Goal: Transaction & Acquisition: Purchase product/service

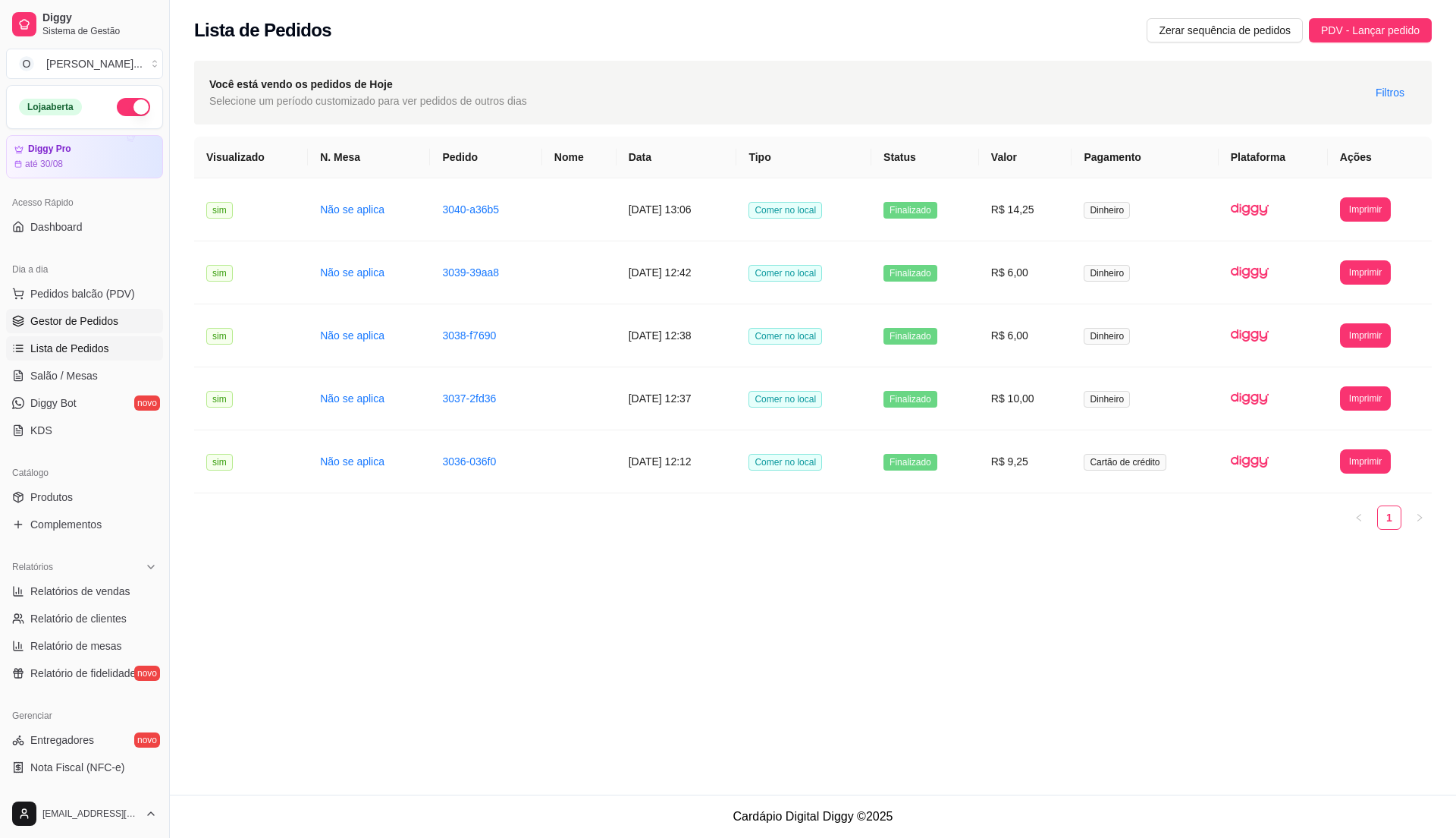
click at [123, 317] on link "Gestor de Pedidos" at bounding box center [84, 321] width 157 height 24
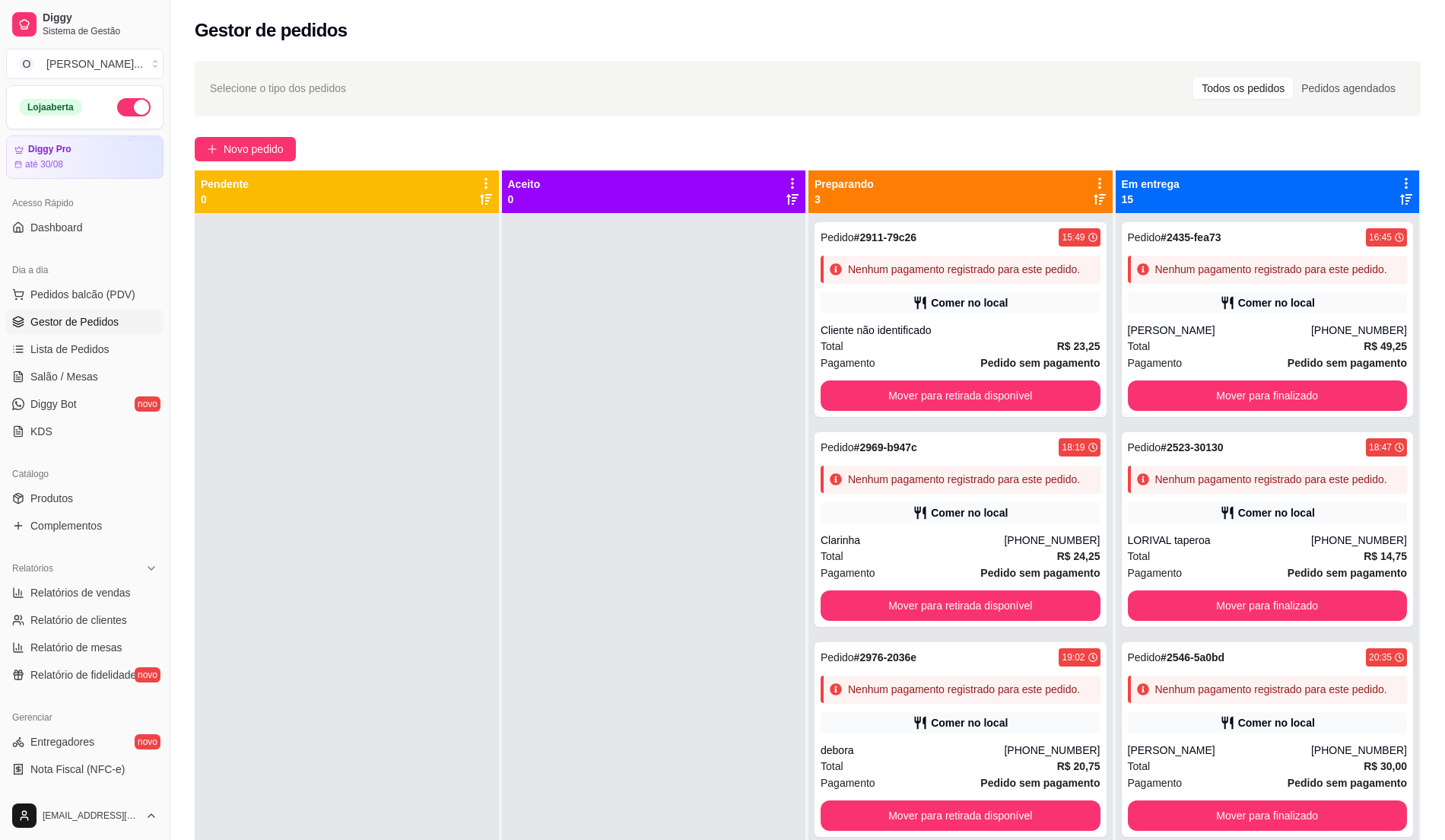
click at [506, 393] on div at bounding box center [654, 633] width 304 height 840
click at [92, 295] on span "Pedidos balcão (PDV)" at bounding box center [82, 294] width 105 height 15
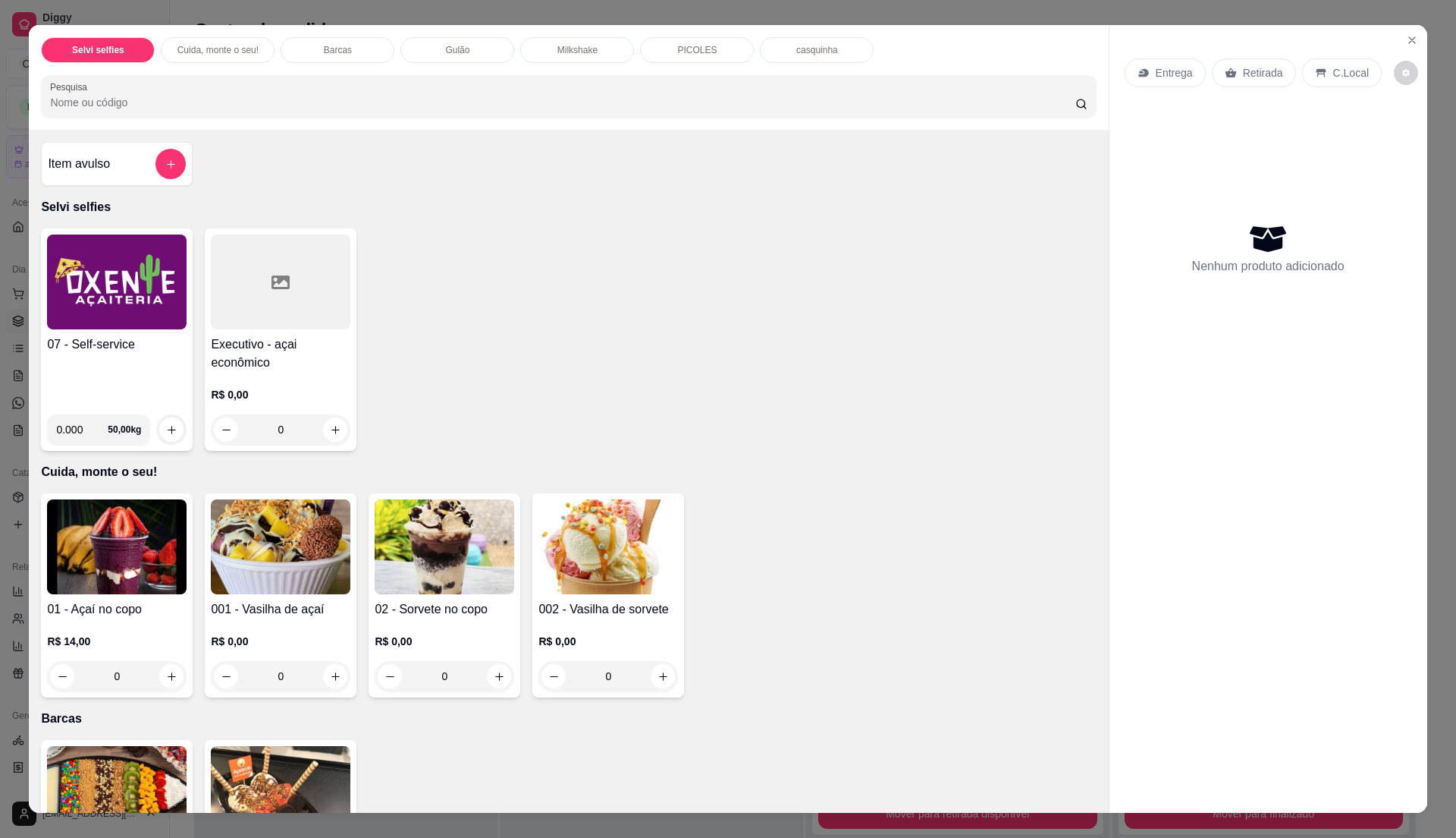
click at [143, 379] on div "07 - Self-service" at bounding box center [117, 368] width 140 height 67
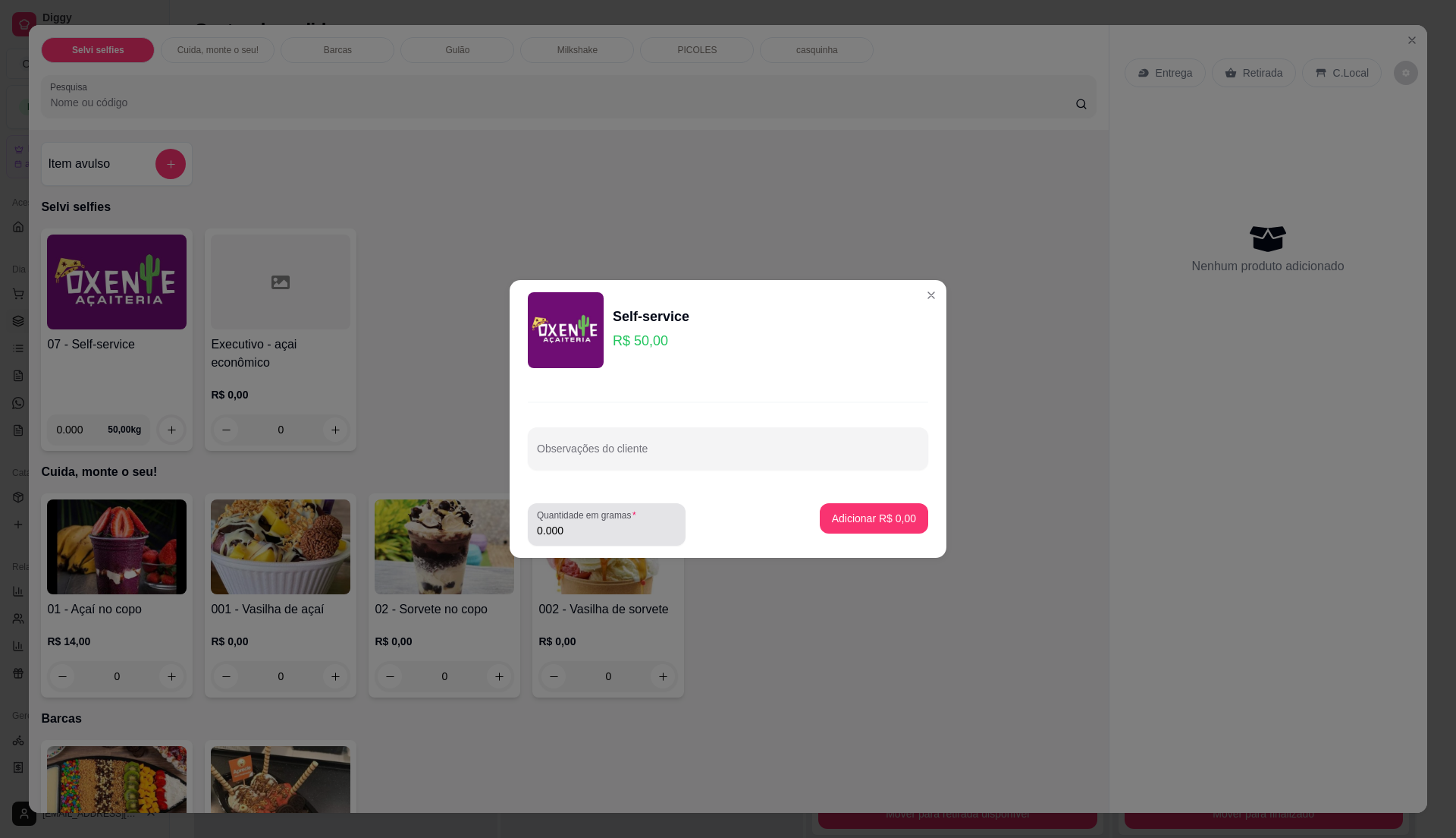
click at [599, 531] on input "0.000" at bounding box center [606, 530] width 140 height 15
type input "0.22"
click at [873, 516] on p "Adicionar R$ 11,00" at bounding box center [870, 517] width 88 height 14
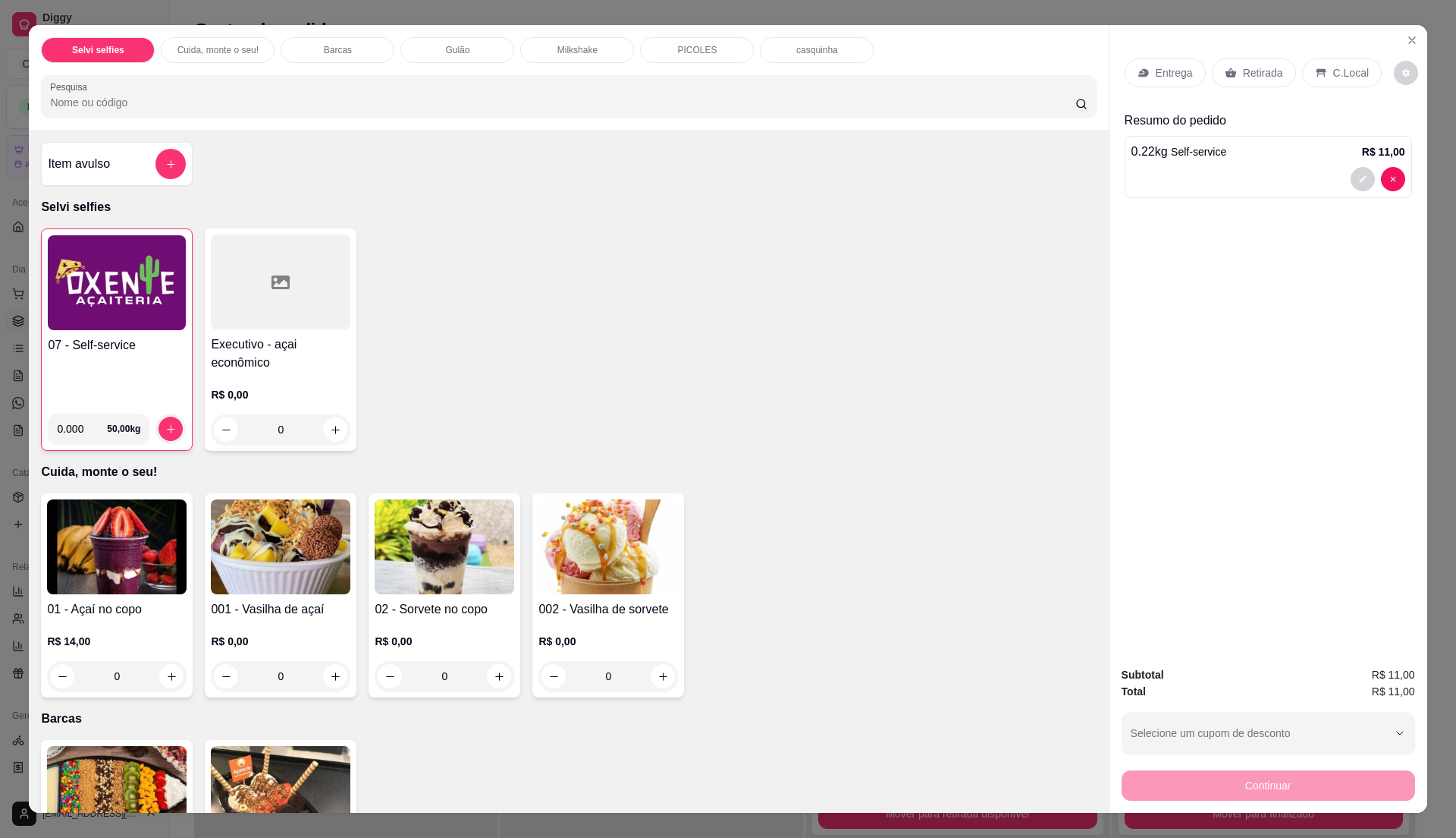
click at [1339, 70] on p "C.Local" at bounding box center [1350, 73] width 36 height 15
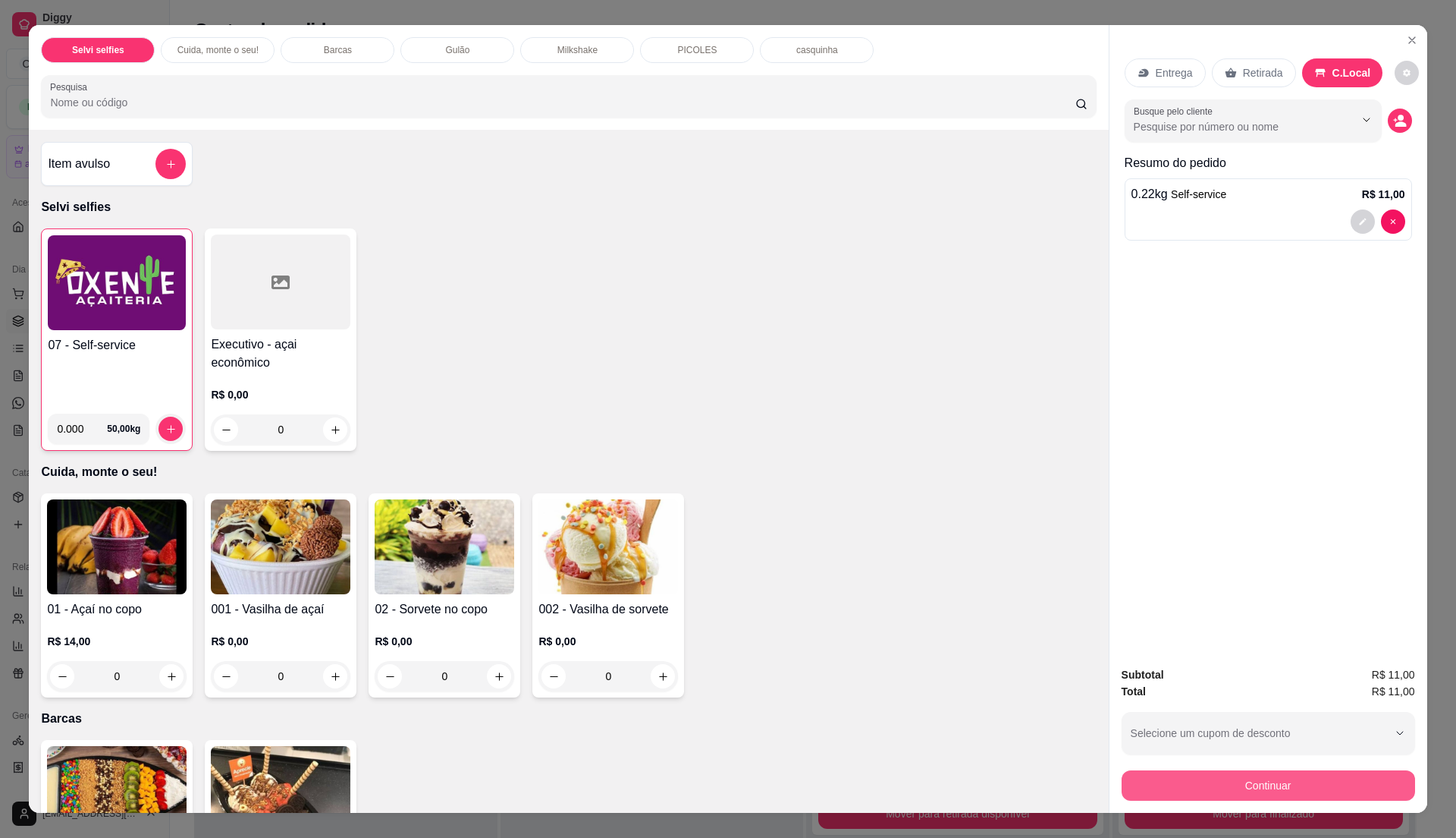
click at [1268, 787] on button "Continuar" at bounding box center [1268, 785] width 293 height 30
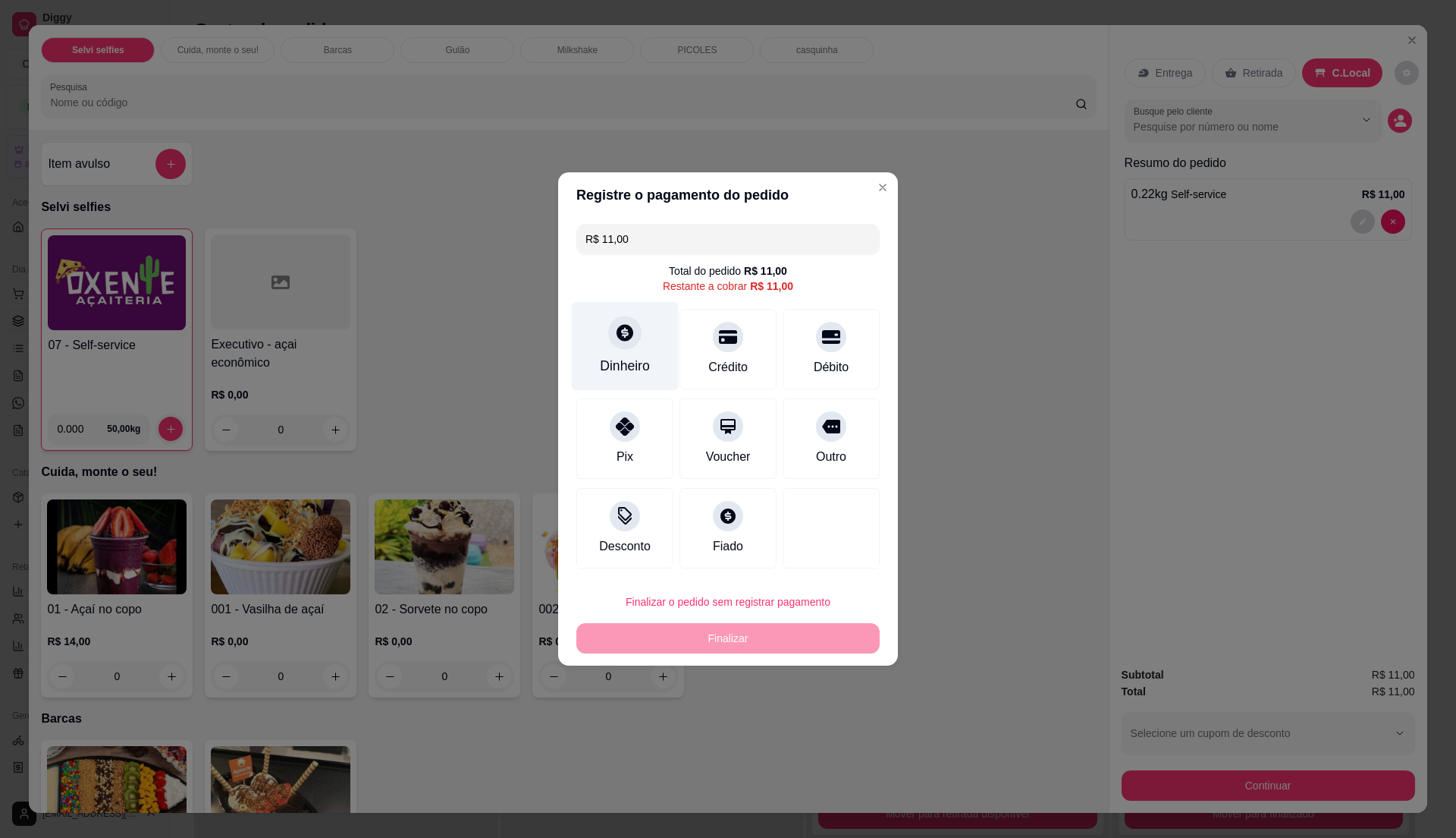
click at [619, 371] on div "Dinheiro" at bounding box center [625, 366] width 50 height 19
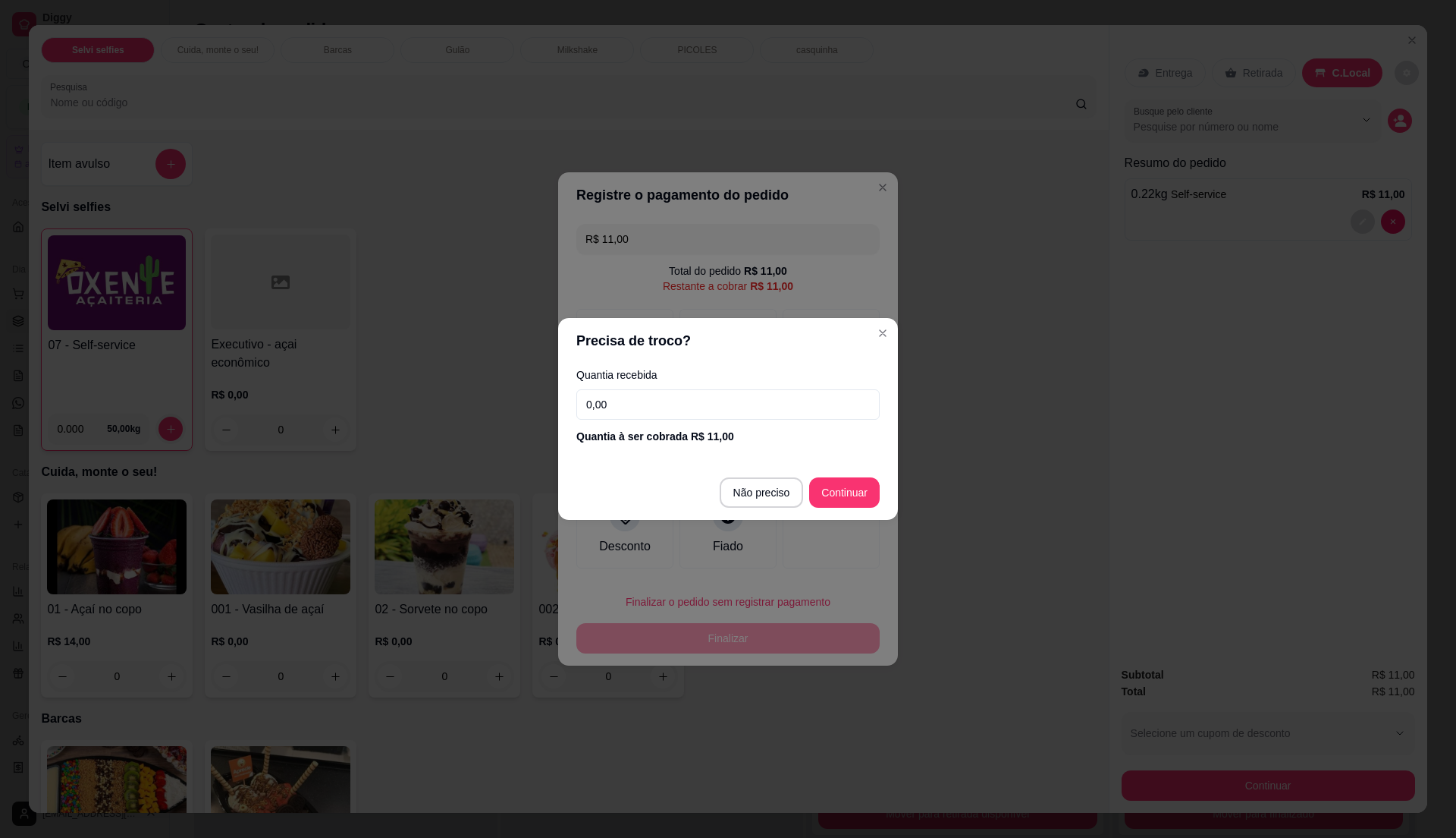
click at [696, 405] on input "0,00" at bounding box center [728, 404] width 303 height 30
type input "0,00"
click at [695, 405] on input "0,00" at bounding box center [728, 404] width 303 height 30
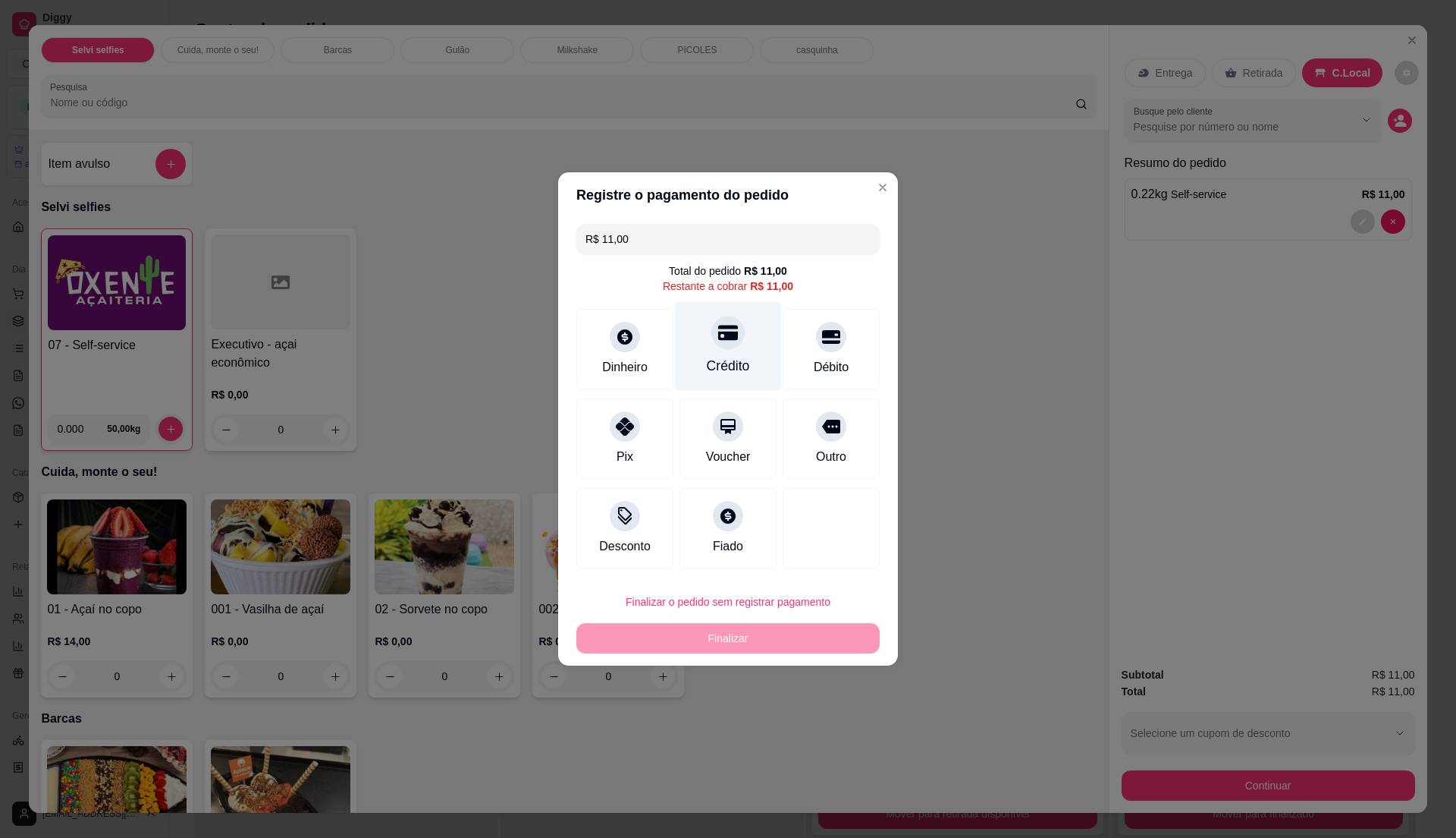
click at [738, 366] on div "Crédito" at bounding box center [728, 366] width 43 height 19
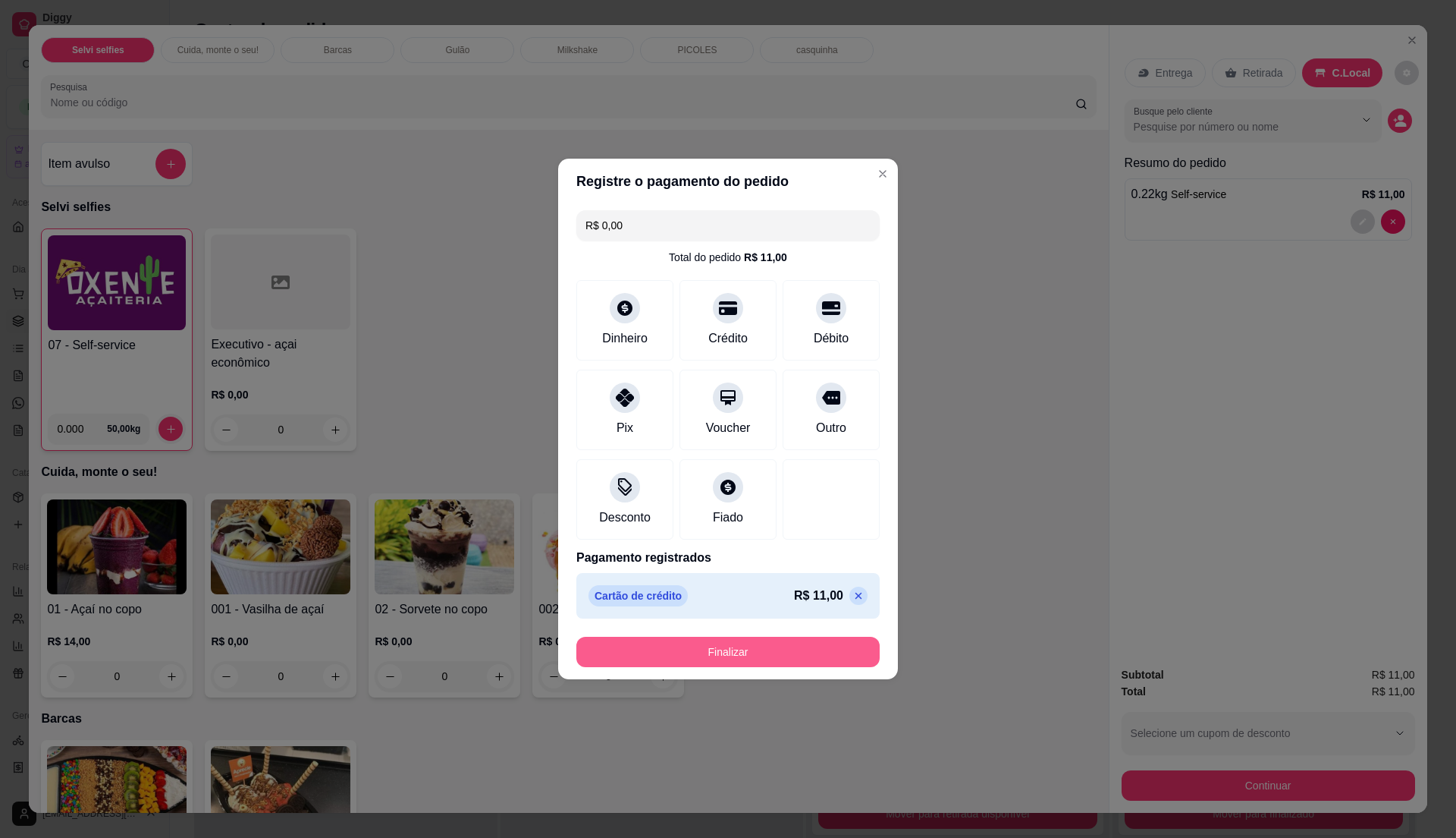
click at [761, 637] on button "Finalizar" at bounding box center [728, 651] width 303 height 30
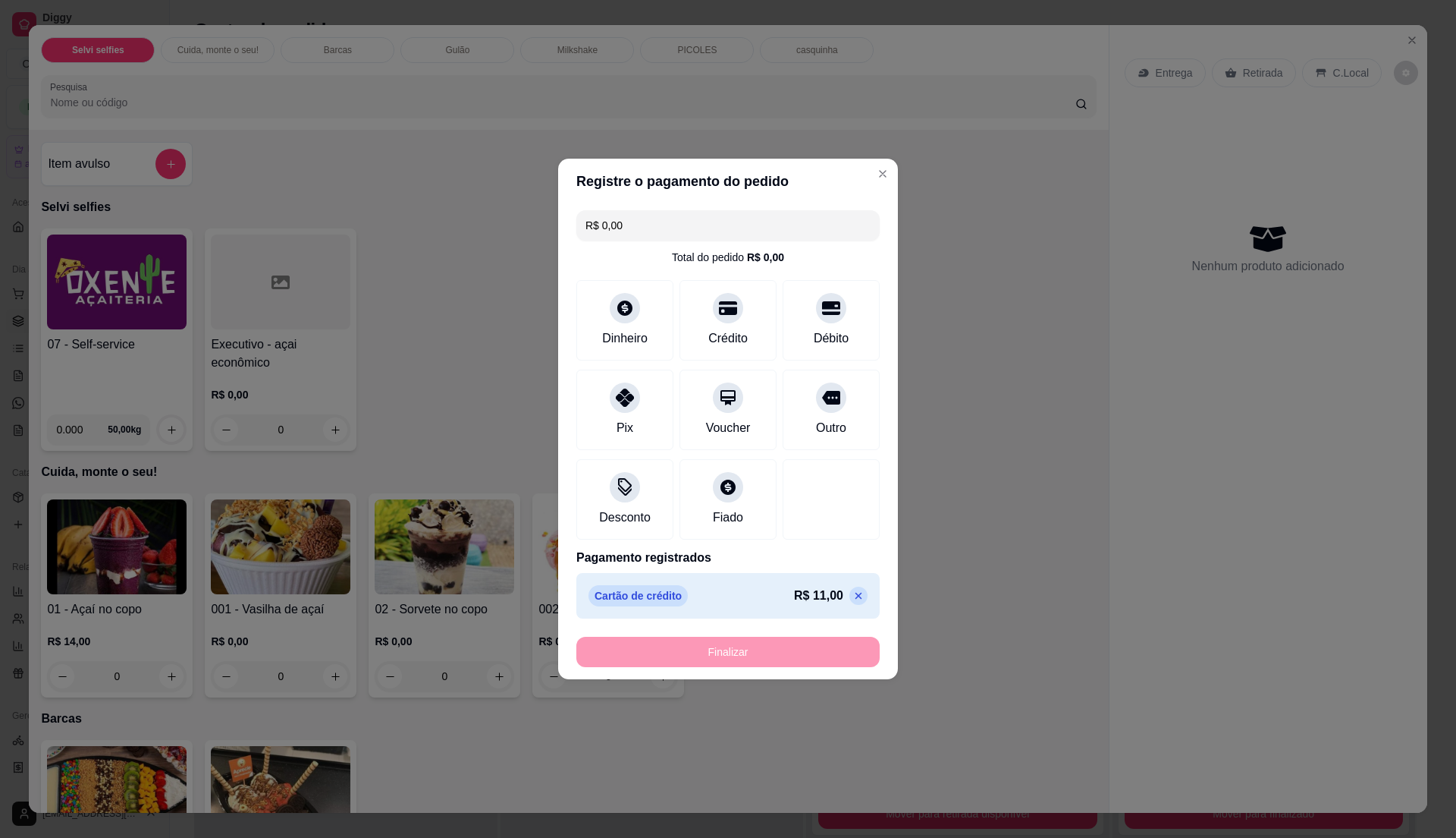
type input "-R$ 11,00"
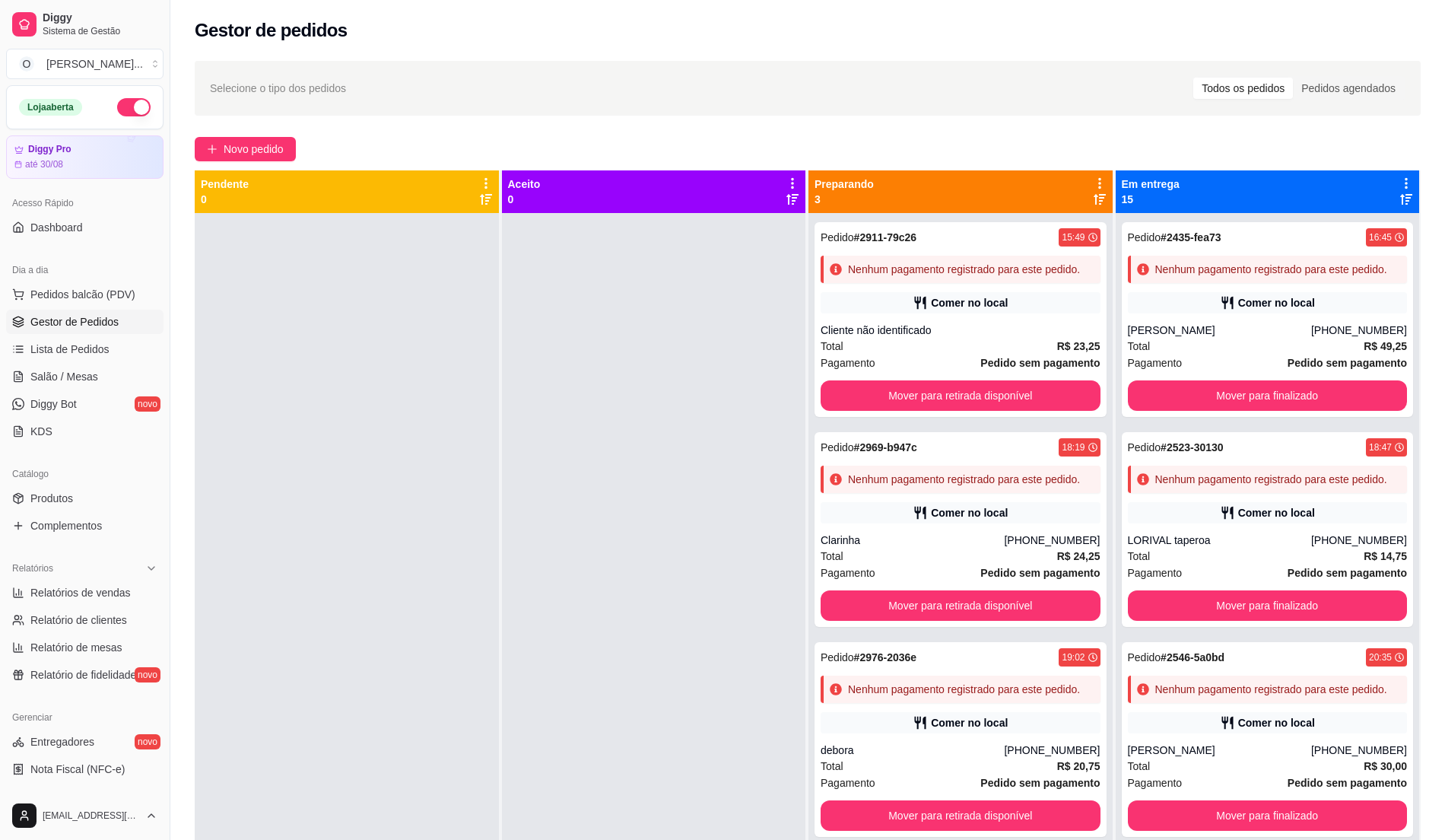
click at [65, 325] on span "Gestor de Pedidos" at bounding box center [74, 322] width 88 height 15
click at [74, 309] on ul "Pedidos balcão (PDV) Gestor de Pedidos Lista de Pedidos Salão / Mesas Diggy Bot…" at bounding box center [84, 363] width 158 height 162
click at [76, 328] on span "Gestor de Pedidos" at bounding box center [74, 322] width 88 height 15
click at [112, 345] on link "Lista de Pedidos" at bounding box center [84, 348] width 158 height 24
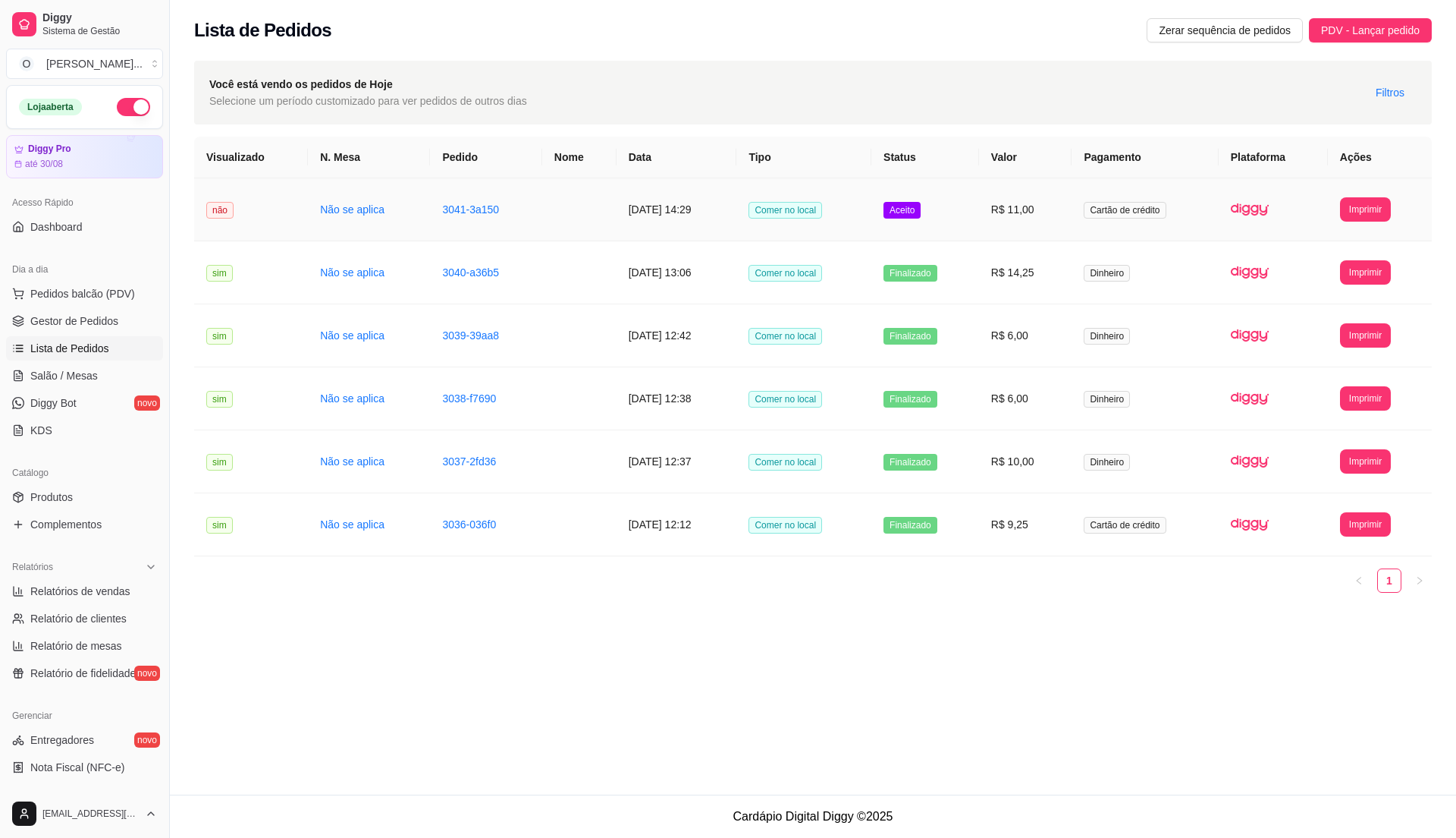
click at [978, 225] on td "Aceito" at bounding box center [925, 210] width 108 height 63
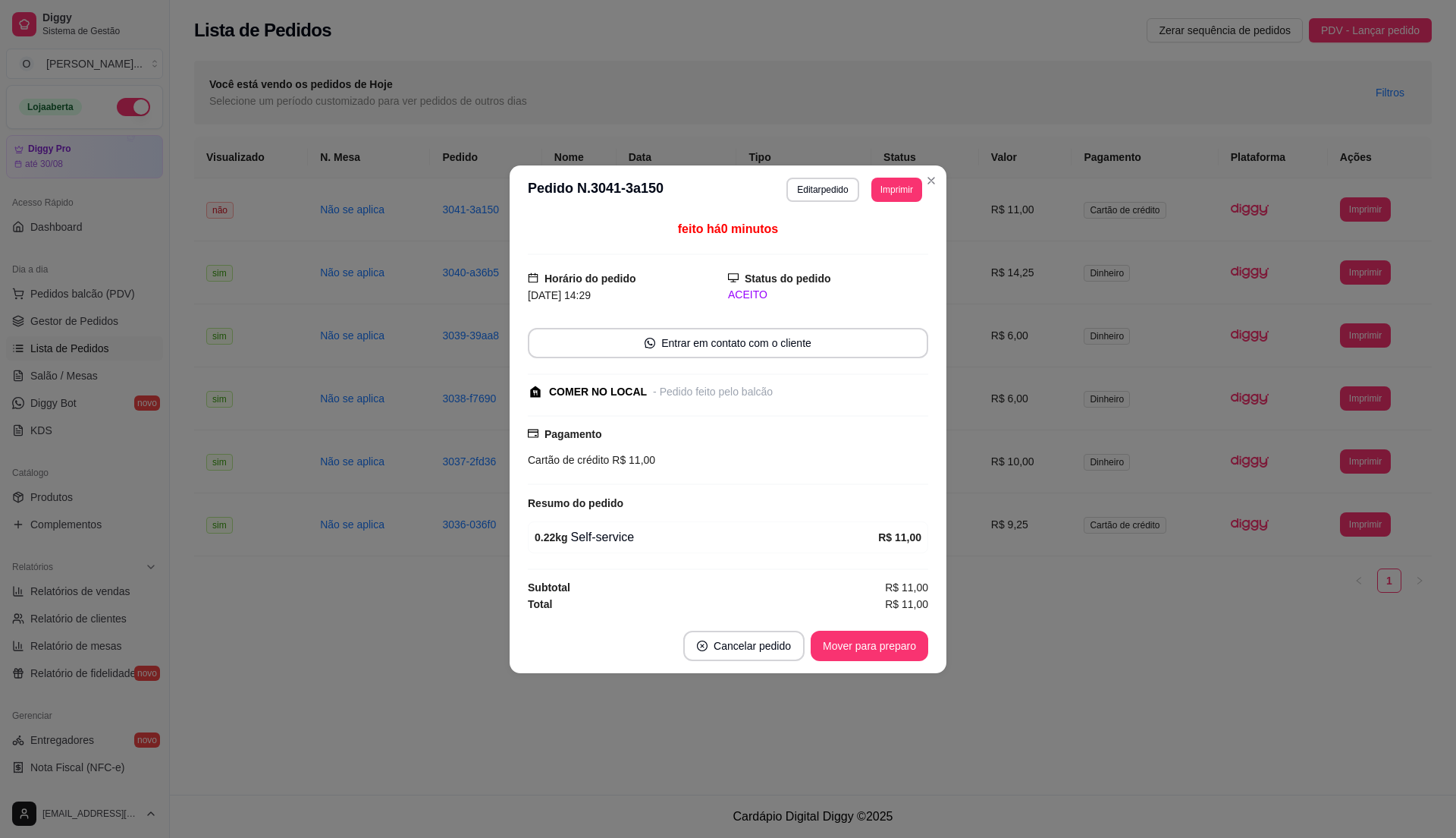
drag, startPoint x: 887, startPoint y: 628, endPoint x: 886, endPoint y: 641, distance: 13.0
click at [886, 629] on footer "Cancelar pedido Mover para preparo" at bounding box center [728, 645] width 437 height 55
click at [886, 641] on button "Mover para preparo" at bounding box center [869, 645] width 118 height 30
click at [886, 641] on button "Mover para retirada disponível" at bounding box center [844, 645] width 162 height 30
click at [886, 641] on button "Mover para finalizado" at bounding box center [865, 645] width 125 height 30
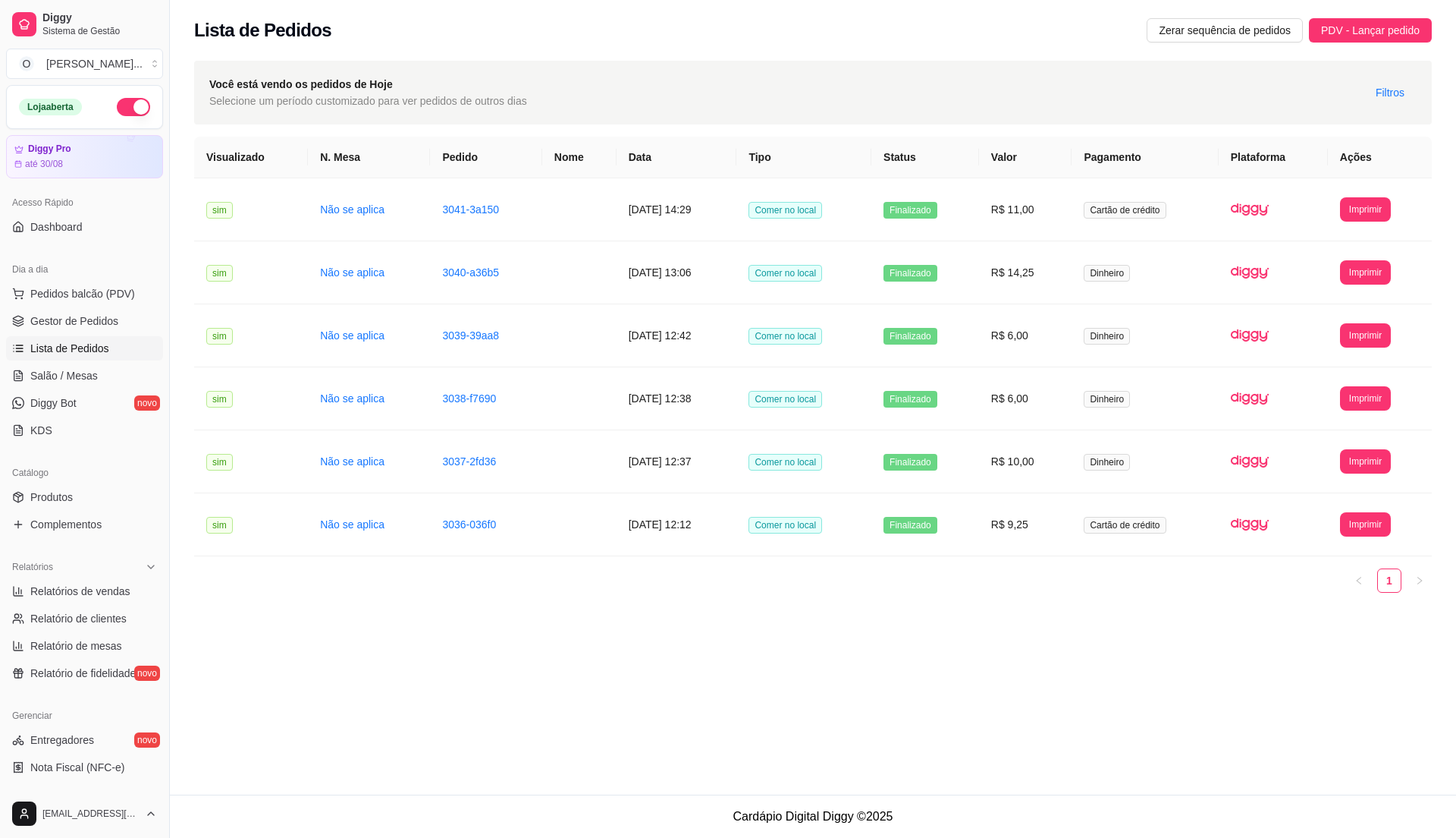
click at [117, 353] on link "Lista de Pedidos" at bounding box center [84, 348] width 157 height 24
click at [120, 313] on link "Gestor de Pedidos" at bounding box center [84, 321] width 157 height 24
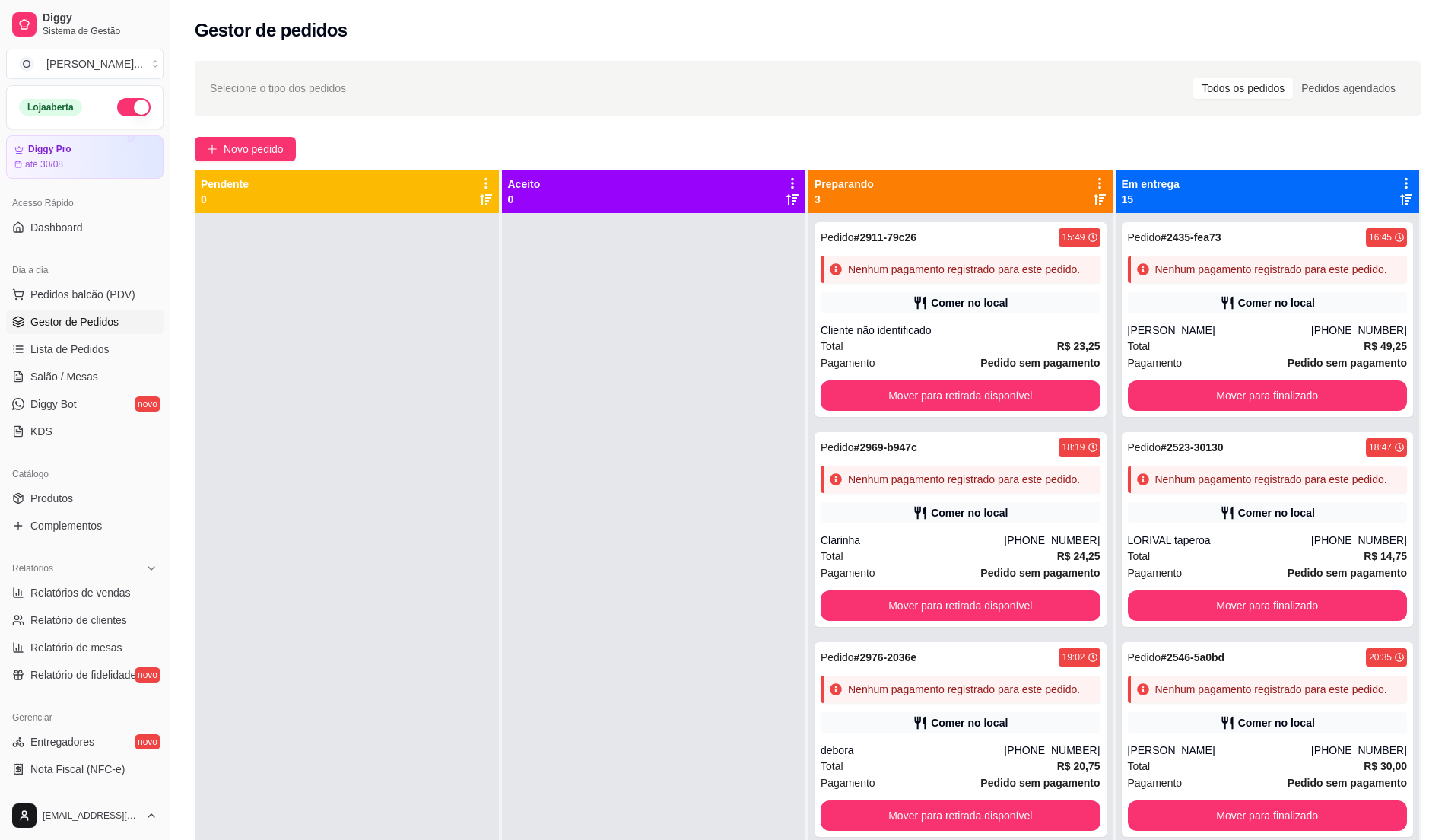
click at [359, 674] on div at bounding box center [346, 633] width 304 height 840
click at [126, 591] on span "Relatórios de vendas" at bounding box center [80, 592] width 101 height 15
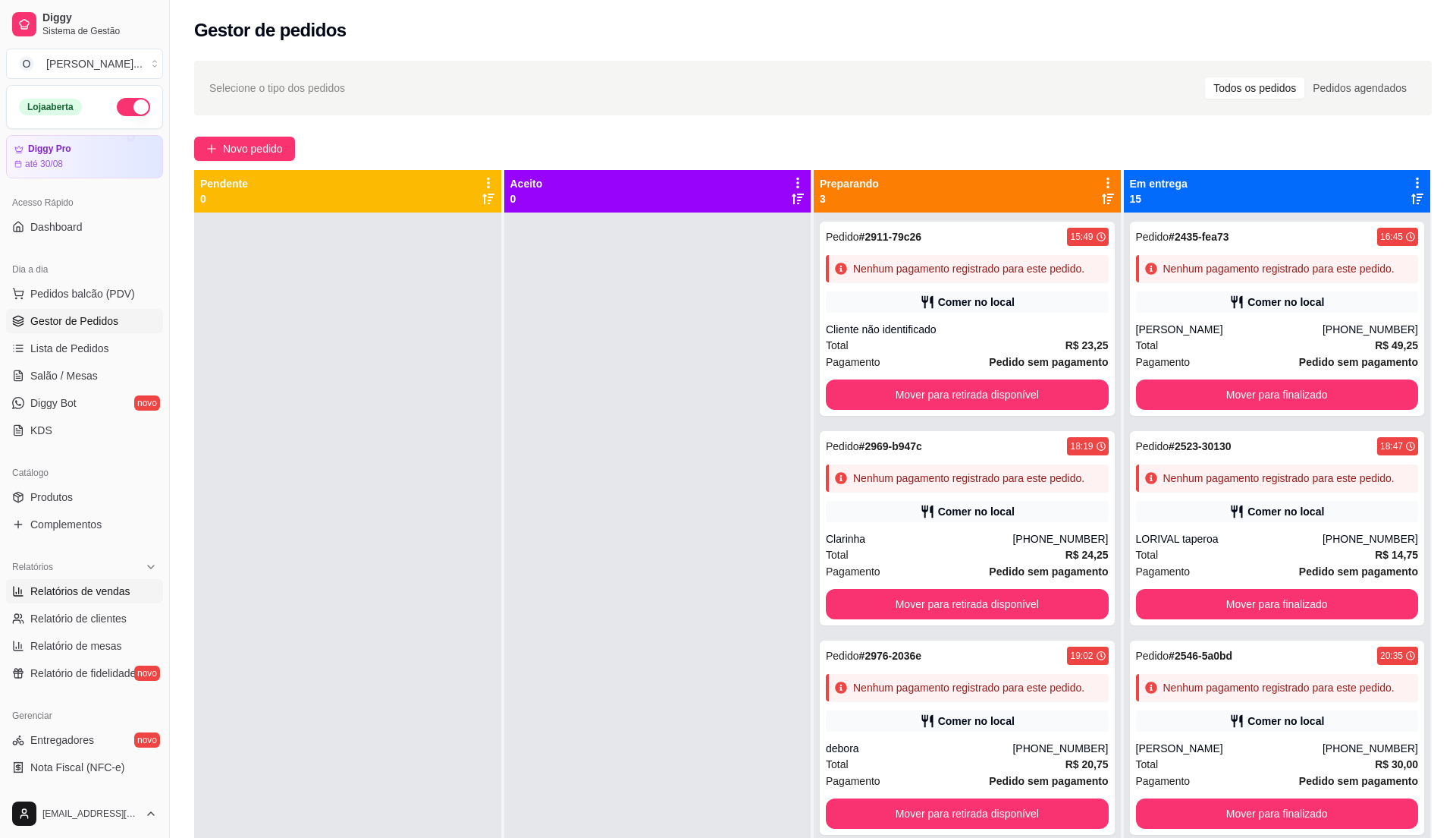
select select "ALL"
select select "0"
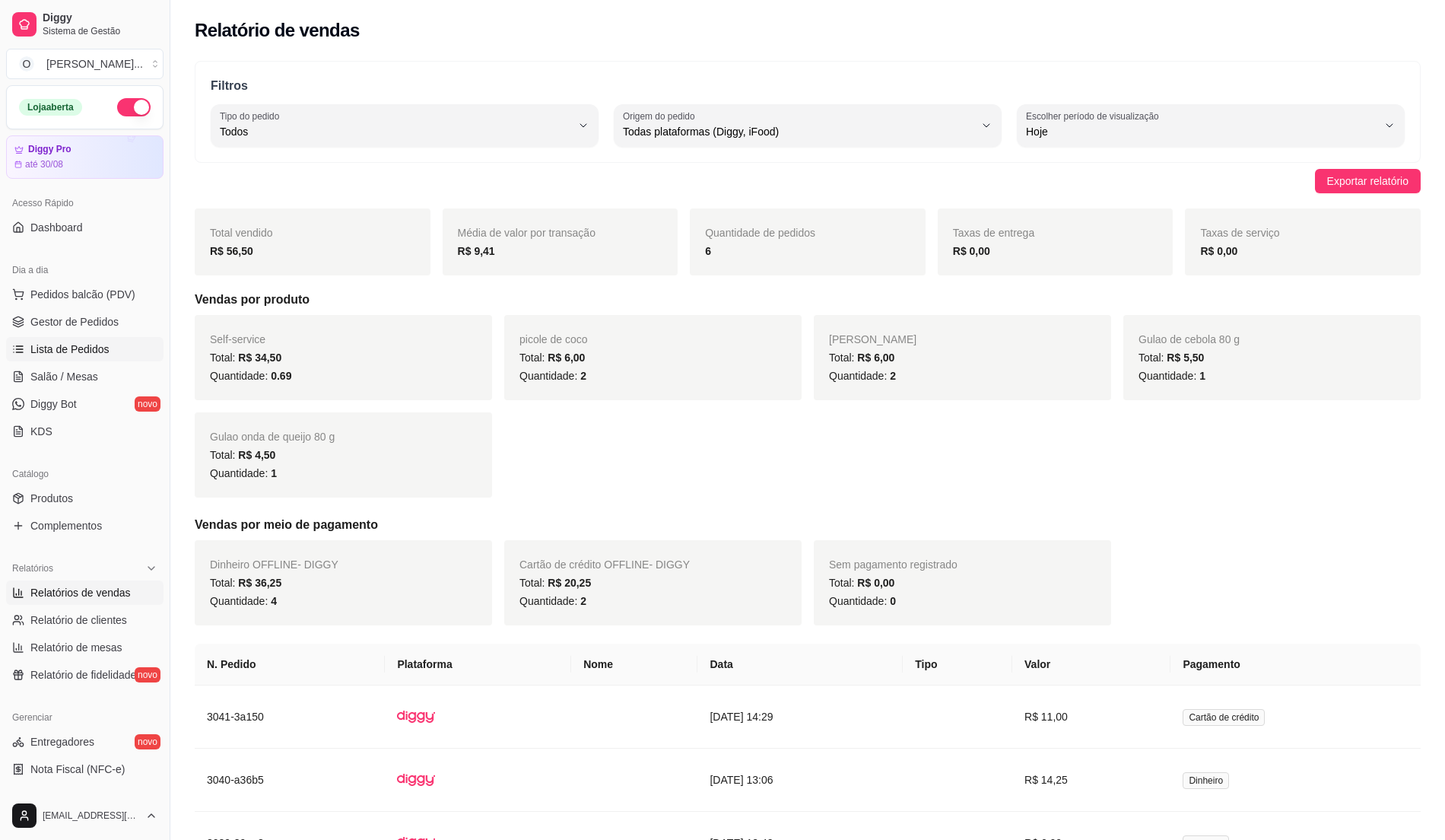
click at [89, 345] on span "Lista de Pedidos" at bounding box center [70, 349] width 79 height 15
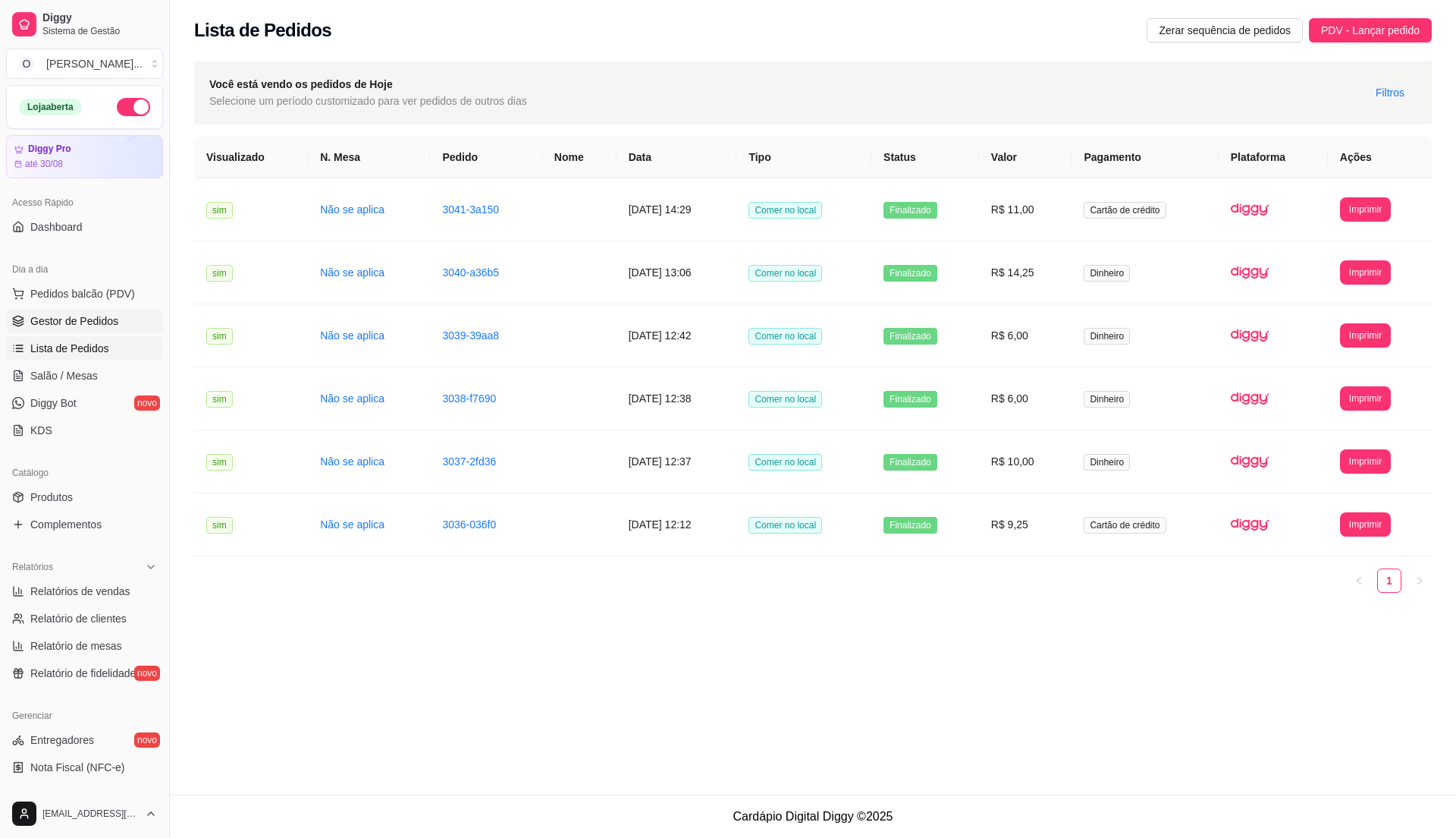
click at [98, 324] on span "Gestor de Pedidos" at bounding box center [73, 321] width 88 height 15
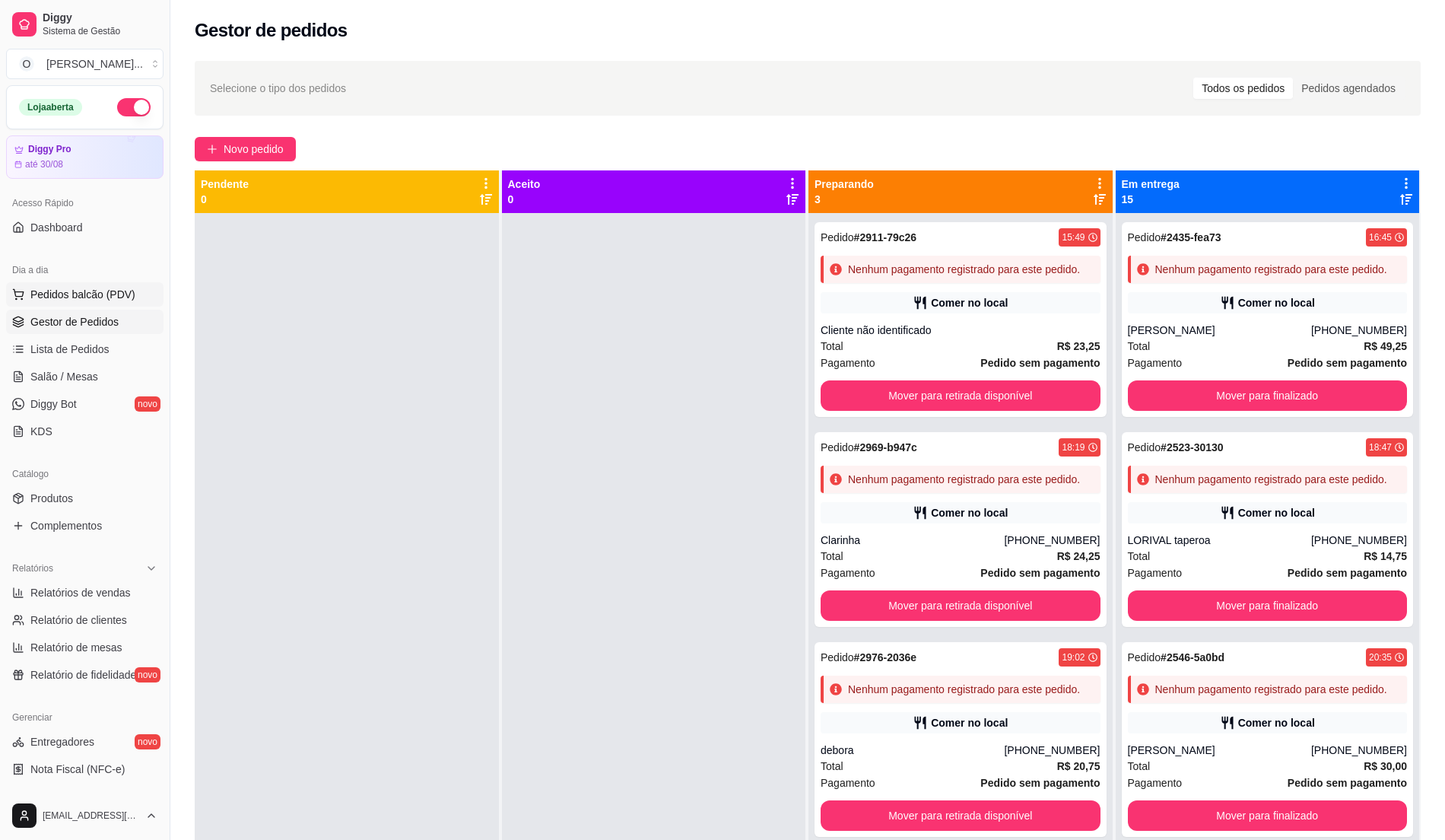
click at [116, 307] on button "Pedidos balcão (PDV)" at bounding box center [84, 294] width 158 height 24
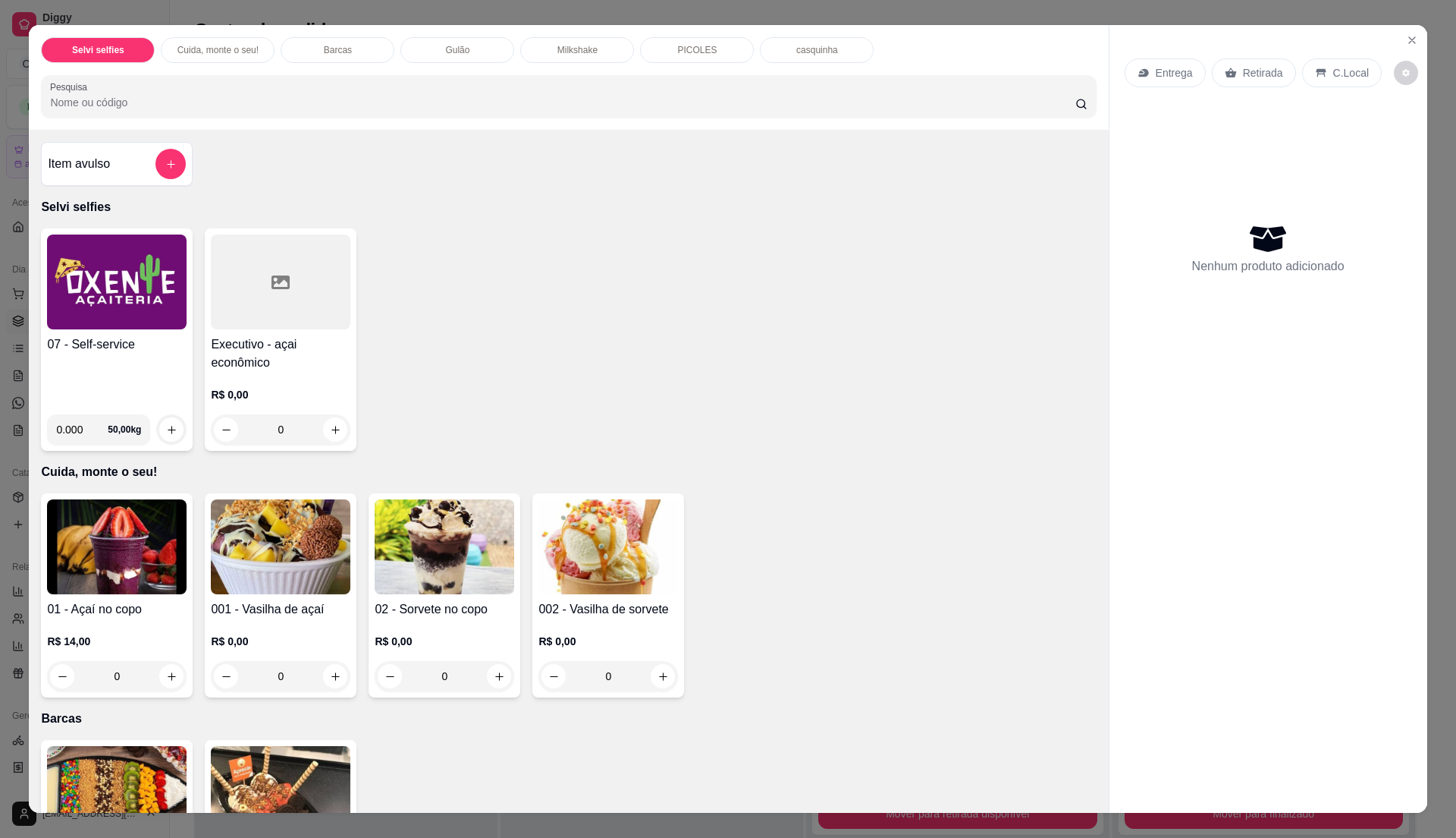
click at [162, 369] on div "07 - Self-service" at bounding box center [117, 368] width 140 height 67
click at [1400, 43] on button "Close" at bounding box center [1412, 40] width 24 height 24
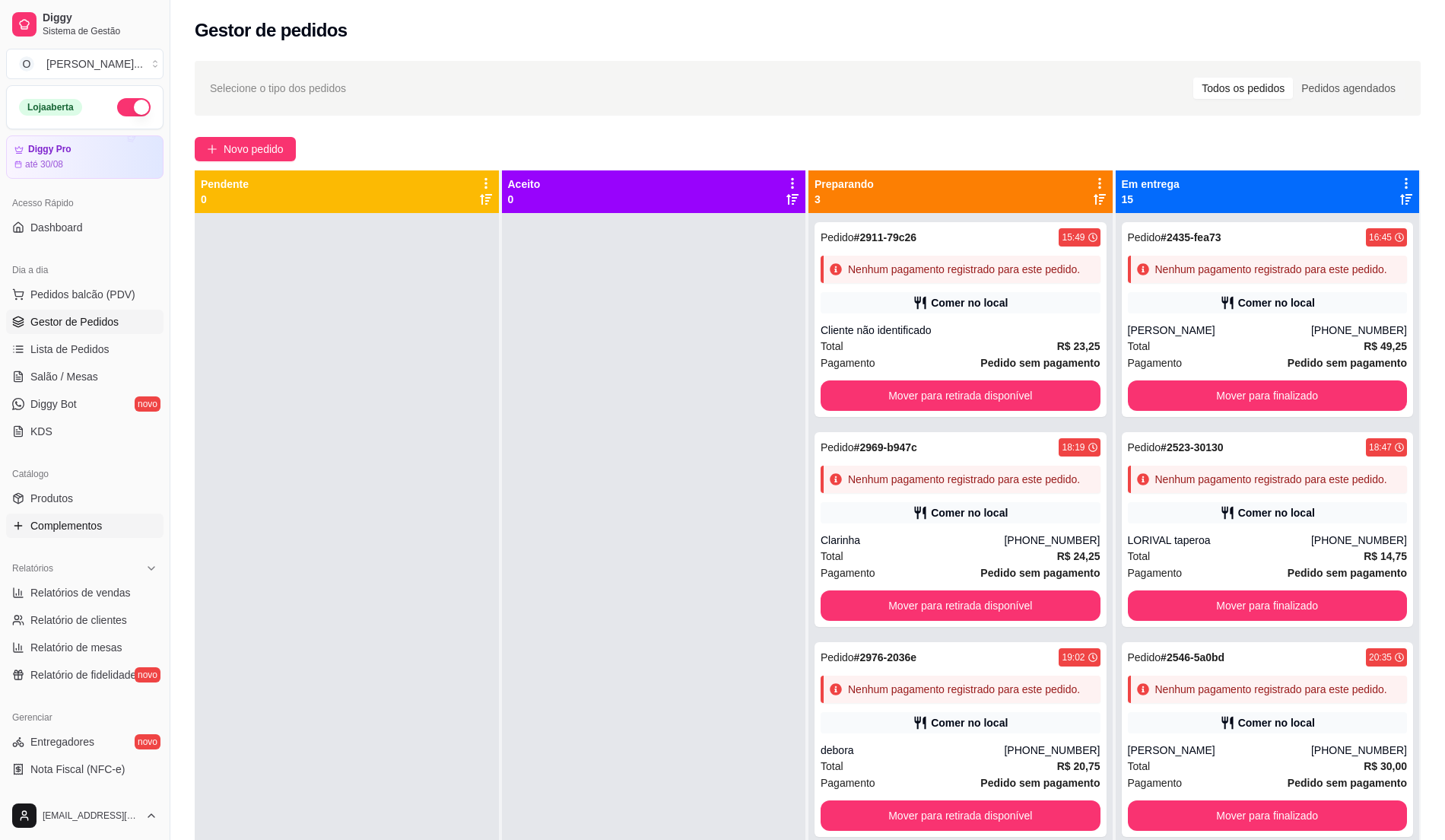
click at [112, 530] on link "Complementos" at bounding box center [84, 525] width 158 height 24
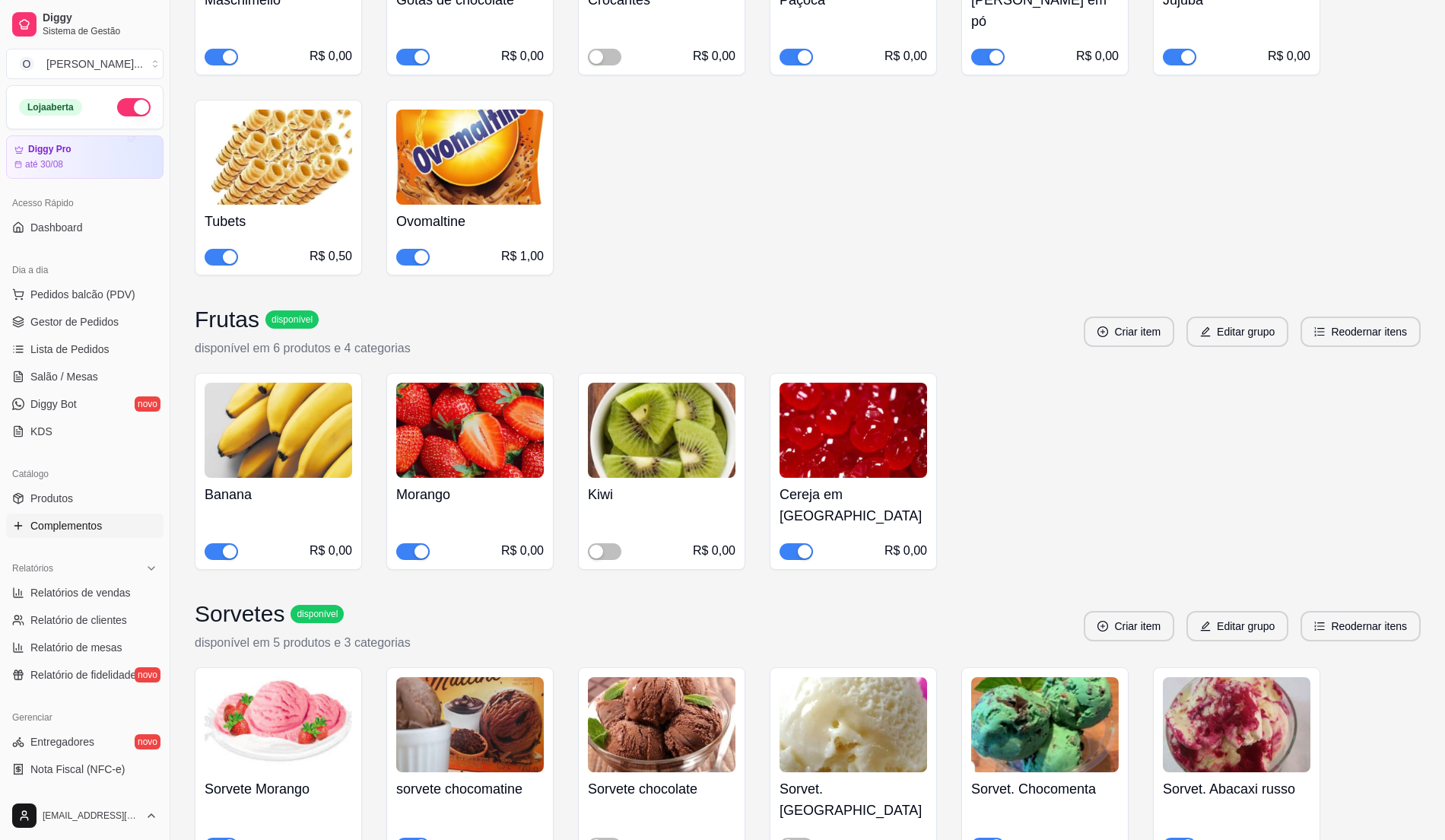
scroll to position [1318, 0]
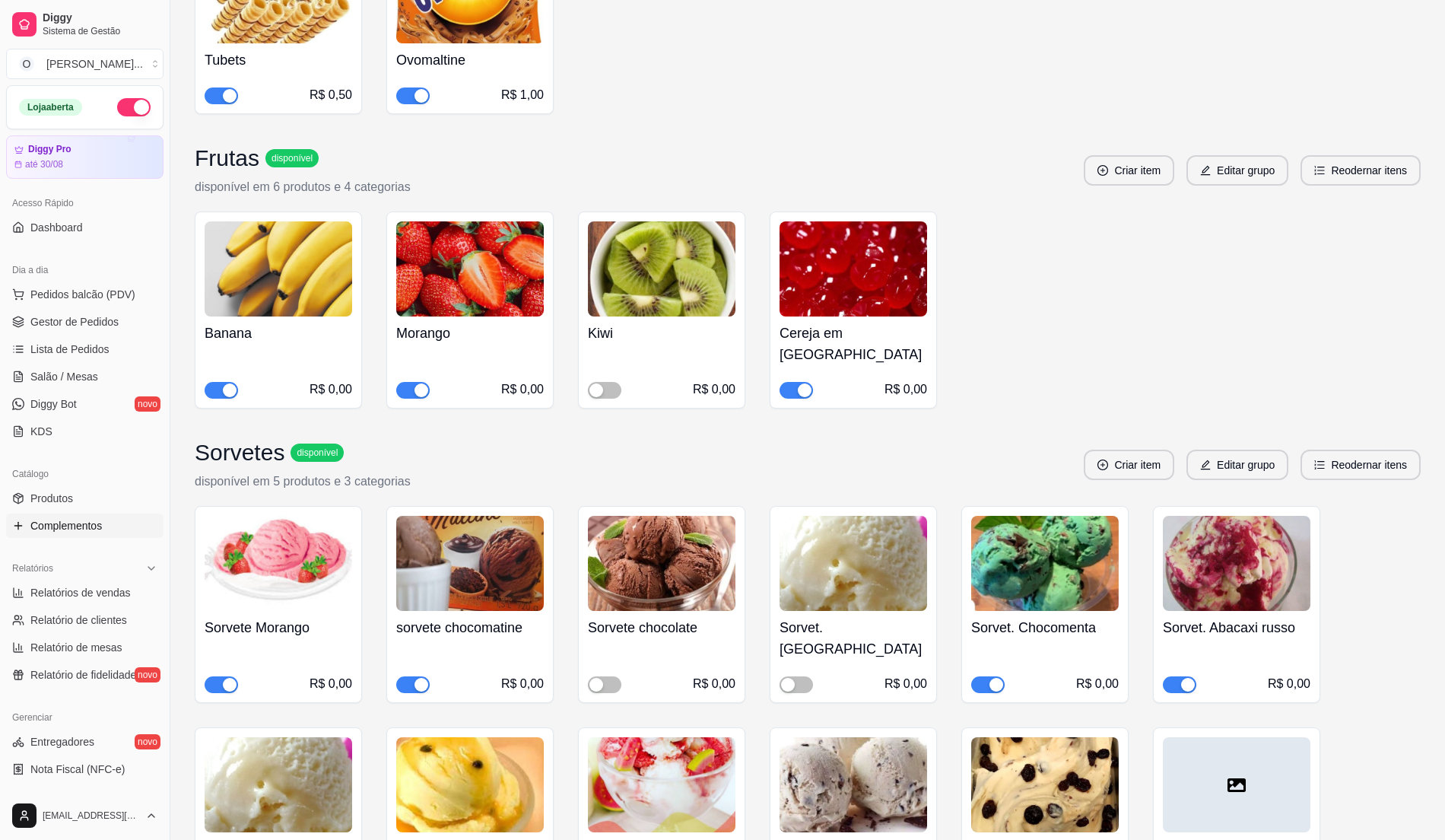
click at [423, 381] on span "button" at bounding box center [412, 389] width 34 height 16
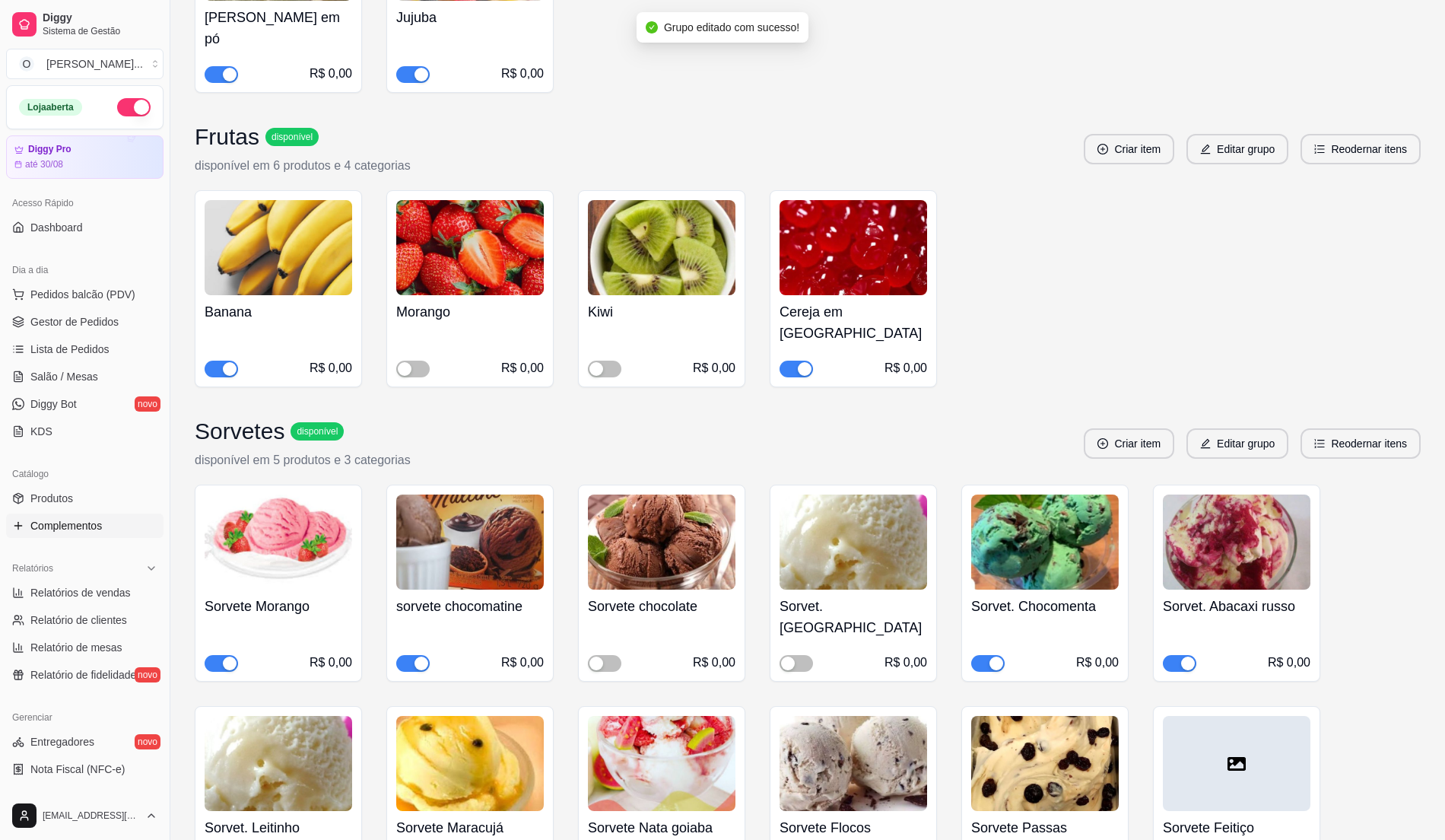
click at [219, 360] on span "button" at bounding box center [221, 368] width 34 height 16
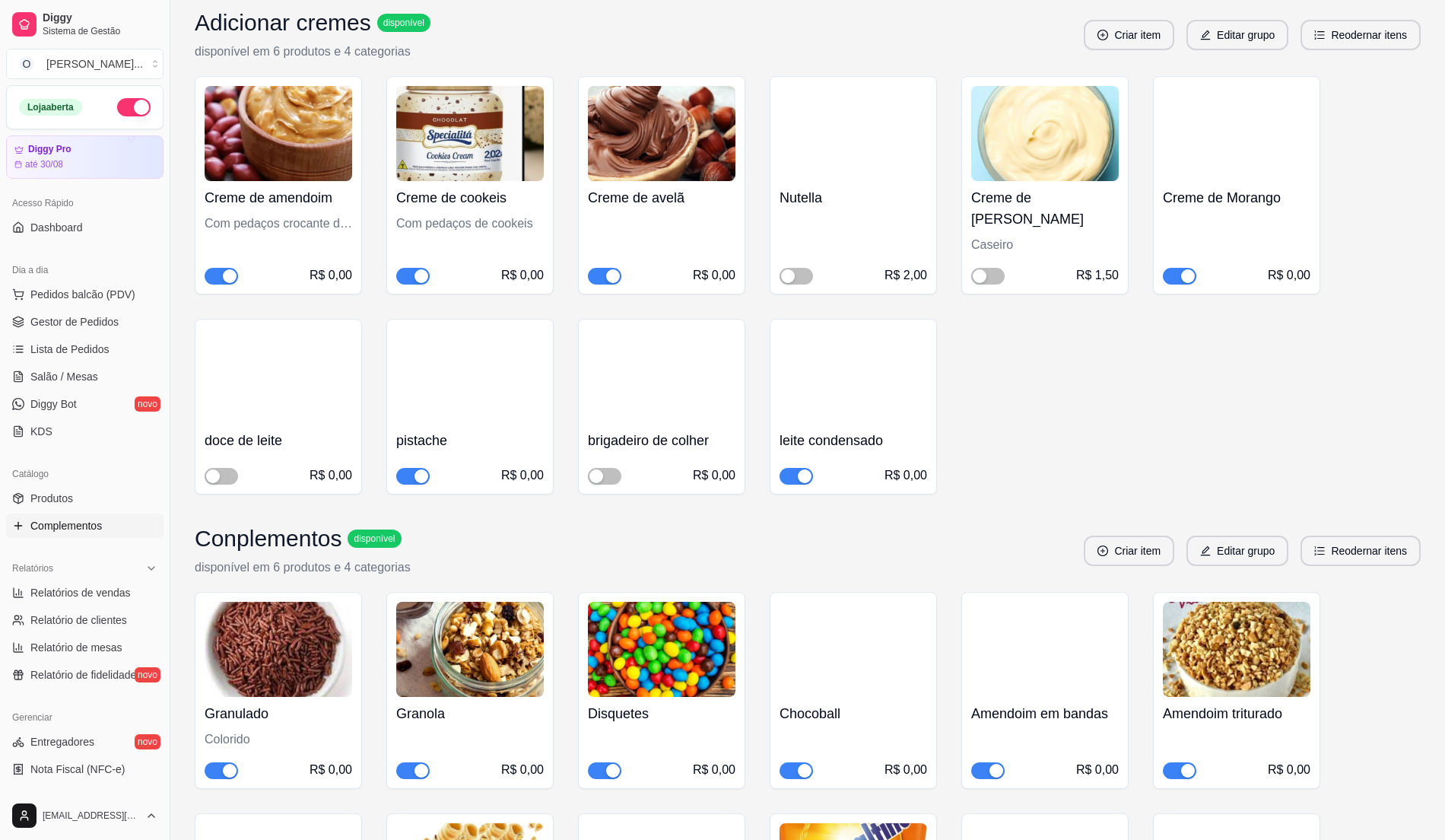
scroll to position [155, 0]
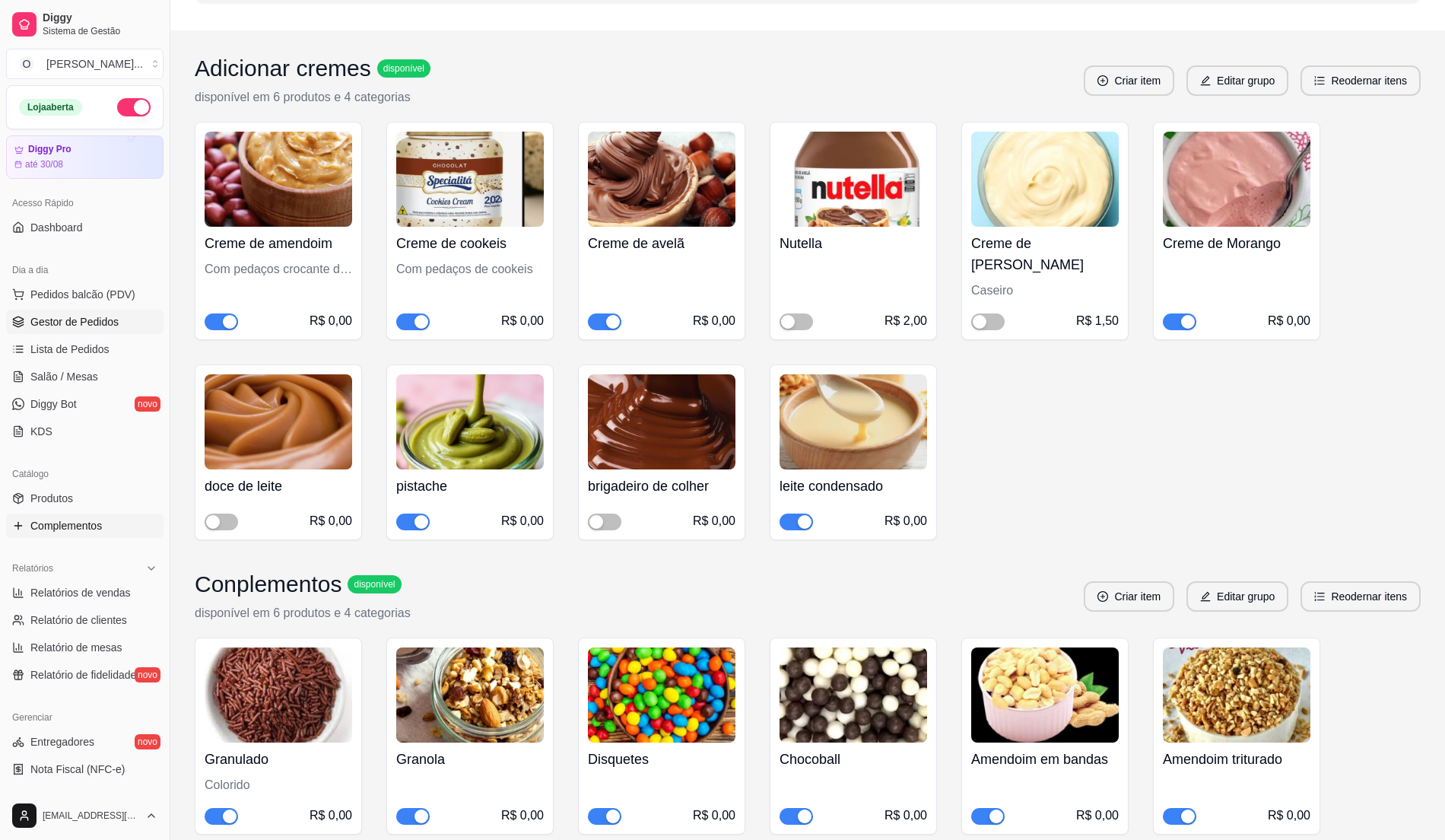
click at [141, 325] on link "Gestor de Pedidos" at bounding box center [84, 321] width 158 height 24
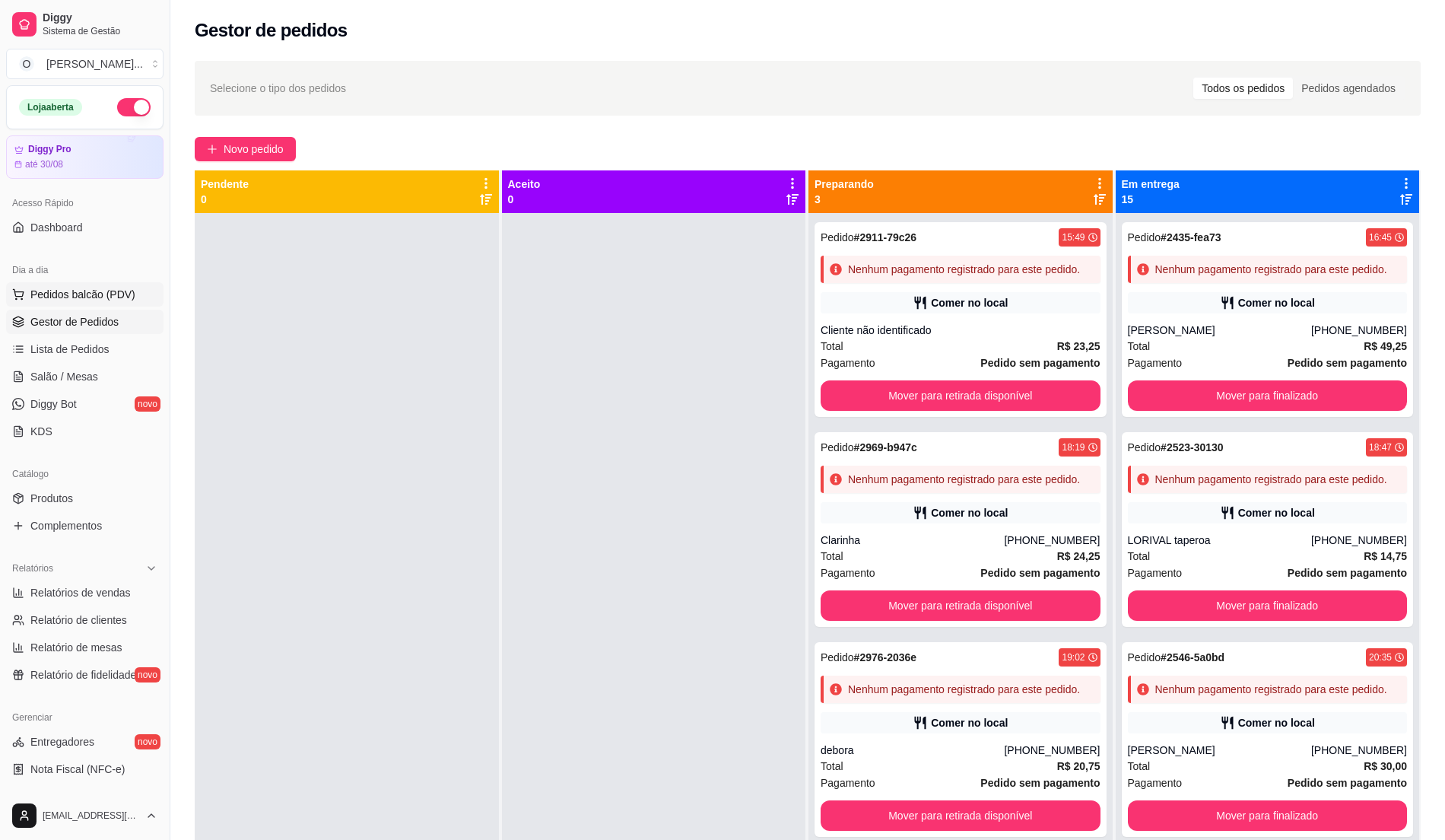
click at [79, 289] on span "Pedidos balcão (PDV)" at bounding box center [82, 294] width 105 height 15
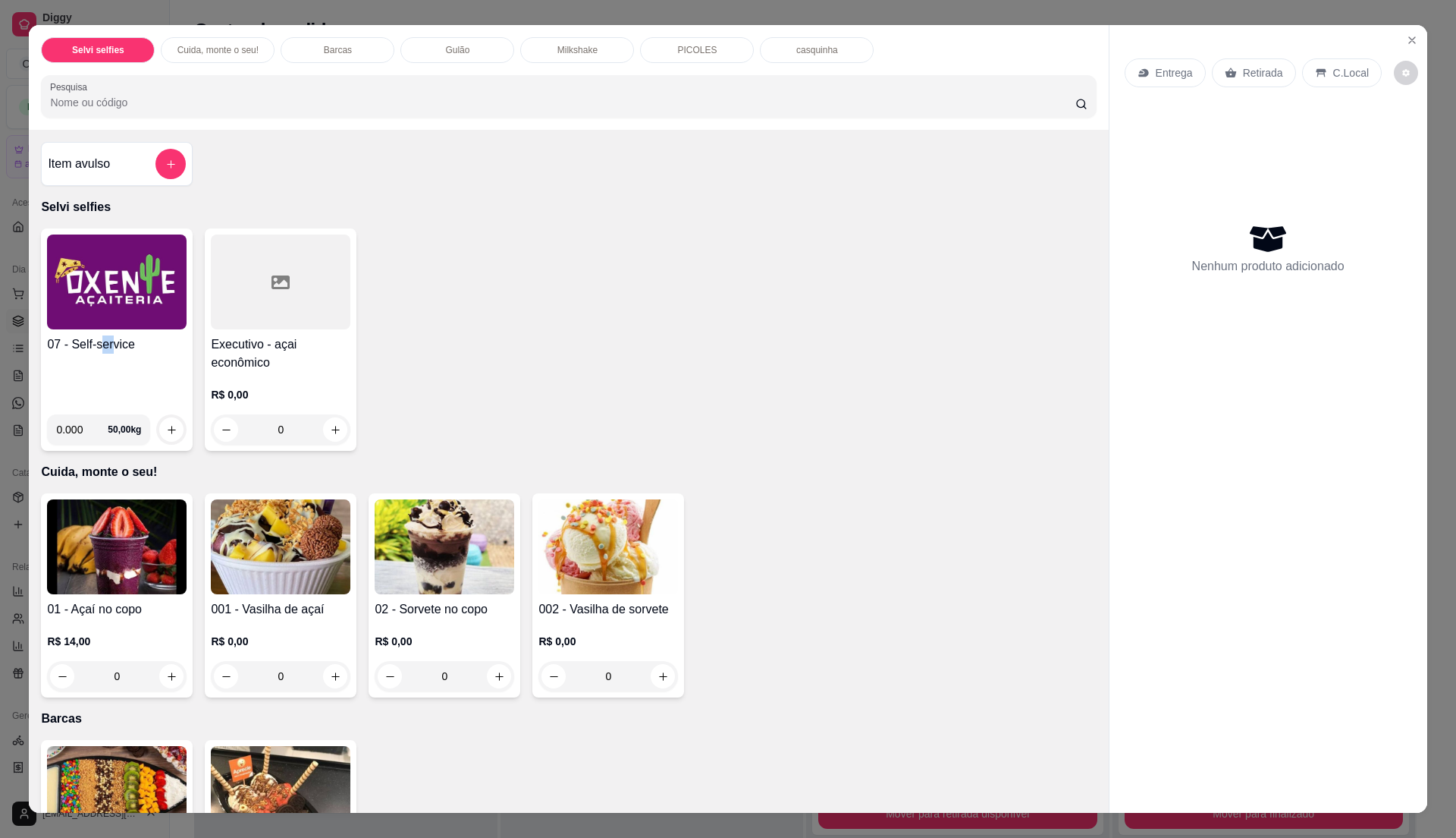
drag, startPoint x: 93, startPoint y: 349, endPoint x: 103, endPoint y: 349, distance: 10.0
click at [103, 349] on h4 "07 - Self-service" at bounding box center [117, 344] width 140 height 18
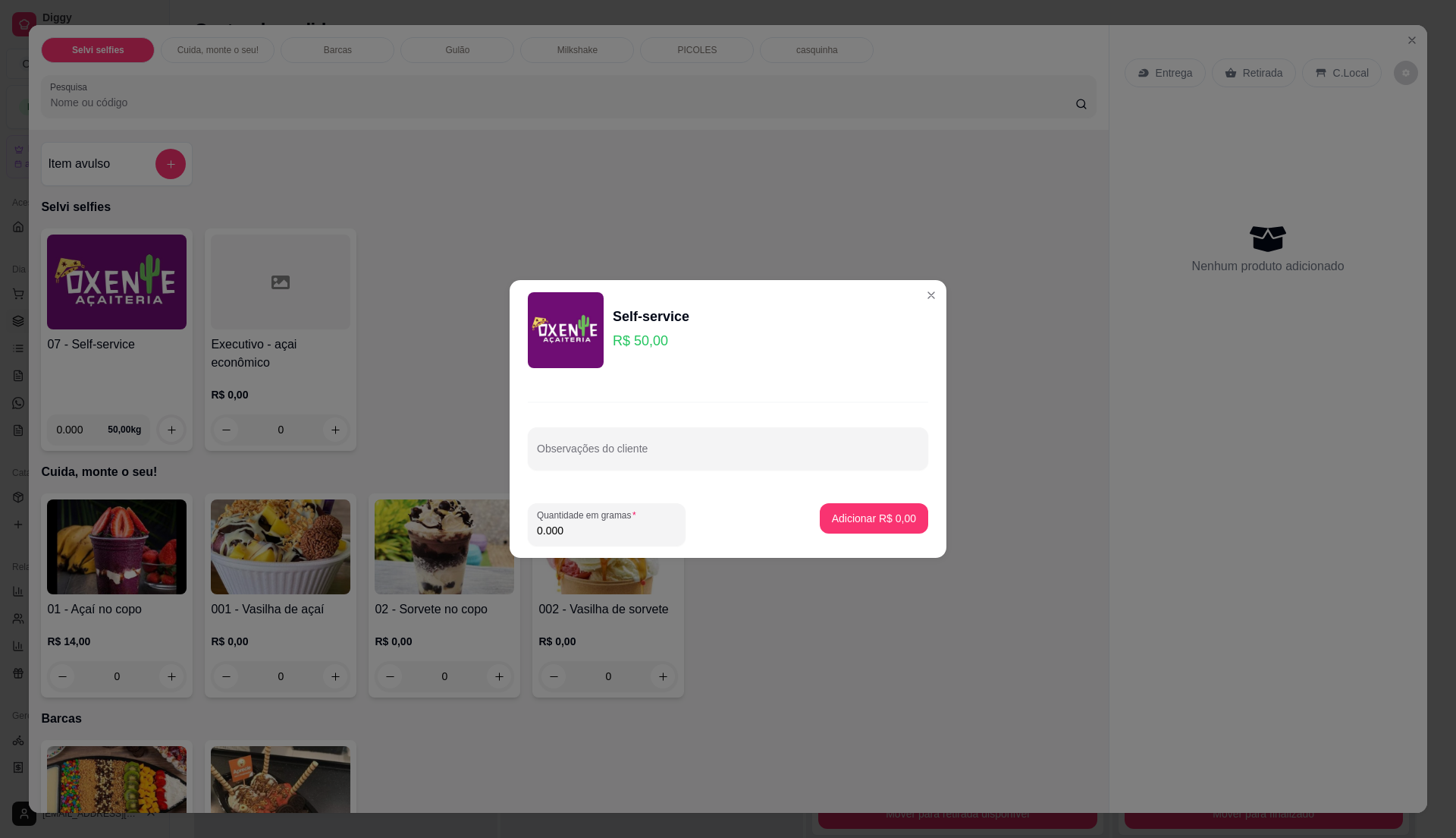
click at [617, 534] on input "0.000" at bounding box center [606, 530] width 140 height 15
type input "0.47"
click at [827, 511] on p "Adicionar R$ 23,50" at bounding box center [871, 518] width 91 height 15
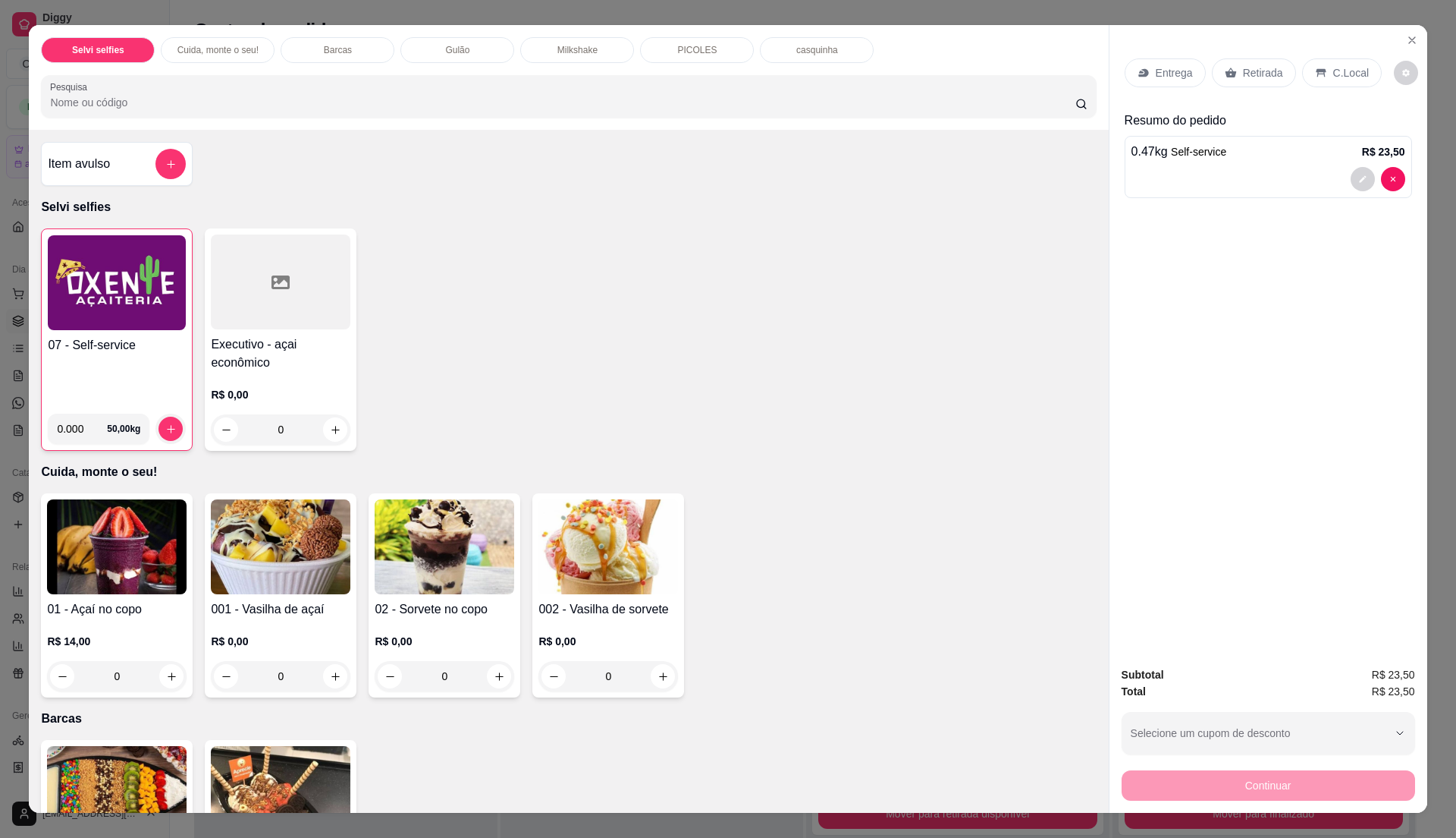
click at [1315, 67] on icon at bounding box center [1321, 72] width 13 height 13
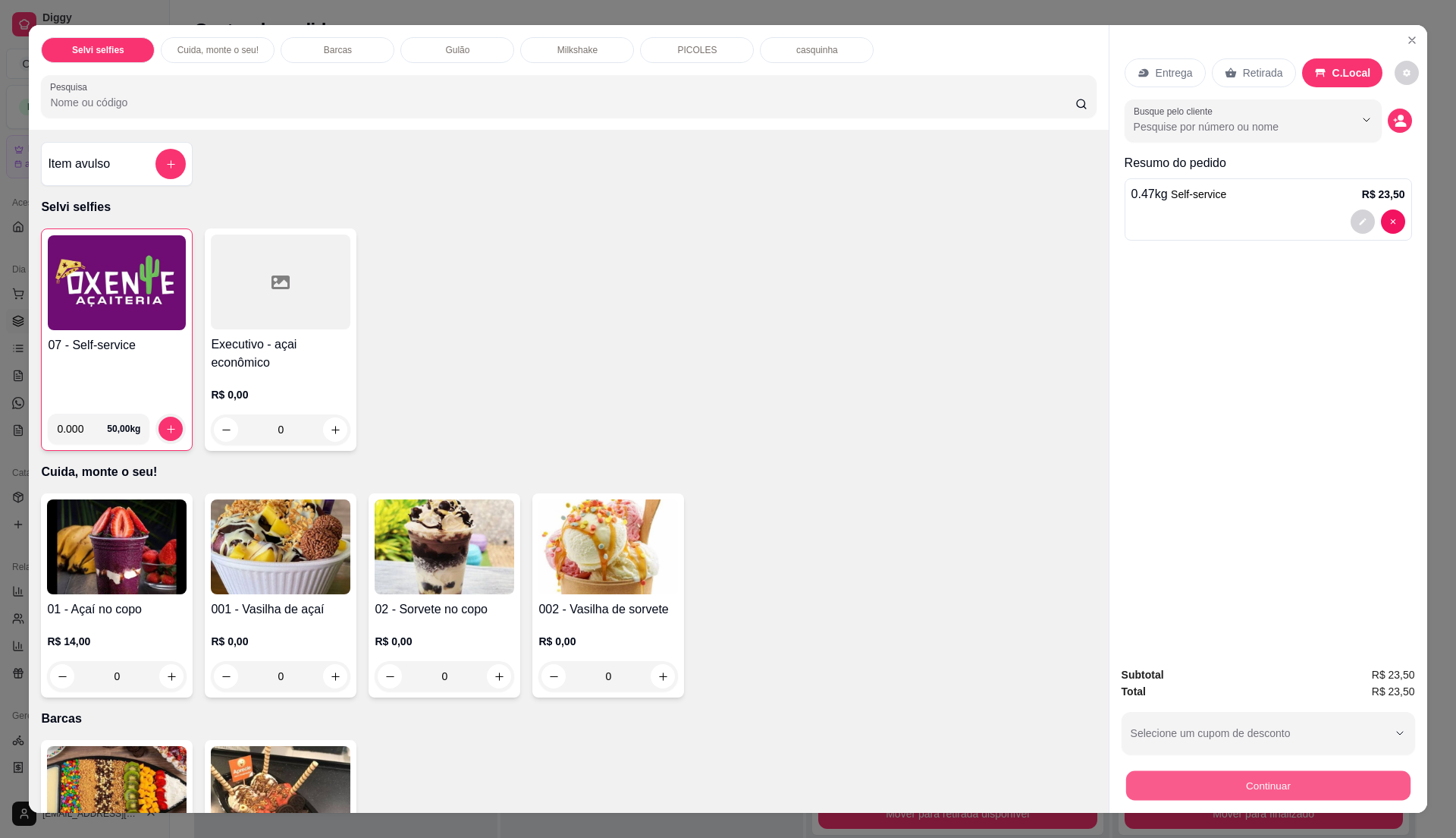
click at [1272, 777] on button "Continuar" at bounding box center [1267, 785] width 285 height 30
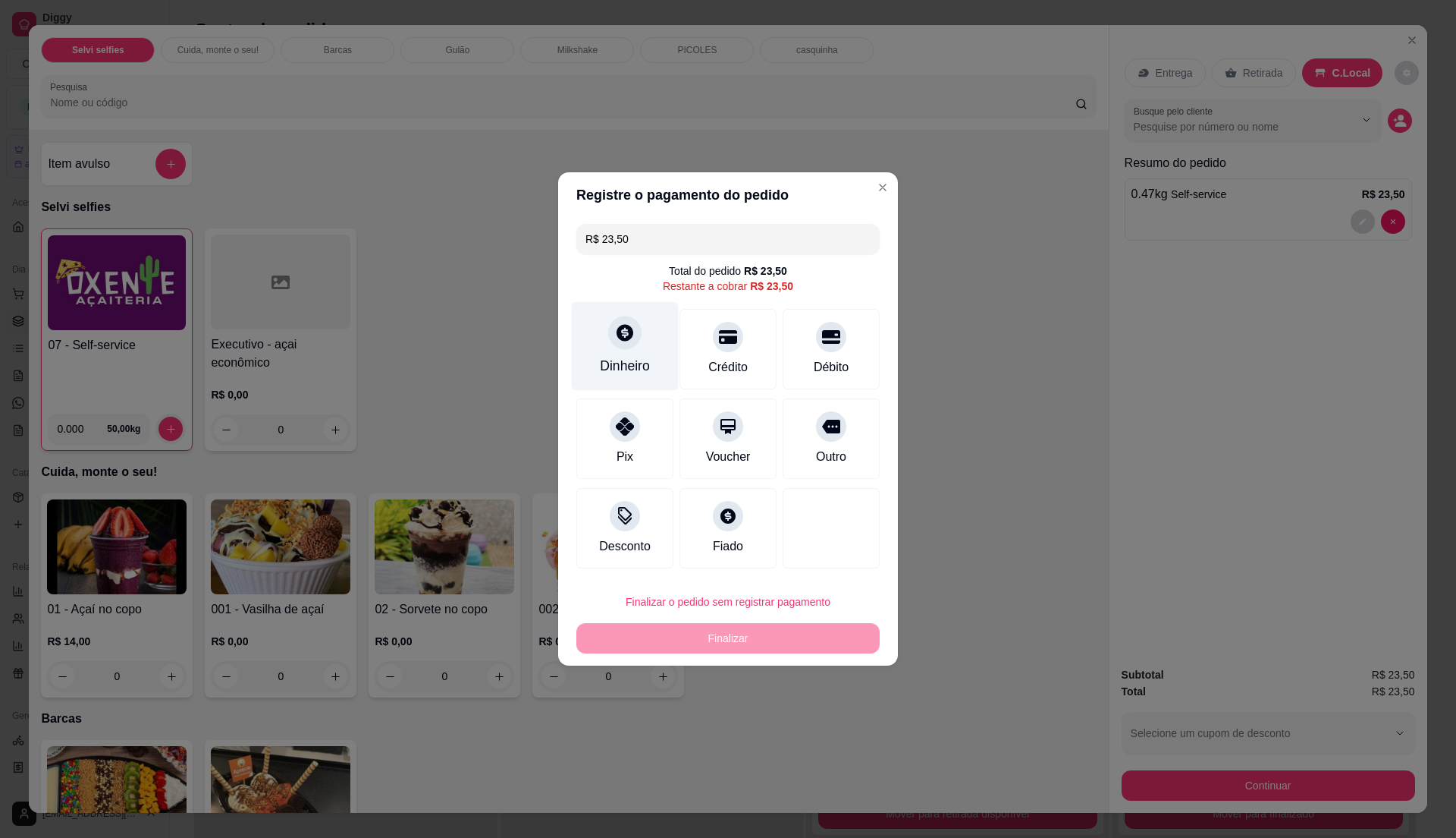
click at [625, 367] on div "Dinheiro" at bounding box center [625, 366] width 50 height 19
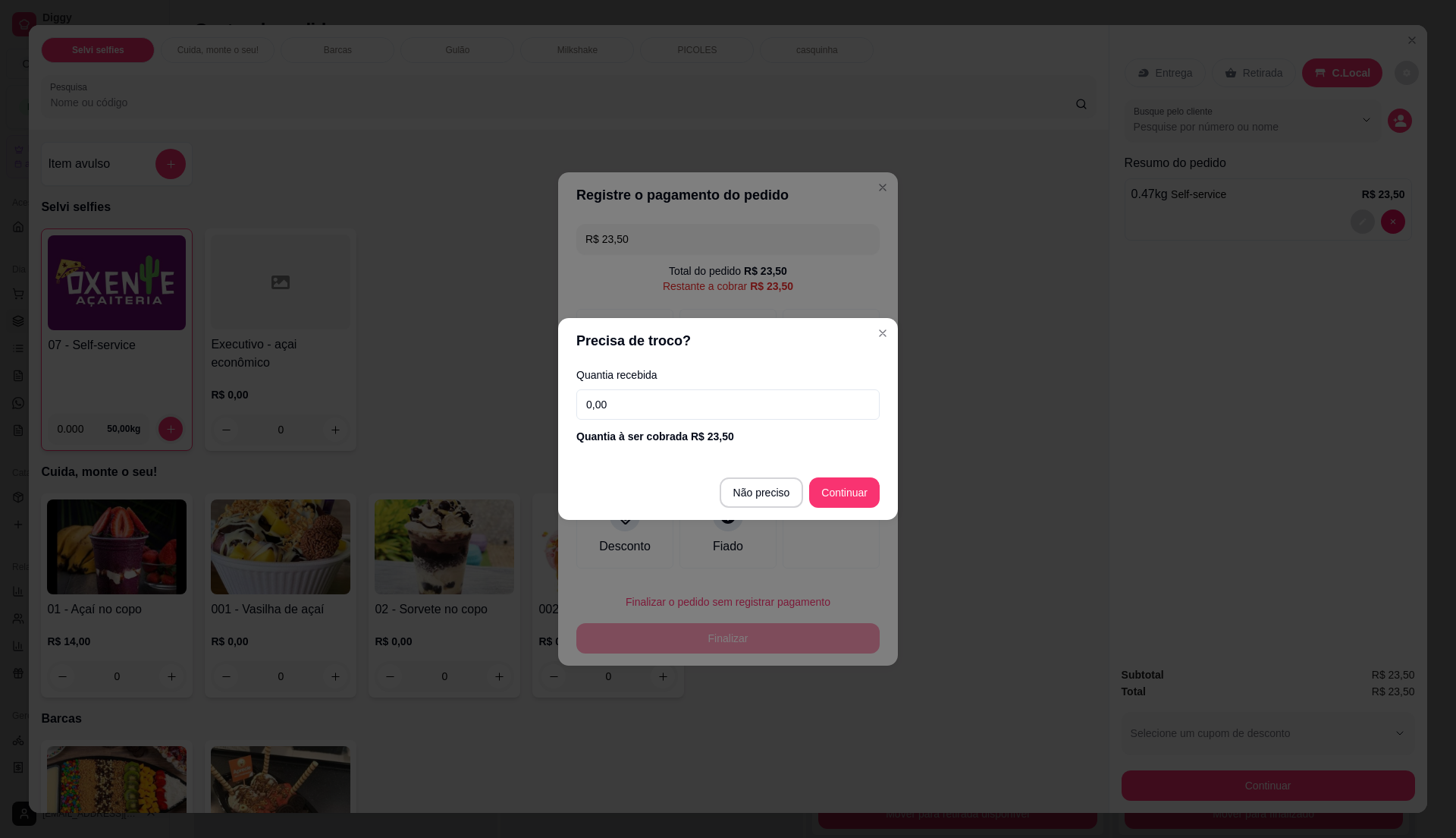
click at [671, 393] on input "0,00" at bounding box center [728, 404] width 303 height 30
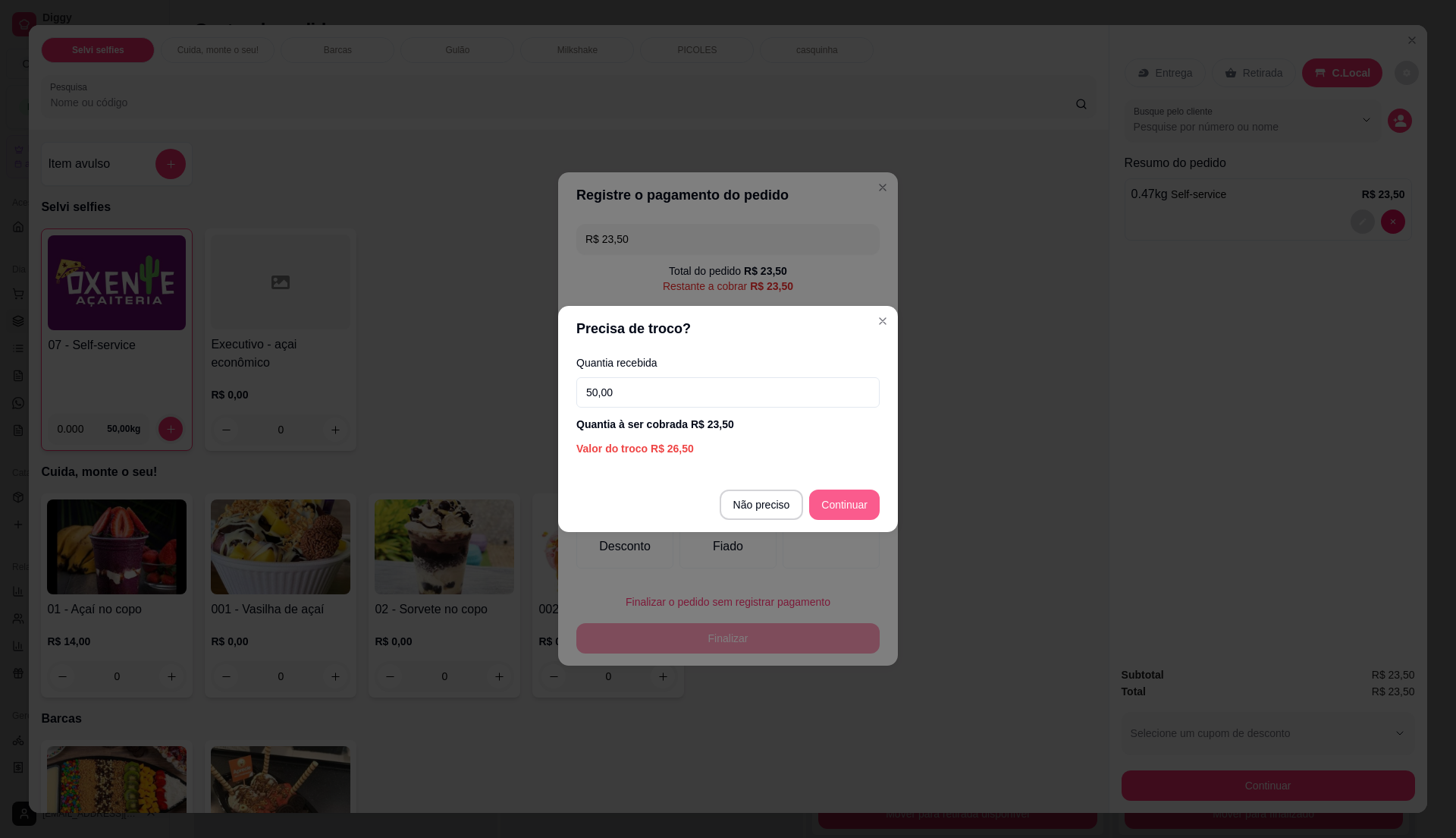
type input "50,00"
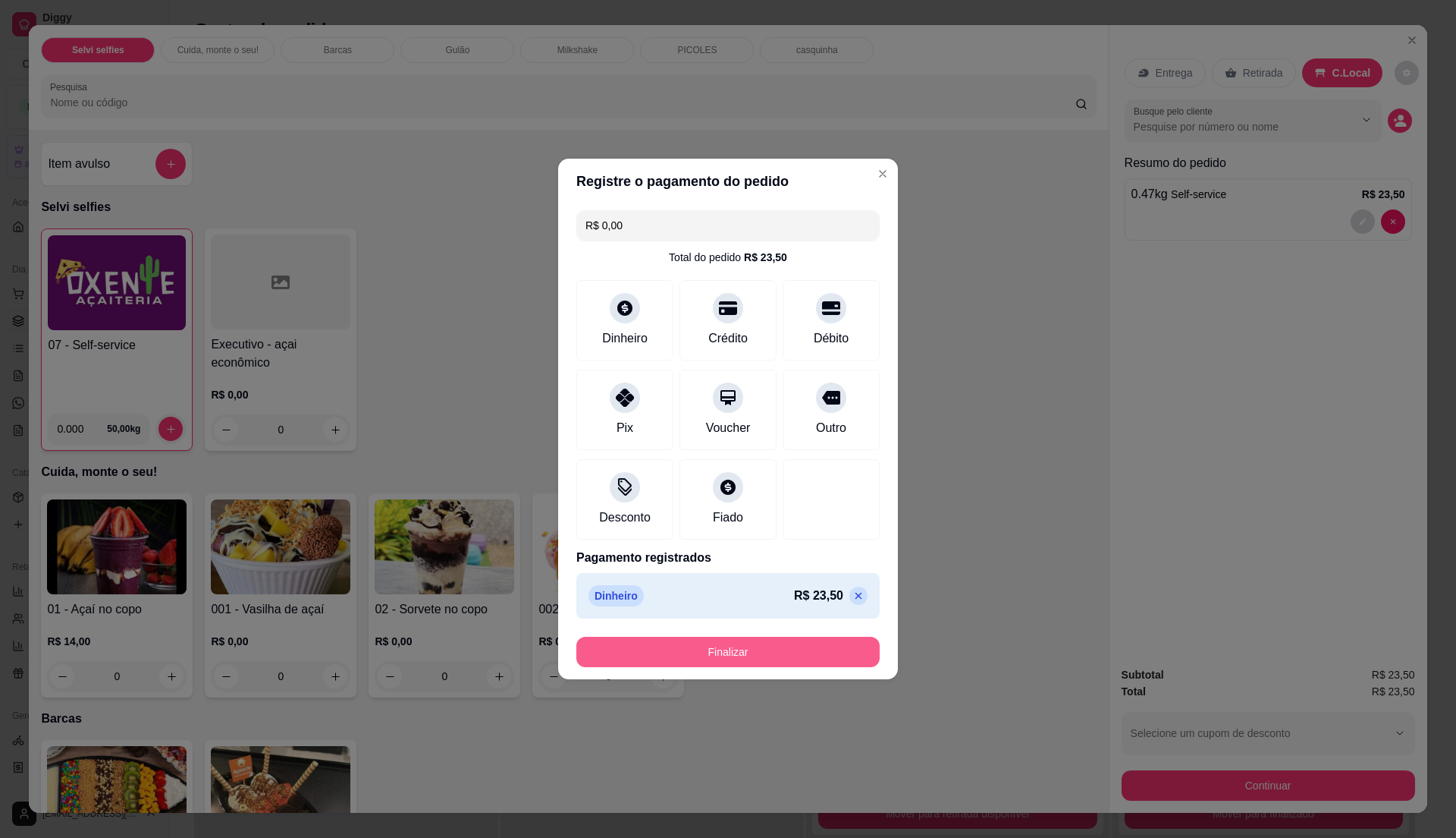
click at [775, 656] on button "Finalizar" at bounding box center [728, 651] width 303 height 30
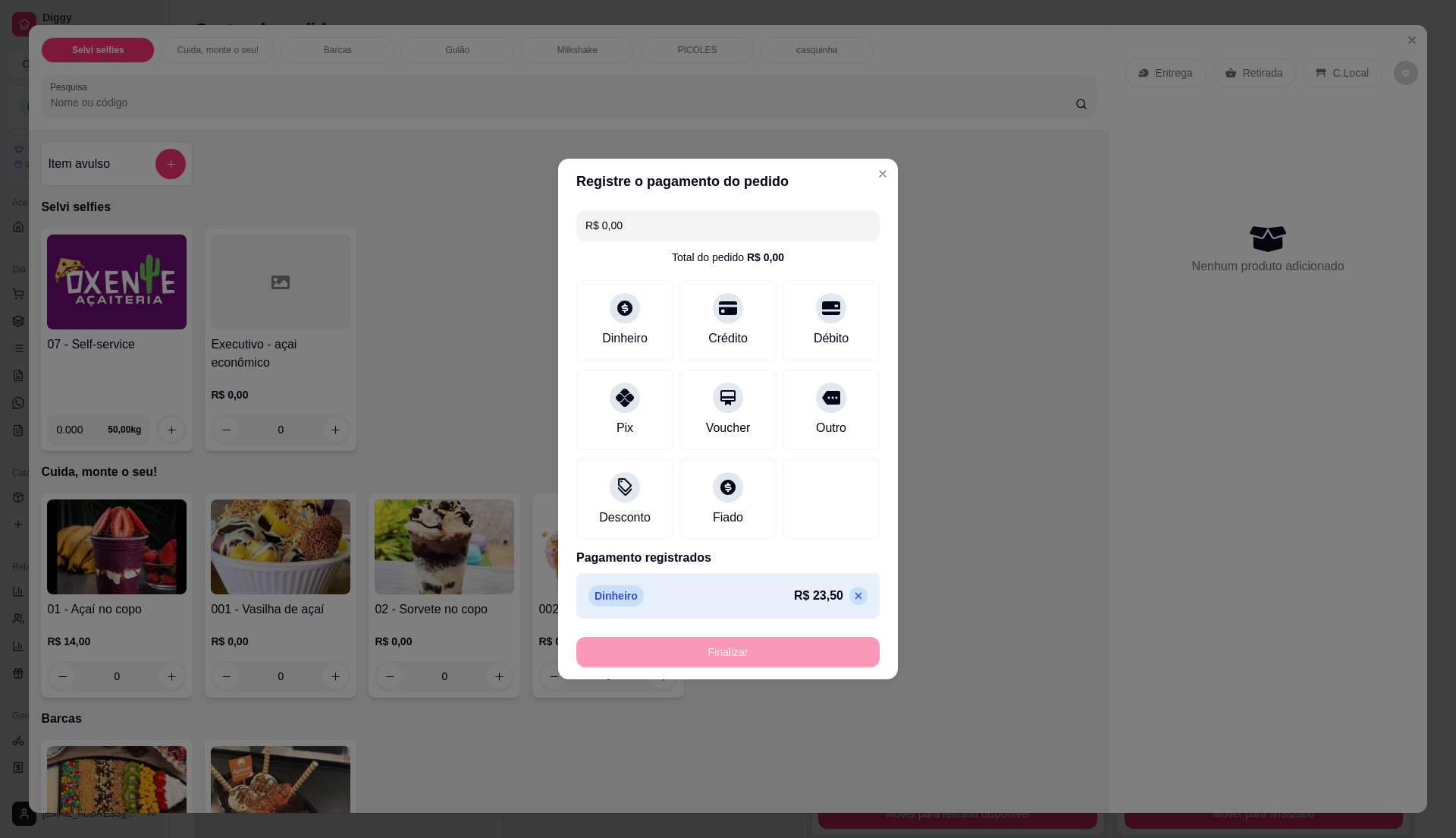
type input "-R$ 23,50"
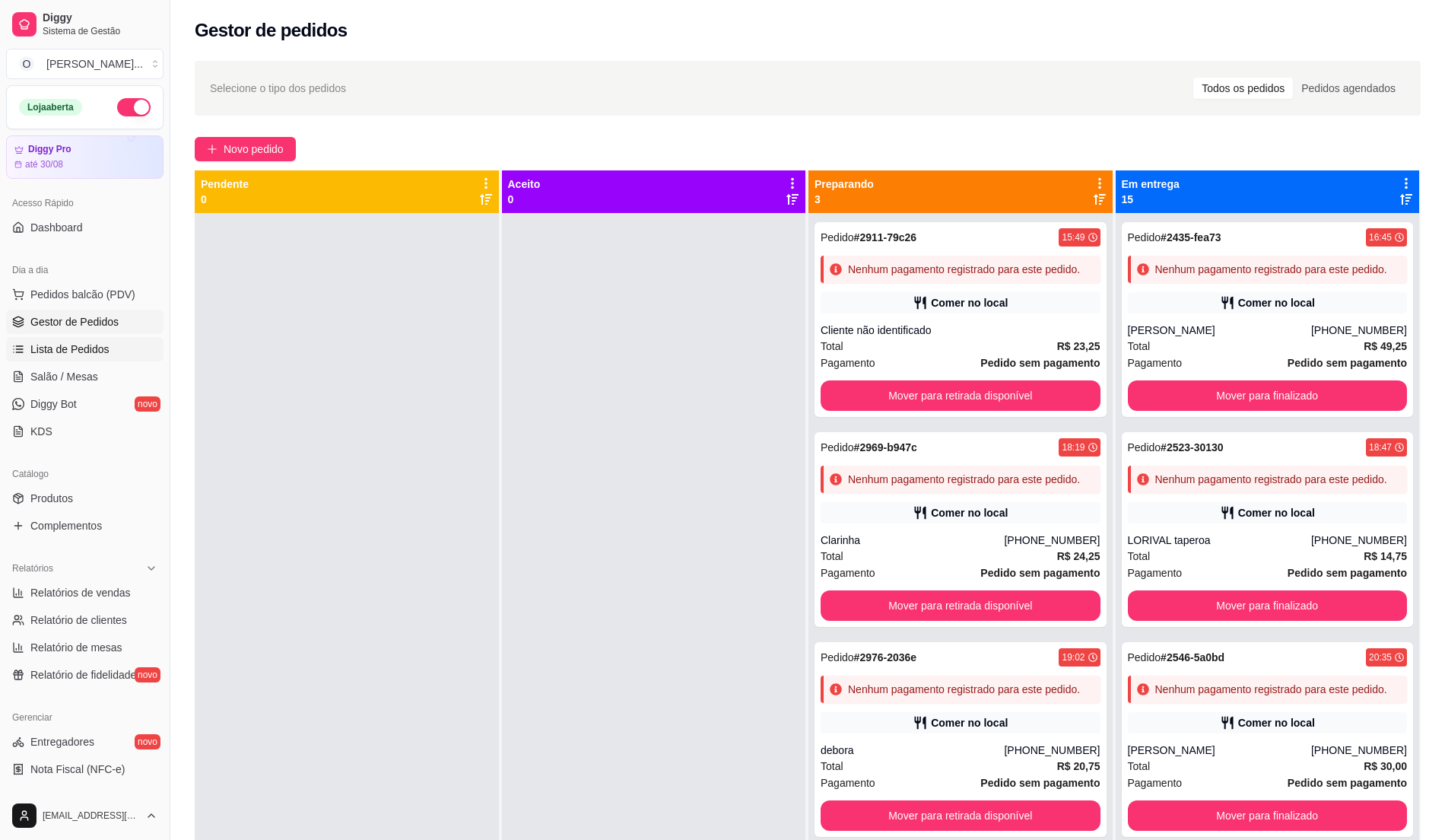
click at [70, 343] on span "Lista de Pedidos" at bounding box center [70, 349] width 79 height 15
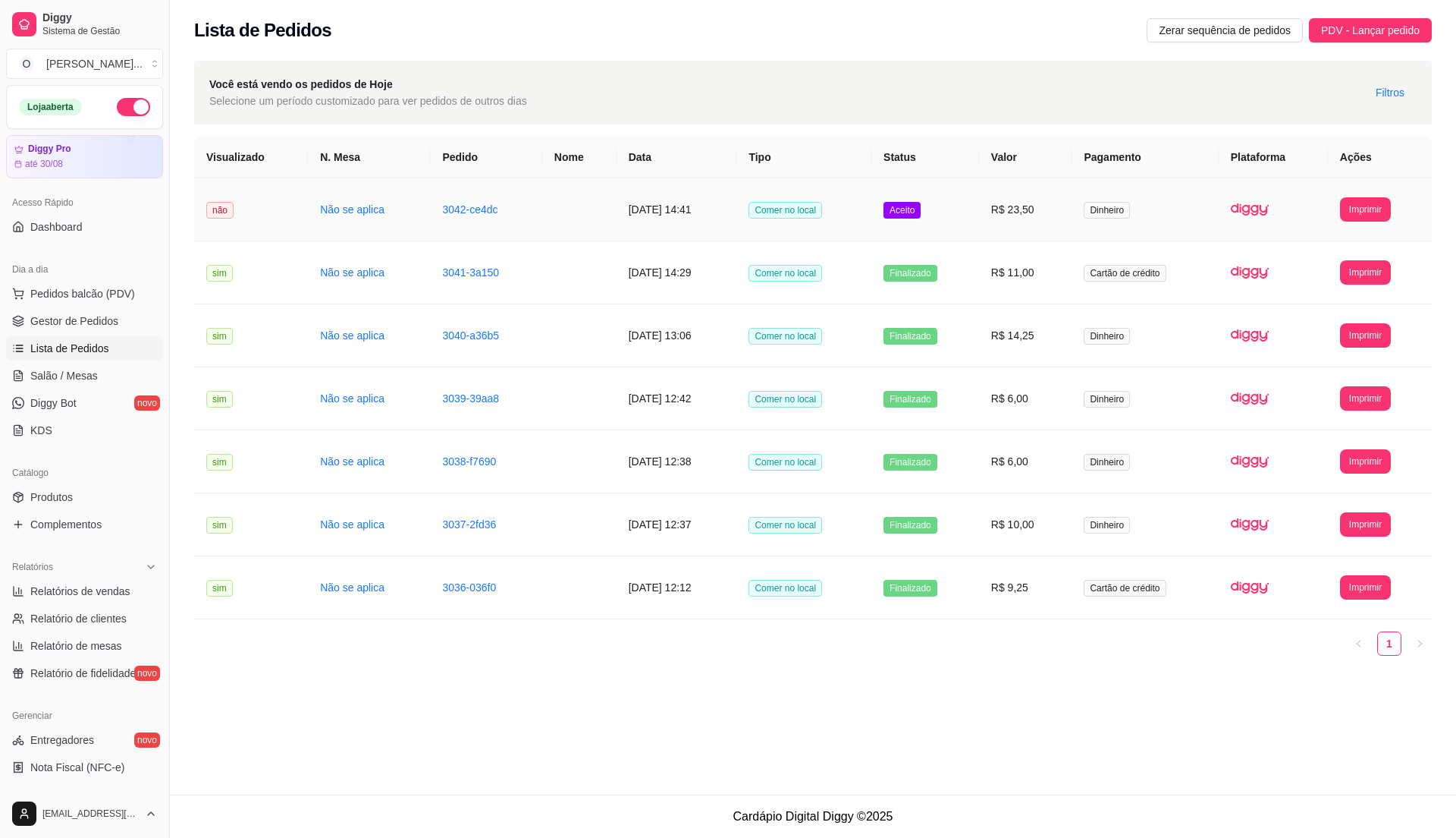
click at [833, 231] on td "Comer no local" at bounding box center [804, 210] width 135 height 63
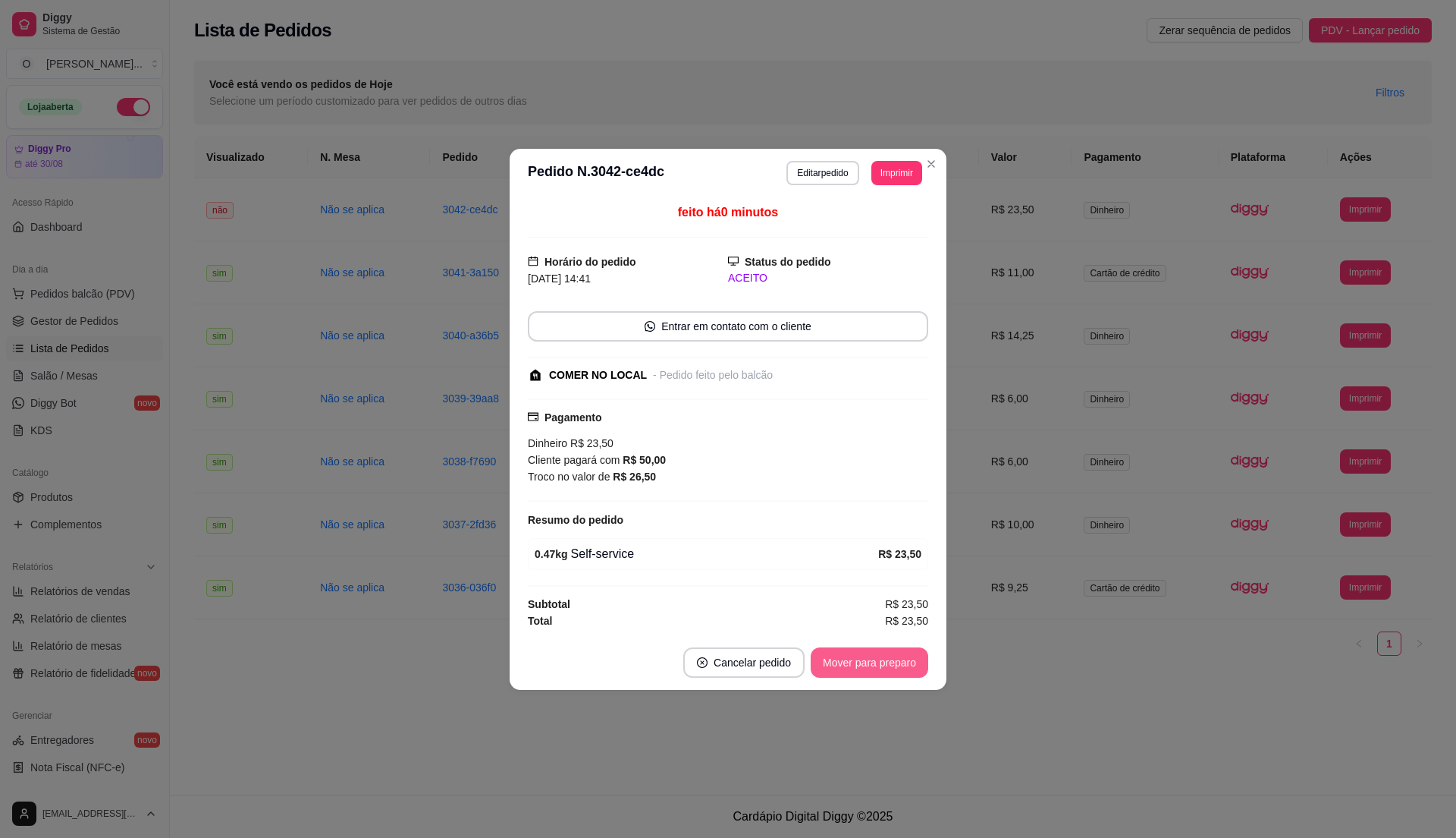
click at [897, 653] on button "Mover para preparo" at bounding box center [869, 661] width 118 height 30
click at [904, 658] on button "Mover para retirada disponível" at bounding box center [844, 661] width 162 height 30
click at [904, 658] on button "Mover para finalizado" at bounding box center [865, 661] width 125 height 30
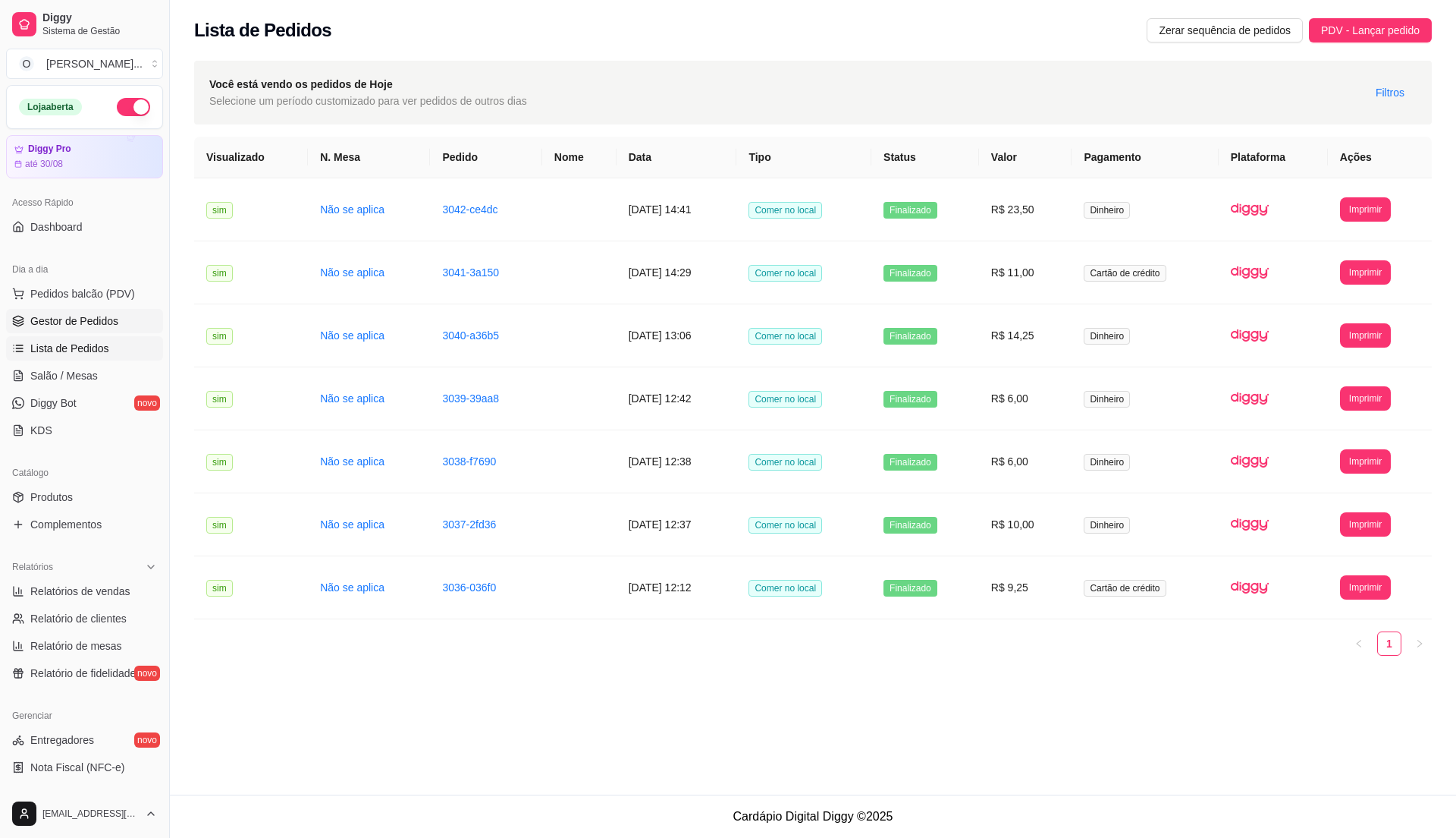
click at [103, 317] on span "Gestor de Pedidos" at bounding box center [73, 321] width 88 height 15
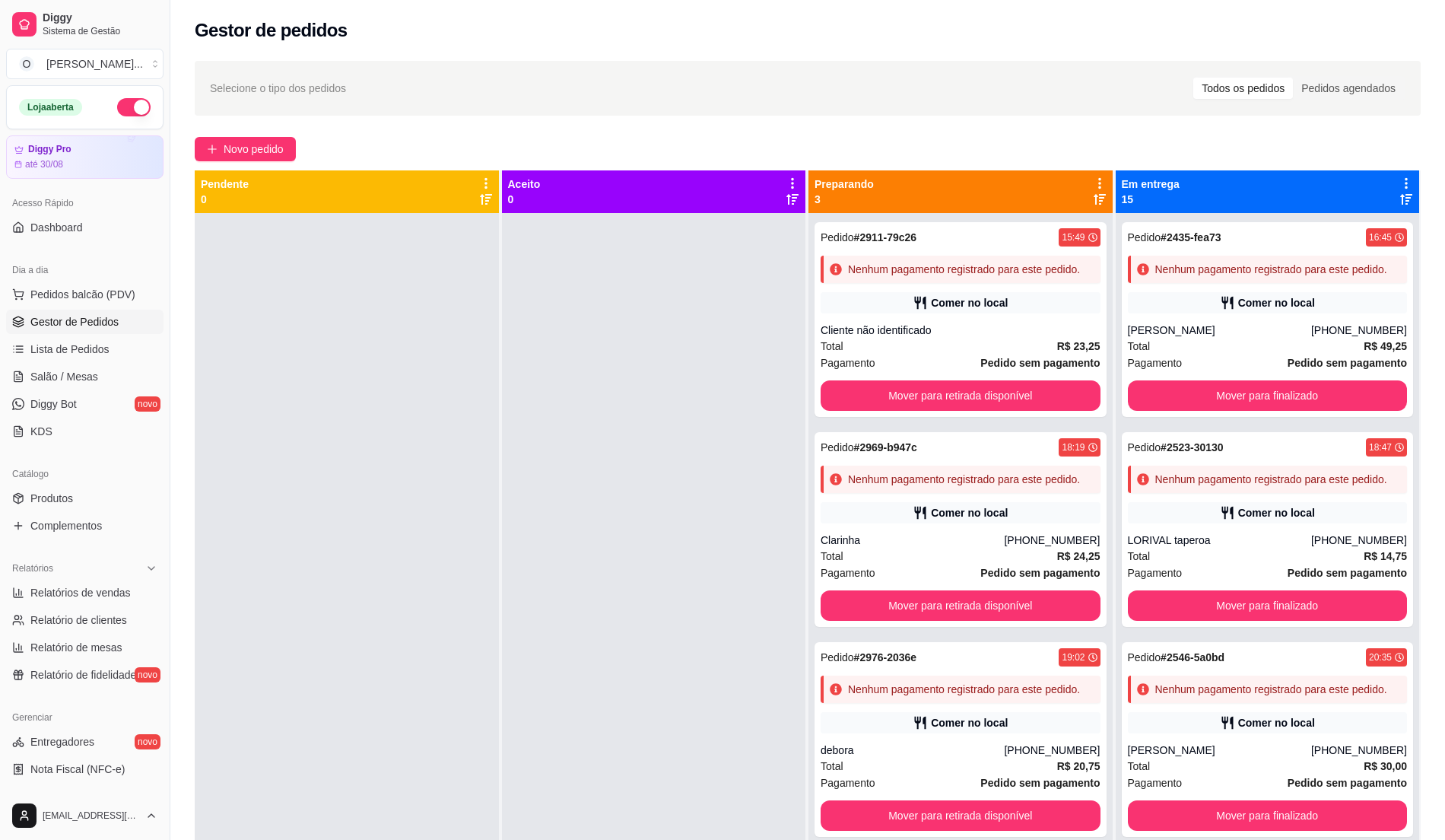
click at [102, 317] on span "Gestor de Pedidos" at bounding box center [74, 322] width 88 height 15
click at [89, 292] on span "Pedidos balcão (PDV)" at bounding box center [82, 294] width 105 height 15
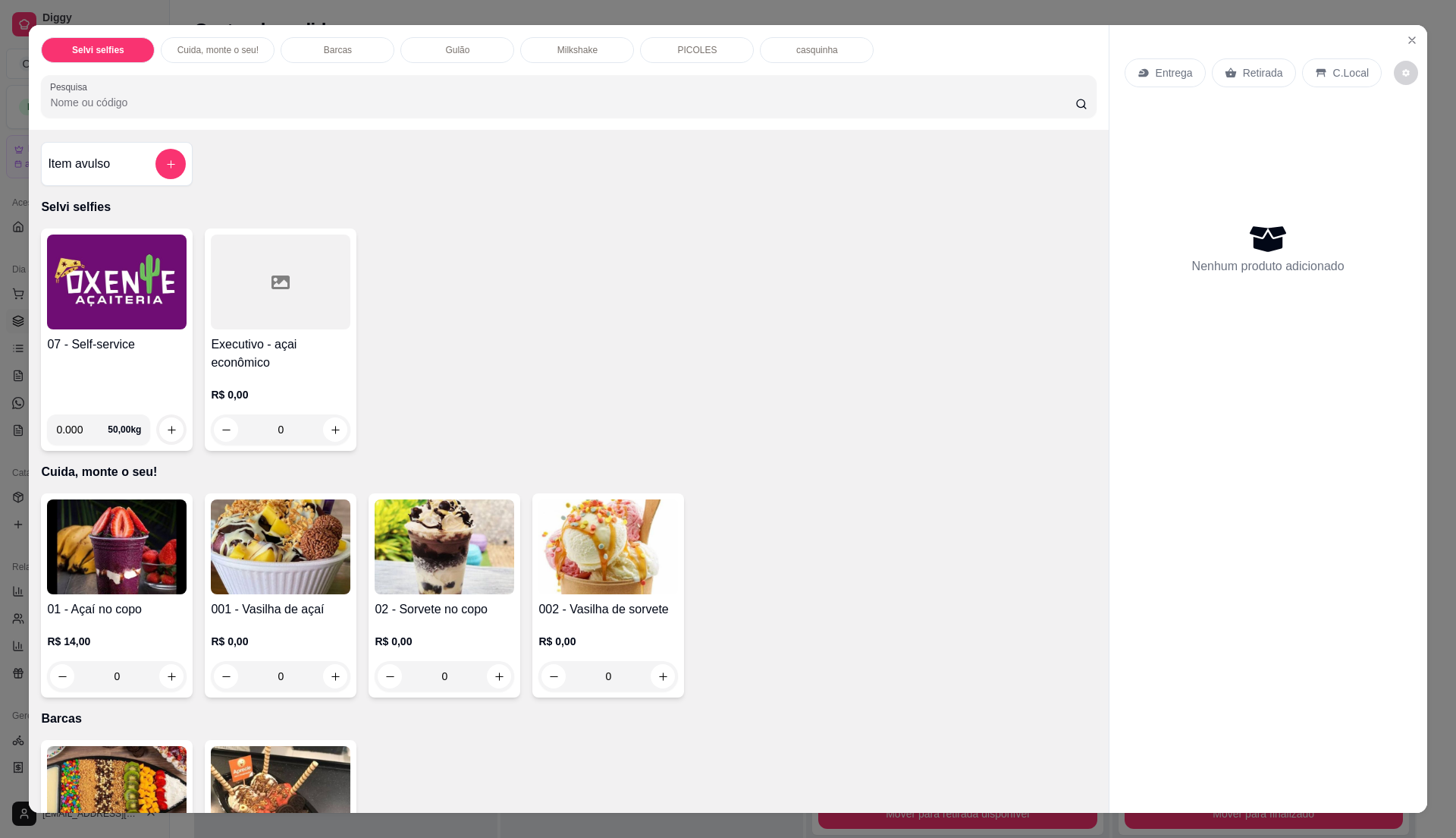
click at [564, 307] on div "07 - Self-service 0.000 50,00 kg Executivo - açai econômico R$ 0,00 0" at bounding box center [567, 340] width 1055 height 222
click at [156, 387] on div "07 - Self-service" at bounding box center [117, 368] width 140 height 67
click at [668, 489] on div "Item avulso Selvi selfies 07 - Self-service 0.000 50,00 kg Executivo - açai eco…" at bounding box center [568, 470] width 1079 height 683
click at [89, 379] on div "07 - Self-service" at bounding box center [117, 368] width 140 height 67
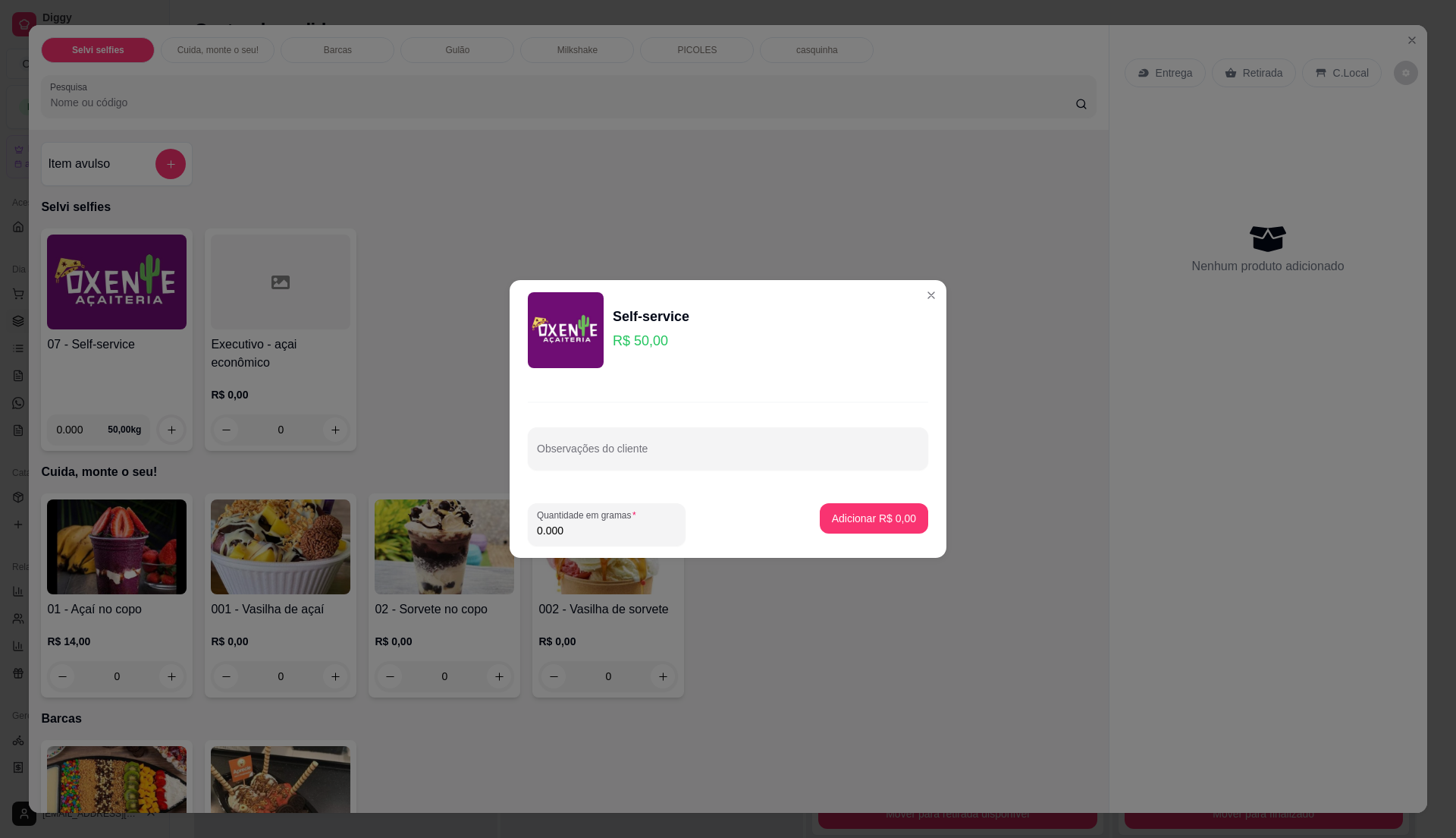
click at [620, 537] on input "0.000" at bounding box center [606, 530] width 140 height 15
click at [620, 537] on input "0" at bounding box center [606, 530] width 140 height 15
click at [618, 526] on input "0" at bounding box center [606, 530] width 140 height 15
type input "0.375"
click at [865, 522] on p "Adicionar R$ 18,75" at bounding box center [870, 517] width 88 height 14
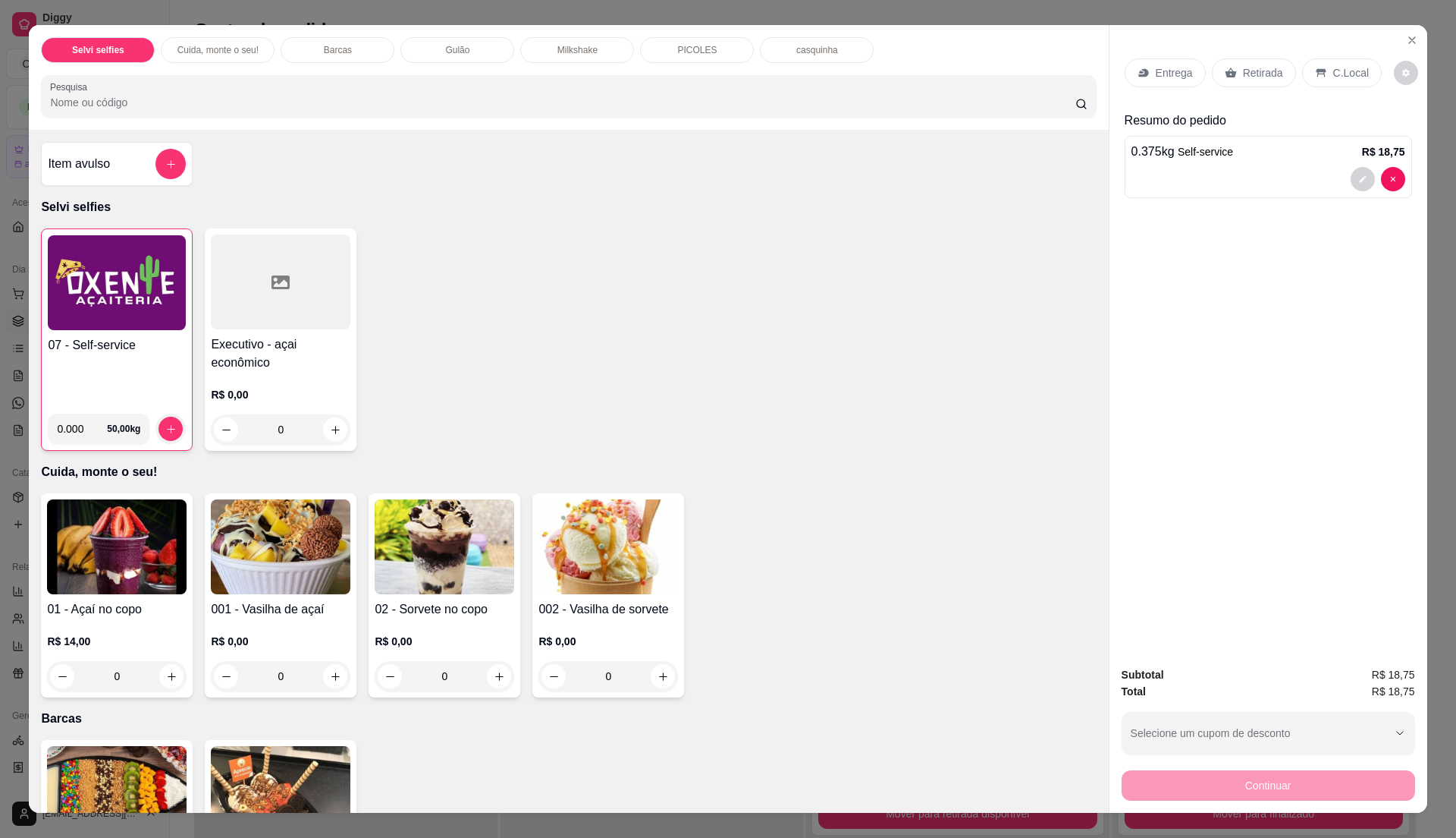
click at [1332, 71] on p "C.Local" at bounding box center [1350, 73] width 36 height 15
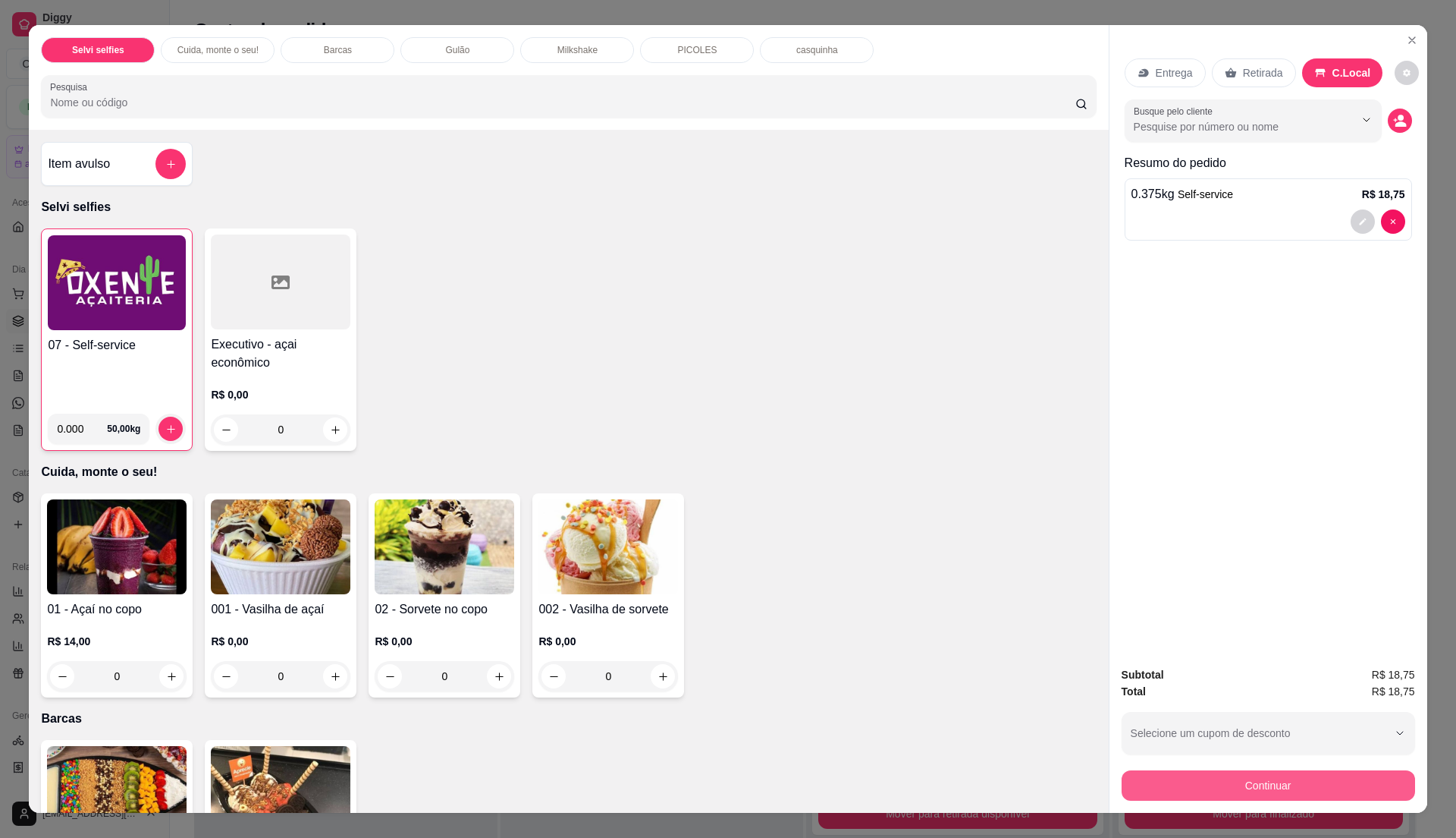
click at [1241, 792] on button "Continuar" at bounding box center [1268, 785] width 293 height 30
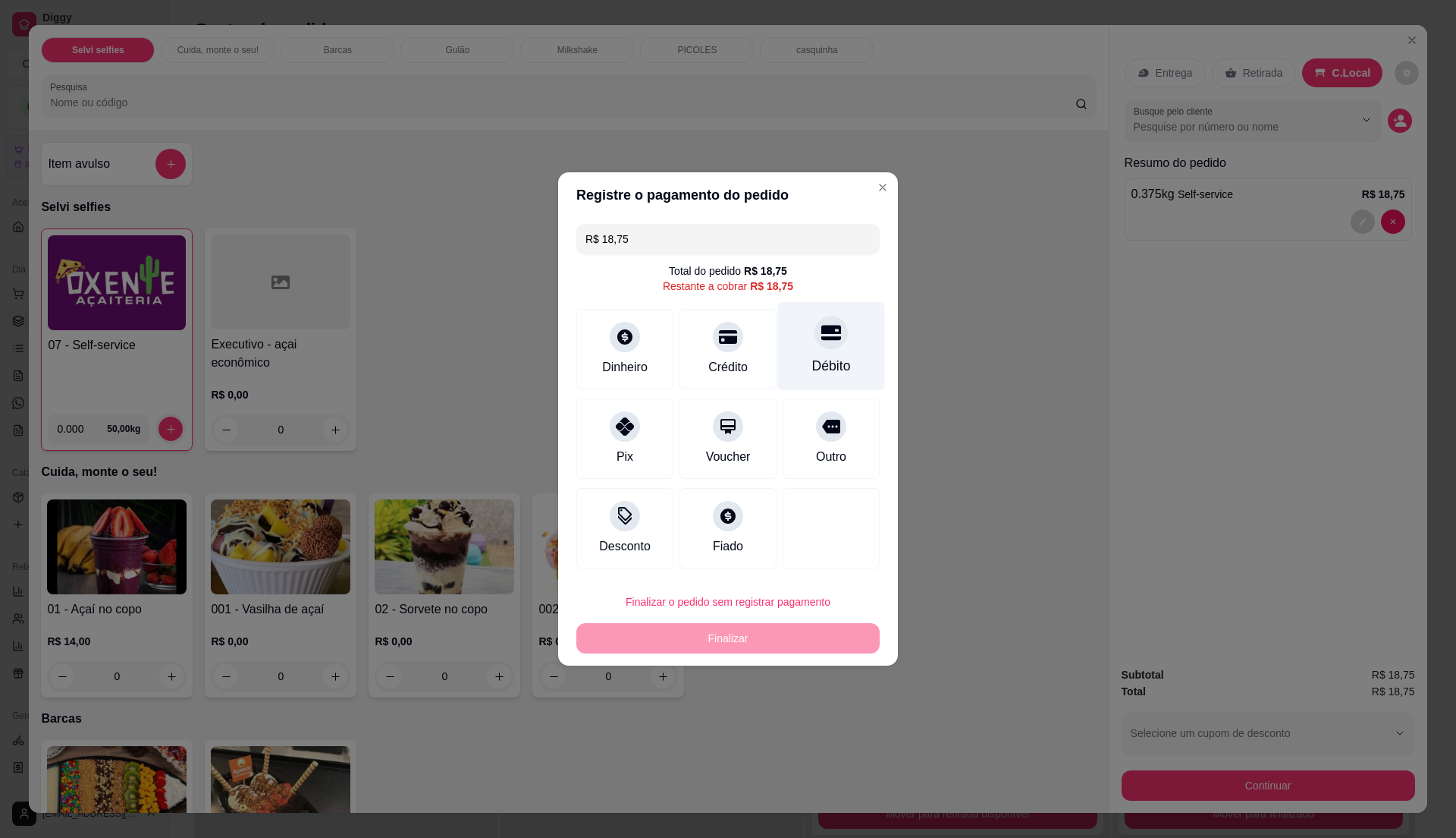
click at [812, 366] on div "Débito" at bounding box center [832, 366] width 39 height 19
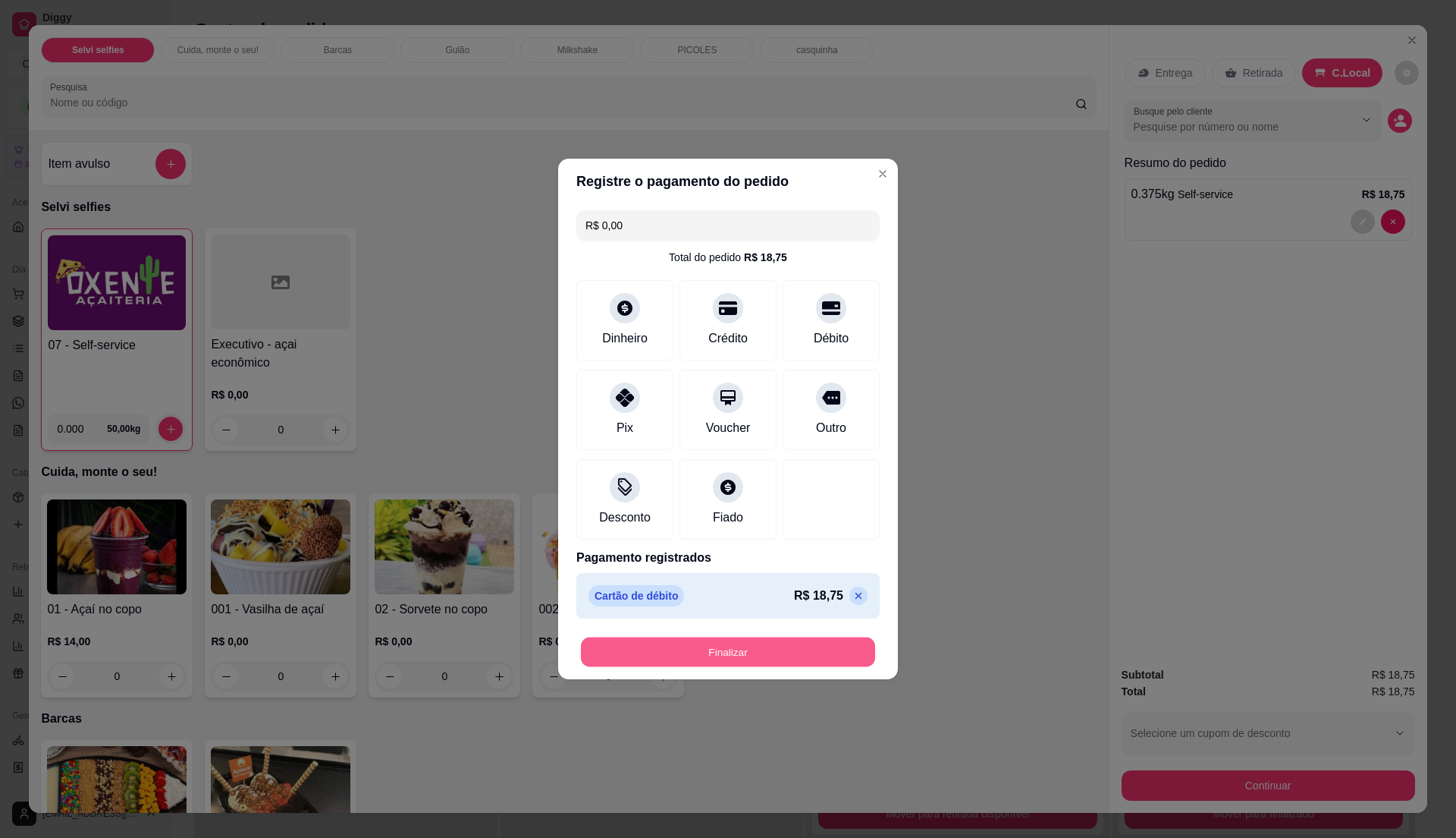
click at [792, 661] on button "Finalizar" at bounding box center [728, 652] width 294 height 30
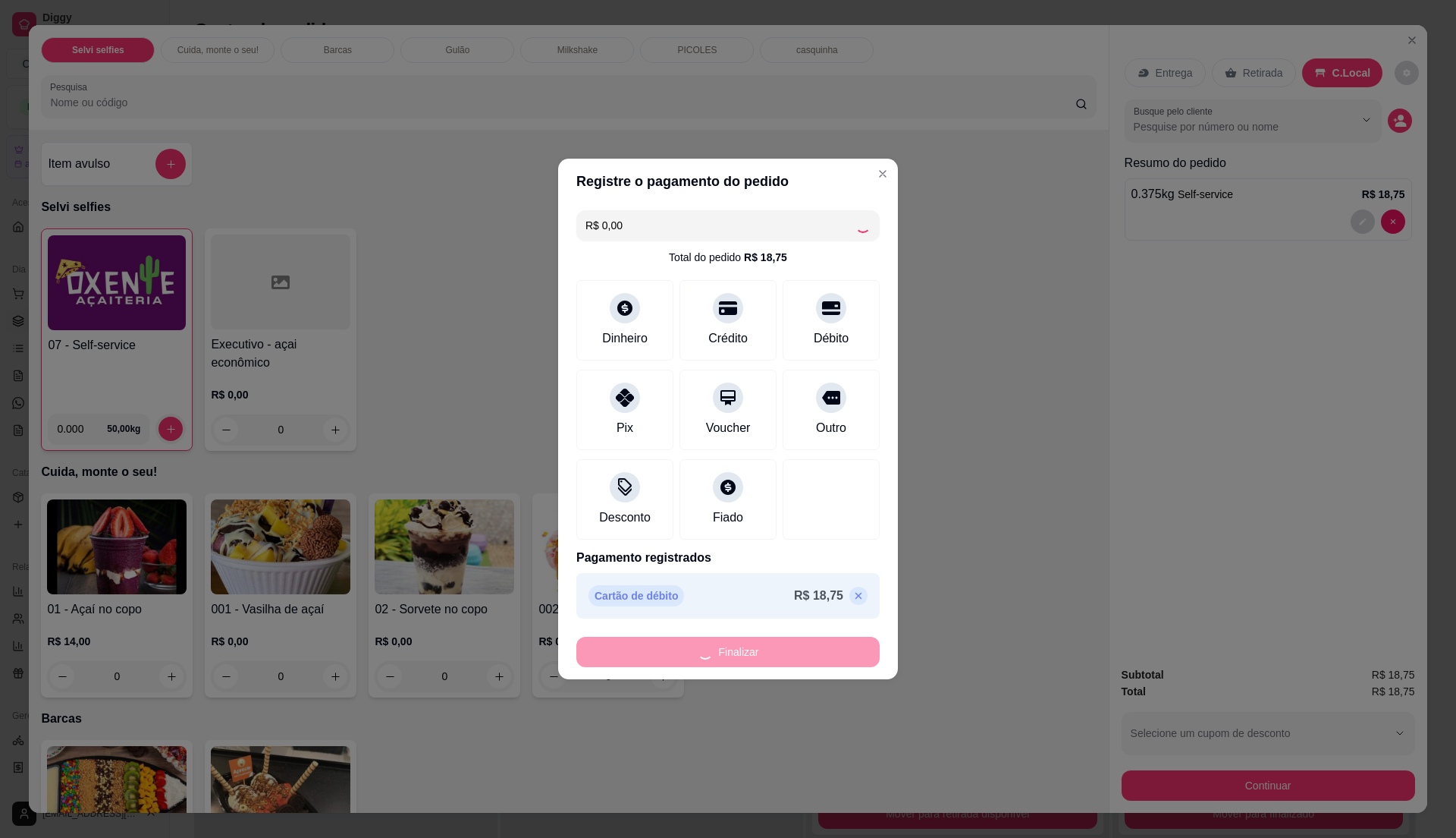
type input "-R$ 18,75"
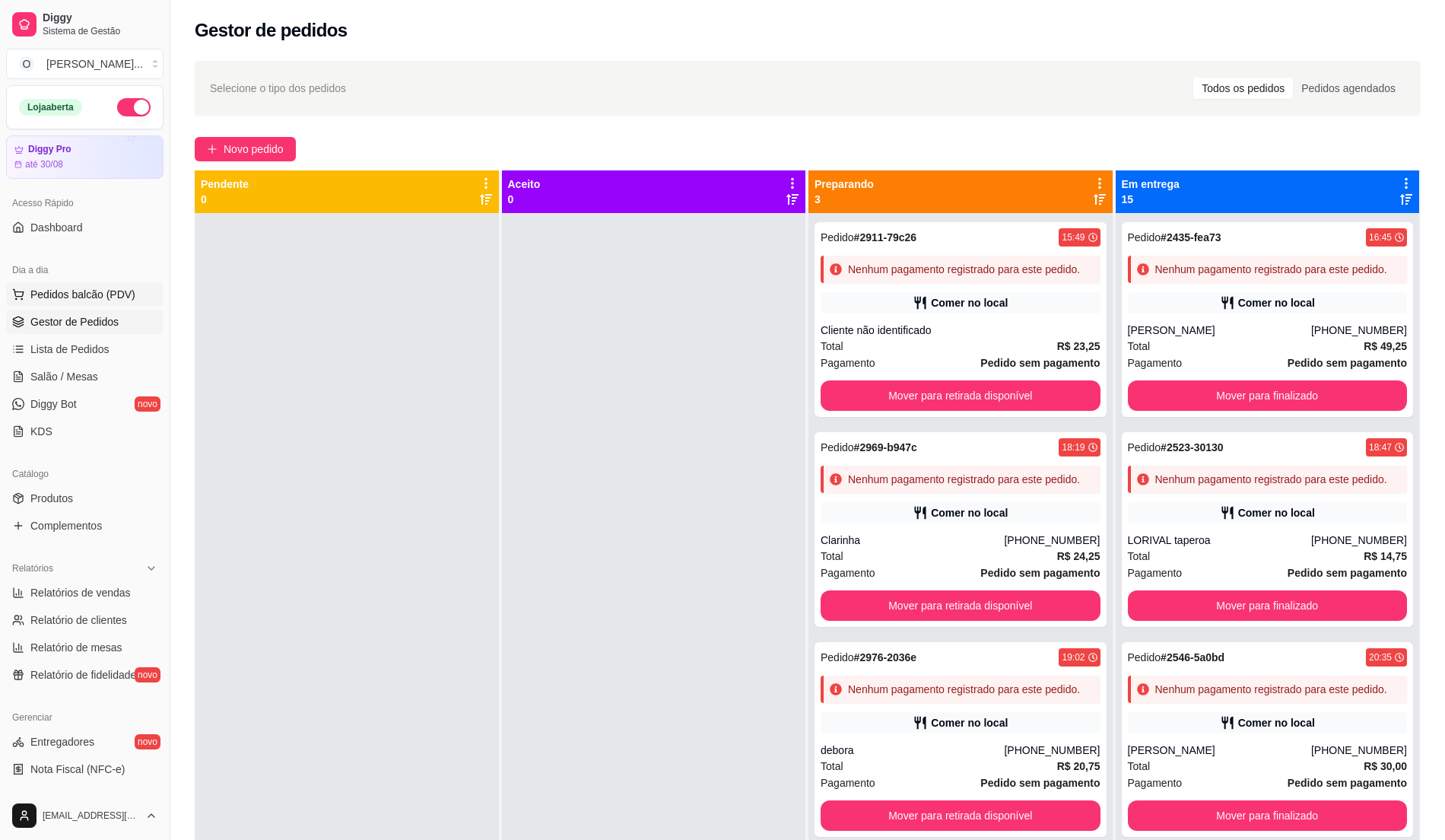
click at [116, 301] on span "Pedidos balcão (PDV)" at bounding box center [82, 294] width 105 height 15
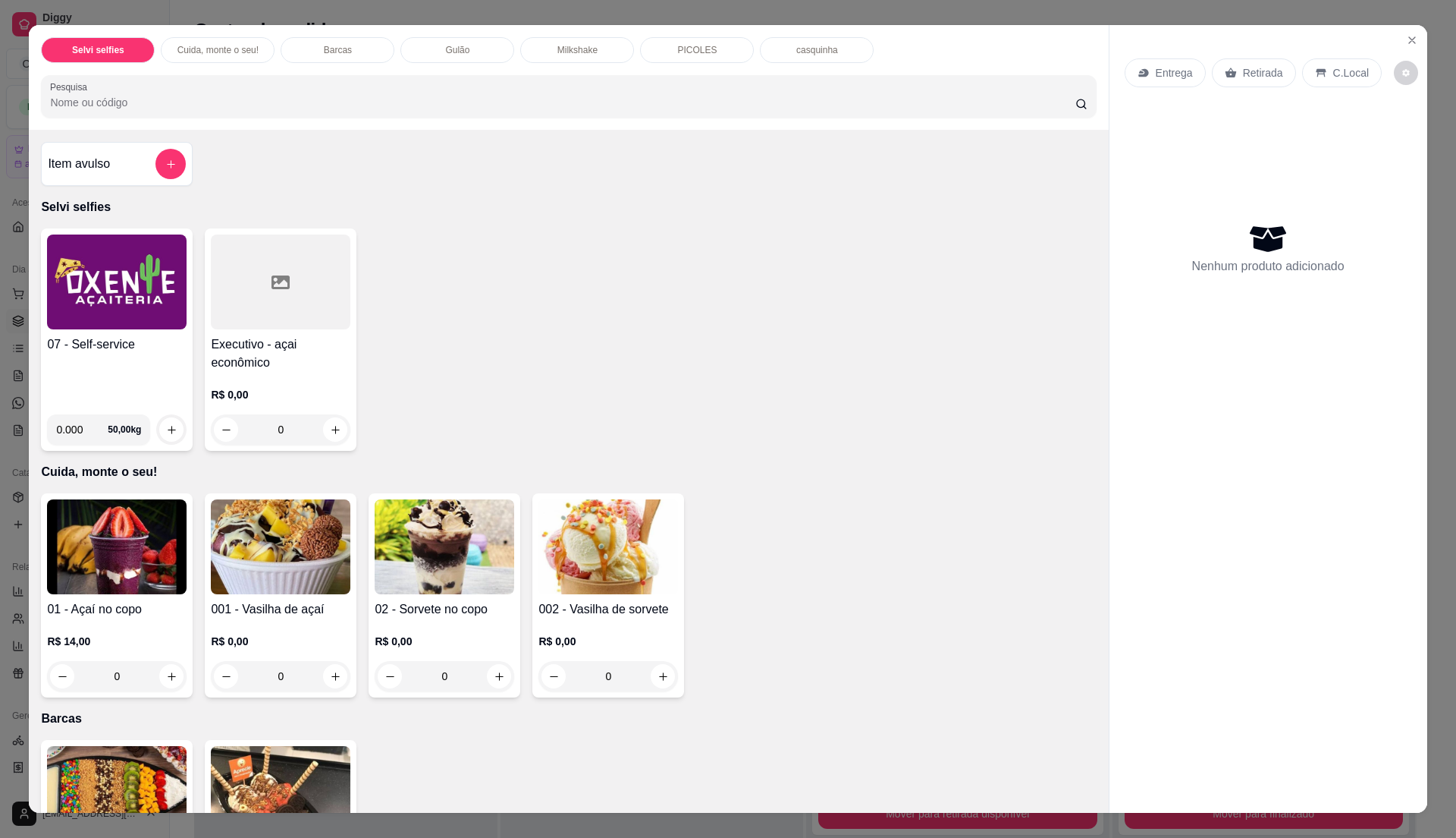
click at [713, 256] on div "07 - Self-service 0.000 50,00 kg Executivo - açai econômico R$ 0,00 0" at bounding box center [567, 340] width 1055 height 222
click at [1402, 31] on button "Close" at bounding box center [1412, 40] width 24 height 24
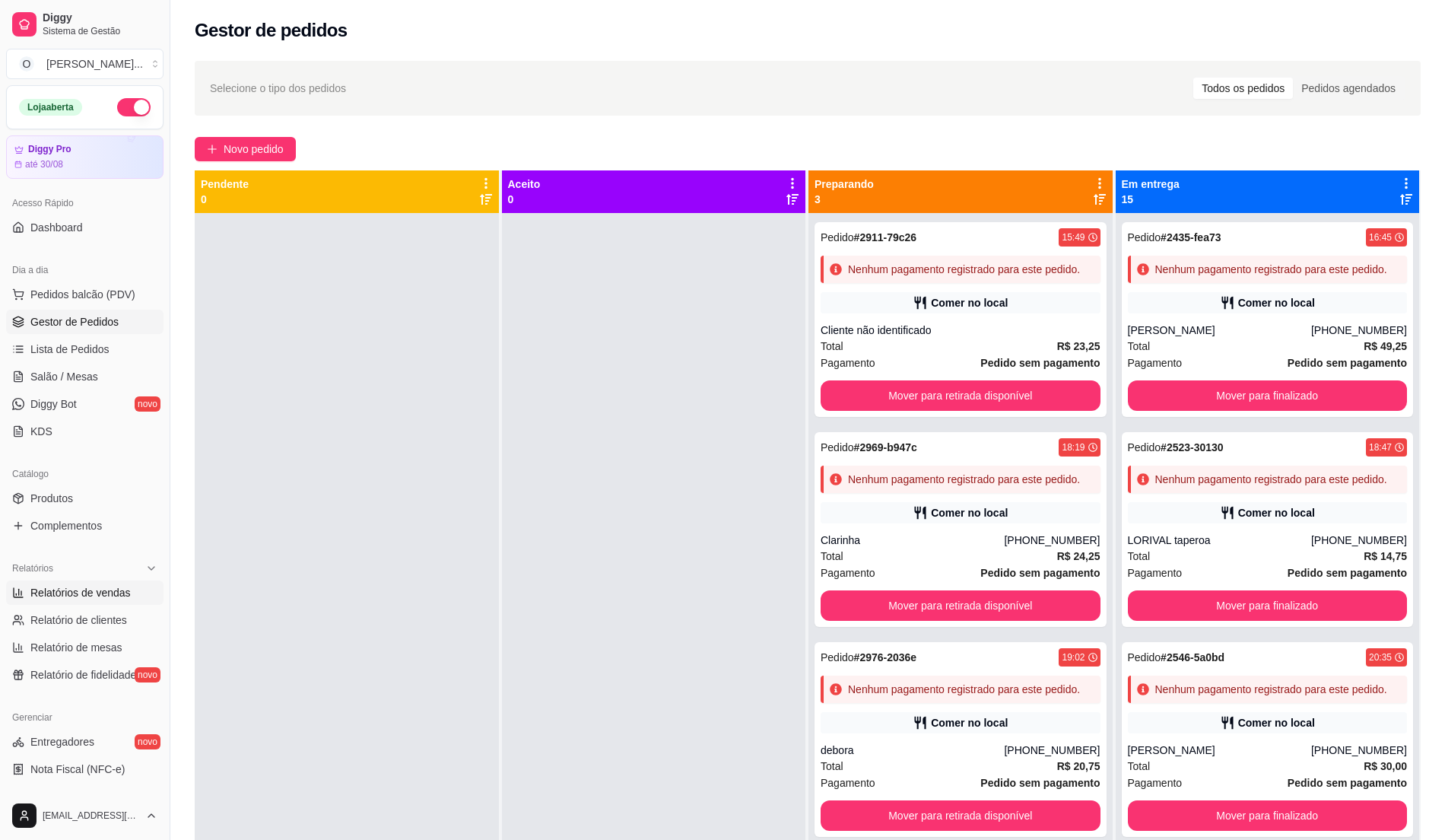
click at [105, 591] on span "Relatórios de vendas" at bounding box center [80, 592] width 101 height 15
select select "ALL"
select select "0"
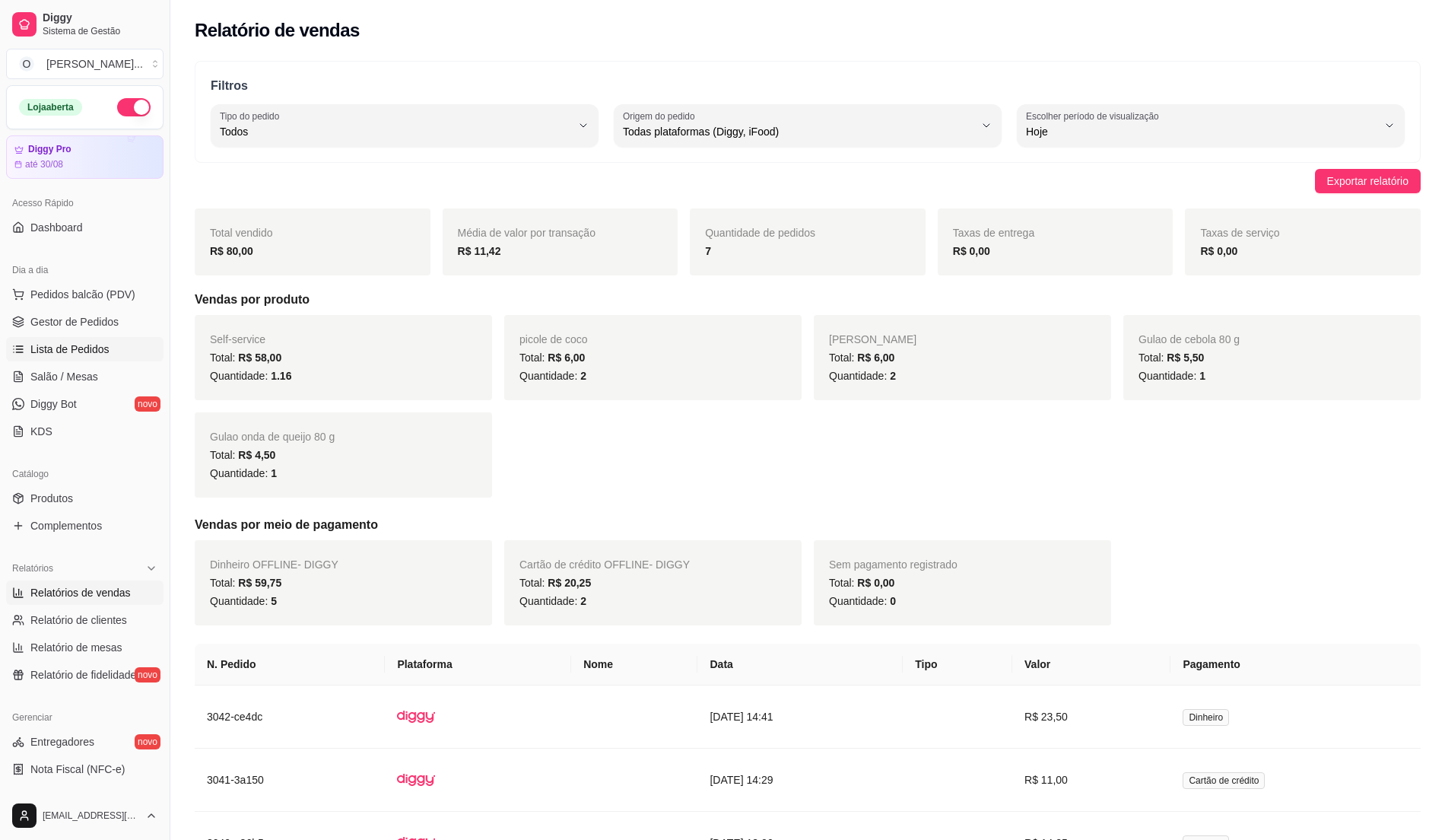
click at [83, 350] on span "Lista de Pedidos" at bounding box center [70, 349] width 79 height 15
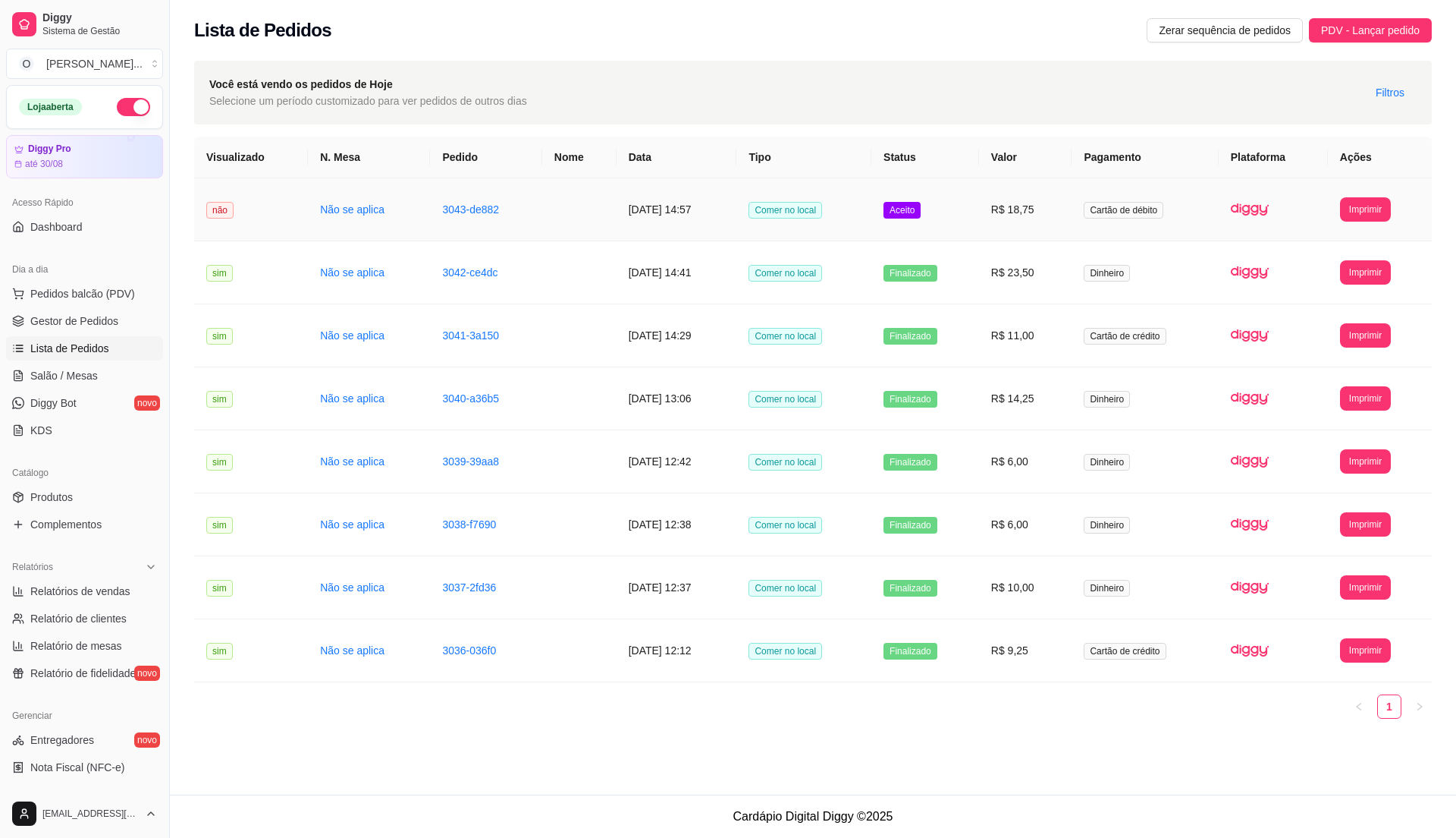
click at [1122, 222] on td "Cartão de débito" at bounding box center [1144, 210] width 147 height 63
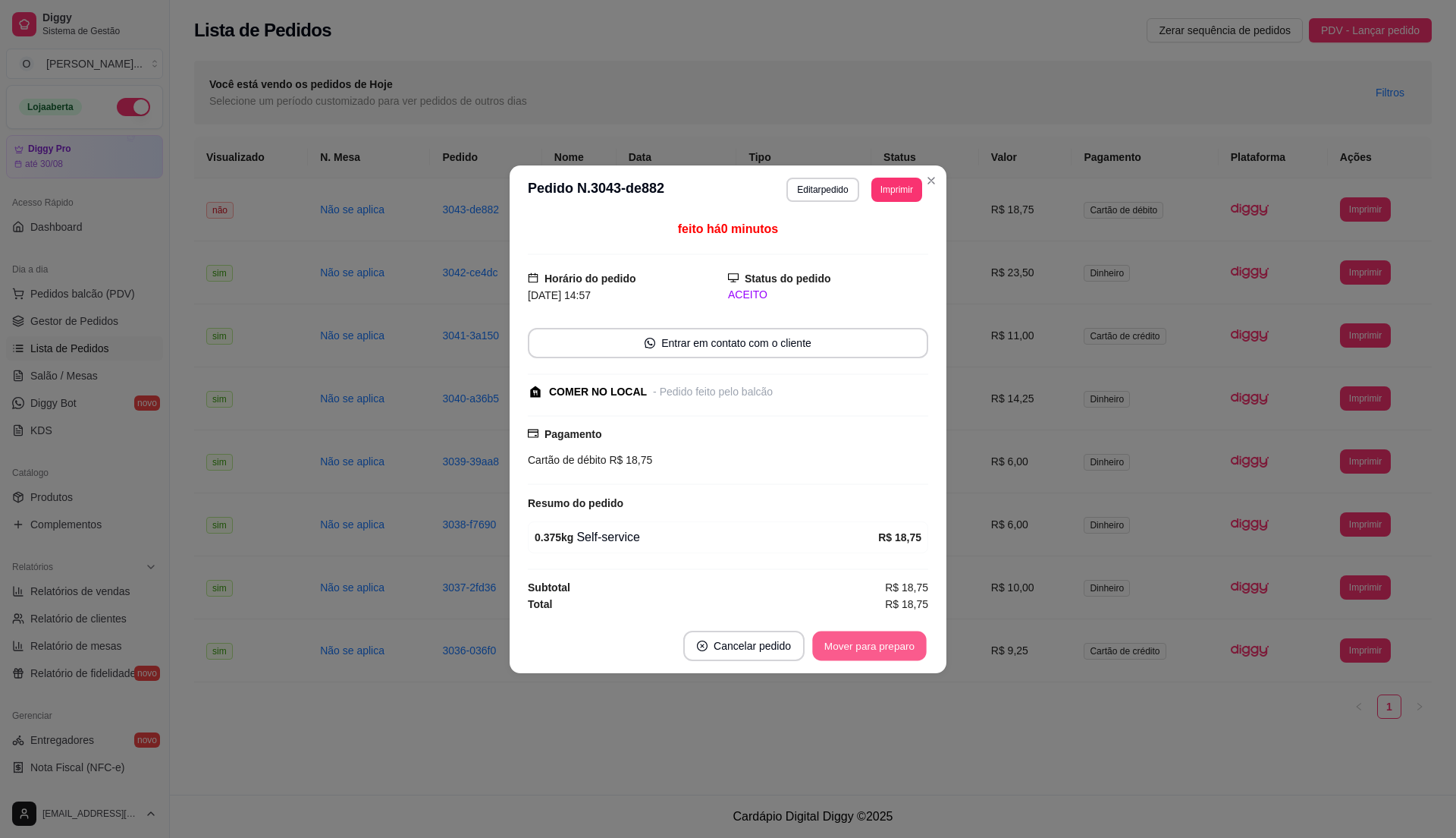
click at [847, 653] on button "Mover para preparo" at bounding box center [869, 645] width 114 height 30
click at [847, 653] on button "Mover para retirada disponível" at bounding box center [844, 645] width 168 height 30
click at [847, 653] on button "Mover para finalizado" at bounding box center [865, 645] width 123 height 30
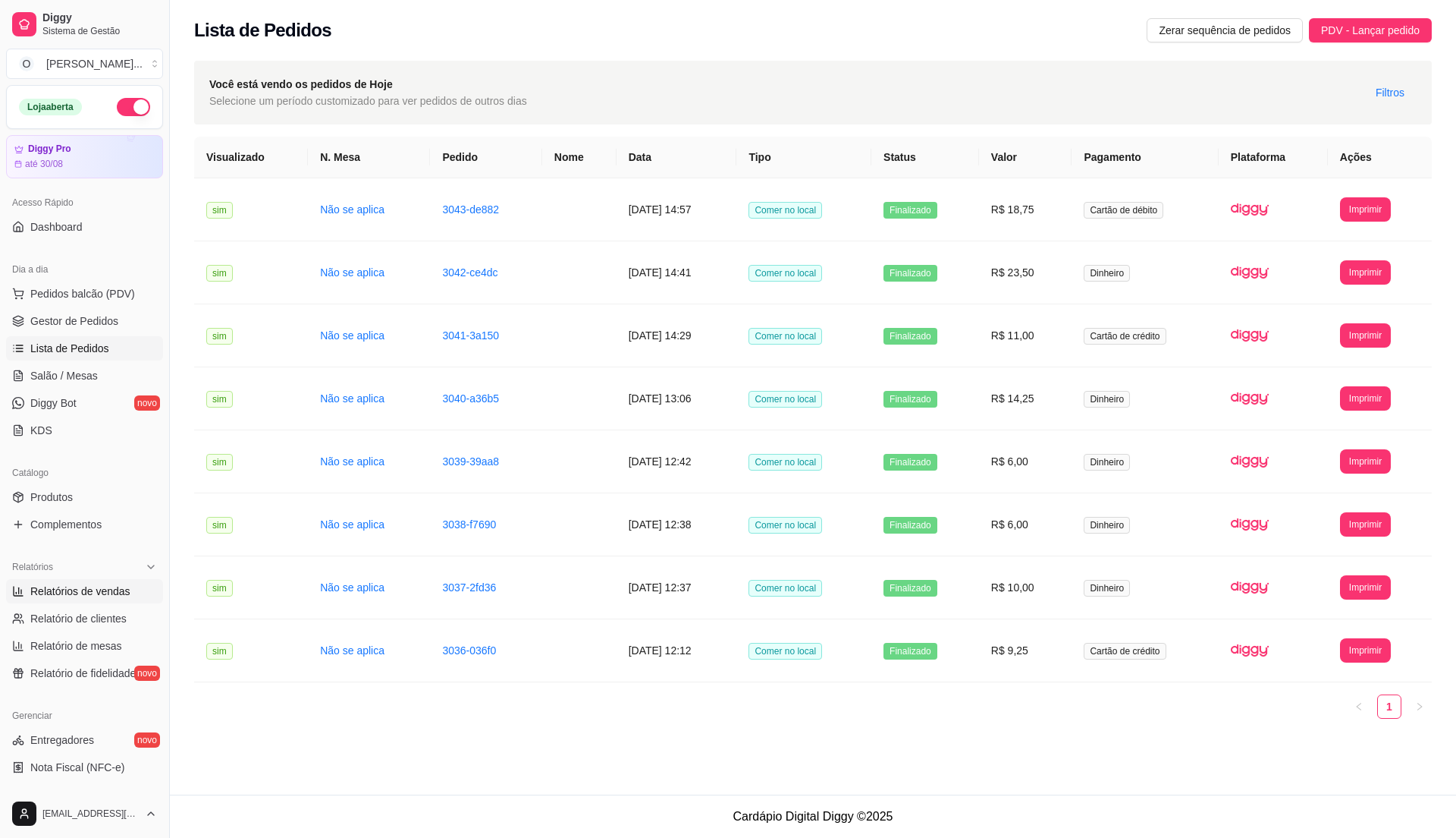
click at [70, 596] on span "Relatórios de vendas" at bounding box center [80, 591] width 100 height 15
select select "ALL"
select select "0"
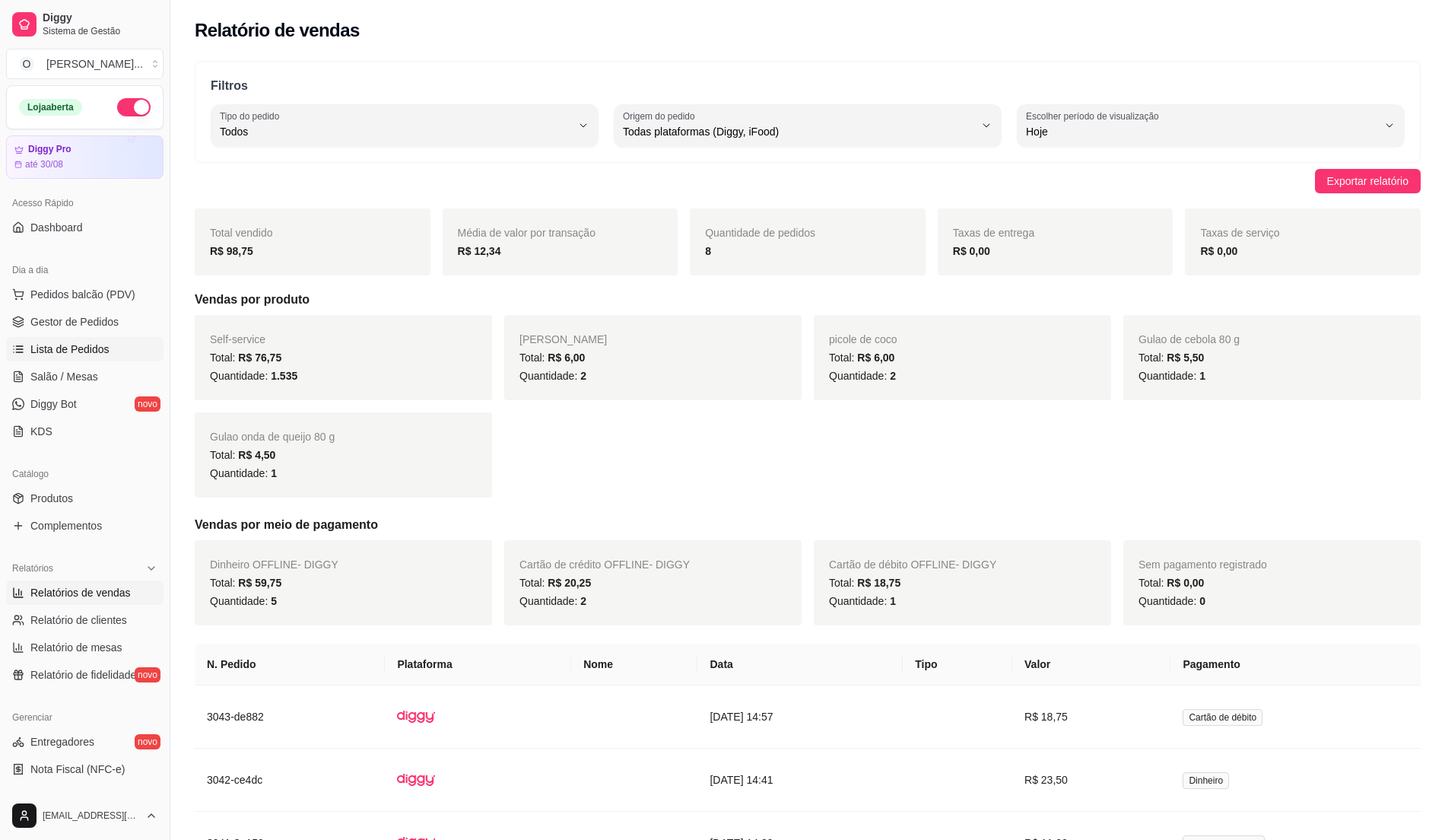
click at [96, 353] on span "Lista de Pedidos" at bounding box center [70, 349] width 79 height 15
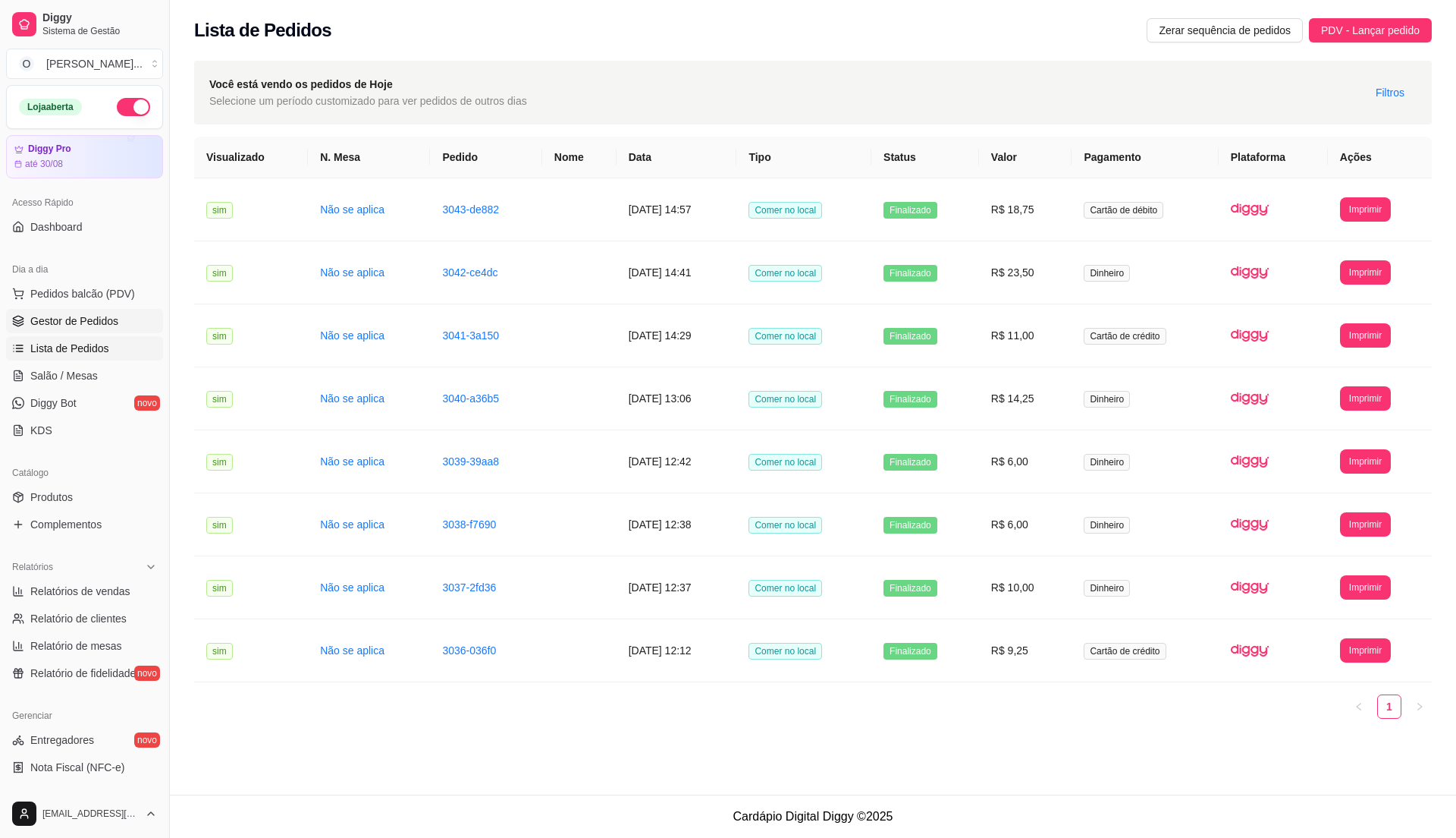
click at [101, 325] on span "Gestor de Pedidos" at bounding box center [73, 321] width 88 height 15
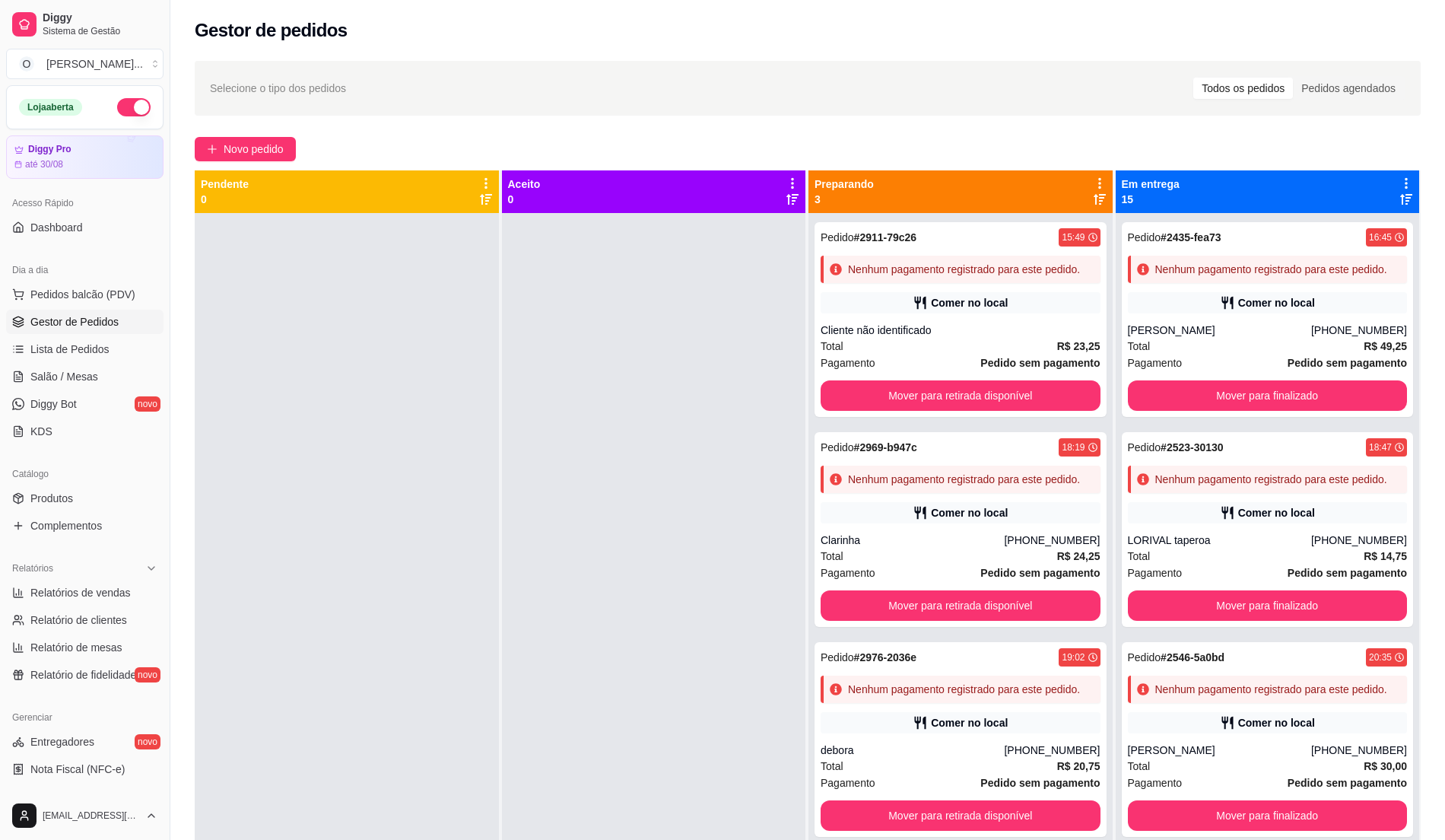
click at [116, 328] on span "Gestor de Pedidos" at bounding box center [74, 322] width 88 height 15
click at [116, 317] on span "Gestor de Pedidos" at bounding box center [74, 322] width 88 height 15
click at [86, 293] on span "Pedidos balcão (PDV)" at bounding box center [82, 294] width 105 height 15
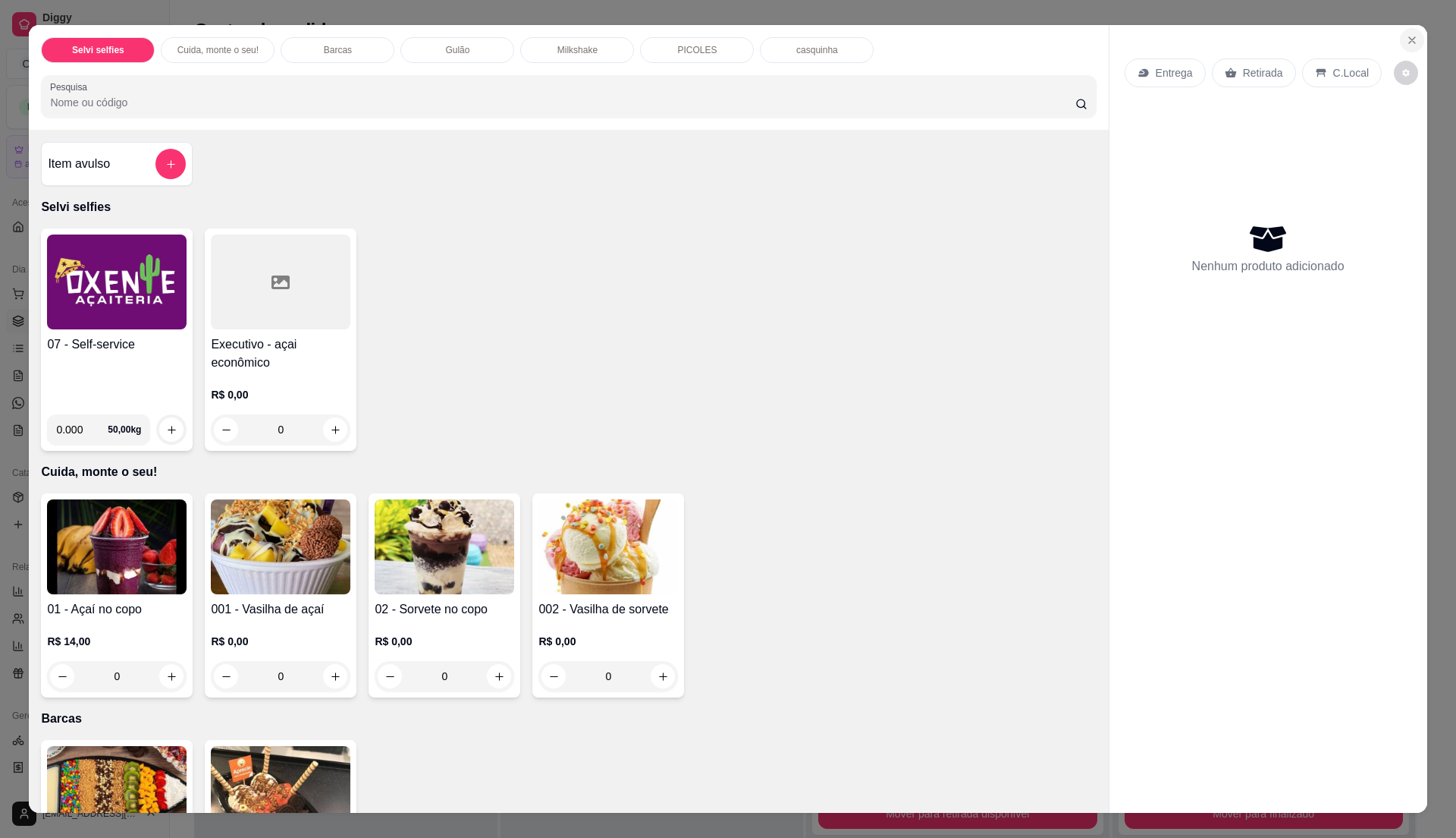
click at [1406, 38] on icon "Close" at bounding box center [1412, 40] width 13 height 13
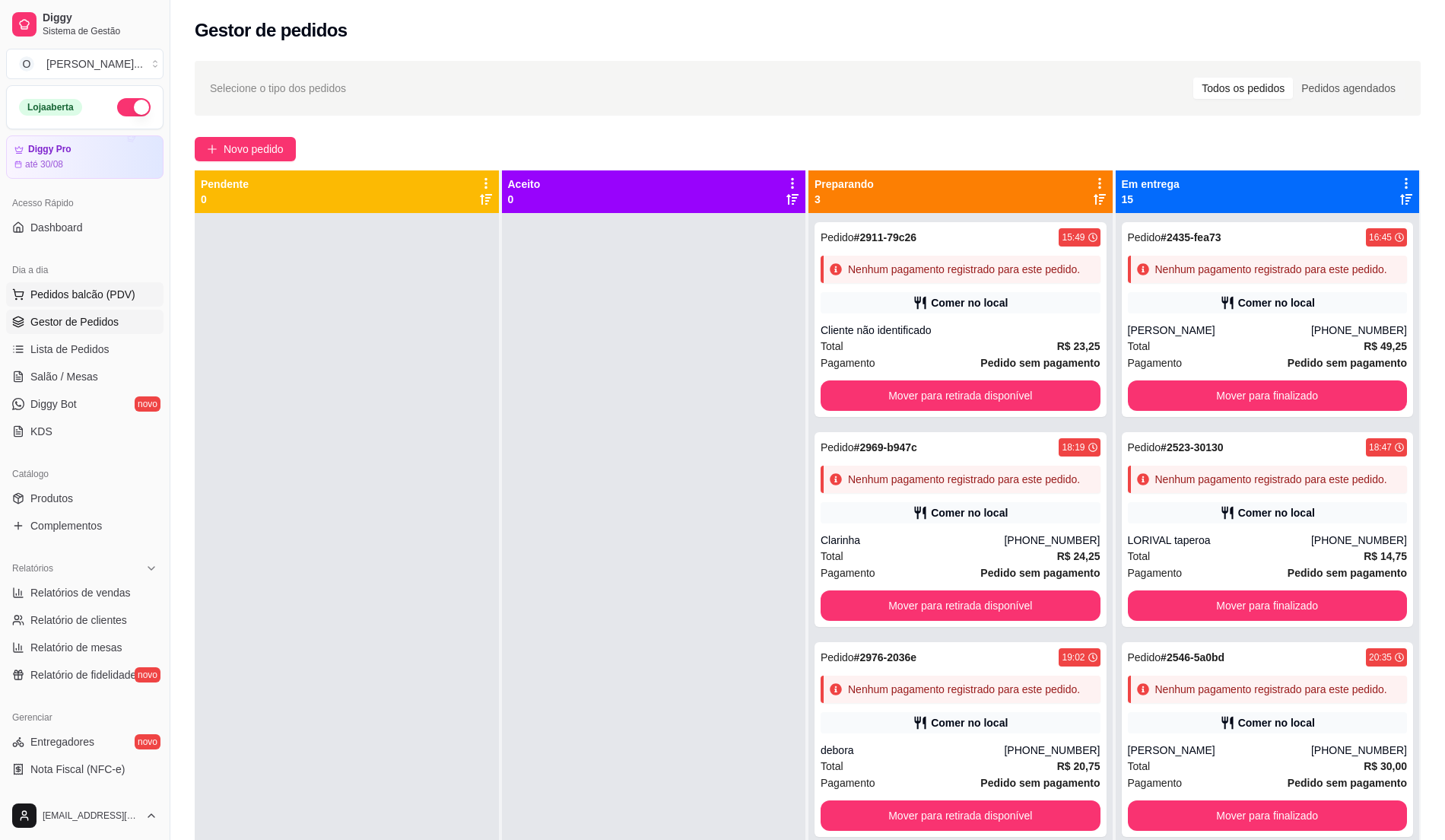
click at [69, 287] on span "Pedidos balcão (PDV)" at bounding box center [82, 294] width 105 height 15
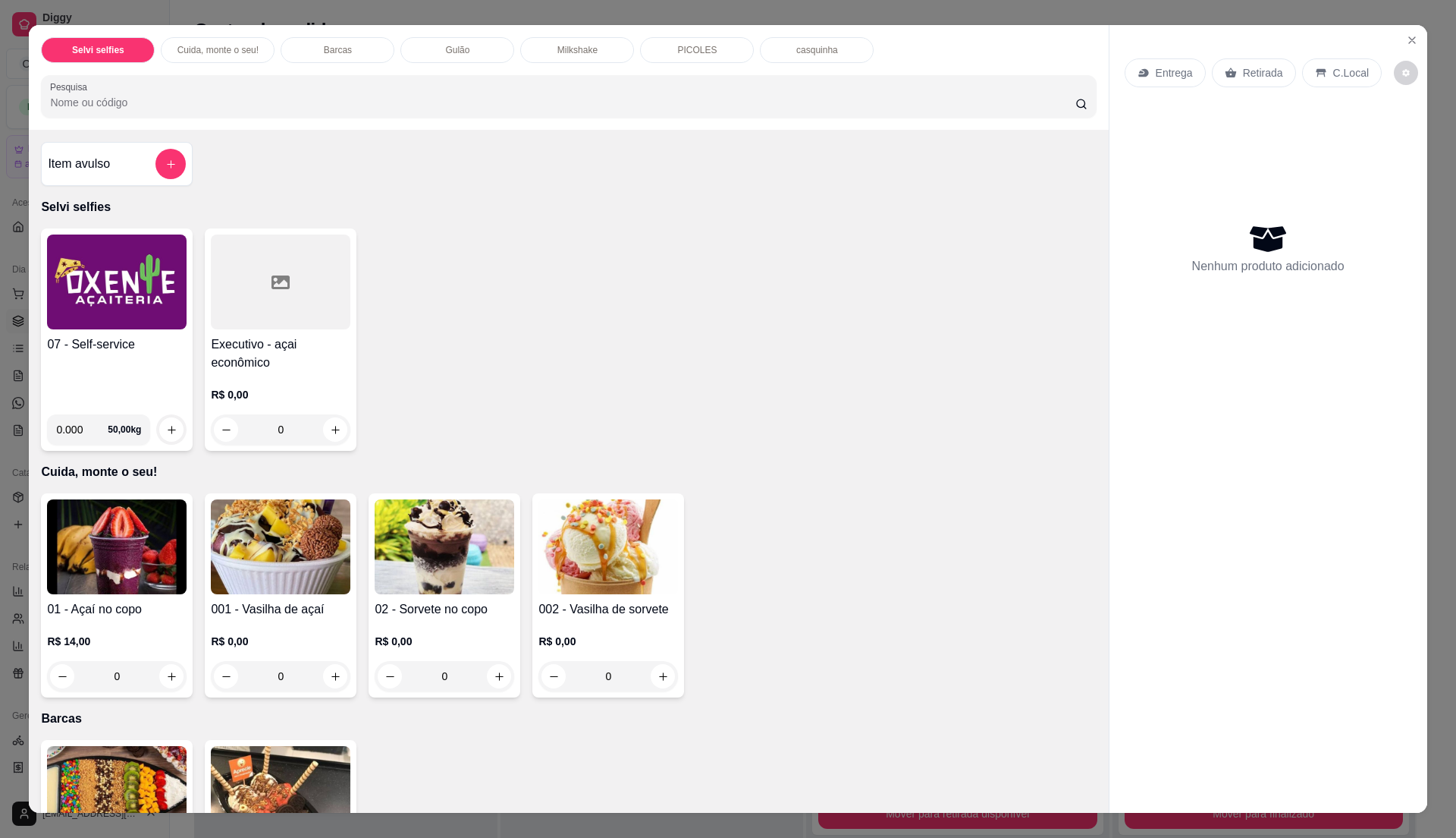
click at [106, 325] on img at bounding box center [117, 282] width 140 height 95
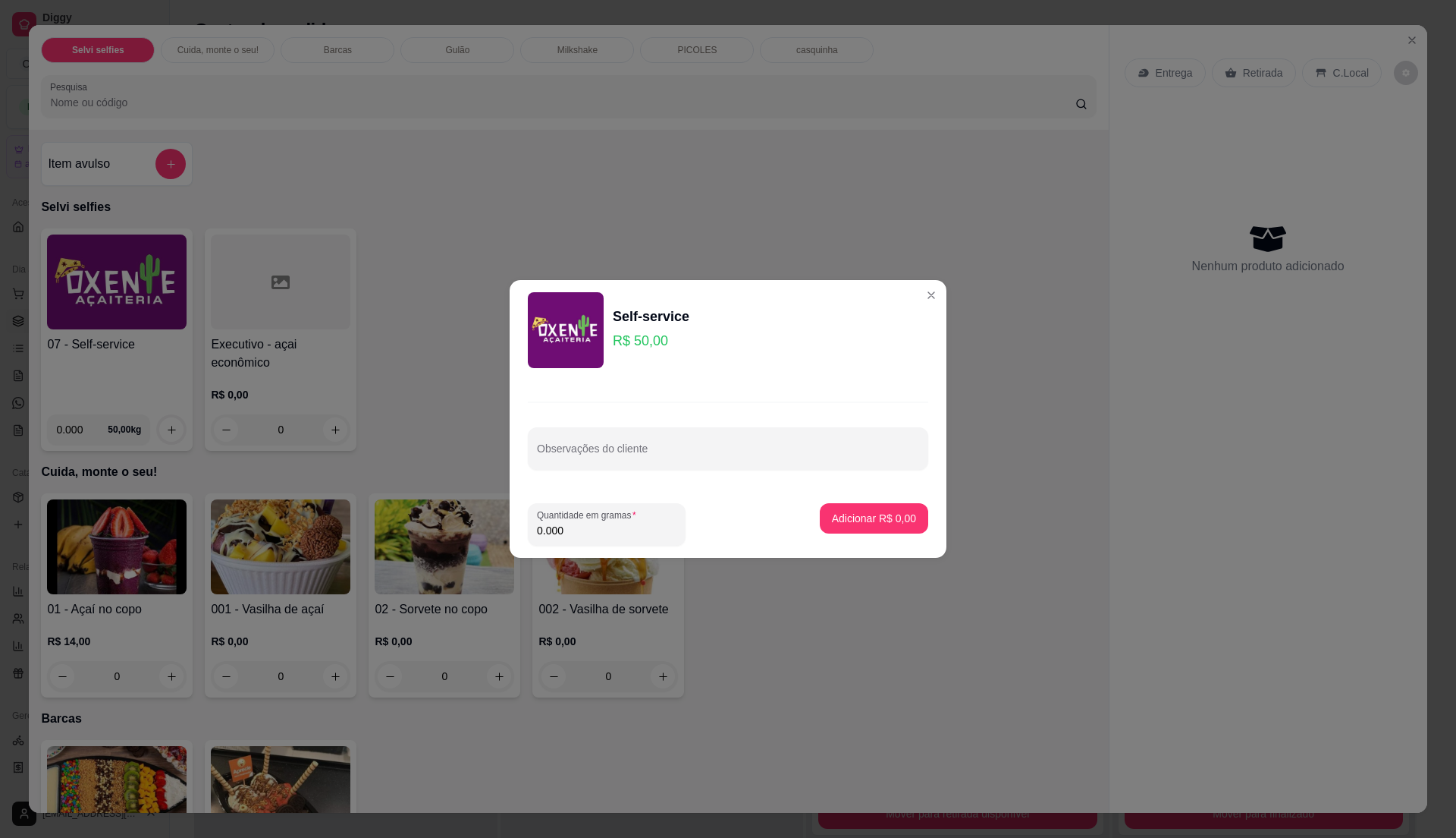
click at [603, 529] on input "0.000" at bounding box center [606, 530] width 140 height 15
click at [603, 529] on input "0" at bounding box center [606, 530] width 140 height 15
type input "0.32"
click at [865, 517] on p "Adicionar R$ 16,00" at bounding box center [871, 518] width 91 height 15
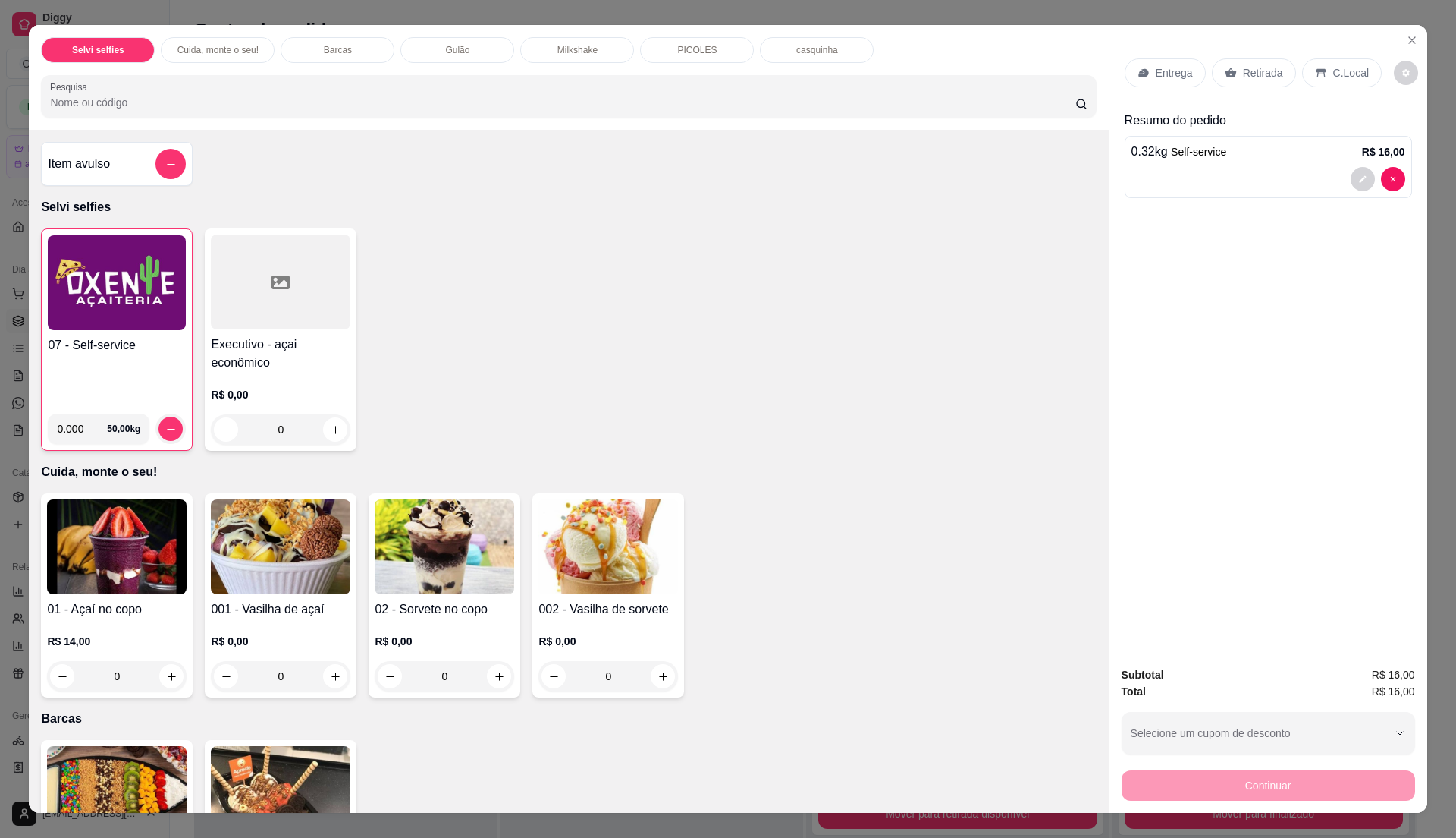
click at [1329, 62] on div "C.Local" at bounding box center [1341, 73] width 80 height 29
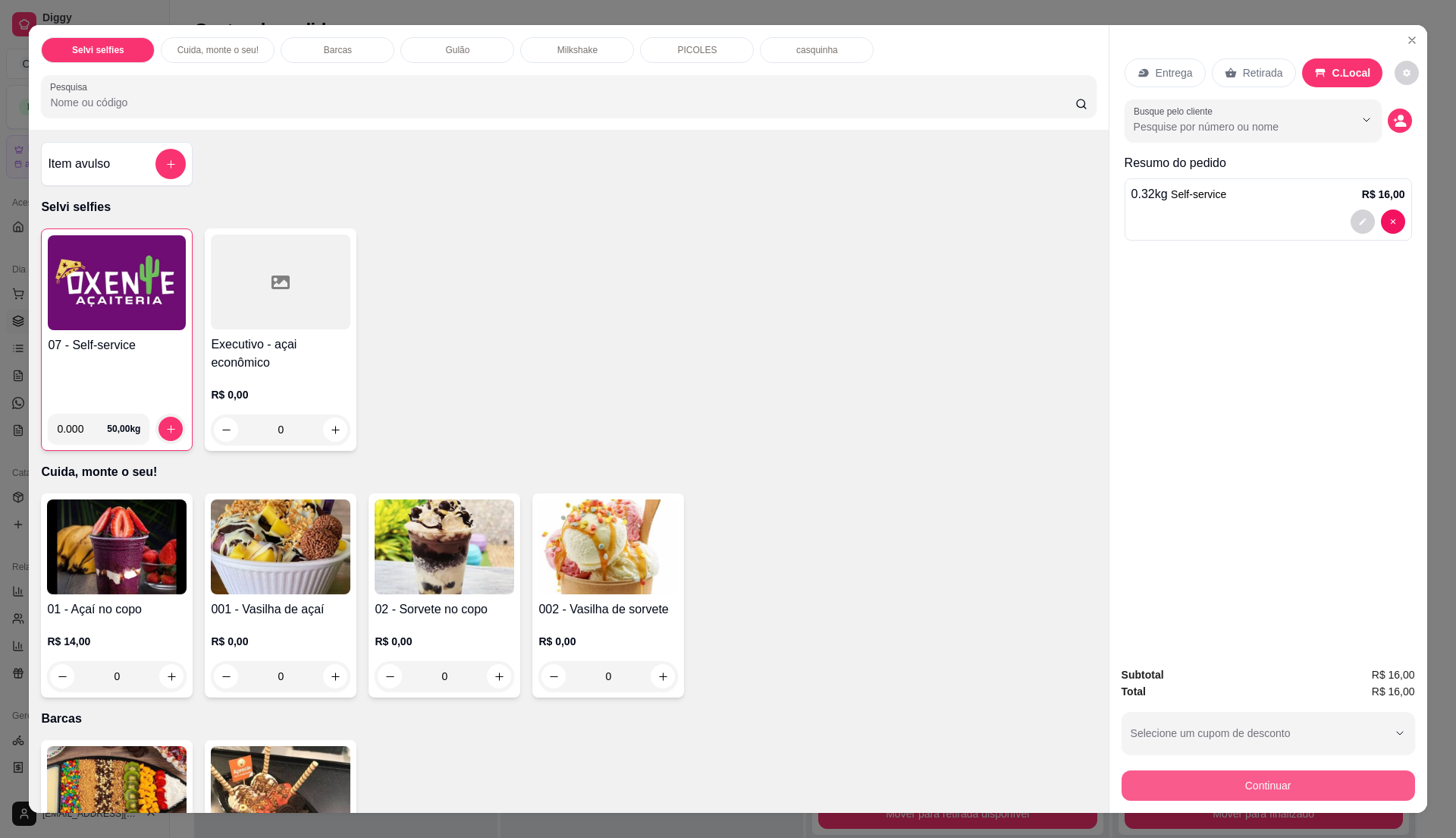
click at [1199, 787] on button "Continuar" at bounding box center [1268, 785] width 293 height 30
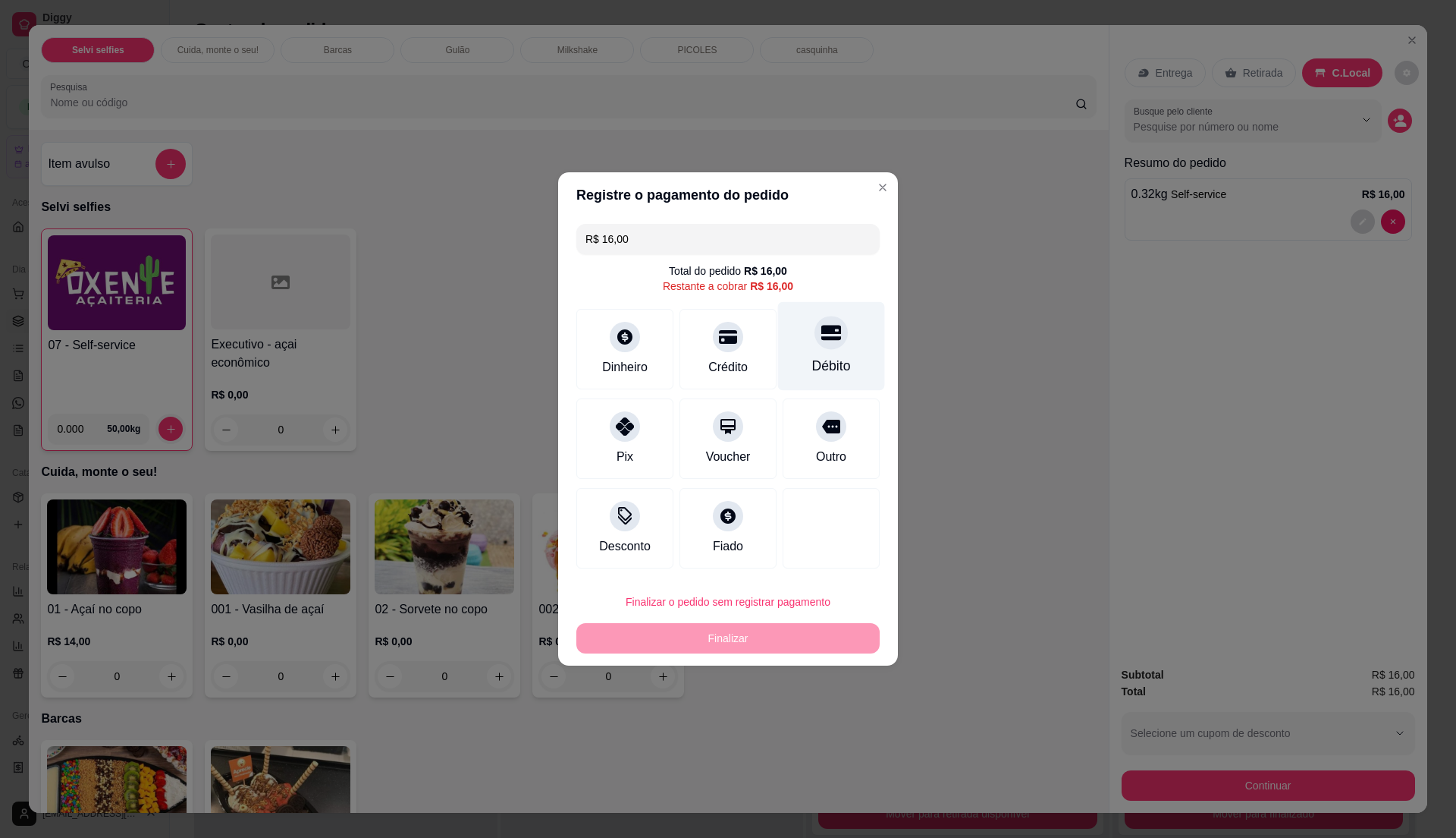
click at [812, 372] on div "Débito" at bounding box center [832, 366] width 39 height 19
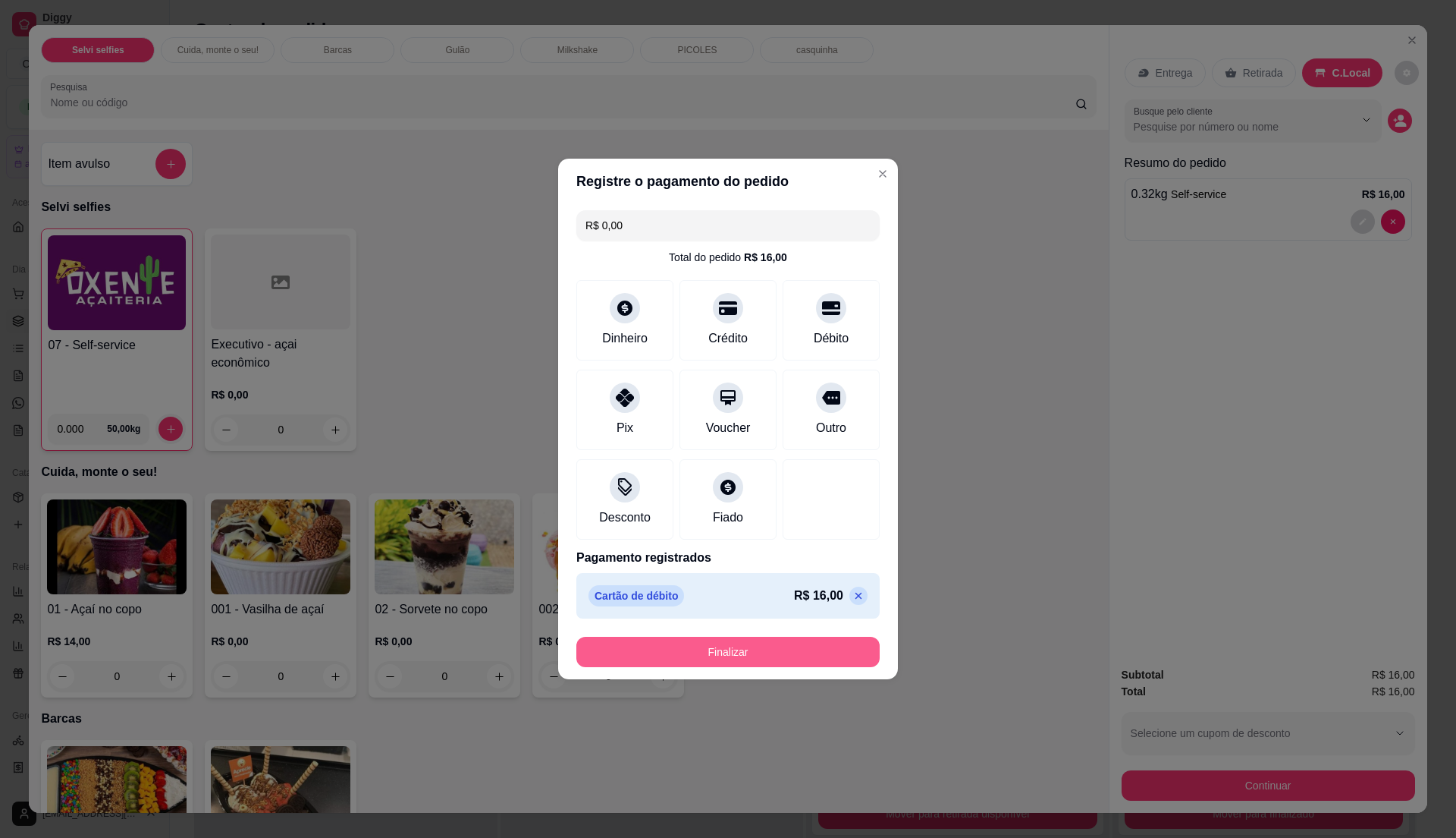
click at [720, 656] on button "Finalizar" at bounding box center [728, 651] width 303 height 30
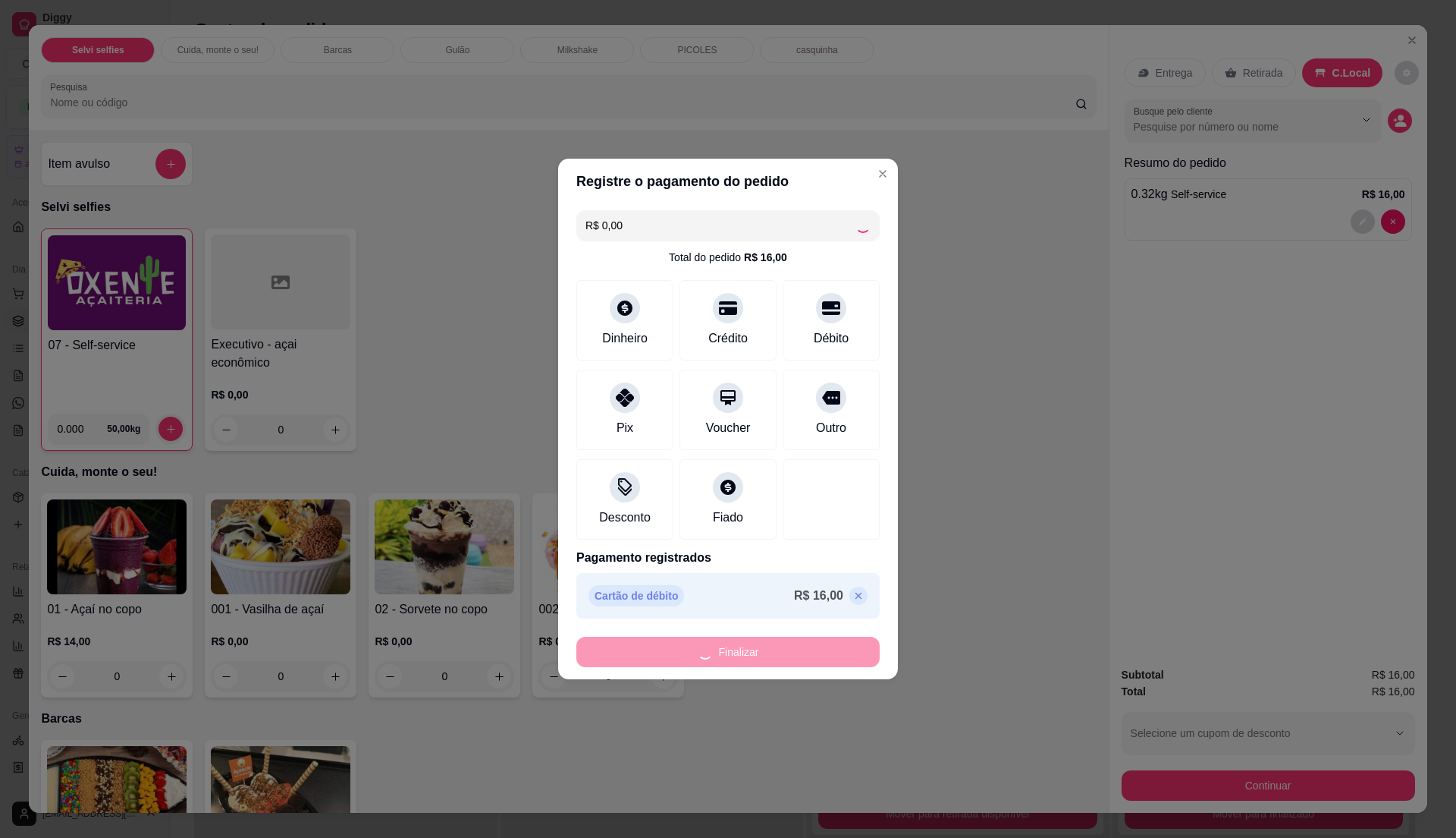
type input "-R$ 16,00"
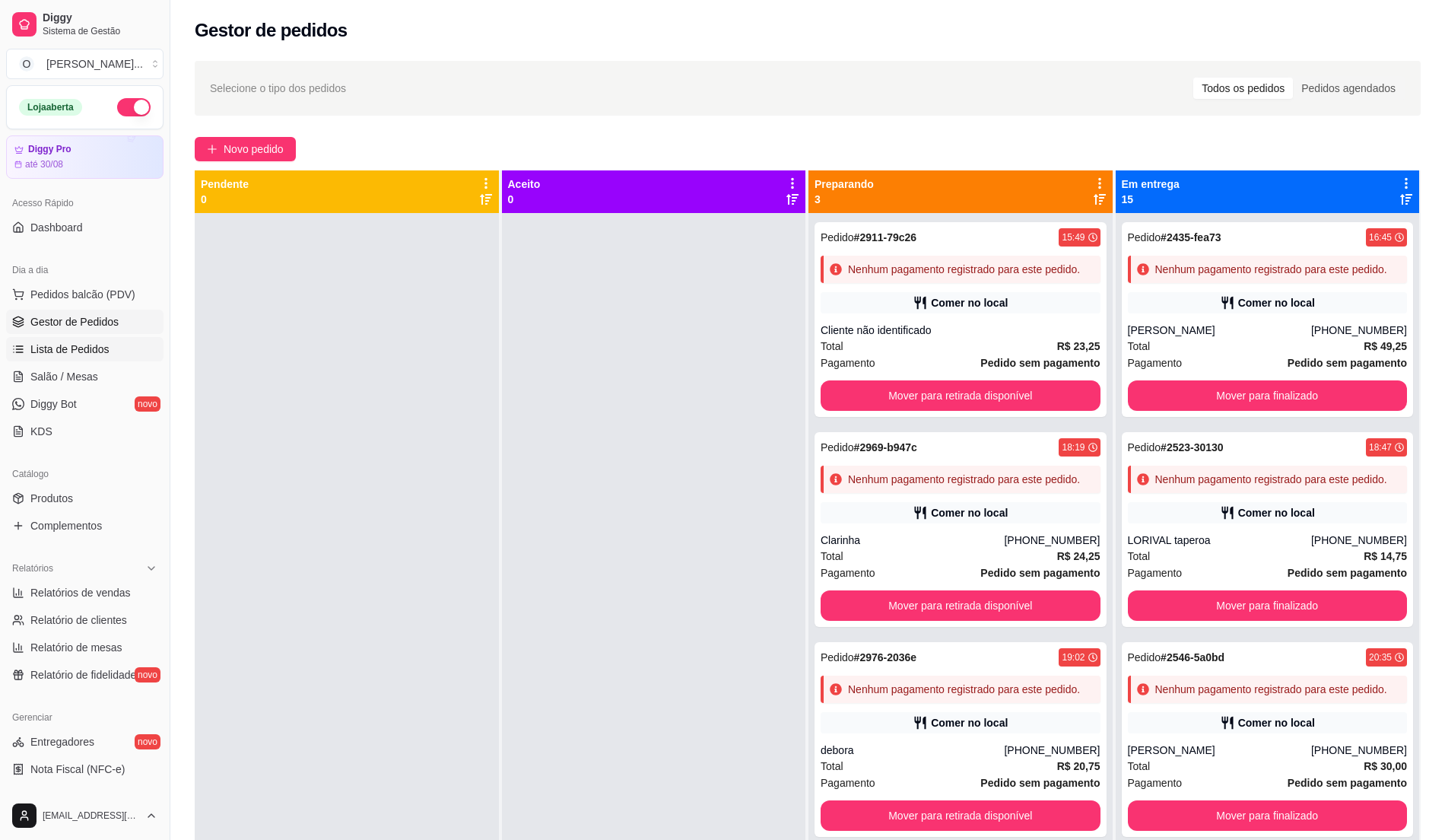
click at [132, 344] on link "Lista de Pedidos" at bounding box center [84, 348] width 158 height 24
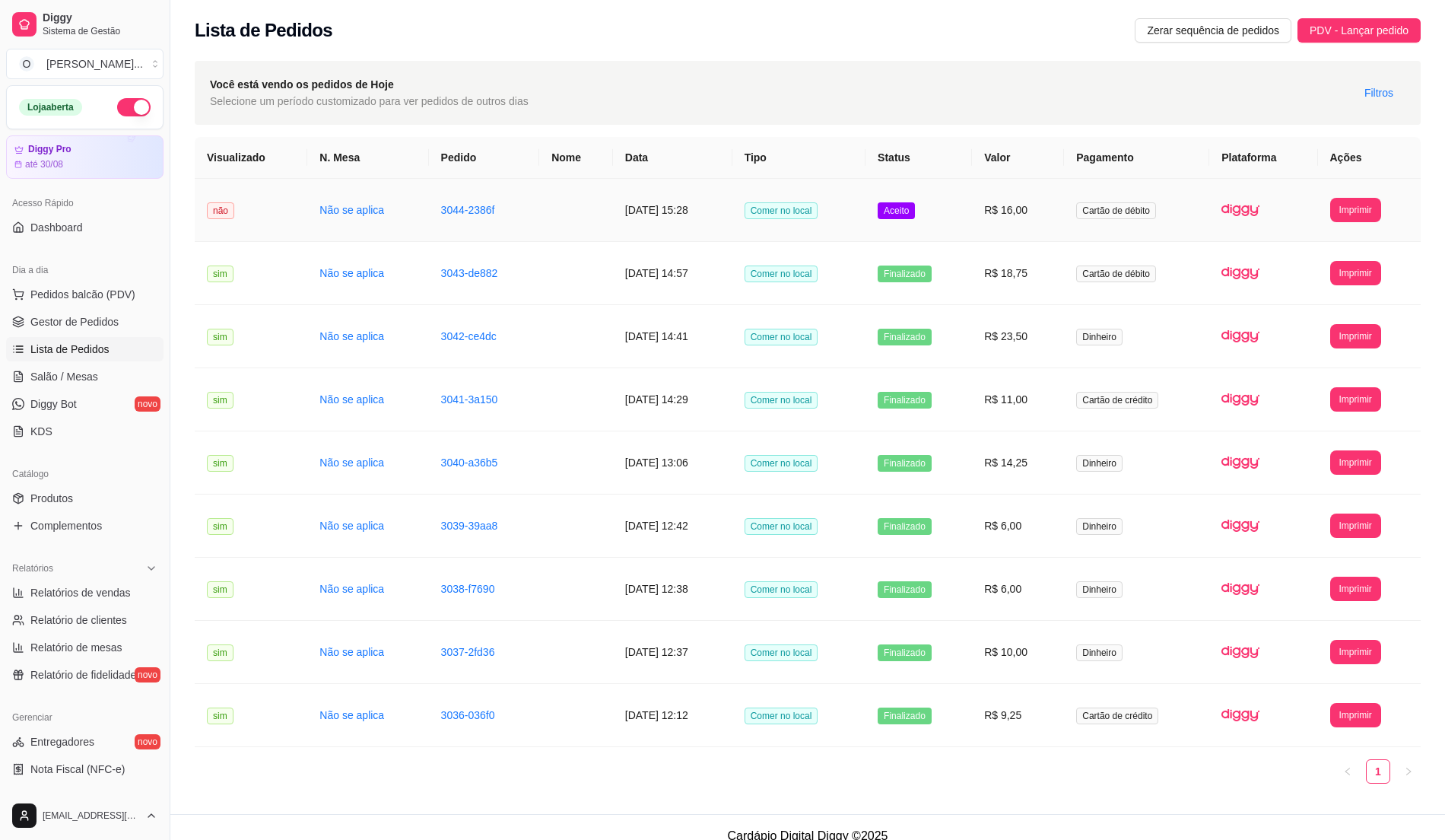
click at [996, 216] on td "R$ 16,00" at bounding box center [1017, 210] width 92 height 63
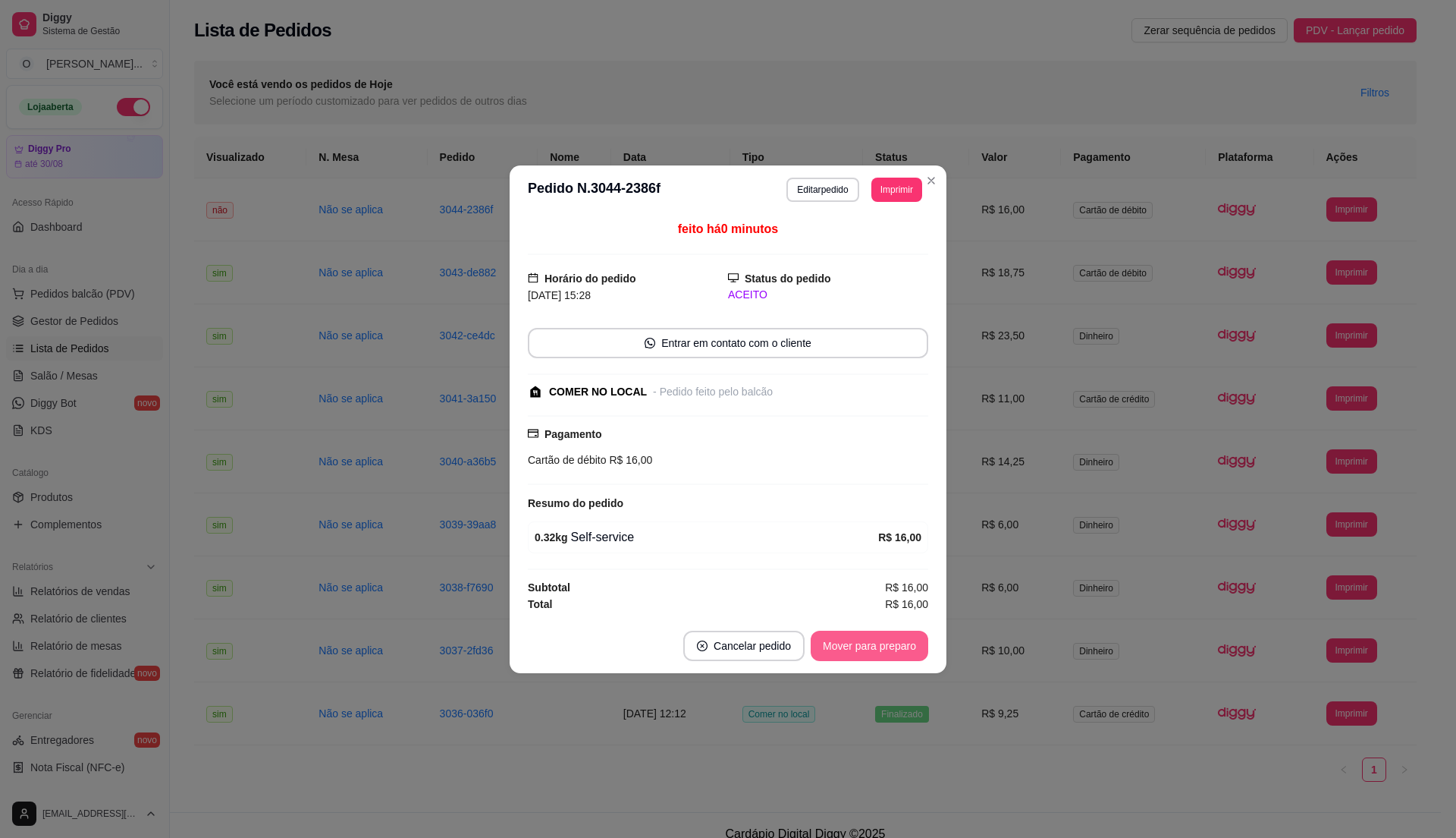
click at [857, 654] on button "Mover para preparo" at bounding box center [869, 645] width 118 height 30
click at [859, 650] on button "Mover para retirada disponível" at bounding box center [844, 645] width 168 height 30
click at [859, 650] on button "Mover para finalizado" at bounding box center [865, 645] width 123 height 30
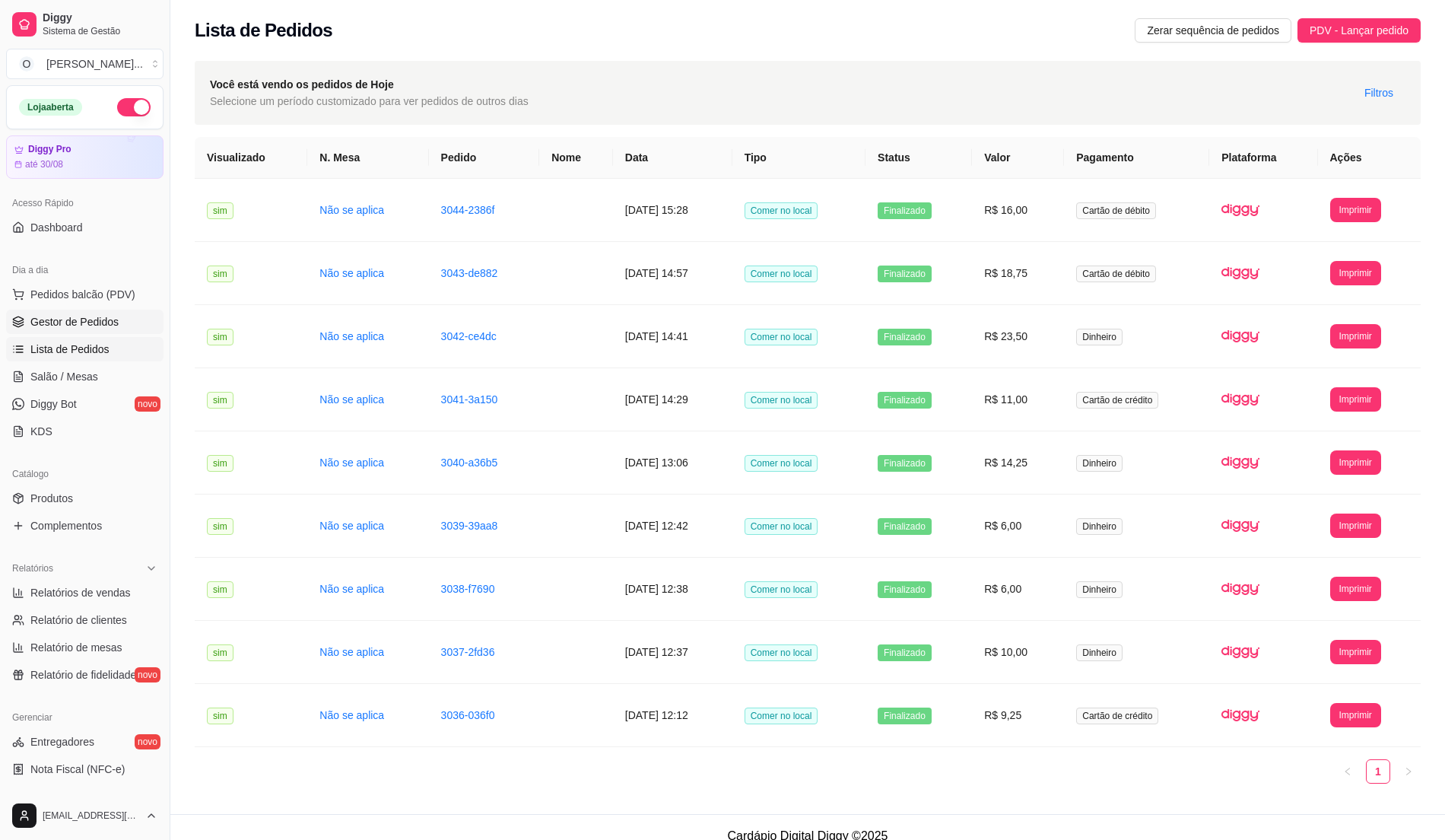
click at [126, 330] on link "Gestor de Pedidos" at bounding box center [84, 321] width 158 height 24
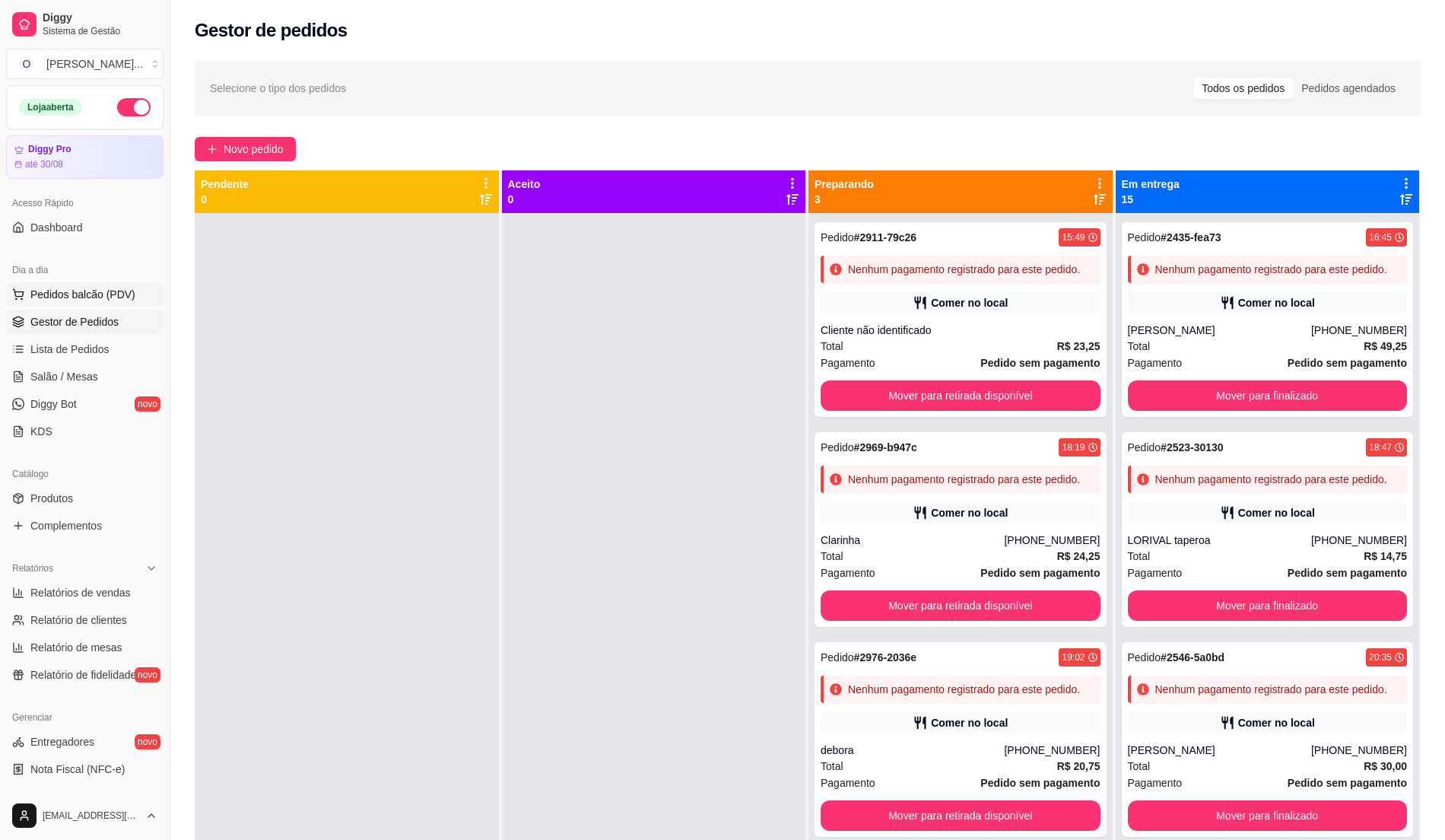
click at [106, 285] on button "Pedidos balcão (PDV)" at bounding box center [84, 294] width 158 height 24
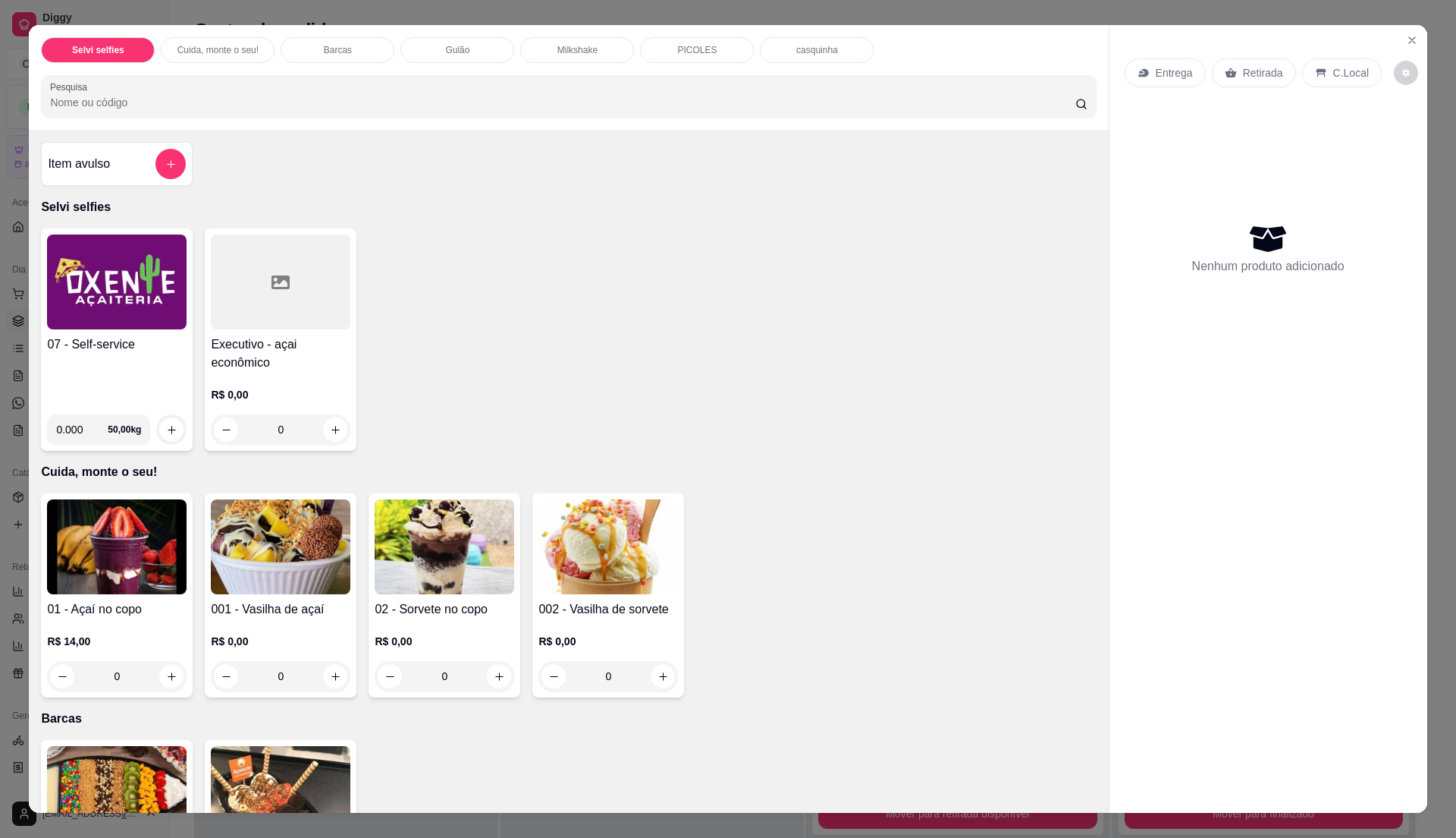
click at [86, 377] on div "07 - Self-service" at bounding box center [117, 368] width 140 height 67
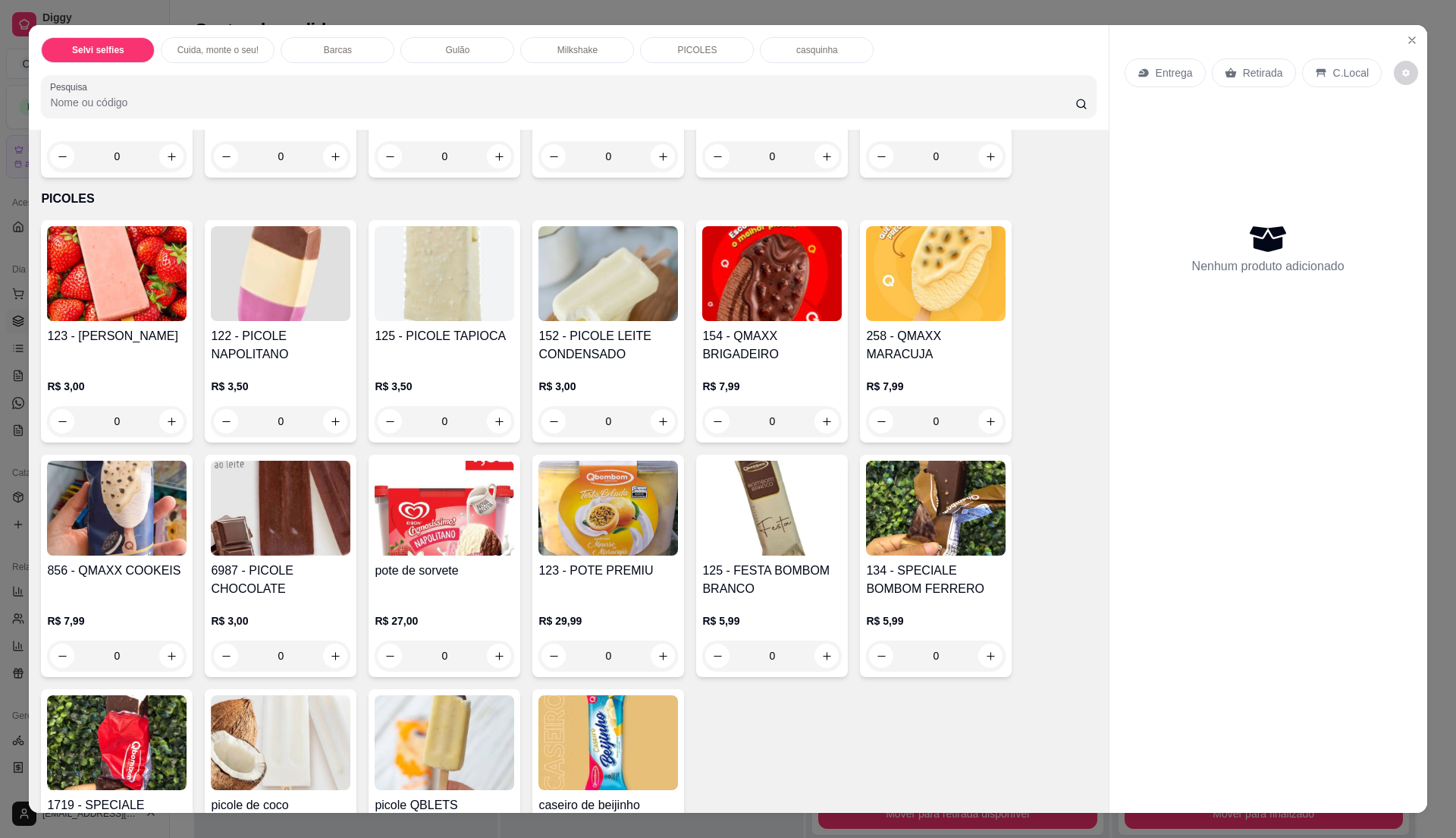
scroll to position [1821, 0]
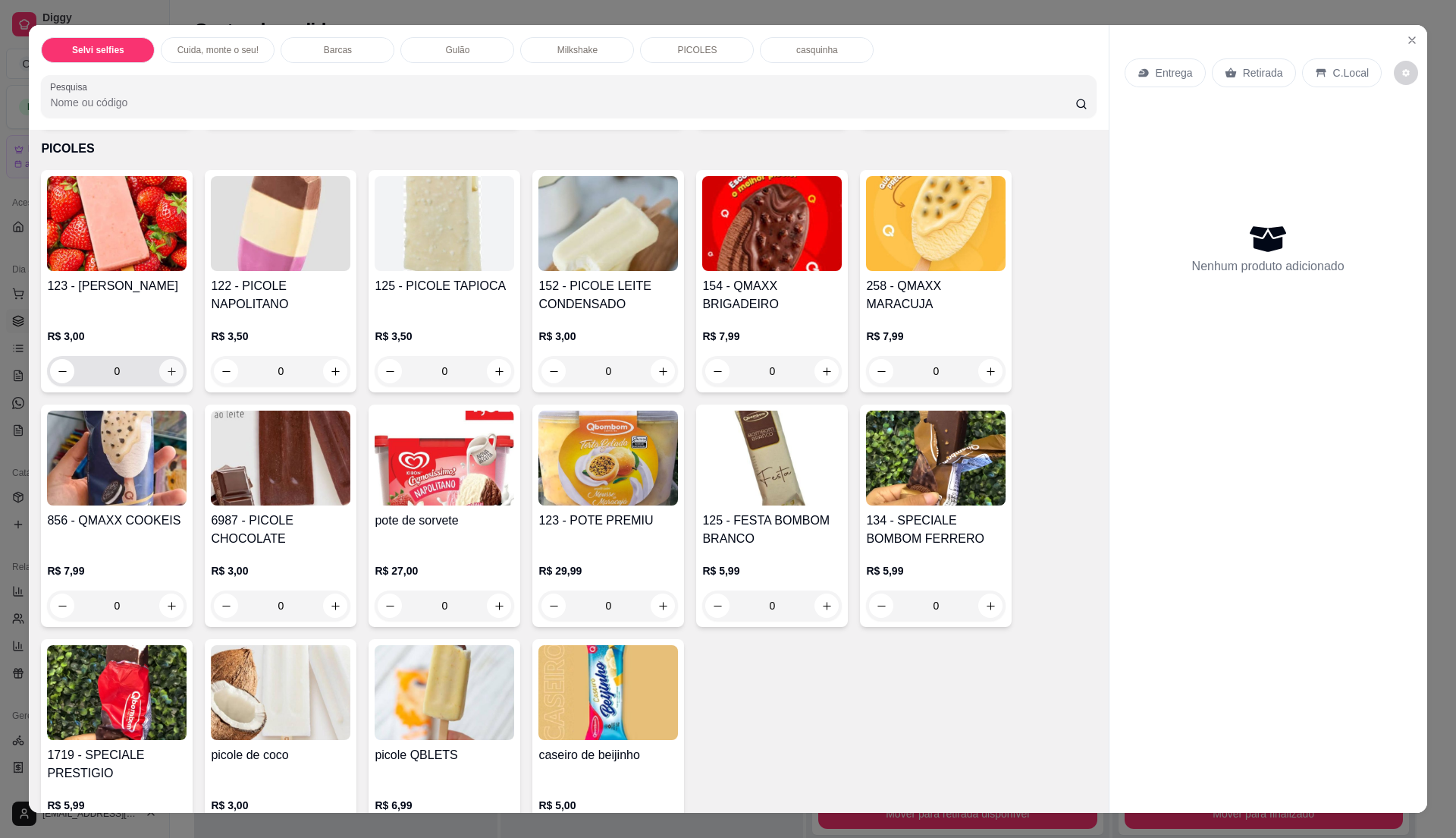
click at [166, 374] on icon "increase-product-quantity" at bounding box center [172, 372] width 12 height 12
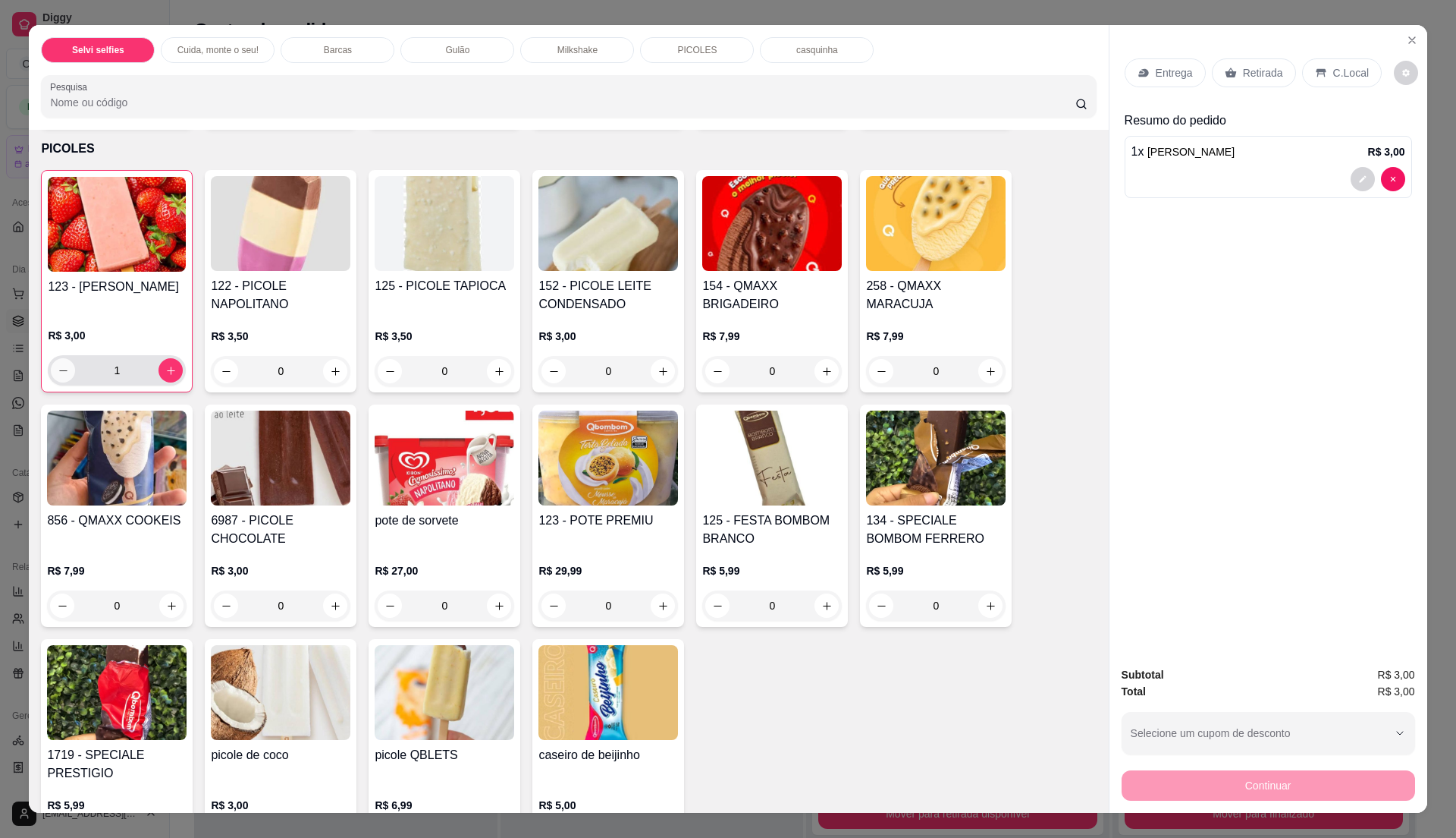
click at [59, 371] on icon "decrease-product-quantity" at bounding box center [63, 370] width 9 height 1
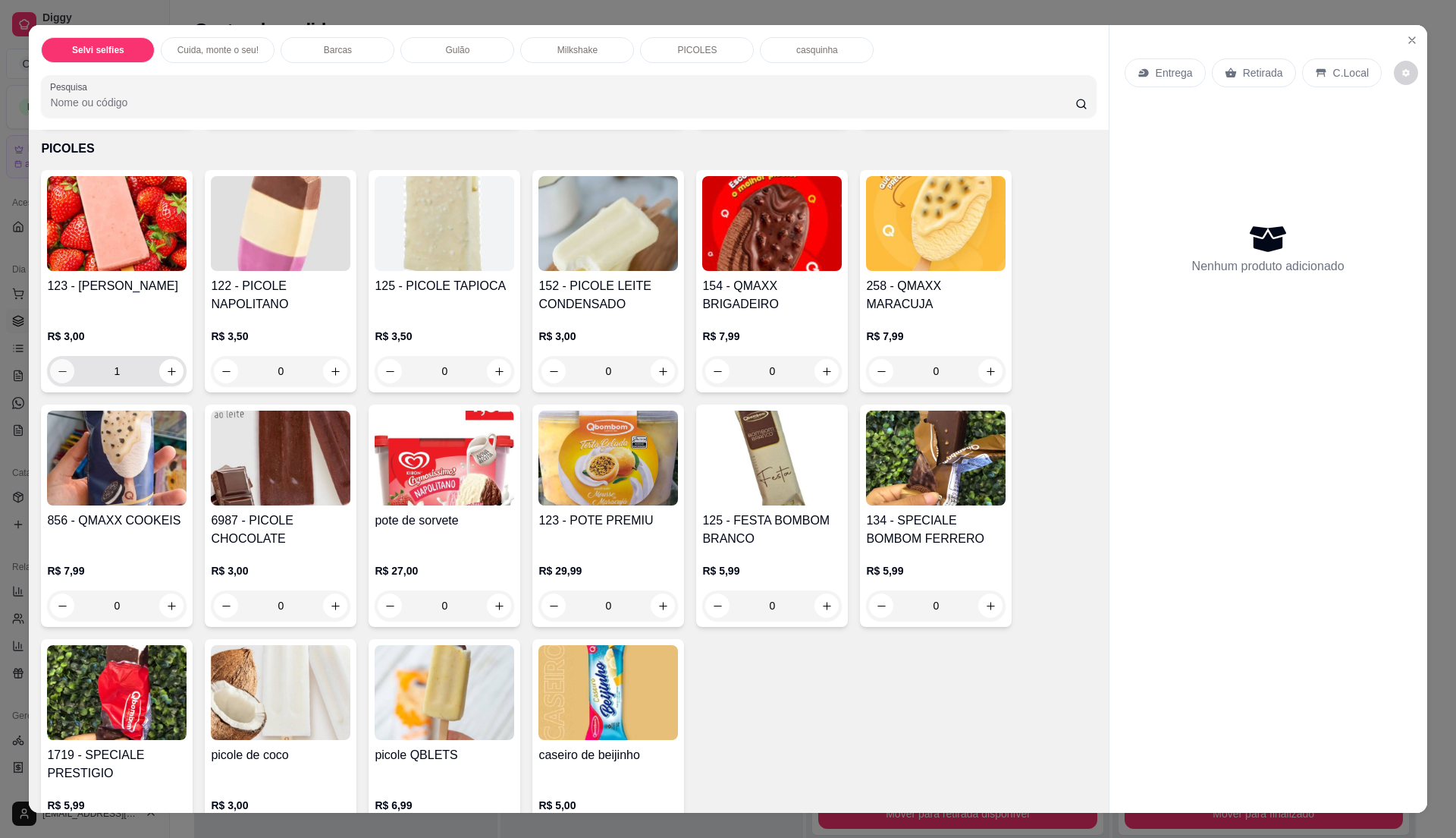
type input "0"
click at [330, 374] on icon "increase-product-quantity" at bounding box center [336, 372] width 12 height 12
type input "1"
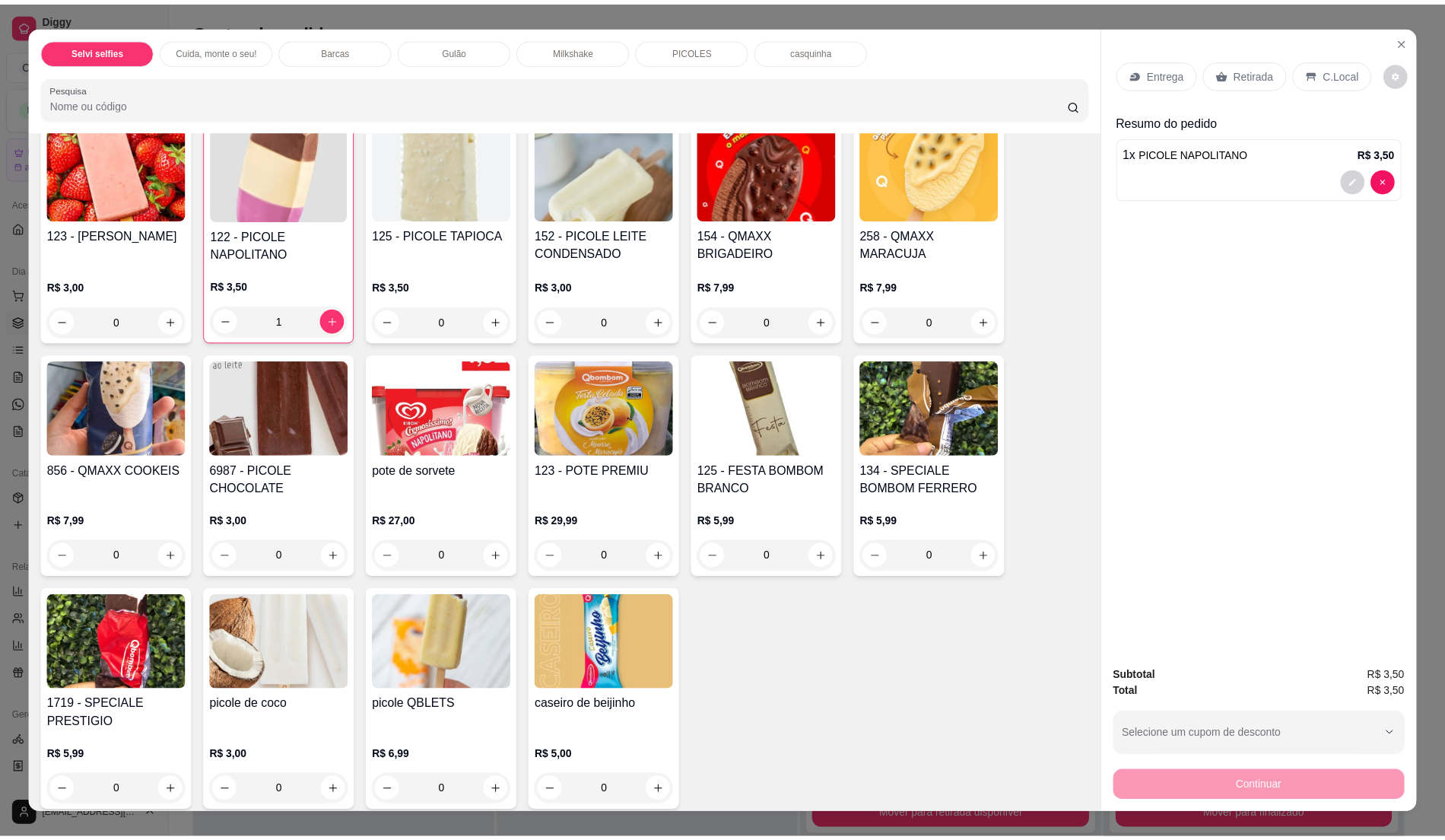
scroll to position [1926, 0]
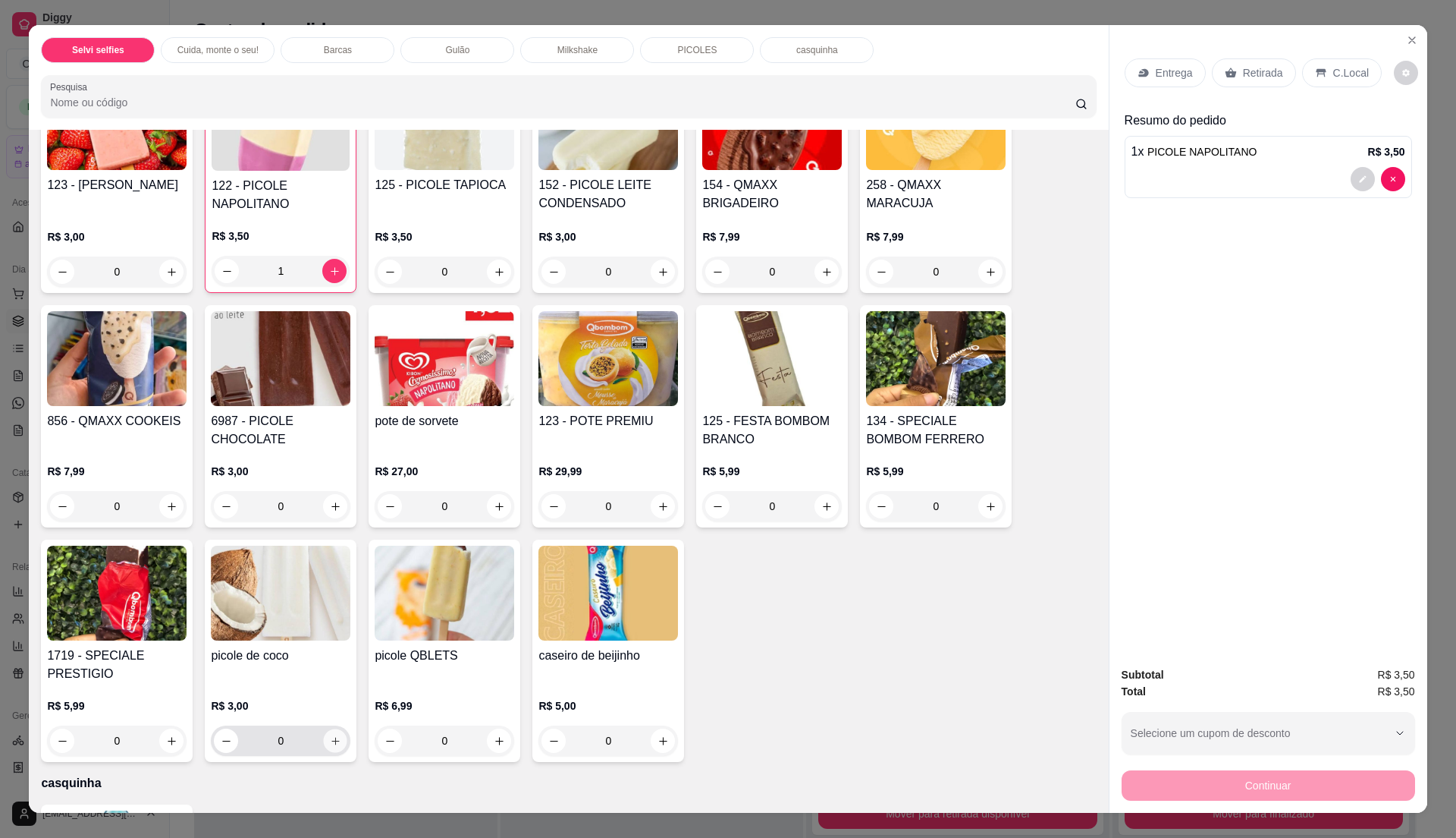
click at [330, 742] on icon "increase-product-quantity" at bounding box center [336, 740] width 12 height 12
click at [329, 742] on icon "increase-product-quantity" at bounding box center [335, 740] width 12 height 12
type input "2"
click at [1342, 66] on p "C.Local" at bounding box center [1350, 73] width 36 height 15
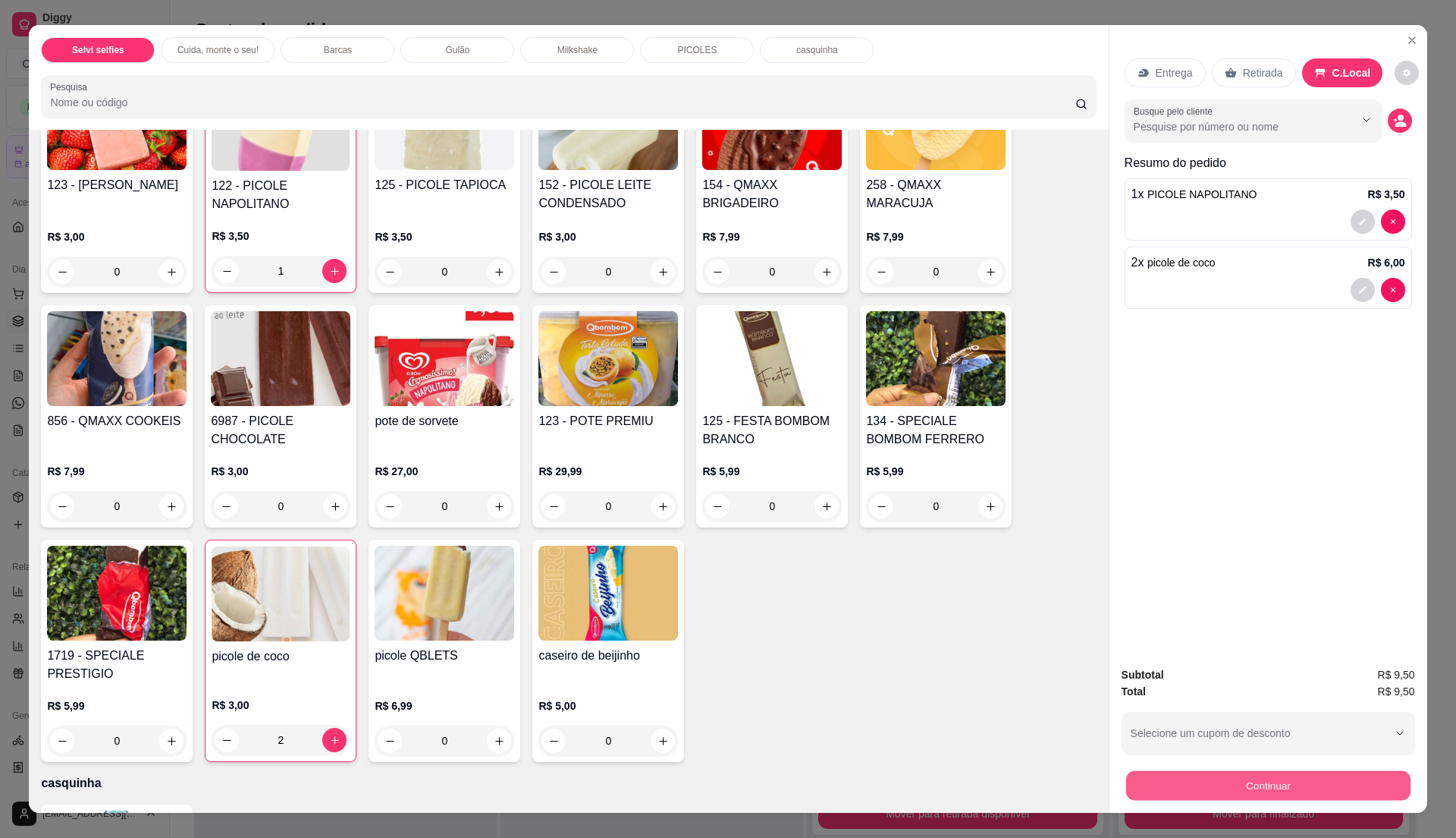
click at [1271, 784] on button "Continuar" at bounding box center [1267, 785] width 285 height 30
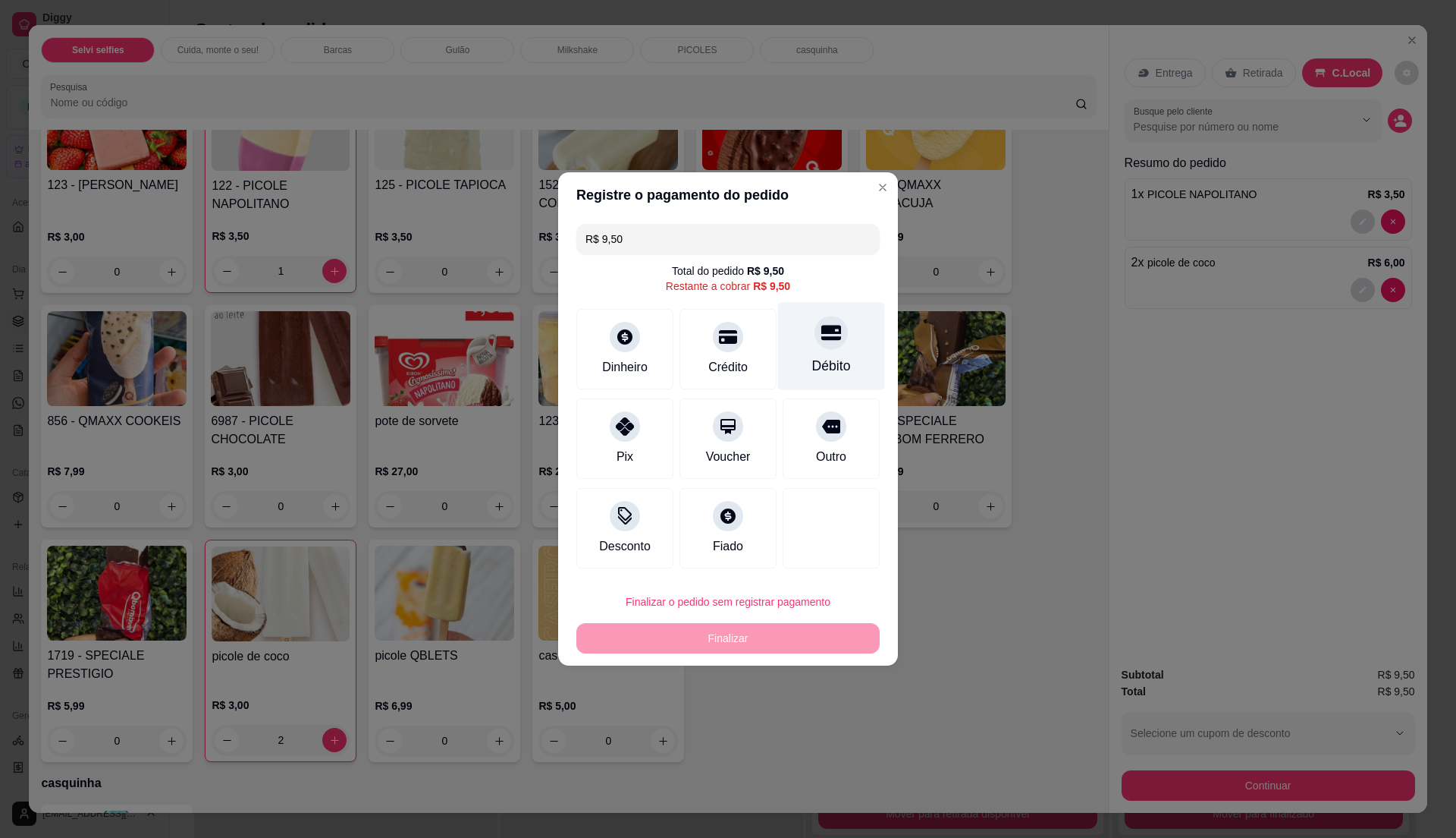
click at [819, 352] on div "Débito" at bounding box center [831, 347] width 107 height 89
type input "R$ 0,00"
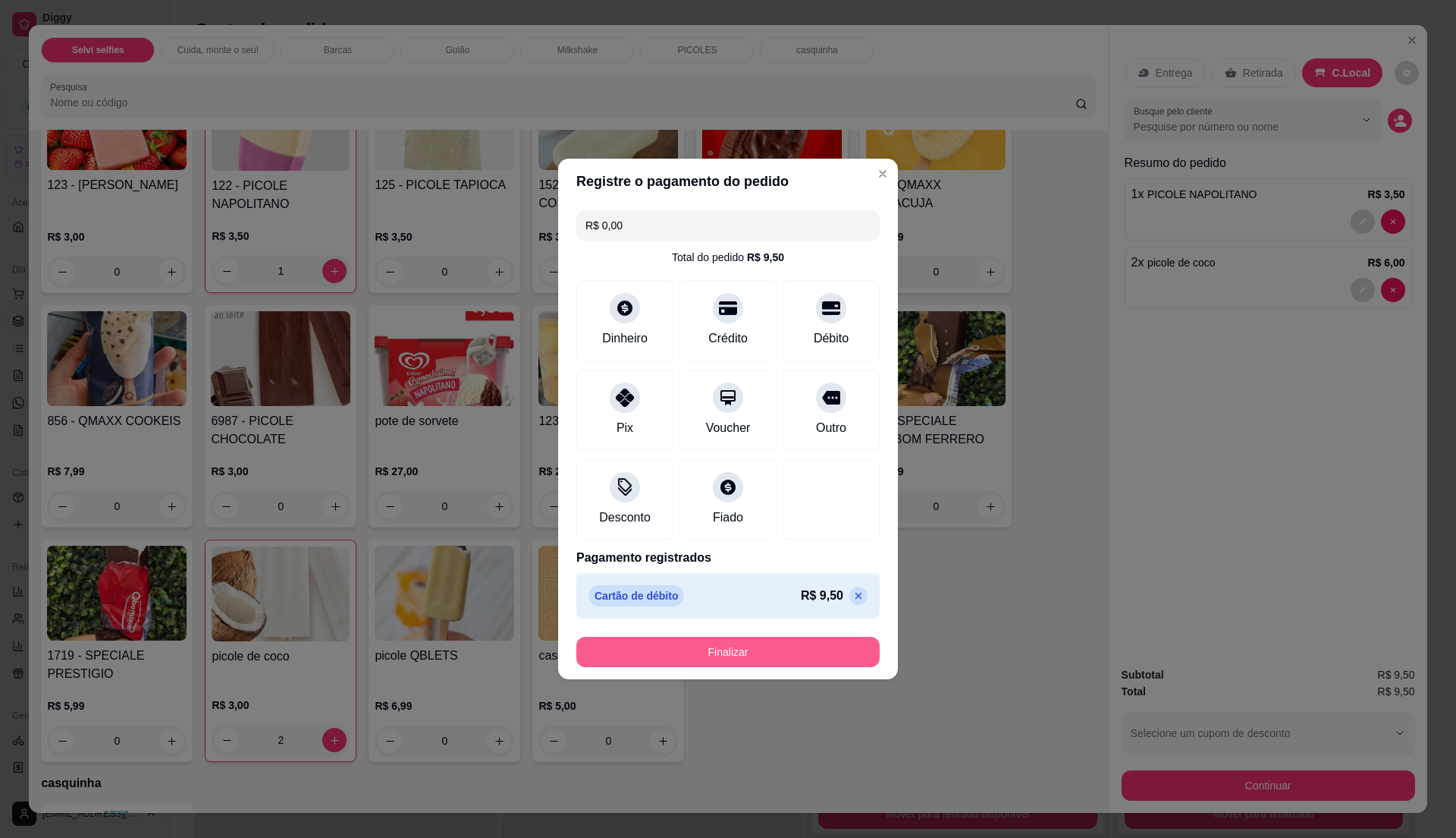
click at [795, 643] on button "Finalizar" at bounding box center [728, 651] width 303 height 30
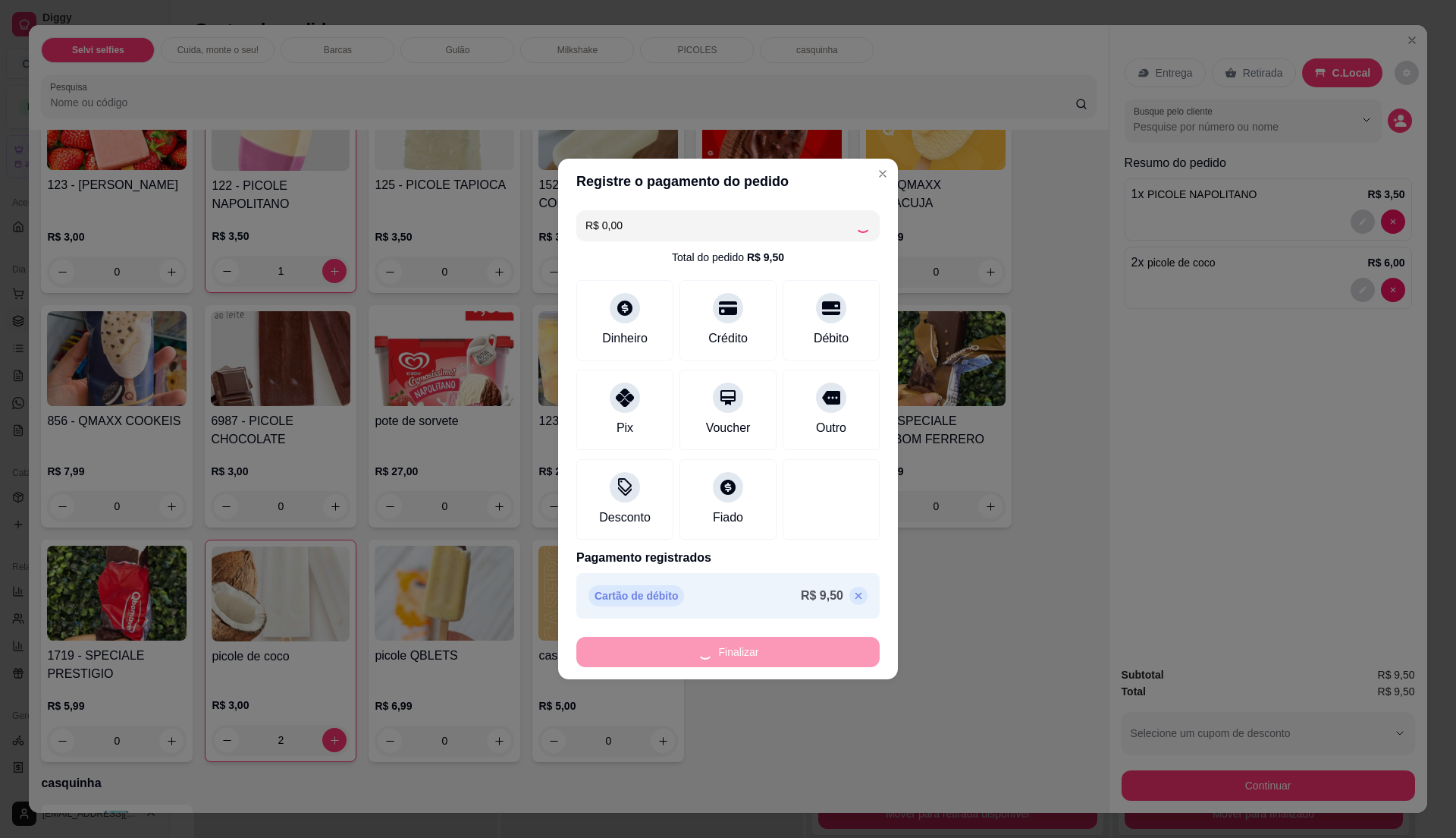
type input "0"
type input "-R$ 9,50"
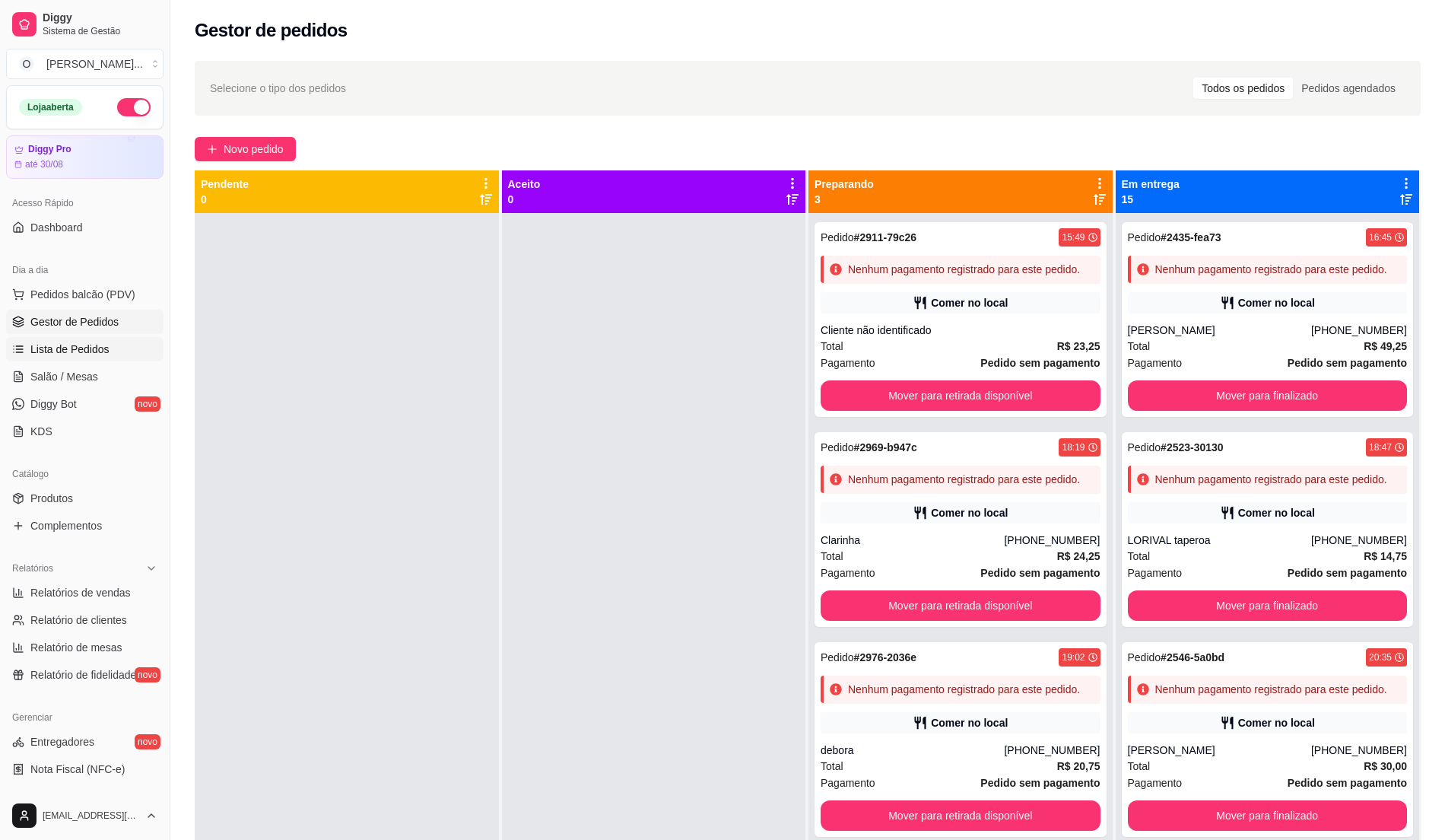
click at [83, 348] on span "Lista de Pedidos" at bounding box center [70, 349] width 79 height 15
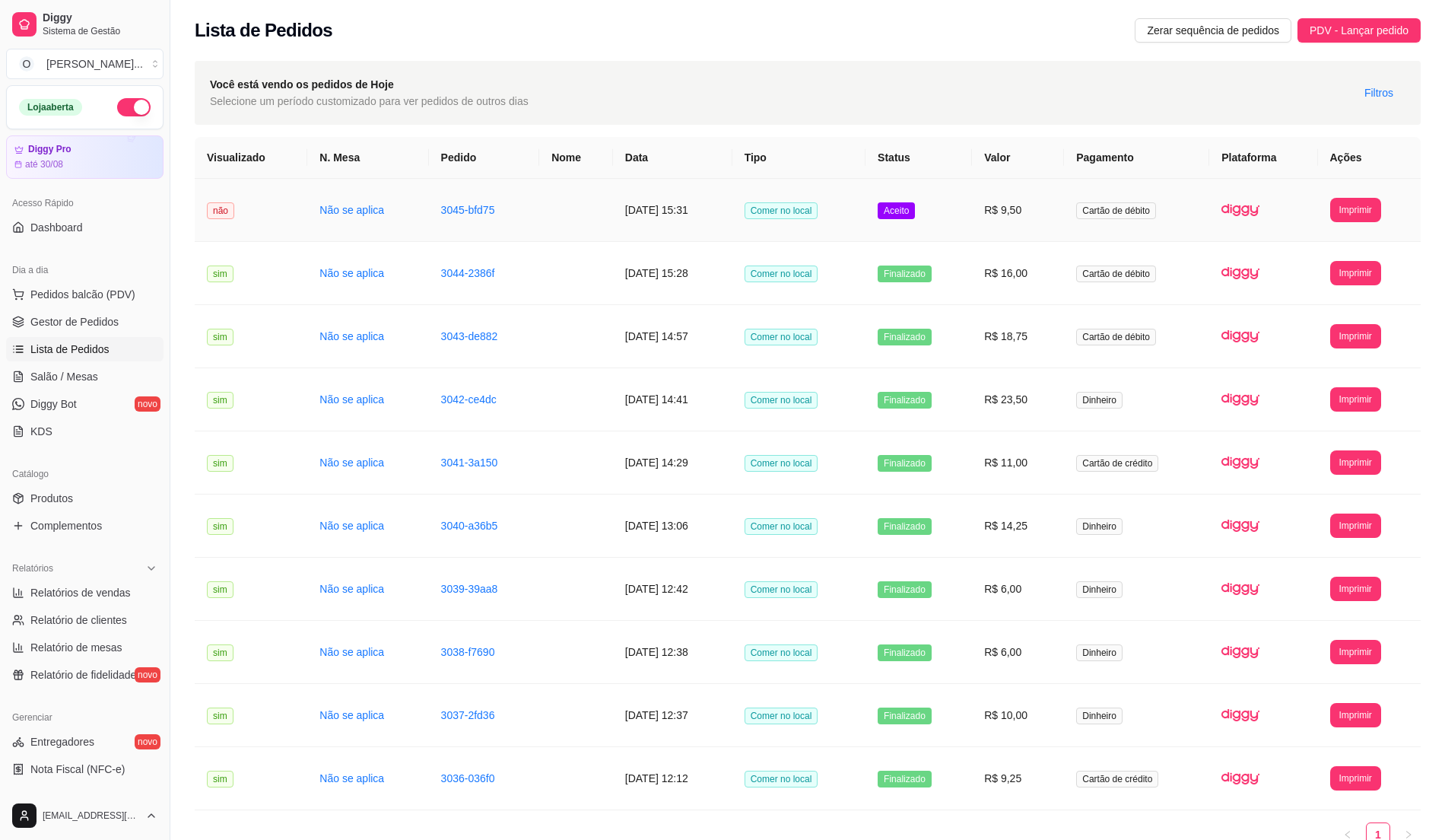
click at [1007, 220] on td "R$ 9,50" at bounding box center [1017, 210] width 92 height 63
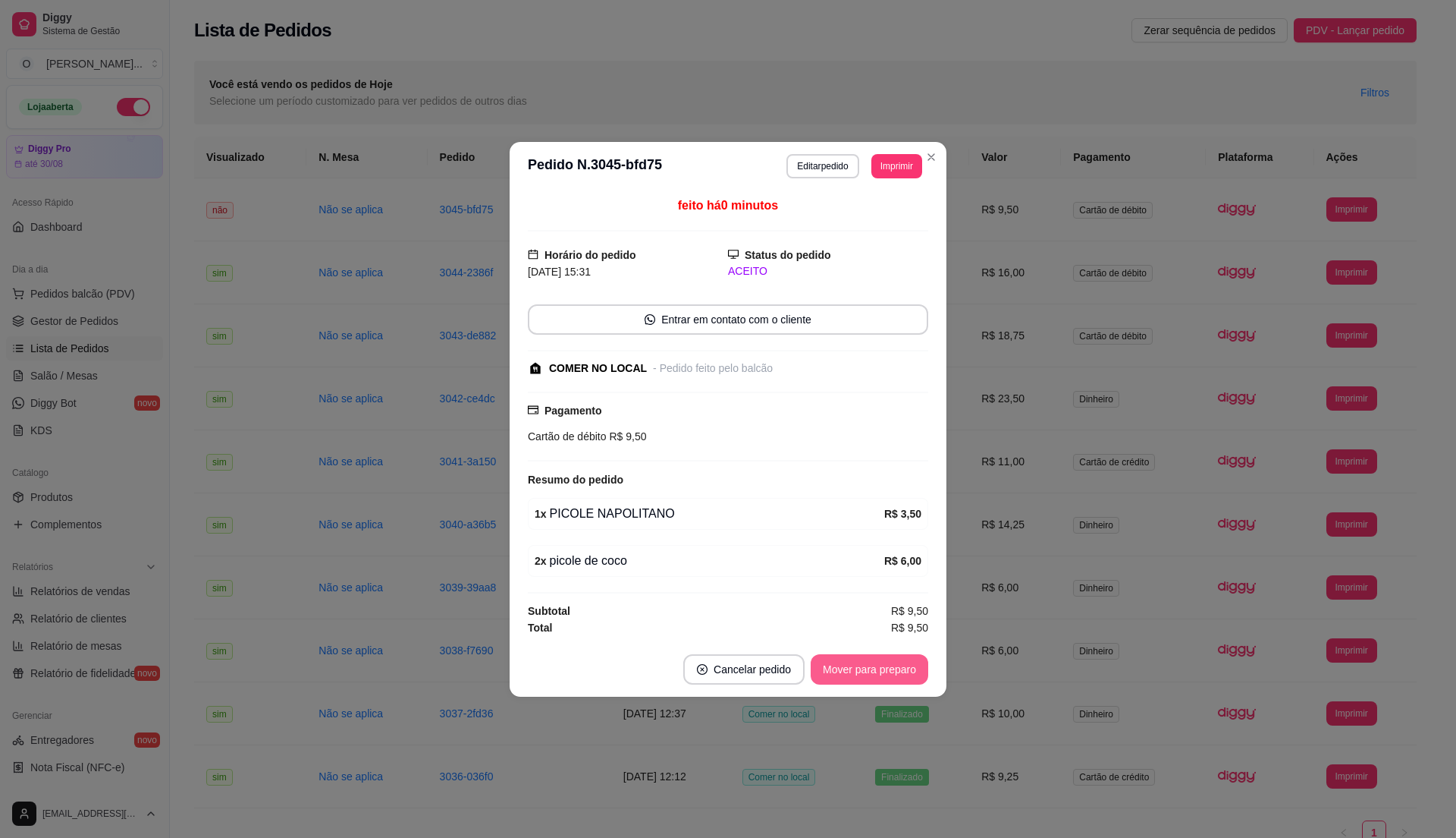
click at [872, 677] on button "Mover para preparo" at bounding box center [869, 668] width 118 height 30
click at [872, 677] on button "Mover para retirada disponível" at bounding box center [844, 668] width 168 height 30
click at [872, 677] on button "Mover para finalizado" at bounding box center [865, 668] width 123 height 30
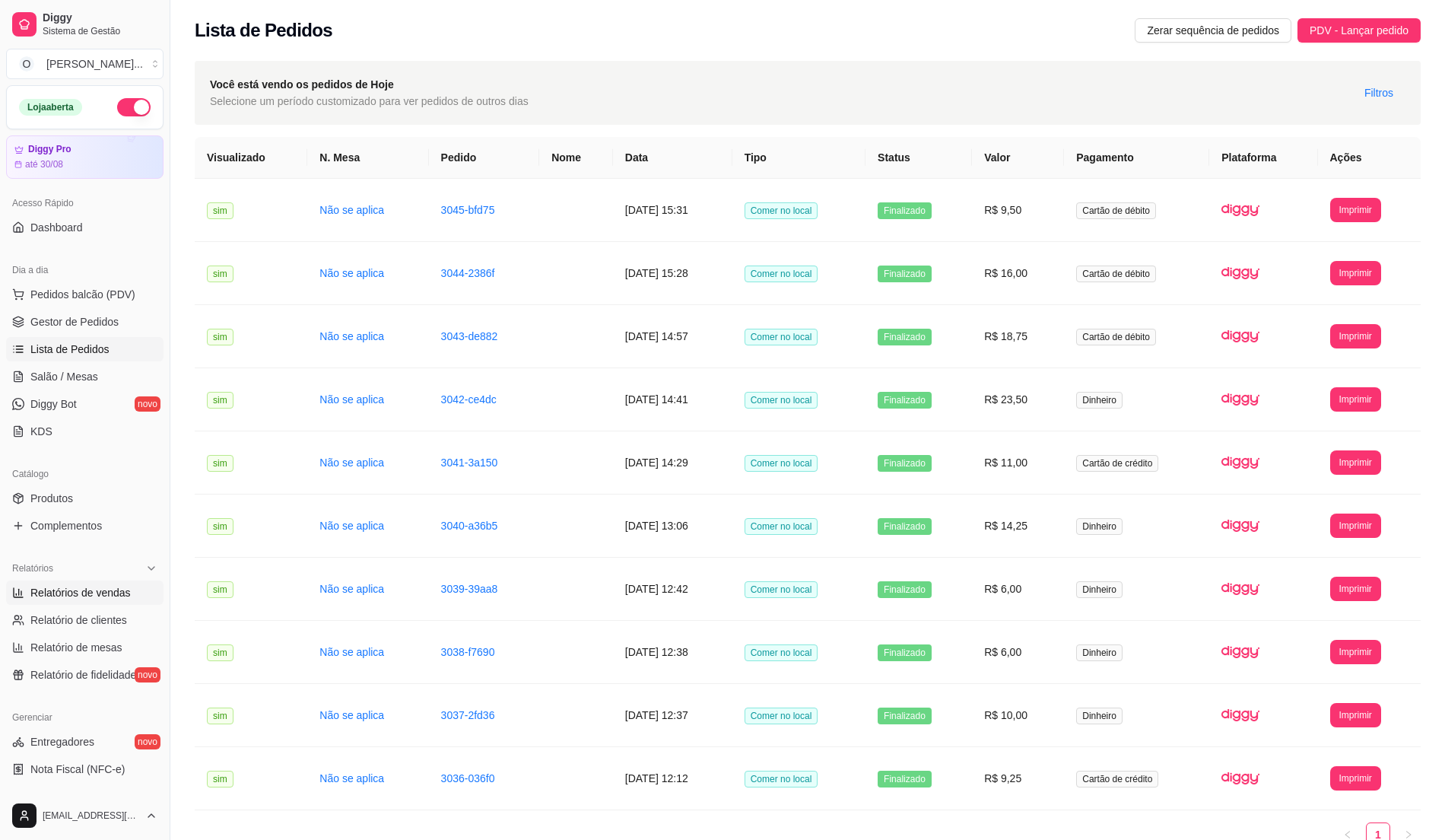
click at [109, 594] on span "Relatórios de vendas" at bounding box center [80, 592] width 101 height 15
select select "ALL"
select select "0"
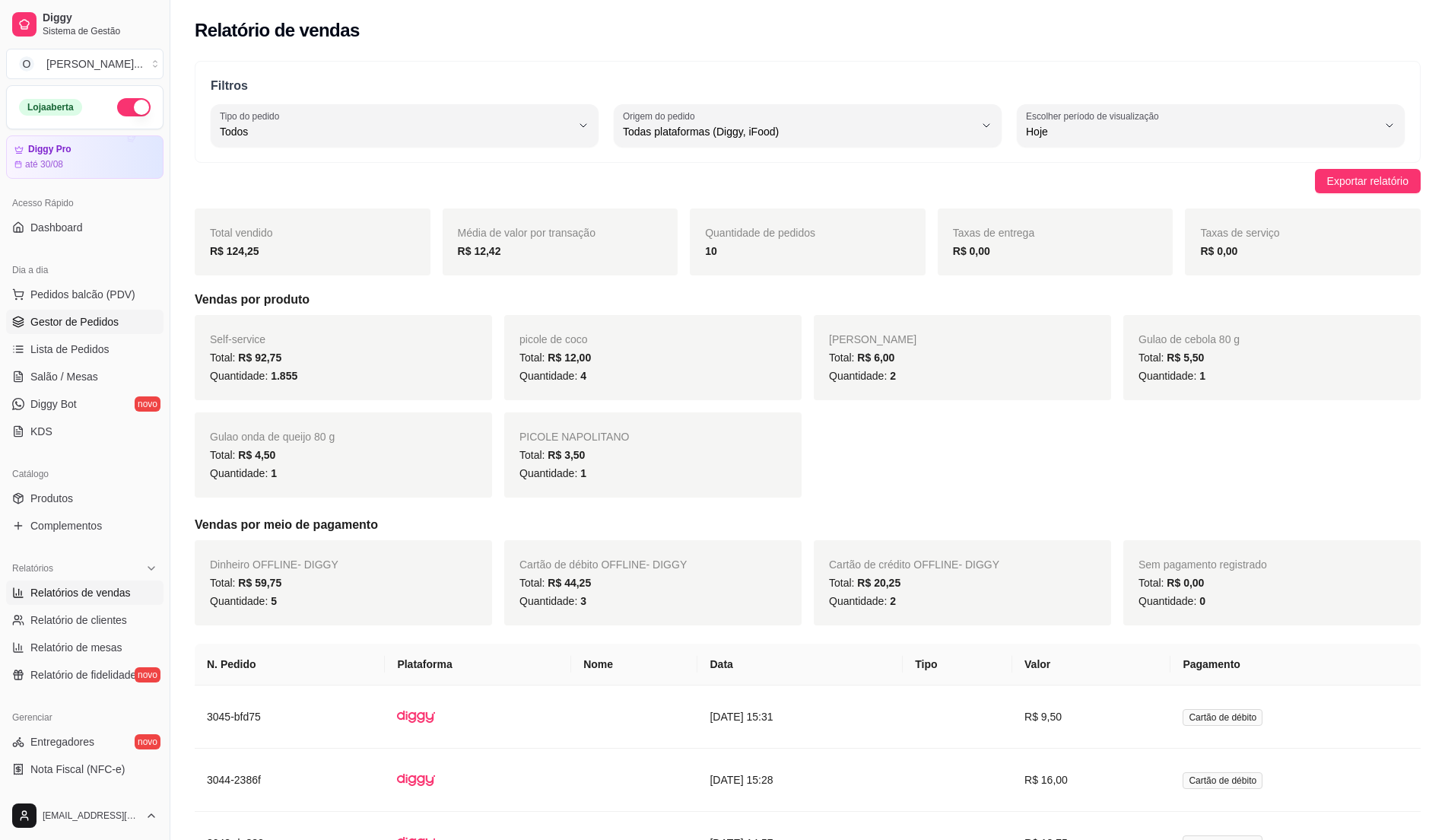
click at [50, 322] on span "Gestor de Pedidos" at bounding box center [74, 322] width 88 height 15
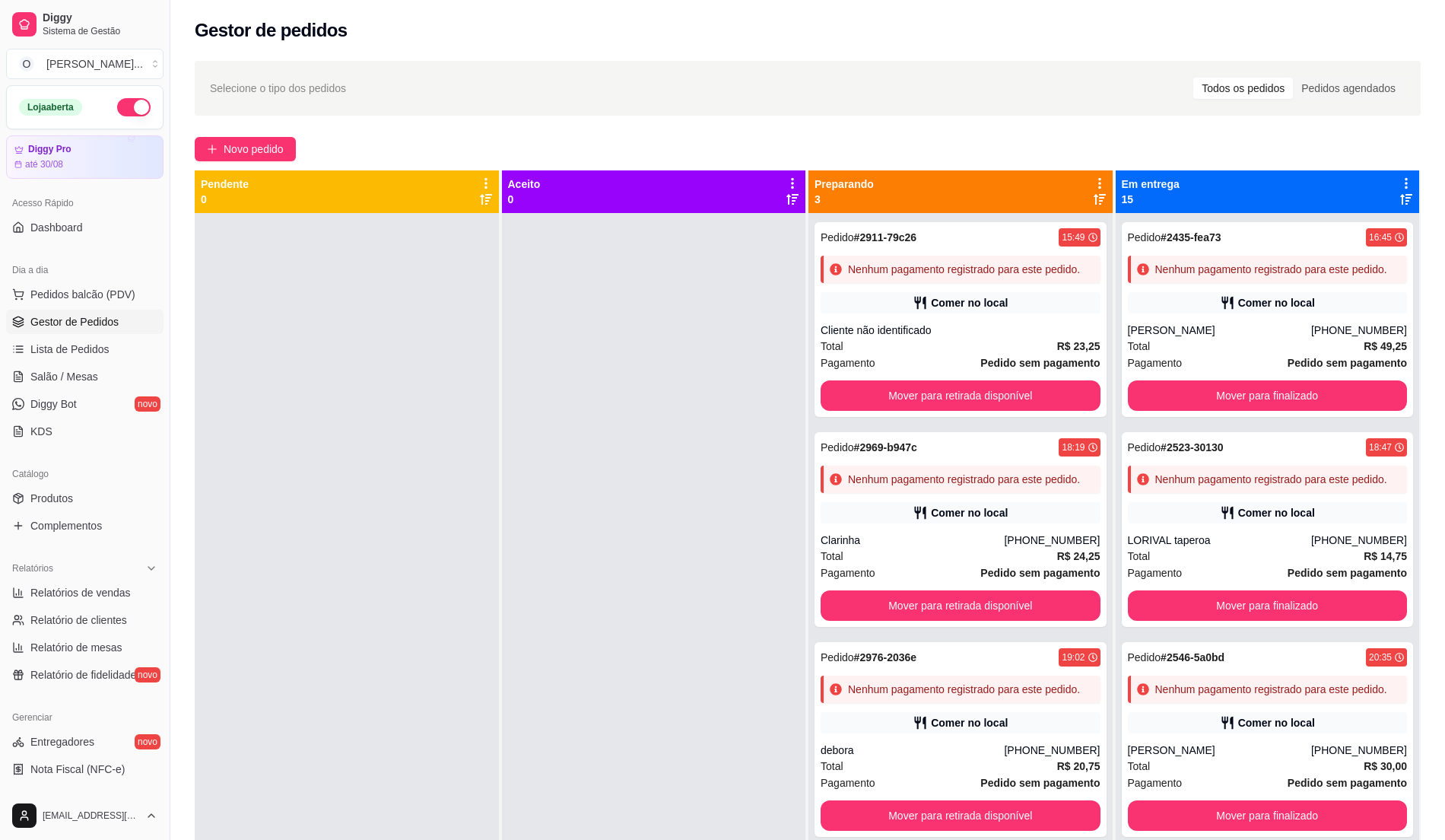
click at [229, 274] on div at bounding box center [346, 633] width 304 height 840
click at [701, 409] on div at bounding box center [654, 633] width 304 height 840
click at [85, 285] on button "Pedidos balcão (PDV)" at bounding box center [84, 294] width 158 height 24
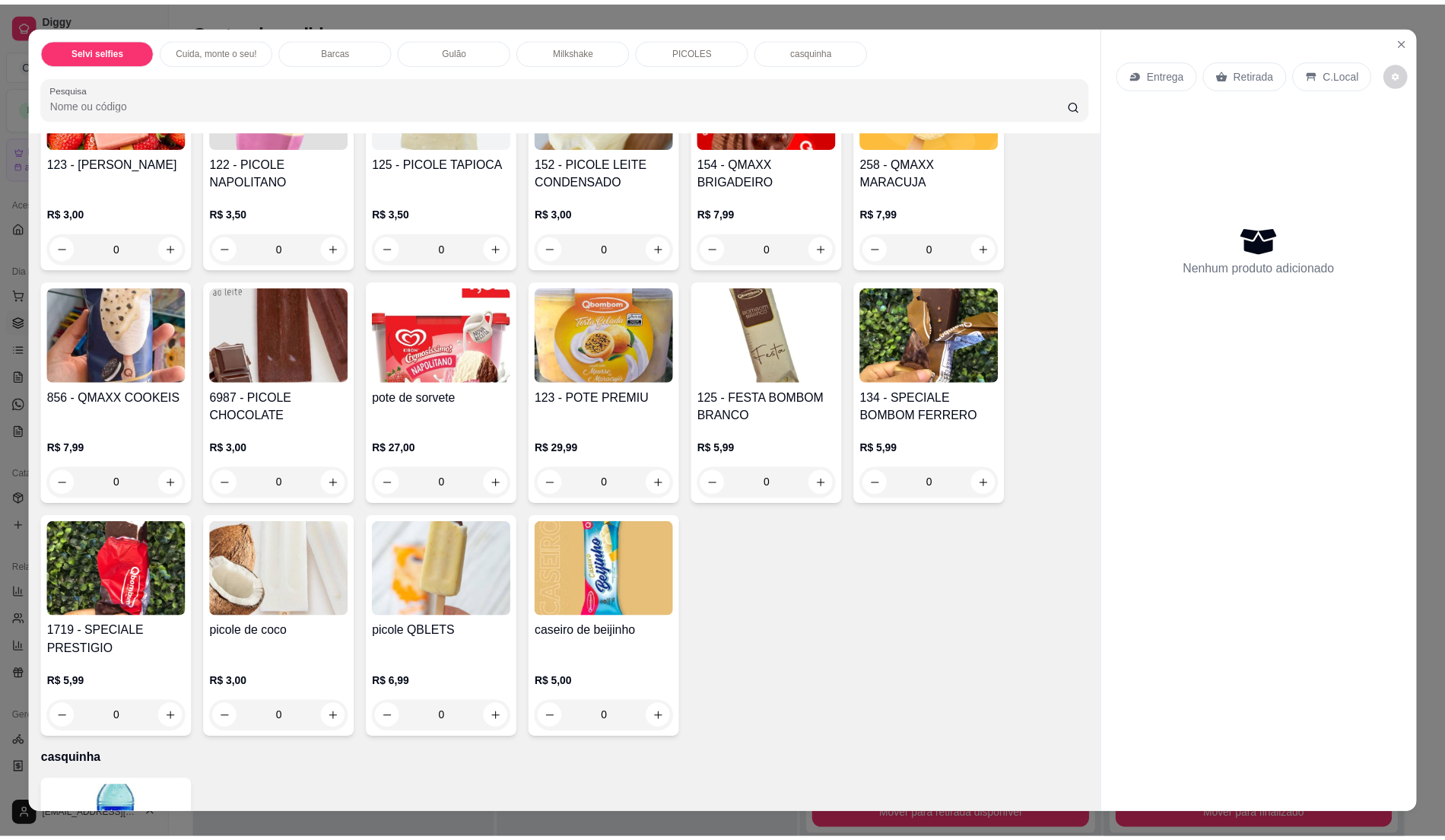
scroll to position [1847, 0]
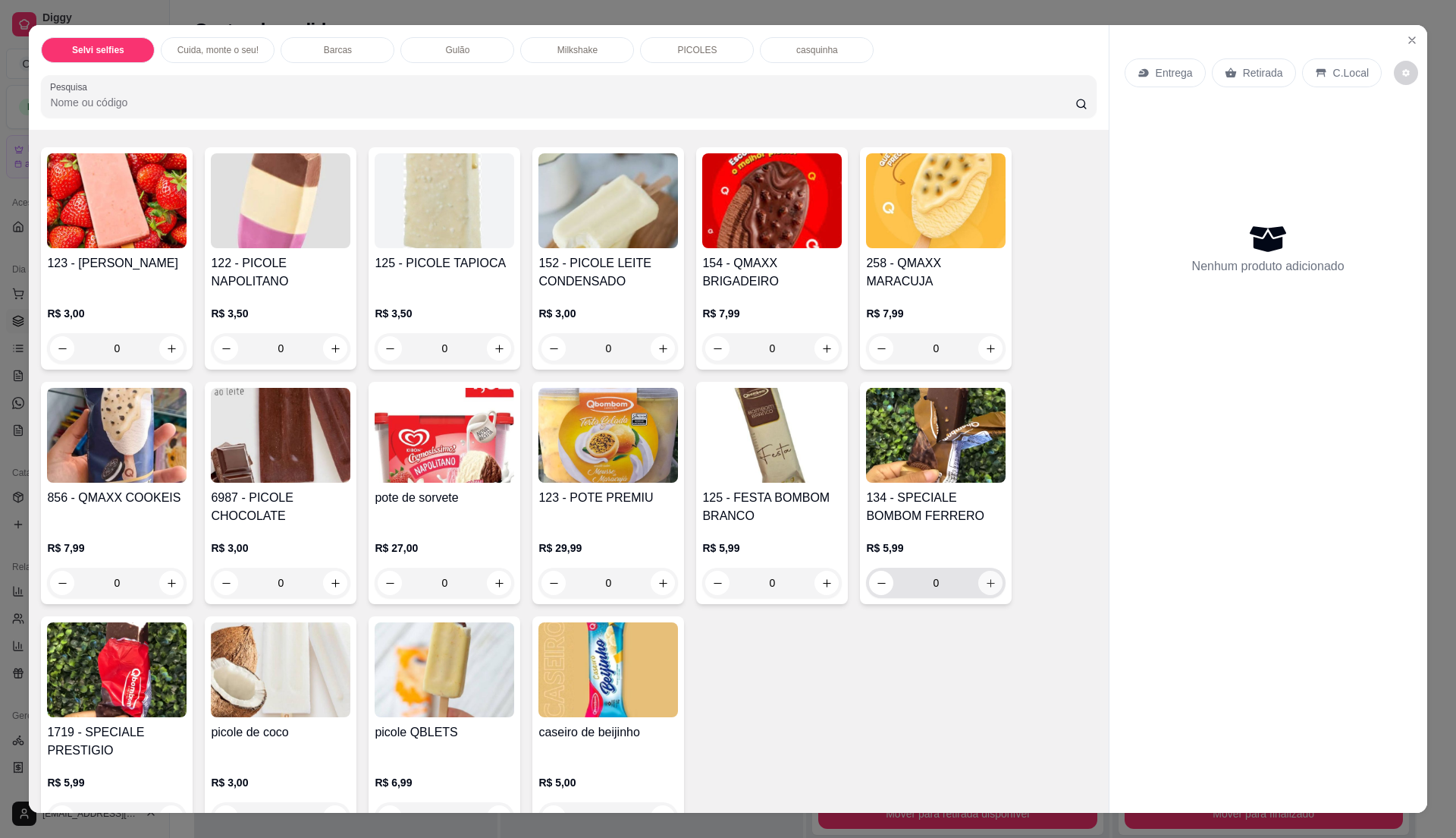
click at [985, 586] on icon "increase-product-quantity" at bounding box center [991, 583] width 12 height 12
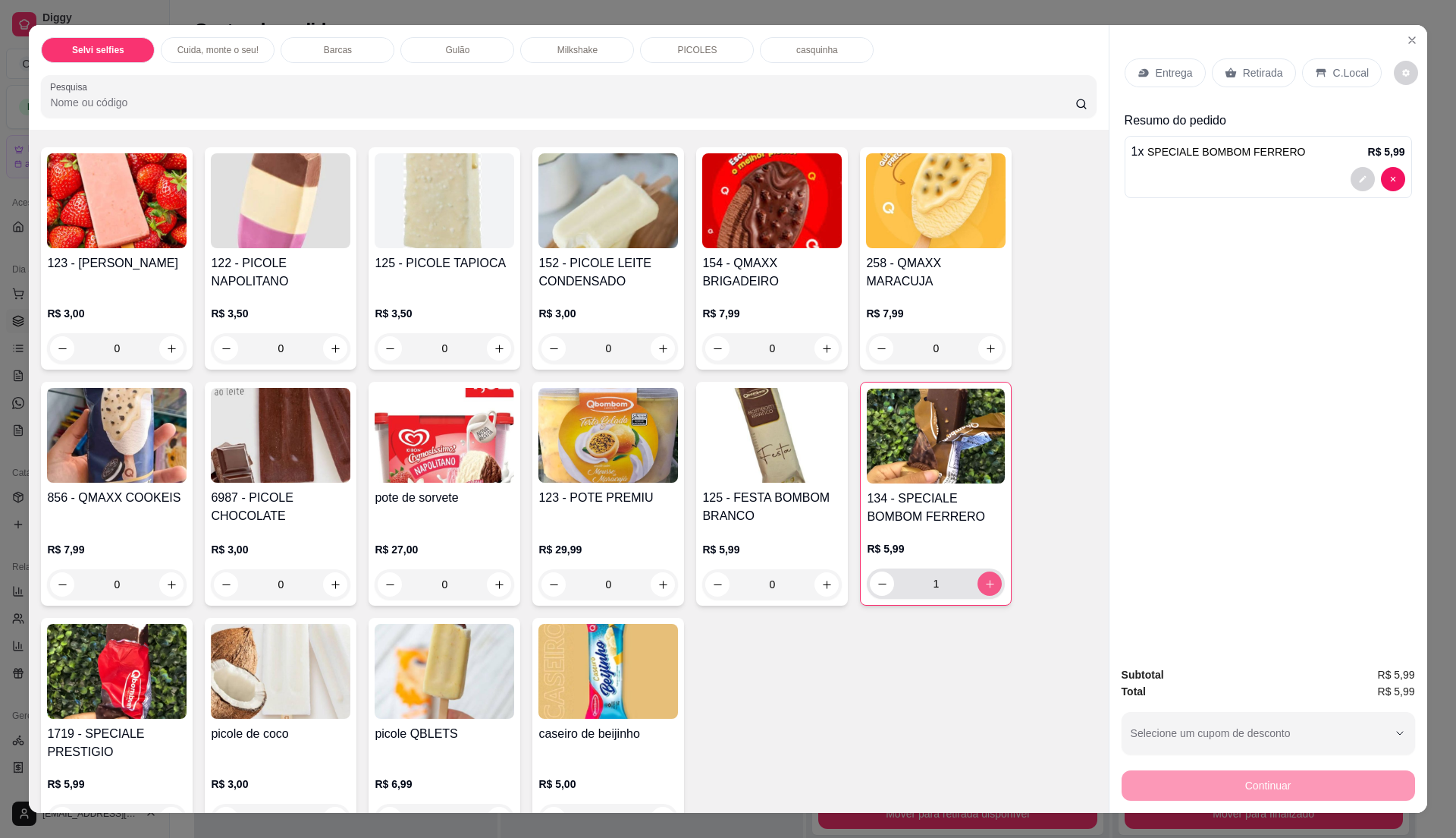
click at [986, 586] on icon "increase-product-quantity" at bounding box center [990, 583] width 9 height 9
type input "3"
click at [1315, 67] on icon at bounding box center [1321, 72] width 13 height 13
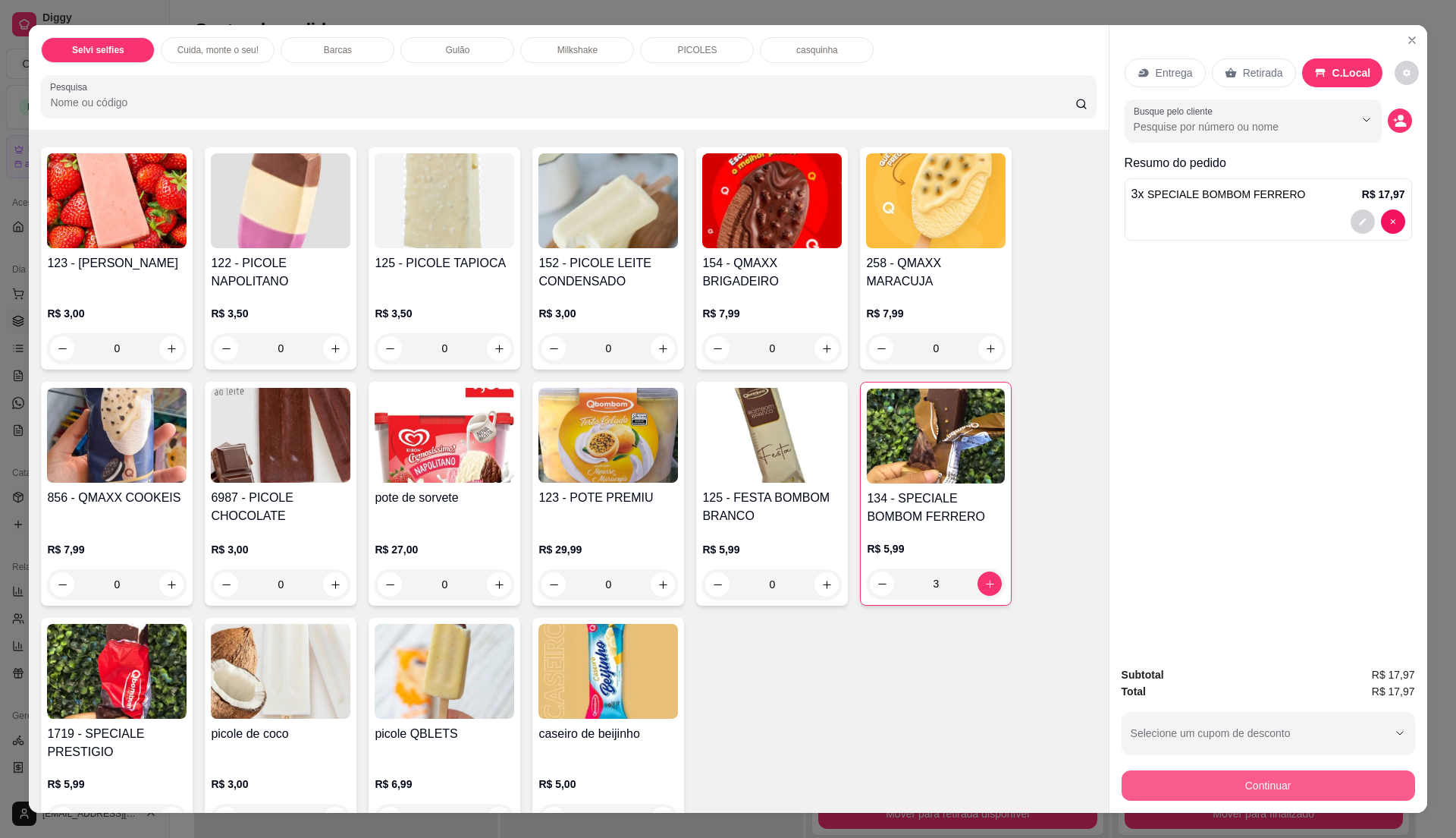
click at [1205, 785] on button "Continuar" at bounding box center [1268, 785] width 293 height 30
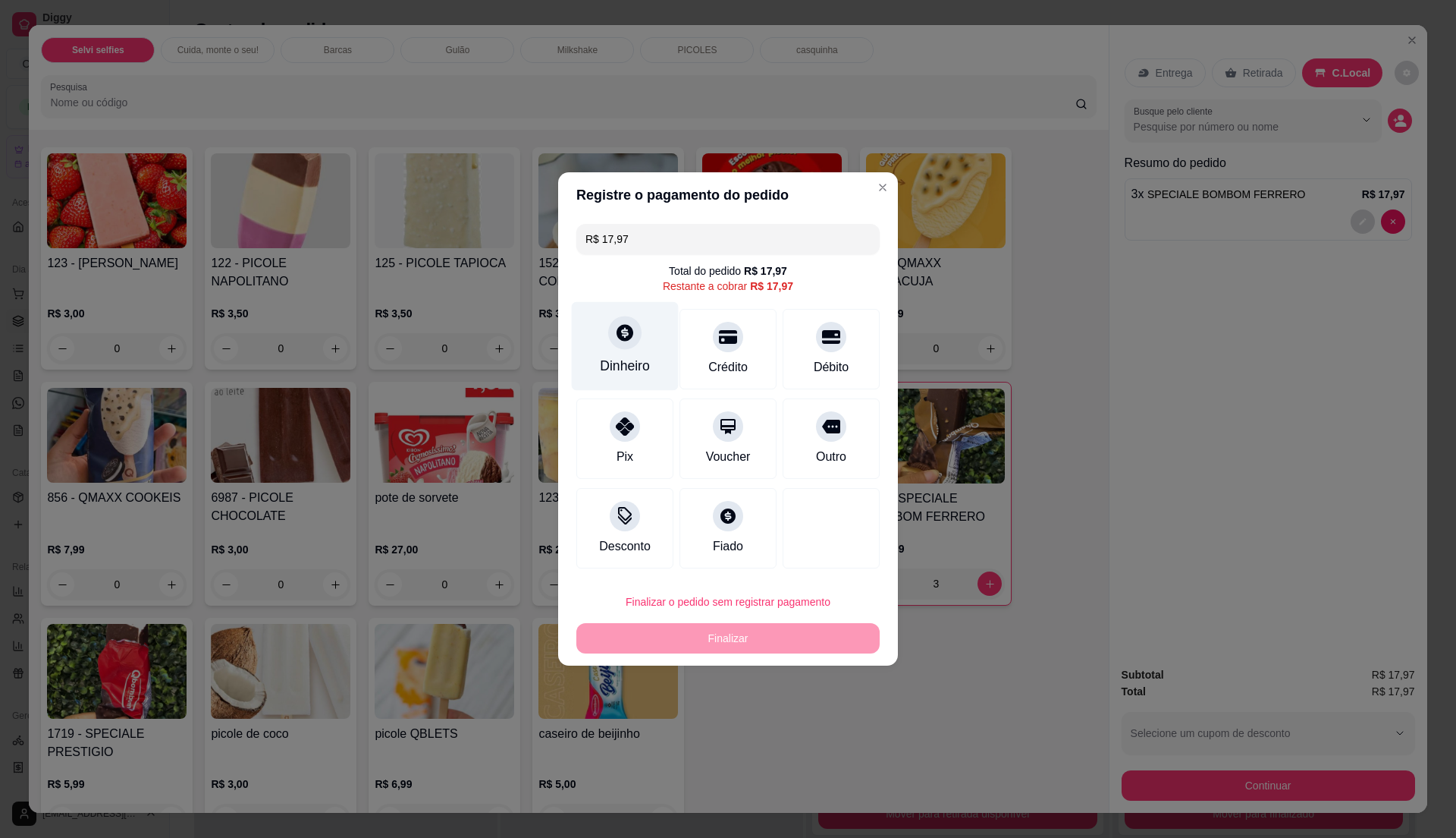
click at [628, 343] on div at bounding box center [624, 332] width 34 height 34
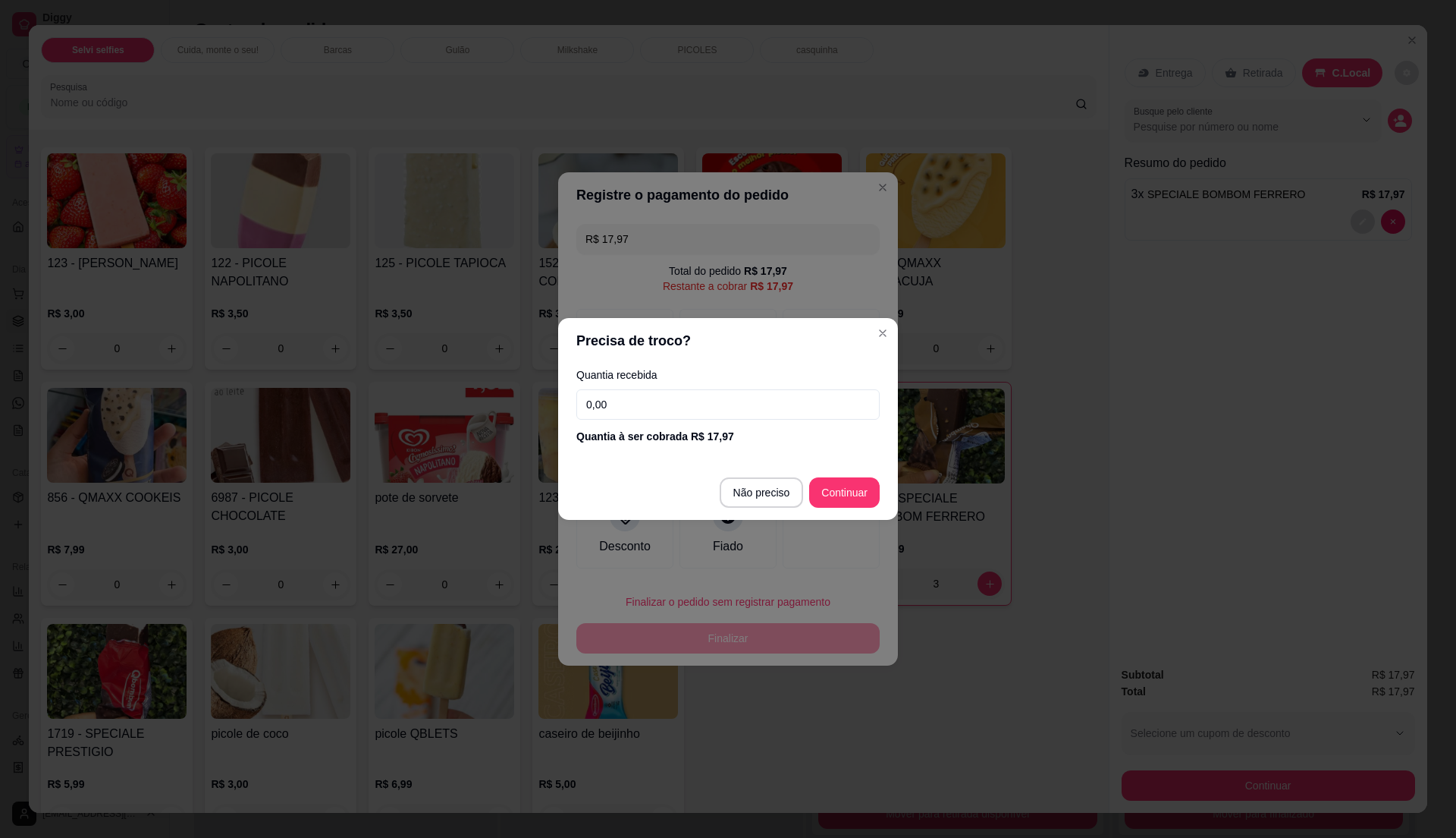
click at [661, 409] on input "0,00" at bounding box center [728, 404] width 303 height 30
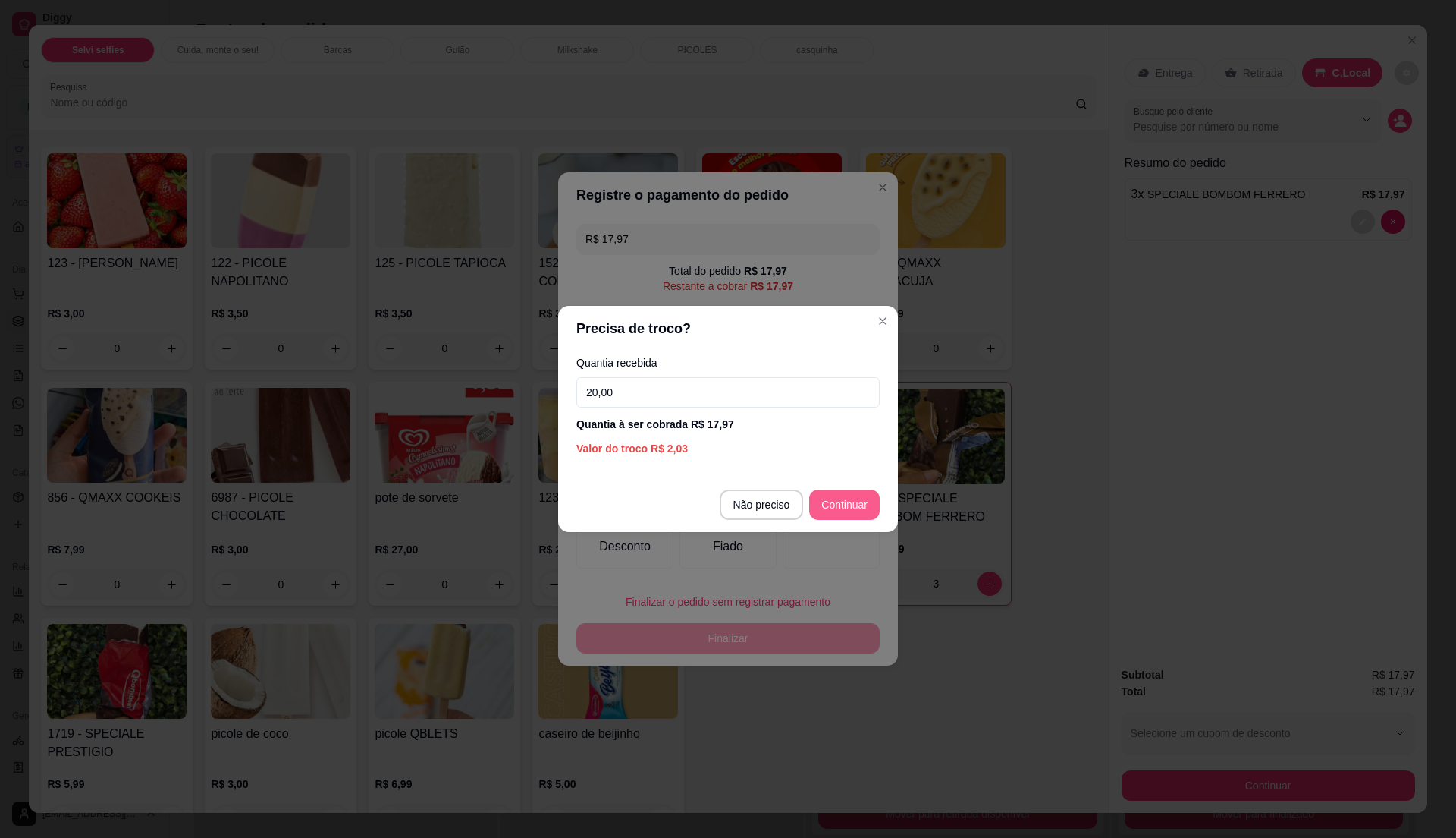
type input "20,00"
type input "R$ 0,00"
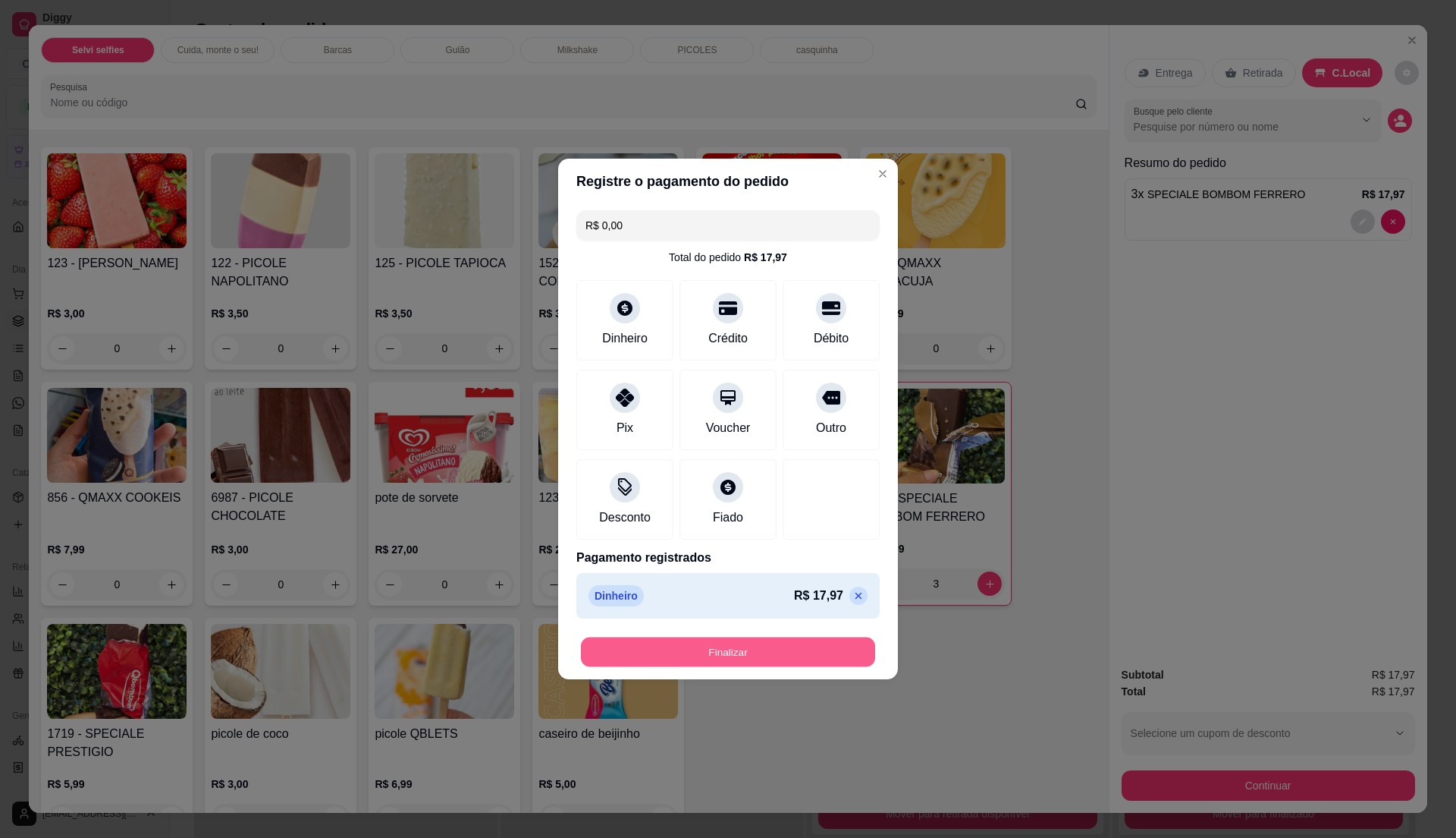
click at [836, 664] on button "Finalizar" at bounding box center [728, 652] width 294 height 30
type input "0"
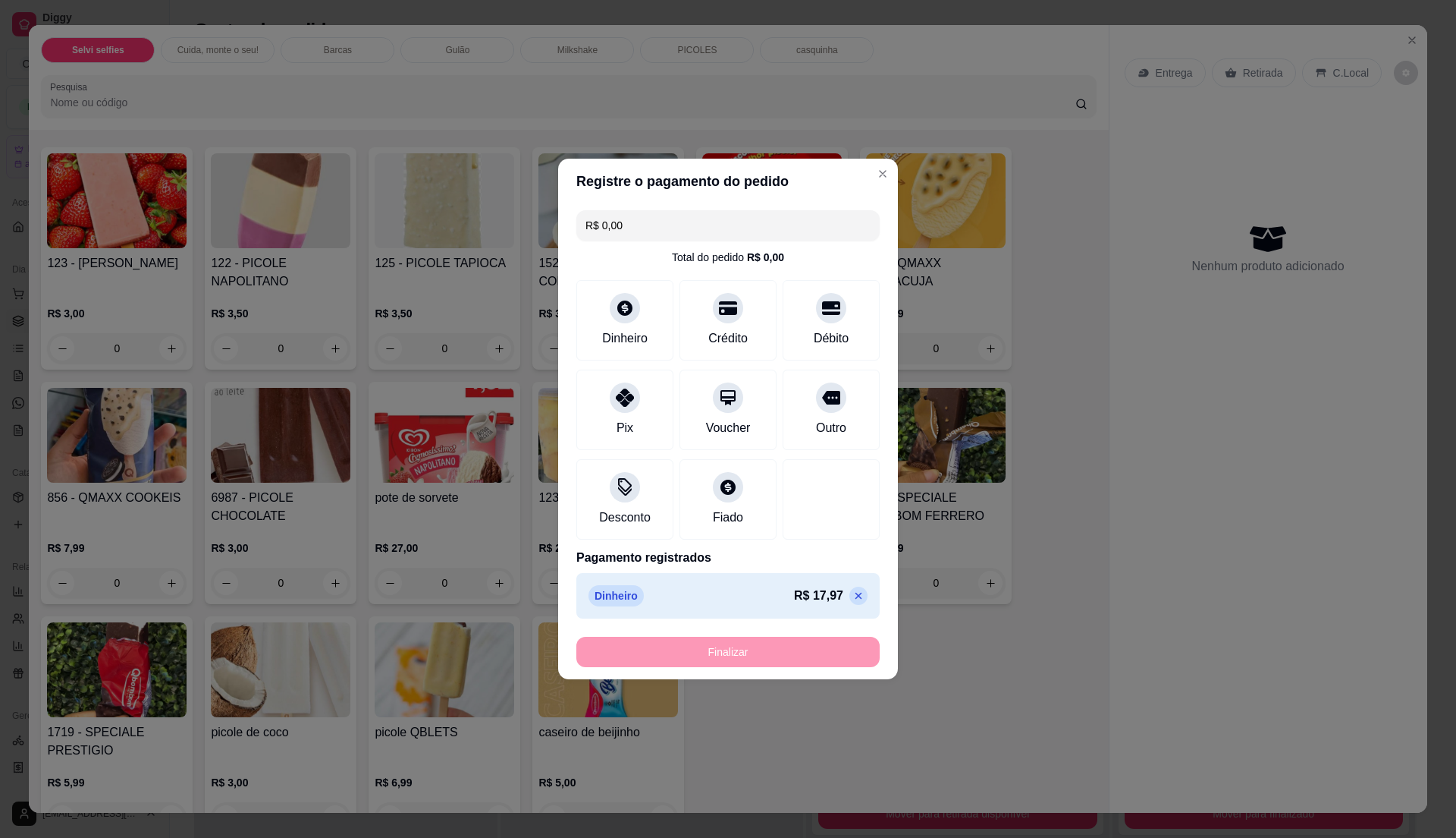
type input "-R$ 17,97"
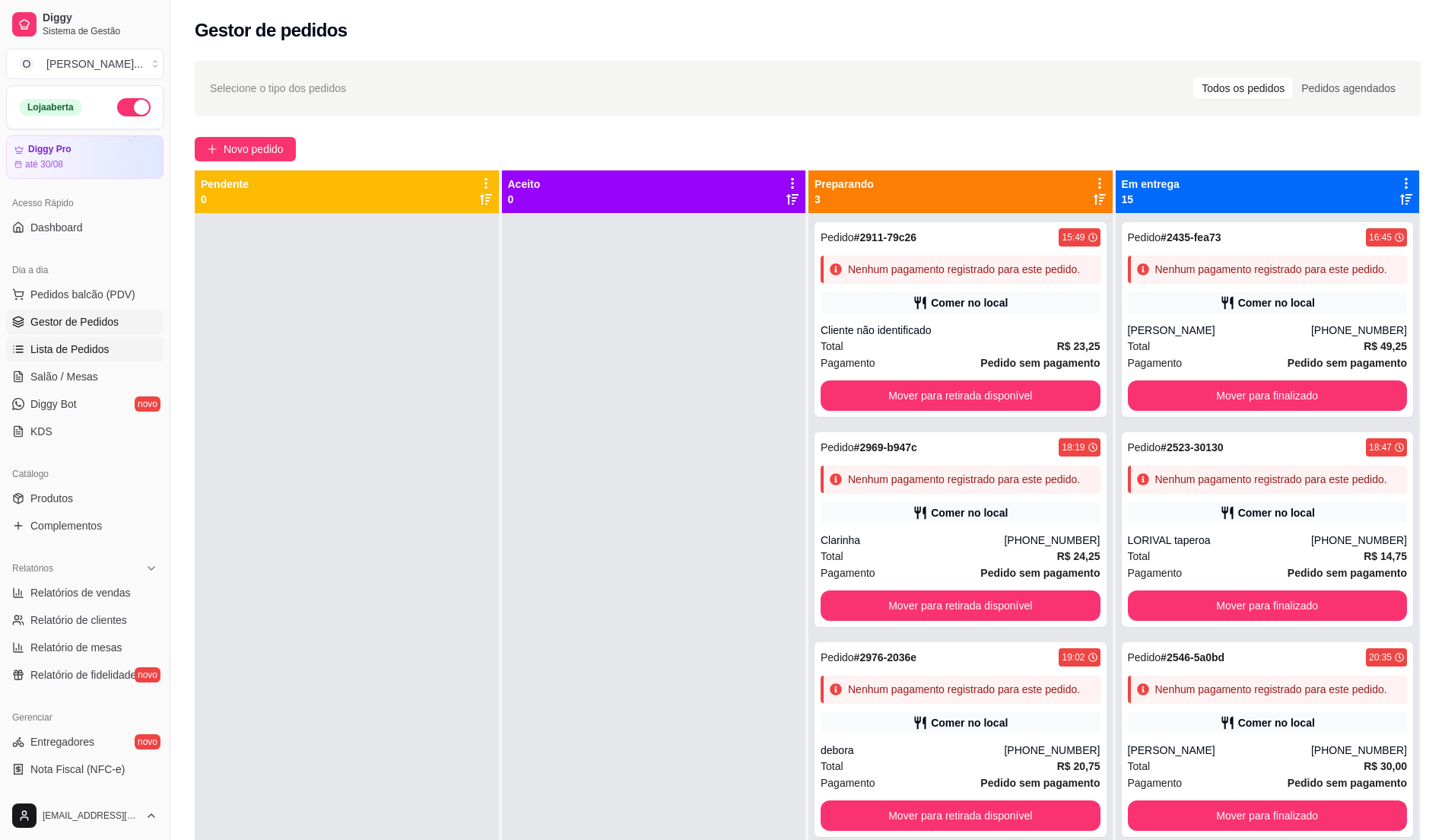
click at [77, 347] on span "Lista de Pedidos" at bounding box center [70, 349] width 79 height 15
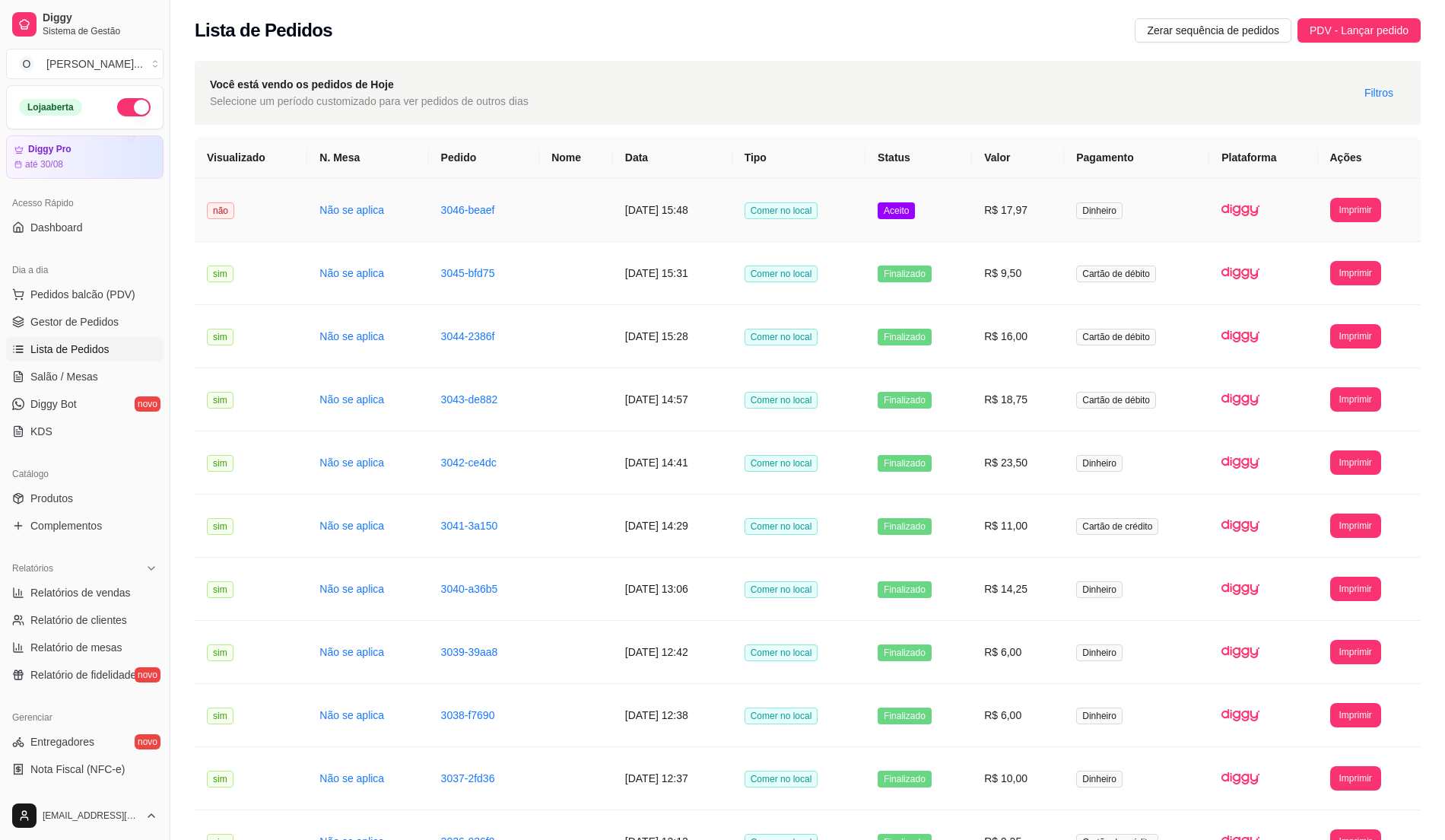
click at [926, 221] on td "Aceito" at bounding box center [918, 210] width 106 height 63
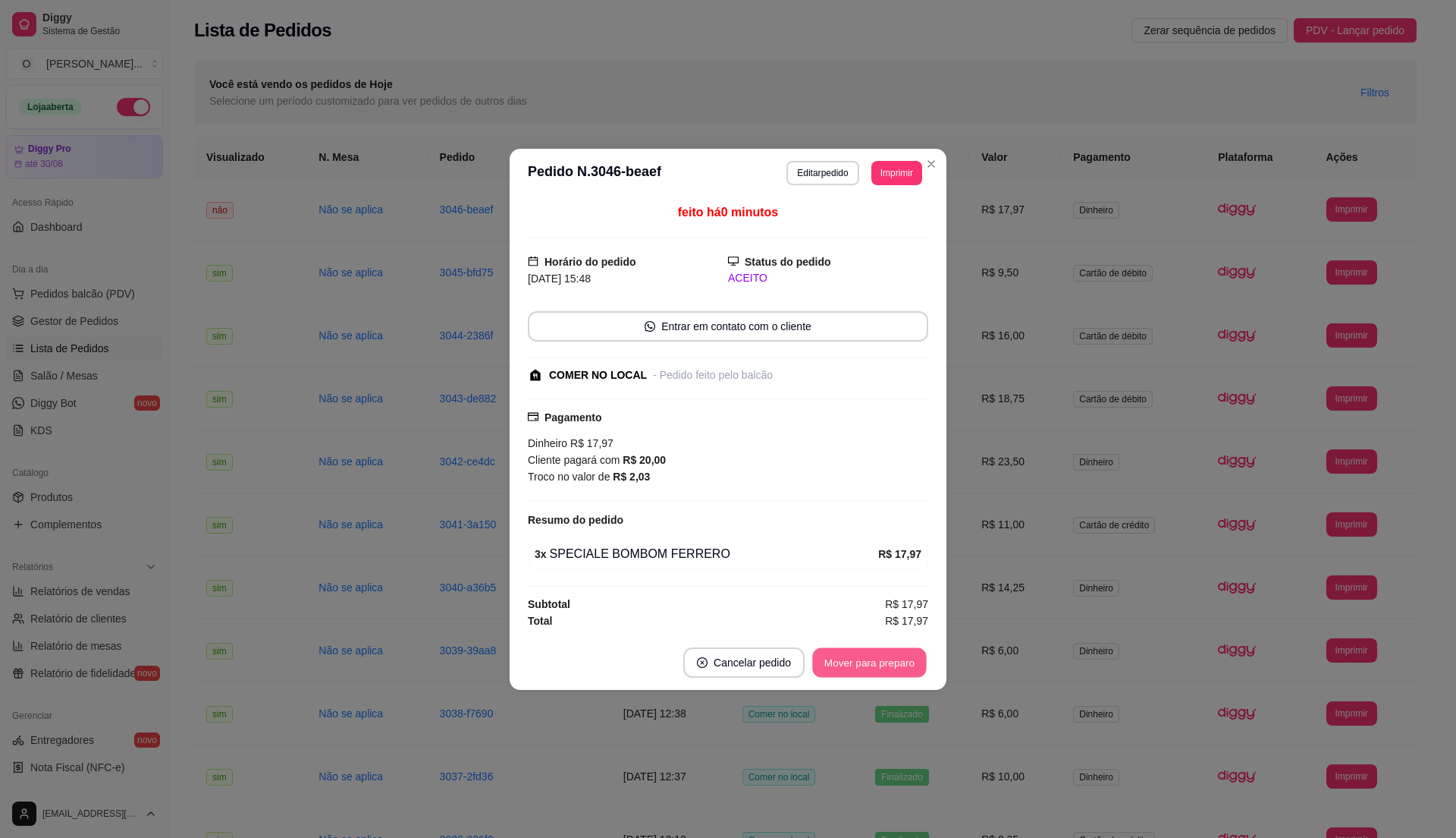
click at [862, 664] on button "Mover para preparo" at bounding box center [869, 661] width 114 height 30
click at [865, 663] on button "Mover para retirada disponível" at bounding box center [844, 661] width 168 height 30
click at [865, 663] on button "Mover para finalizado" at bounding box center [865, 661] width 123 height 30
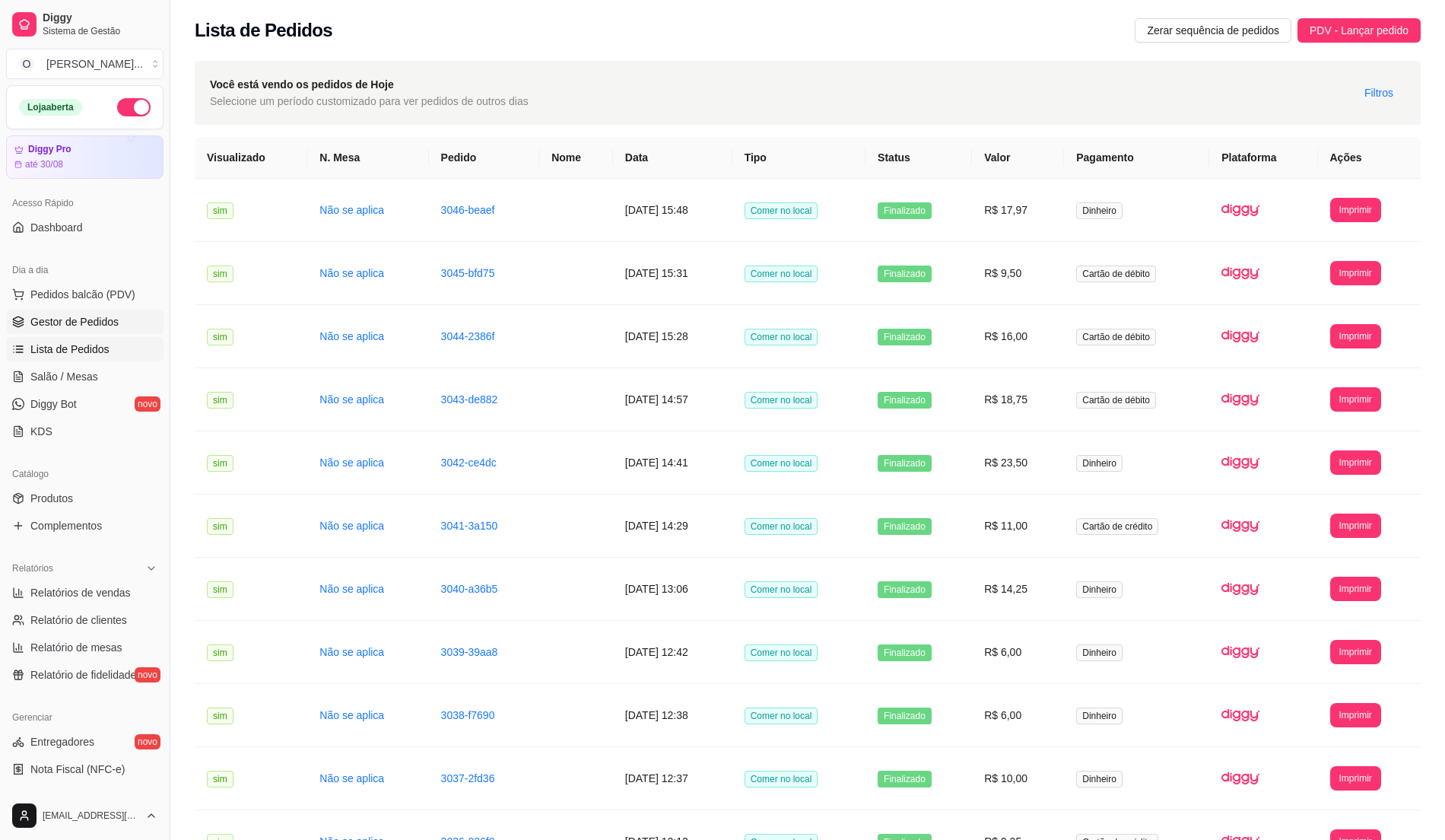
click at [82, 330] on link "Gestor de Pedidos" at bounding box center [84, 321] width 158 height 24
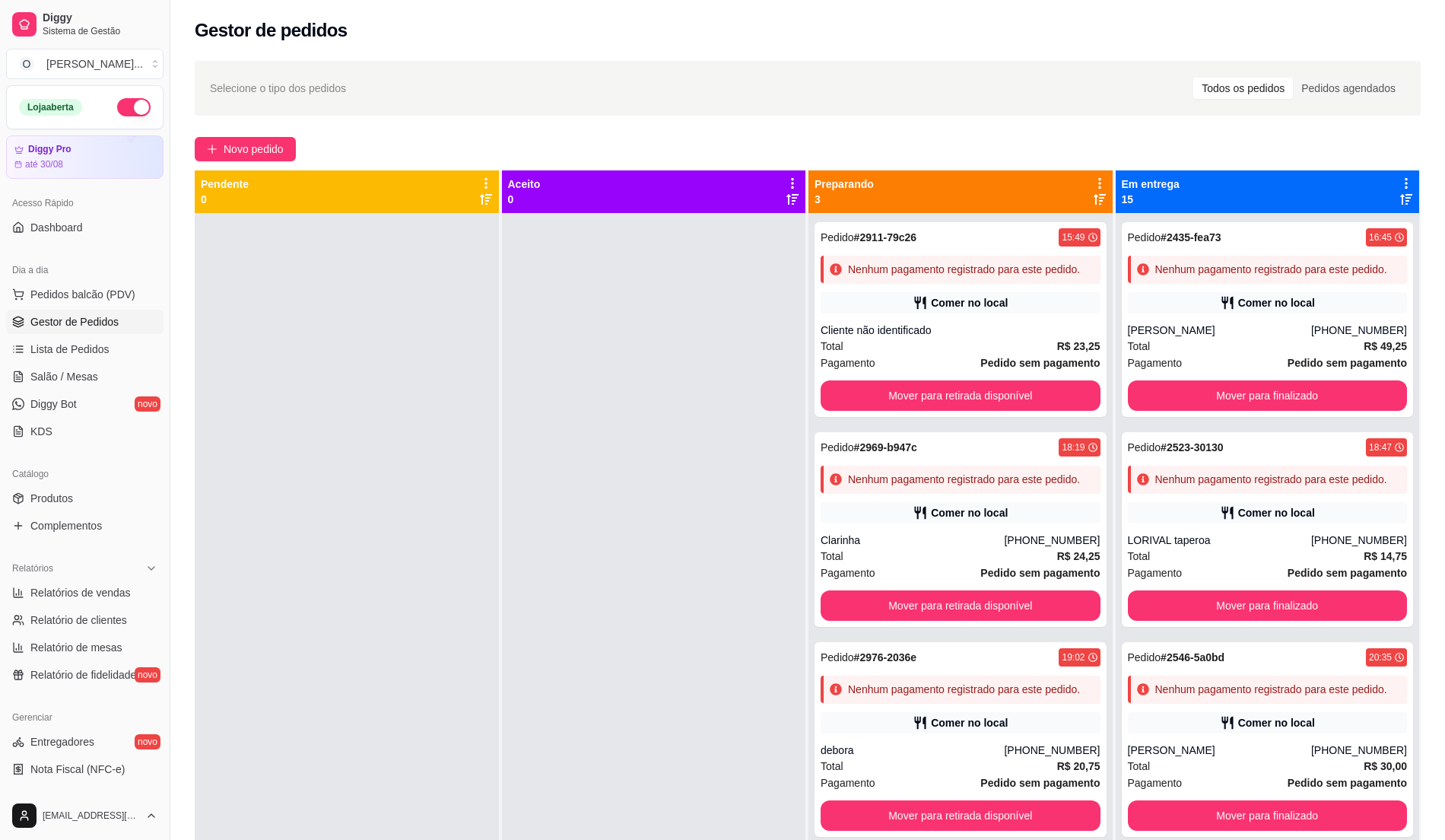
click at [660, 552] on div at bounding box center [654, 633] width 304 height 840
click at [102, 298] on span "Pedidos balcão (PDV)" at bounding box center [82, 294] width 105 height 15
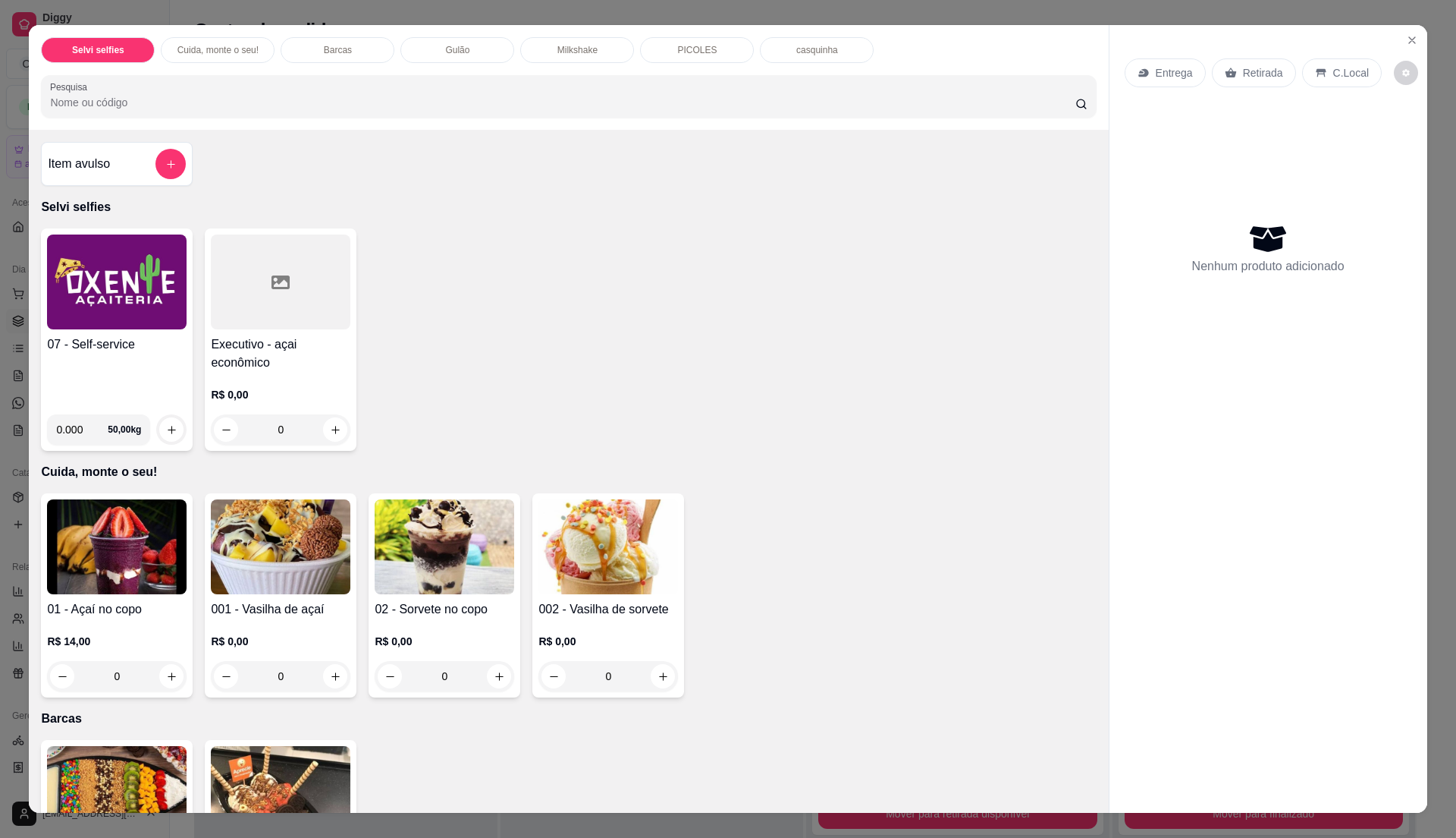
click at [80, 352] on h4 "07 - Self-service" at bounding box center [117, 344] width 140 height 18
click at [107, 352] on h4 "07 - Self-service" at bounding box center [117, 344] width 140 height 18
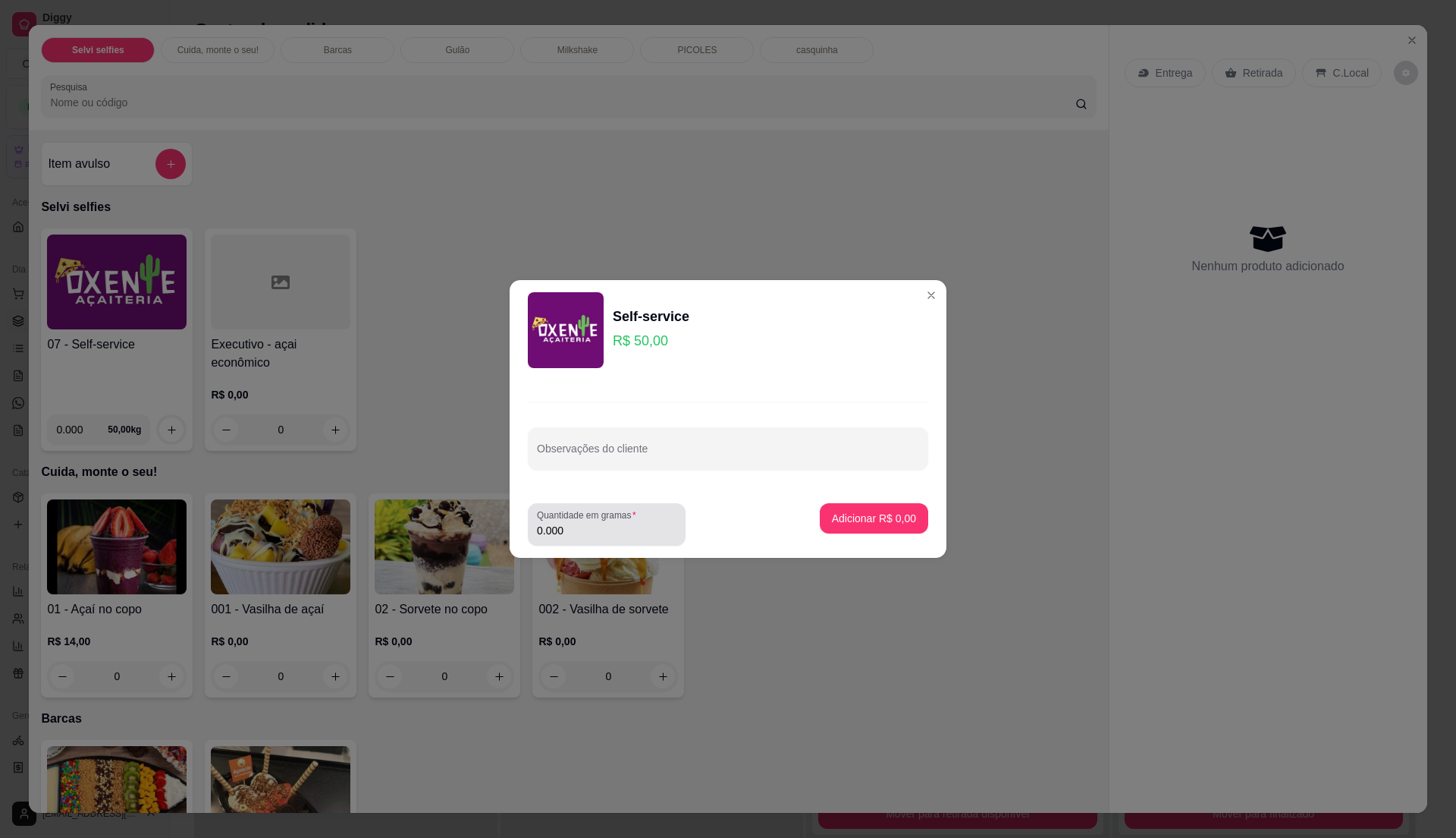
click at [603, 533] on input "0.000" at bounding box center [606, 530] width 140 height 15
click at [603, 533] on input "0" at bounding box center [606, 530] width 140 height 15
type input "0.15"
click at [863, 526] on button "Adicionar R$ 7,50" at bounding box center [873, 517] width 108 height 30
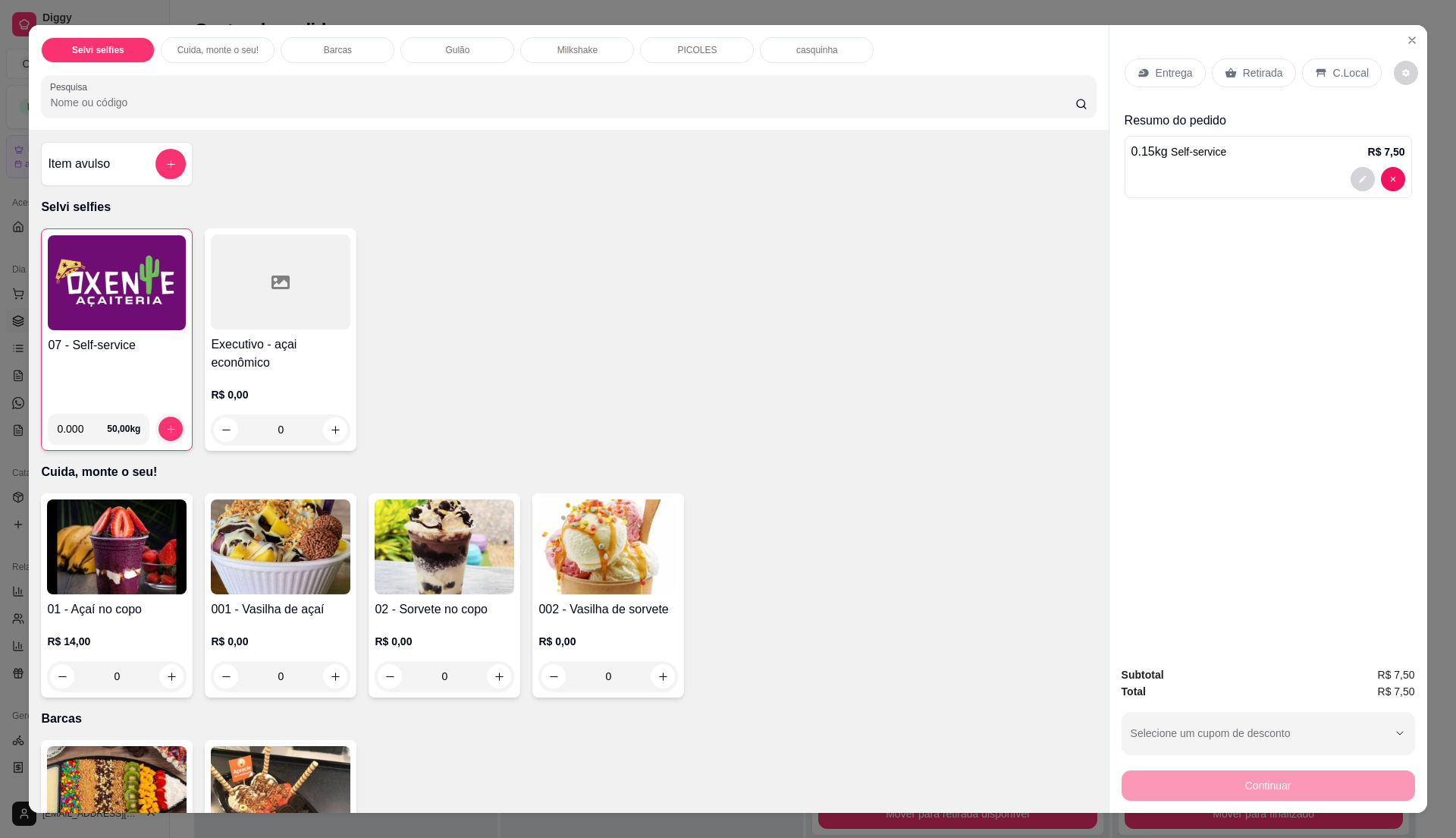
click at [140, 349] on h4 "07 - Self-service" at bounding box center [117, 345] width 138 height 18
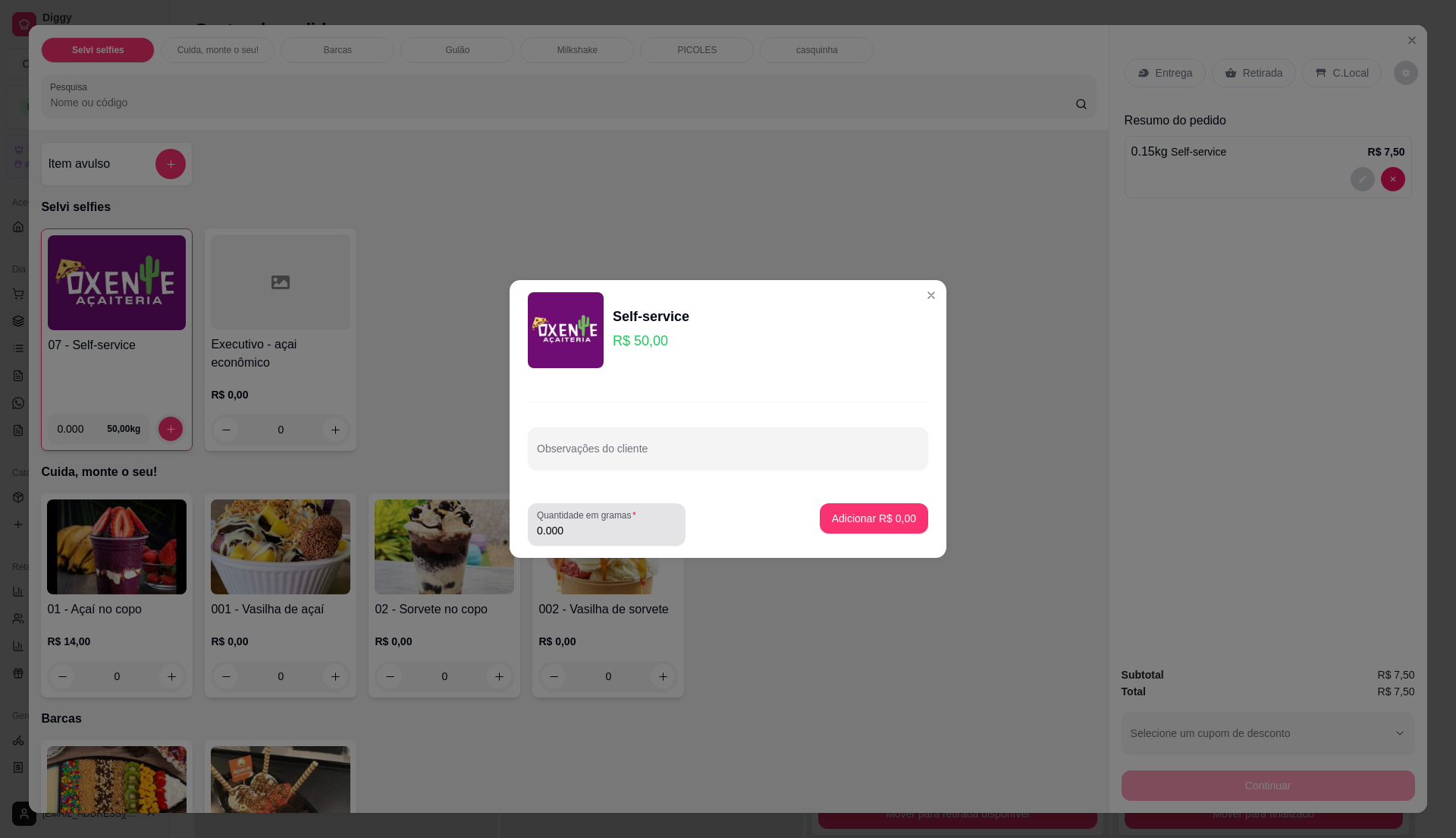
click at [623, 538] on div "0.000" at bounding box center [606, 523] width 140 height 30
click at [635, 517] on label "Quantidade em gramas" at bounding box center [589, 514] width 104 height 13
click at [635, 522] on input "0.000" at bounding box center [606, 530] width 140 height 15
type input "0.365"
click at [892, 512] on p "Adicionar R$ 18,25" at bounding box center [871, 518] width 91 height 15
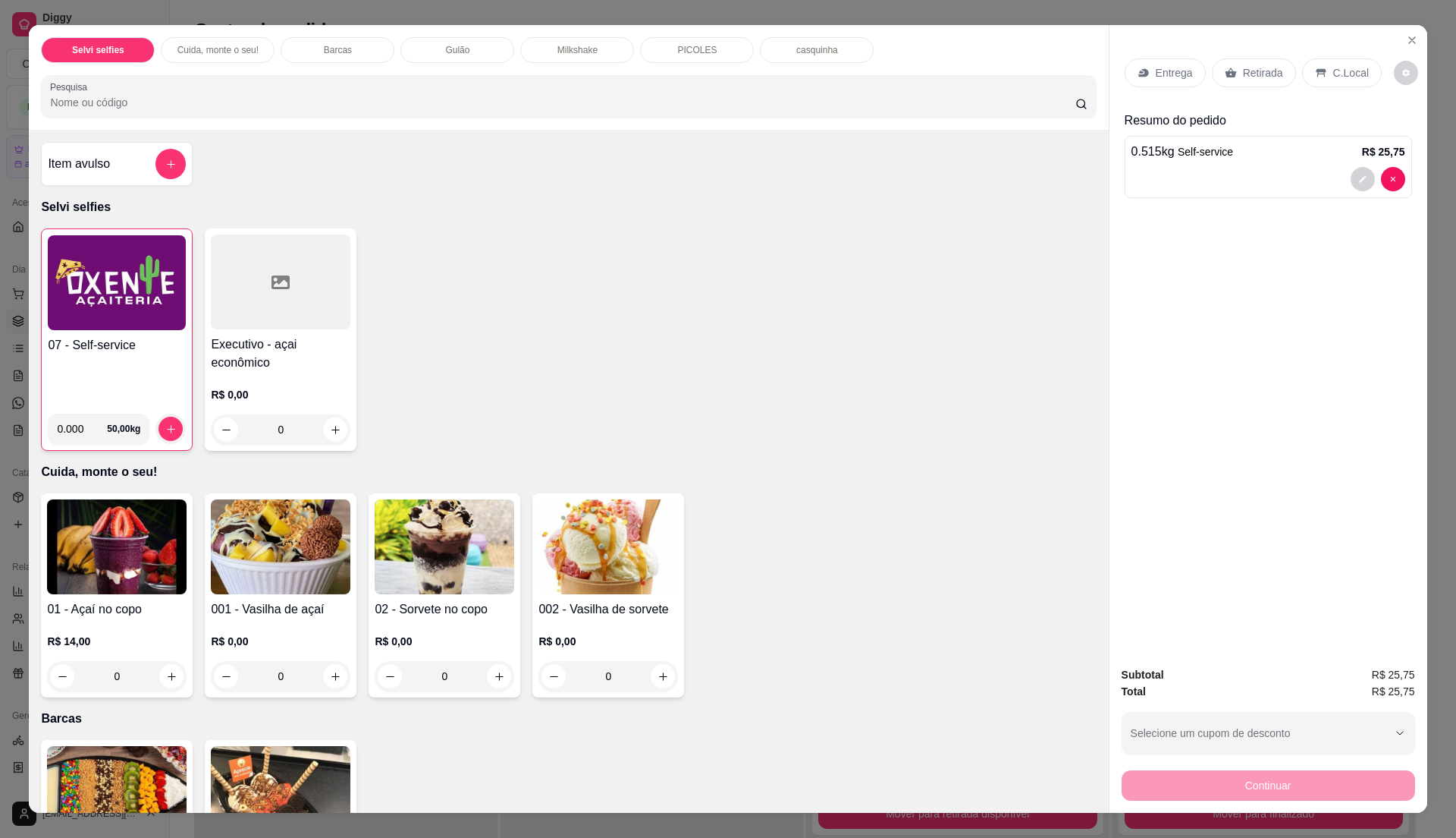
click at [1334, 66] on p "C.Local" at bounding box center [1350, 73] width 36 height 15
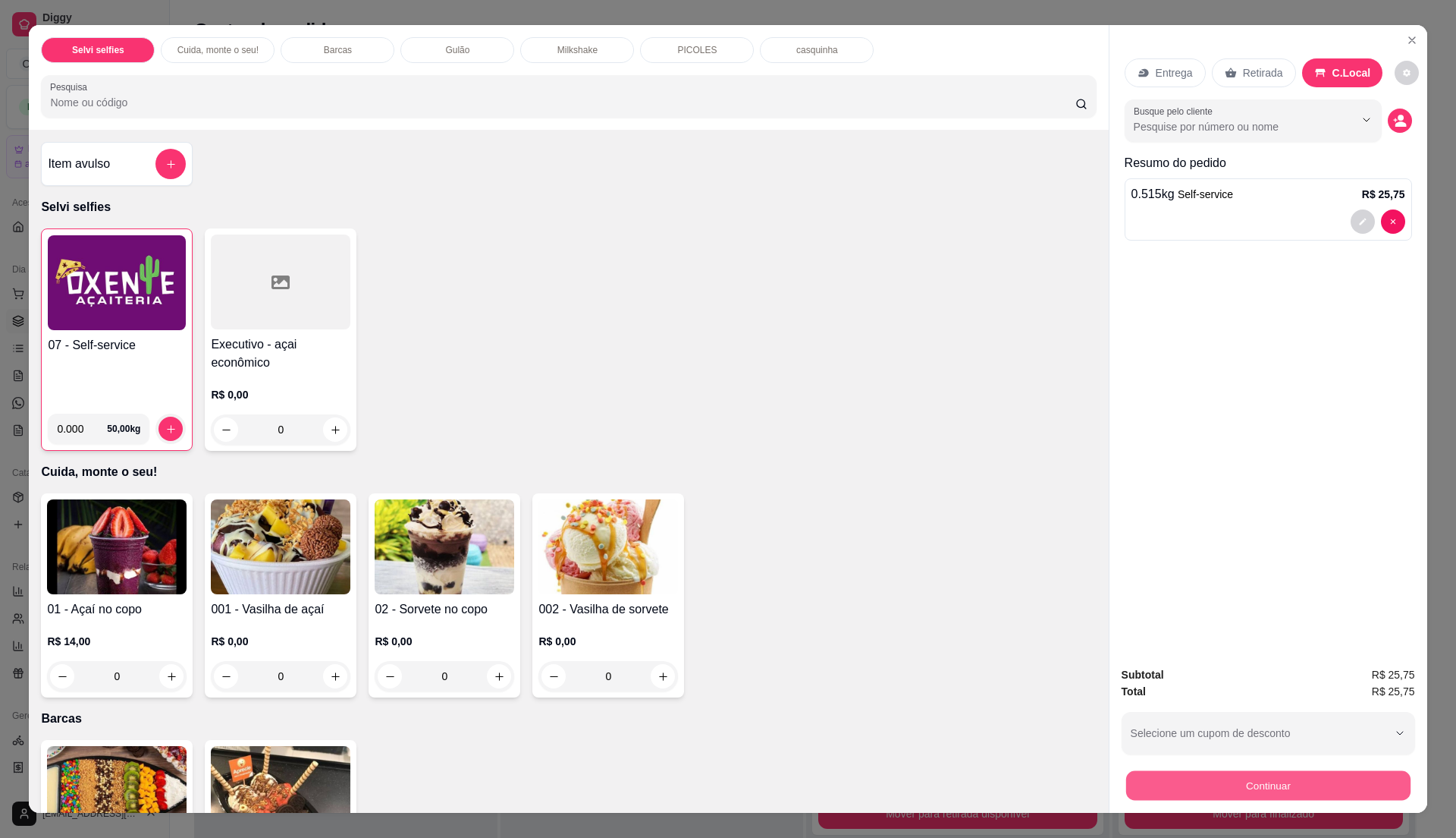
click at [1255, 787] on button "Continuar" at bounding box center [1267, 785] width 285 height 30
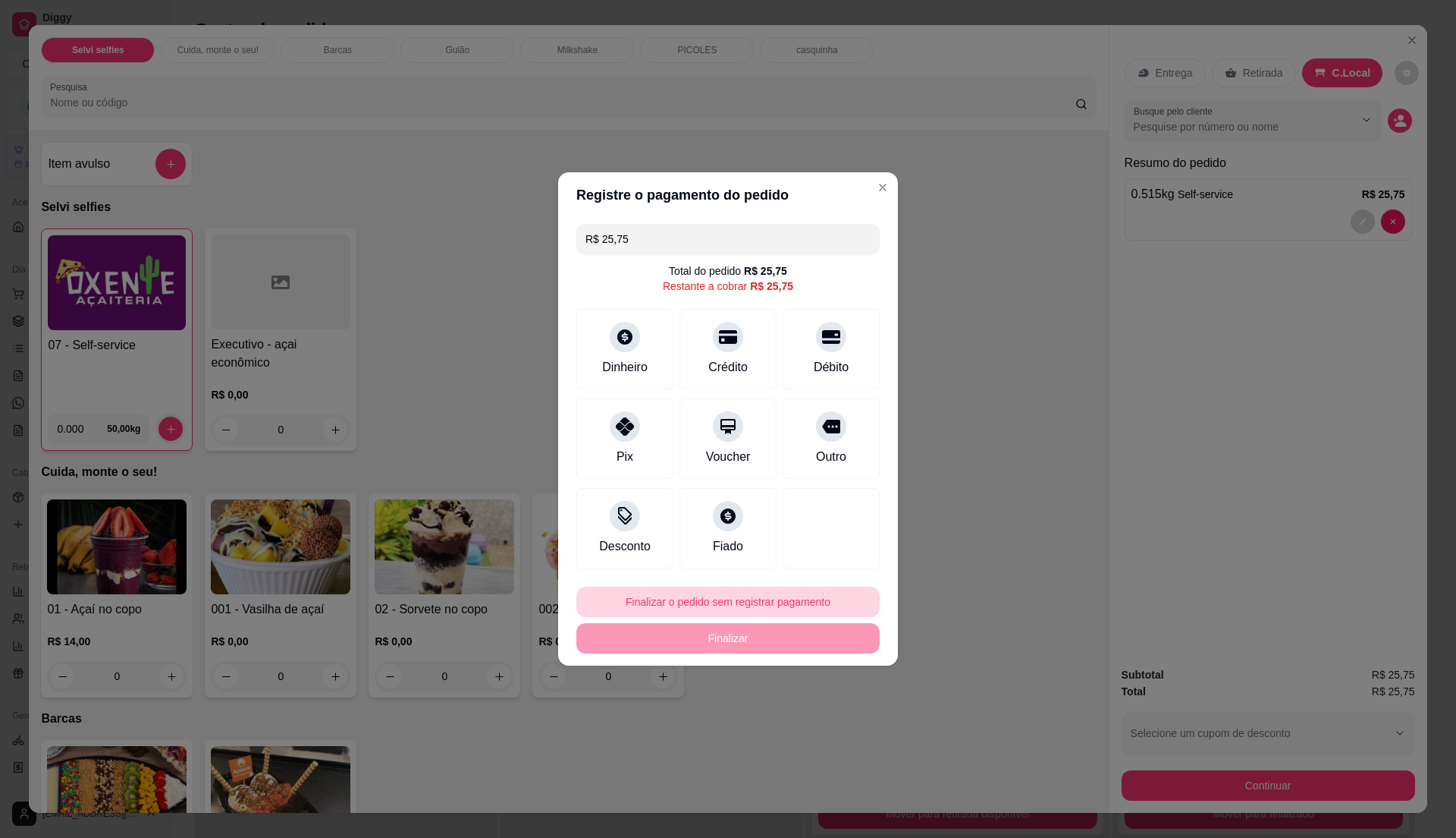
click at [786, 595] on button "Finalizar o pedido sem registrar pagamento" at bounding box center [728, 601] width 303 height 30
click at [806, 739] on button "Confirmar" at bounding box center [821, 727] width 54 height 23
type input "R$ 0,00"
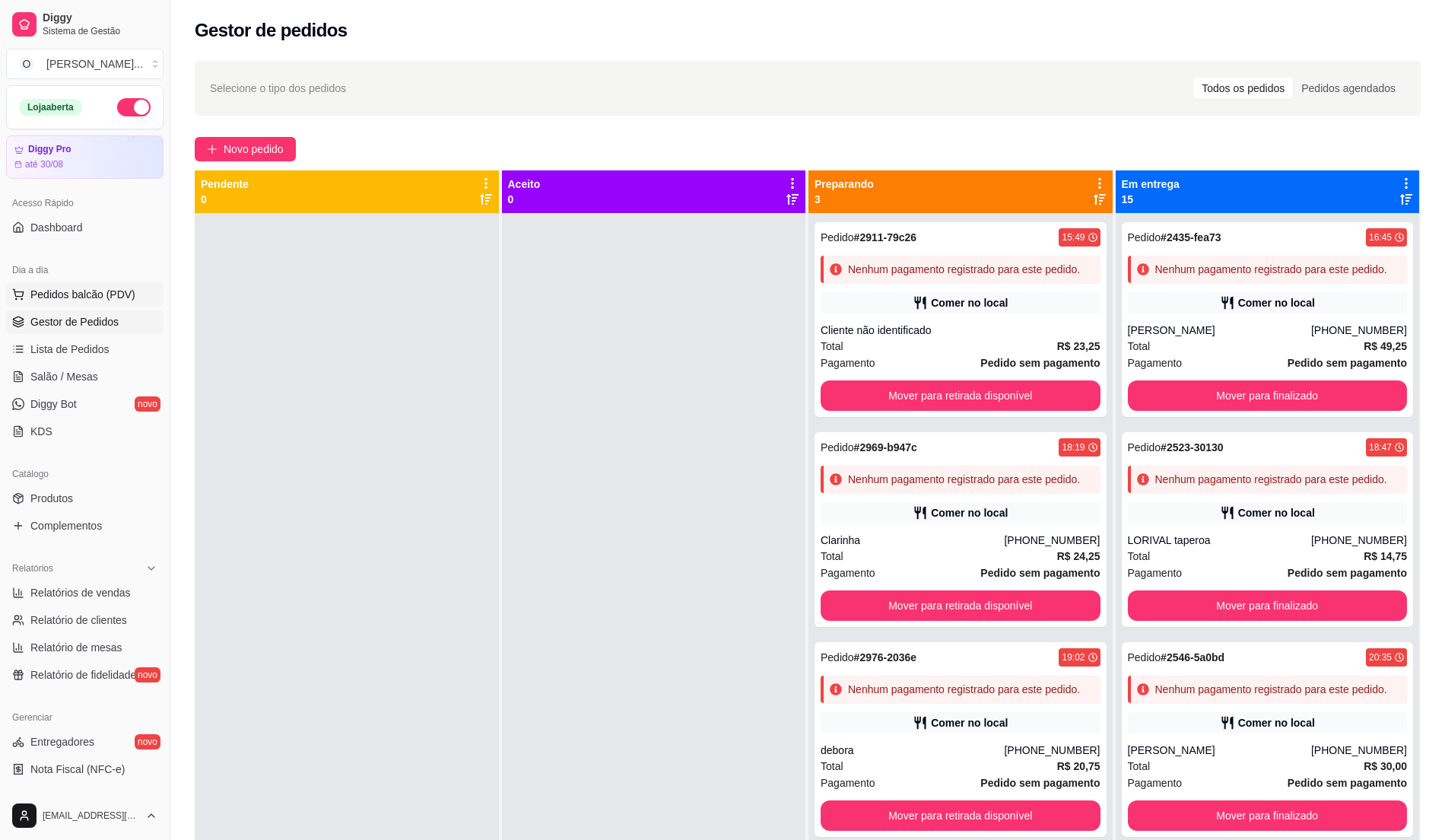
click at [80, 285] on button "Pedidos balcão (PDV)" at bounding box center [84, 294] width 158 height 24
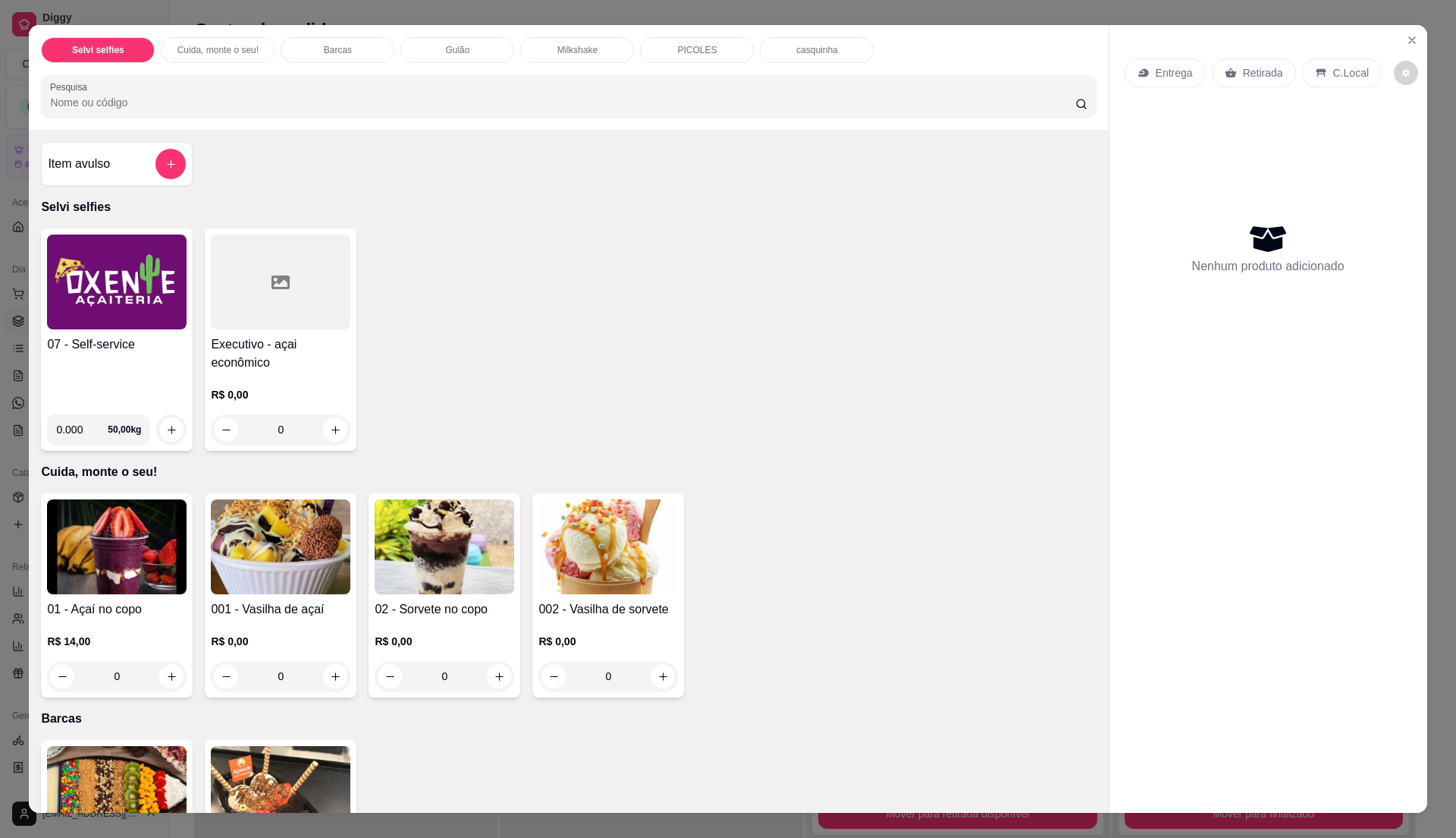
click at [140, 370] on div "07 - Self-service" at bounding box center [117, 368] width 140 height 67
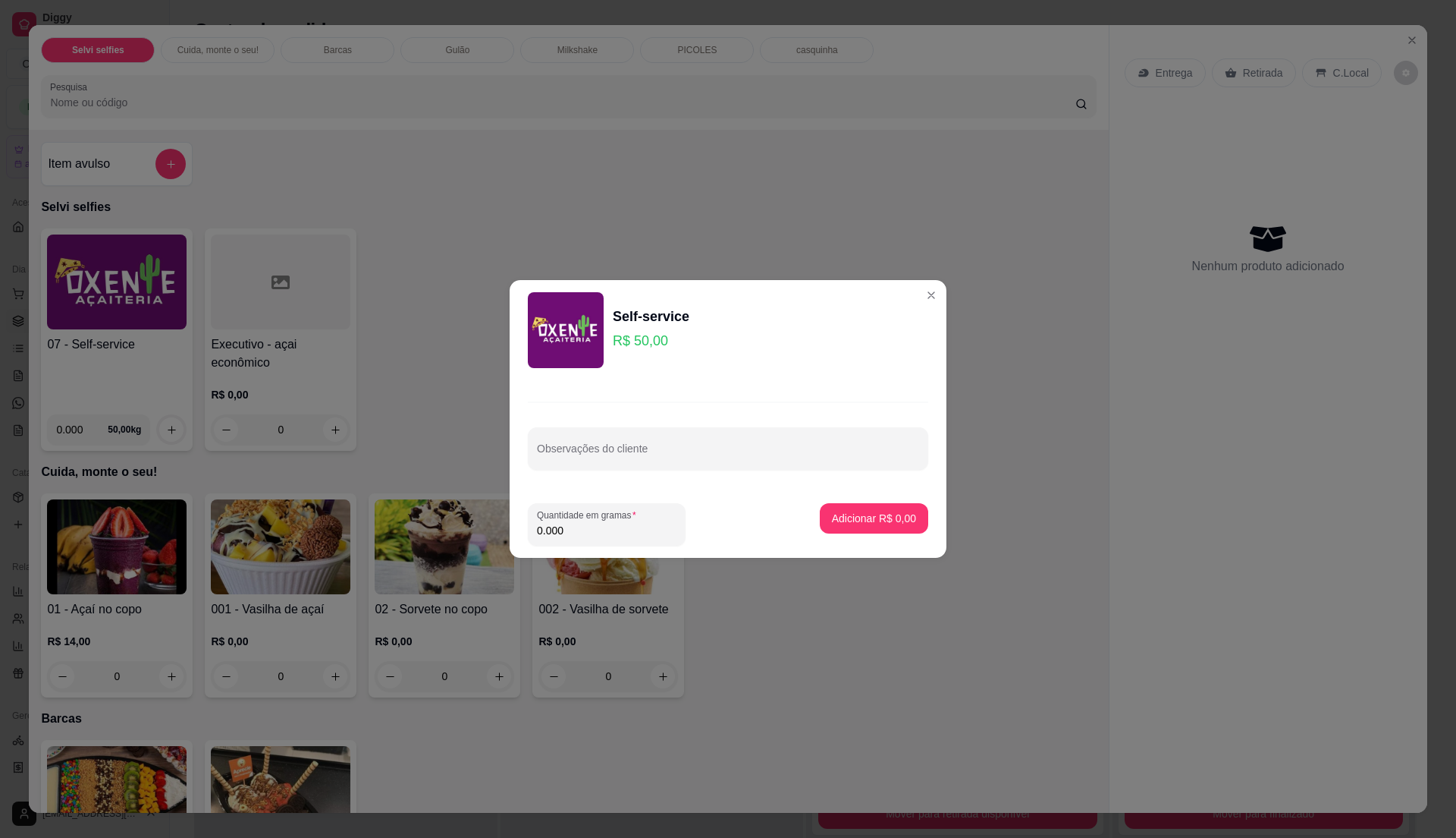
click at [620, 536] on input "0.000" at bounding box center [606, 530] width 140 height 15
click at [620, 536] on input "0" at bounding box center [606, 530] width 140 height 15
type input "0.275"
click at [840, 517] on p "Adicionar R$ 13,75" at bounding box center [870, 517] width 88 height 14
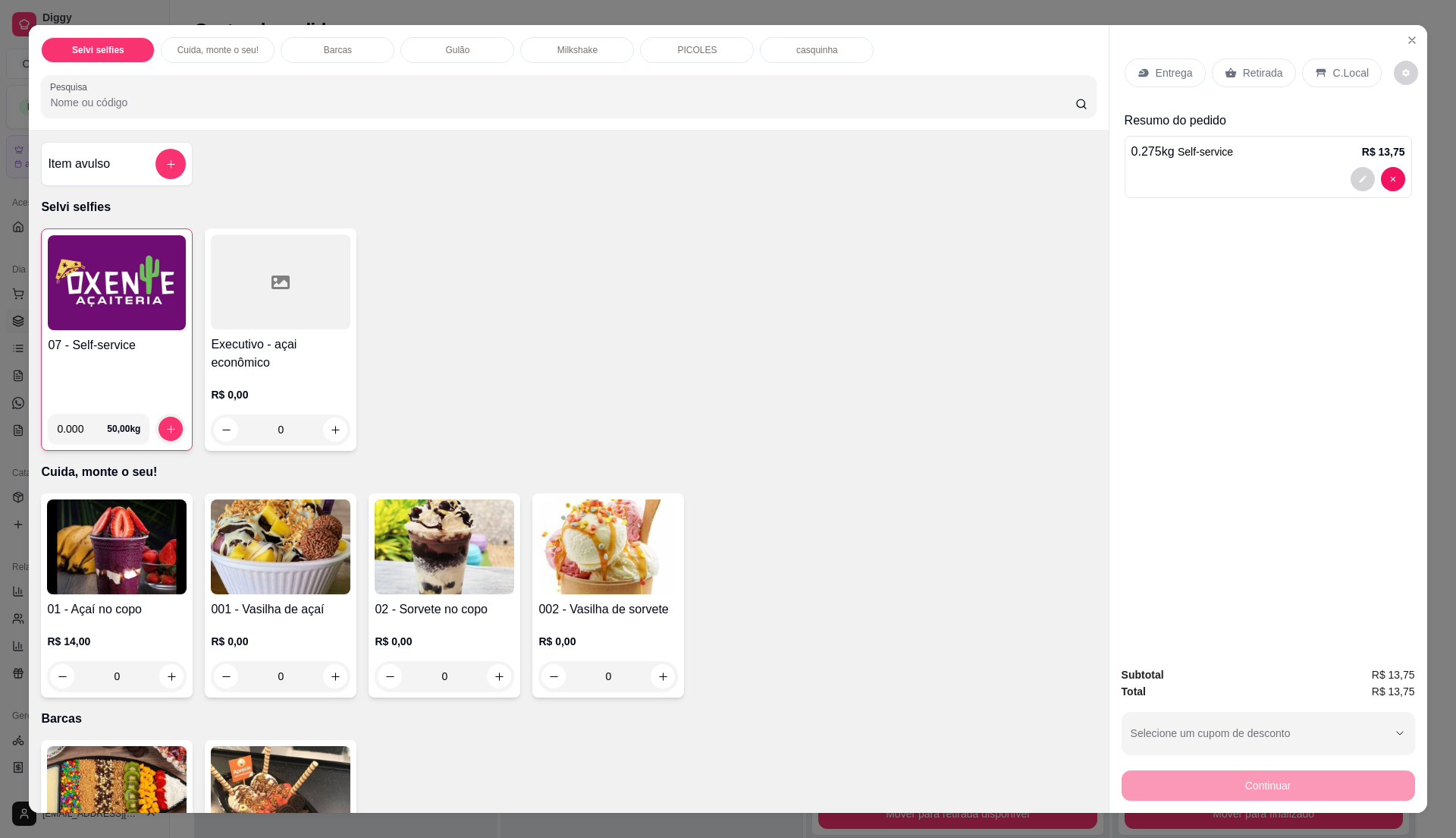
click at [156, 371] on div "07 - Self-service" at bounding box center [117, 369] width 138 height 66
click at [1409, 40] on icon "Close" at bounding box center [1412, 41] width 6 height 6
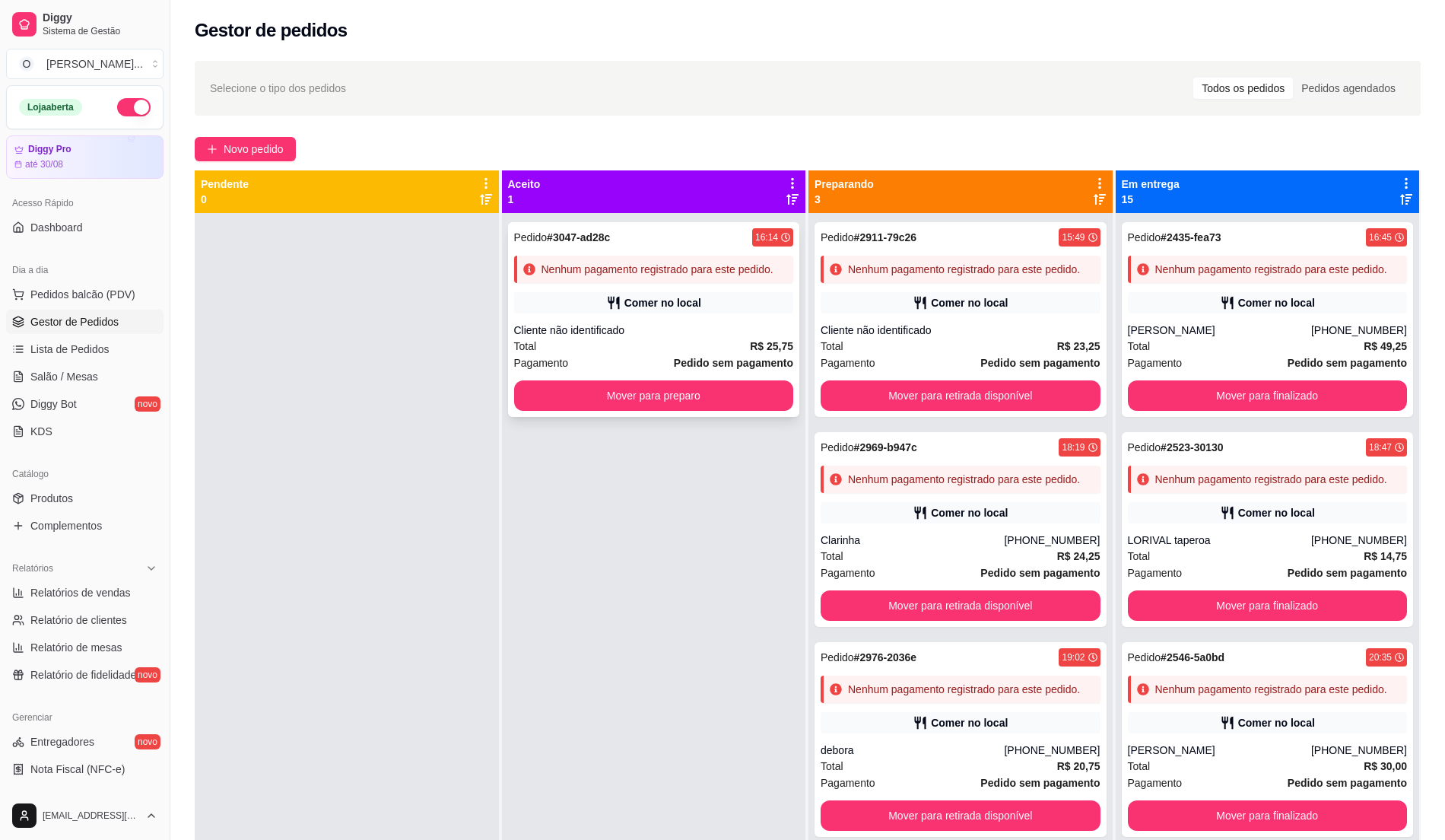
click at [612, 285] on div "Pedido # 3047-ad28c 16:14 Nenhum pagamento registrado para este pedido. Comer n…" at bounding box center [654, 318] width 292 height 195
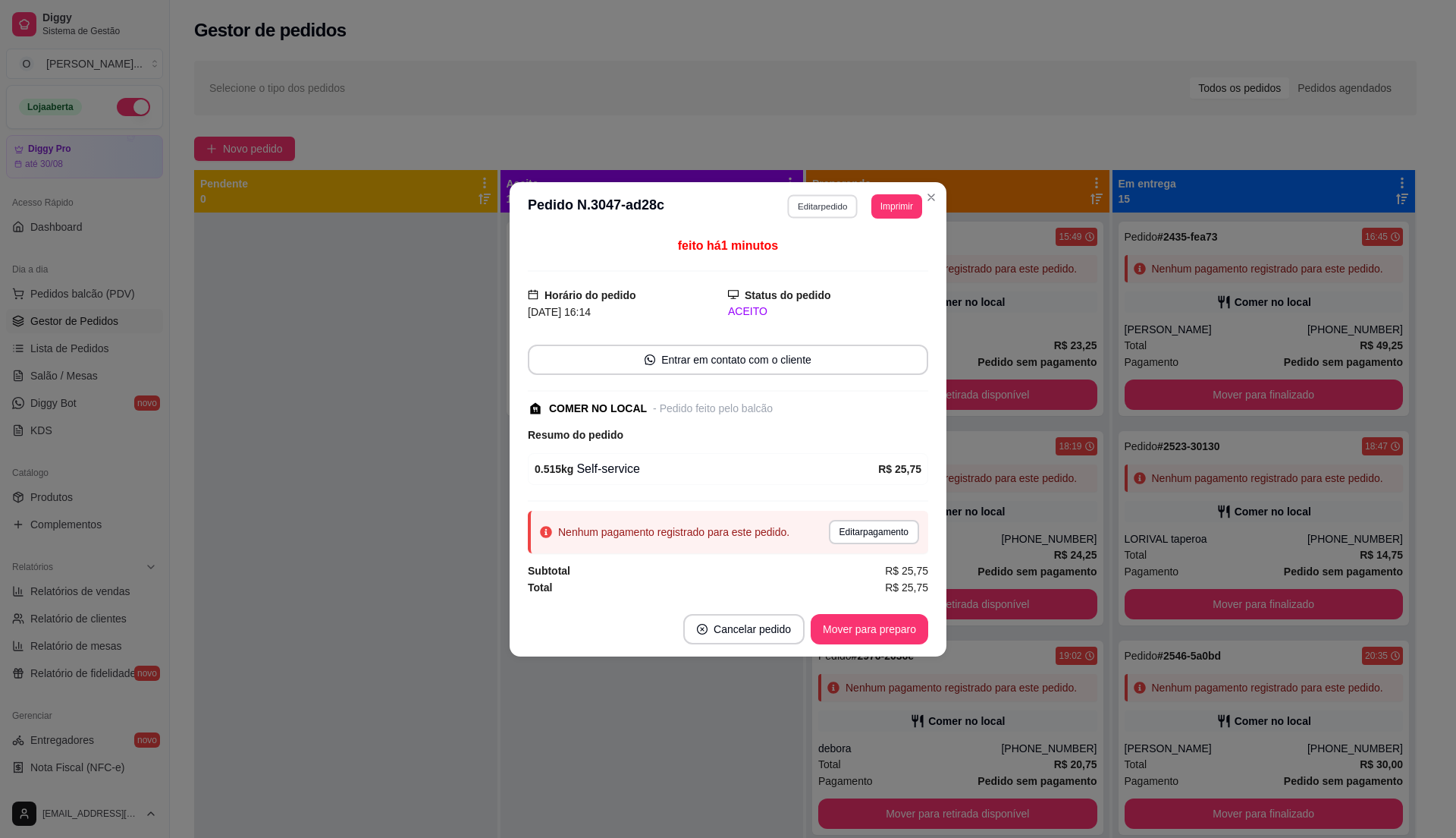
click at [823, 210] on button "Editar pedido" at bounding box center [822, 206] width 70 height 23
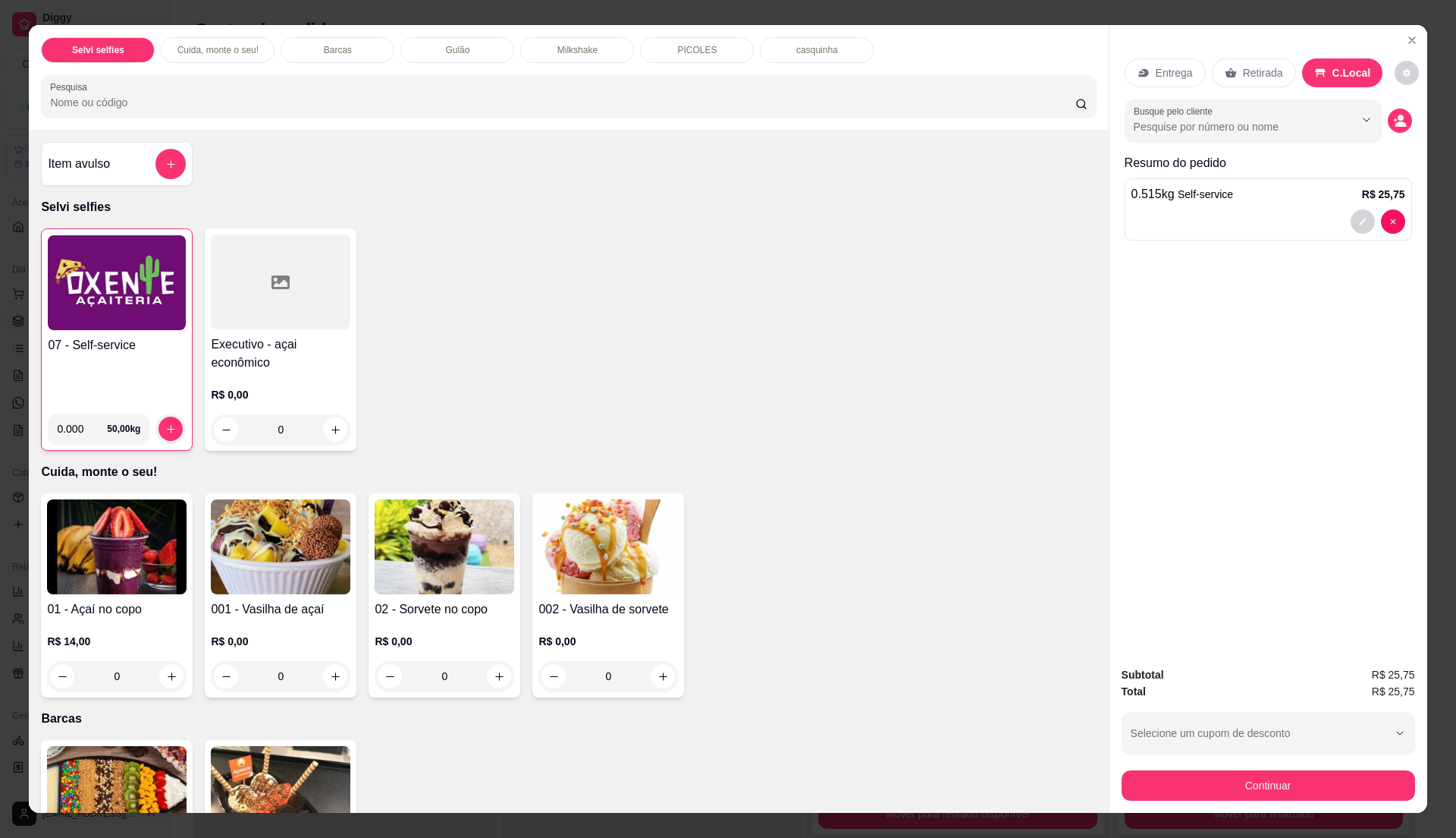
click at [170, 399] on div "07 - Self-service" at bounding box center [117, 369] width 138 height 66
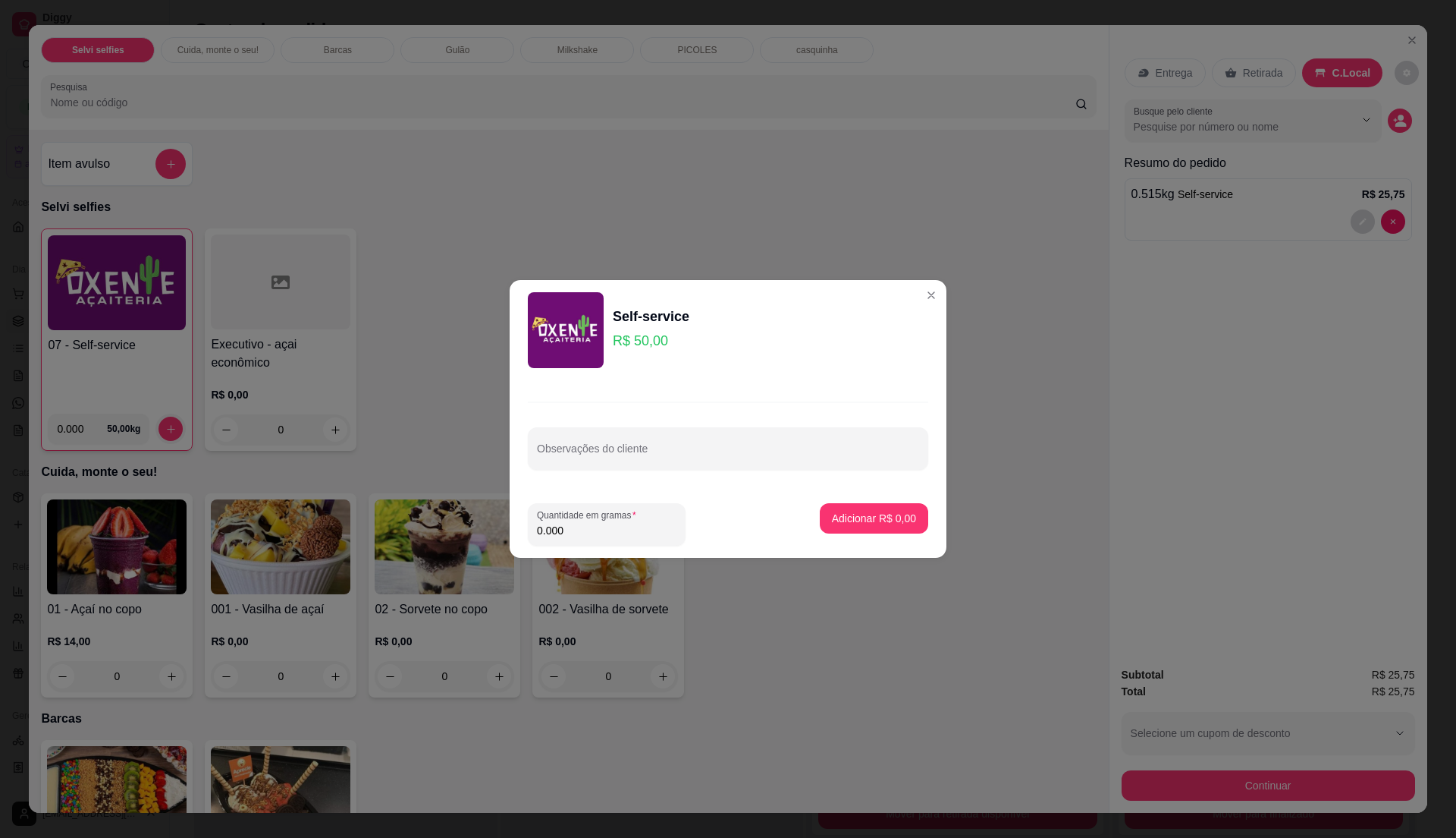
click at [668, 531] on input "0.000" at bounding box center [606, 530] width 140 height 15
type input "0.24"
click at [854, 515] on p "Adicionar R$ 12,00" at bounding box center [871, 518] width 91 height 15
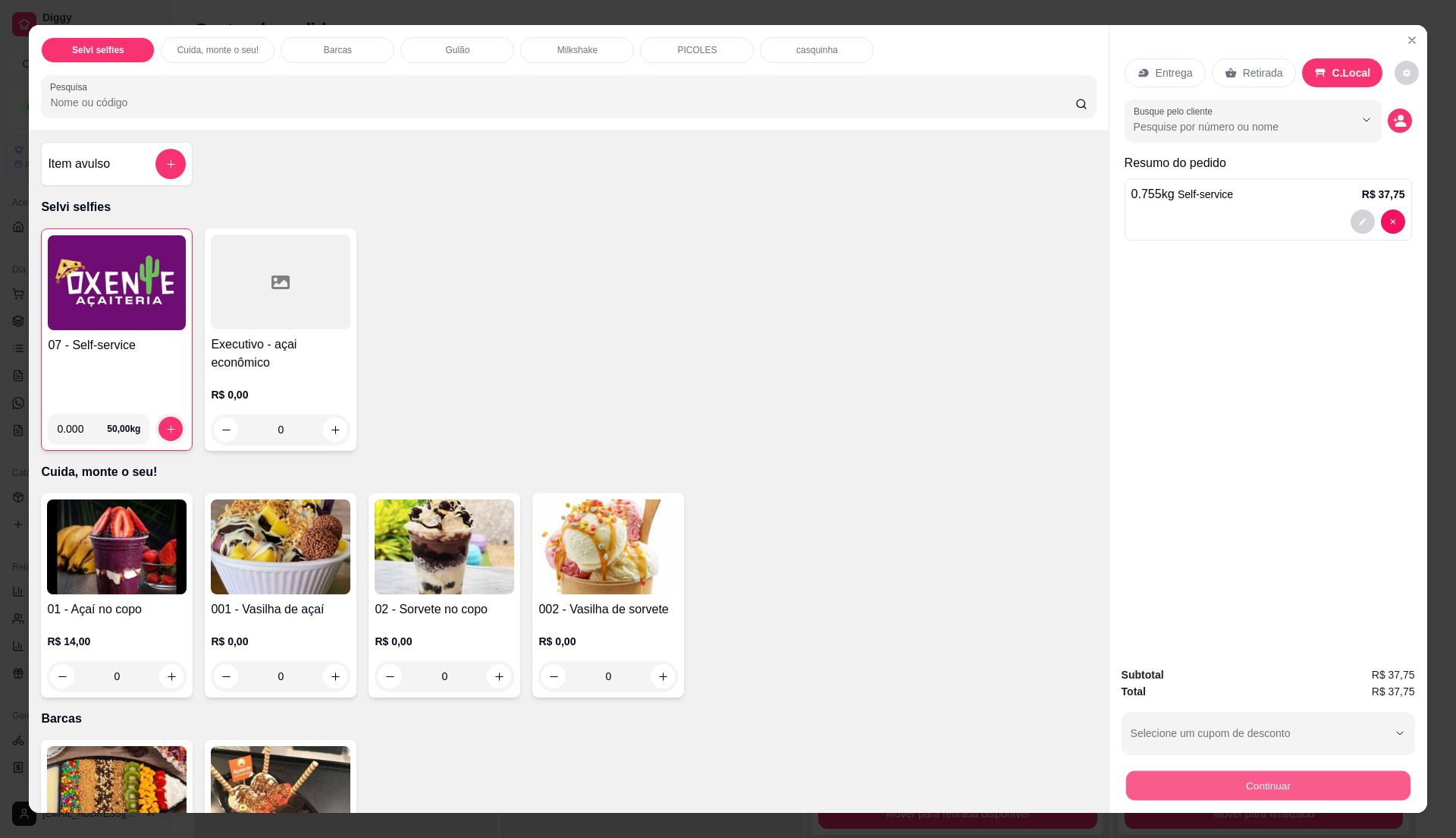
click at [1169, 771] on button "Continuar" at bounding box center [1267, 785] width 285 height 30
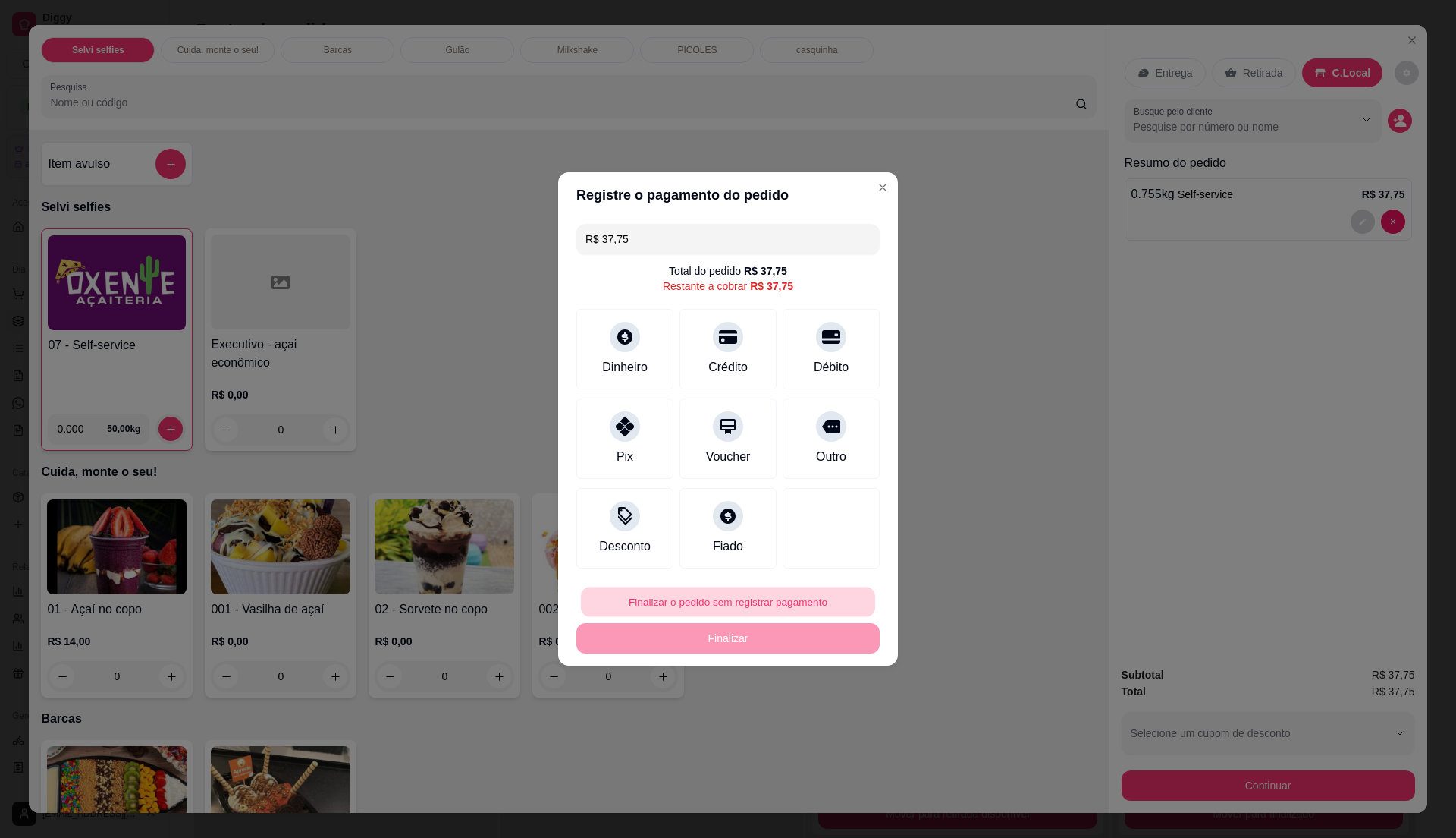
click at [735, 610] on button "Finalizar o pedido sem registrar pagamento" at bounding box center [728, 601] width 294 height 30
click at [828, 733] on button "Confirmar" at bounding box center [821, 727] width 54 height 23
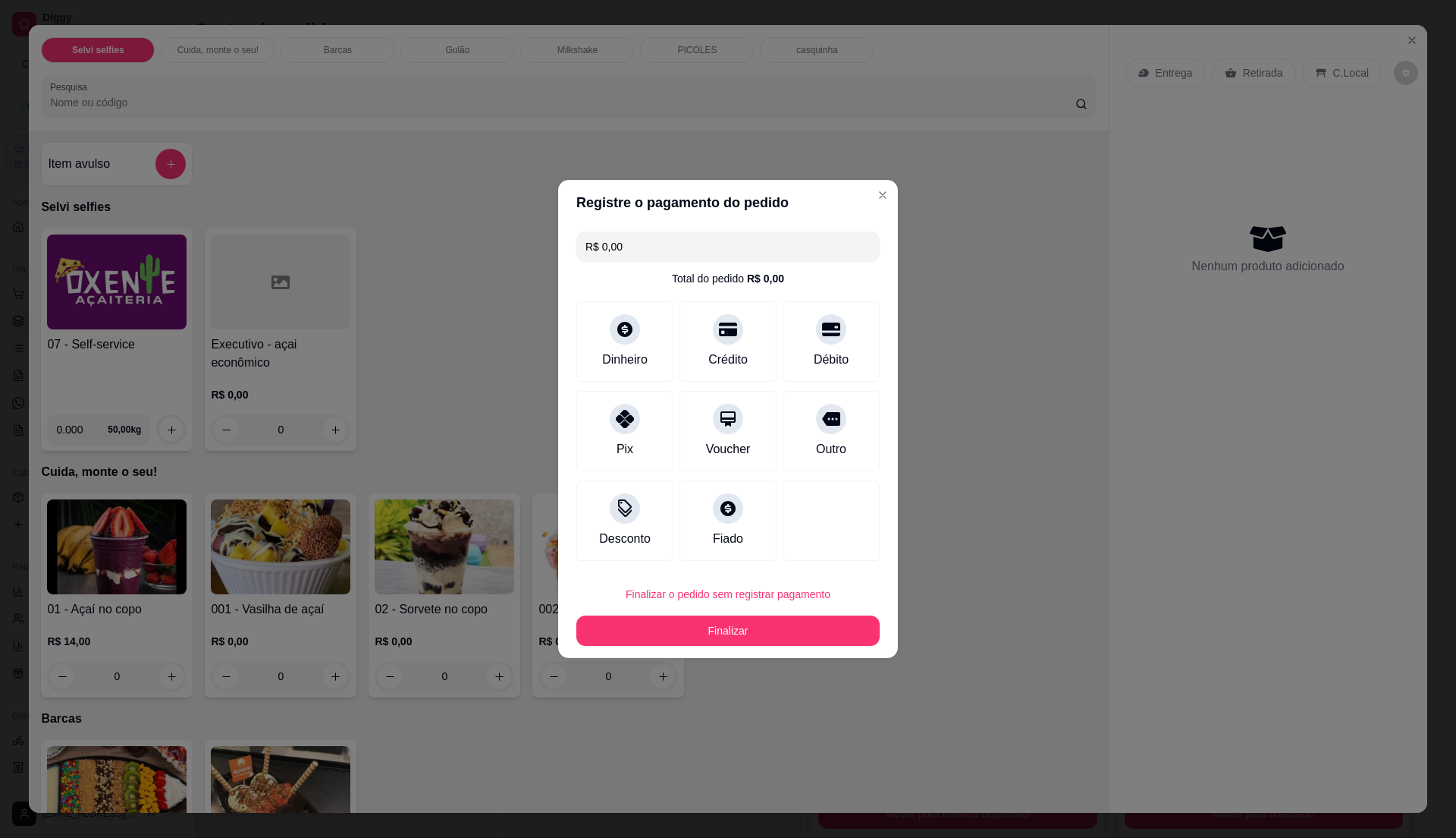
type input "R$ 0,00"
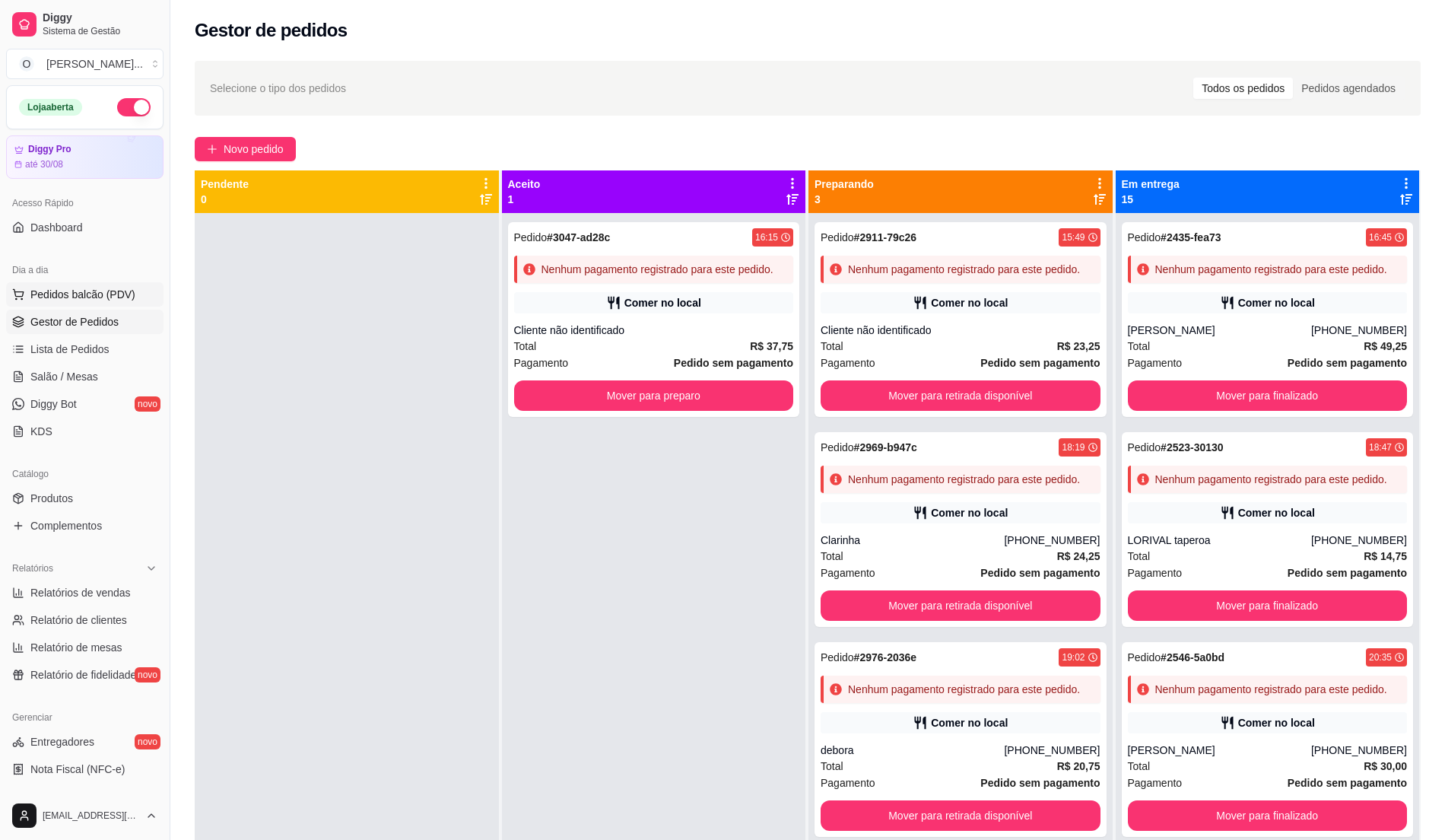
click at [80, 296] on span "Pedidos balcão (PDV)" at bounding box center [82, 294] width 105 height 15
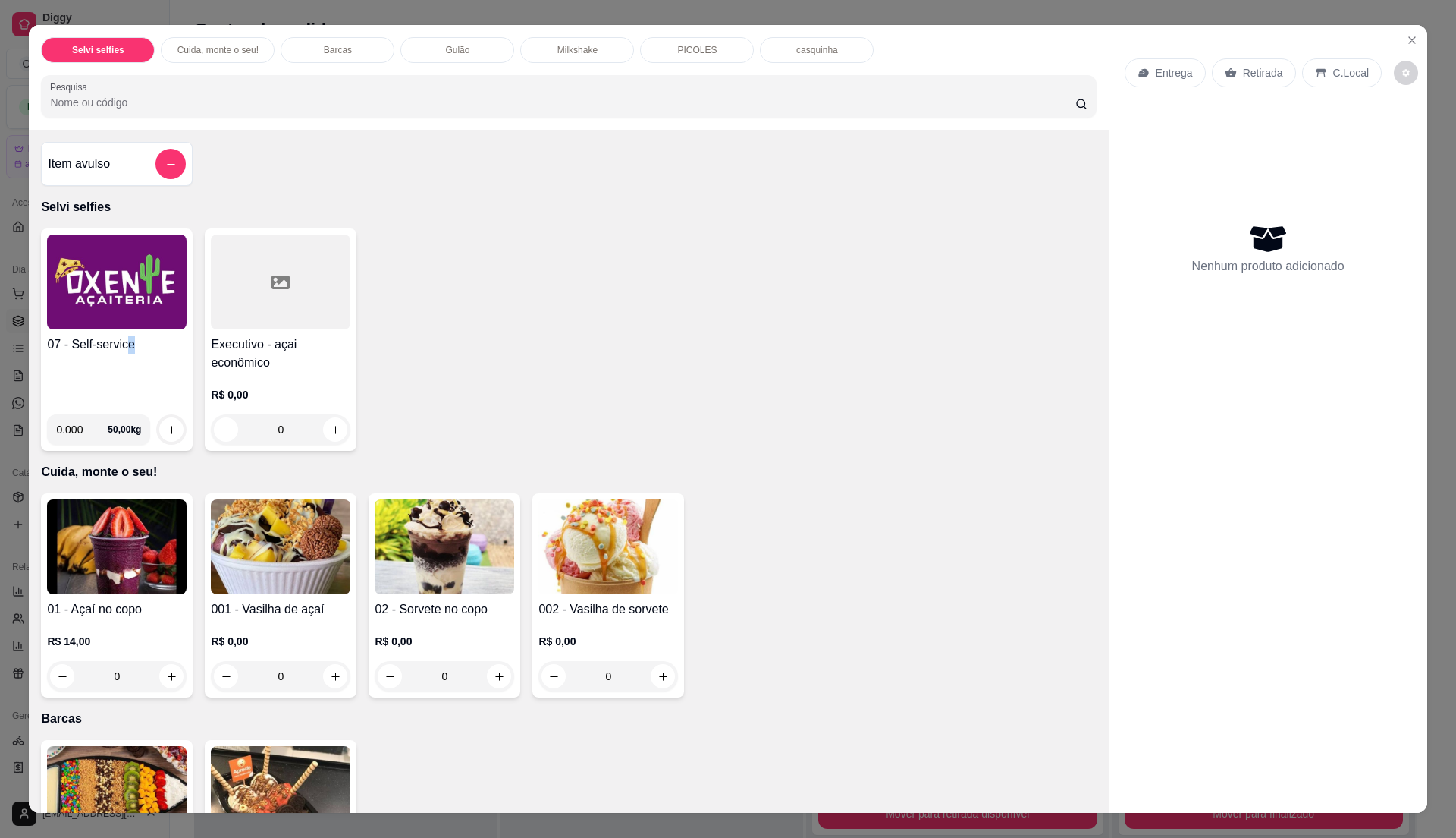
click at [123, 390] on div "07 - Self-service" at bounding box center [117, 368] width 140 height 67
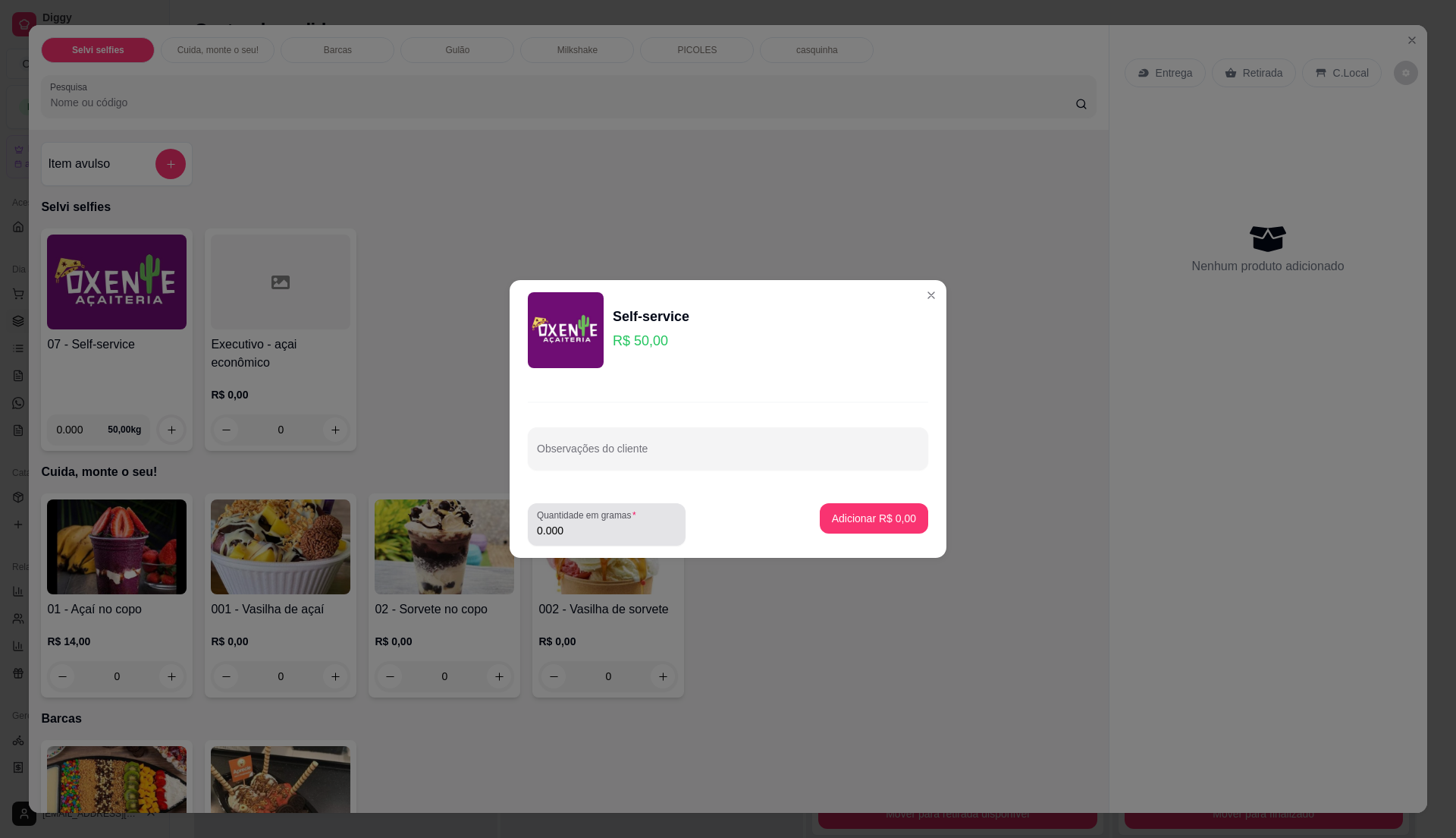
click at [590, 519] on label "Quantidade em gramas" at bounding box center [589, 514] width 104 height 13
click at [590, 522] on input "0.000" at bounding box center [606, 530] width 140 height 15
type input "0.275"
click at [875, 516] on p "Adicionar R$ 13,75" at bounding box center [870, 517] width 88 height 14
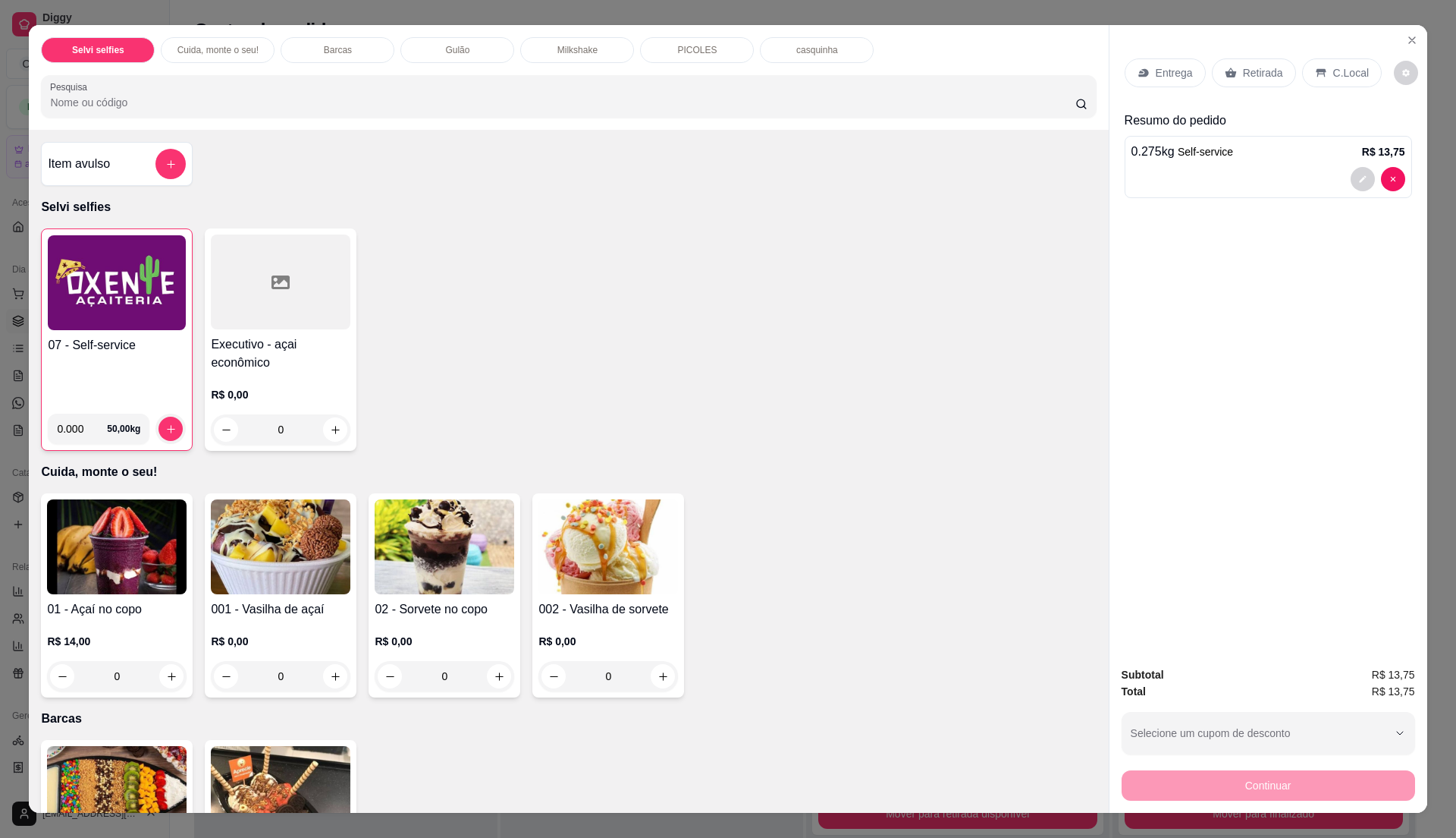
click at [103, 346] on h4 "07 - Self-service" at bounding box center [117, 345] width 138 height 18
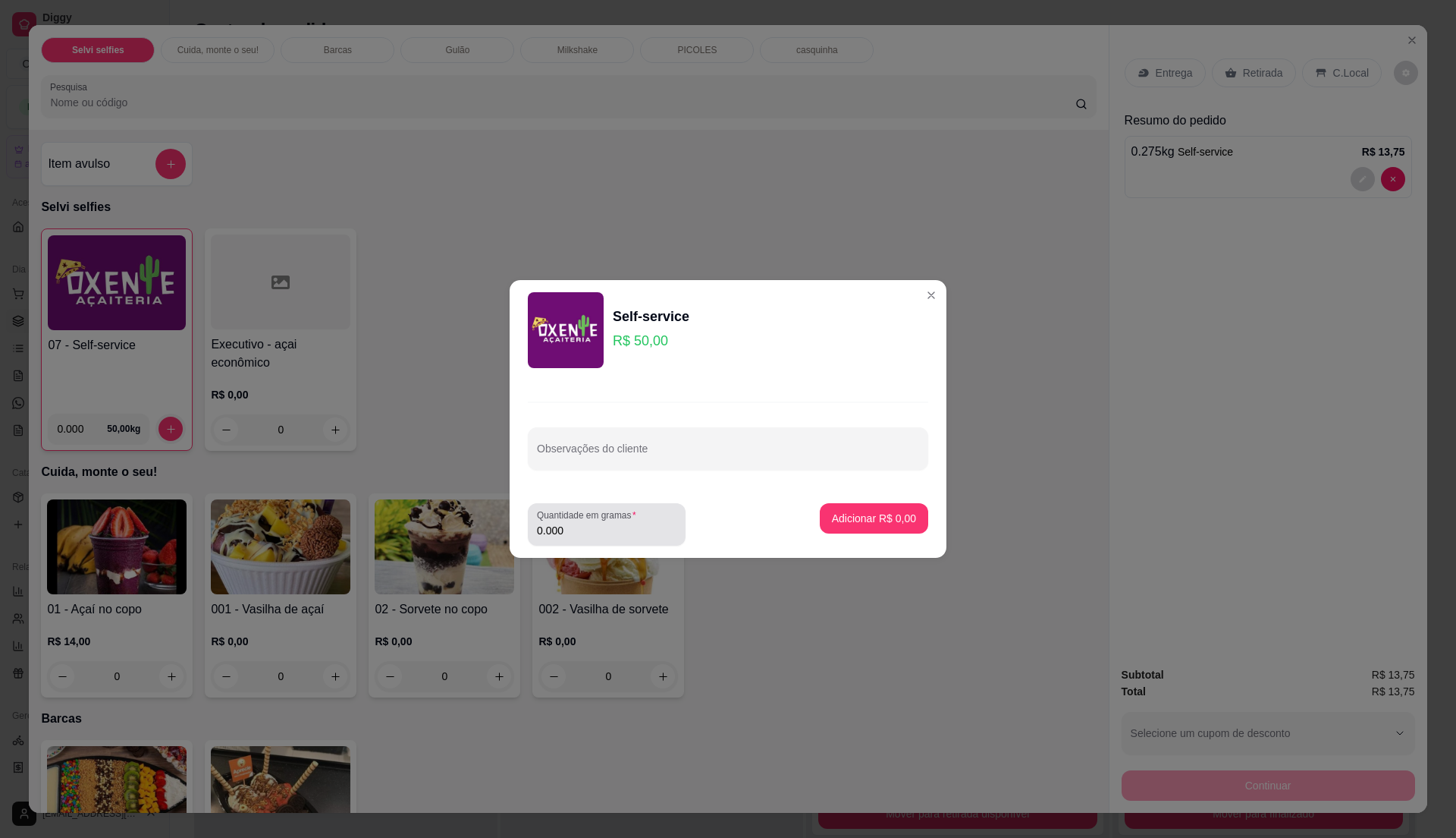
click at [578, 540] on div "Quantidade em gramas 0.000" at bounding box center [606, 524] width 157 height 42
click at [592, 529] on input "0.000" at bounding box center [606, 530] width 140 height 15
click at [592, 529] on input "0" at bounding box center [606, 530] width 140 height 15
type input "0.29"
click at [871, 517] on p "Adicionar R$ 14,50" at bounding box center [871, 518] width 91 height 15
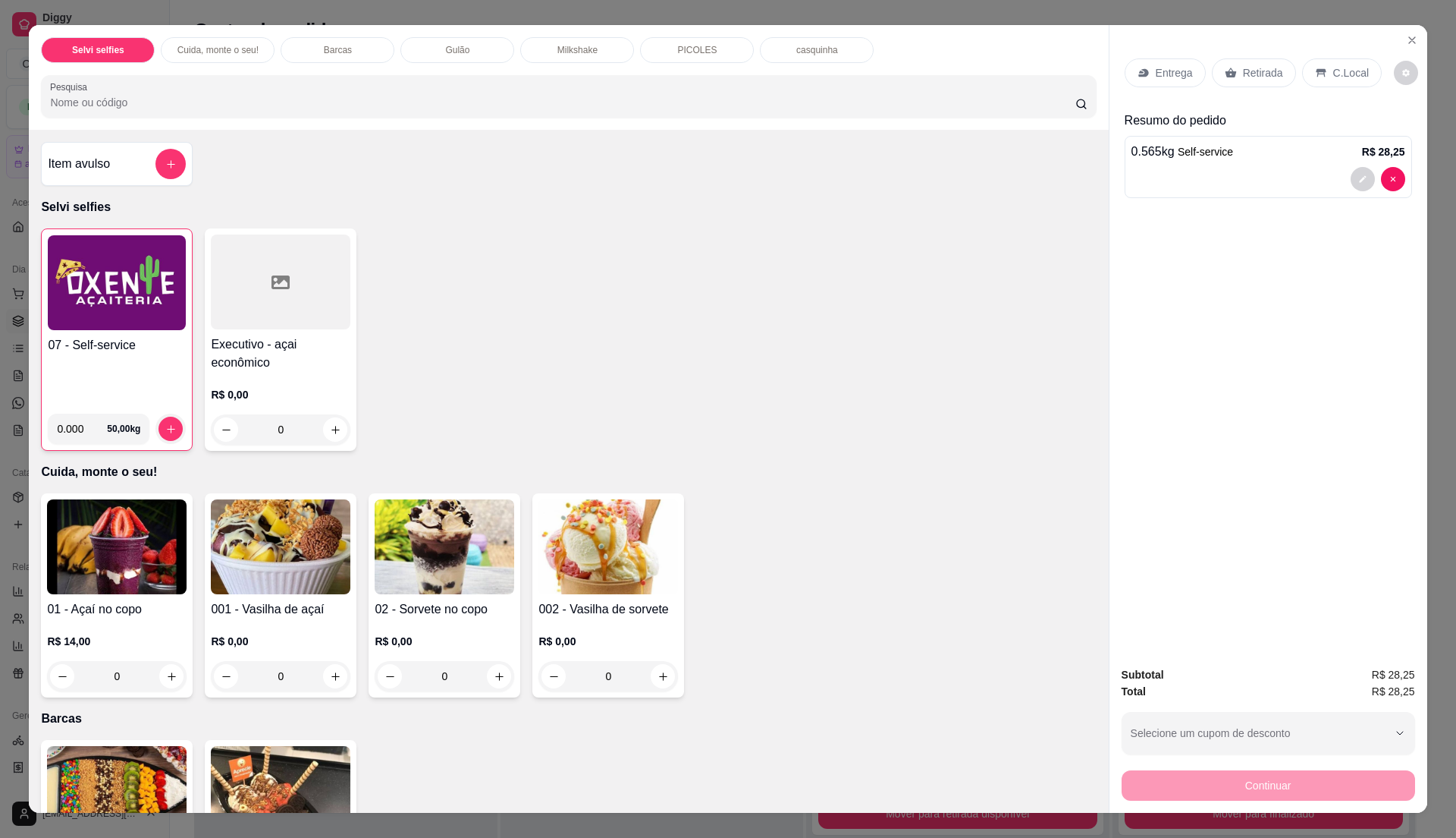
click at [1347, 79] on p "C.Local" at bounding box center [1350, 73] width 36 height 15
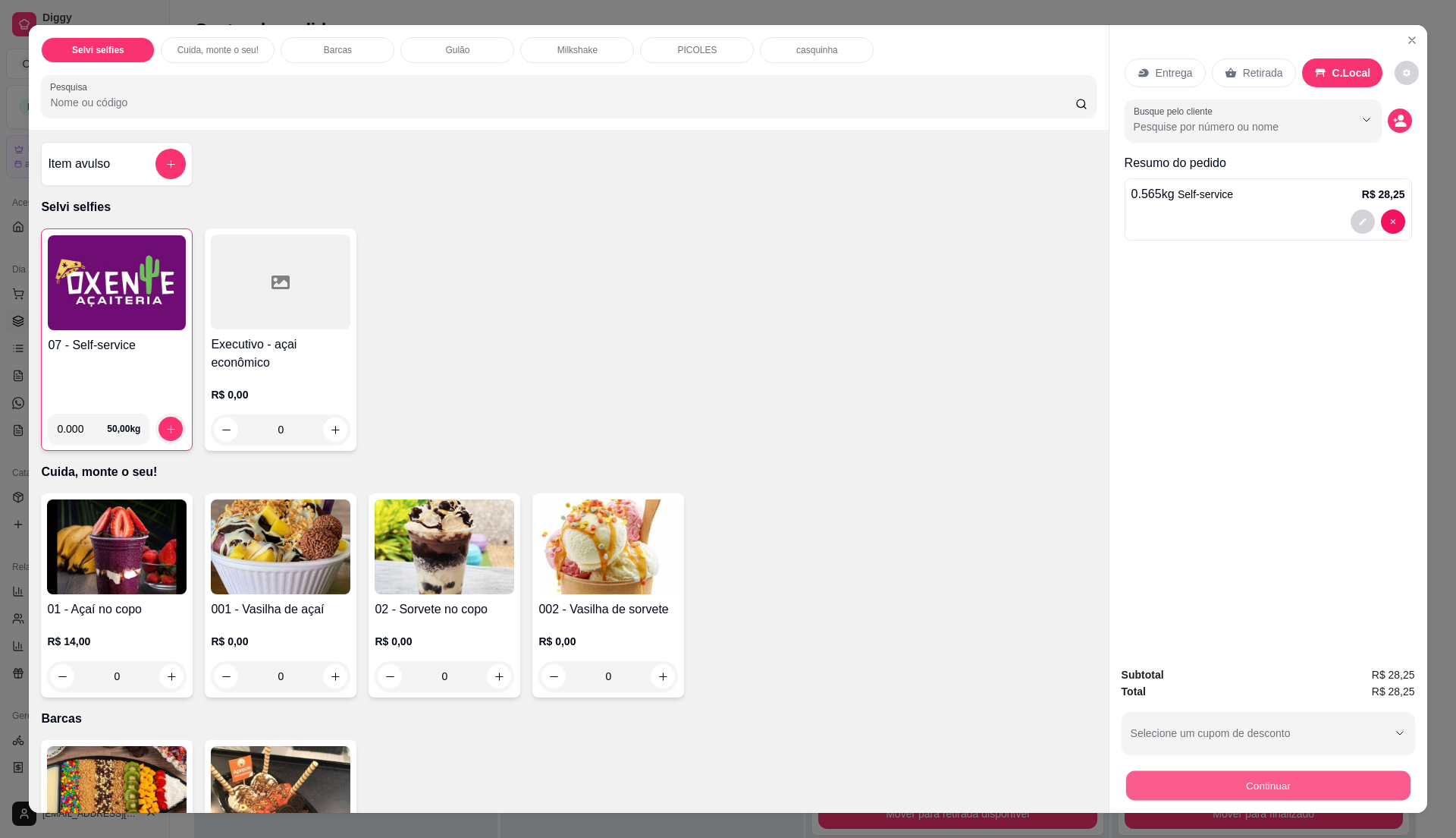
click at [1268, 777] on button "Continuar" at bounding box center [1267, 785] width 285 height 30
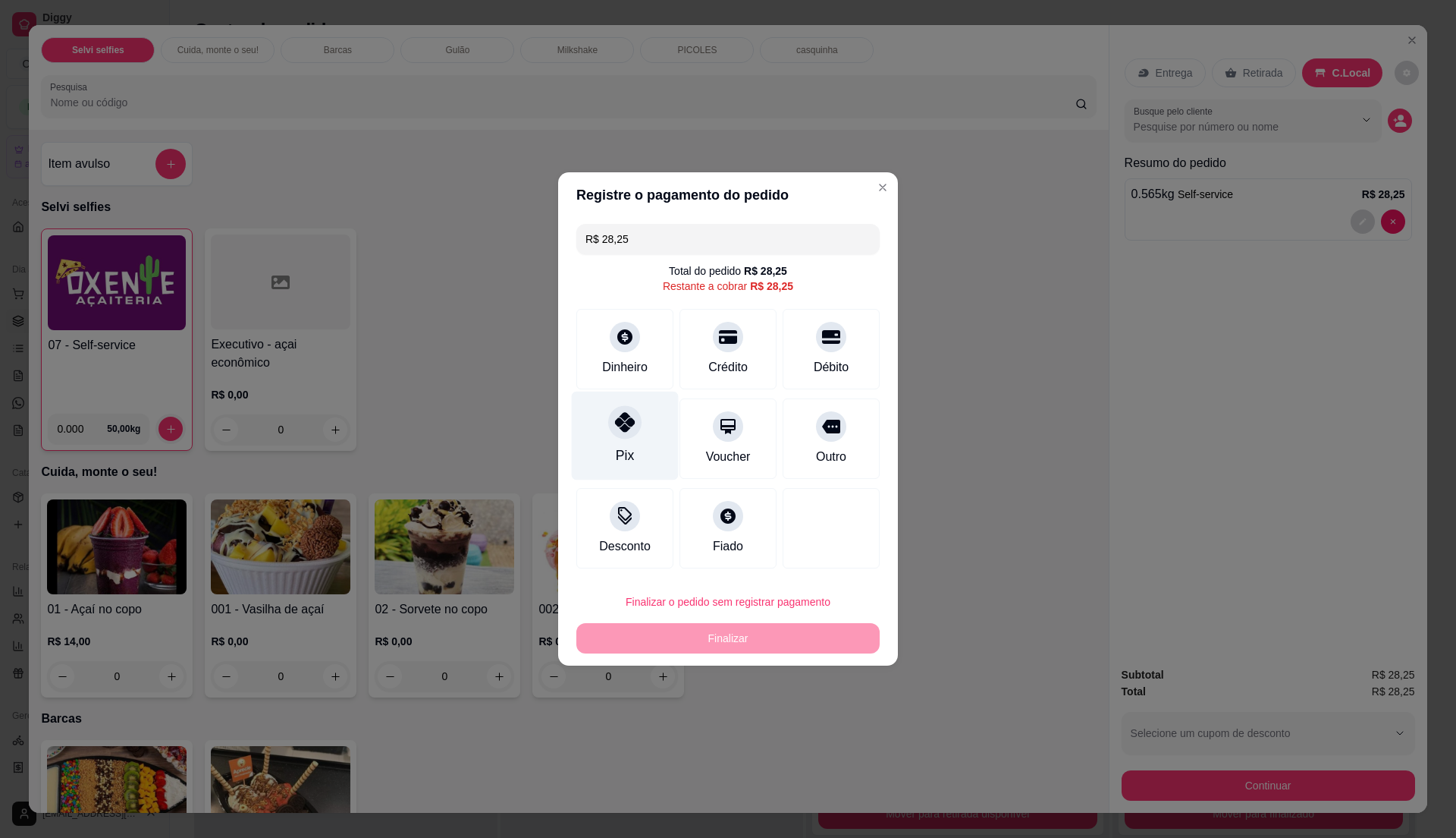
click at [586, 452] on div "Pix" at bounding box center [624, 435] width 107 height 89
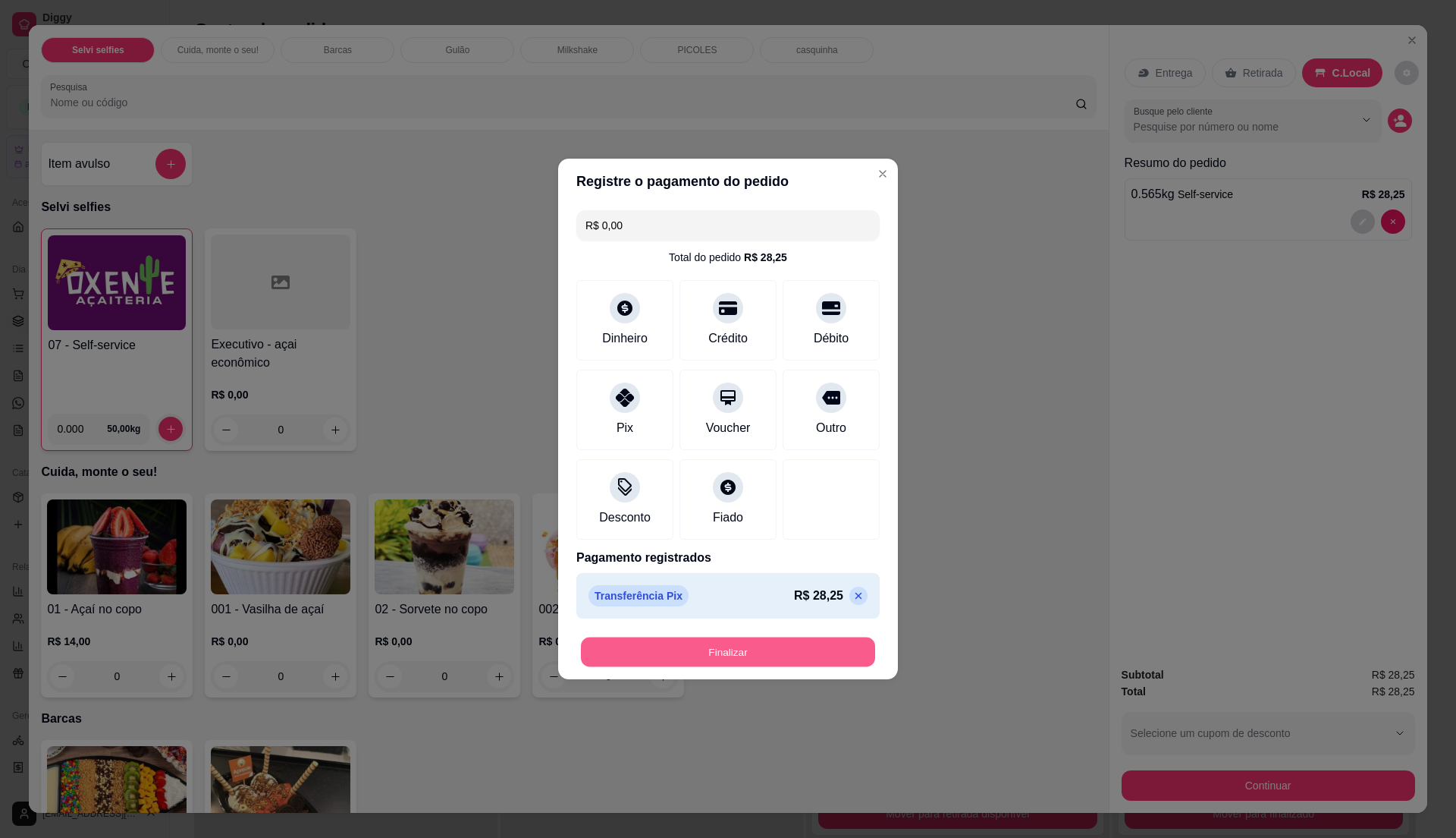
click at [766, 654] on button "Finalizar" at bounding box center [728, 652] width 294 height 30
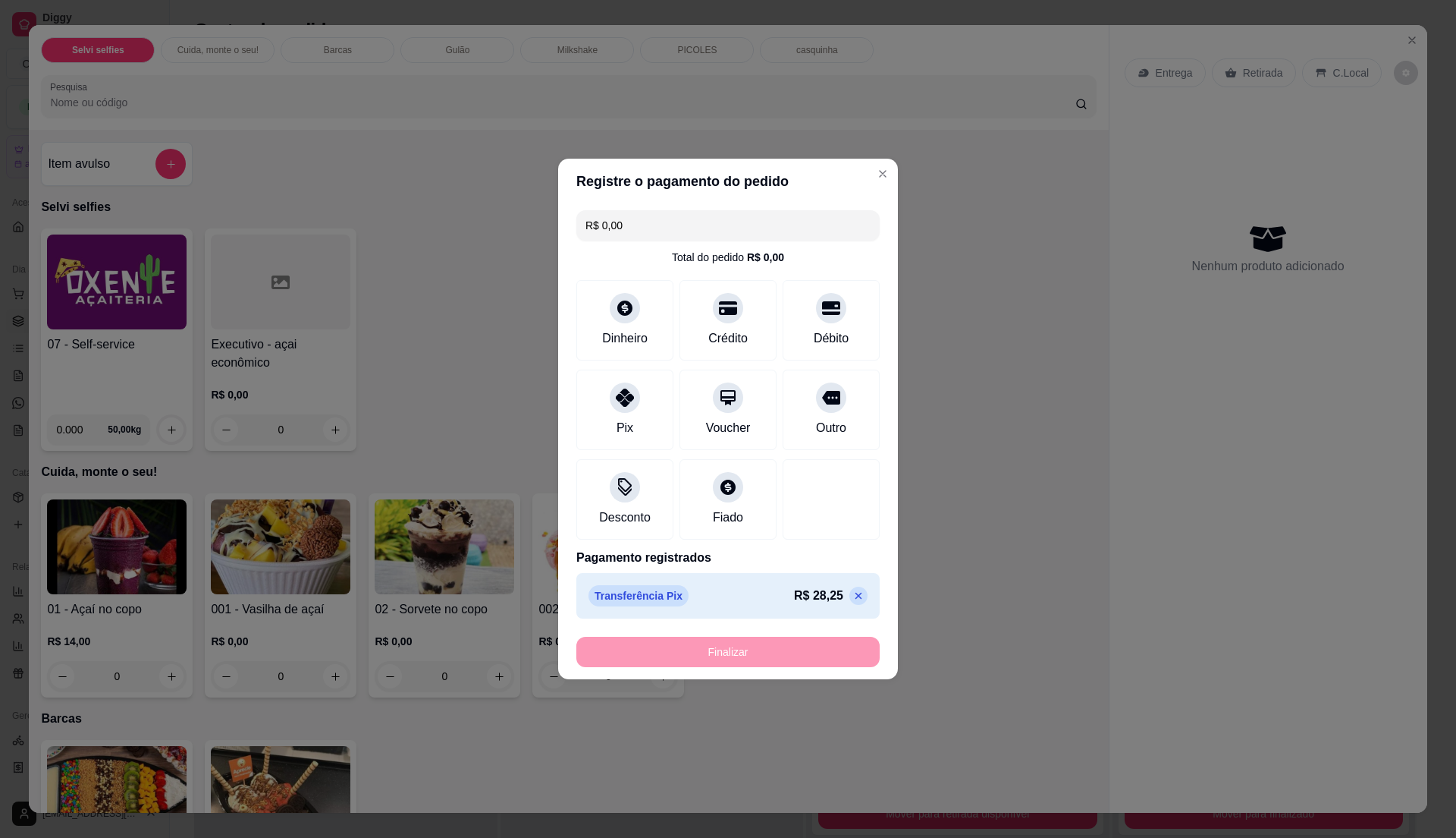
type input "-R$ 28,25"
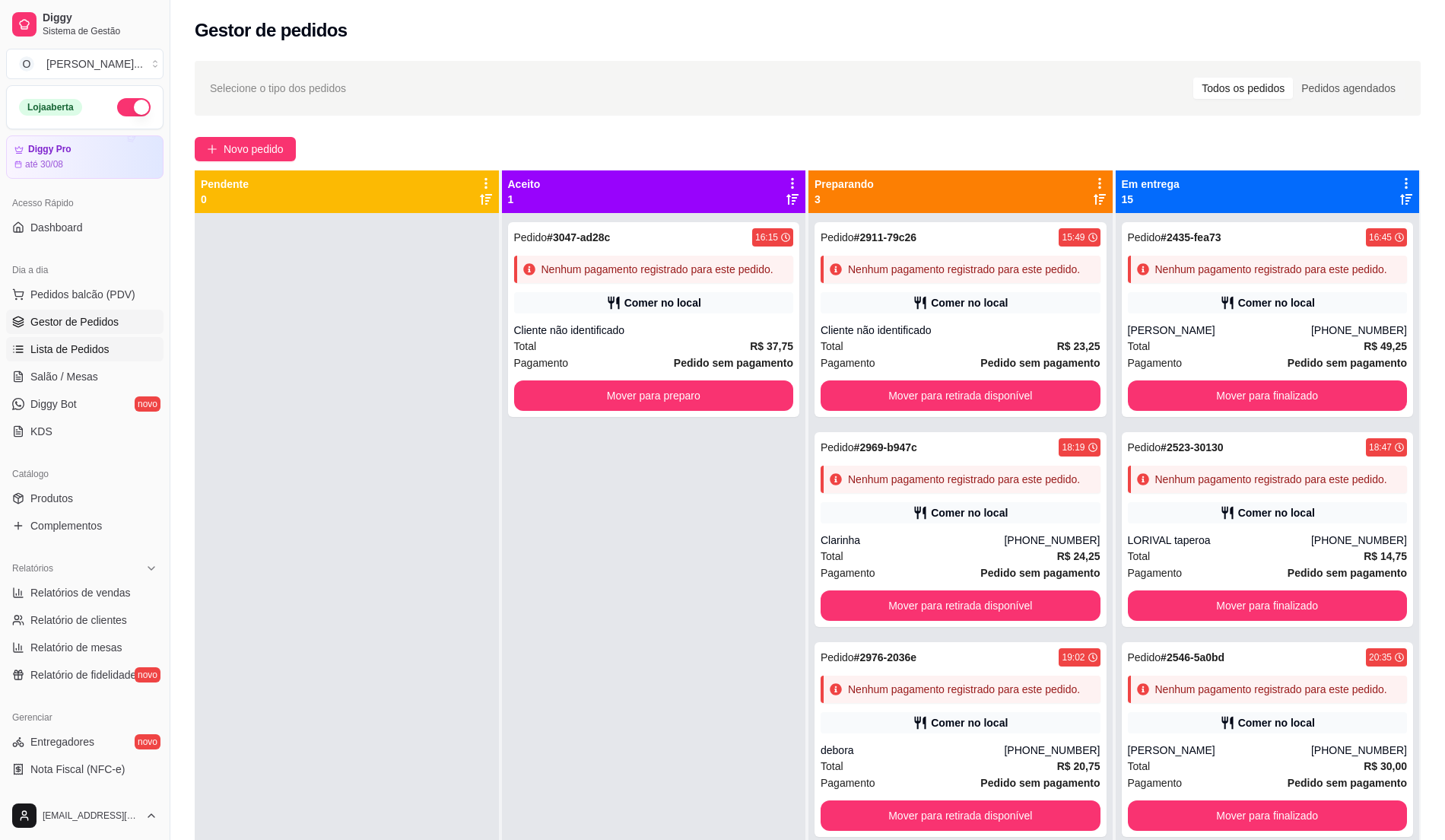
click at [96, 344] on span "Lista de Pedidos" at bounding box center [70, 349] width 79 height 15
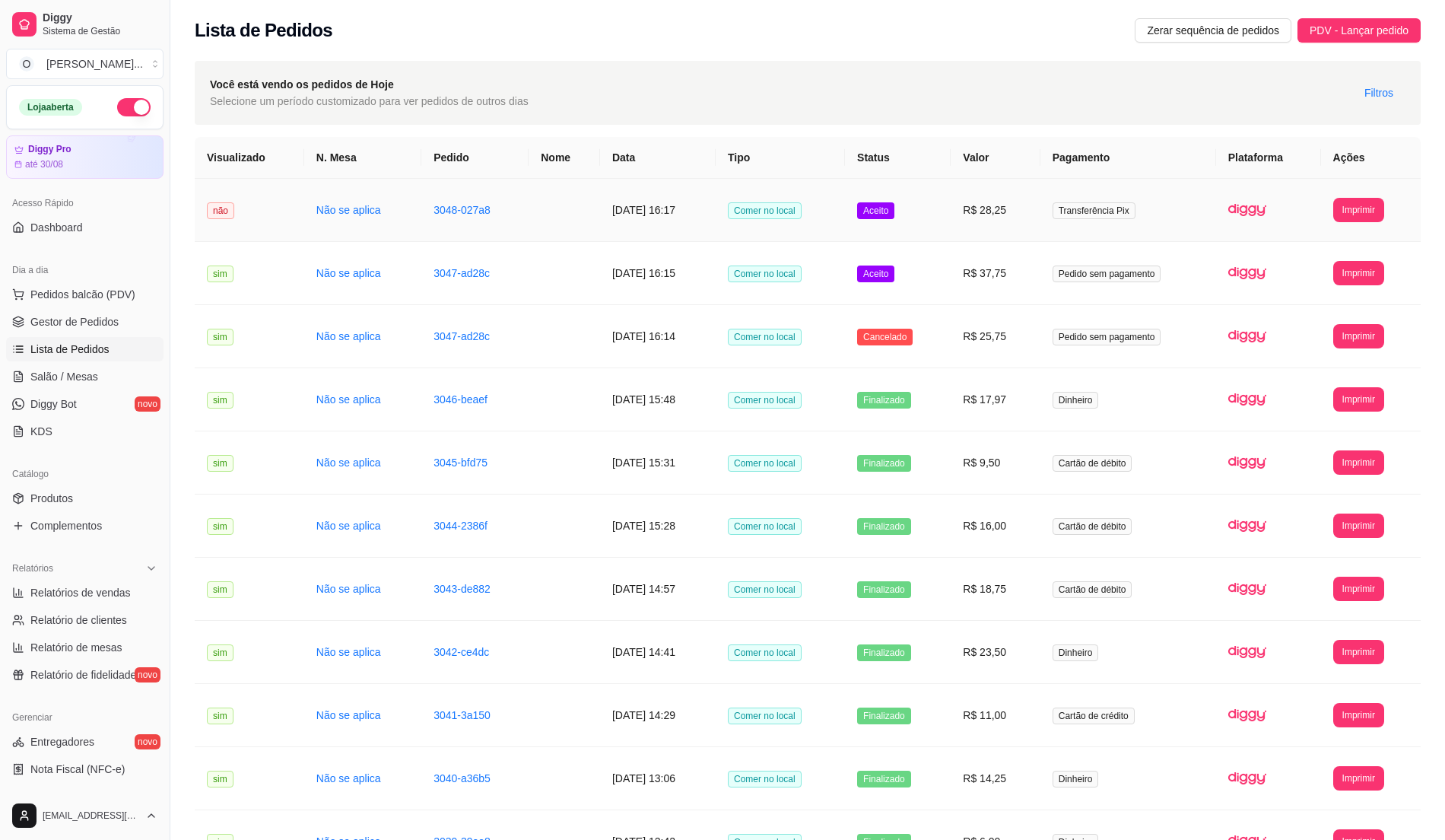
click at [1003, 221] on td "R$ 28,25" at bounding box center [995, 210] width 89 height 63
click at [74, 320] on span "Gestor de Pedidos" at bounding box center [74, 322] width 88 height 15
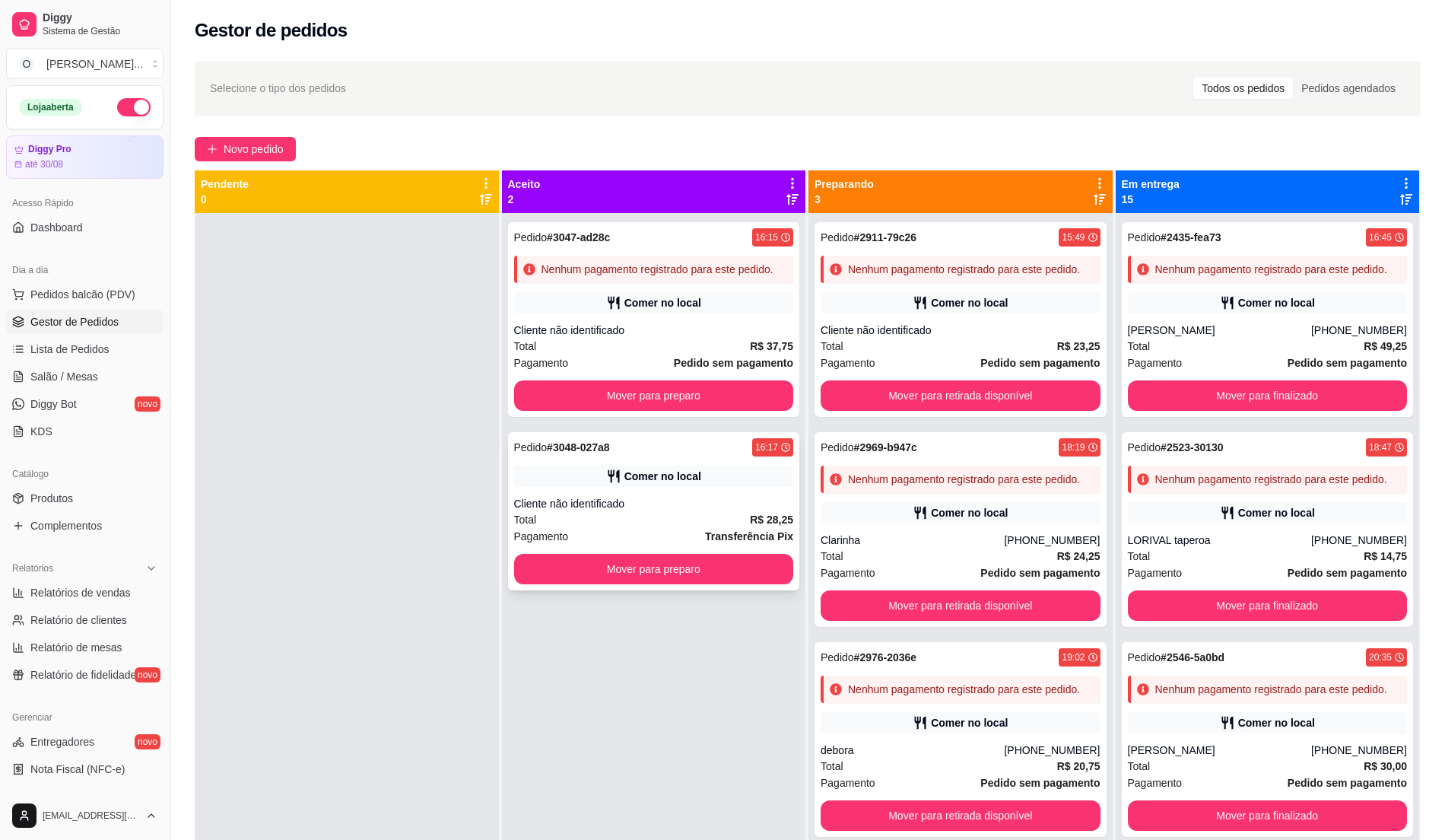
click at [670, 509] on div "Cliente não identificado" at bounding box center [653, 503] width 280 height 15
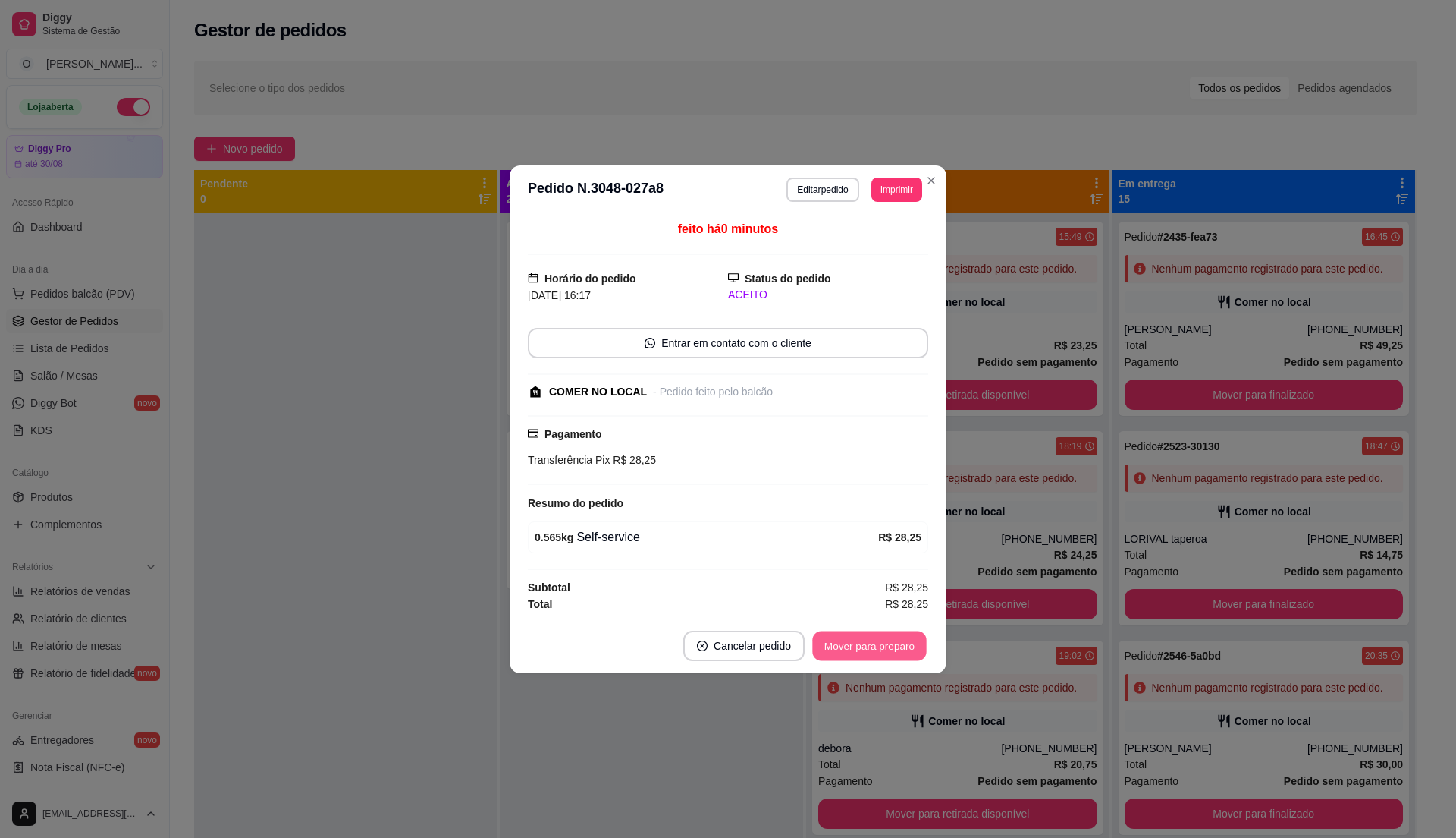
click at [907, 646] on button "Mover para preparo" at bounding box center [869, 645] width 114 height 30
click at [907, 646] on button "Mover para retirada disponível" at bounding box center [844, 645] width 162 height 30
click at [907, 646] on button "Mover para finalizado" at bounding box center [865, 645] width 125 height 30
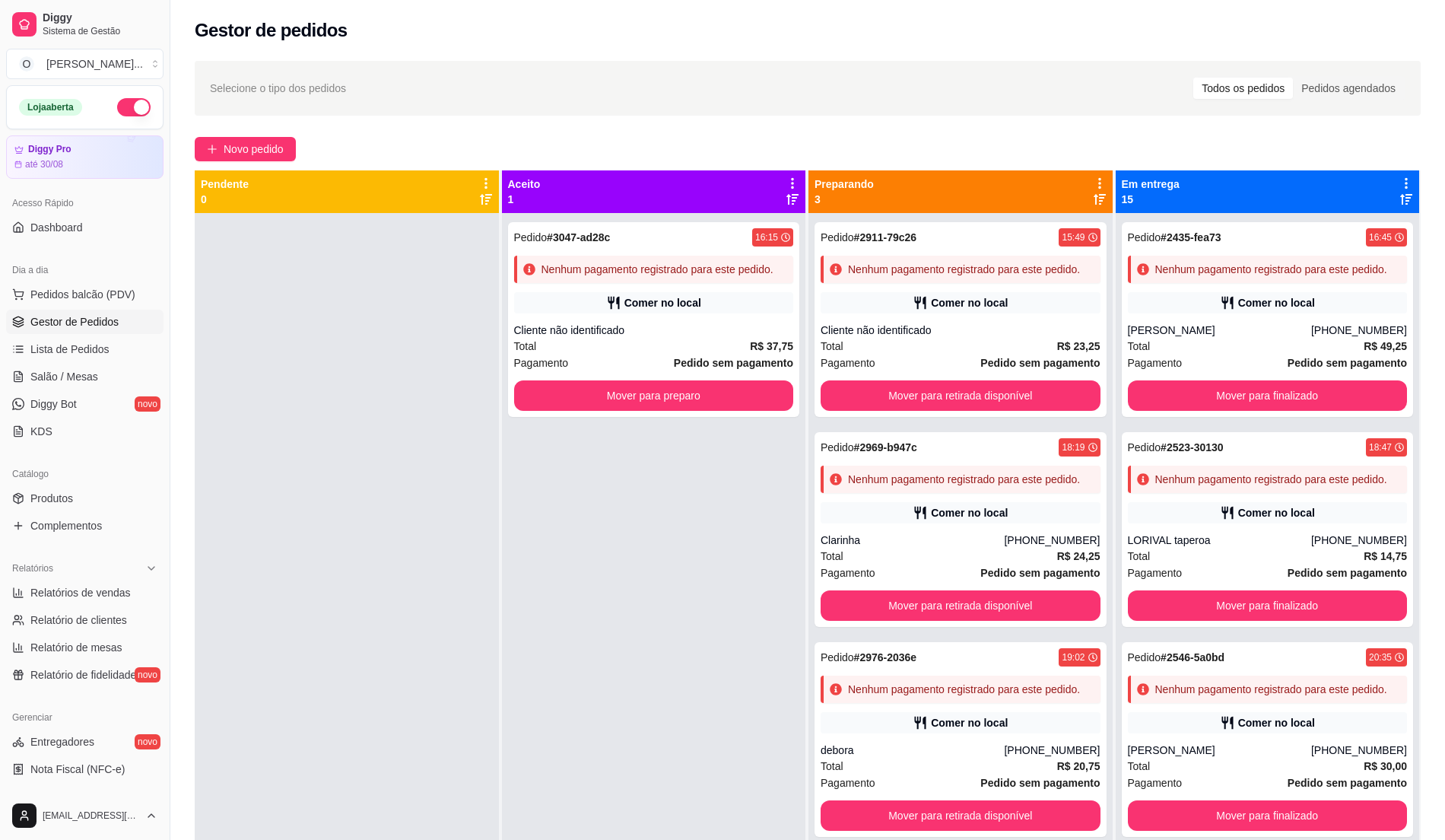
drag, startPoint x: 686, startPoint y: 345, endPoint x: 591, endPoint y: 457, distance: 146.9
click at [591, 457] on div "Pedido # 3047-ad28c 16:15 Nenhum pagamento registrado para este pedido. Comer n…" at bounding box center [654, 633] width 304 height 840
click at [348, 381] on div at bounding box center [346, 633] width 304 height 840
click at [94, 351] on span "Lista de Pedidos" at bounding box center [70, 349] width 79 height 15
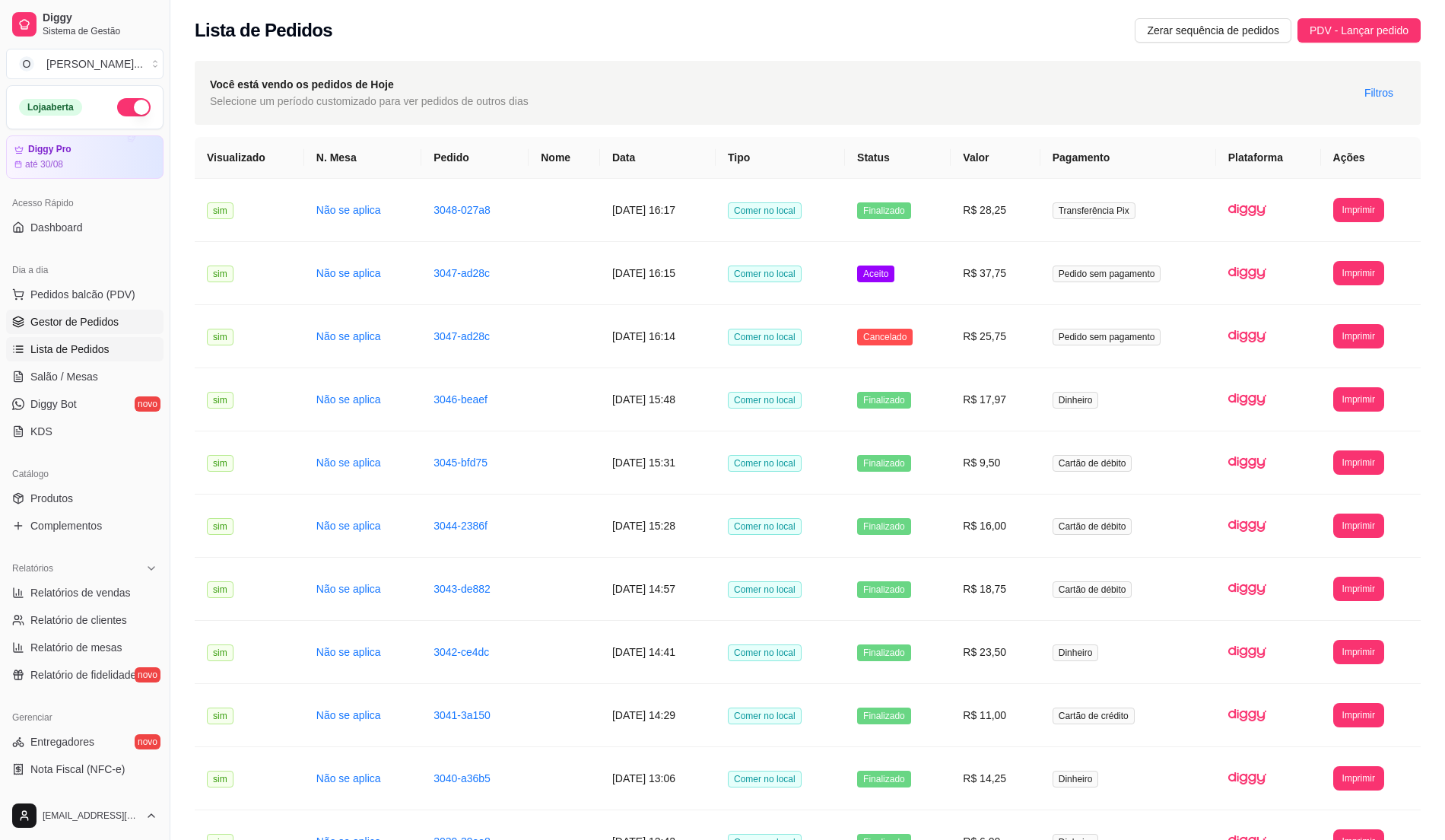
click at [93, 329] on span "Gestor de Pedidos" at bounding box center [74, 322] width 88 height 15
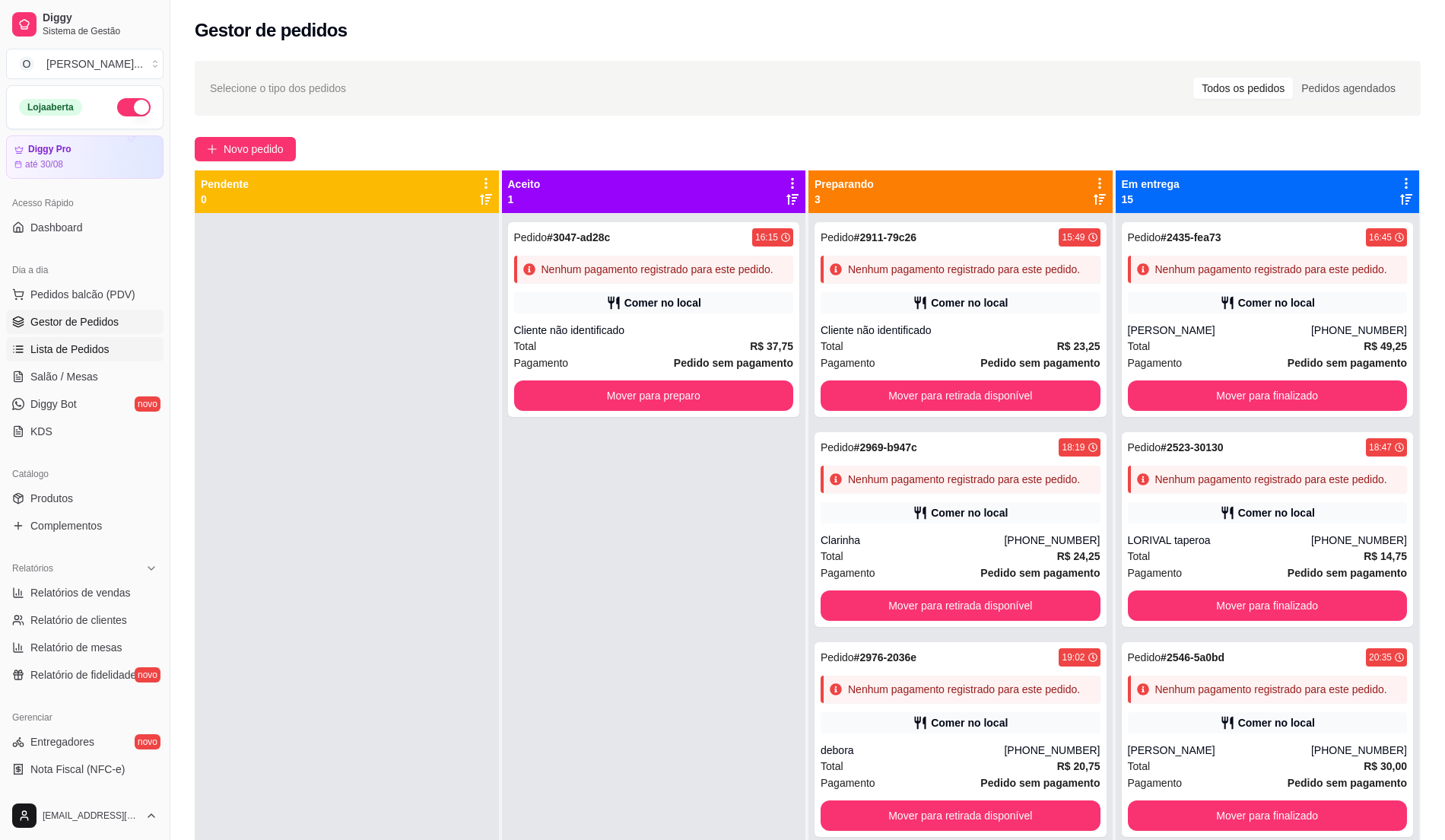
click at [19, 342] on link "Lista de Pedidos" at bounding box center [84, 348] width 158 height 24
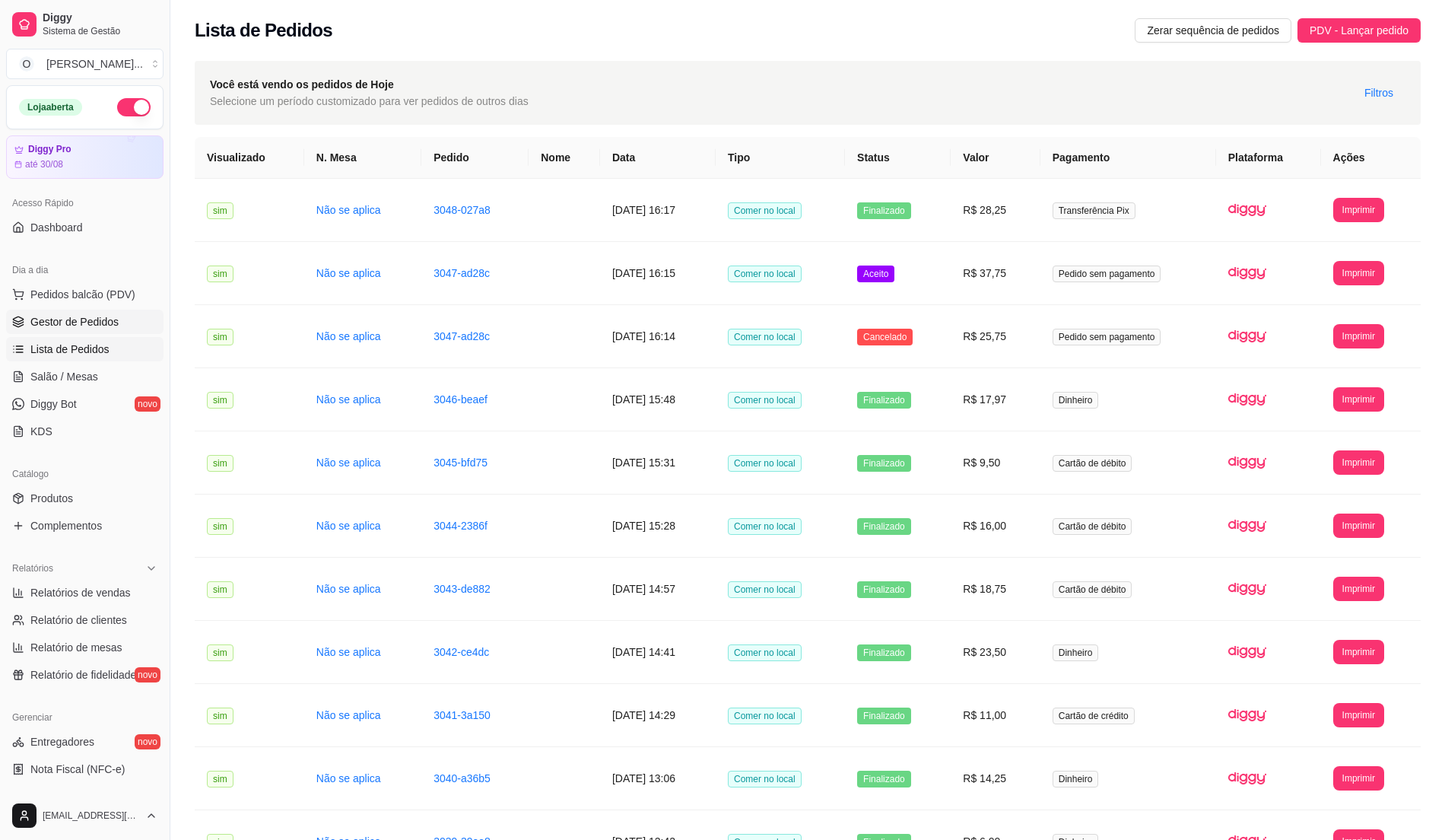
click at [41, 319] on span "Gestor de Pedidos" at bounding box center [74, 322] width 88 height 15
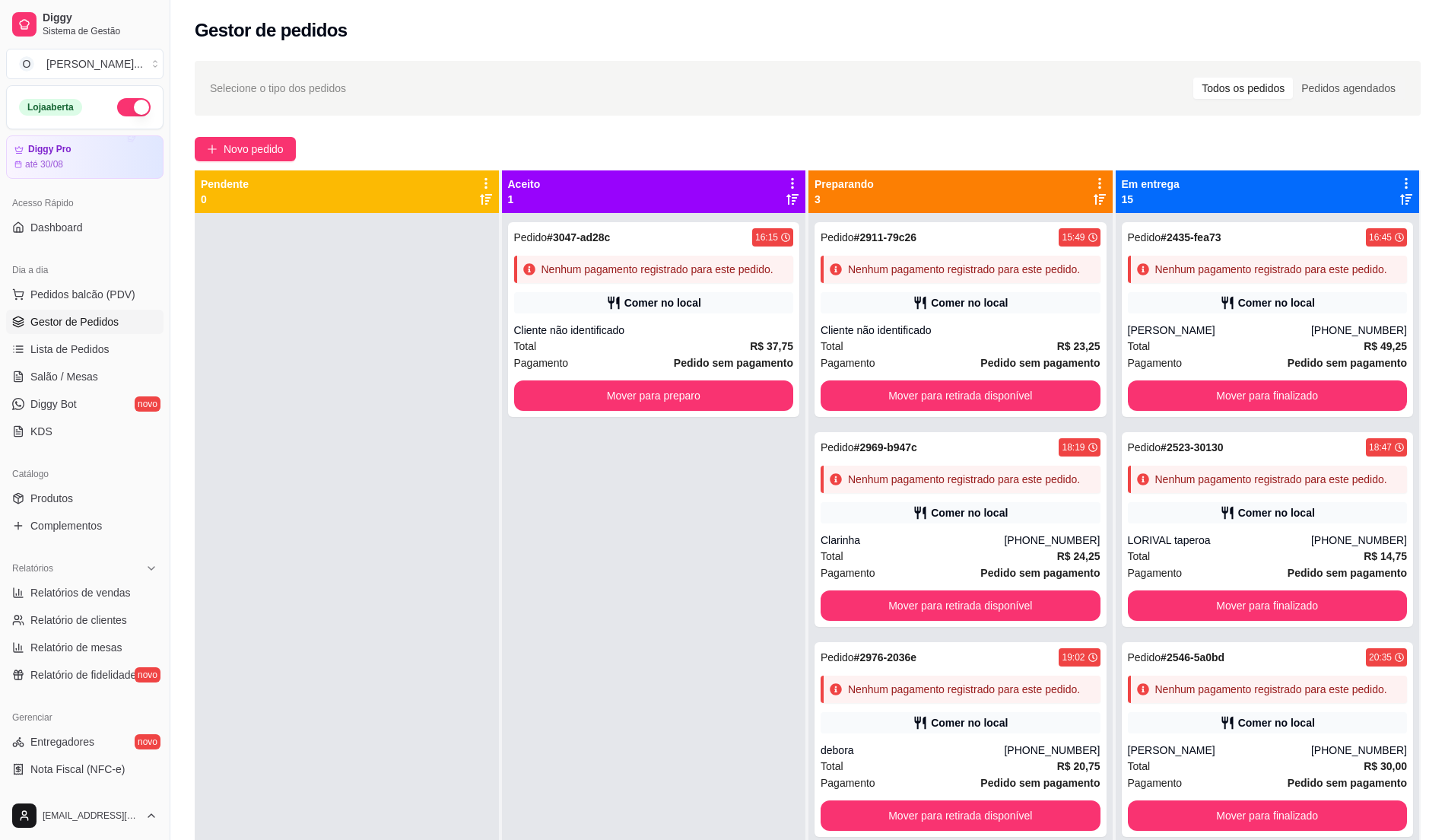
click at [41, 319] on span "Gestor de Pedidos" at bounding box center [74, 322] width 88 height 15
click at [126, 314] on link "Gestor de Pedidos" at bounding box center [84, 321] width 158 height 24
click at [129, 292] on span "Pedidos balcão (PDV)" at bounding box center [82, 294] width 105 height 15
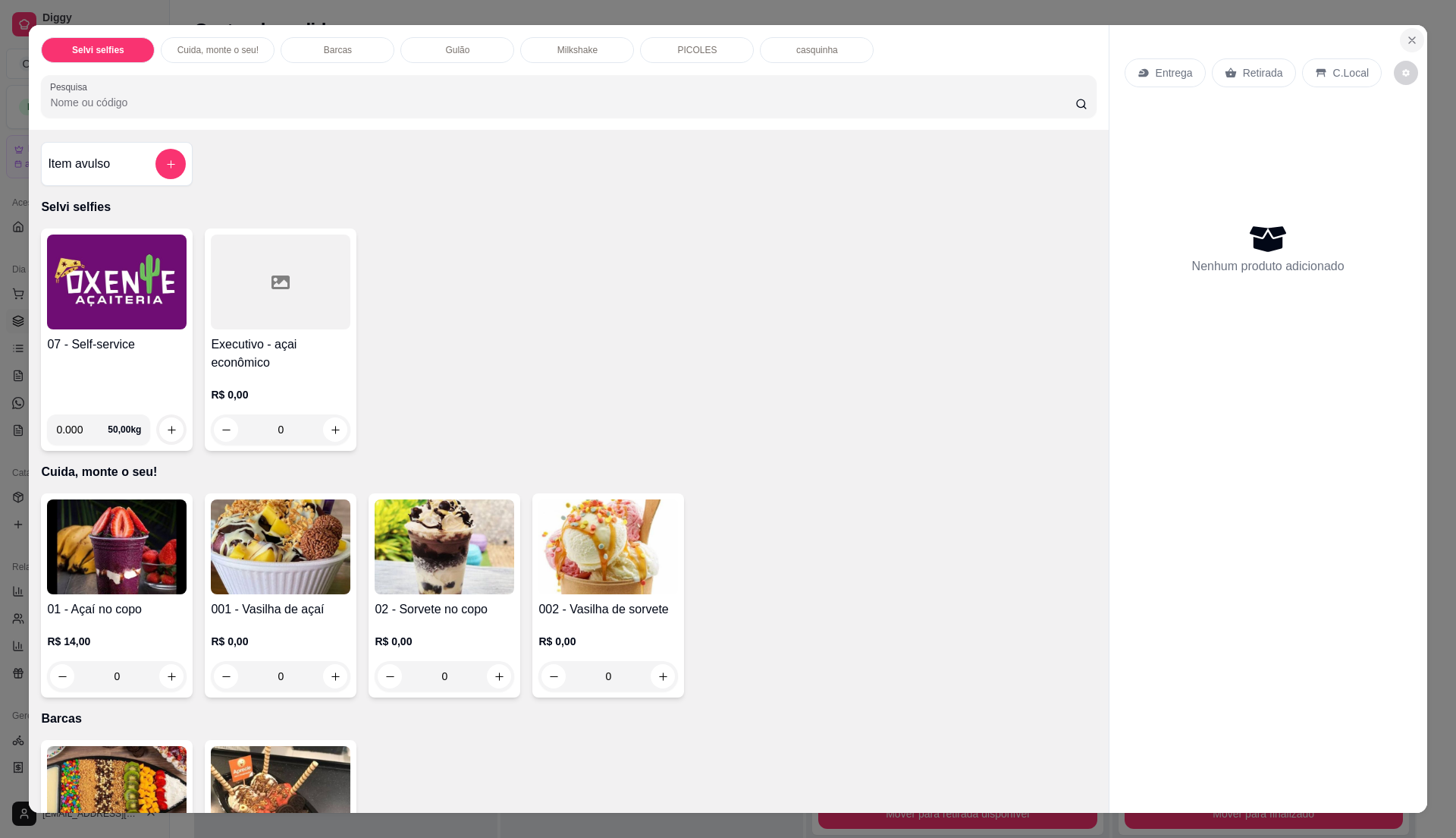
click at [1406, 34] on icon "Close" at bounding box center [1412, 40] width 13 height 13
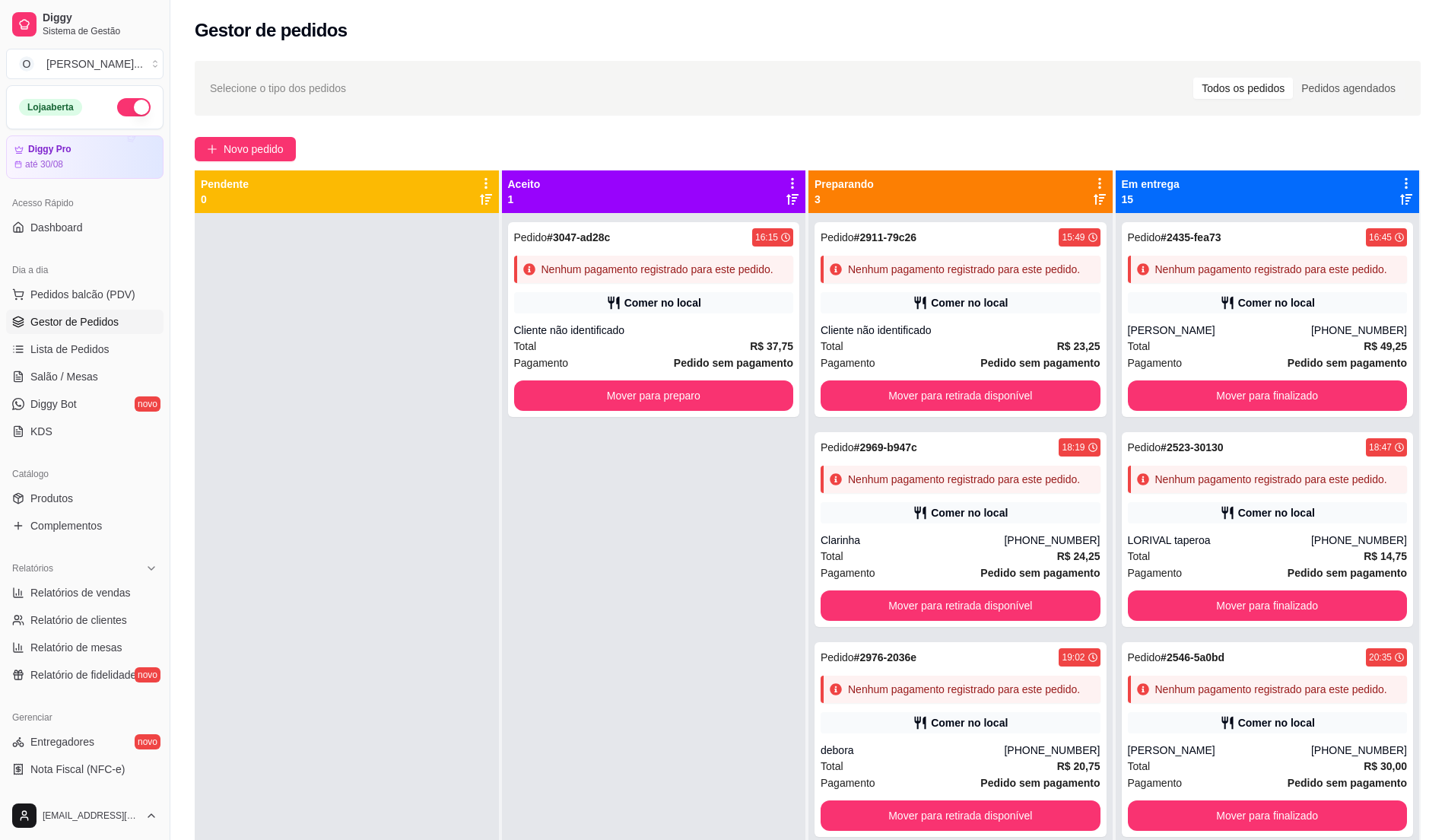
click at [125, 316] on link "Gestor de Pedidos" at bounding box center [84, 321] width 158 height 24
click at [94, 296] on span "Pedidos balcão (PDV)" at bounding box center [82, 294] width 105 height 15
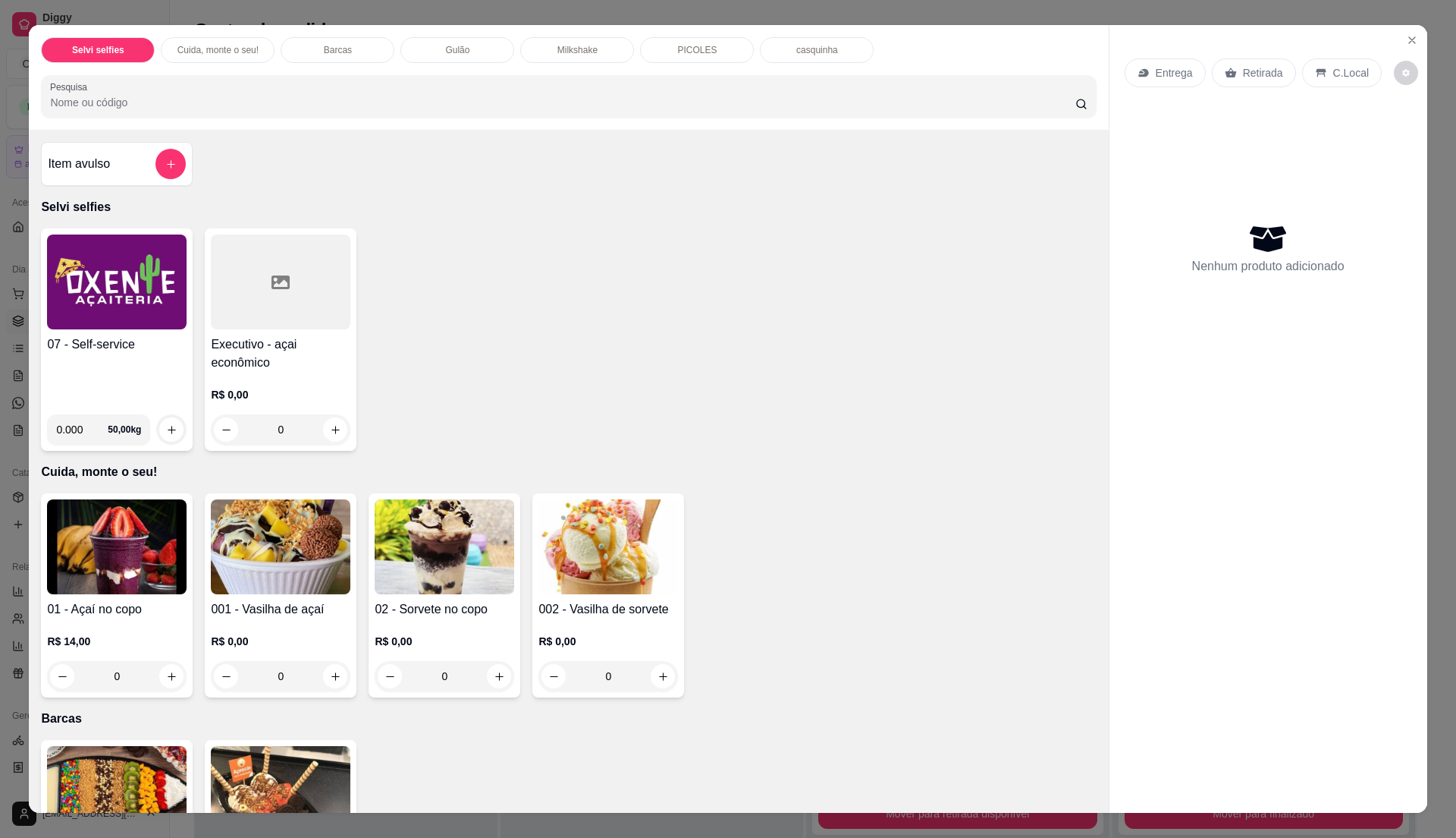
drag, startPoint x: 676, startPoint y: 368, endPoint x: 1048, endPoint y: 305, distance: 377.3
click at [677, 368] on div "07 - Self-service 0.000 50,00 kg Executivo - açai econômico R$ 0,00 0" at bounding box center [567, 340] width 1055 height 222
click at [1406, 42] on icon "Close" at bounding box center [1412, 40] width 13 height 13
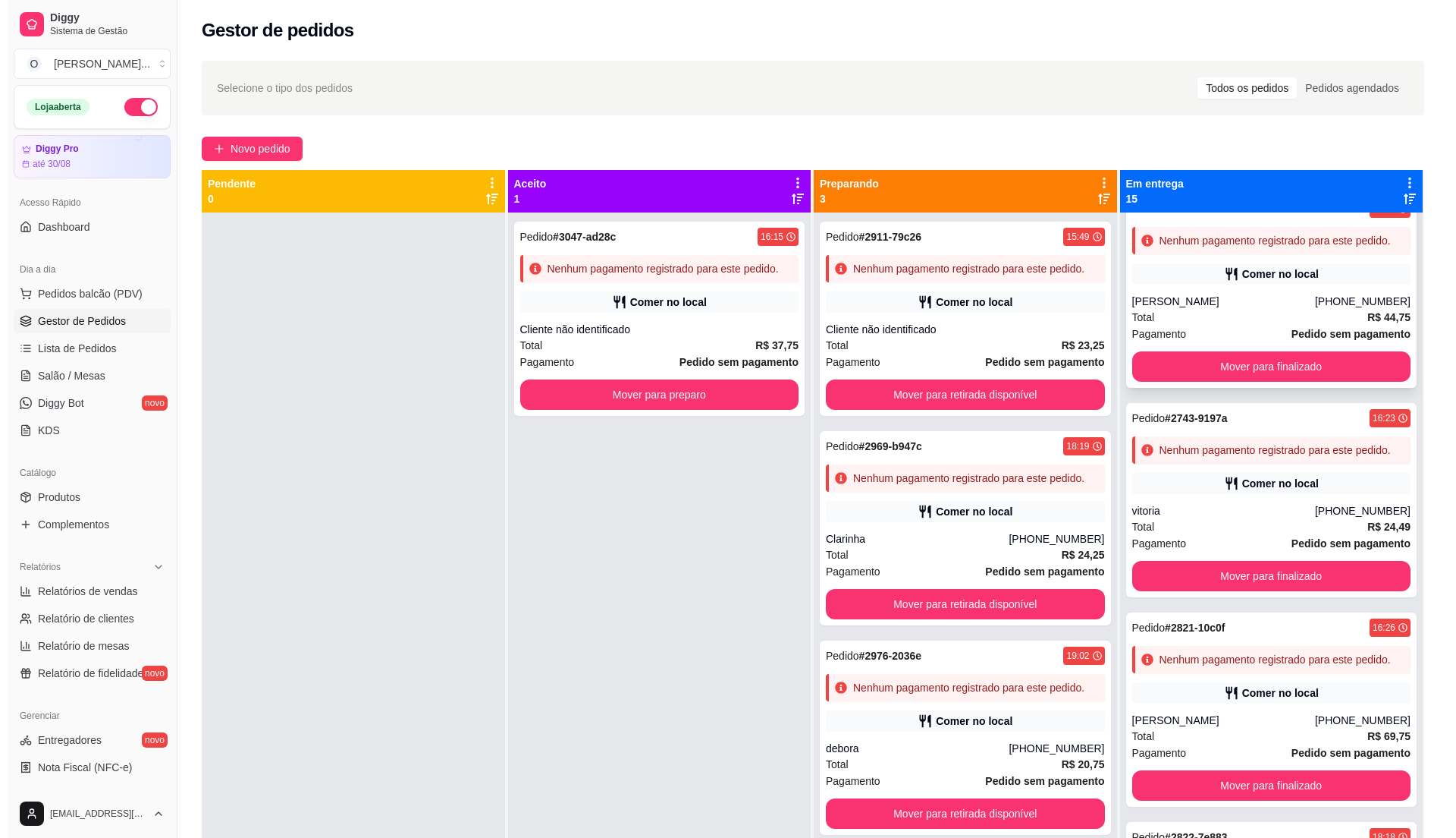
scroll to position [1315, 0]
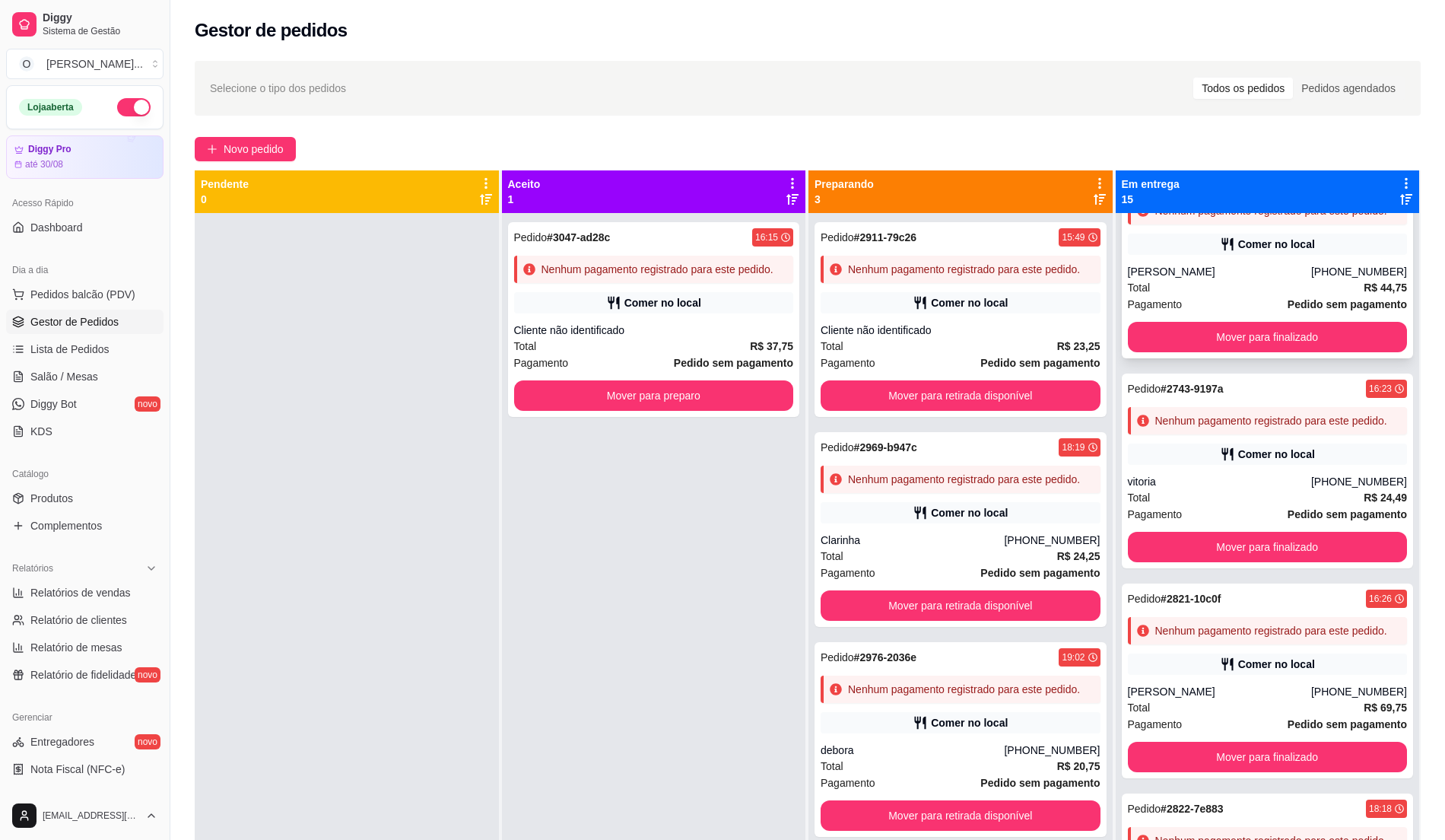
click at [1257, 252] on div "Comer no local" at bounding box center [1276, 244] width 76 height 15
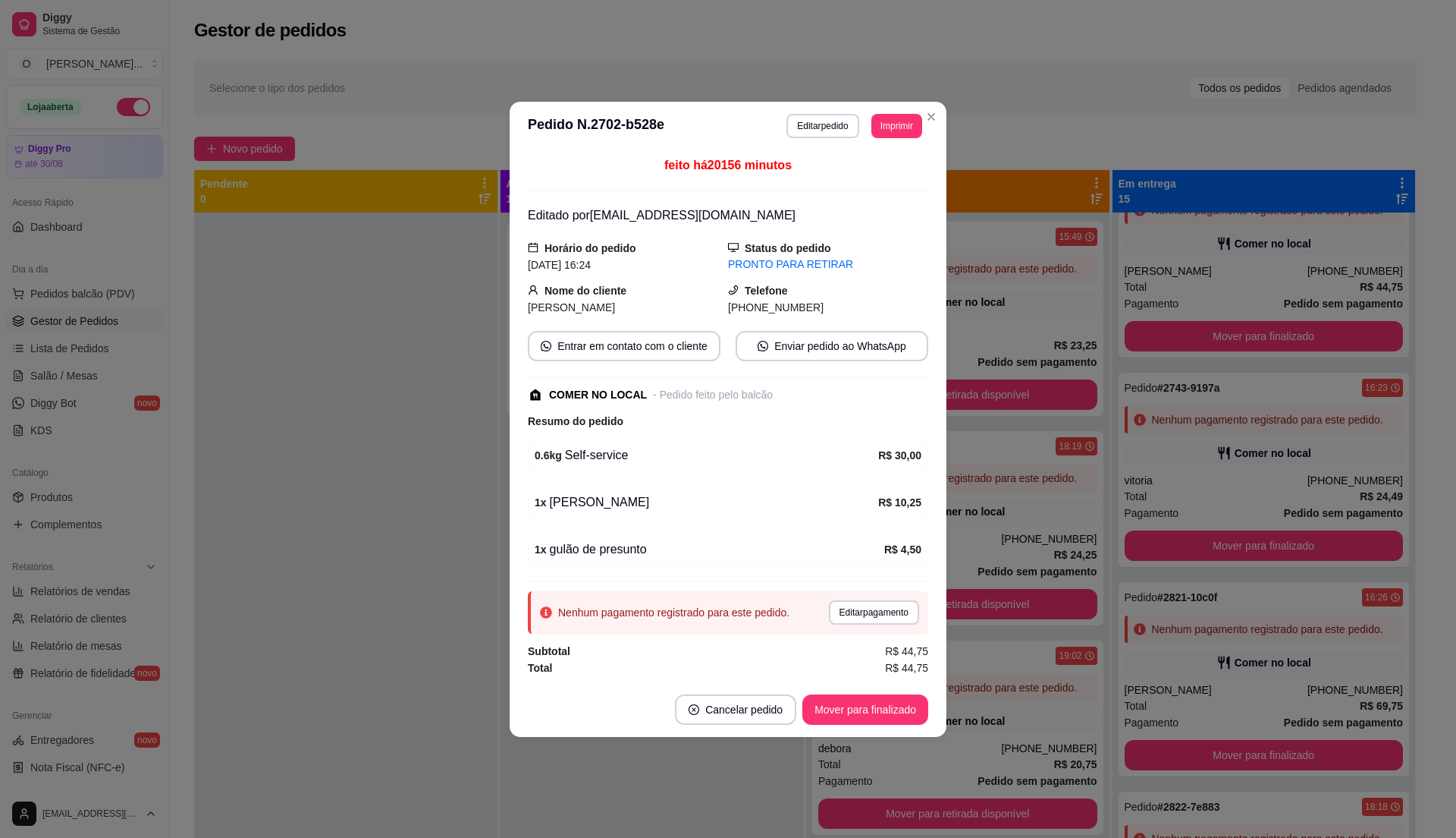
click at [831, 104] on header "**********" at bounding box center [728, 126] width 437 height 48
click at [828, 114] on button "Editar pedido" at bounding box center [822, 126] width 70 height 23
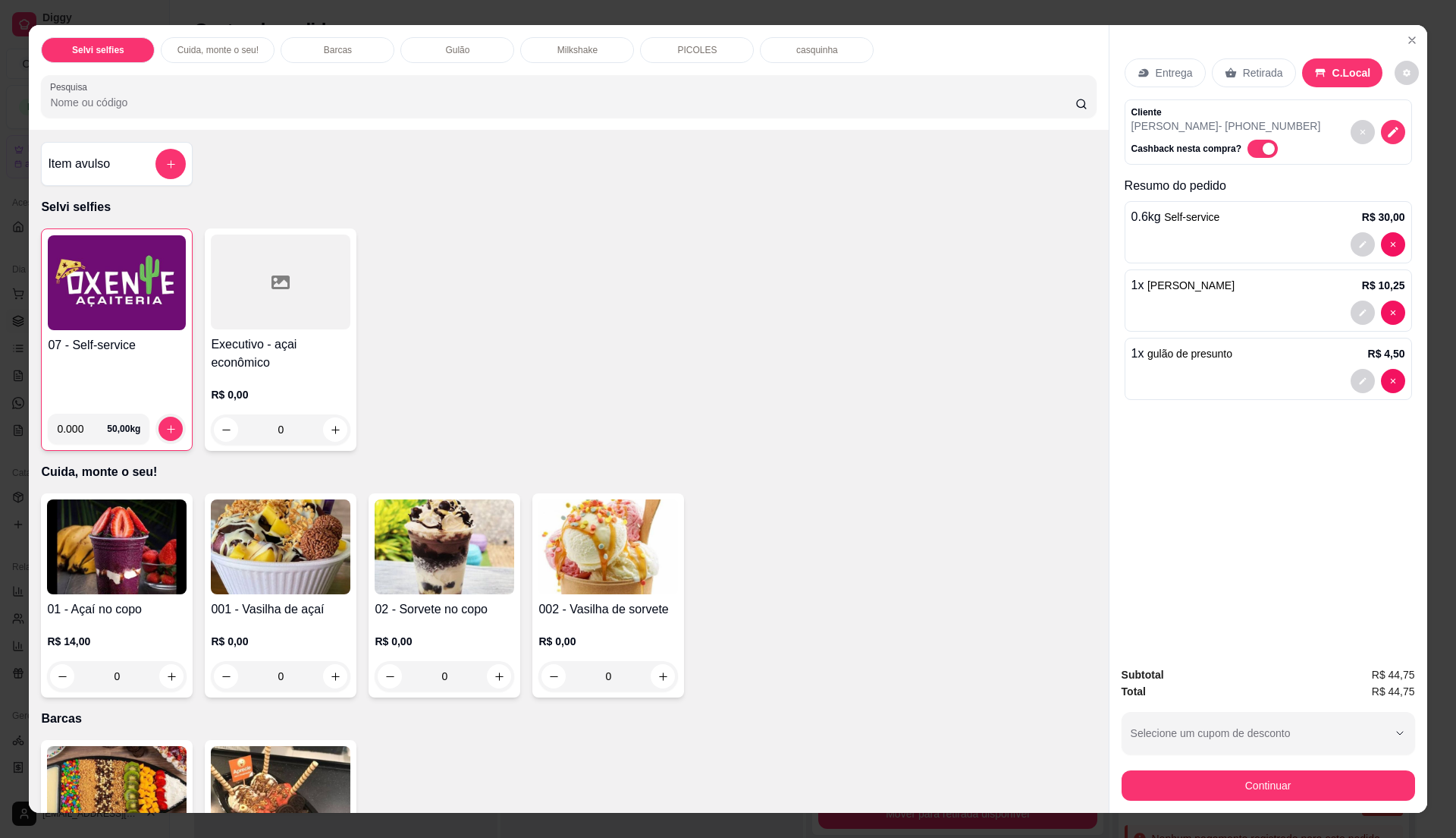
click at [117, 352] on h4 "07 - Self-service" at bounding box center [117, 345] width 138 height 18
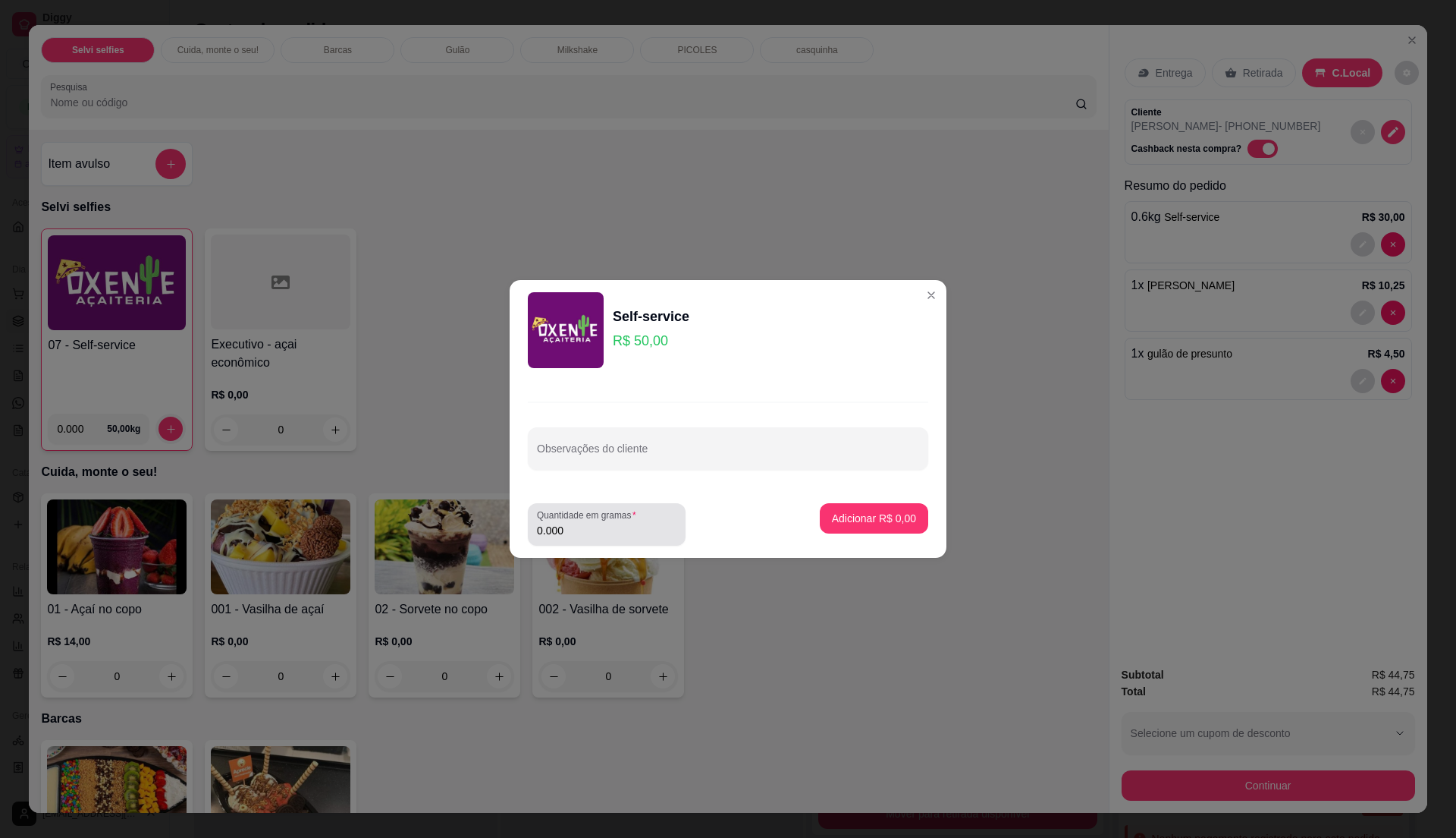
click at [584, 522] on div "0.000" at bounding box center [606, 523] width 140 height 30
click at [589, 522] on div "0.000" at bounding box center [606, 523] width 140 height 30
click at [590, 522] on input "0.000" at bounding box center [606, 530] width 140 height 15
type input "0.15"
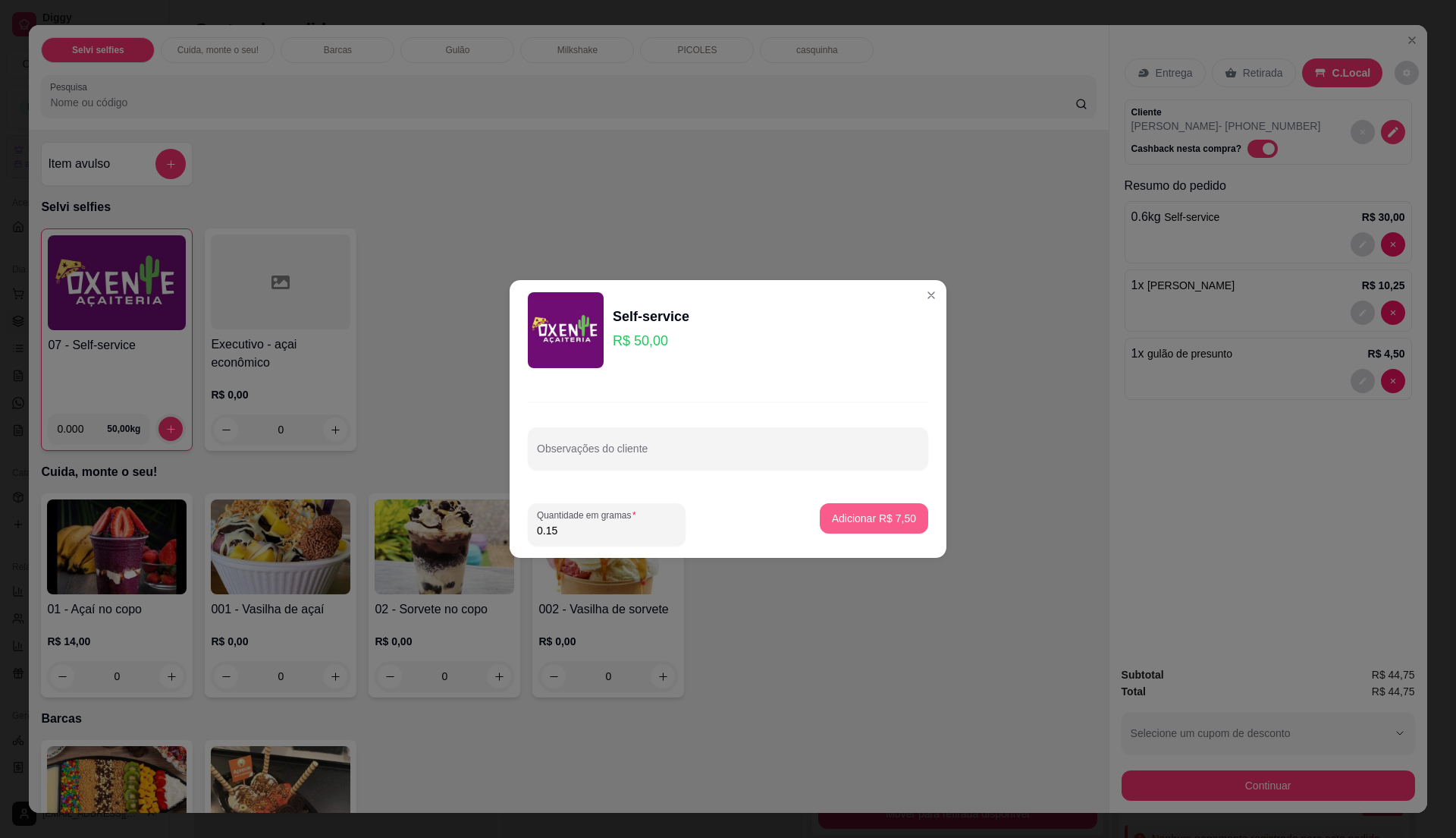
click at [876, 526] on button "Adicionar R$ 7,50" at bounding box center [873, 517] width 108 height 30
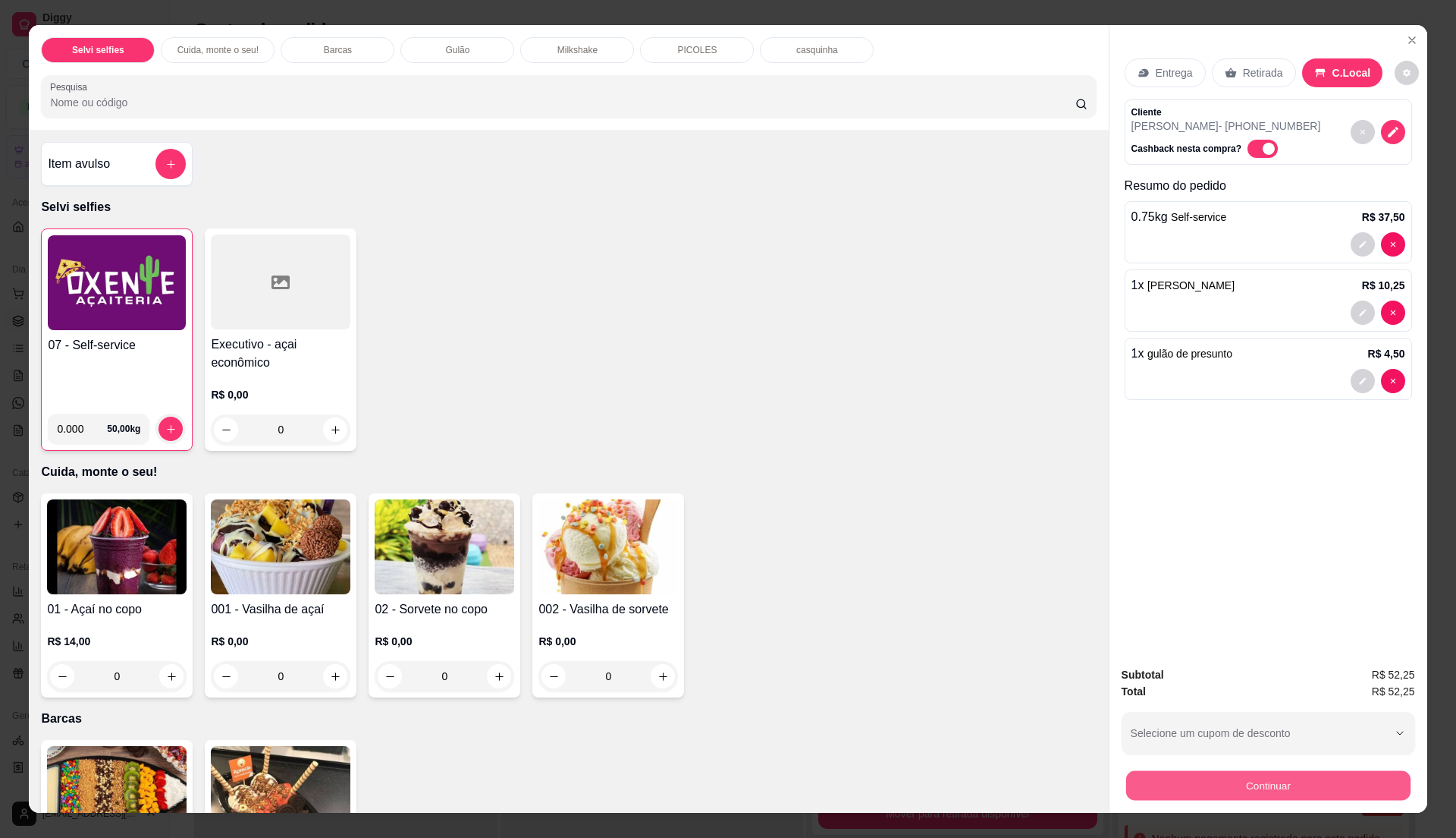
click at [1230, 785] on button "Continuar" at bounding box center [1267, 785] width 285 height 30
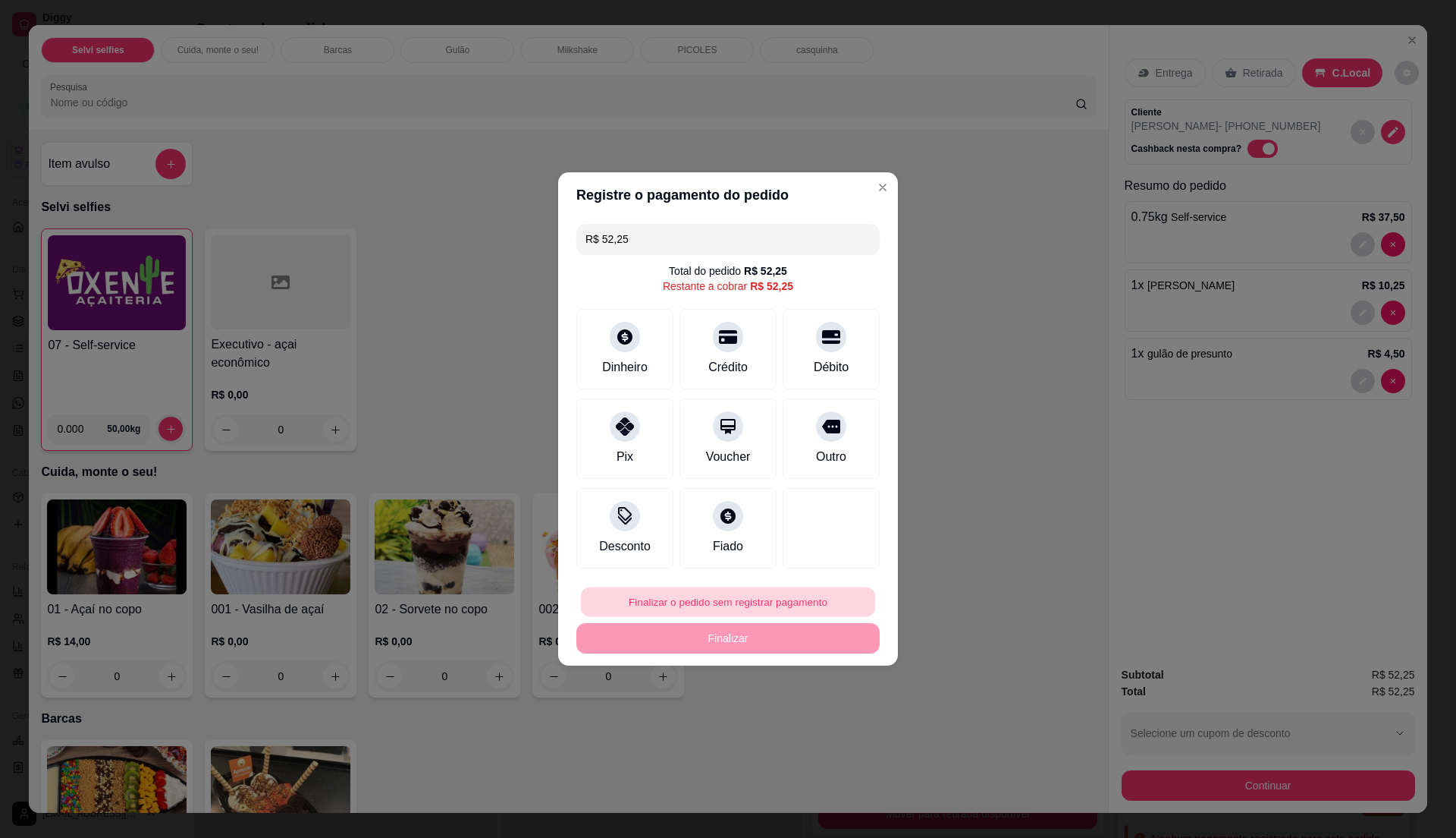
click at [749, 589] on button "Finalizar o pedido sem registrar pagamento" at bounding box center [728, 601] width 294 height 30
click at [820, 732] on button "Confirmar" at bounding box center [822, 727] width 56 height 23
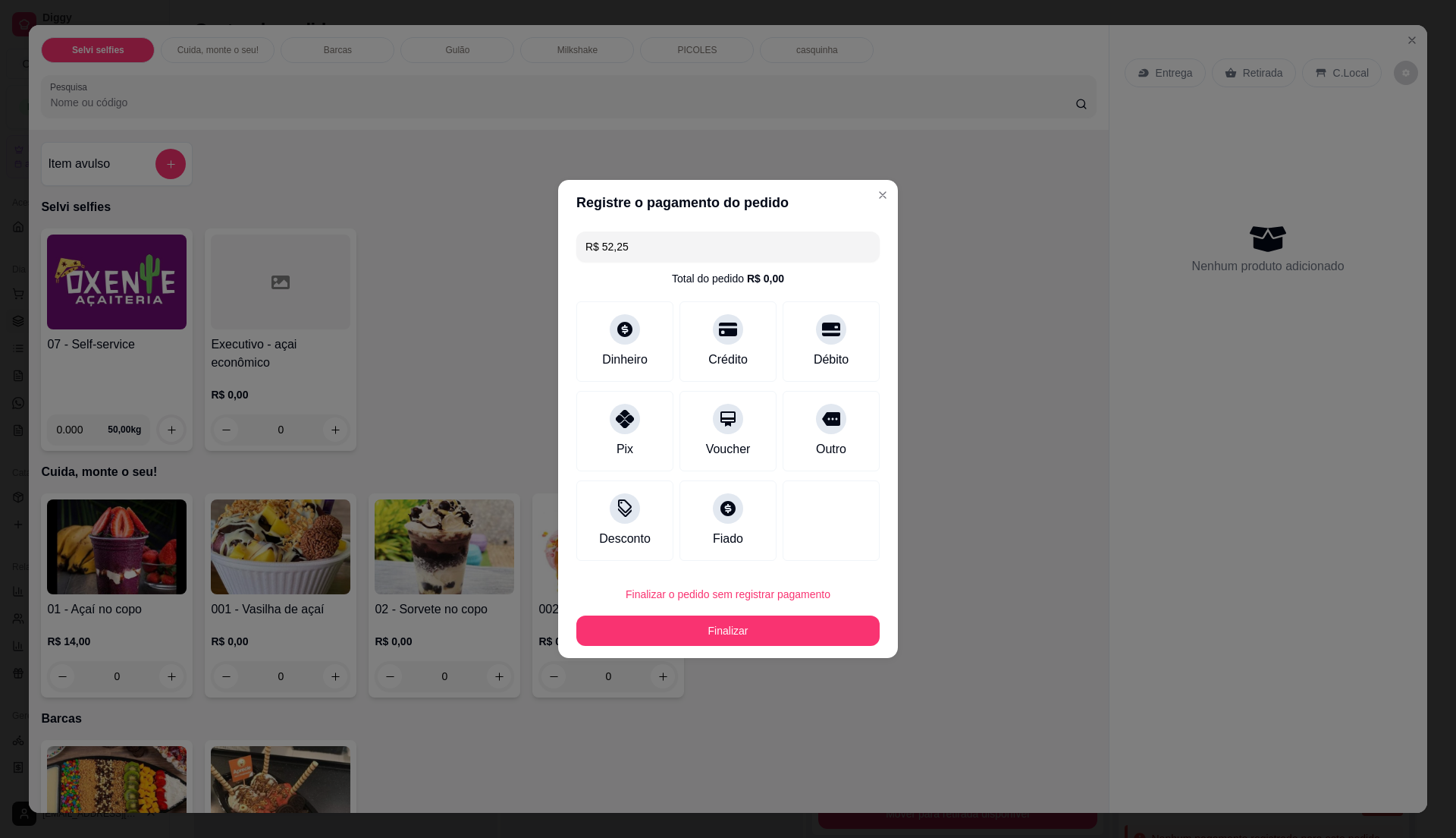
type input "0"
type input "R$ 0,00"
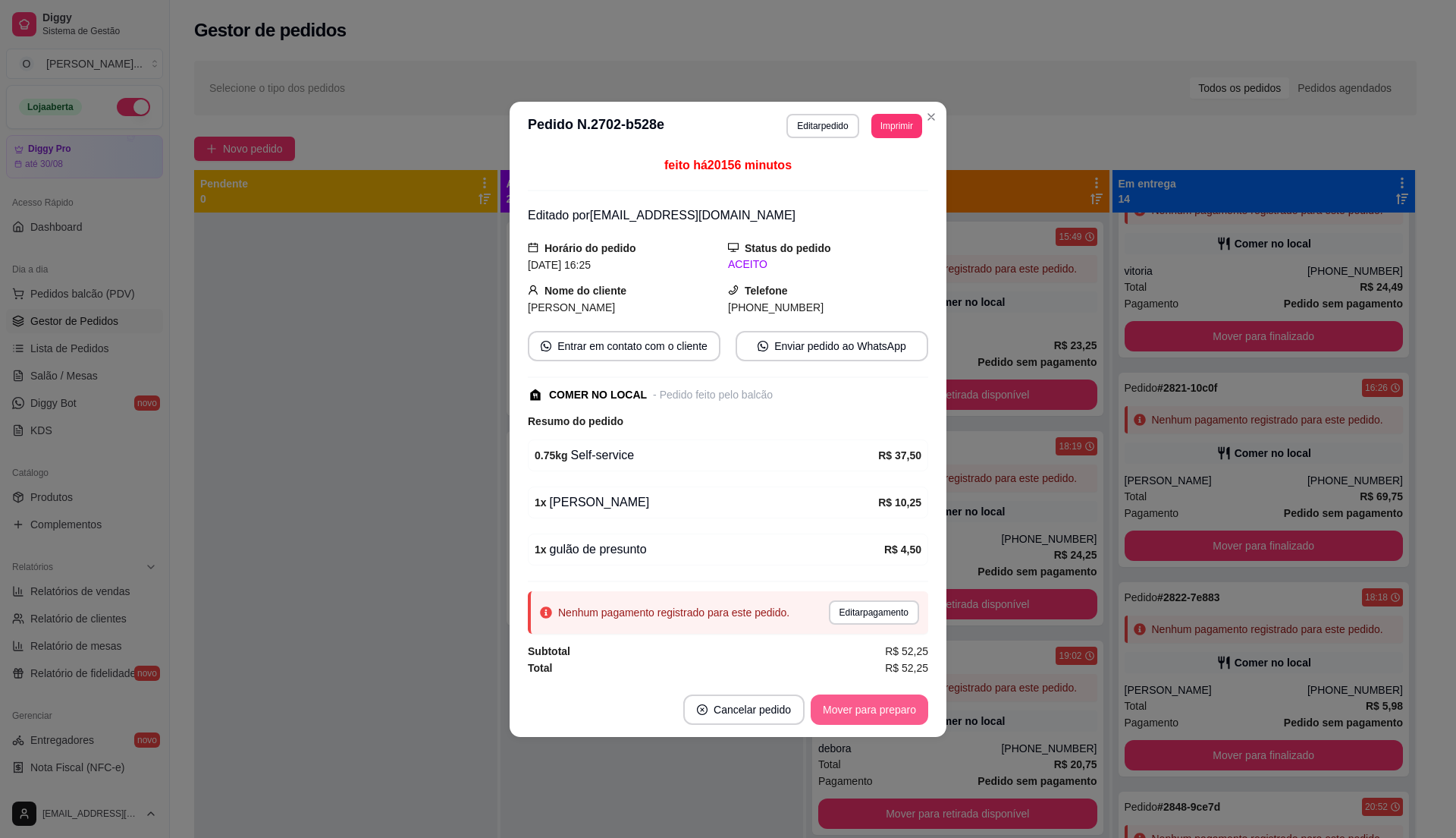
click at [862, 711] on button "Mover para preparo" at bounding box center [869, 709] width 118 height 30
click at [869, 711] on button "Mover para retirada disponível" at bounding box center [844, 709] width 168 height 30
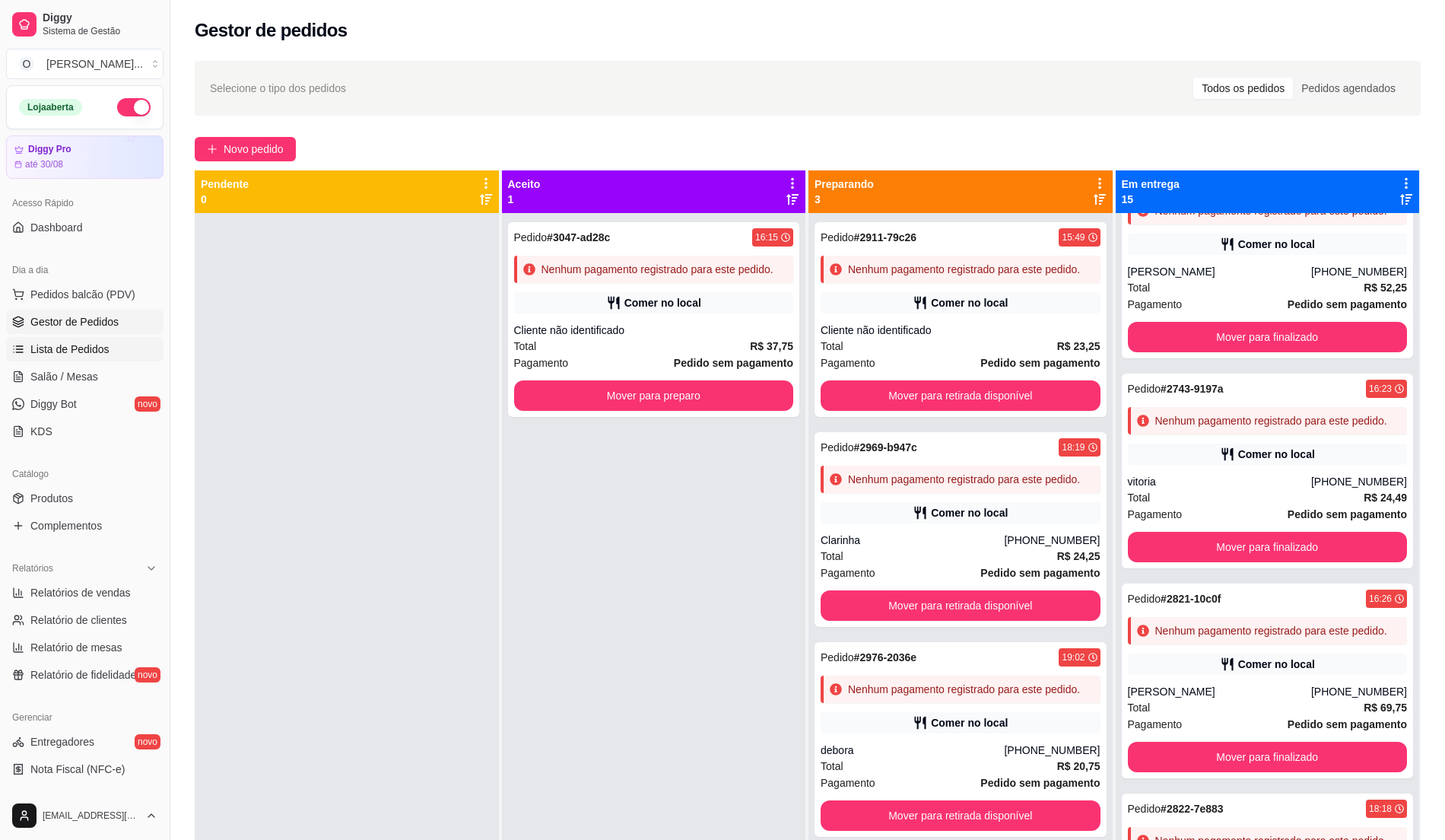
click at [98, 344] on span "Lista de Pedidos" at bounding box center [70, 349] width 79 height 15
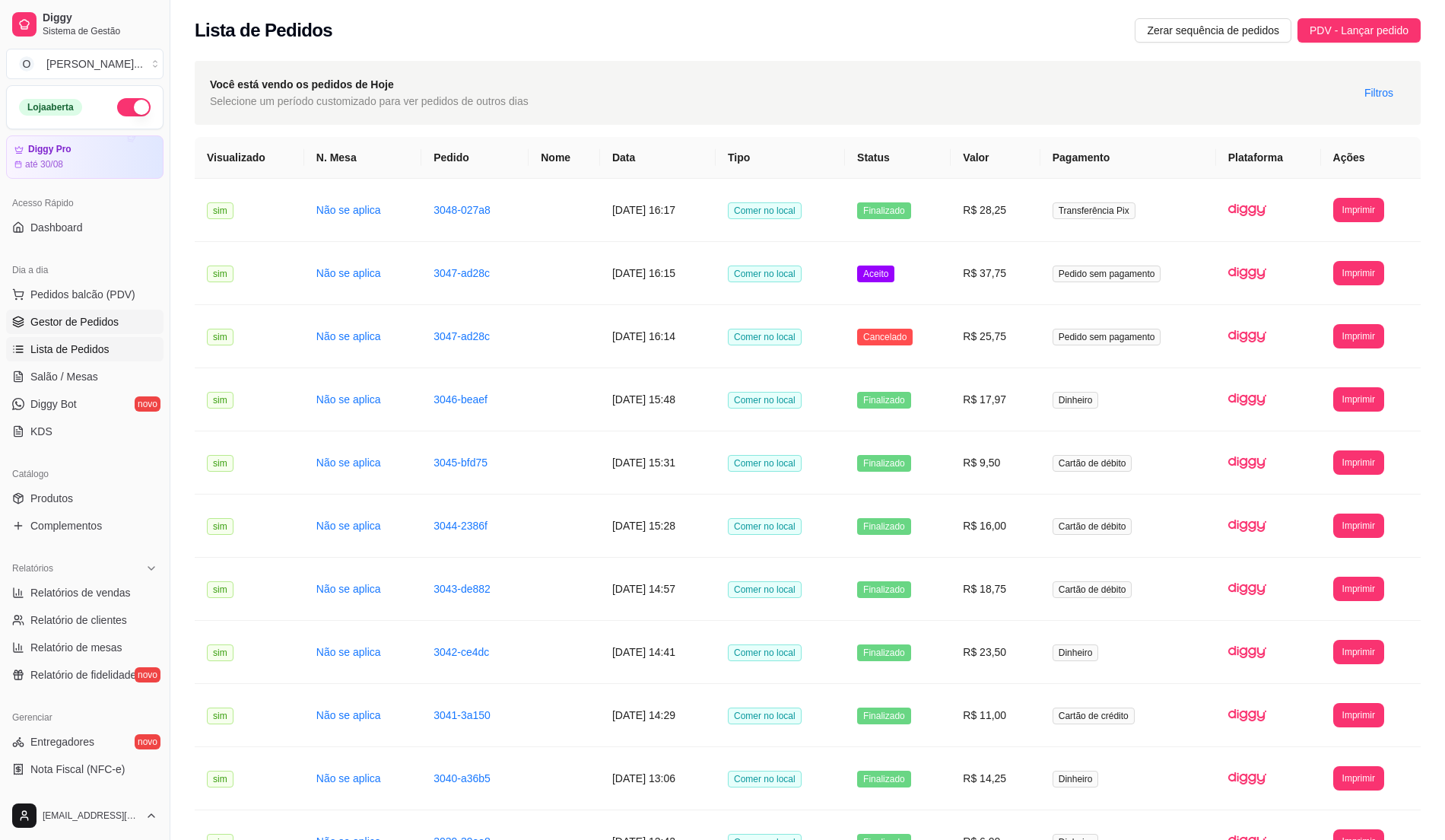
click at [130, 325] on link "Gestor de Pedidos" at bounding box center [84, 321] width 158 height 24
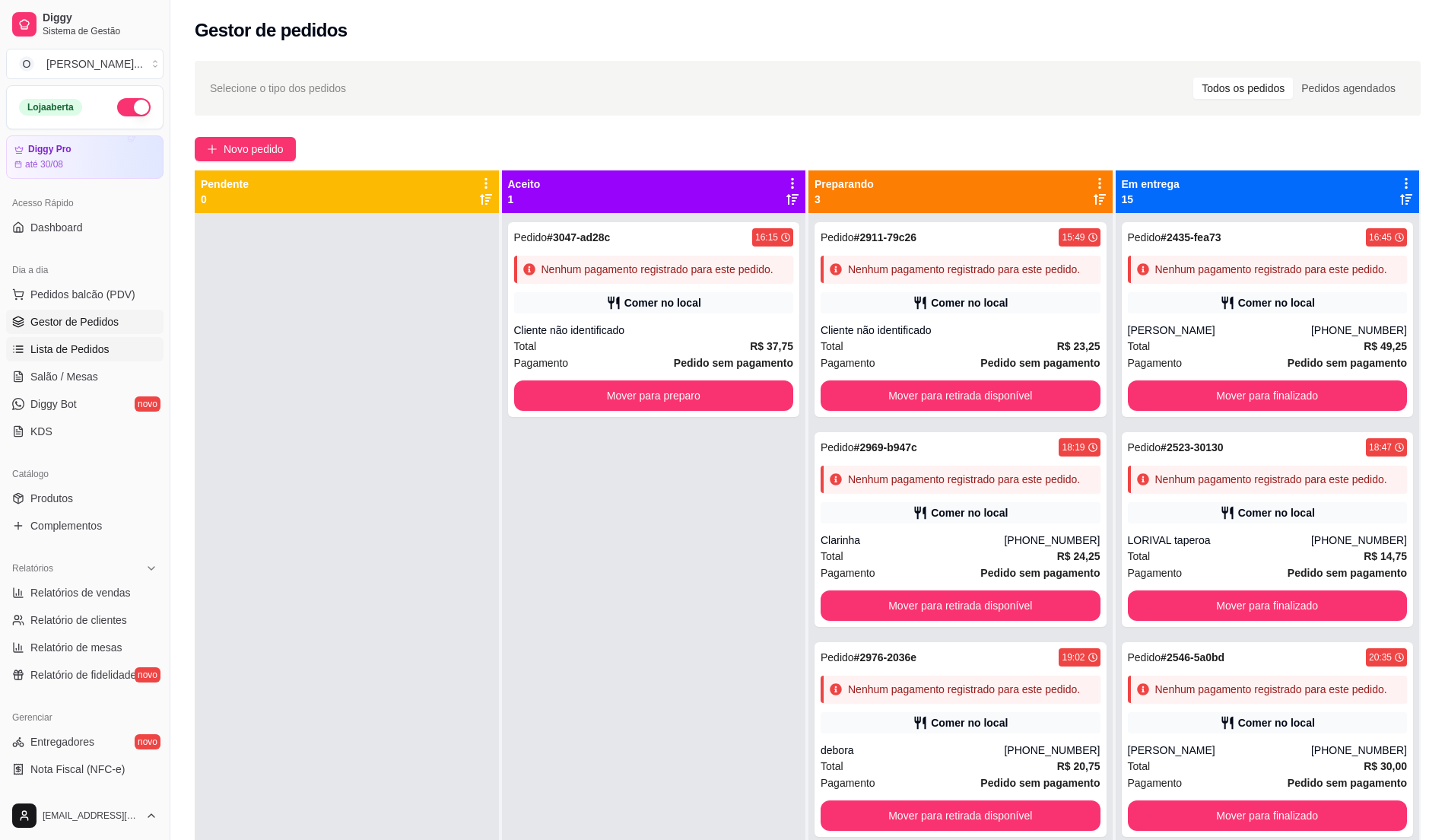
click at [104, 339] on link "Lista de Pedidos" at bounding box center [84, 348] width 158 height 24
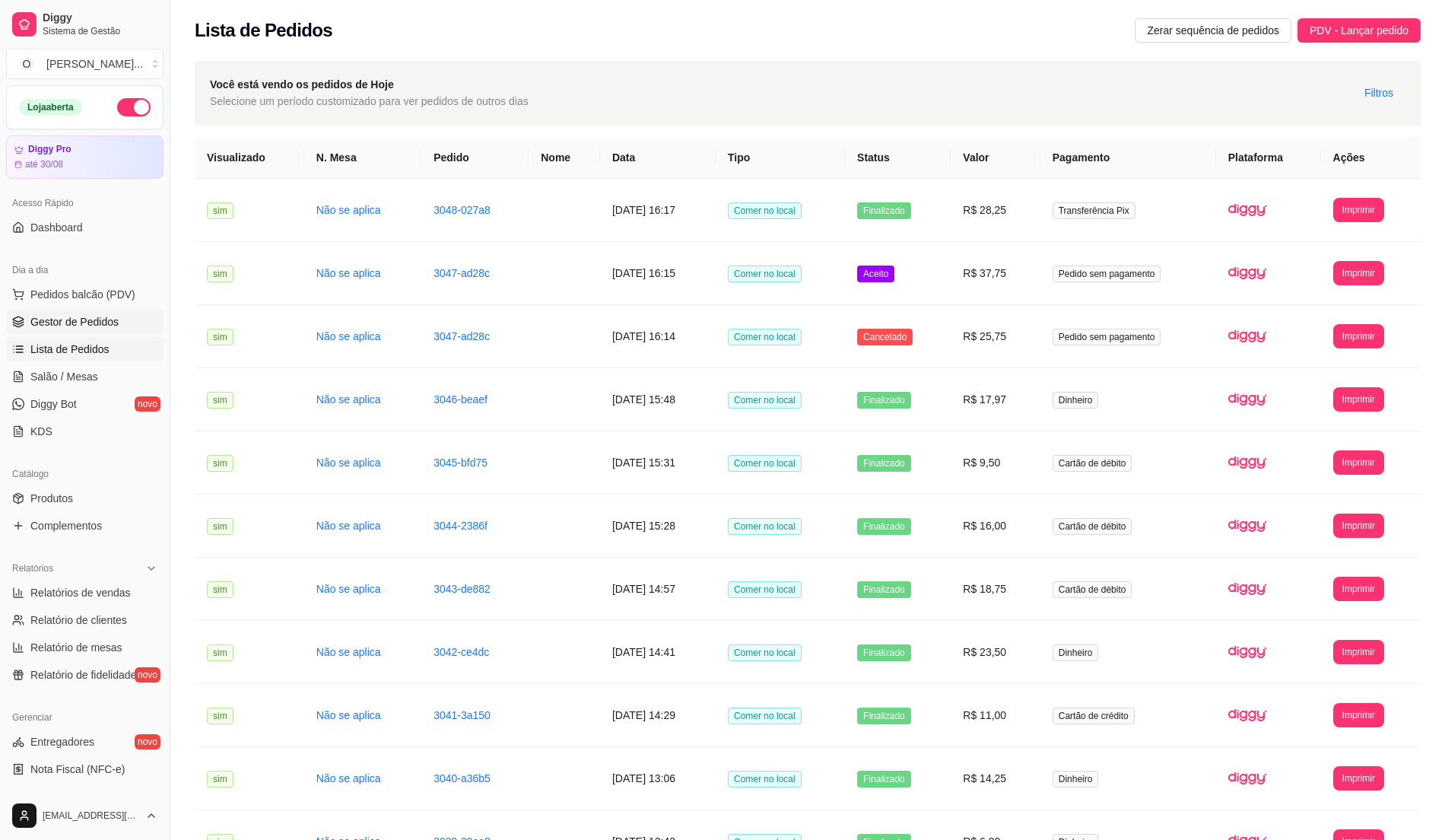
click at [114, 332] on link "Gestor de Pedidos" at bounding box center [84, 321] width 158 height 24
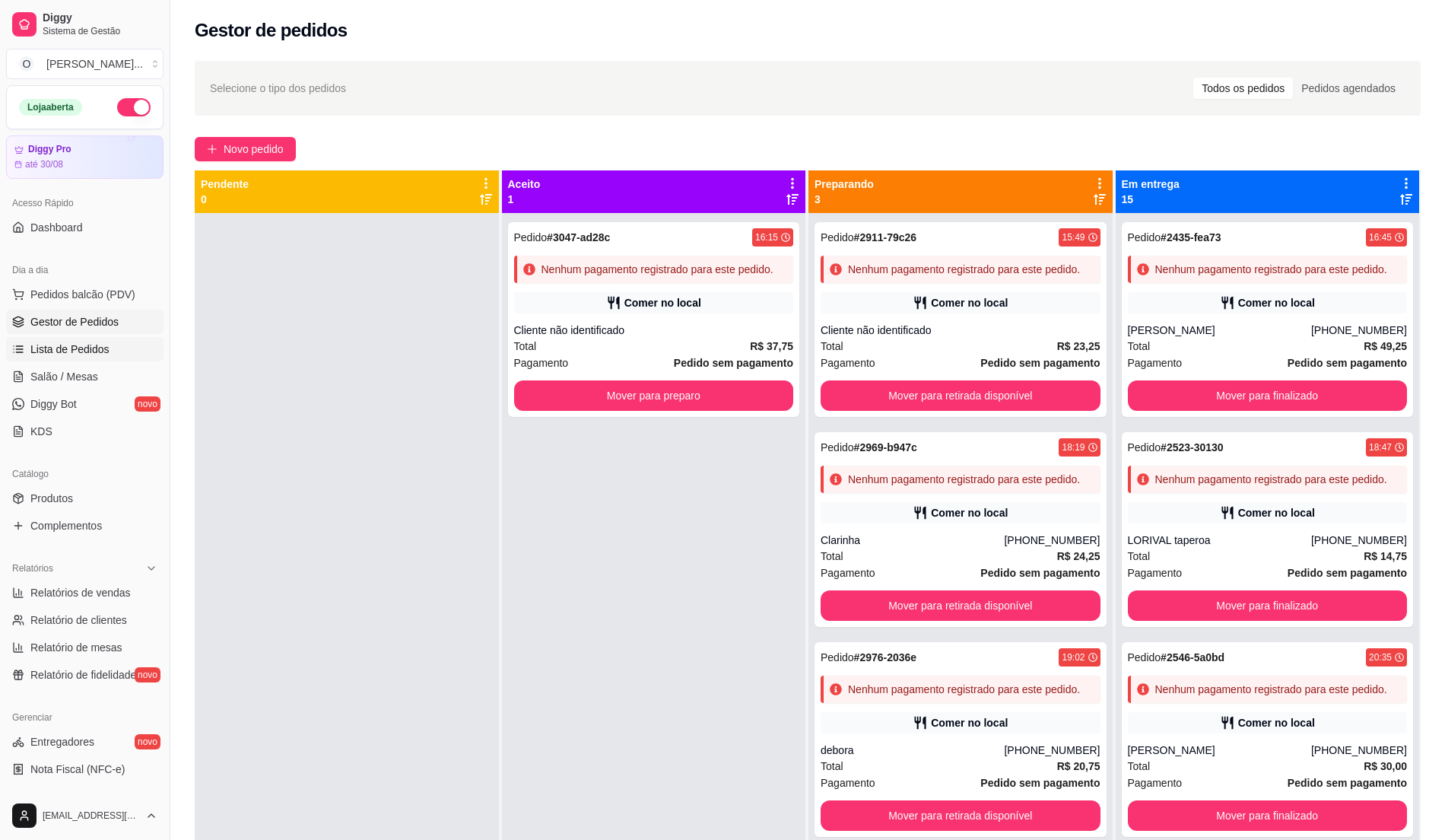
click at [115, 345] on link "Lista de Pedidos" at bounding box center [84, 348] width 158 height 24
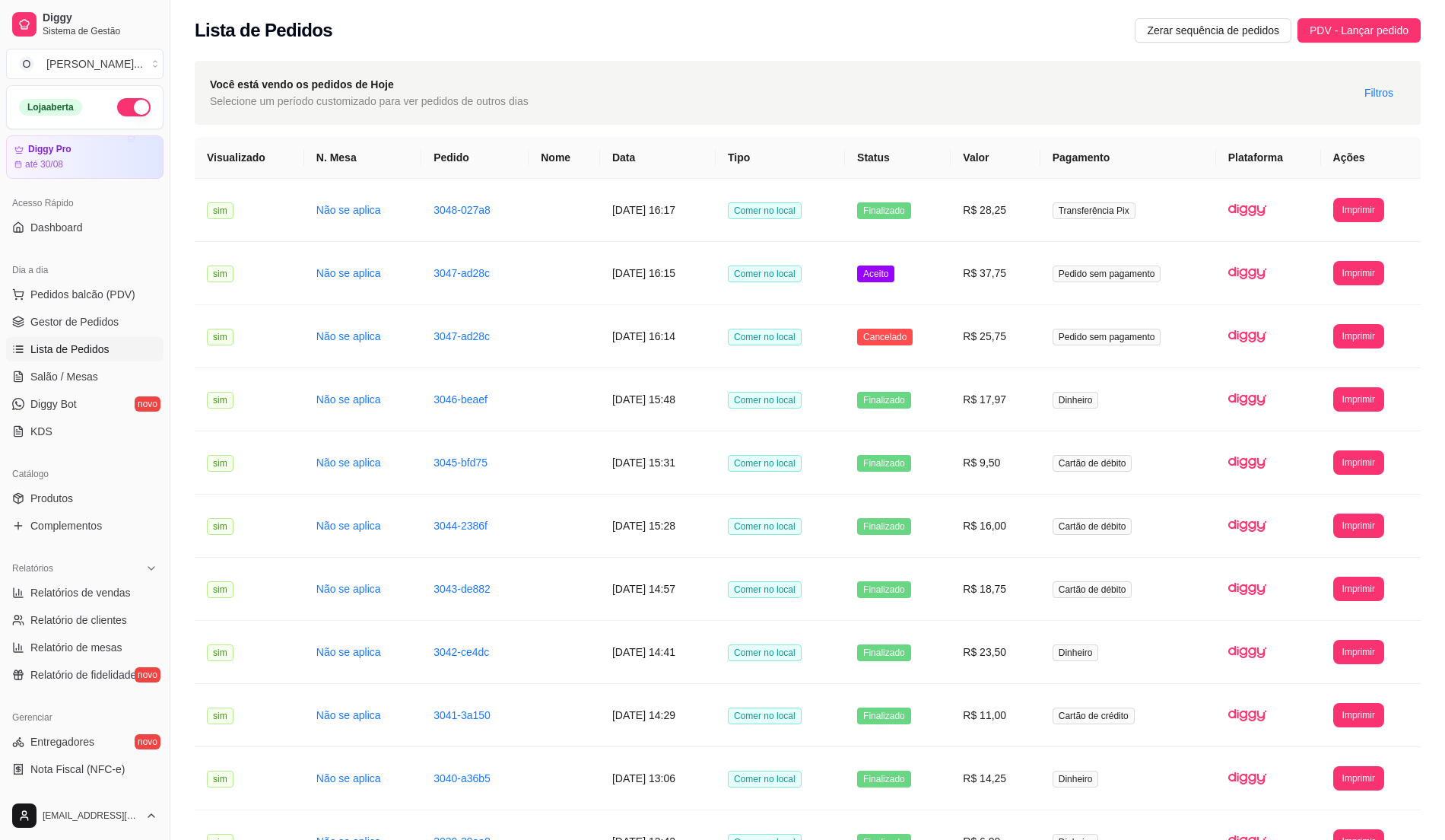
click at [115, 345] on link "Lista de Pedidos" at bounding box center [84, 348] width 158 height 24
click at [123, 314] on link "Gestor de Pedidos" at bounding box center [84, 321] width 158 height 24
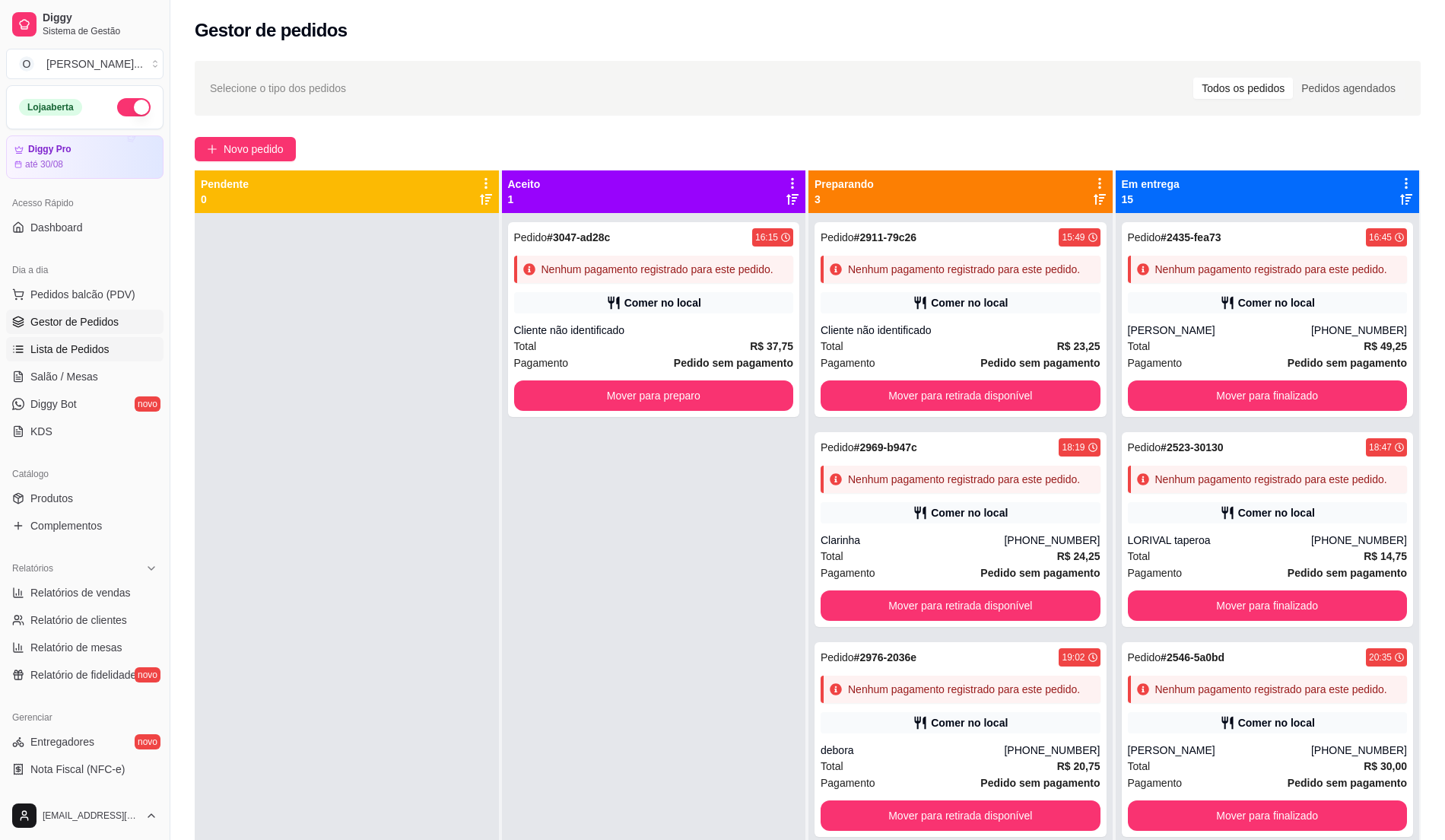
click at [120, 349] on link "Lista de Pedidos" at bounding box center [84, 348] width 158 height 24
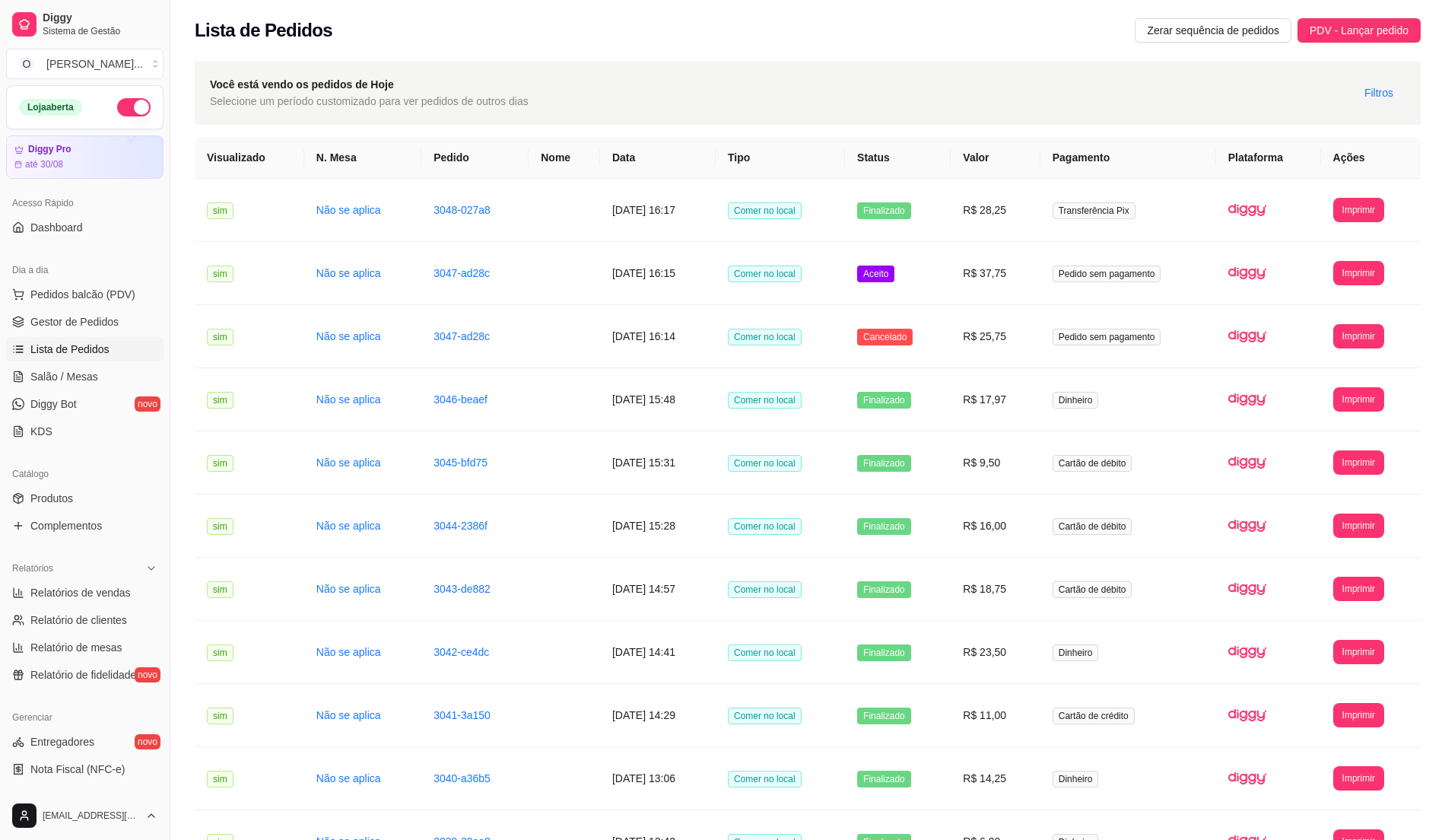
click at [98, 356] on span "Lista de Pedidos" at bounding box center [70, 349] width 79 height 15
click at [98, 369] on link "Salão / Mesas" at bounding box center [84, 375] width 158 height 24
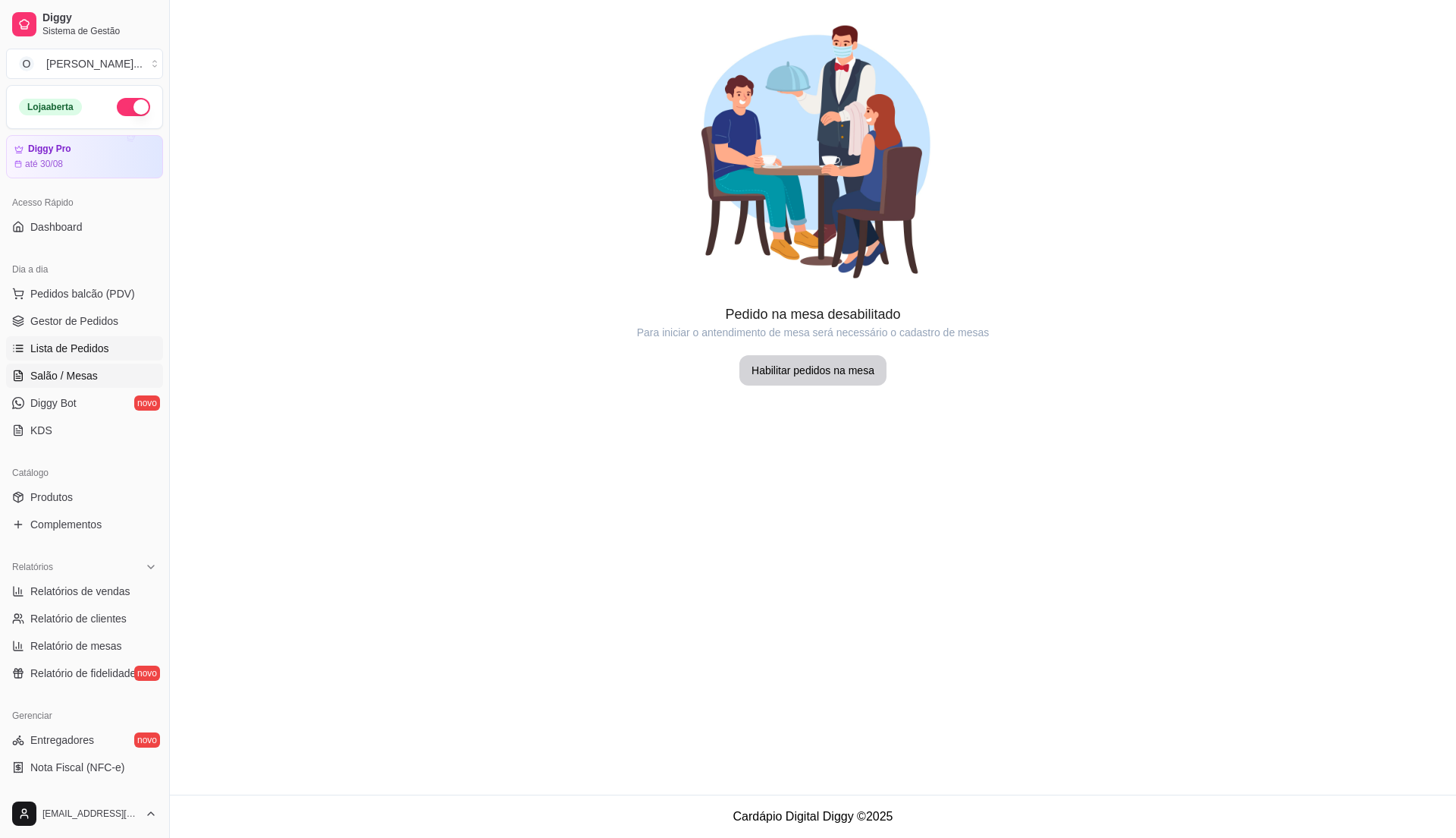
click at [96, 356] on span "Lista de Pedidos" at bounding box center [69, 349] width 79 height 15
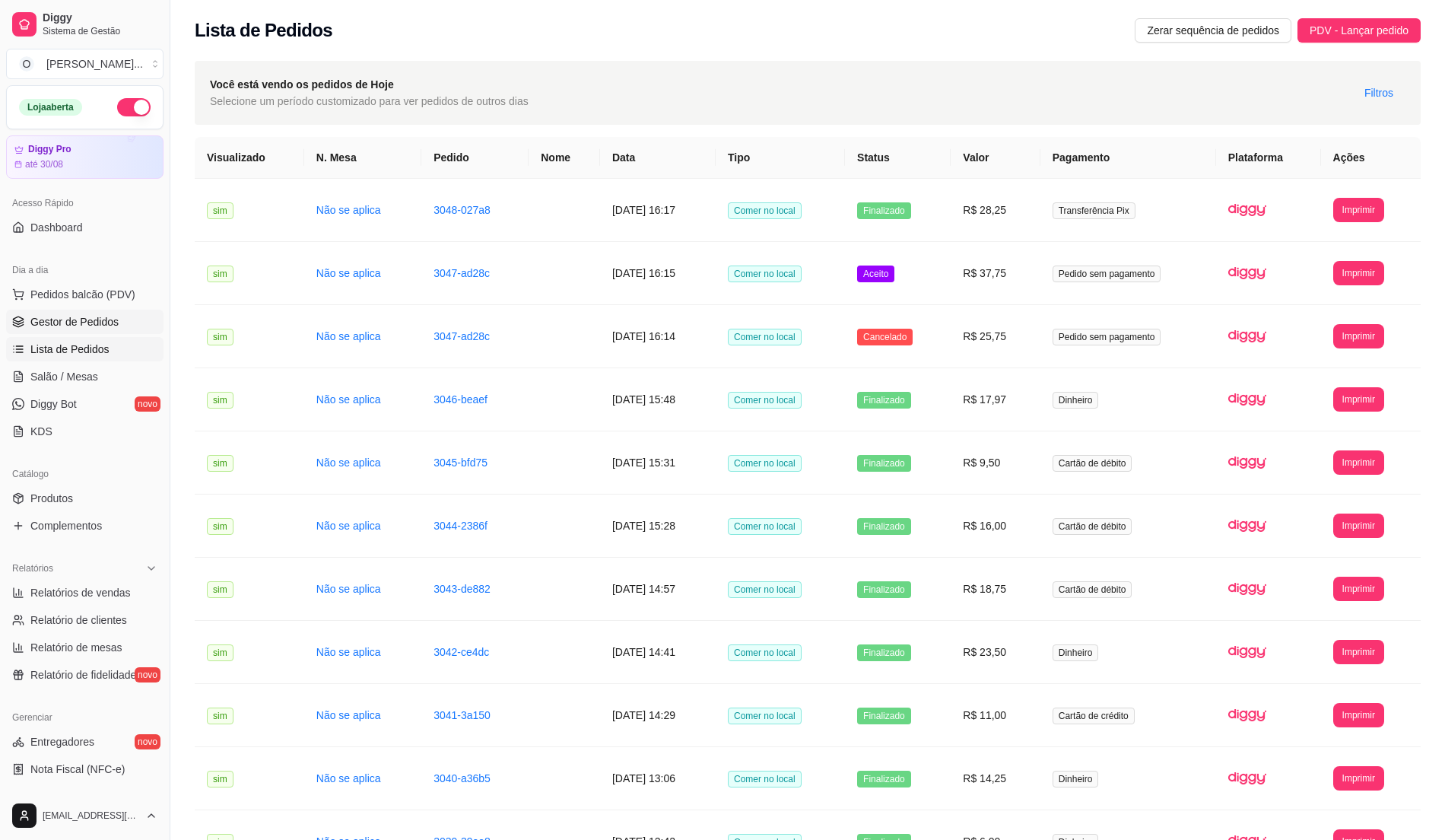
click at [119, 321] on link "Gestor de Pedidos" at bounding box center [84, 321] width 158 height 24
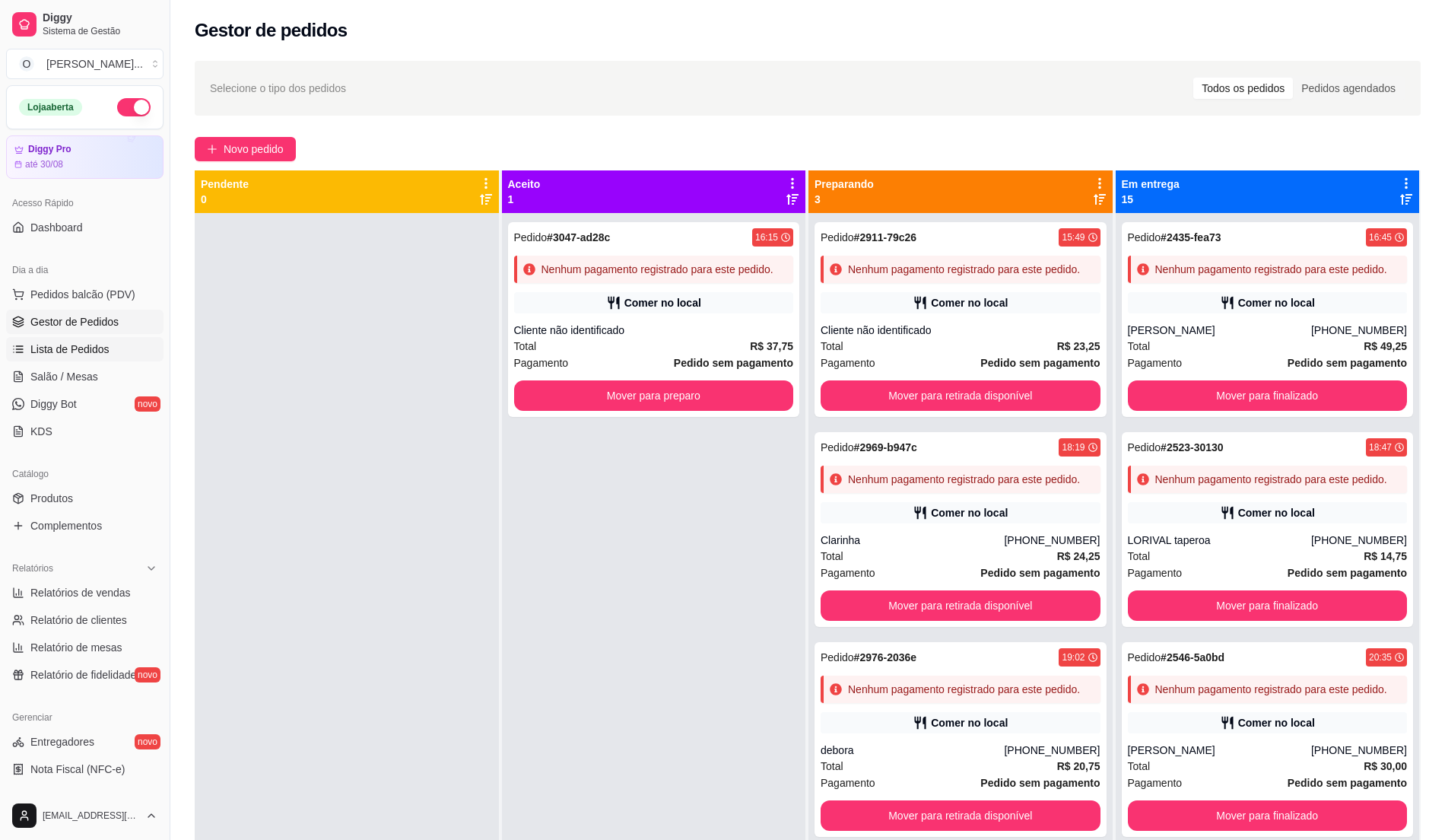
click at [80, 339] on link "Lista de Pedidos" at bounding box center [84, 348] width 158 height 24
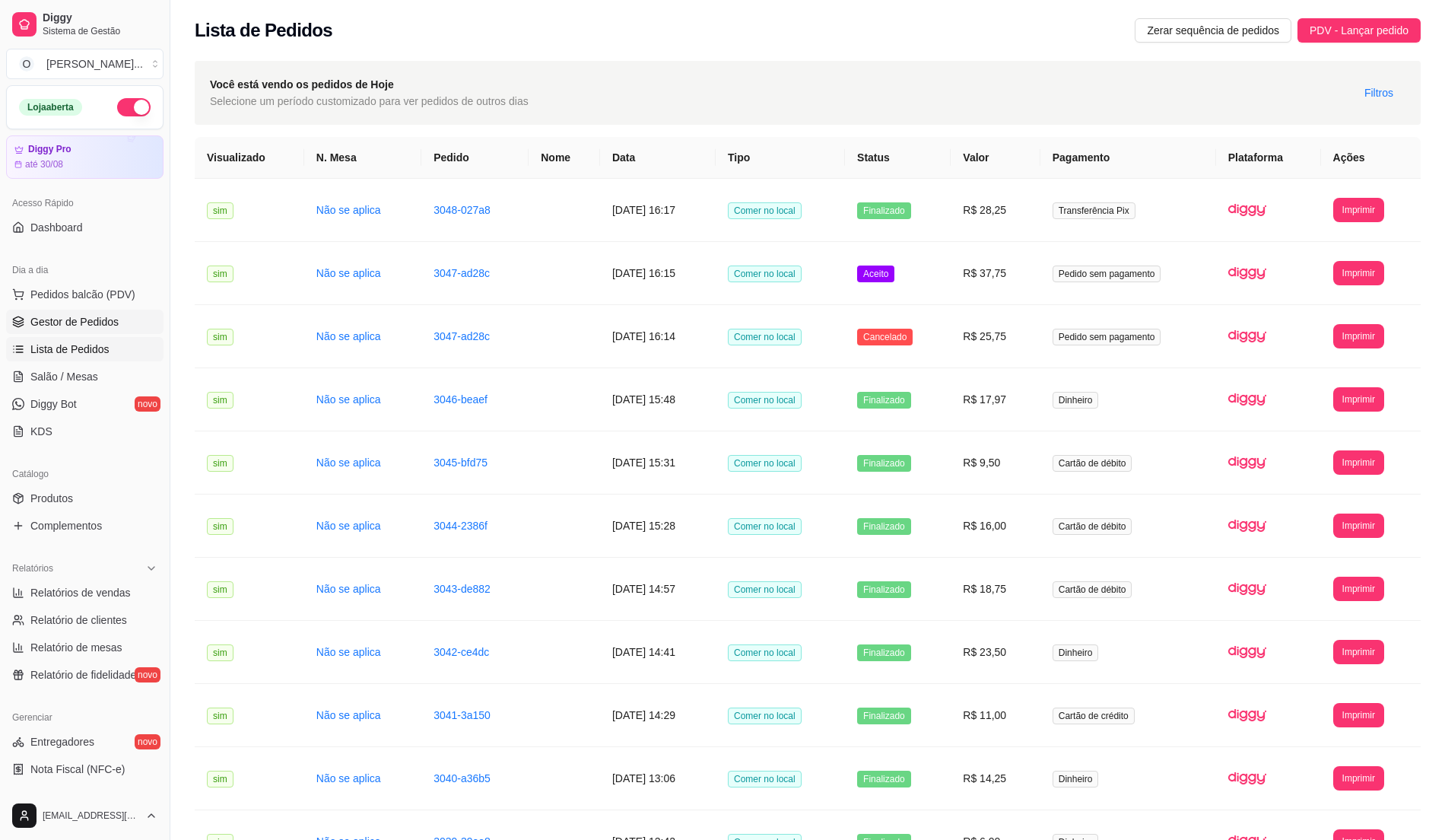
click at [102, 330] on link "Gestor de Pedidos" at bounding box center [84, 321] width 158 height 24
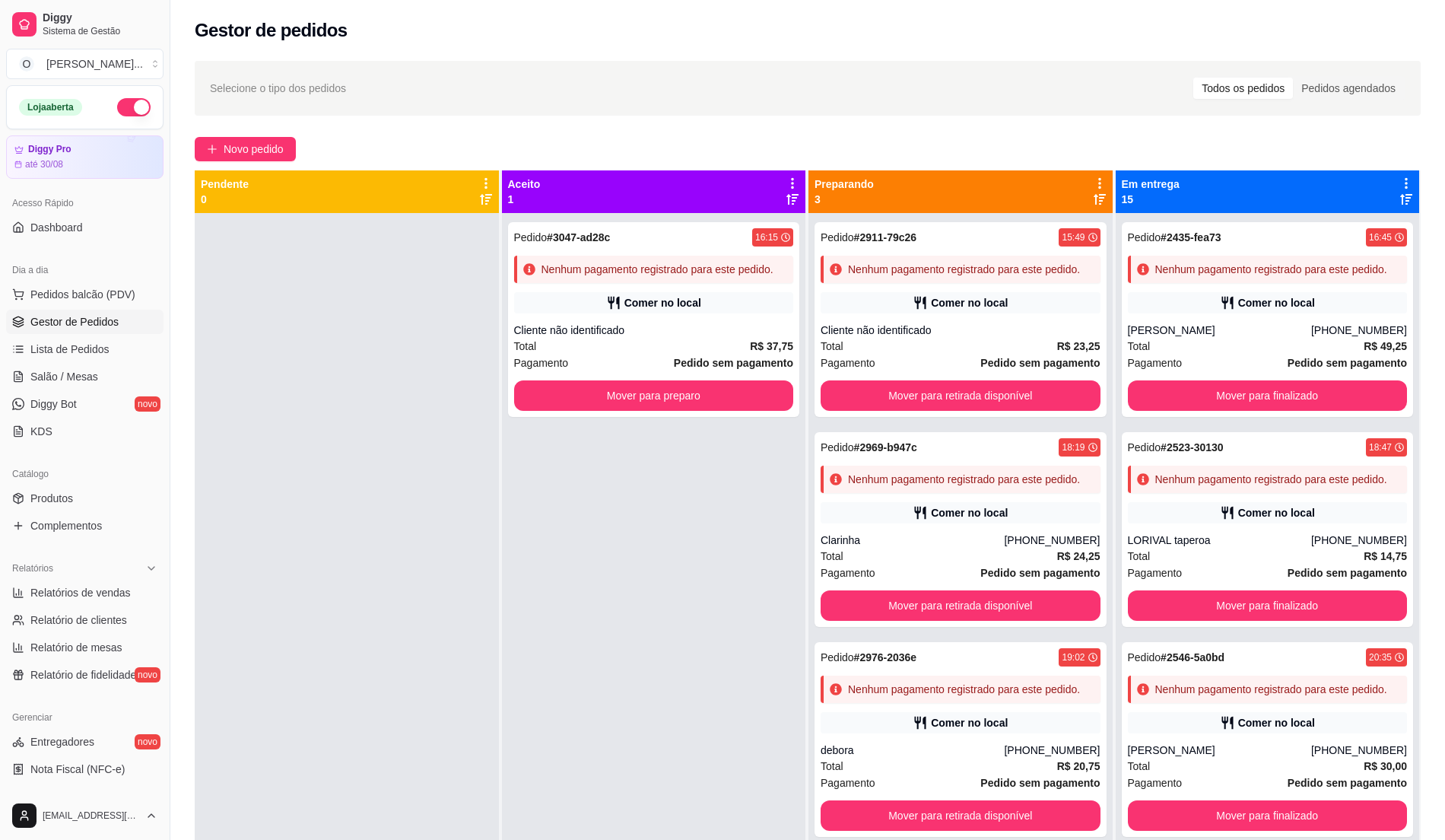
click at [102, 330] on link "Gestor de Pedidos" at bounding box center [84, 321] width 158 height 24
click at [75, 344] on span "Lista de Pedidos" at bounding box center [70, 349] width 79 height 15
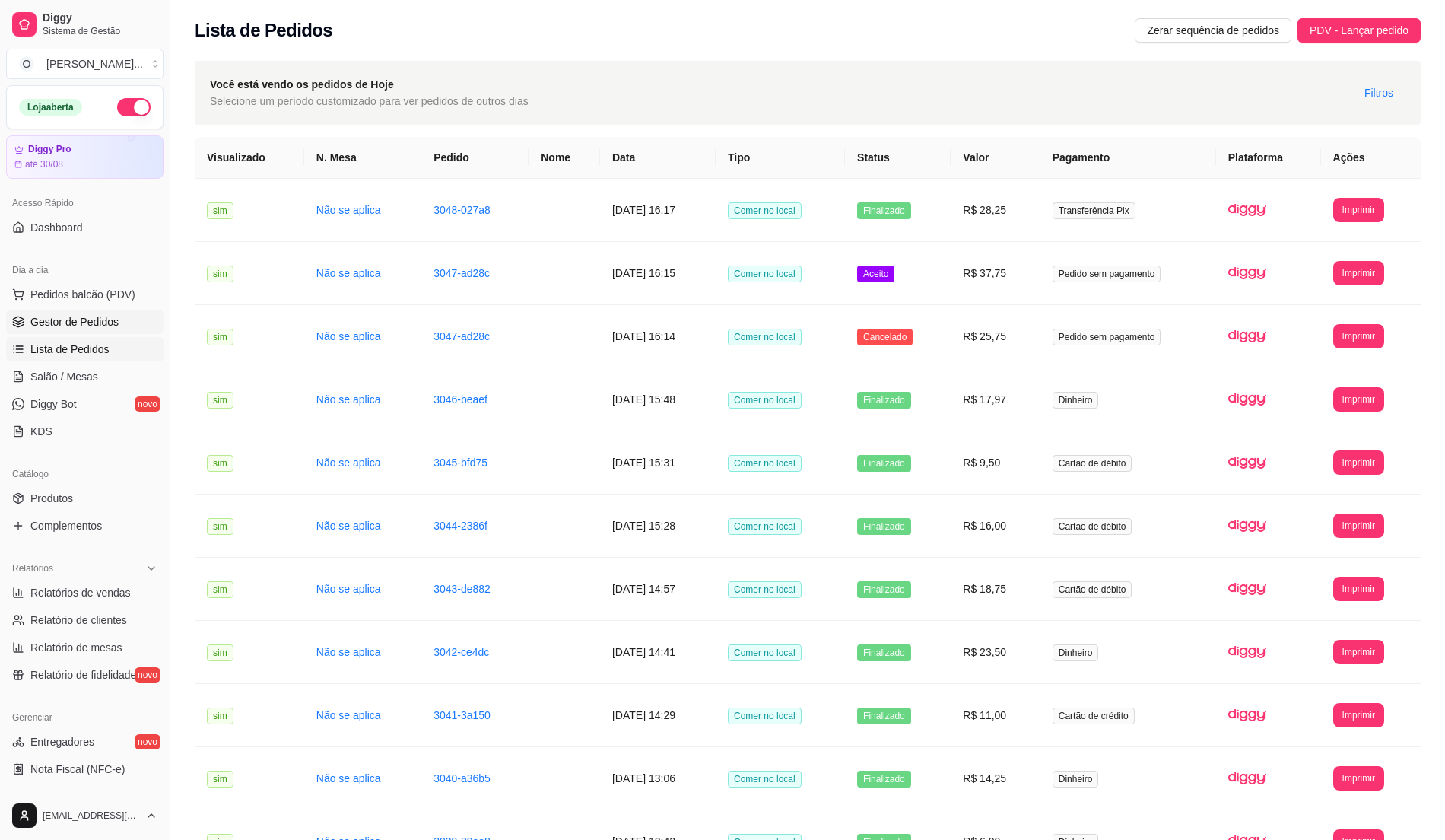
click at [82, 326] on span "Gestor de Pedidos" at bounding box center [74, 322] width 88 height 15
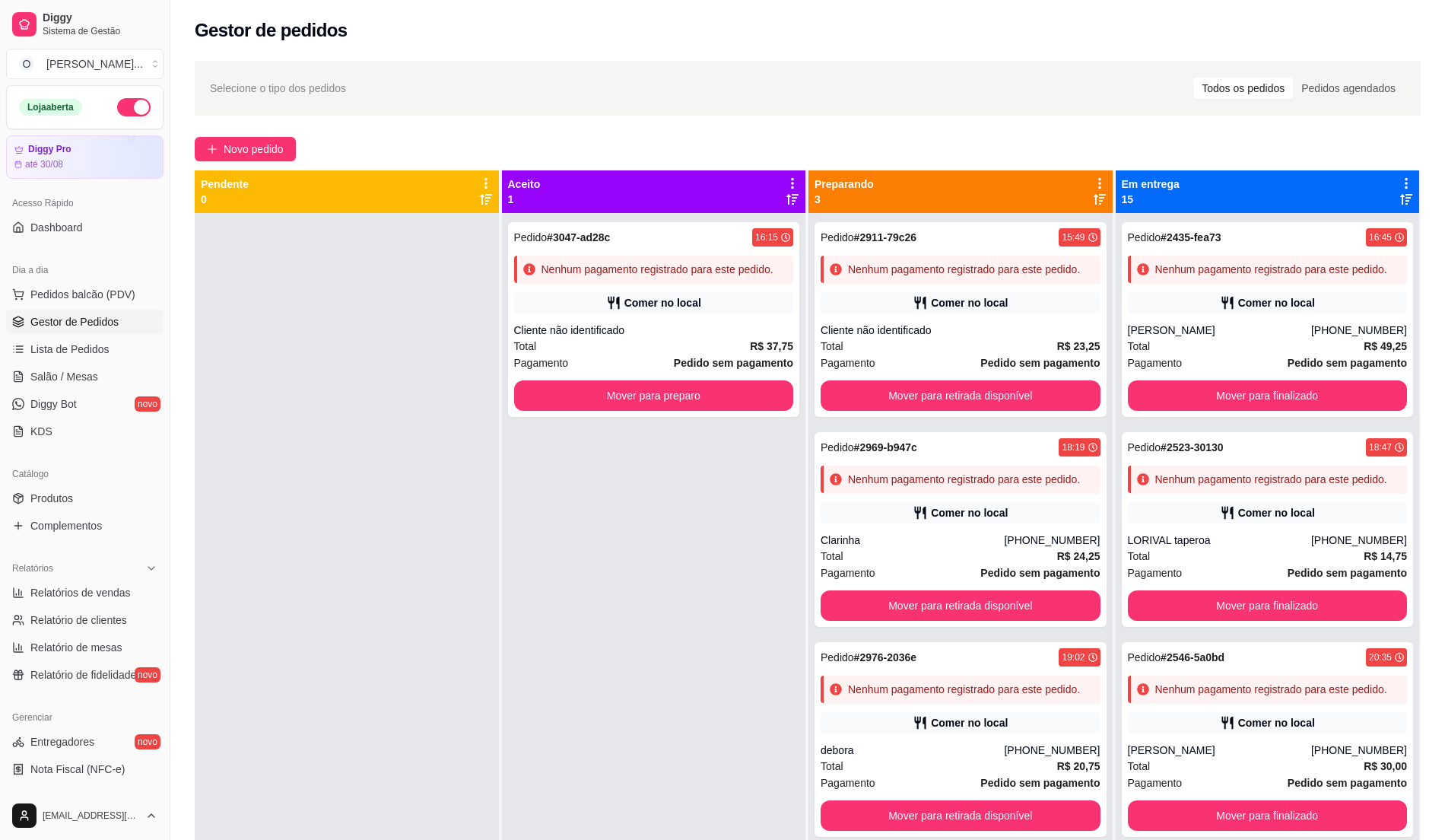
click at [82, 326] on span "Gestor de Pedidos" at bounding box center [74, 322] width 88 height 15
click at [83, 341] on link "Lista de Pedidos" at bounding box center [84, 348] width 158 height 24
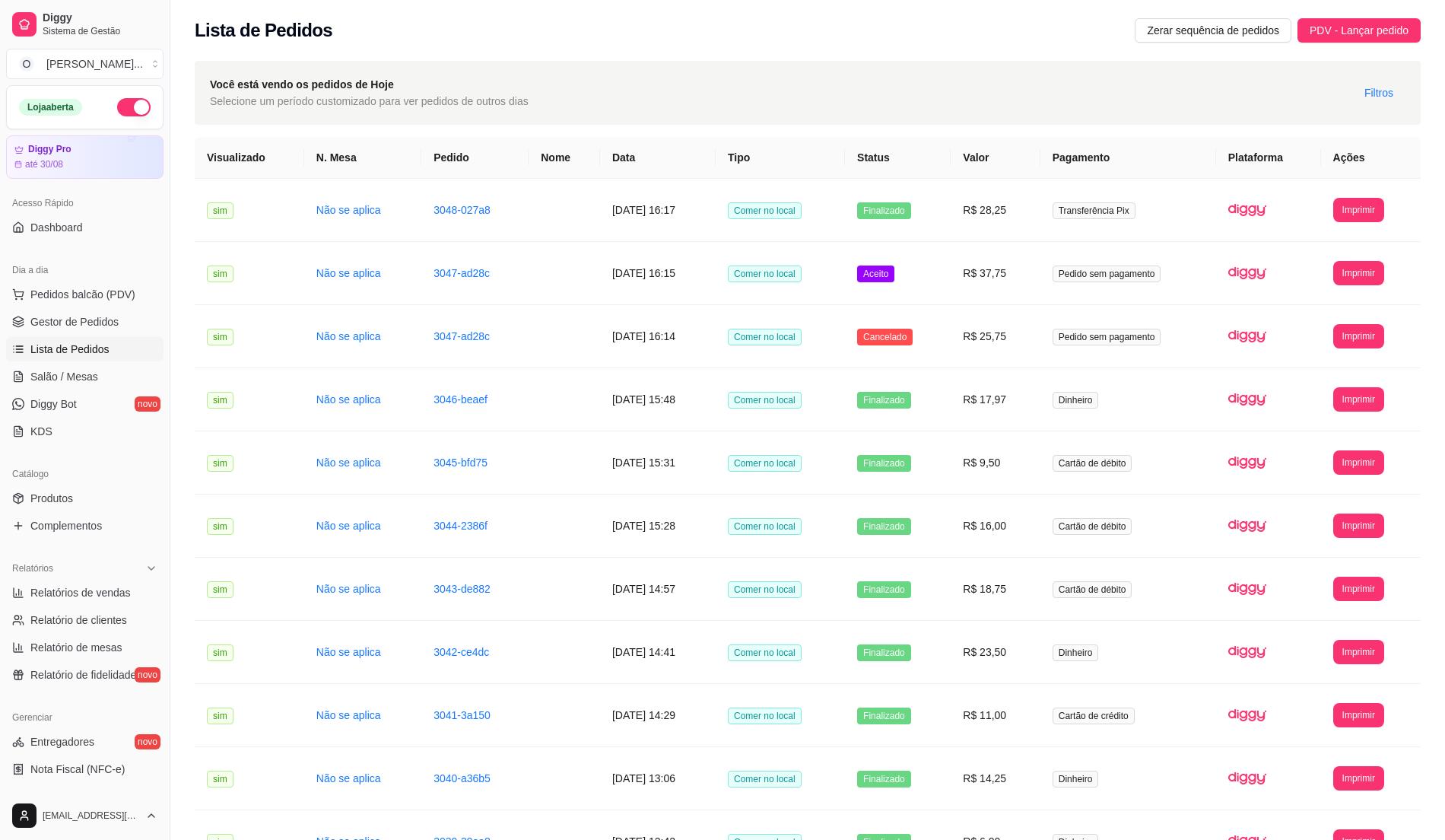
click at [83, 341] on link "Lista de Pedidos" at bounding box center [84, 348] width 158 height 24
click at [111, 321] on span "Gestor de Pedidos" at bounding box center [74, 322] width 88 height 15
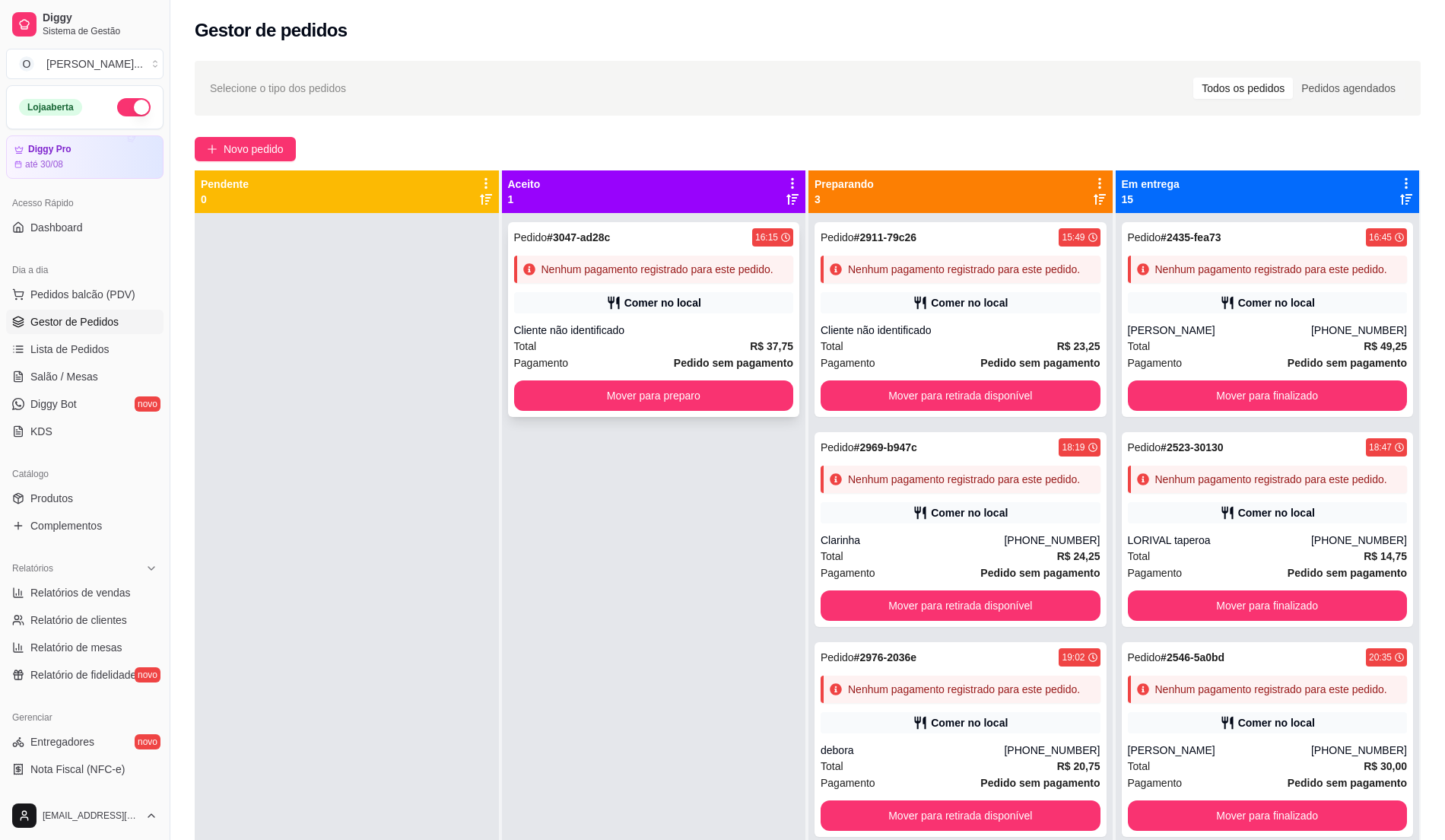
click at [674, 311] on div "Comer no local" at bounding box center [653, 303] width 280 height 21
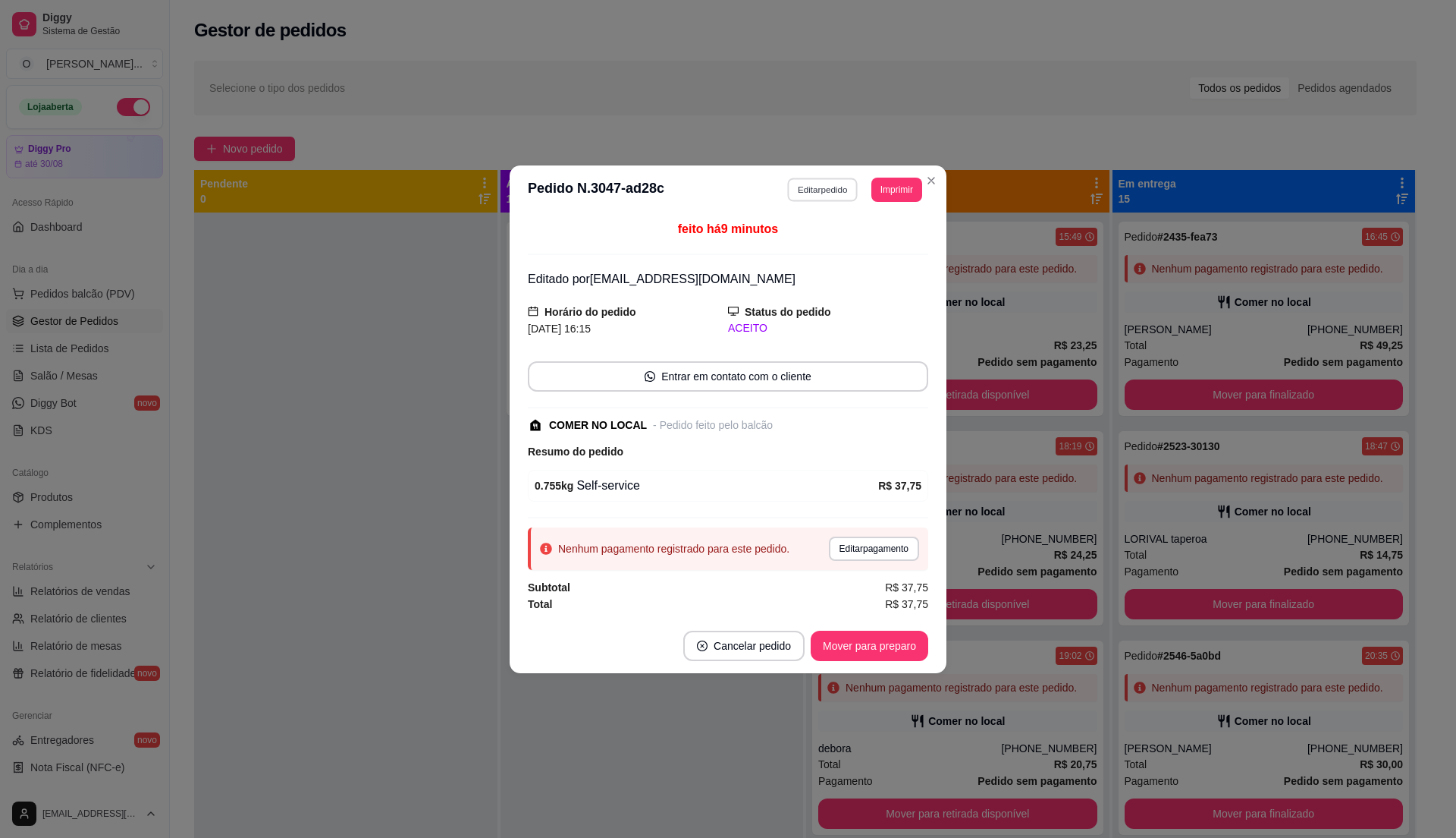
click at [806, 186] on button "Editar pedido" at bounding box center [822, 189] width 70 height 23
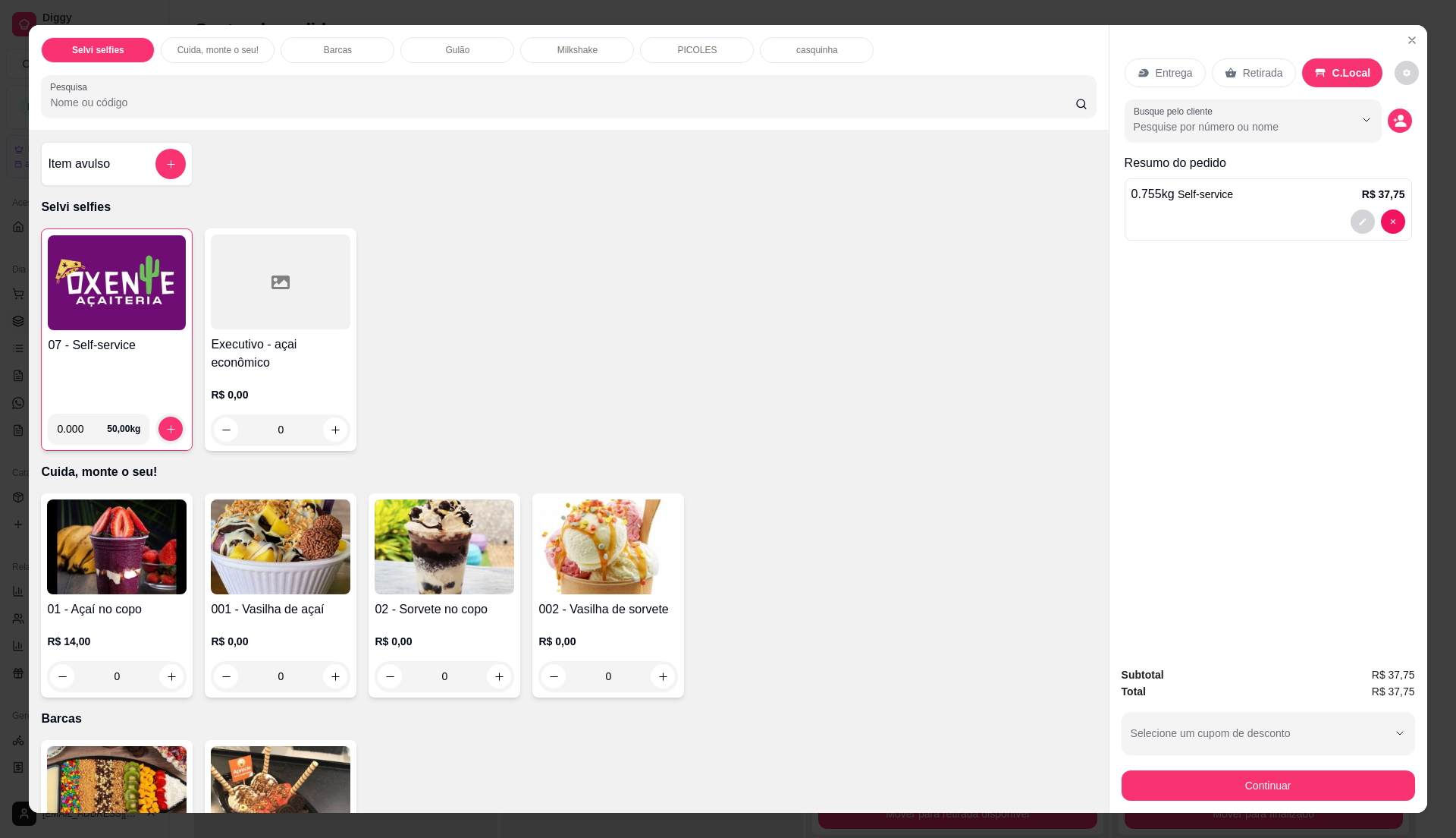
click at [123, 366] on div "07 - Self-service" at bounding box center [117, 369] width 138 height 66
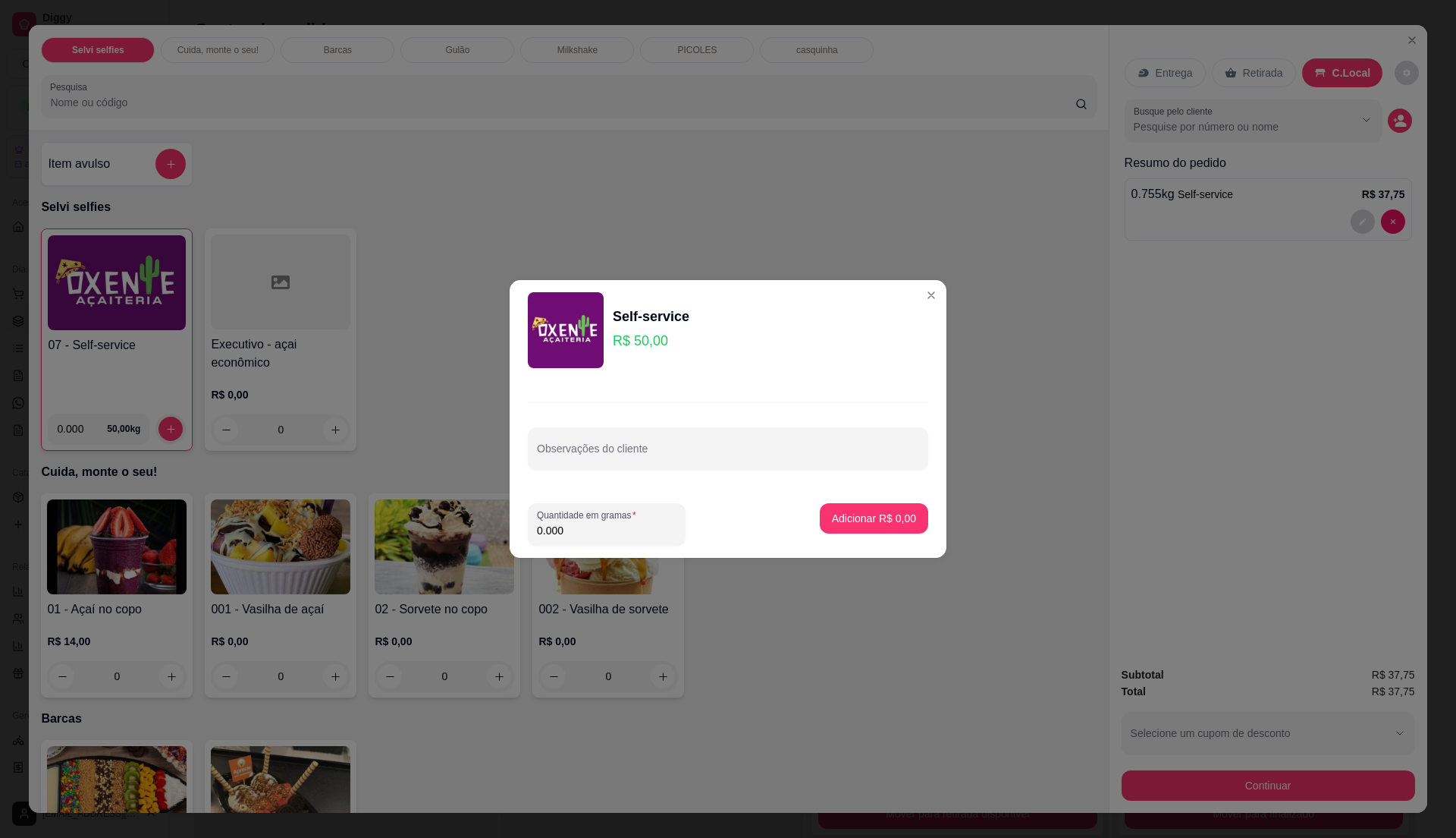
click at [614, 529] on input "0.000" at bounding box center [606, 530] width 140 height 15
type input "0.21"
click at [891, 515] on p "Adicionar R$ 10,50" at bounding box center [870, 517] width 88 height 14
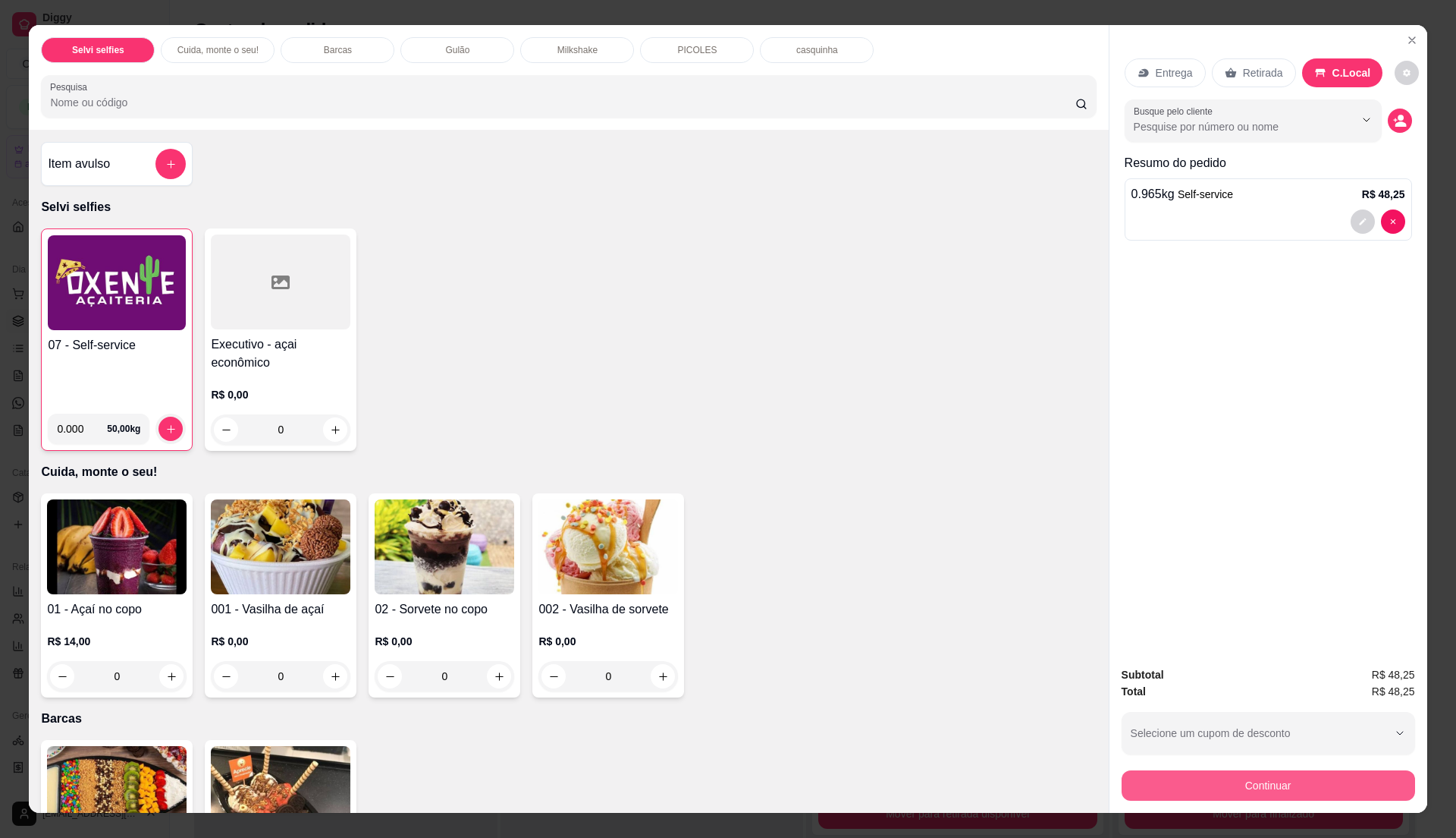
click at [1276, 787] on button "Continuar" at bounding box center [1268, 785] width 293 height 30
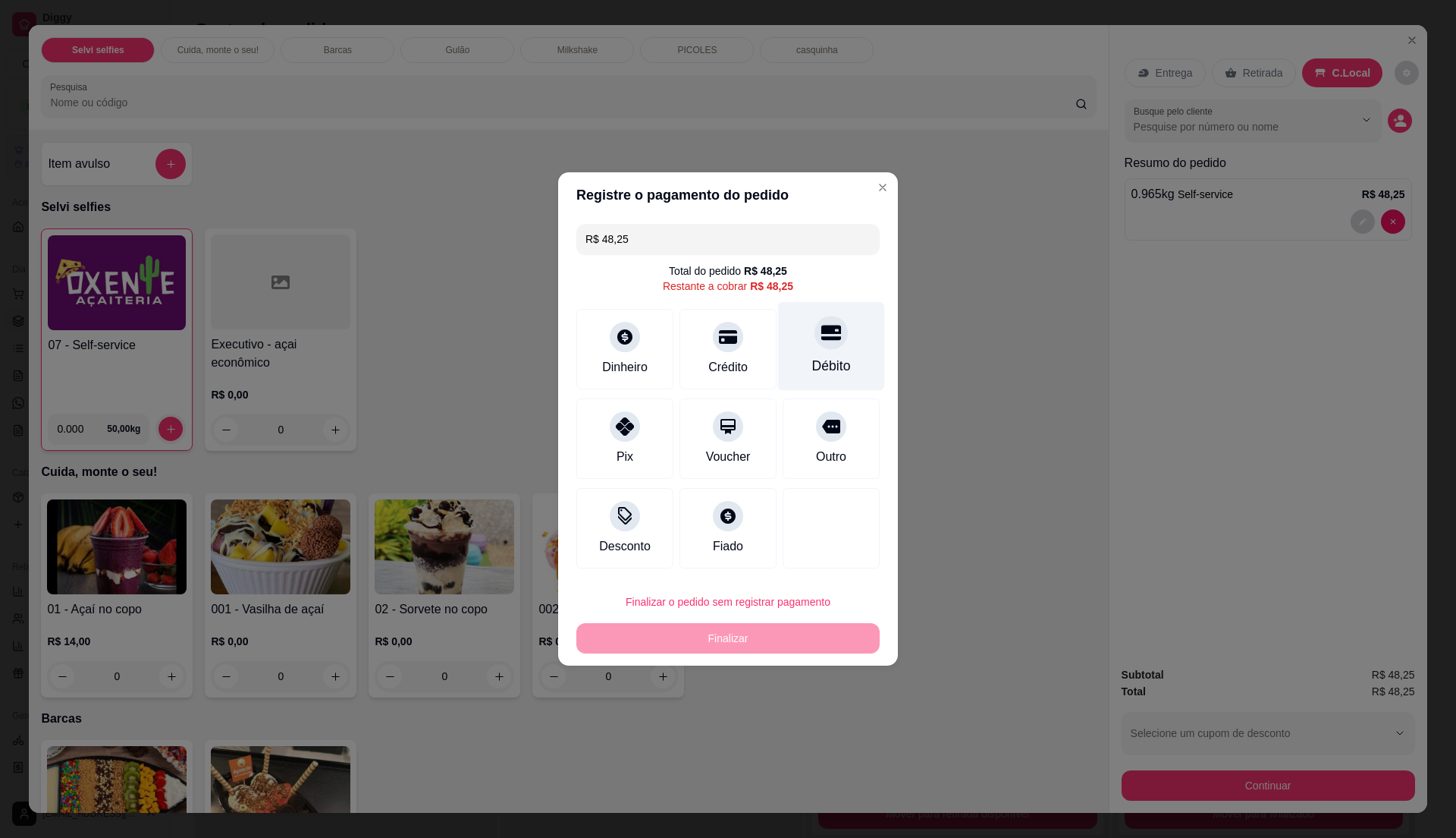
click at [795, 368] on div "Débito" at bounding box center [831, 347] width 107 height 89
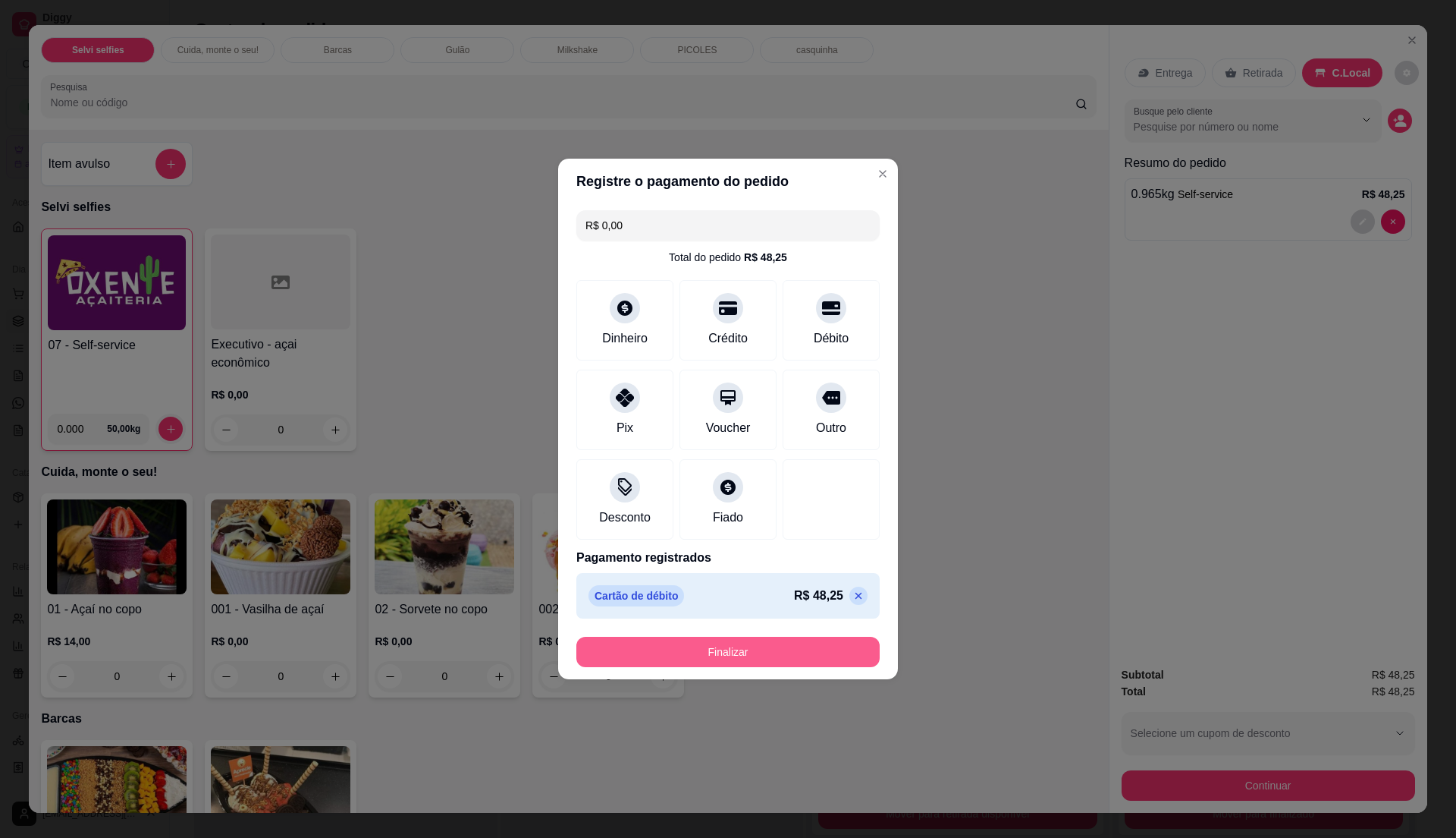
click at [783, 642] on button "Finalizar" at bounding box center [728, 651] width 303 height 30
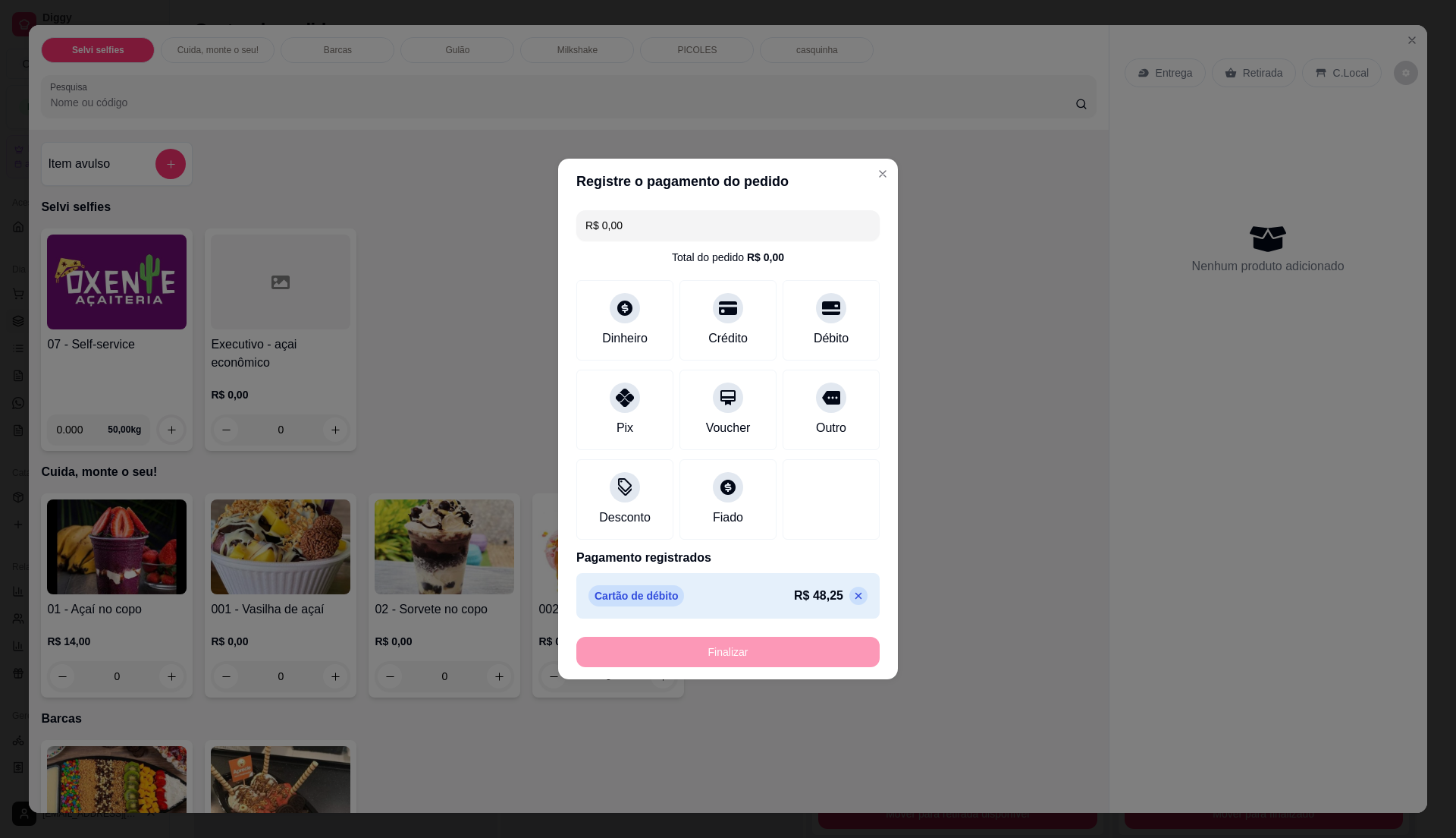
type input "-R$ 48,25"
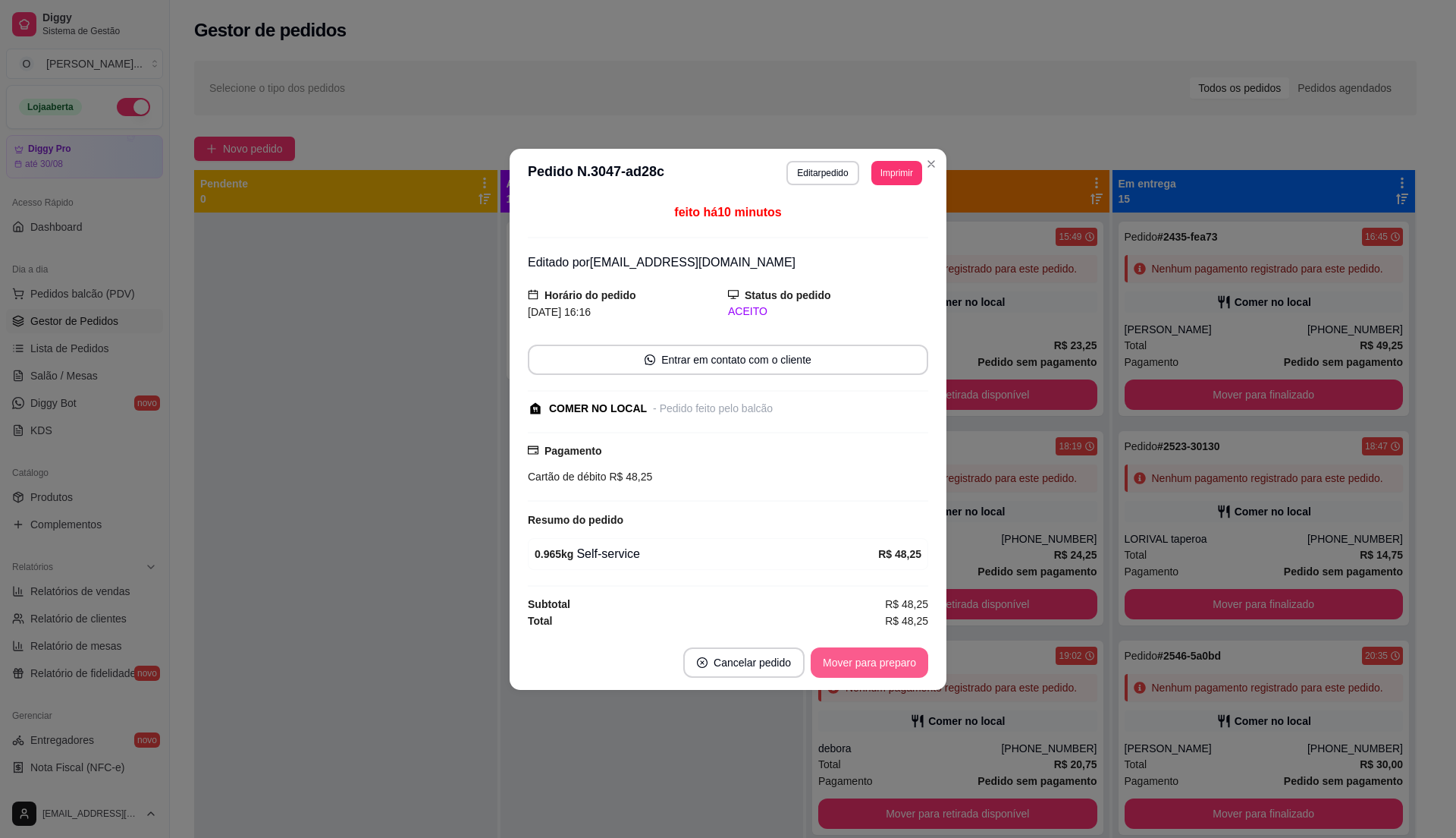
click at [823, 662] on button "Mover para preparo" at bounding box center [869, 661] width 118 height 30
click at [823, 662] on button "Mover para retirada disponível" at bounding box center [844, 661] width 168 height 30
click at [823, 662] on button "Mover para finalizado" at bounding box center [865, 661] width 125 height 30
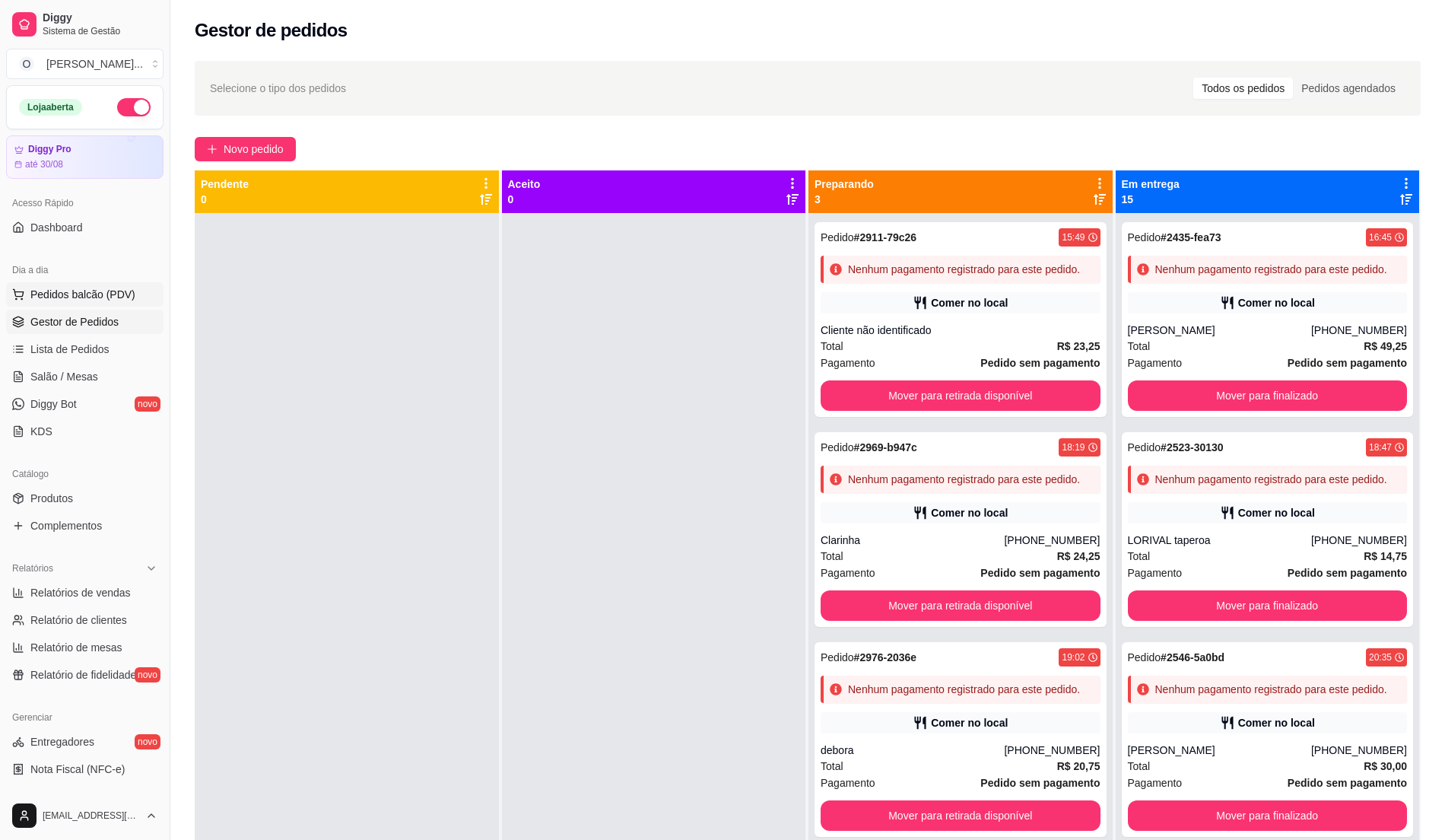
click at [76, 295] on span "Pedidos balcão (PDV)" at bounding box center [82, 294] width 105 height 15
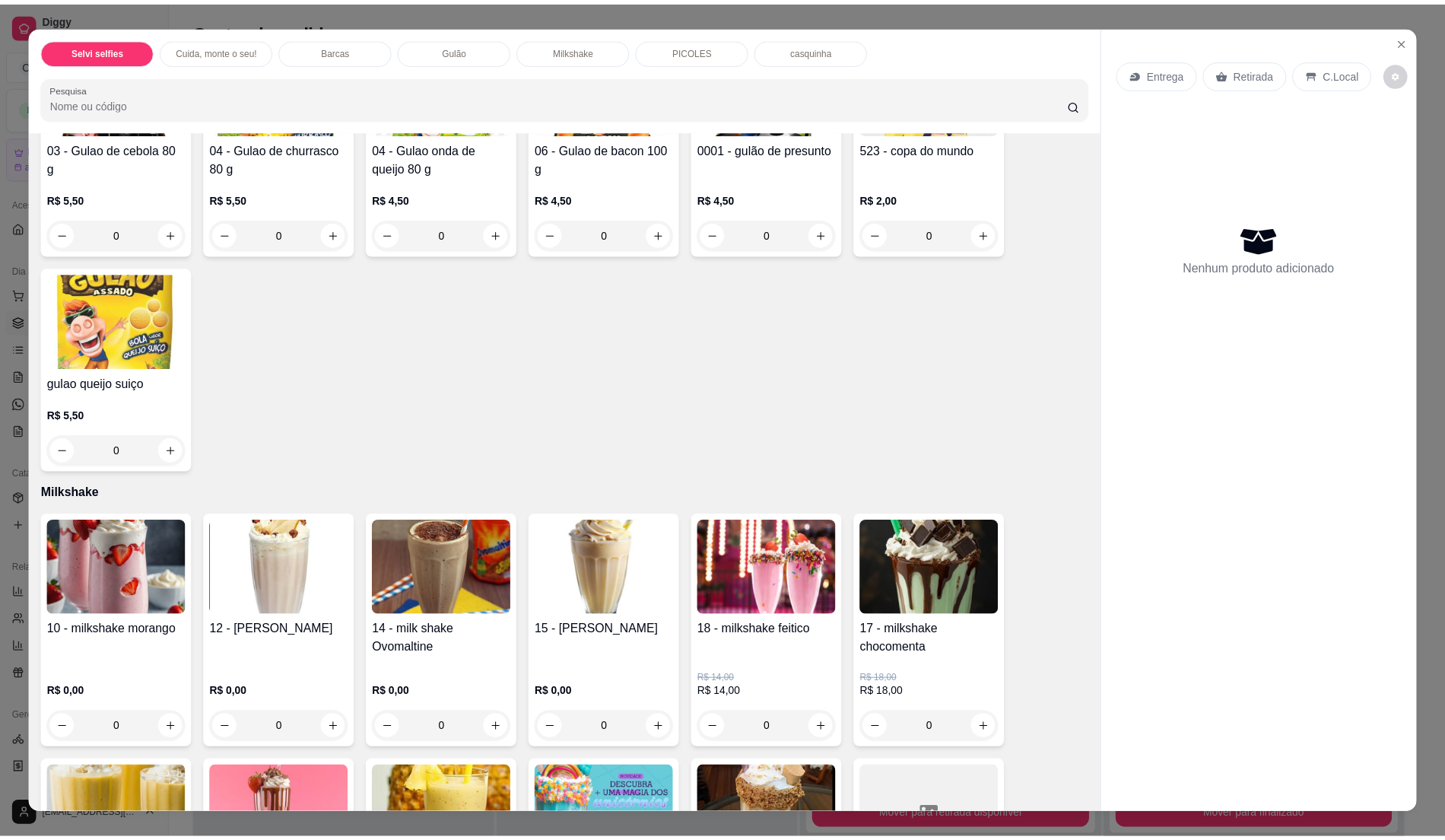
scroll to position [913, 0]
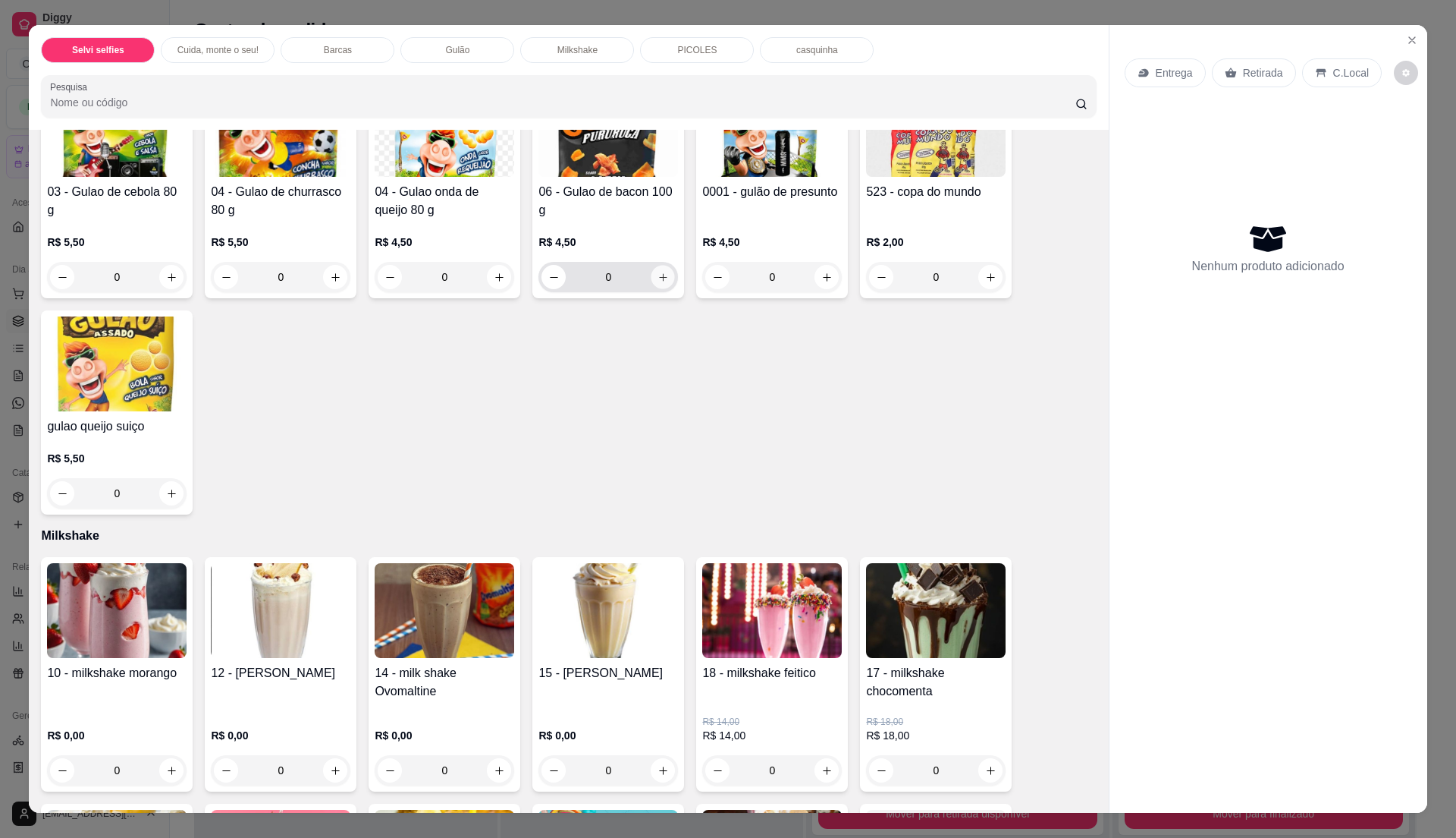
click at [651, 282] on button "increase-product-quantity" at bounding box center [663, 277] width 23 height 23
type input "1"
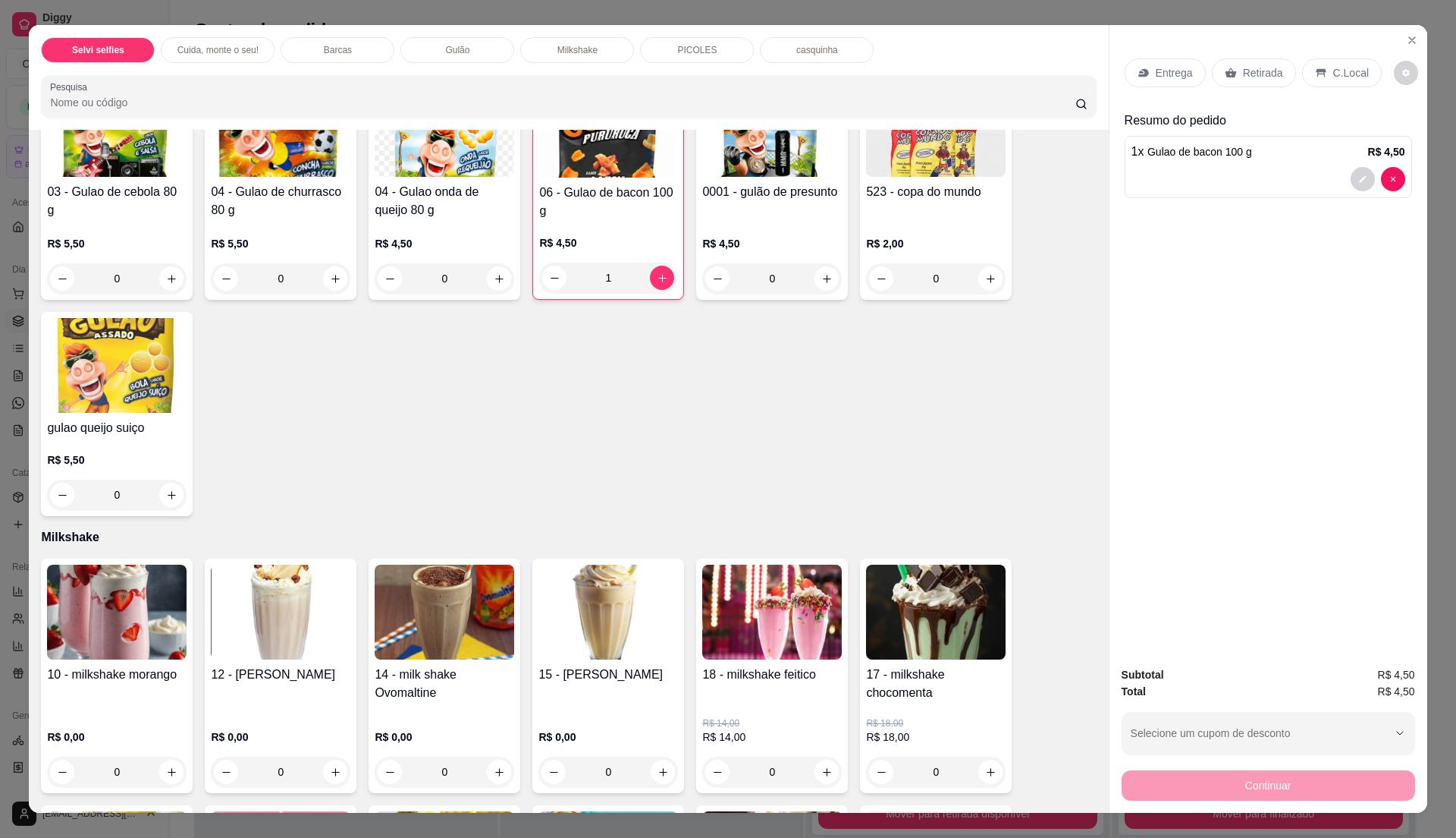
click at [1329, 86] on div "C.Local" at bounding box center [1341, 73] width 80 height 29
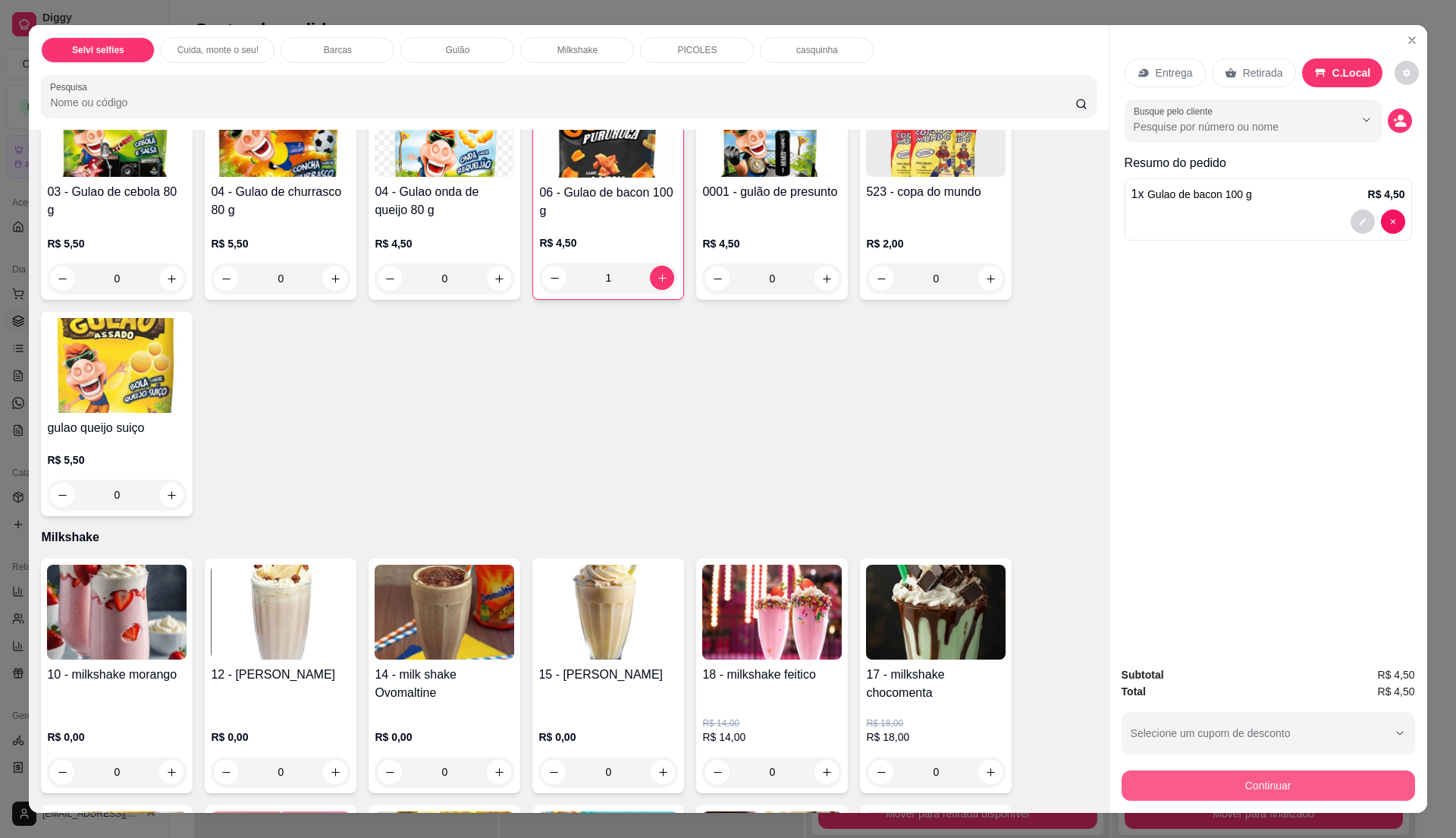
click at [1250, 781] on button "Continuar" at bounding box center [1268, 785] width 293 height 30
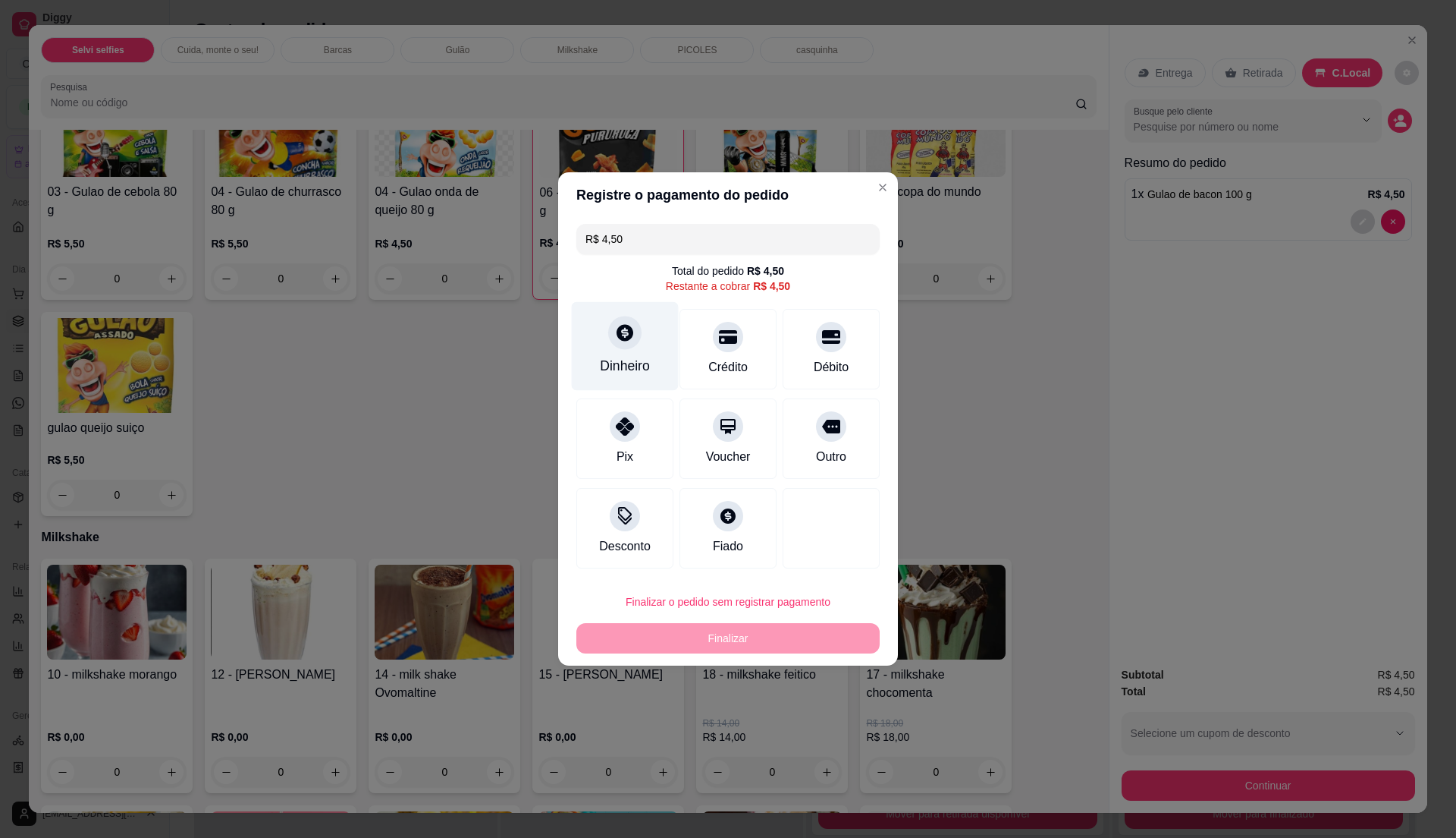
click at [635, 358] on div "Dinheiro" at bounding box center [625, 366] width 50 height 19
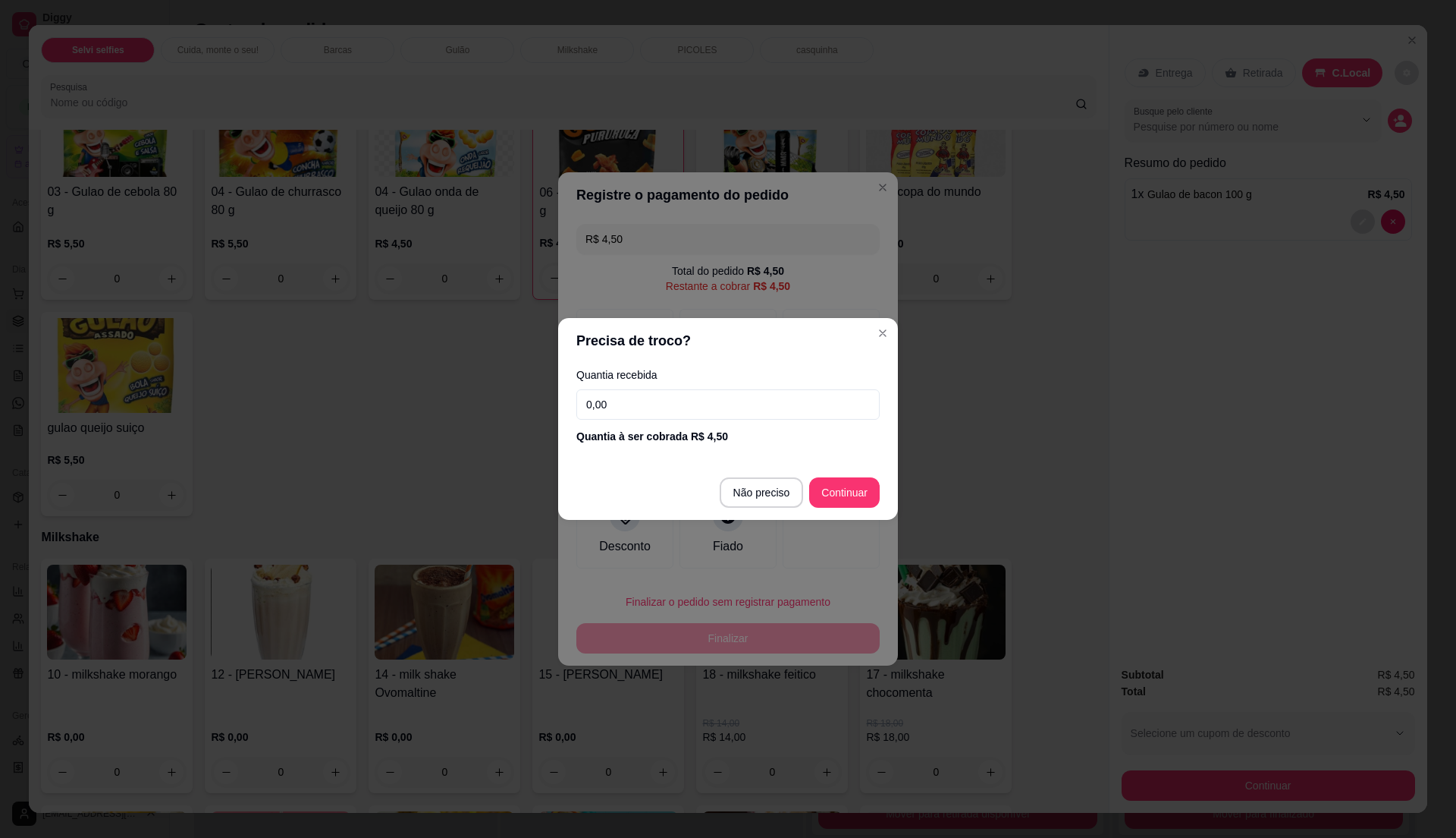
click at [707, 414] on input "0,00" at bounding box center [728, 404] width 303 height 30
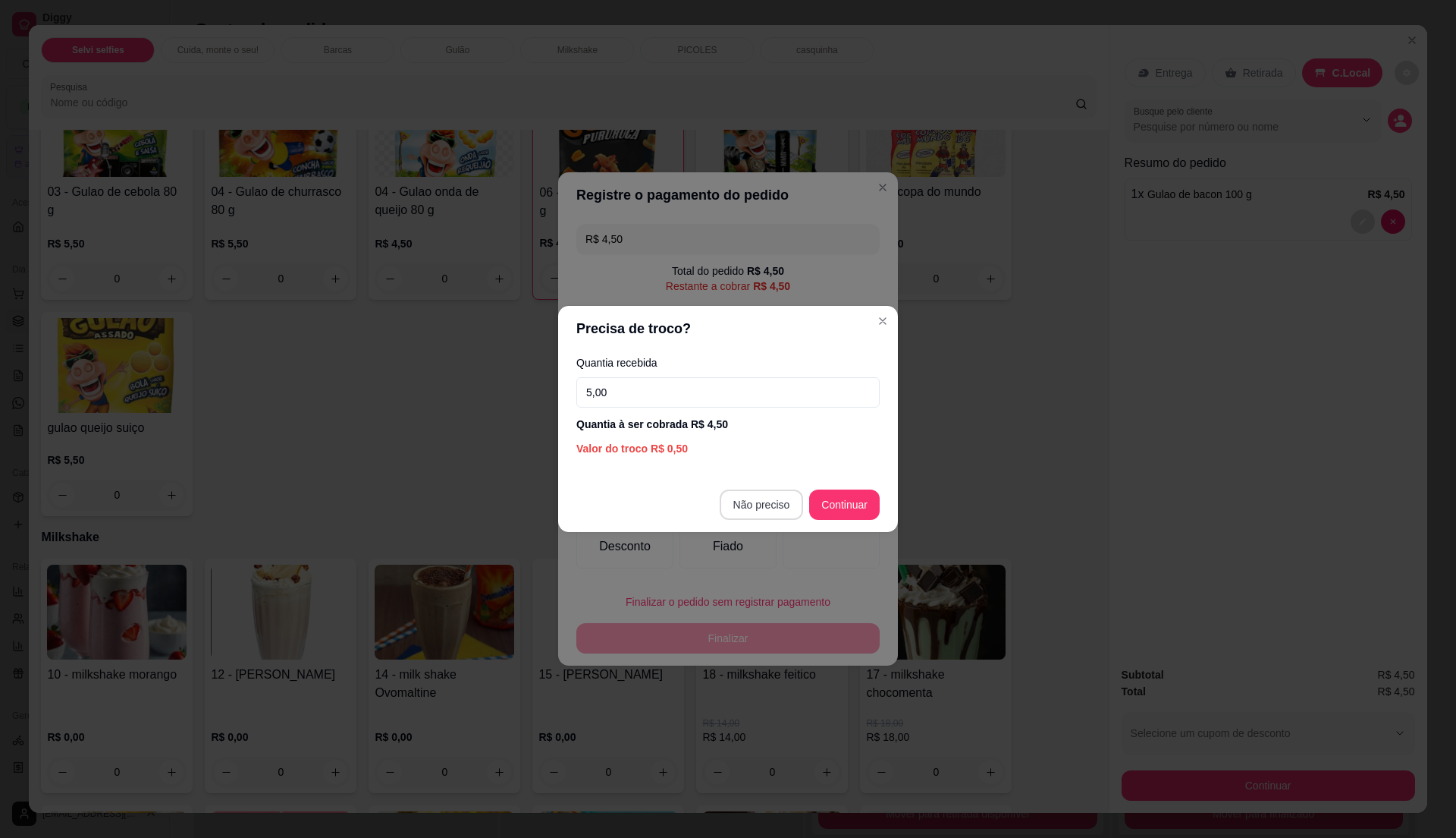
type input "5,00"
type input "R$ 0,00"
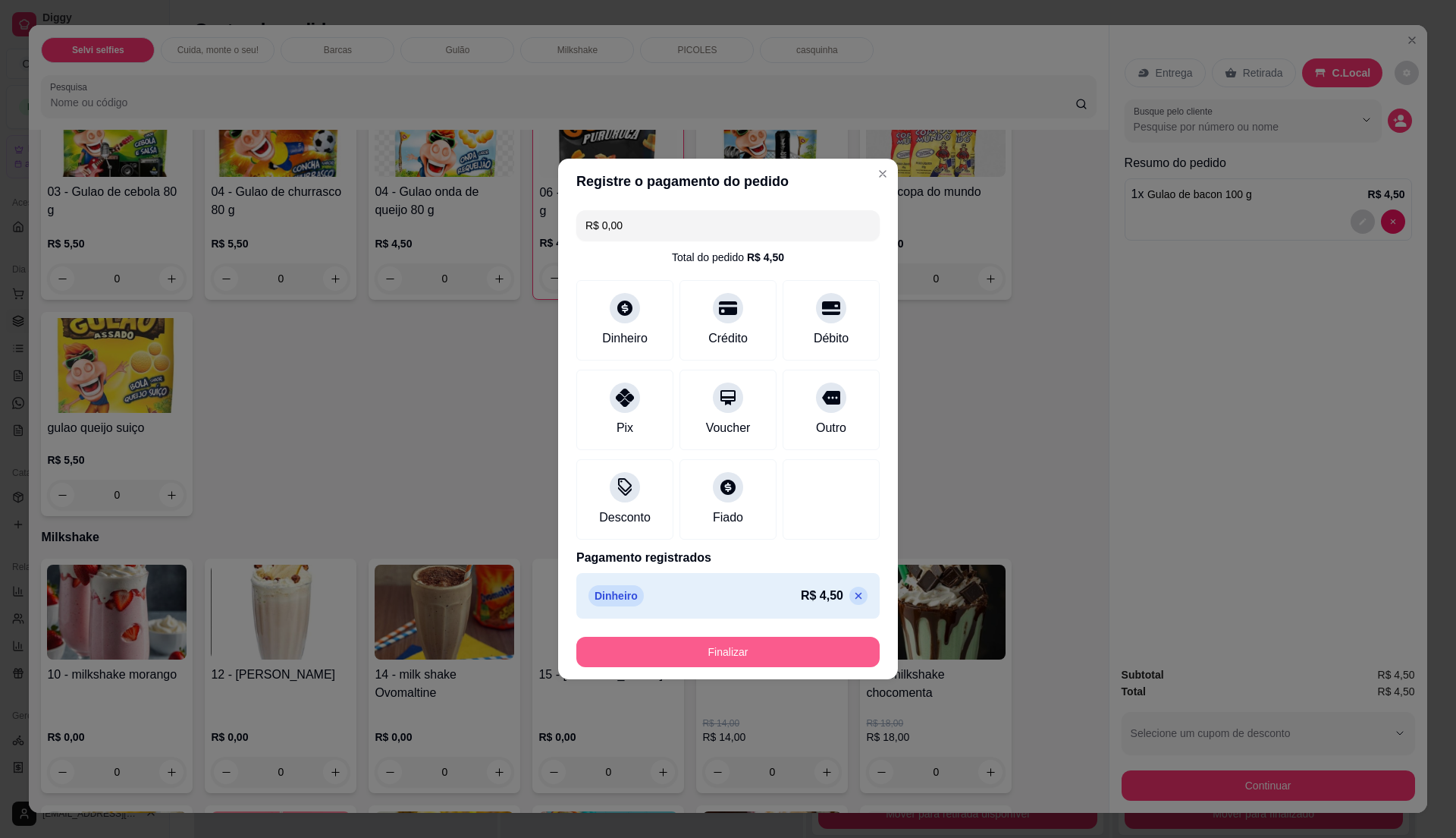
click at [828, 640] on button "Finalizar" at bounding box center [728, 651] width 303 height 30
type input "0"
type input "-R$ 4,50"
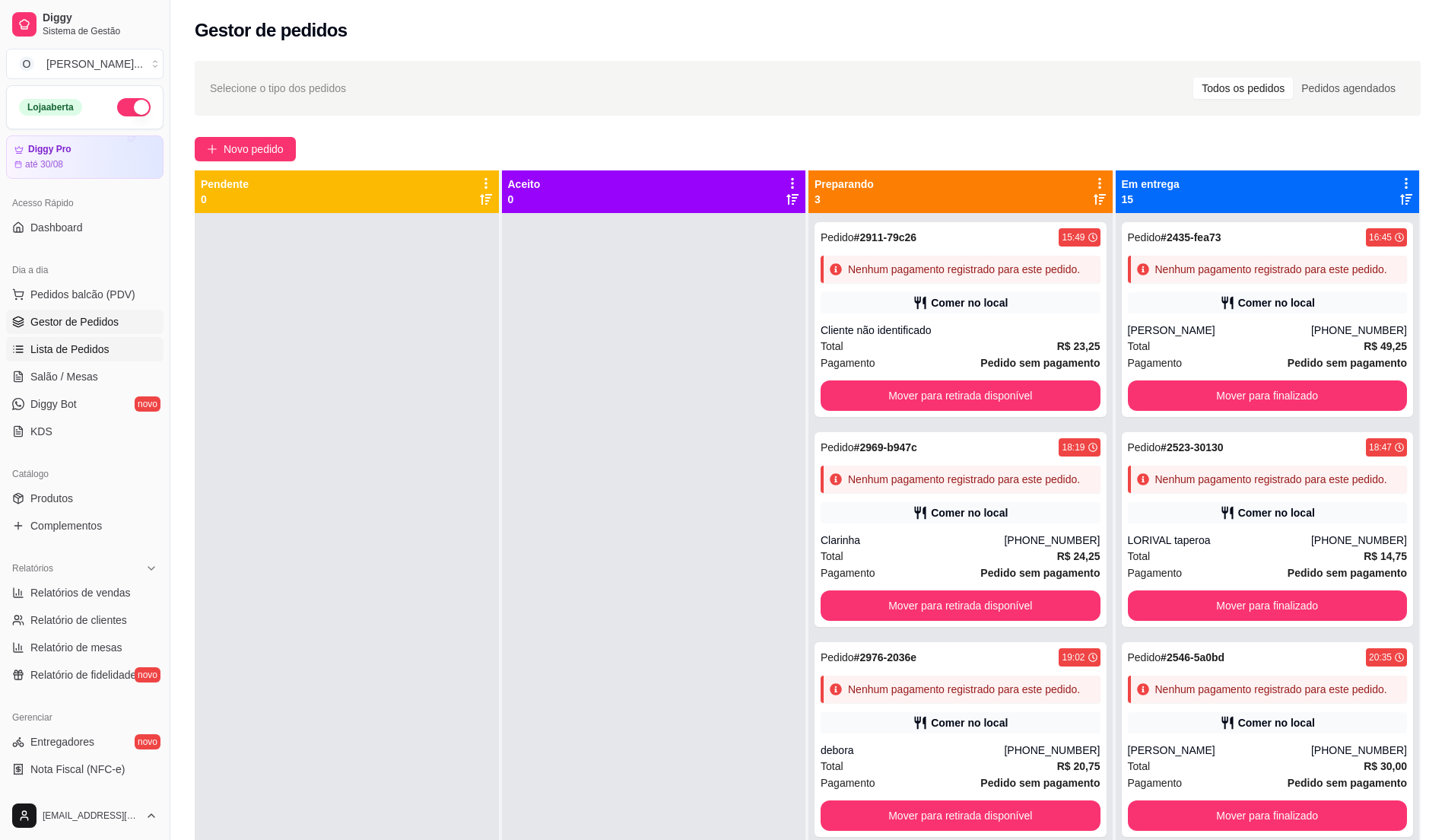
click at [45, 348] on span "Lista de Pedidos" at bounding box center [70, 349] width 79 height 15
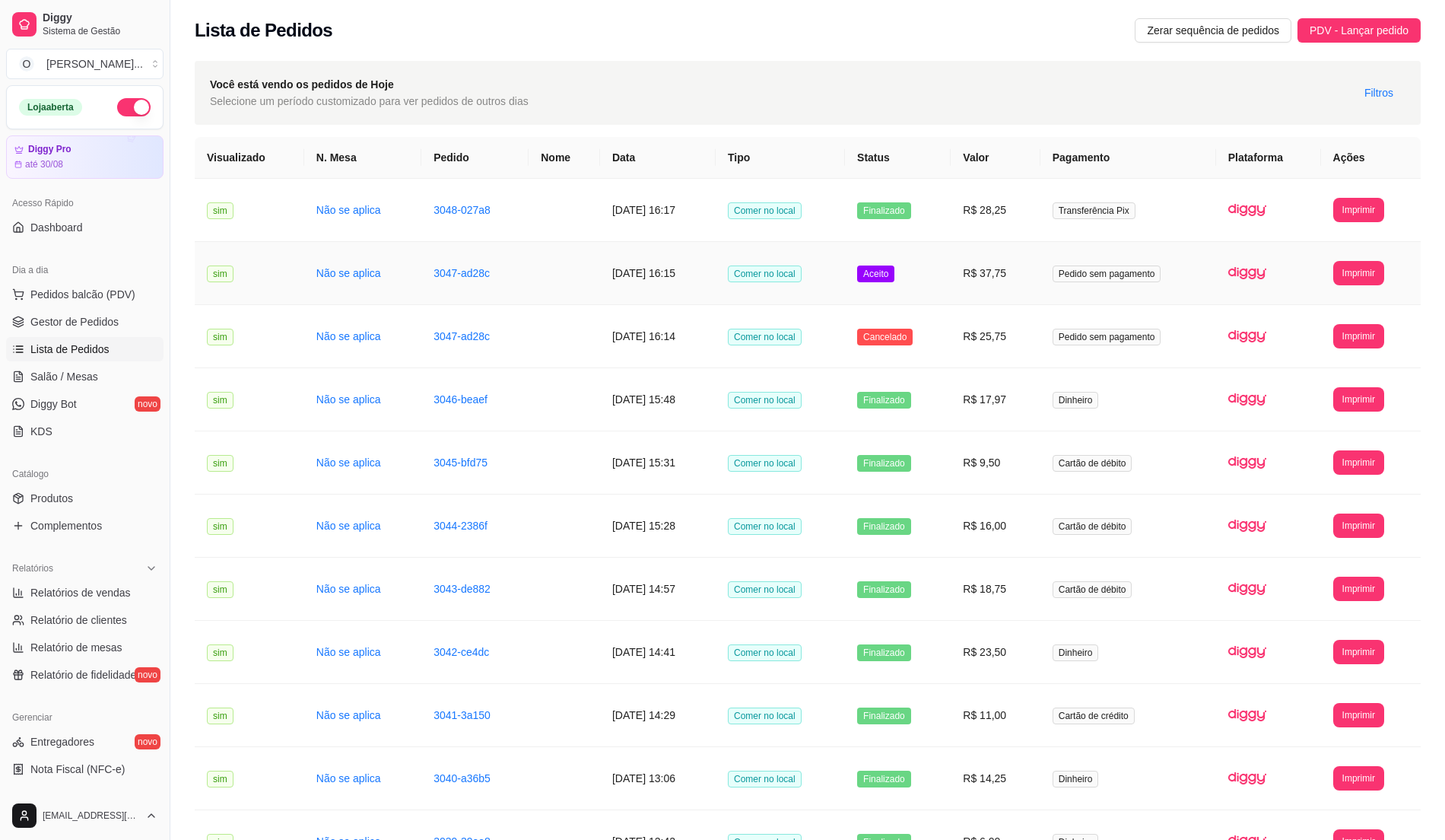
click at [1035, 283] on td "R$ 37,75" at bounding box center [995, 273] width 89 height 63
click at [1024, 283] on td "R$ 37,75" at bounding box center [995, 273] width 89 height 63
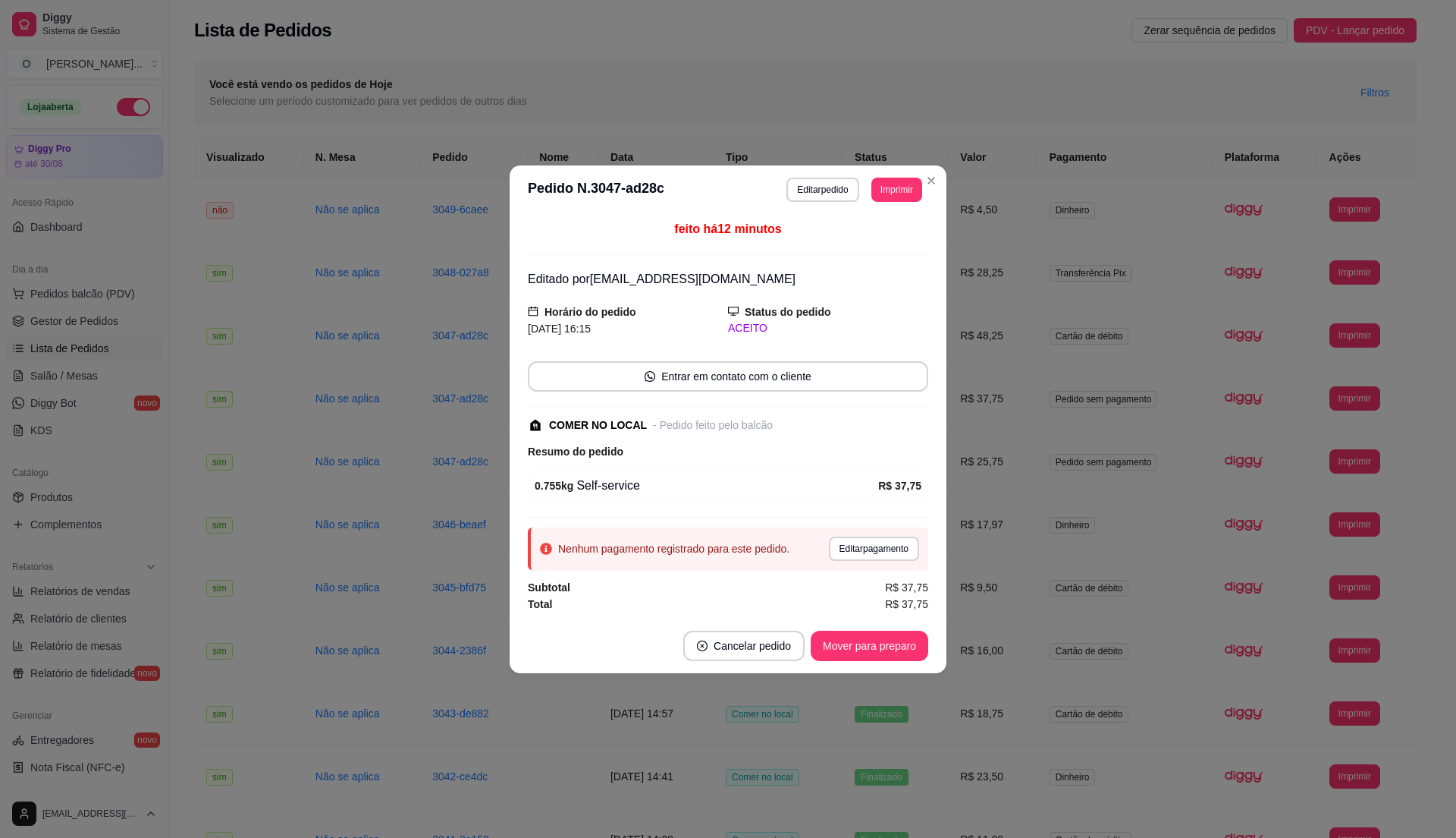
click at [944, 278] on div "feito há 12 minutos Editado por [EMAIL_ADDRESS][DOMAIN_NAME] Horário do pedido …" at bounding box center [728, 416] width 437 height 405
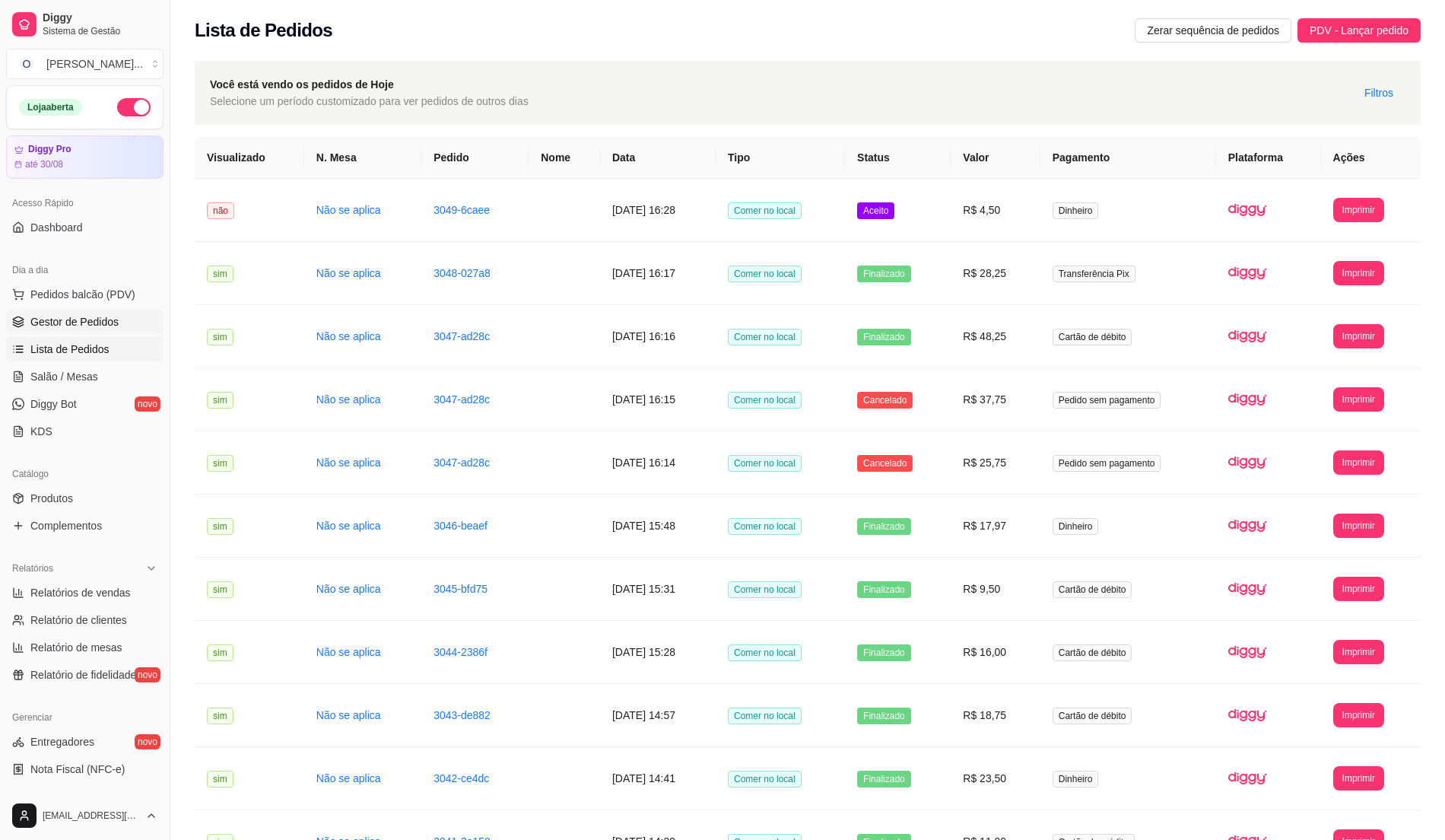
click at [62, 315] on span "Gestor de Pedidos" at bounding box center [74, 322] width 88 height 15
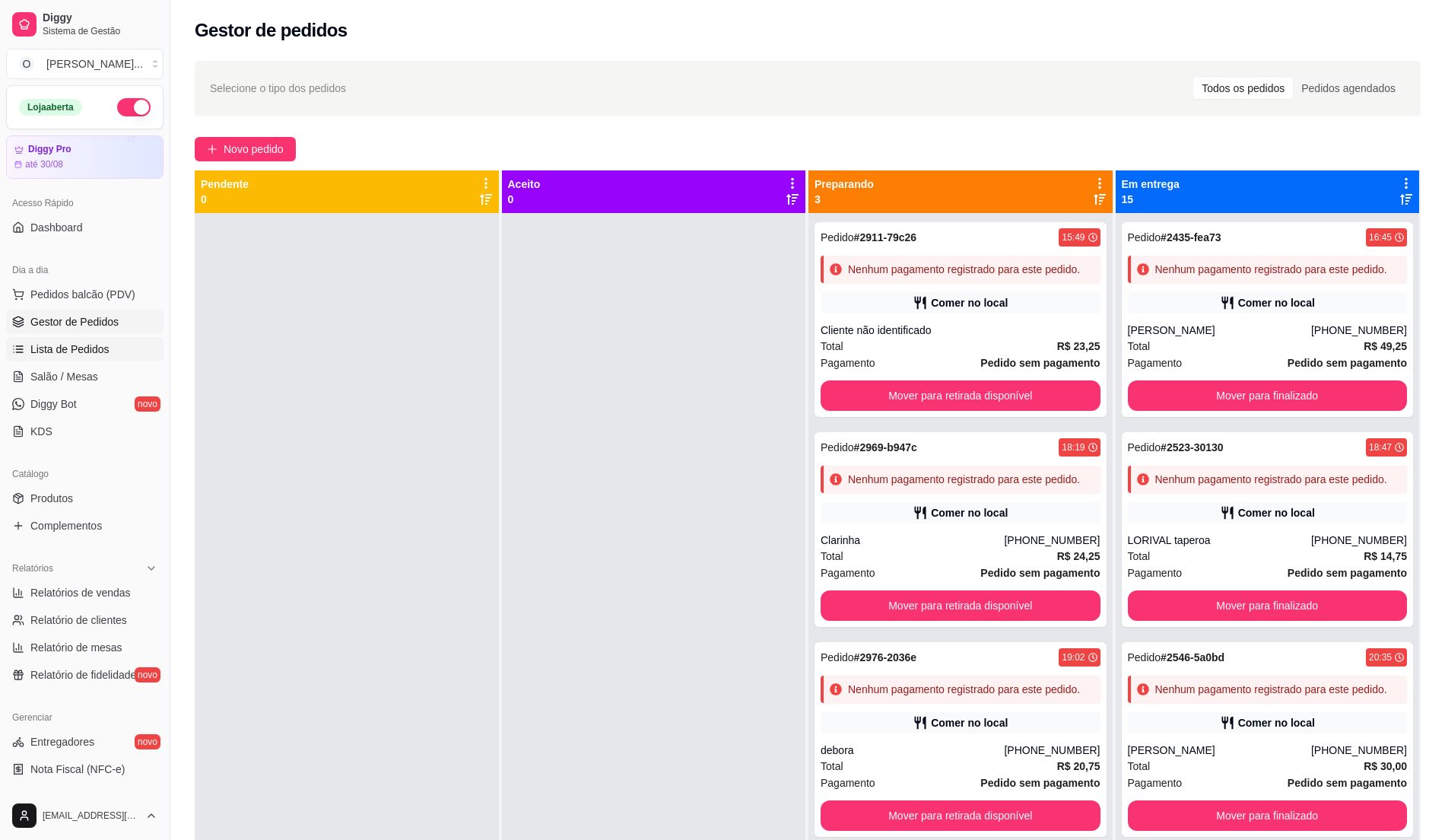
click at [80, 347] on span "Lista de Pedidos" at bounding box center [70, 349] width 79 height 15
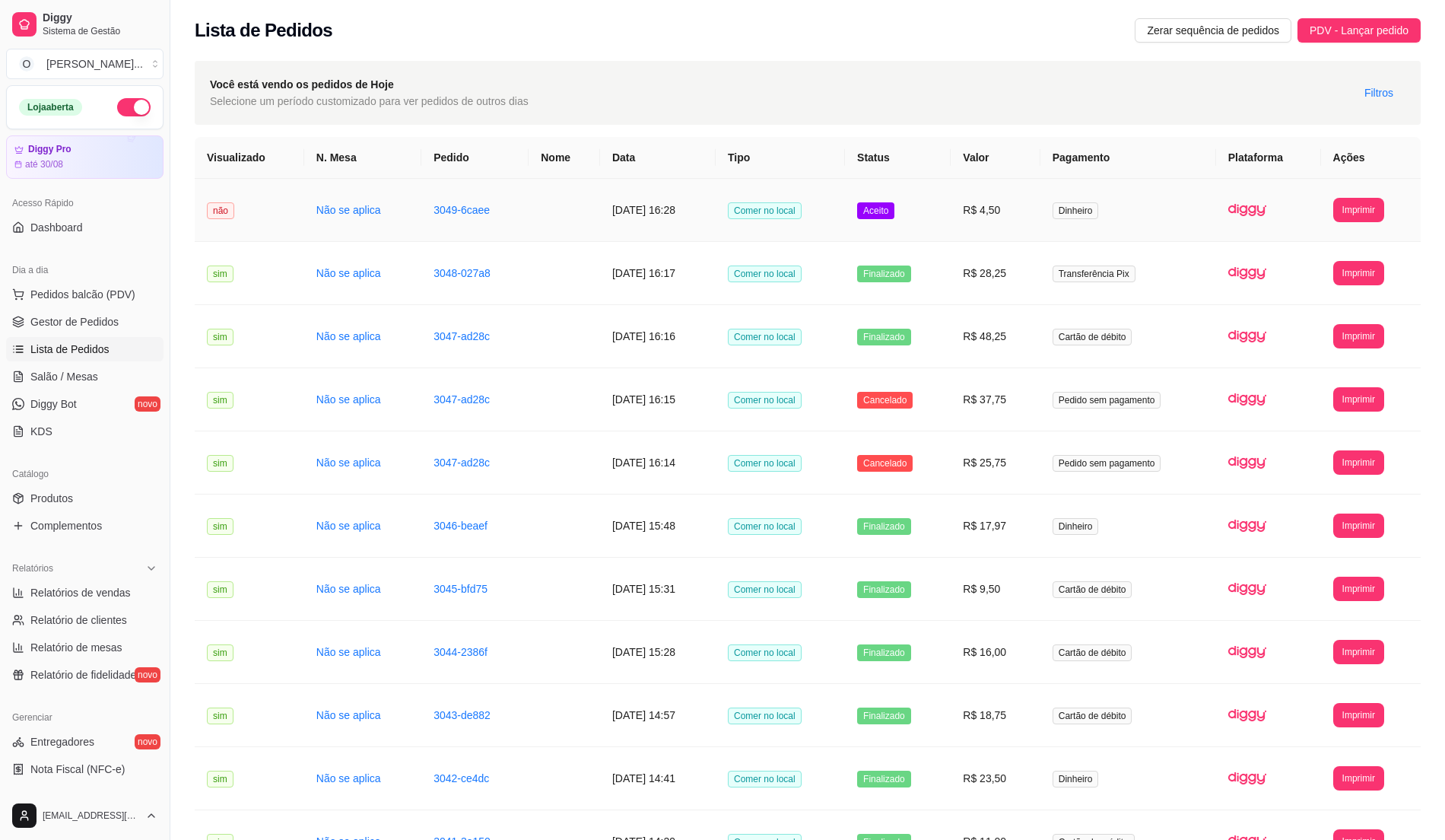
click at [1074, 202] on span "Dinheiro" at bounding box center [1076, 210] width 46 height 16
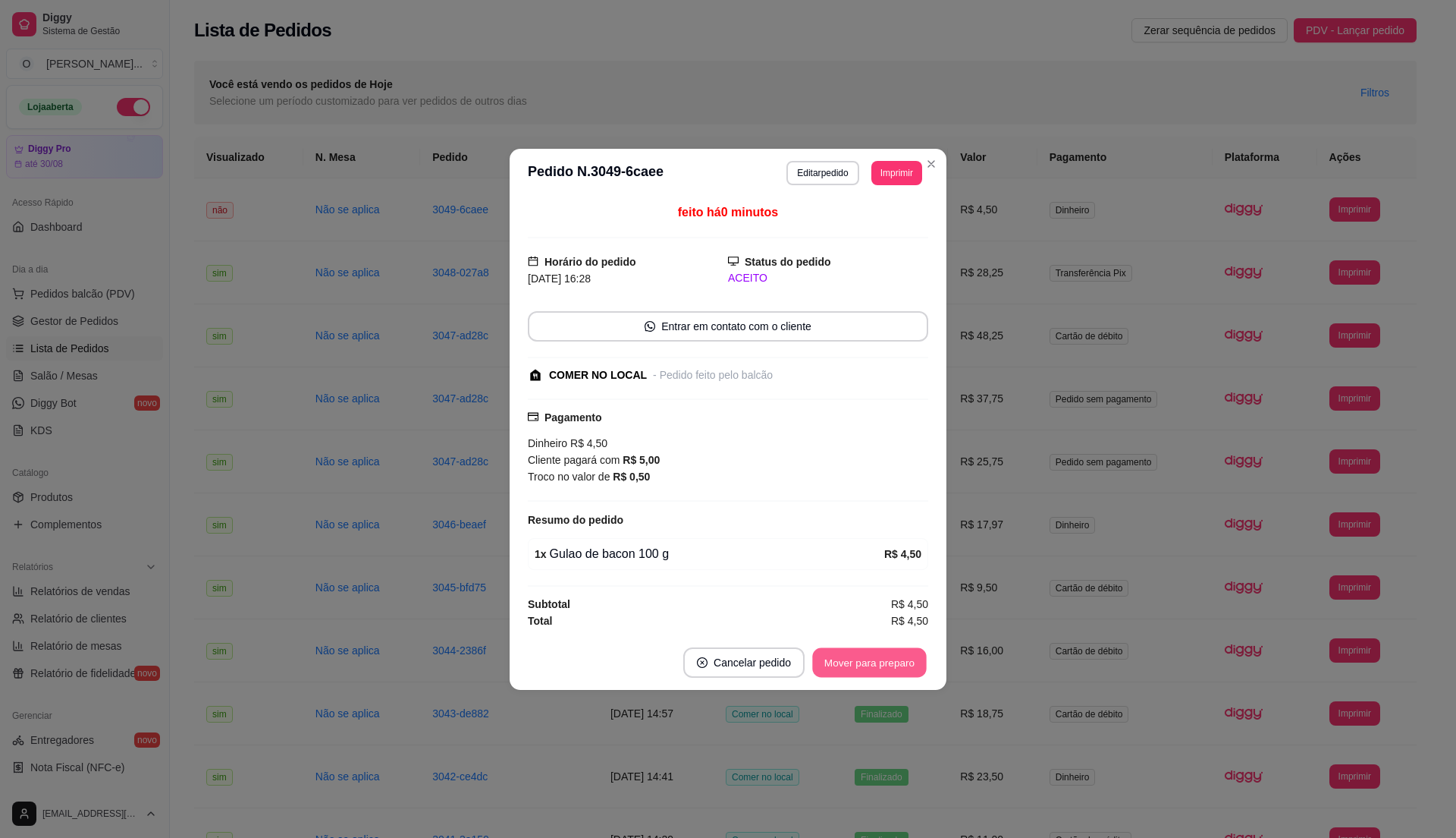
click at [859, 662] on button "Mover para preparo" at bounding box center [869, 661] width 114 height 30
click at [859, 662] on button "Mover para retirada disponível" at bounding box center [844, 661] width 168 height 30
click at [859, 662] on button "Mover para finalizado" at bounding box center [865, 661] width 123 height 30
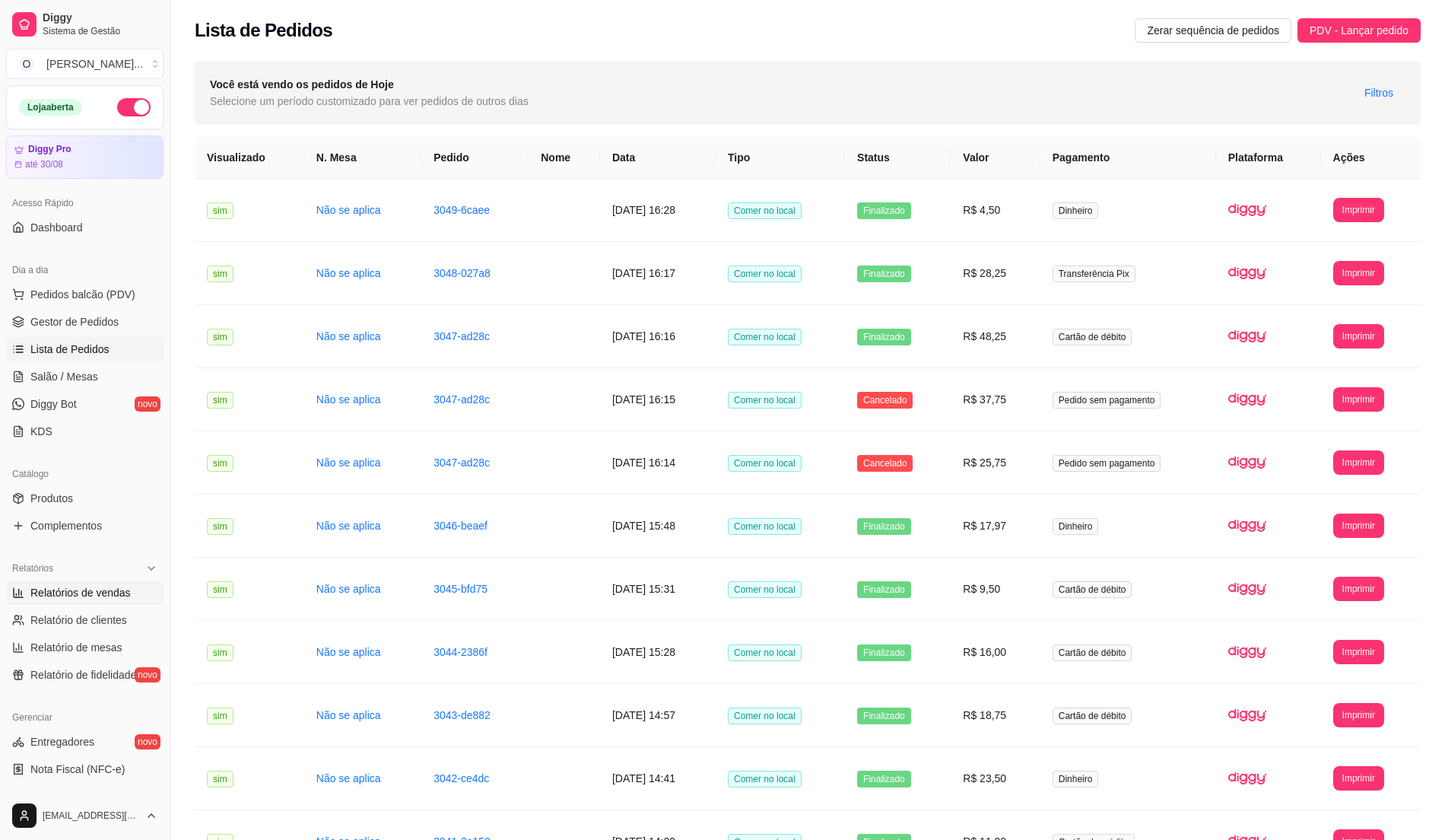
click at [83, 596] on span "Relatórios de vendas" at bounding box center [80, 592] width 101 height 15
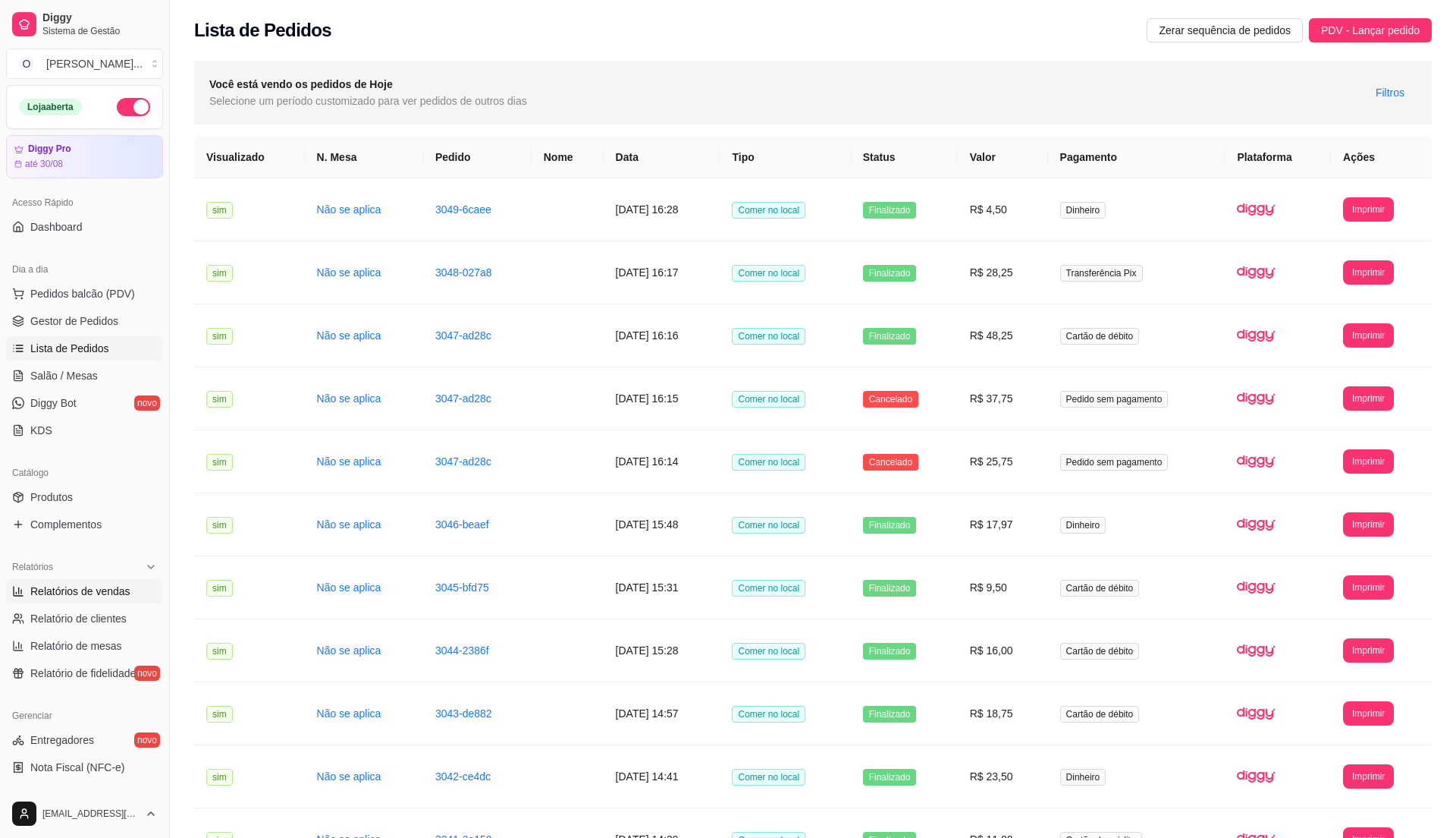
select select "ALL"
select select "0"
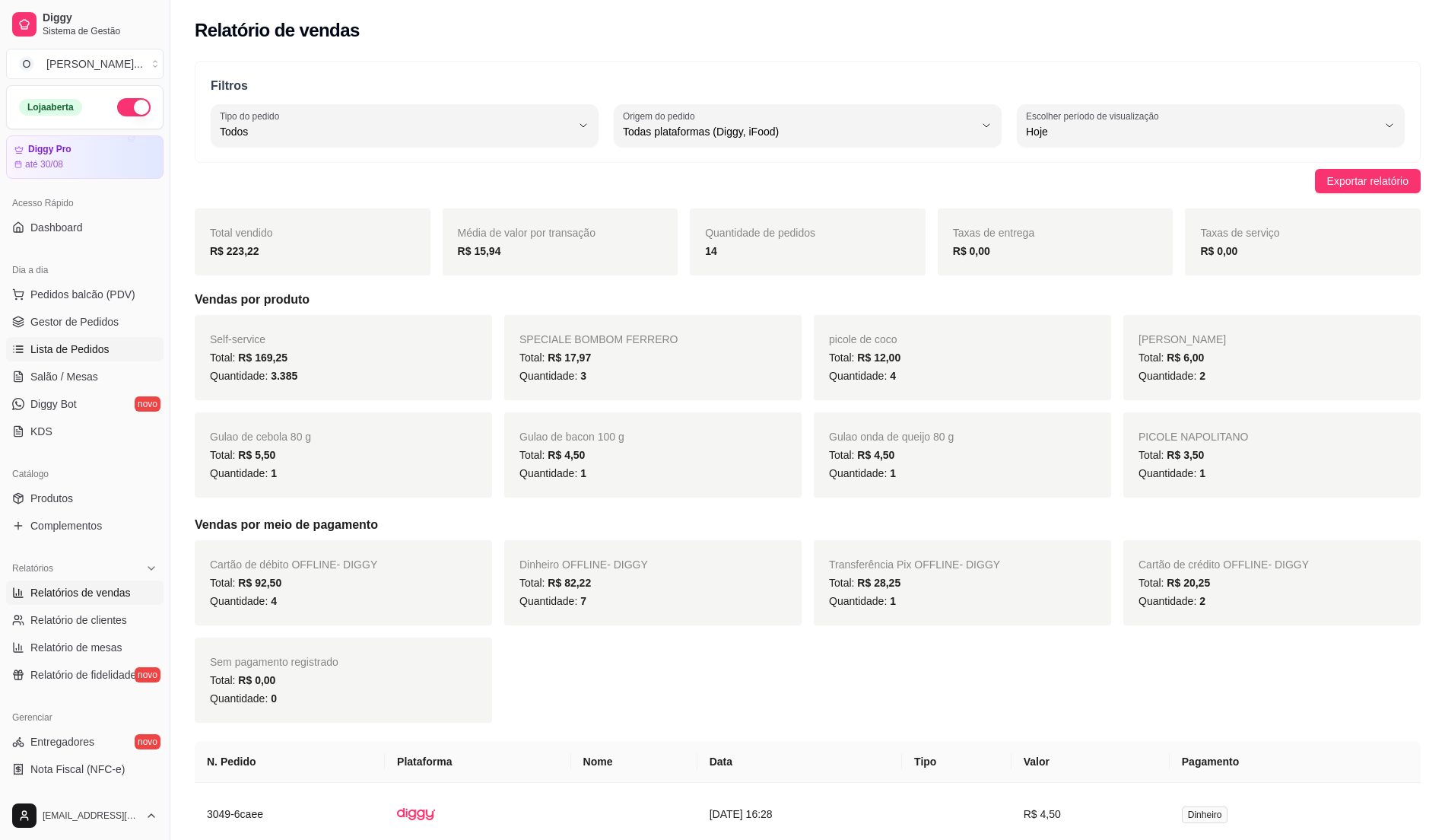
click at [95, 351] on span "Lista de Pedidos" at bounding box center [70, 349] width 79 height 15
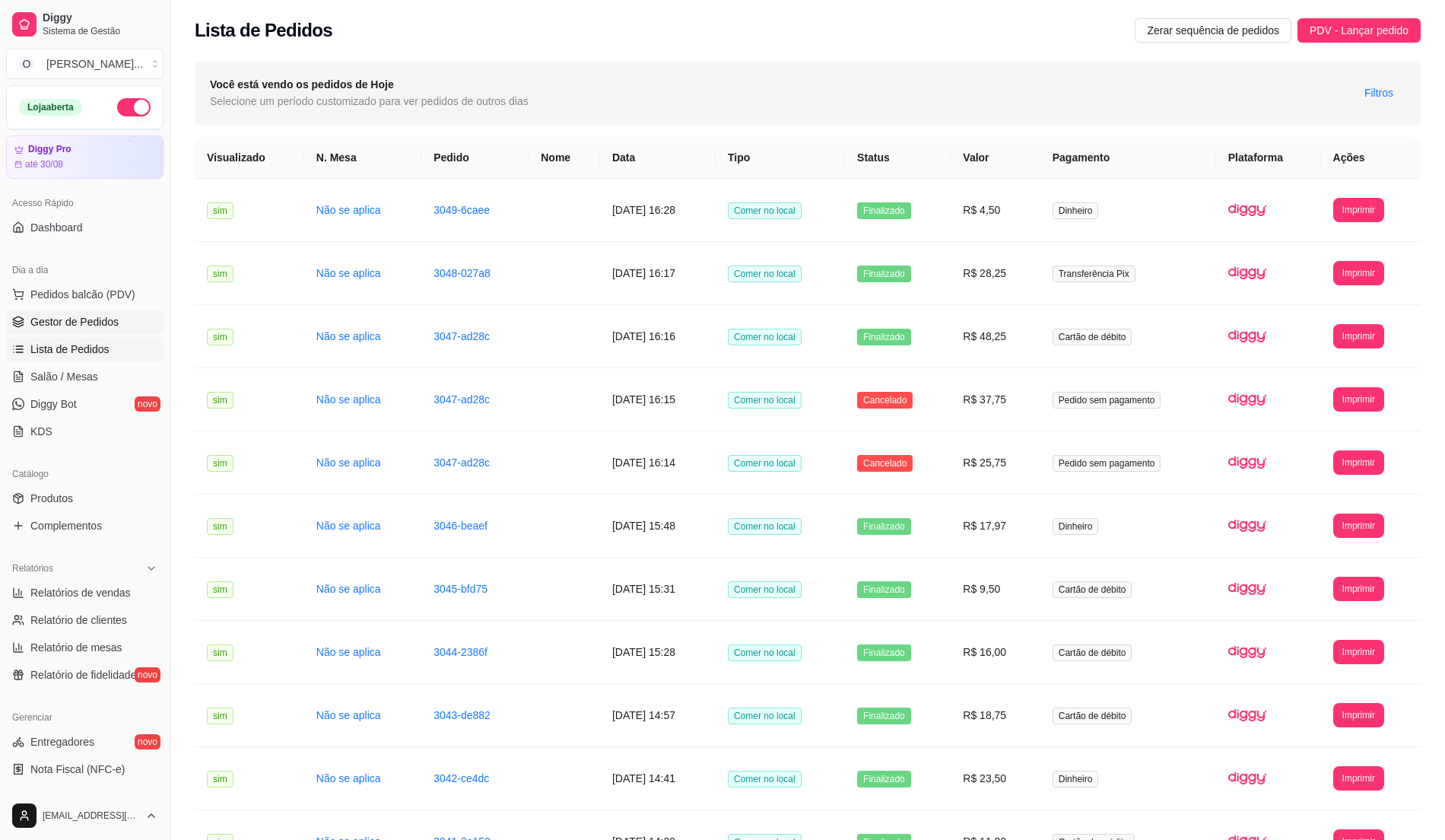
click at [45, 332] on link "Gestor de Pedidos" at bounding box center [84, 321] width 158 height 24
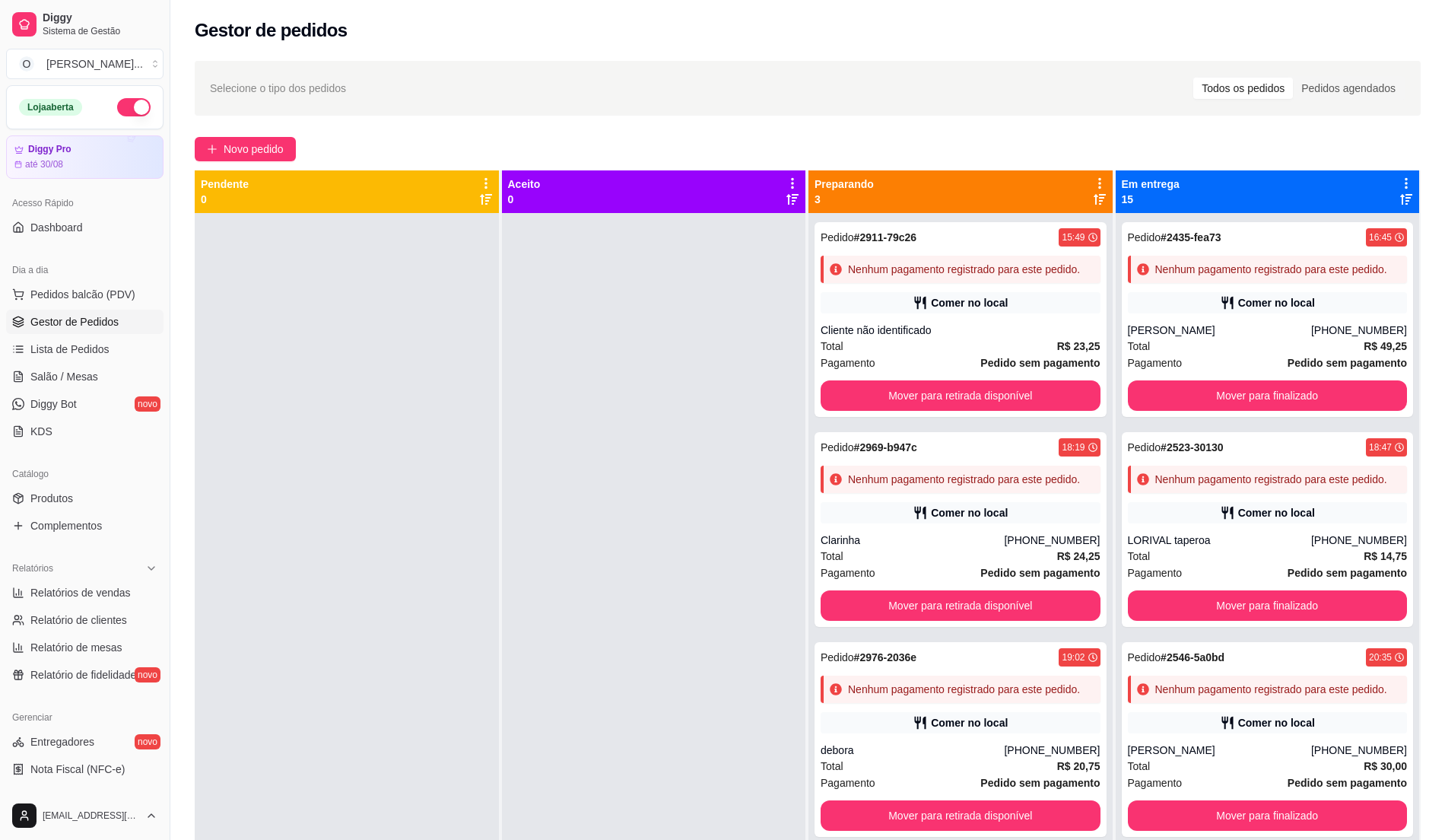
click at [637, 339] on div at bounding box center [654, 633] width 304 height 840
click at [69, 342] on span "Lista de Pedidos" at bounding box center [70, 349] width 79 height 15
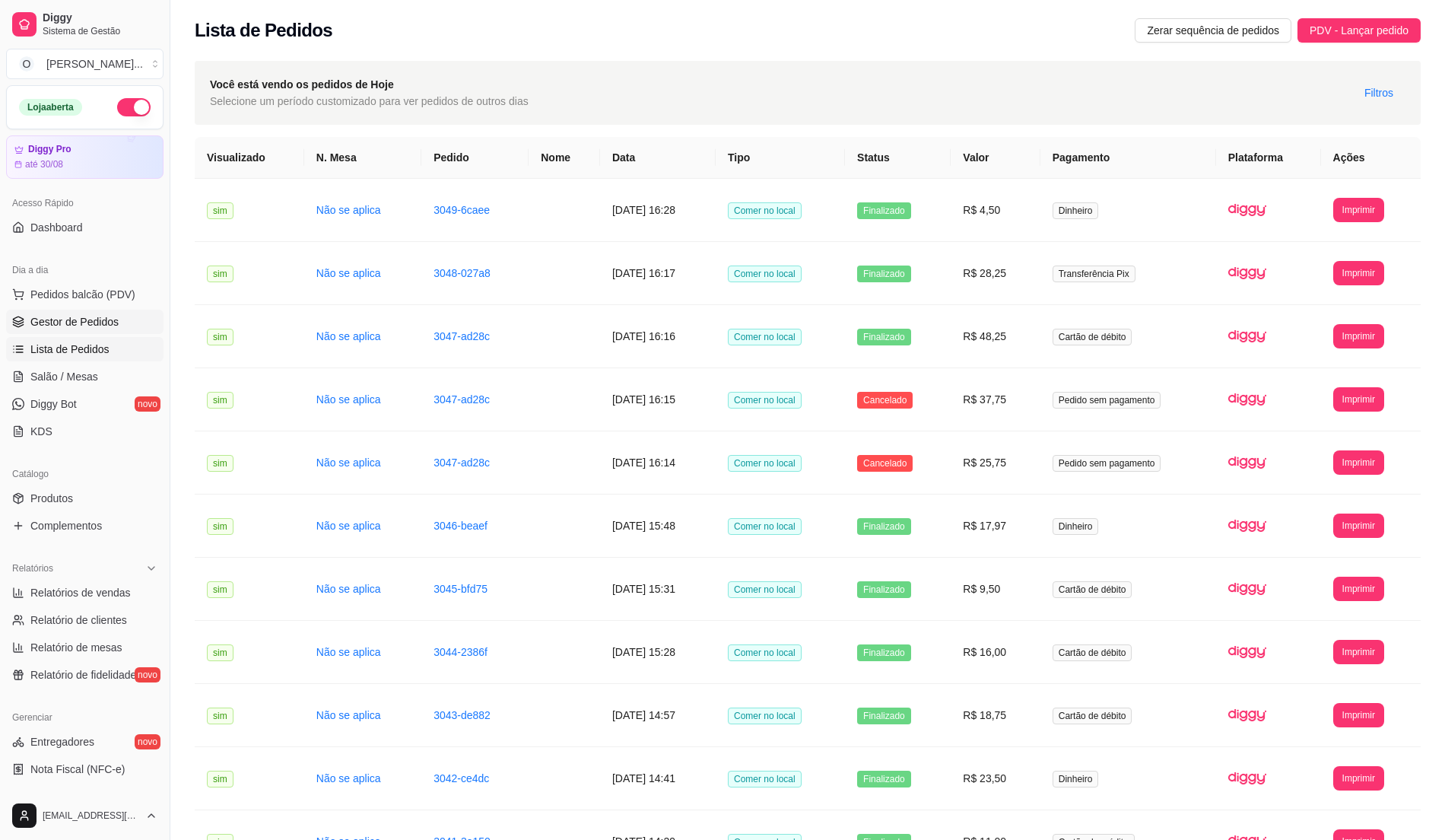
click at [83, 326] on span "Gestor de Pedidos" at bounding box center [74, 322] width 88 height 15
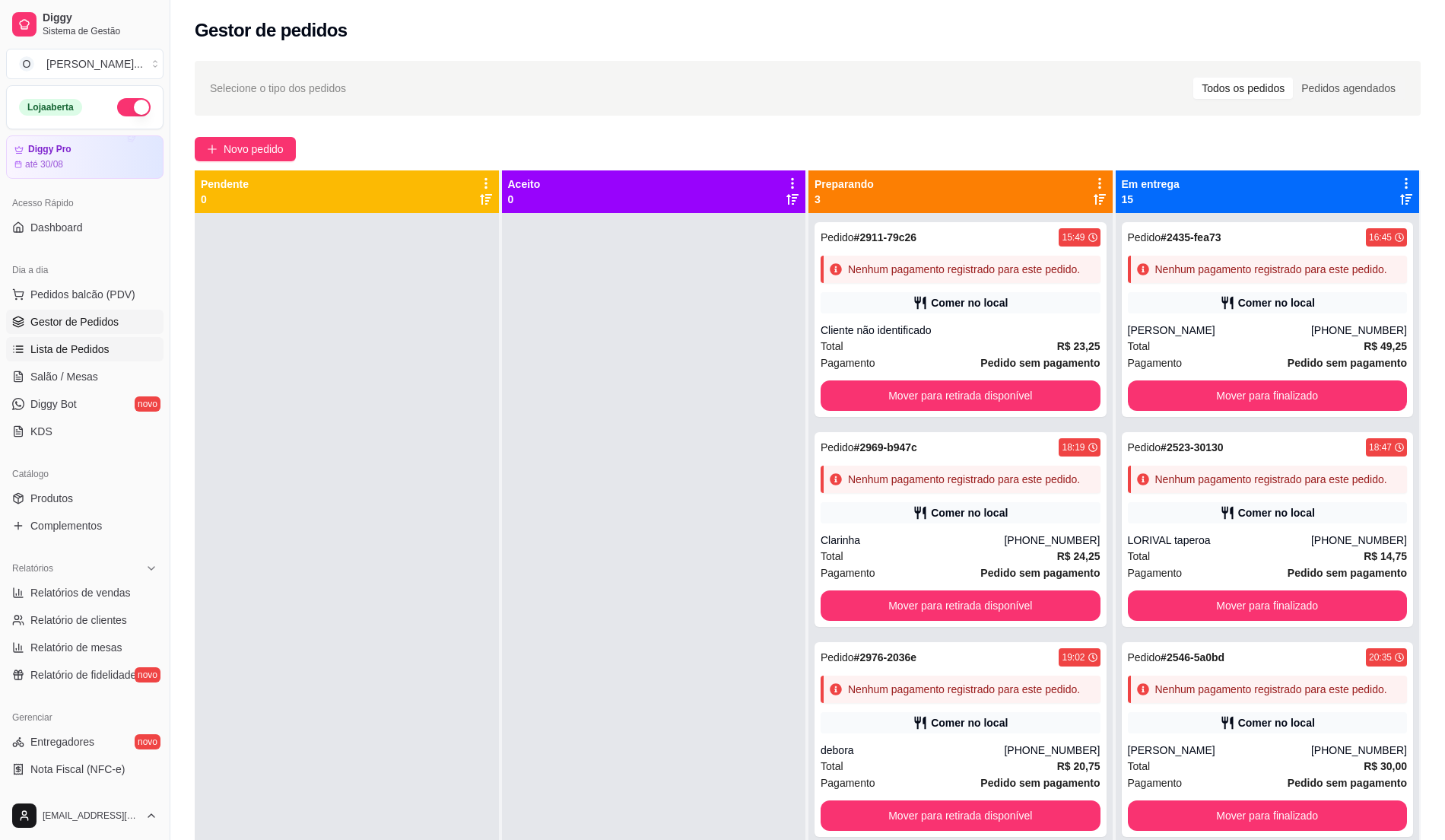
click at [102, 356] on span "Lista de Pedidos" at bounding box center [70, 349] width 79 height 15
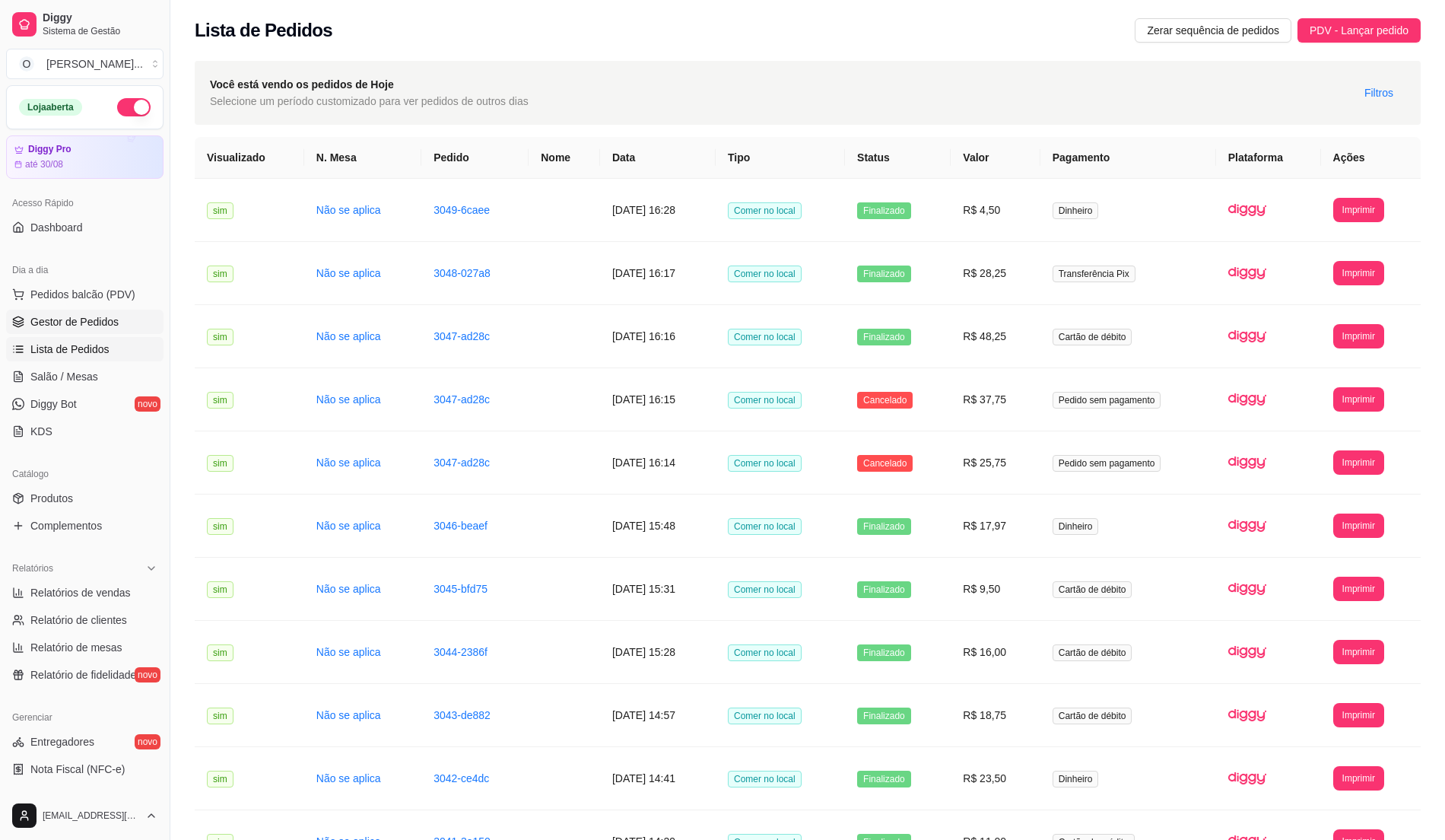
click at [120, 322] on link "Gestor de Pedidos" at bounding box center [84, 321] width 158 height 24
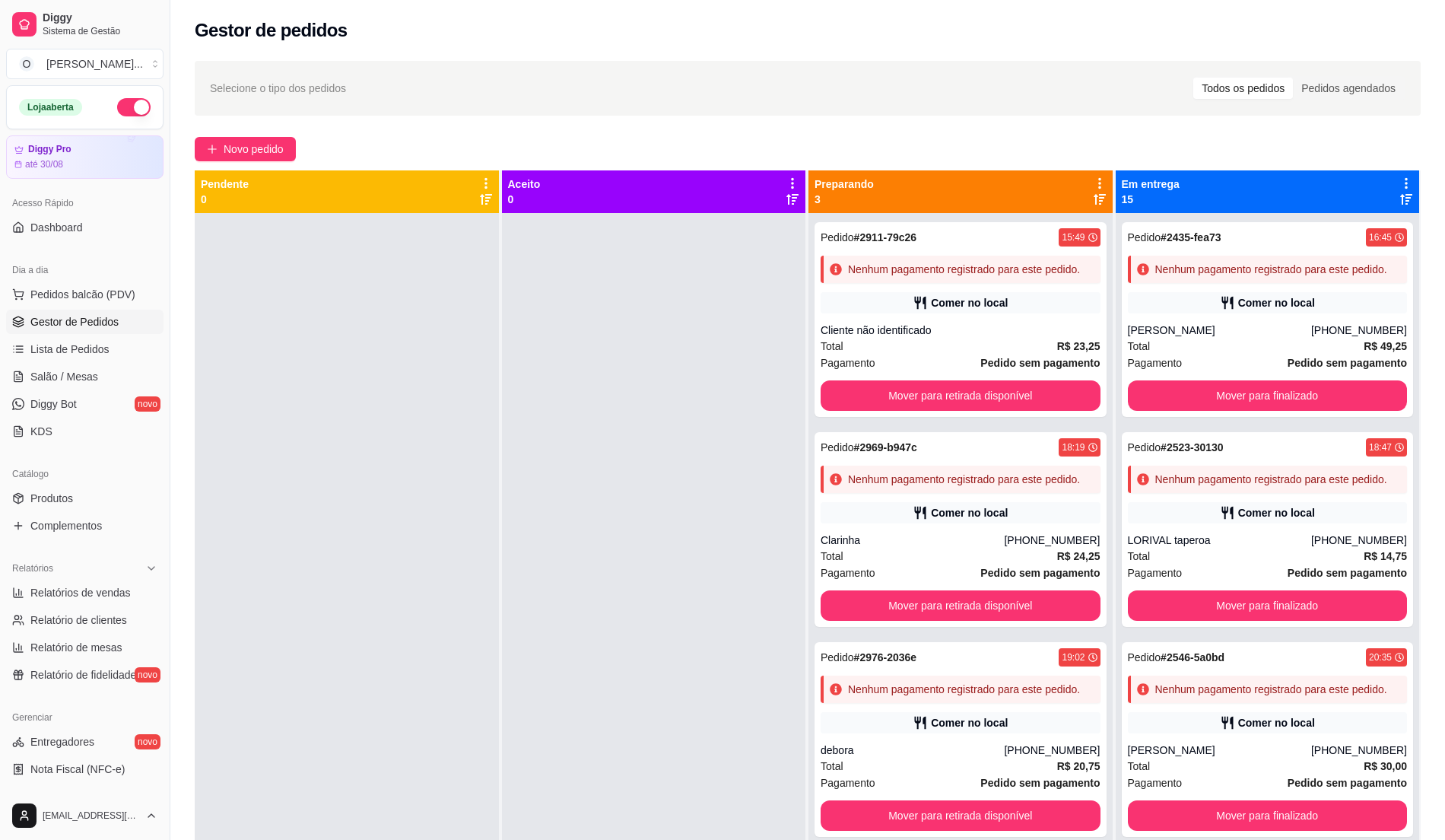
click at [202, 353] on div at bounding box center [346, 633] width 304 height 840
click at [115, 298] on span "Pedidos balcão (PDV)" at bounding box center [82, 294] width 105 height 15
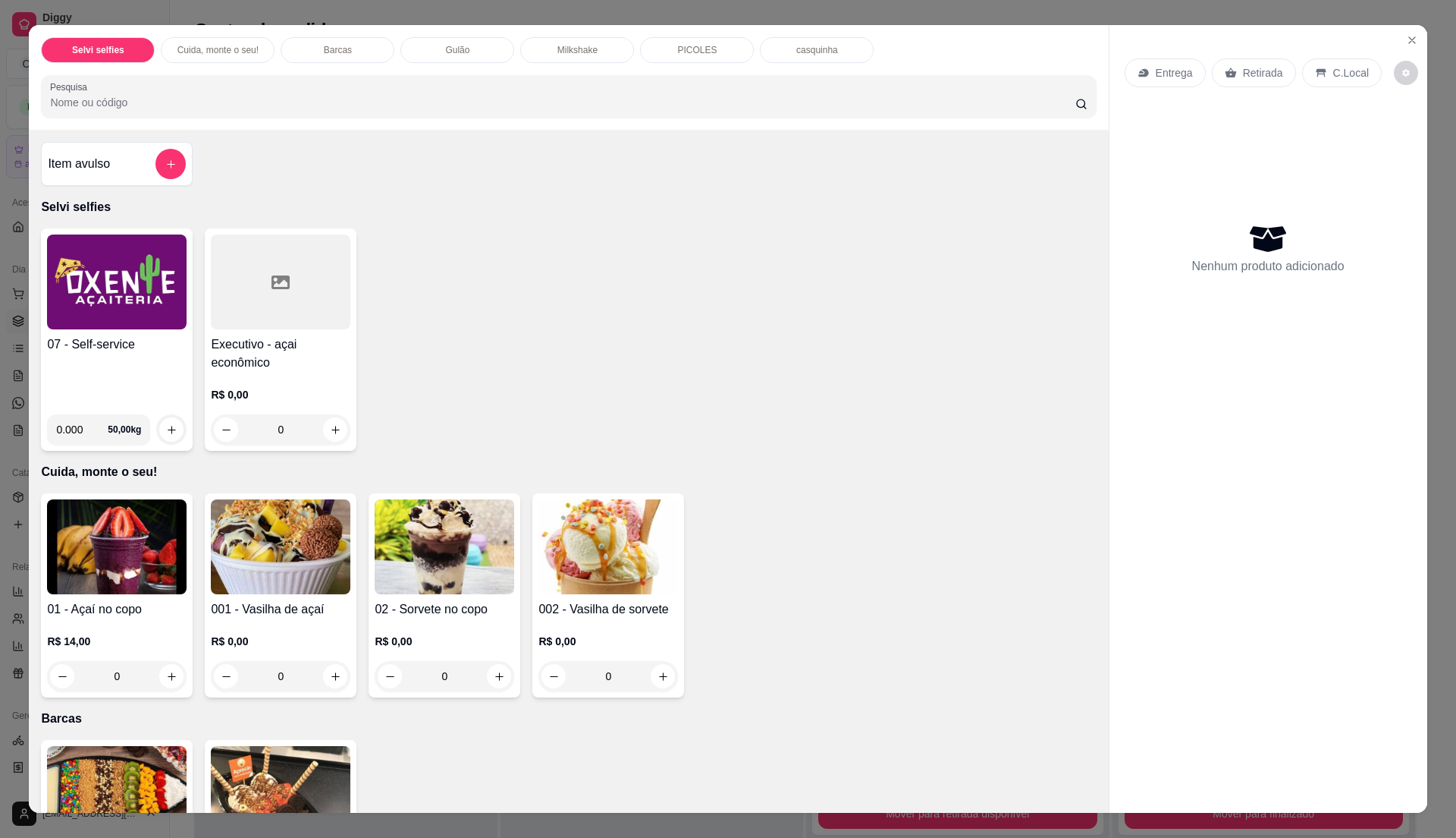
click at [127, 359] on div "07 - Self-service" at bounding box center [117, 368] width 140 height 67
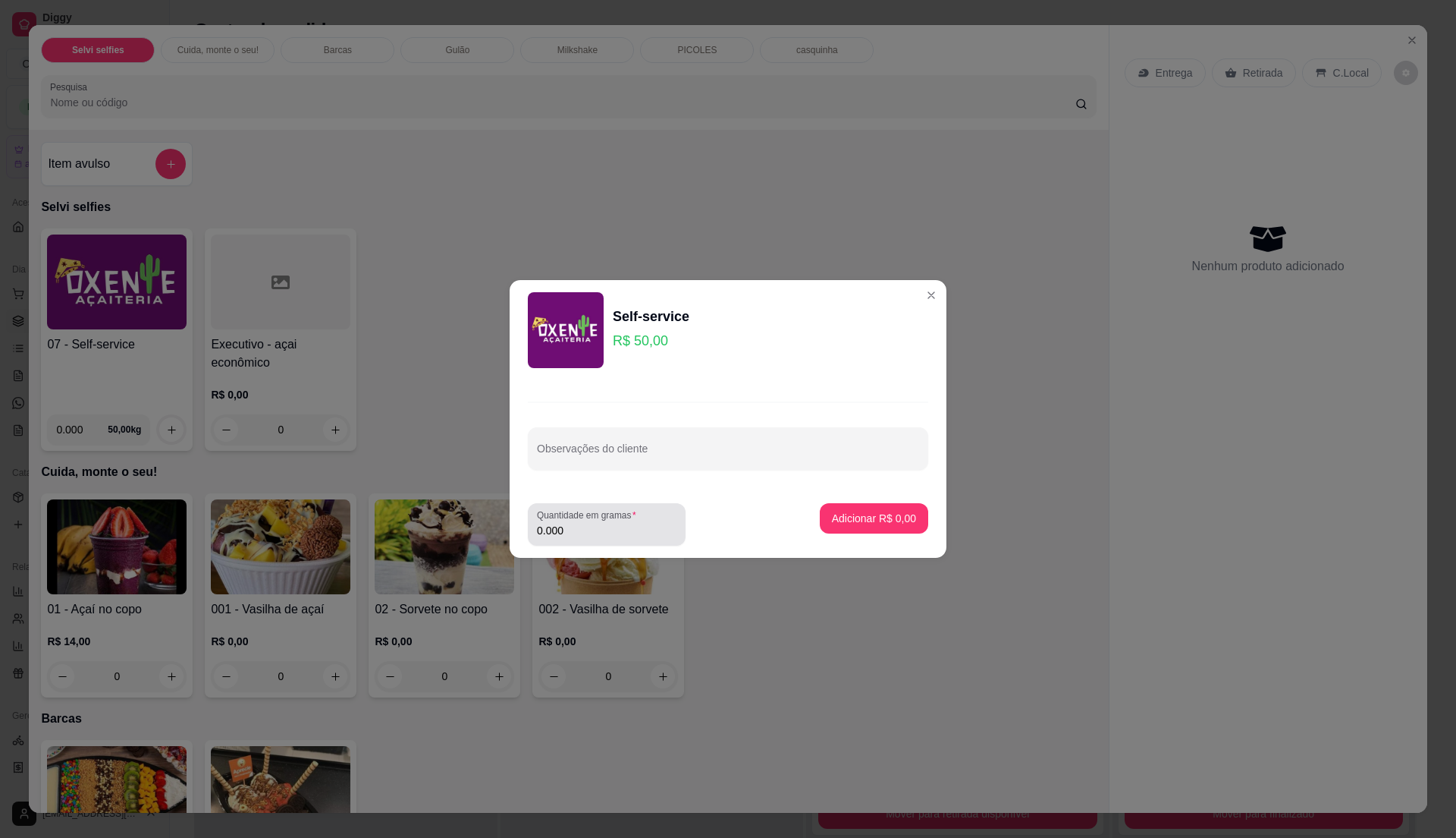
click at [619, 522] on div "0.000" at bounding box center [606, 523] width 140 height 30
click at [619, 525] on input "0.000" at bounding box center [606, 530] width 140 height 15
type input "0.285"
click at [847, 520] on p "Adicionar R$ 14,25" at bounding box center [870, 517] width 88 height 14
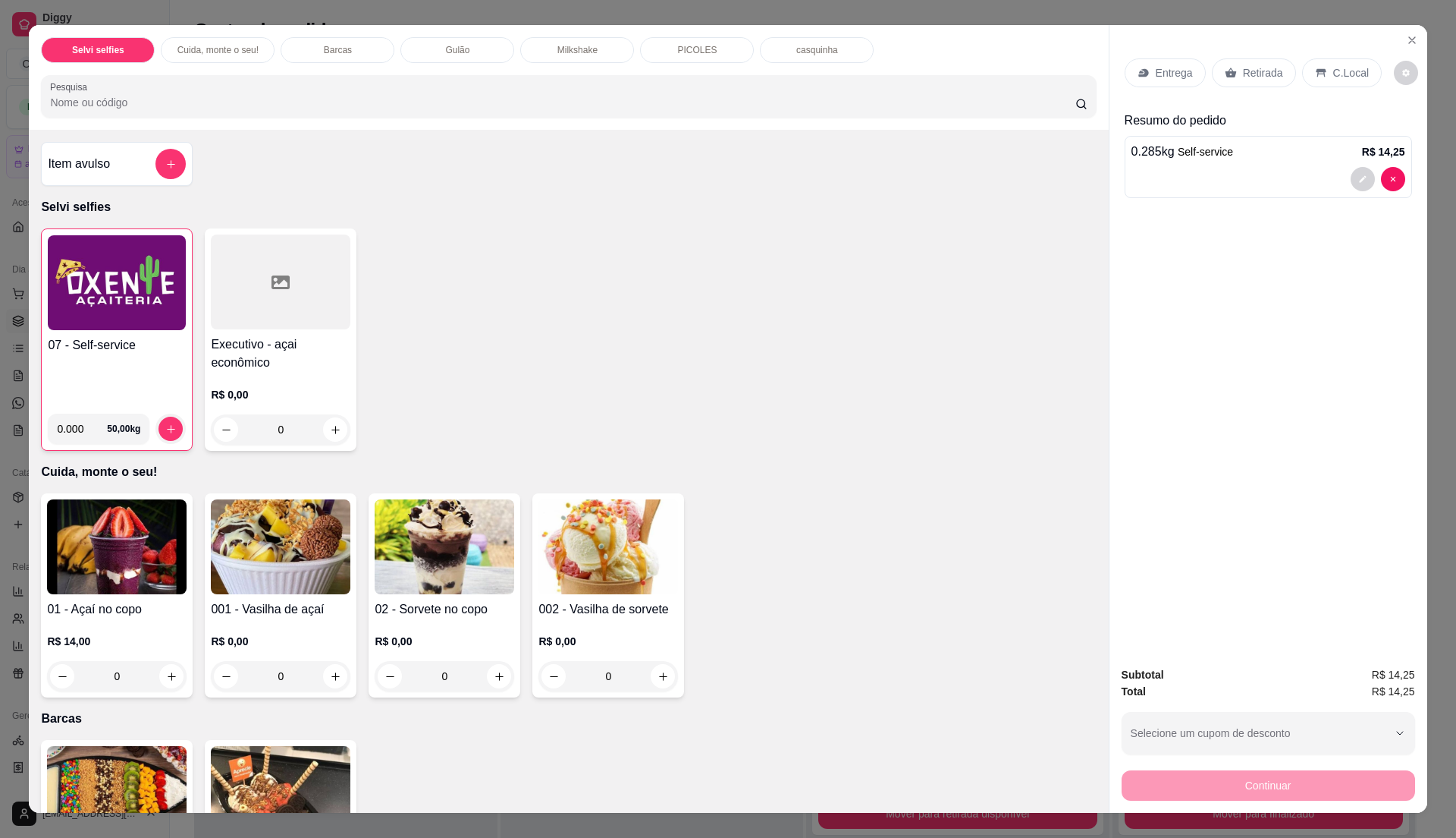
click at [1332, 72] on p "C.Local" at bounding box center [1350, 73] width 36 height 15
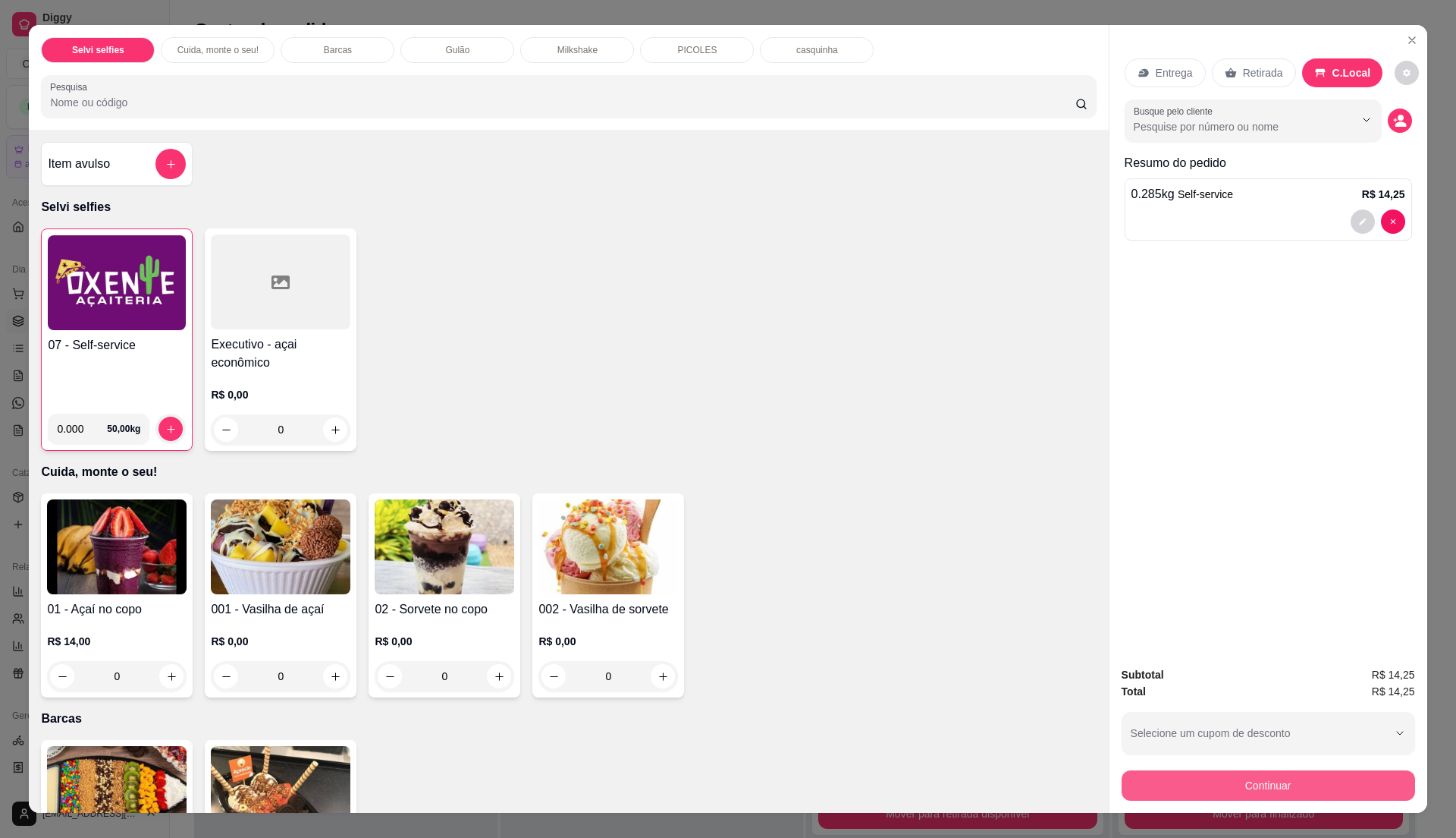
click at [1204, 785] on button "Continuar" at bounding box center [1268, 785] width 293 height 30
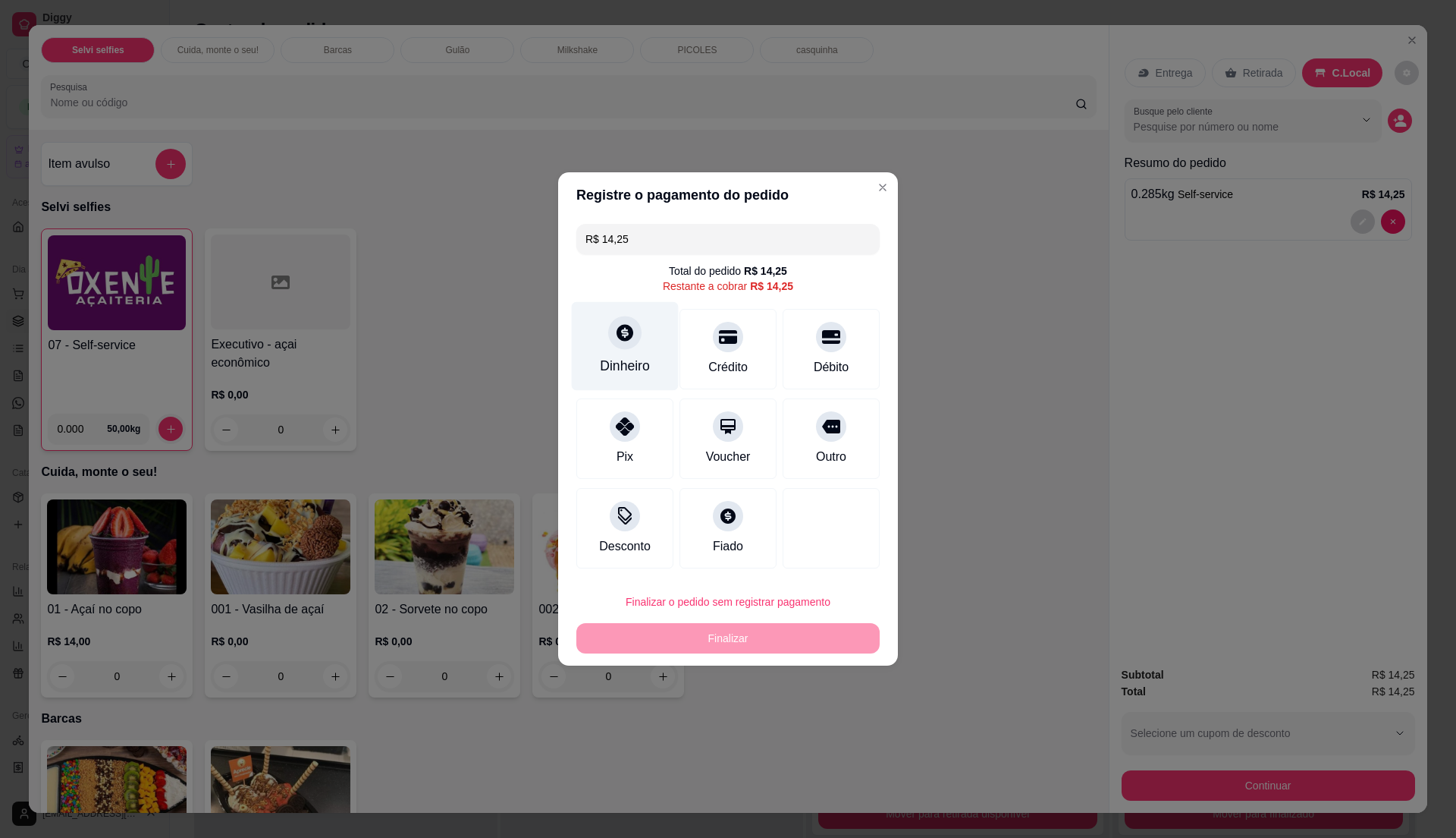
click at [617, 347] on div at bounding box center [624, 332] width 34 height 34
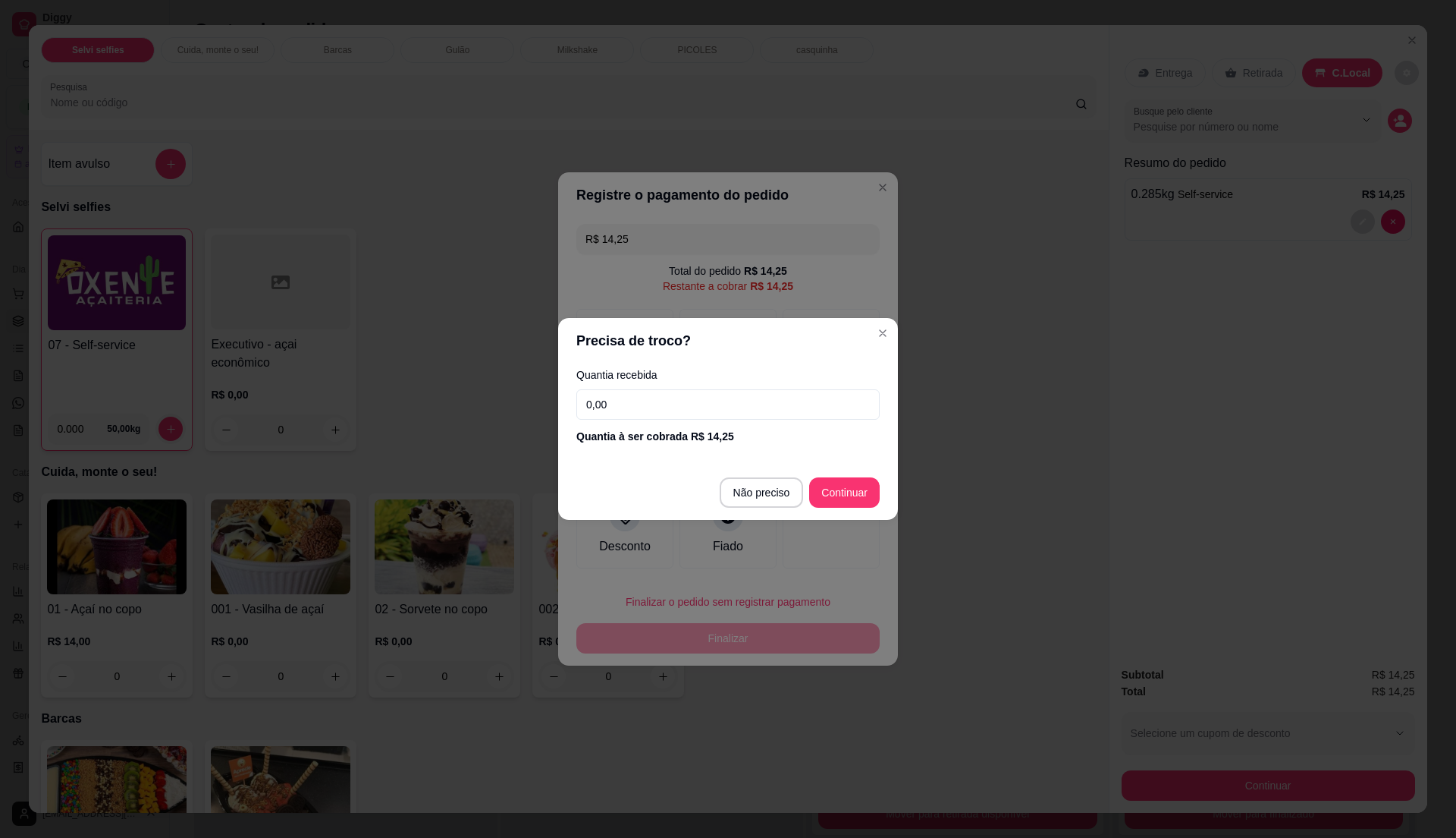
click at [640, 412] on input "0,00" at bounding box center [728, 404] width 303 height 30
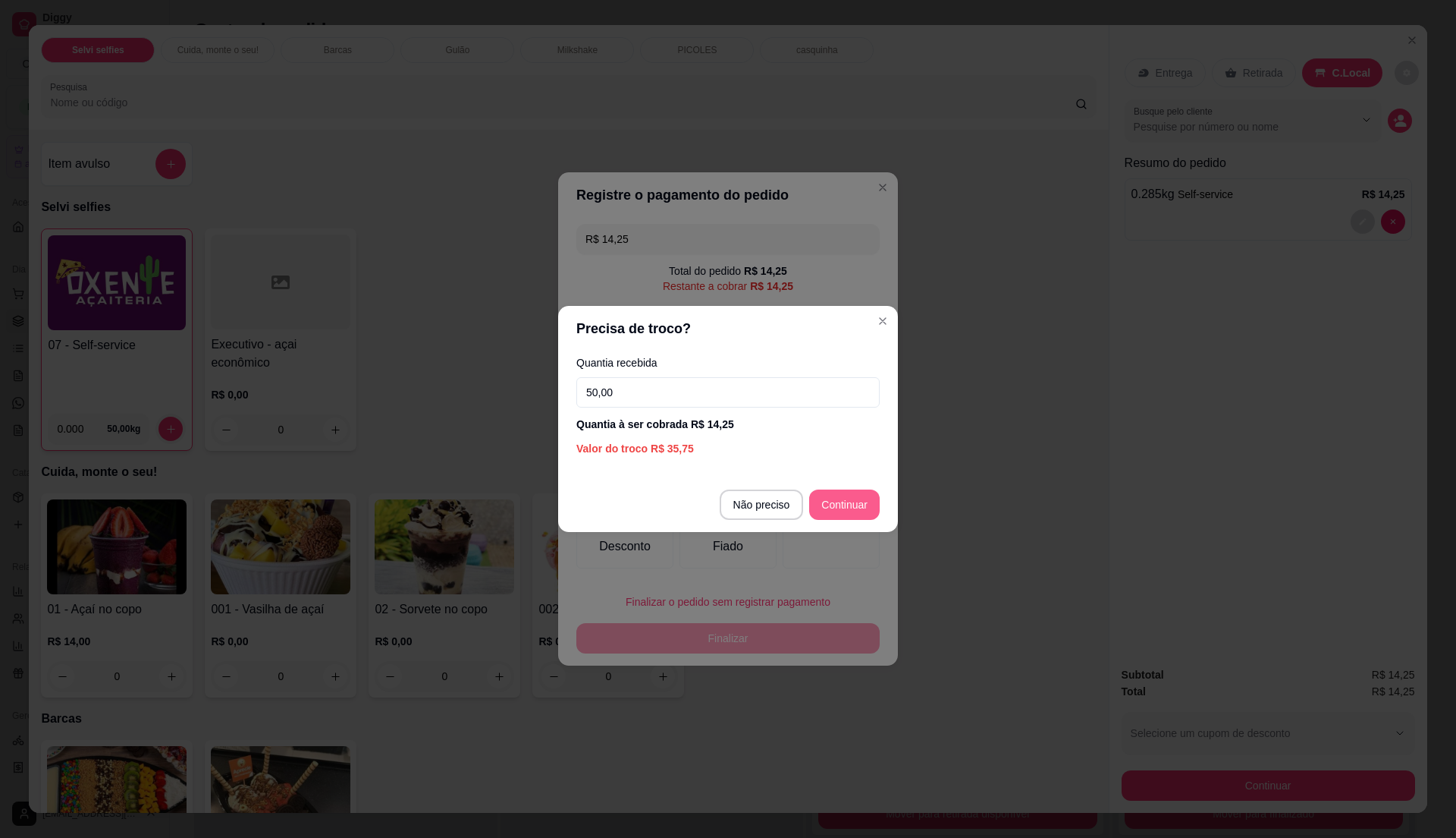
type input "50,00"
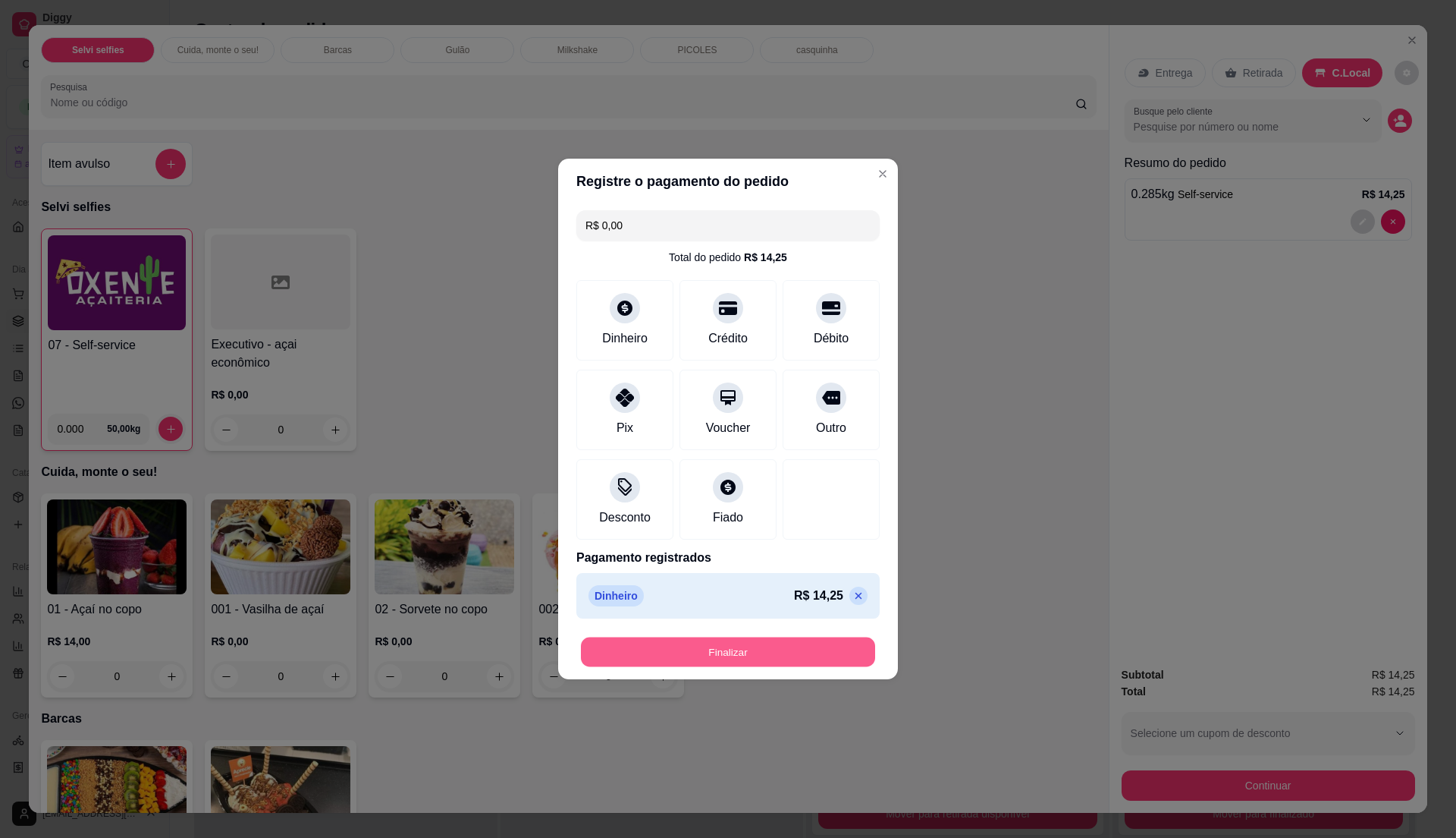
click at [734, 656] on button "Finalizar" at bounding box center [728, 652] width 294 height 30
type input "-R$ 14,25"
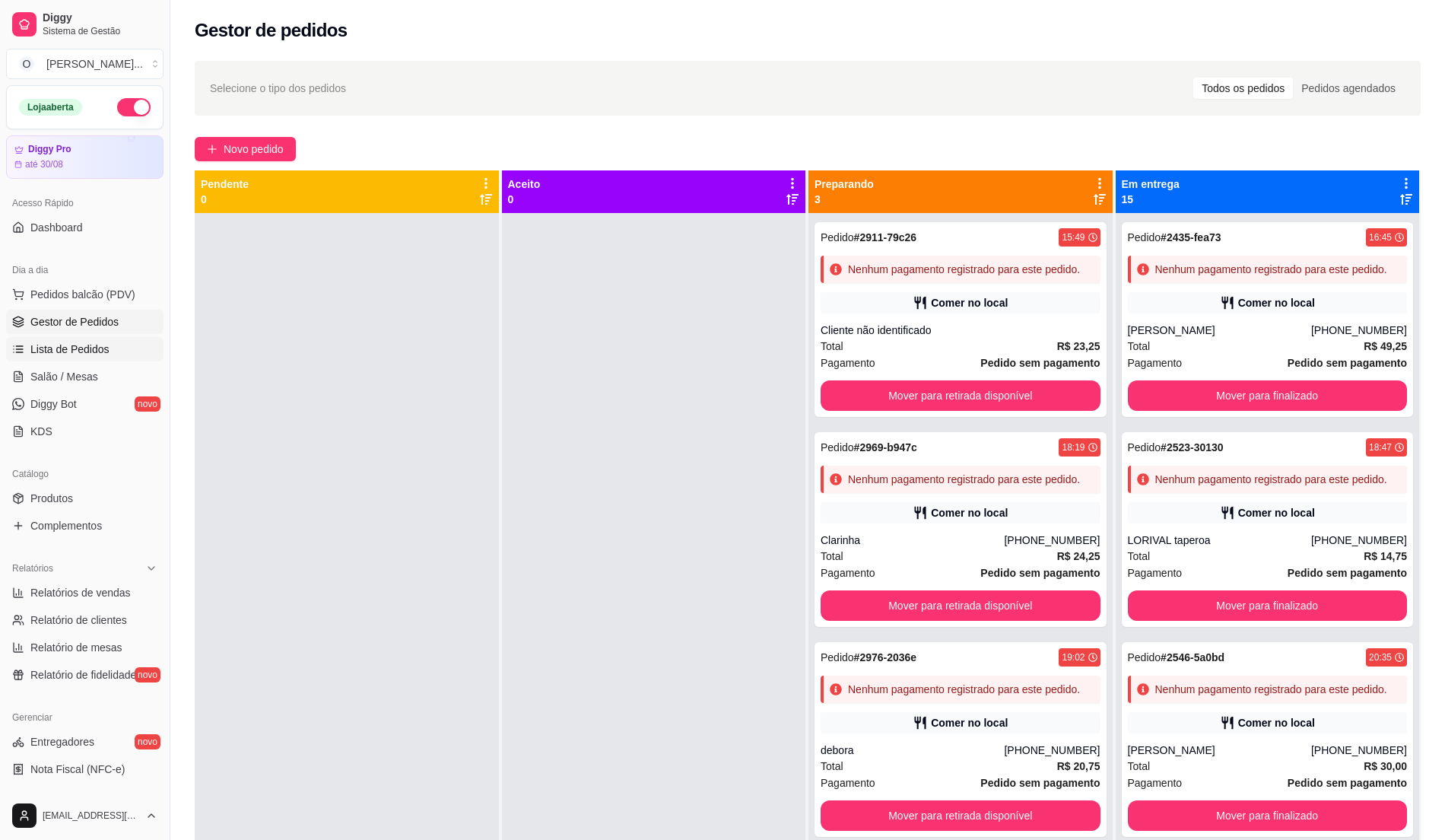
click at [62, 347] on span "Lista de Pedidos" at bounding box center [70, 349] width 79 height 15
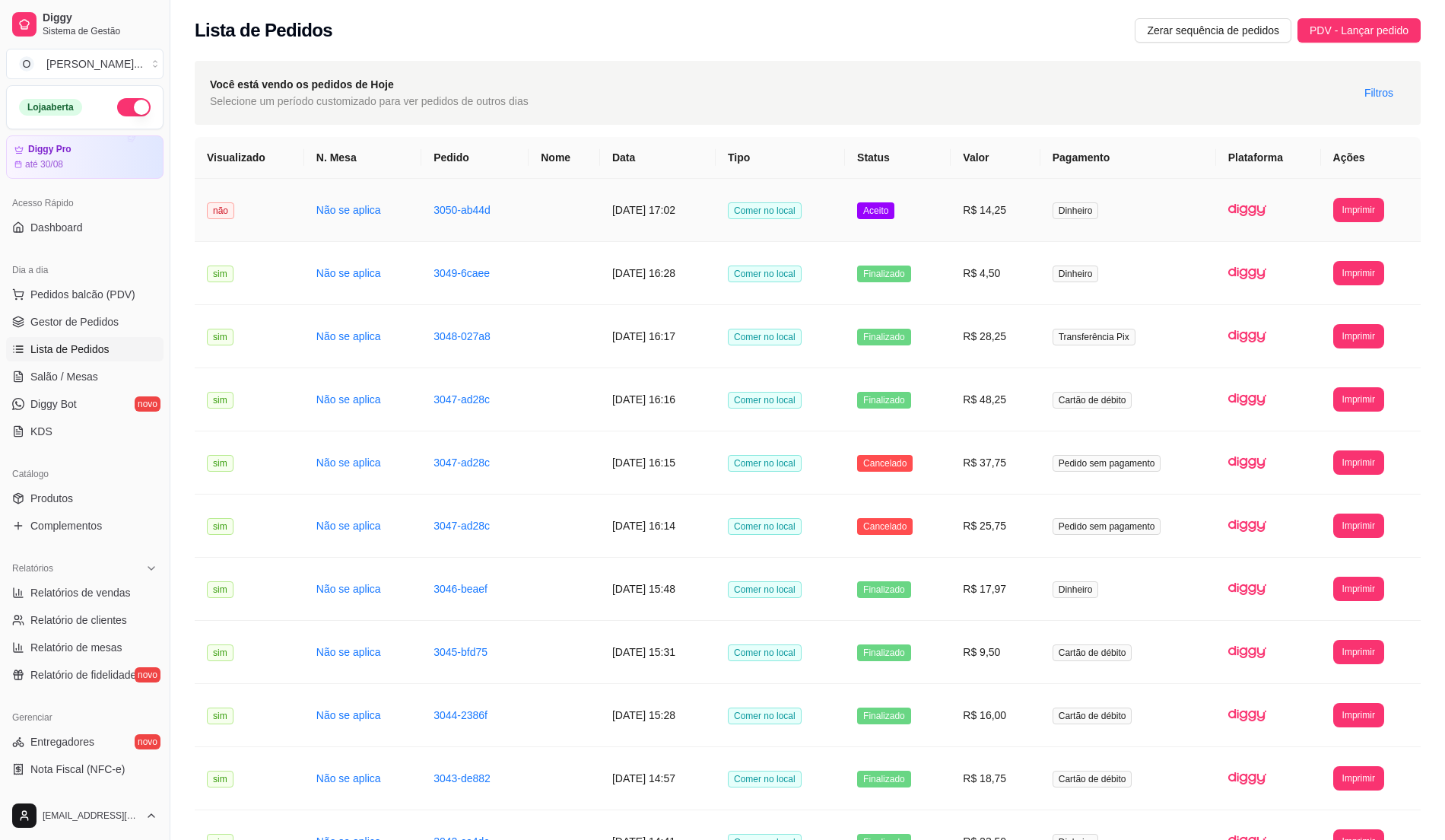
click at [940, 229] on td "Aceito" at bounding box center [897, 210] width 105 height 63
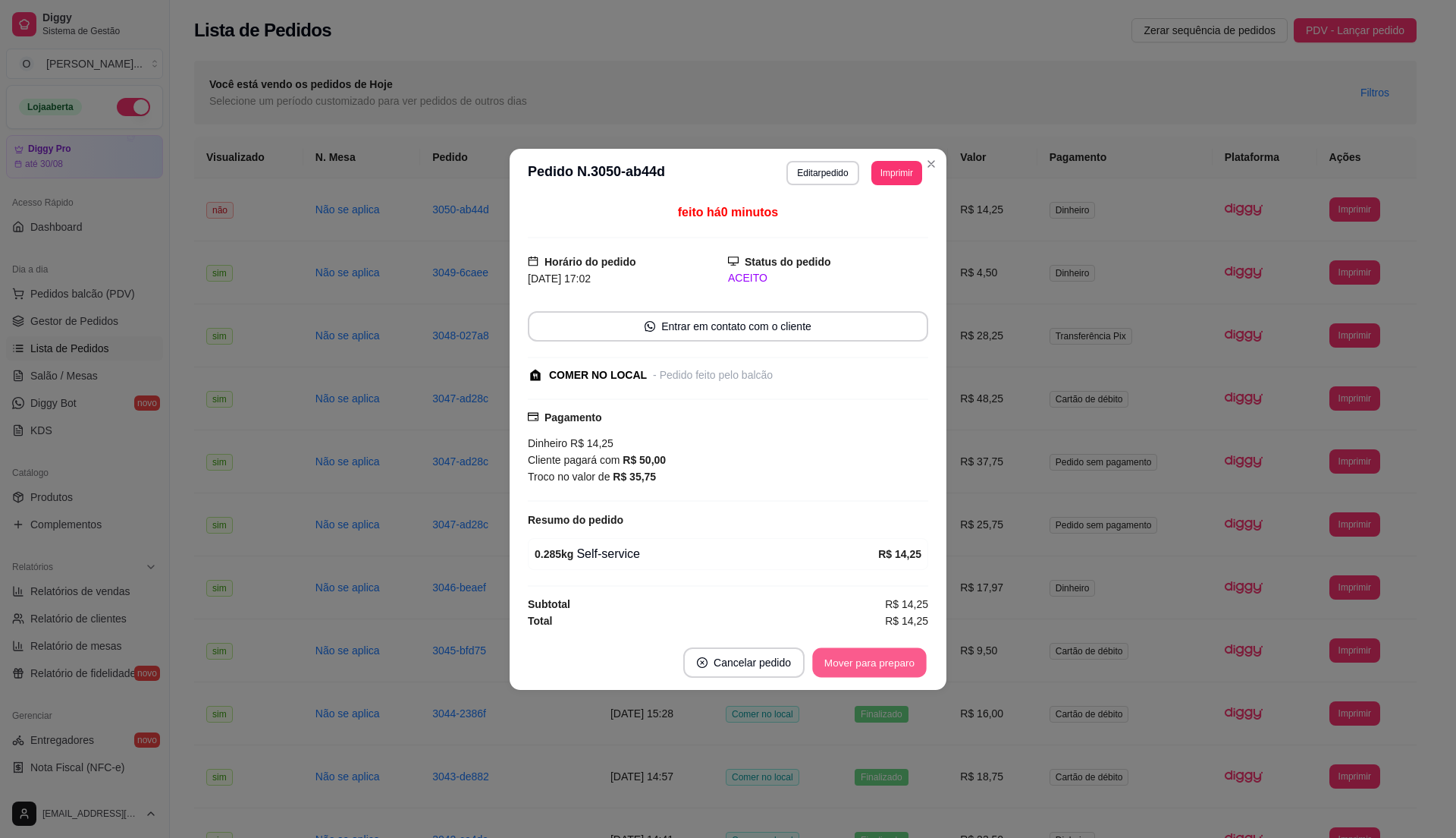
click at [856, 663] on button "Mover para preparo" at bounding box center [869, 661] width 114 height 30
click at [856, 663] on button "Mover para retirada disponível" at bounding box center [844, 661] width 168 height 30
click at [856, 663] on button "Mover para finalizado" at bounding box center [865, 661] width 123 height 30
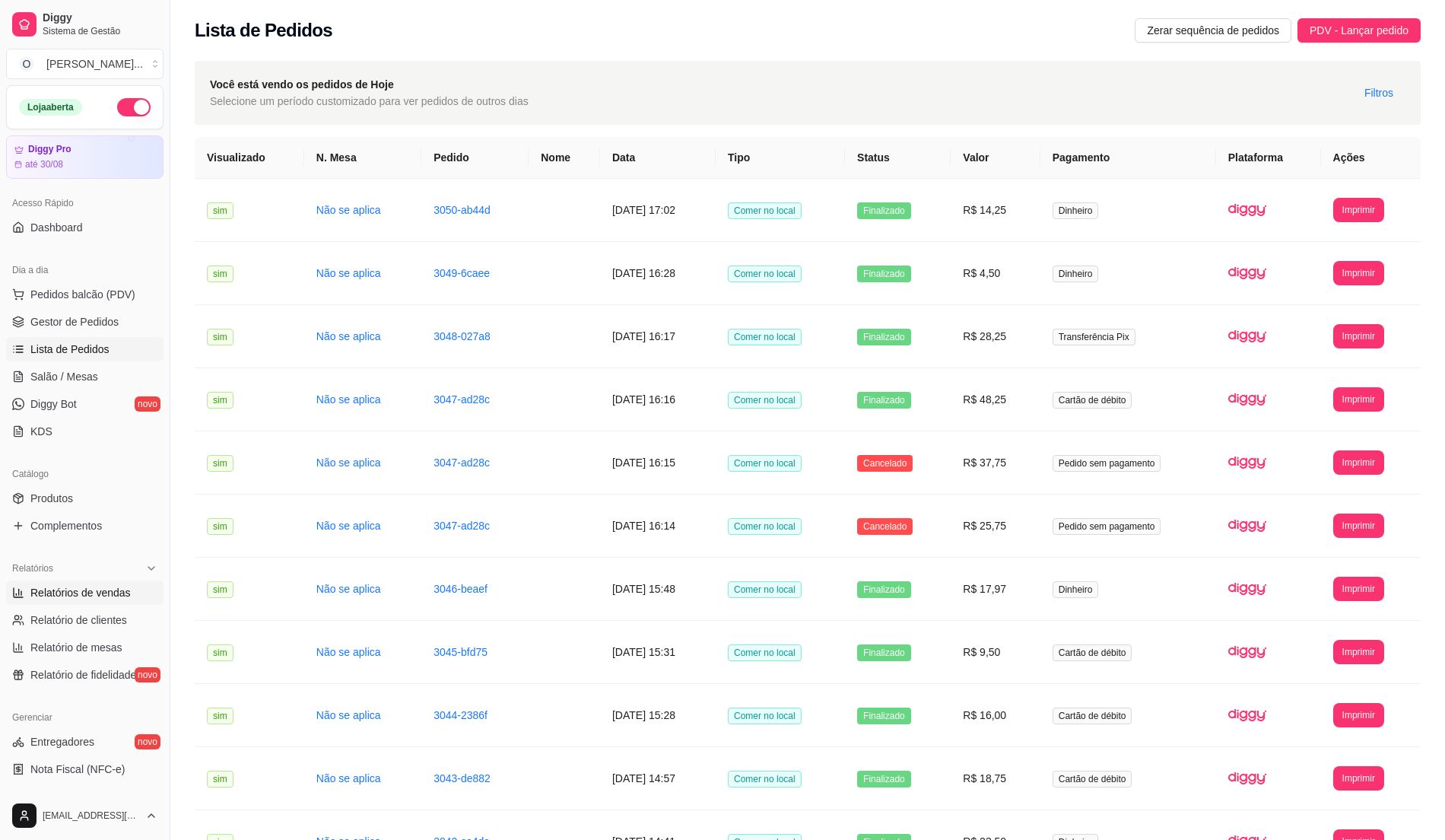
click at [104, 594] on span "Relatórios de vendas" at bounding box center [80, 592] width 101 height 15
select select "ALL"
select select "0"
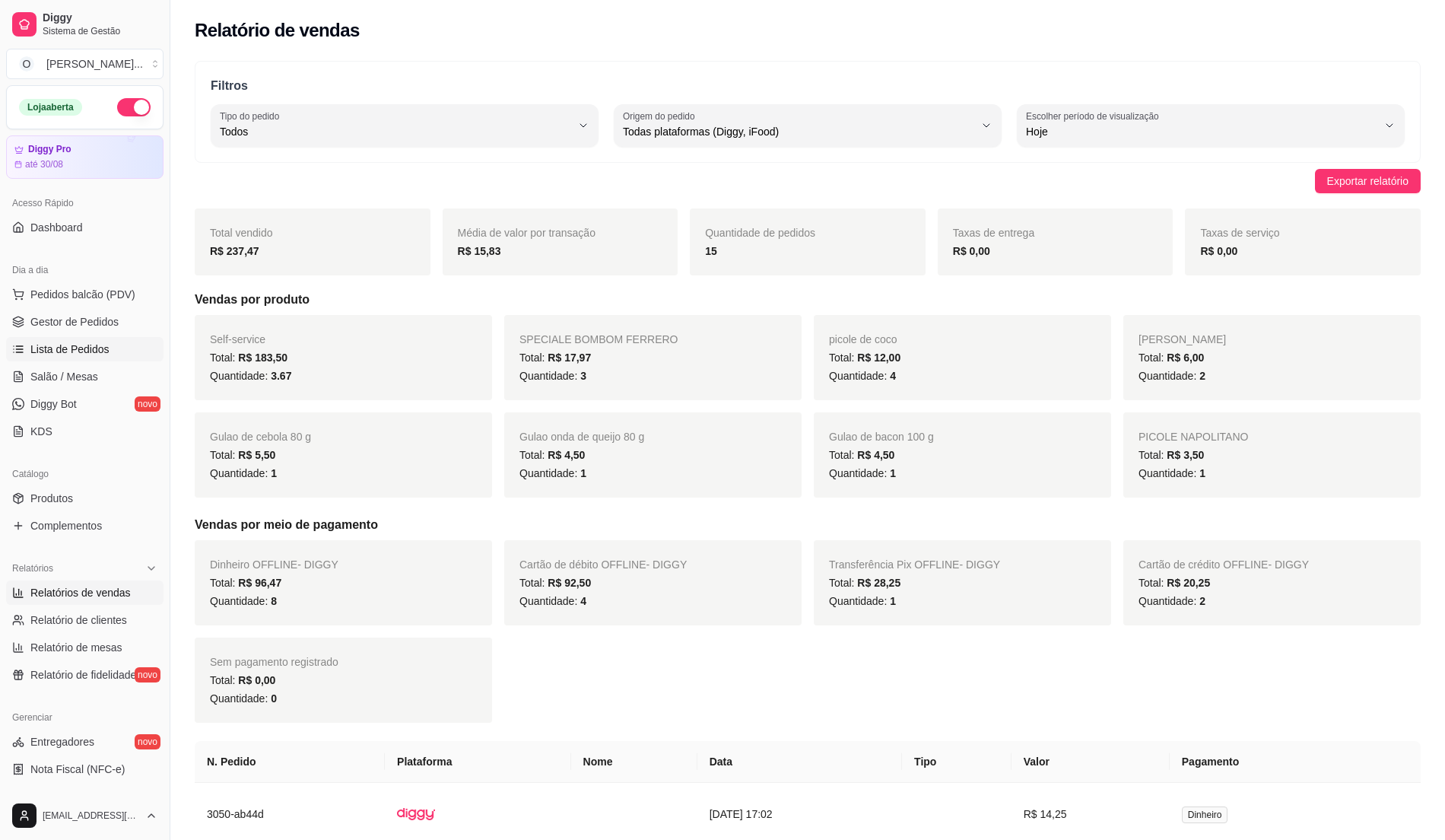
click at [76, 348] on span "Lista de Pedidos" at bounding box center [70, 349] width 79 height 15
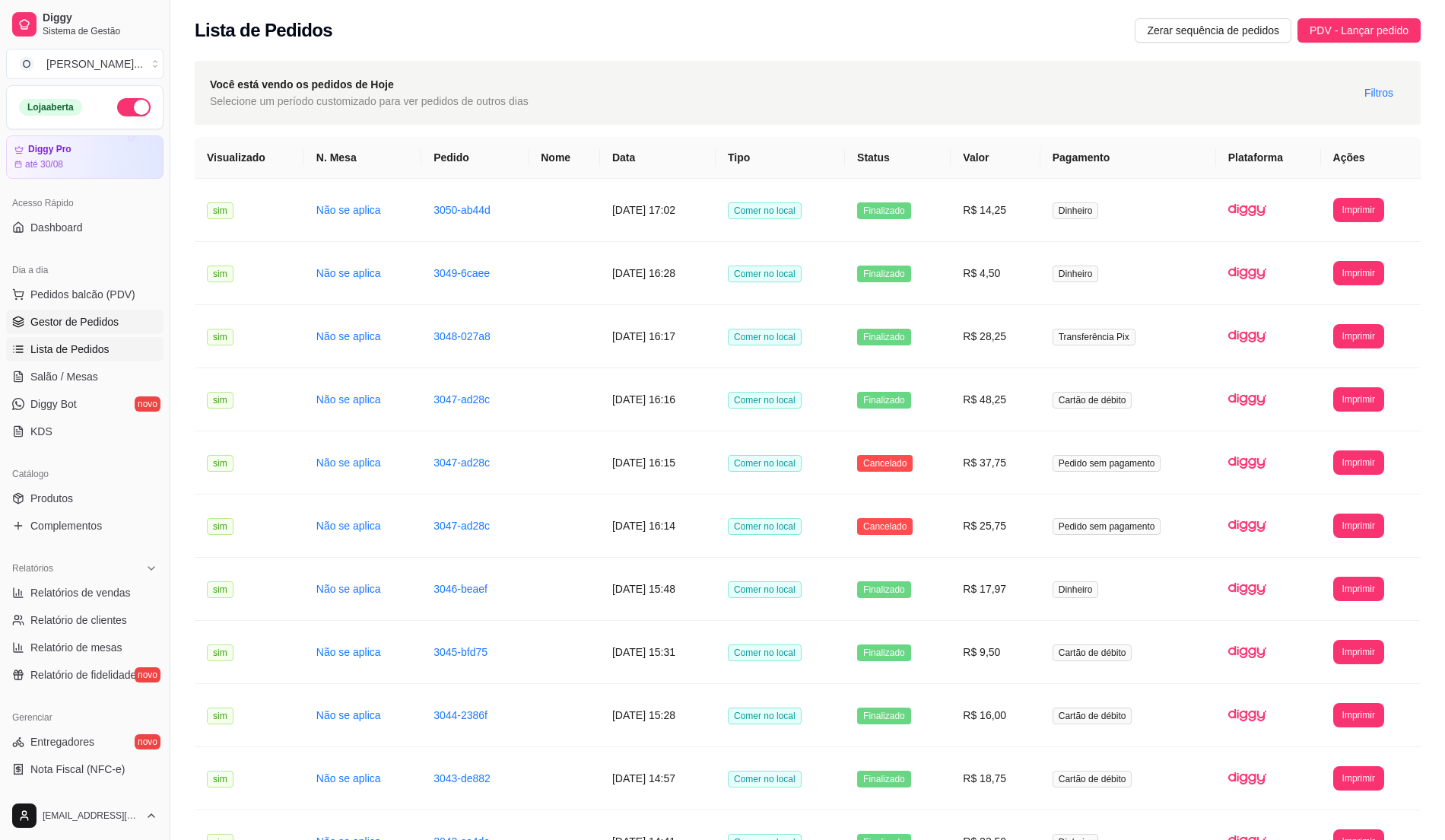
click at [99, 326] on span "Gestor de Pedidos" at bounding box center [74, 322] width 88 height 15
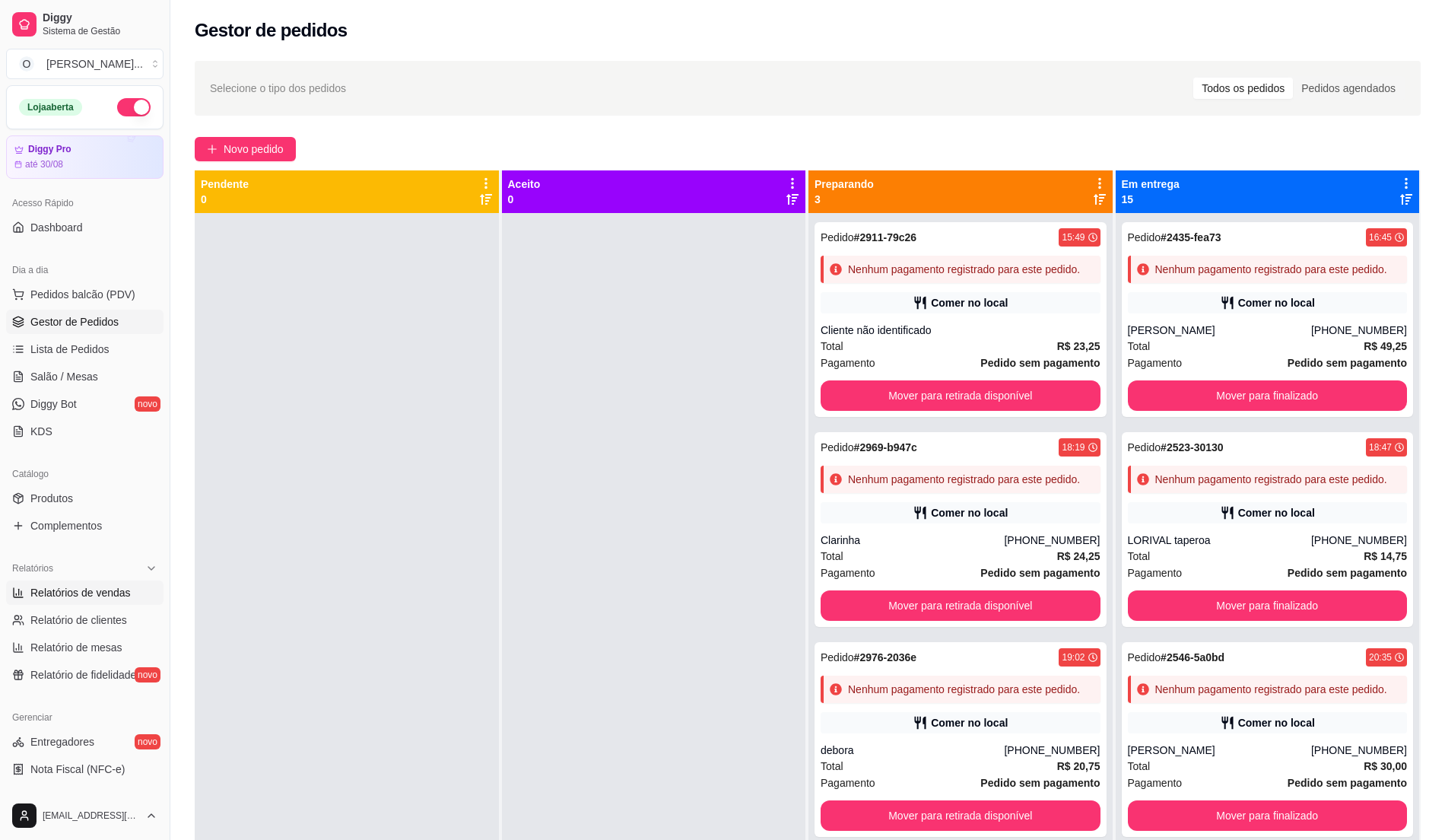
click at [31, 601] on link "Relatórios de vendas" at bounding box center [84, 592] width 158 height 24
select select "ALL"
select select "0"
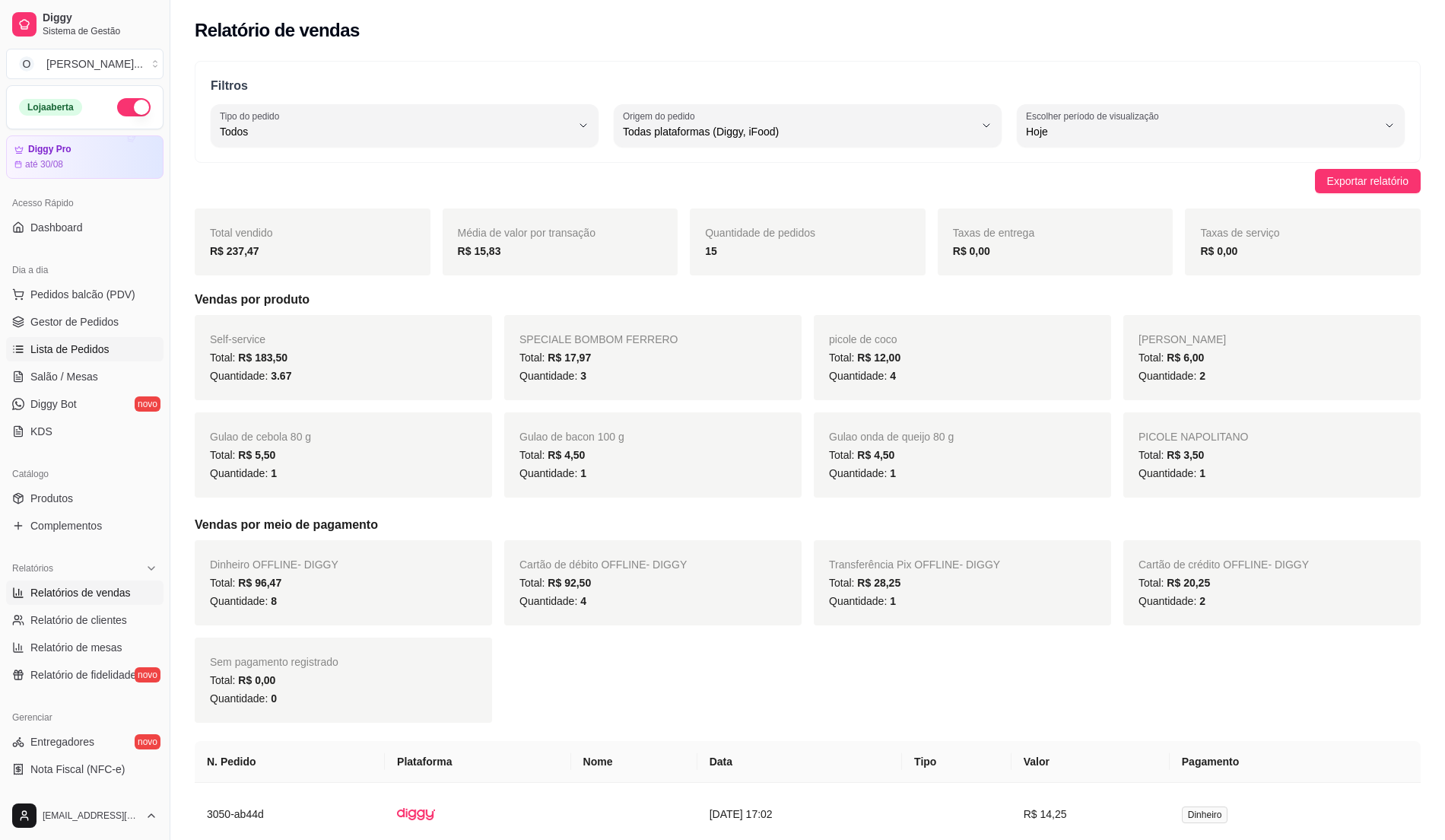
click at [58, 351] on span "Lista de Pedidos" at bounding box center [70, 349] width 79 height 15
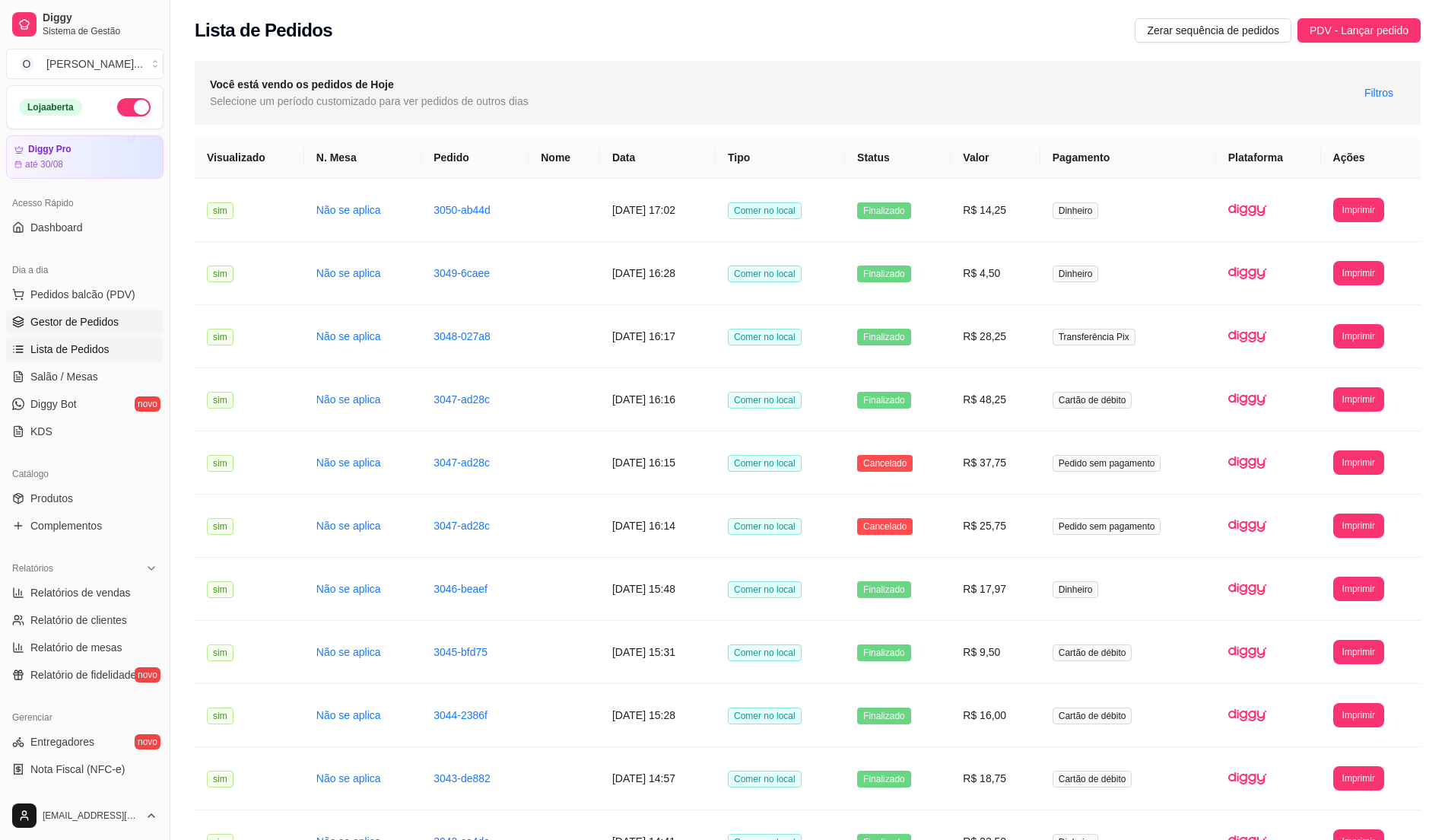
click at [94, 324] on span "Gestor de Pedidos" at bounding box center [74, 322] width 88 height 15
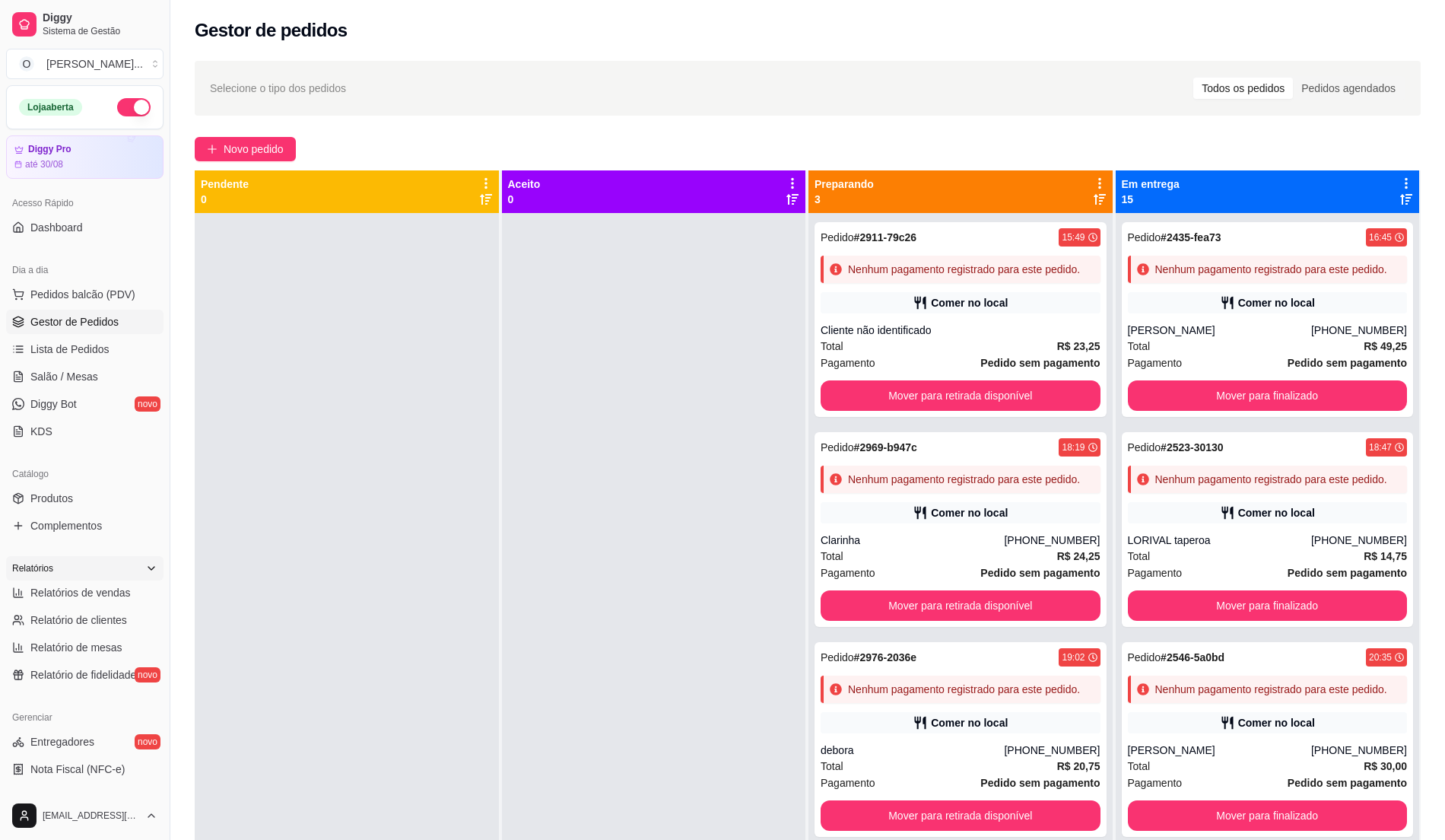
click at [126, 579] on div "Relatórios" at bounding box center [84, 567] width 158 height 24
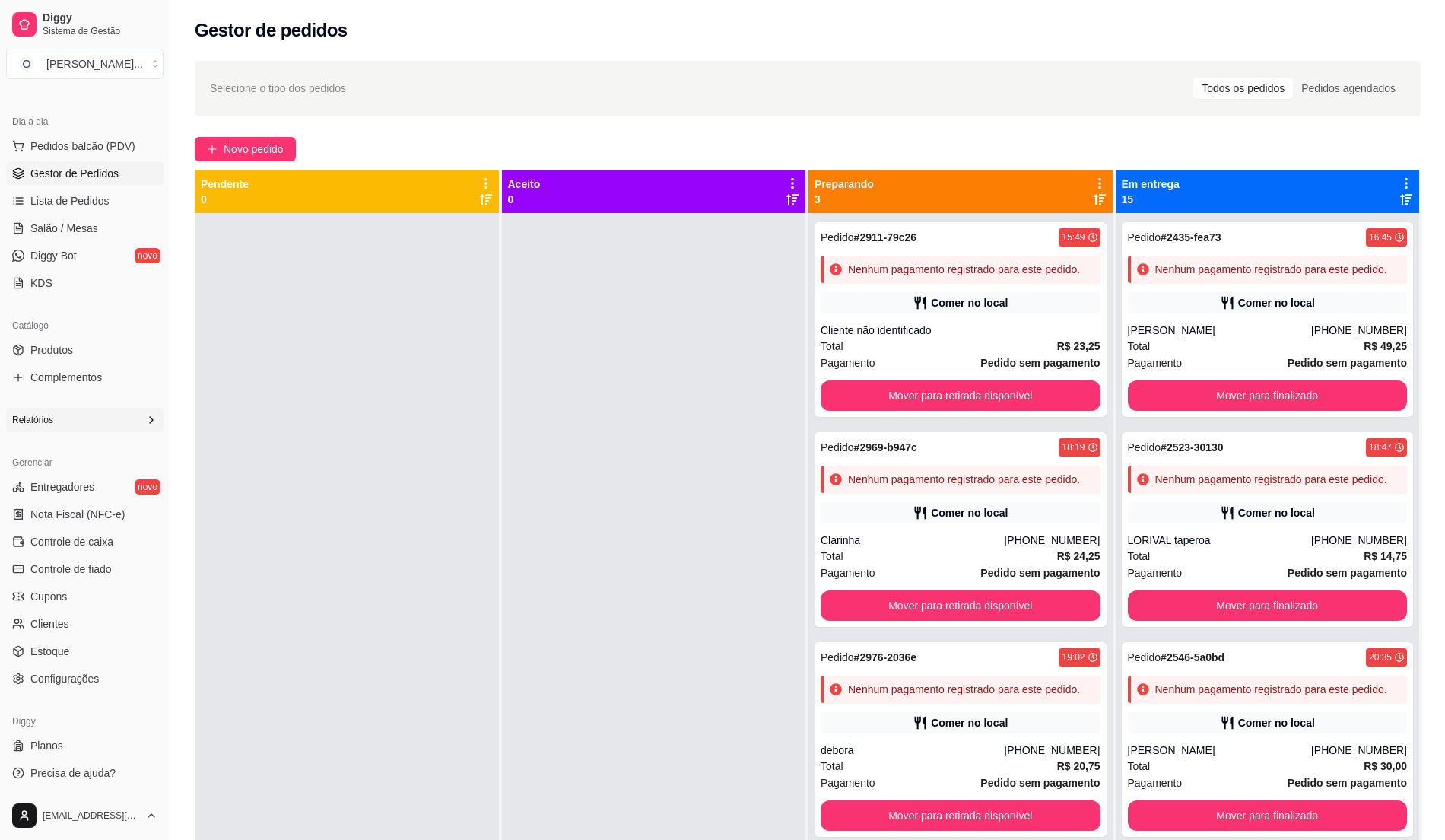
click at [145, 415] on icon at bounding box center [151, 419] width 13 height 13
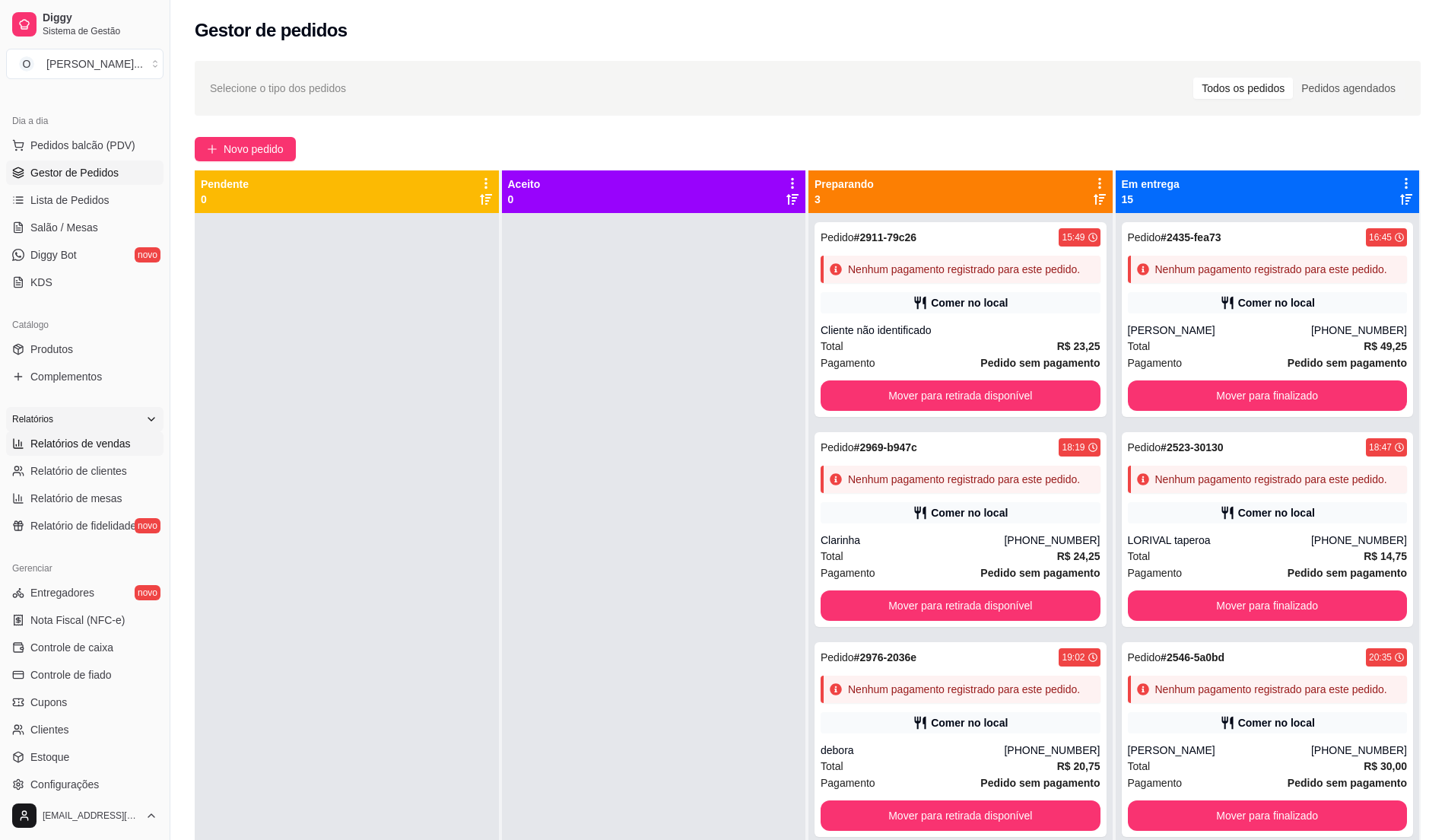
click at [135, 442] on link "Relatórios de vendas" at bounding box center [84, 443] width 158 height 24
select select "ALL"
select select "0"
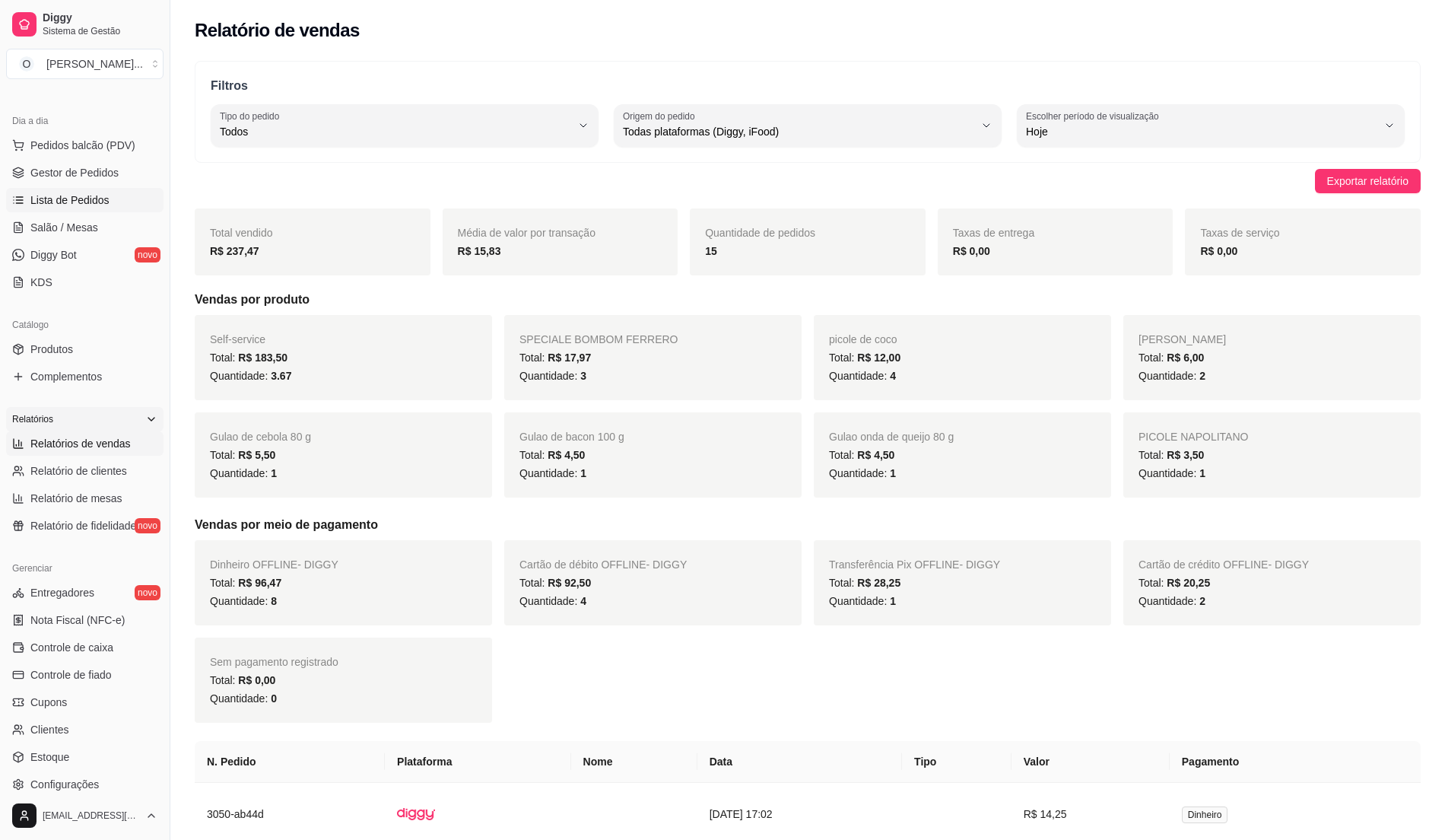
click at [104, 190] on link "Lista de Pedidos" at bounding box center [84, 199] width 158 height 24
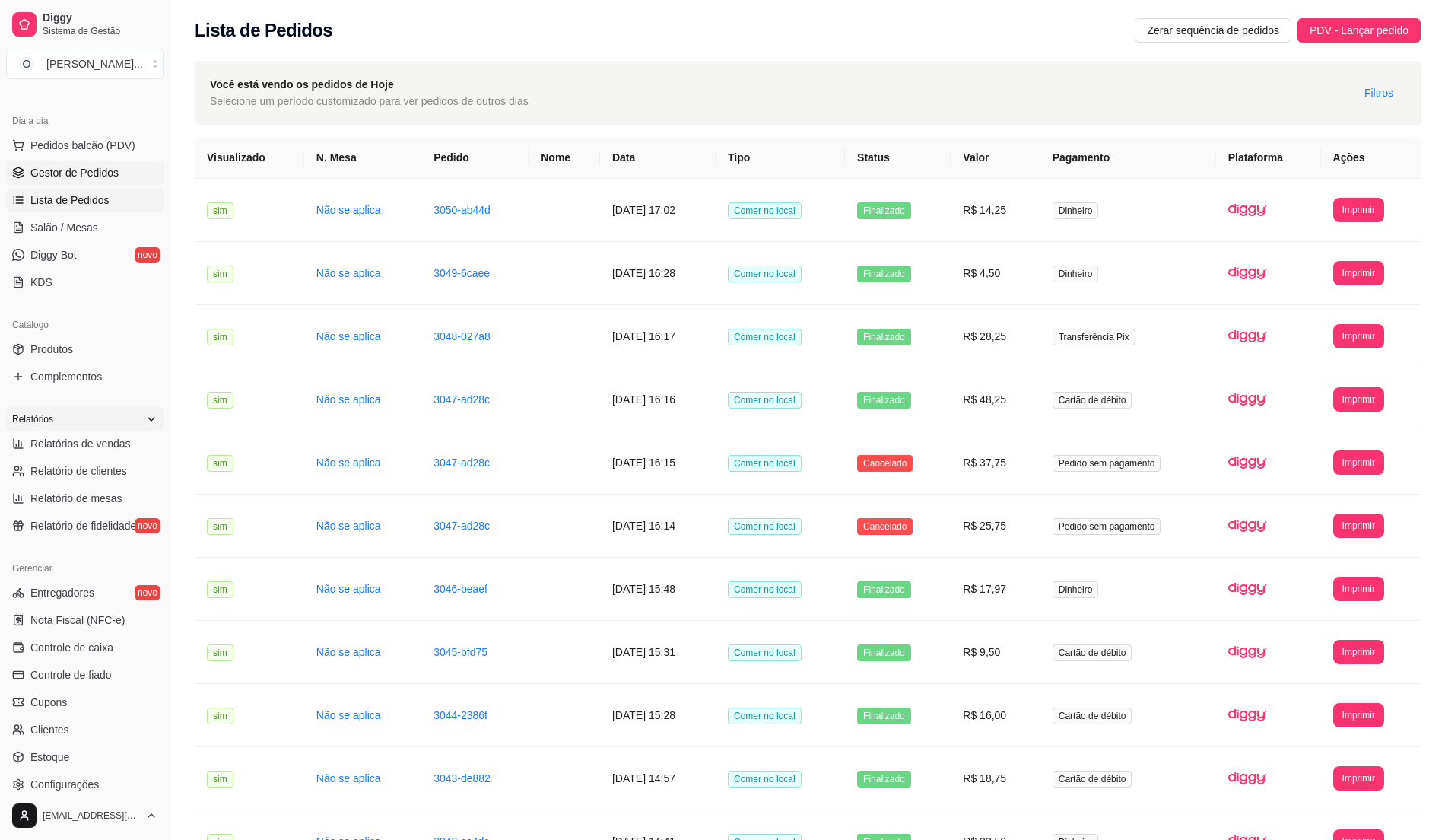
click at [116, 168] on link "Gestor de Pedidos" at bounding box center [84, 172] width 158 height 24
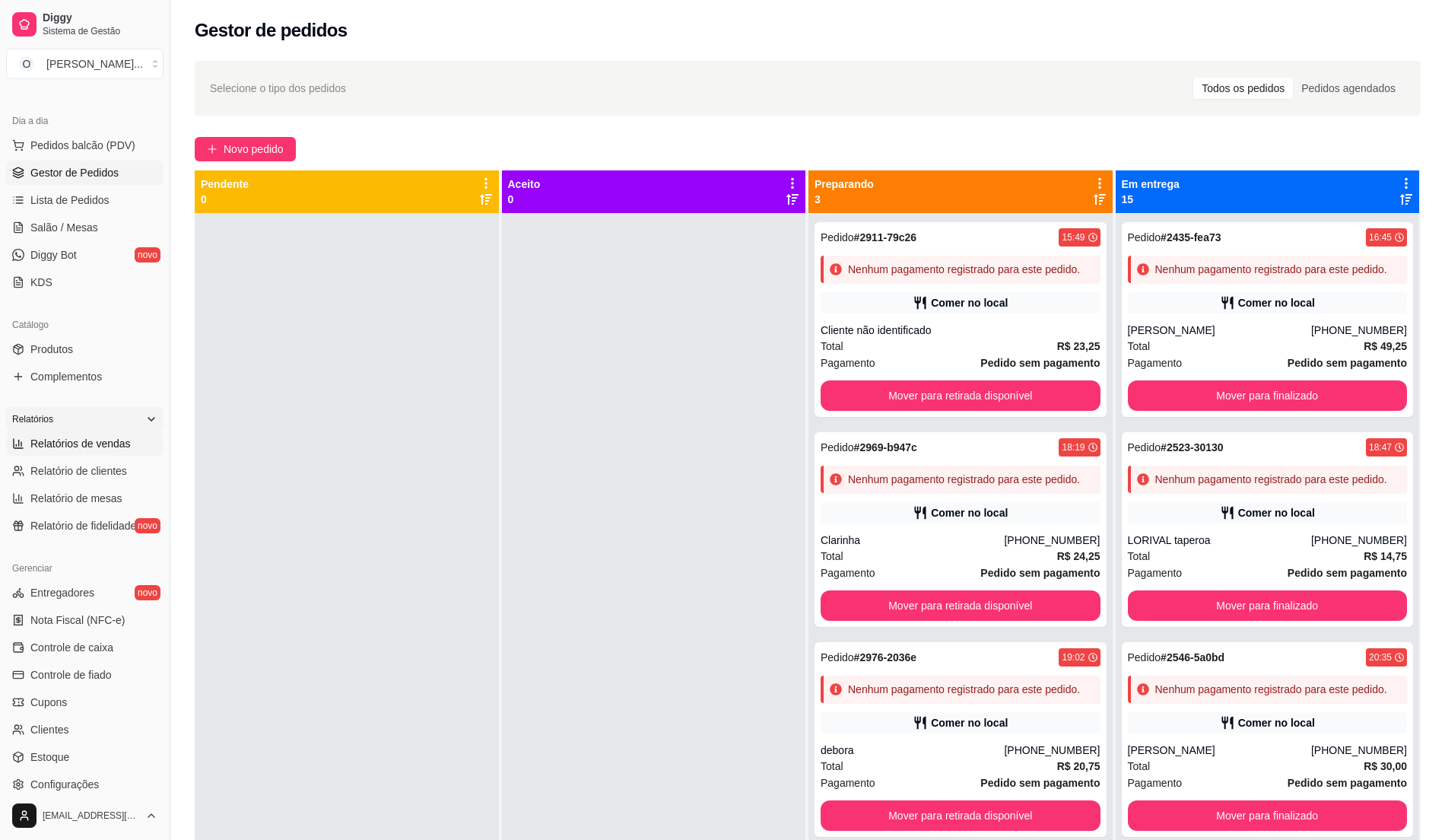
click at [91, 450] on span "Relatórios de vendas" at bounding box center [80, 443] width 101 height 15
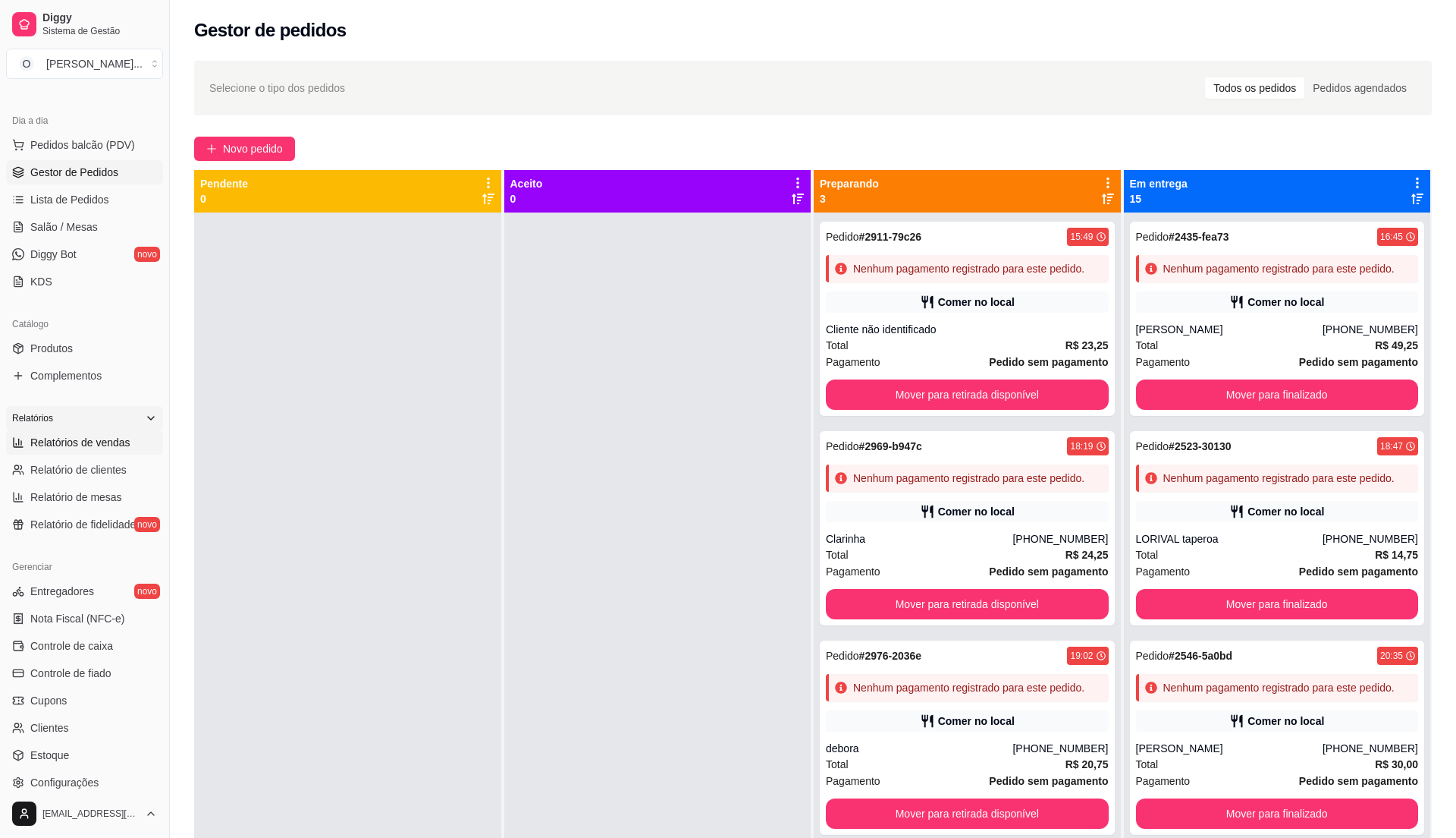
select select "ALL"
select select "0"
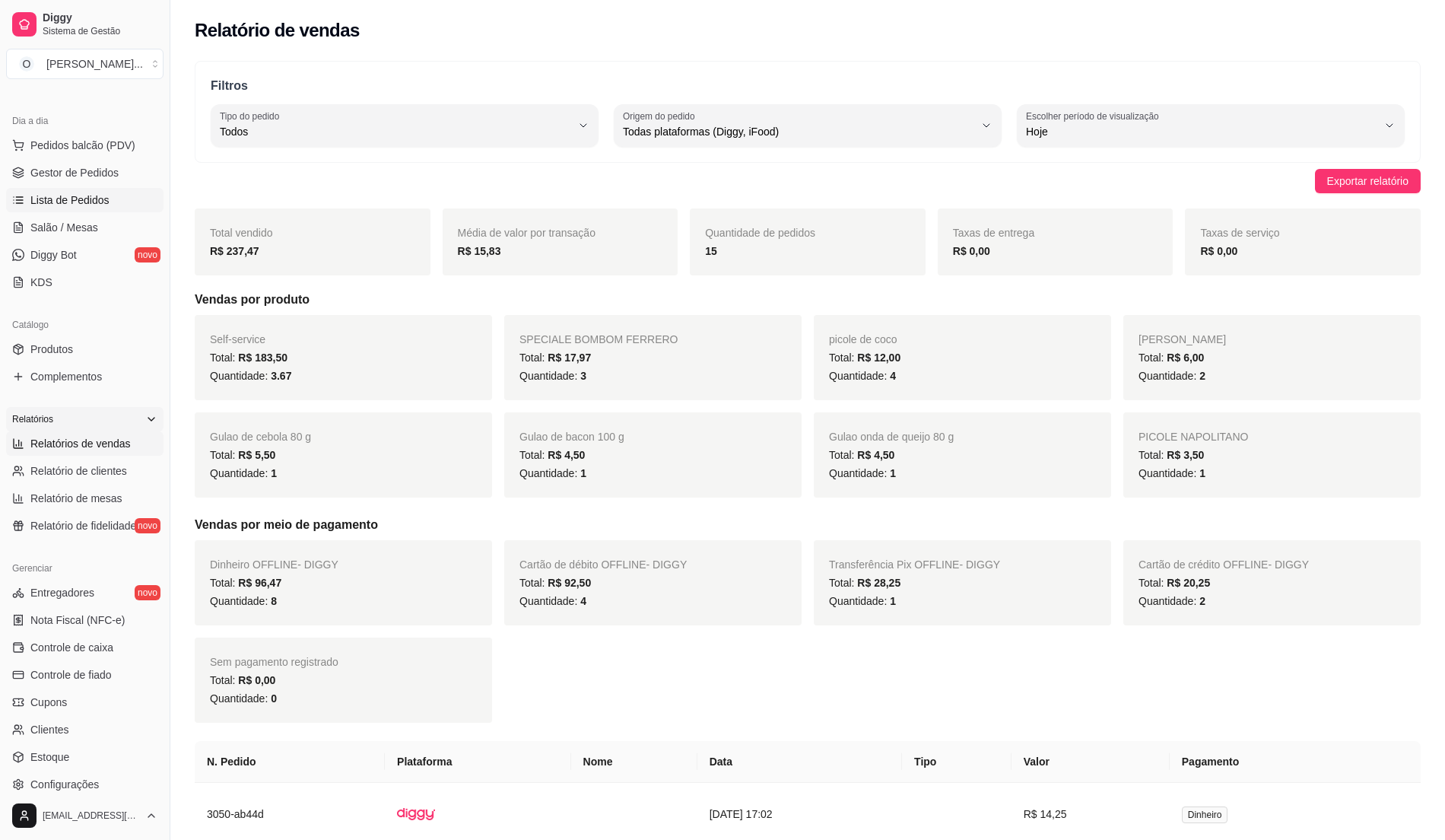
click at [76, 193] on span "Lista de Pedidos" at bounding box center [70, 200] width 79 height 15
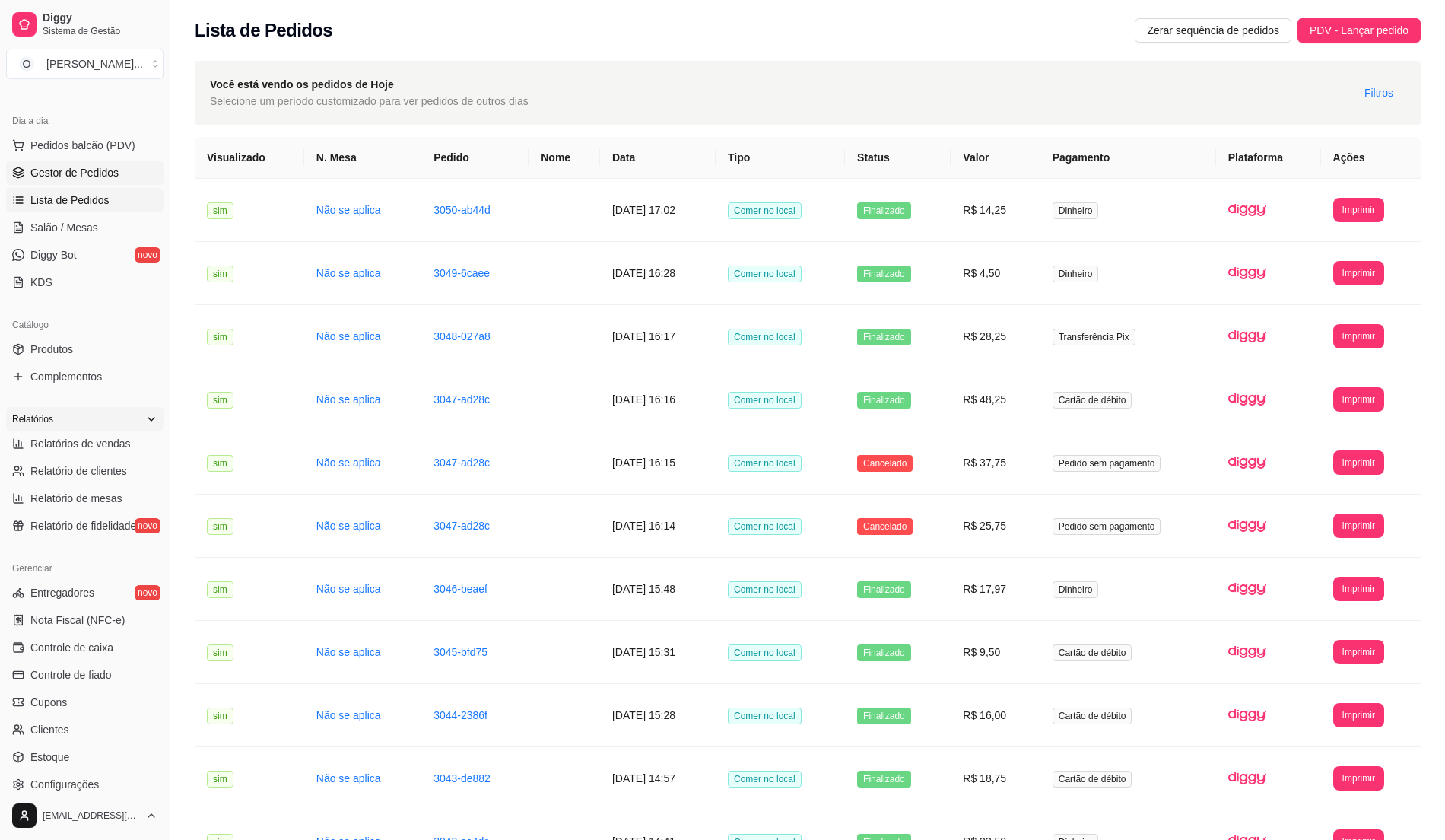
click at [85, 177] on span "Gestor de Pedidos" at bounding box center [74, 173] width 88 height 15
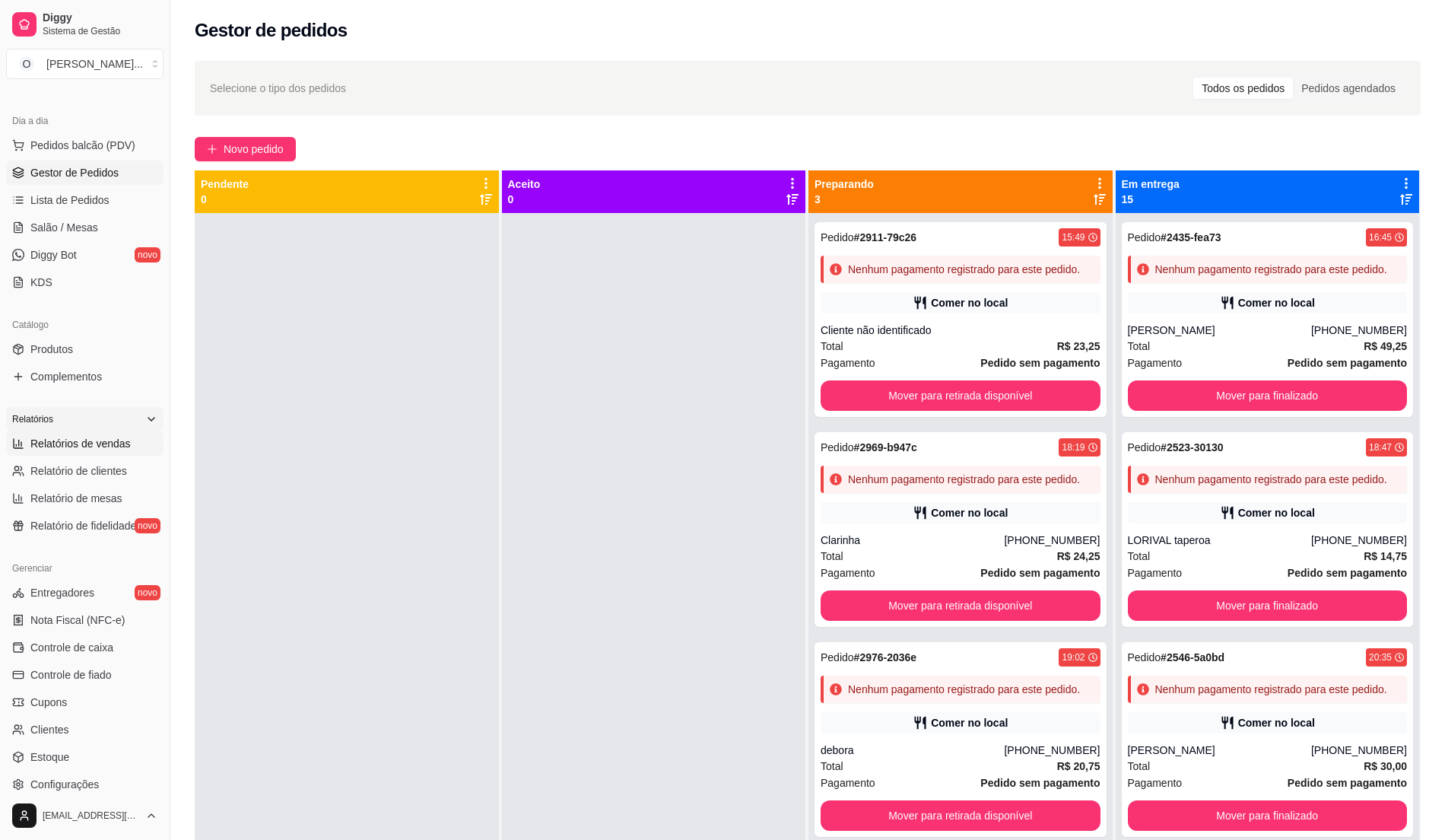
click at [101, 435] on span "Relatórios de vendas" at bounding box center [80, 443] width 101 height 15
select select "ALL"
select select "0"
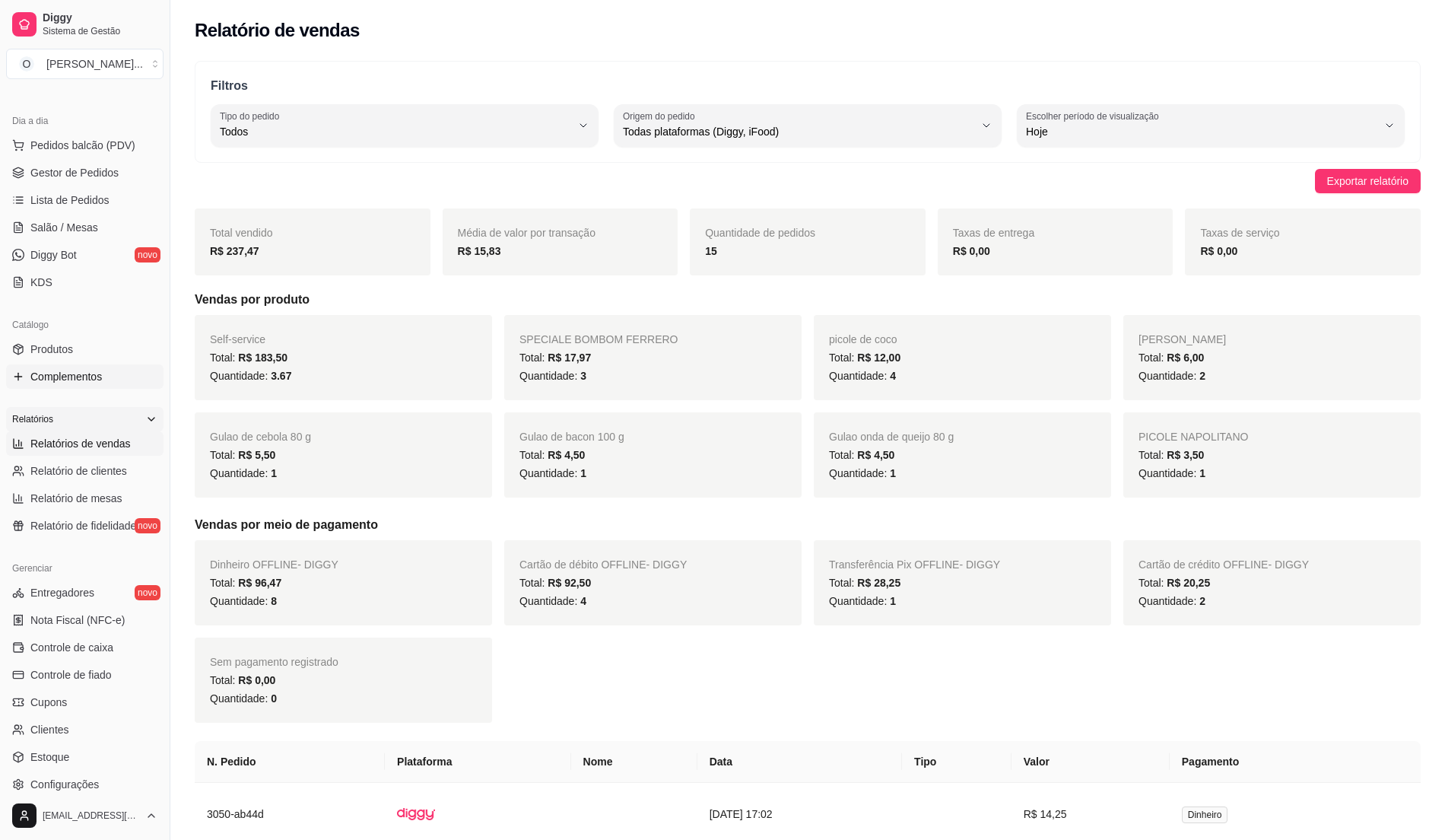
click at [107, 375] on link "Complementos" at bounding box center [84, 375] width 158 height 24
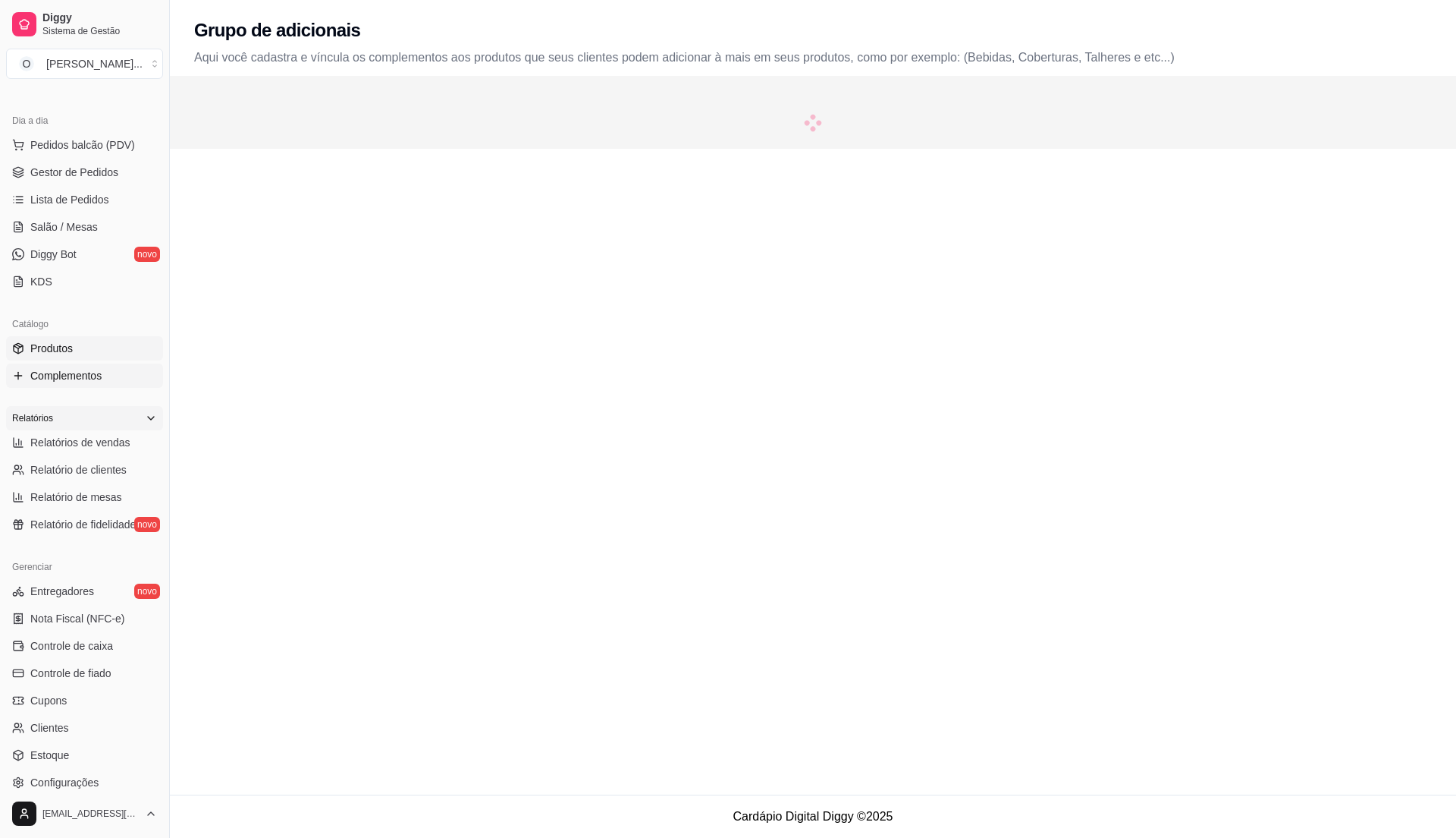
click at [130, 352] on link "Produtos" at bounding box center [84, 348] width 157 height 24
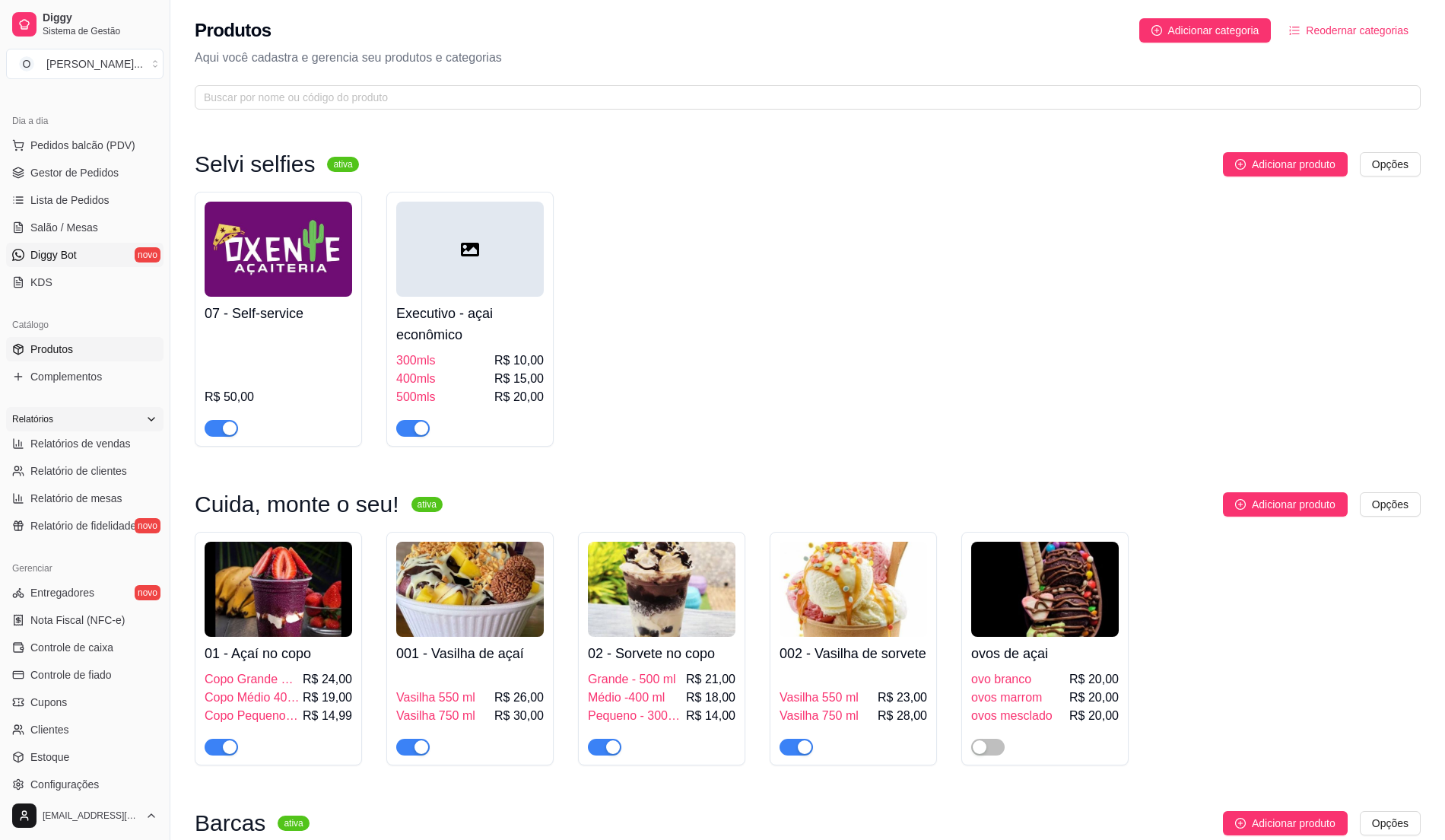
scroll to position [47, 0]
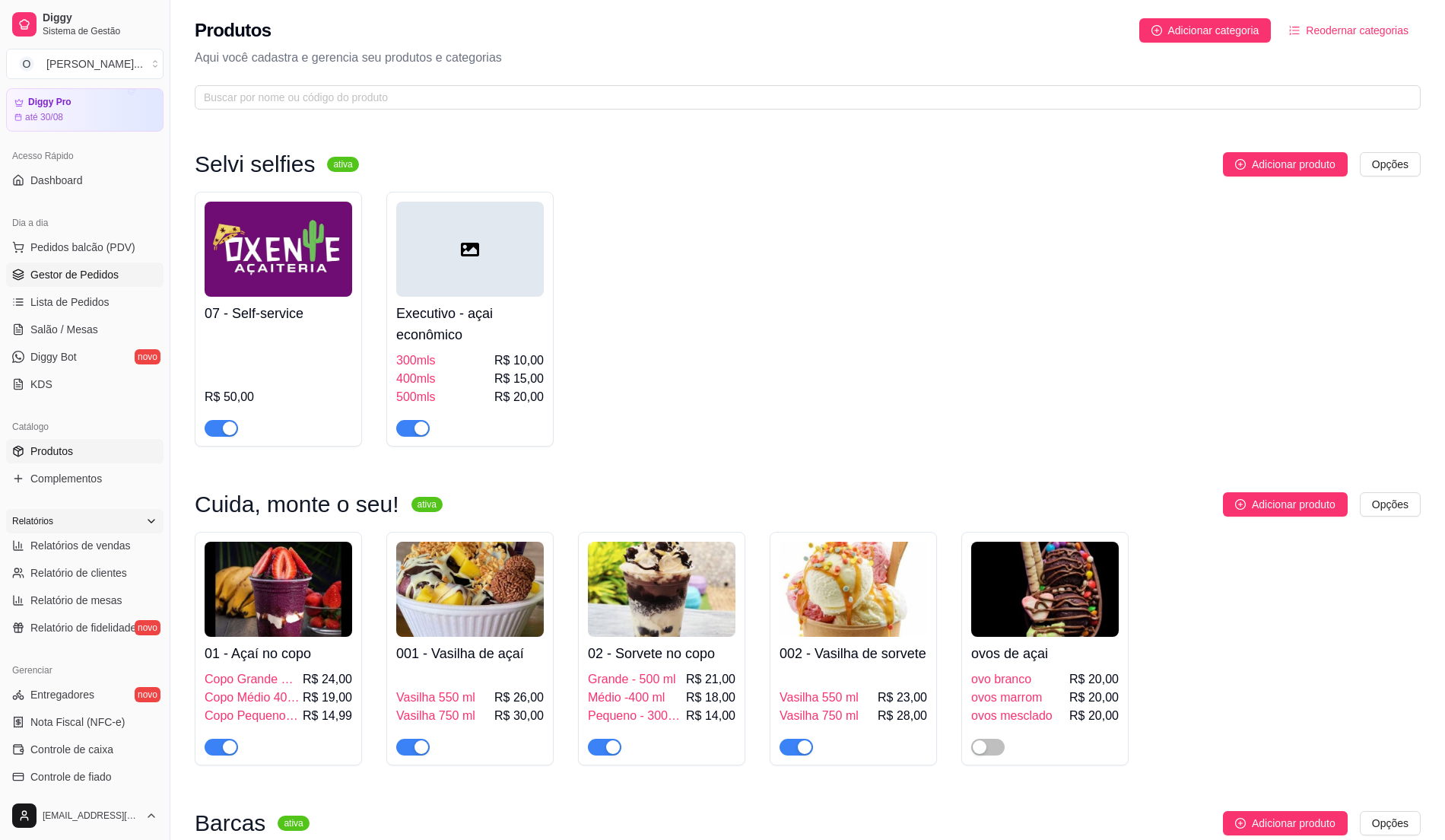
click at [136, 271] on link "Gestor de Pedidos" at bounding box center [84, 274] width 158 height 24
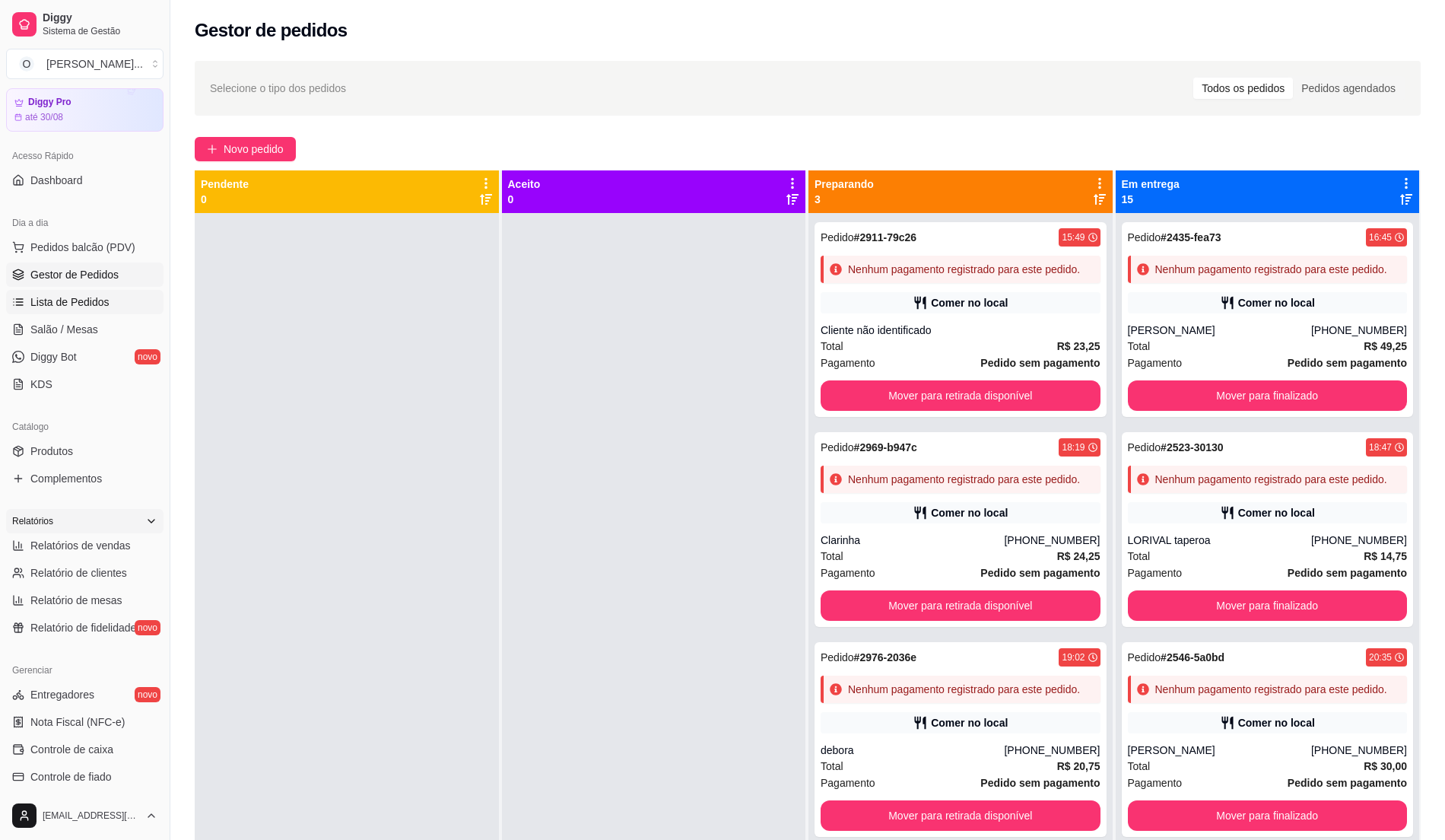
click at [67, 305] on span "Lista de Pedidos" at bounding box center [70, 302] width 79 height 15
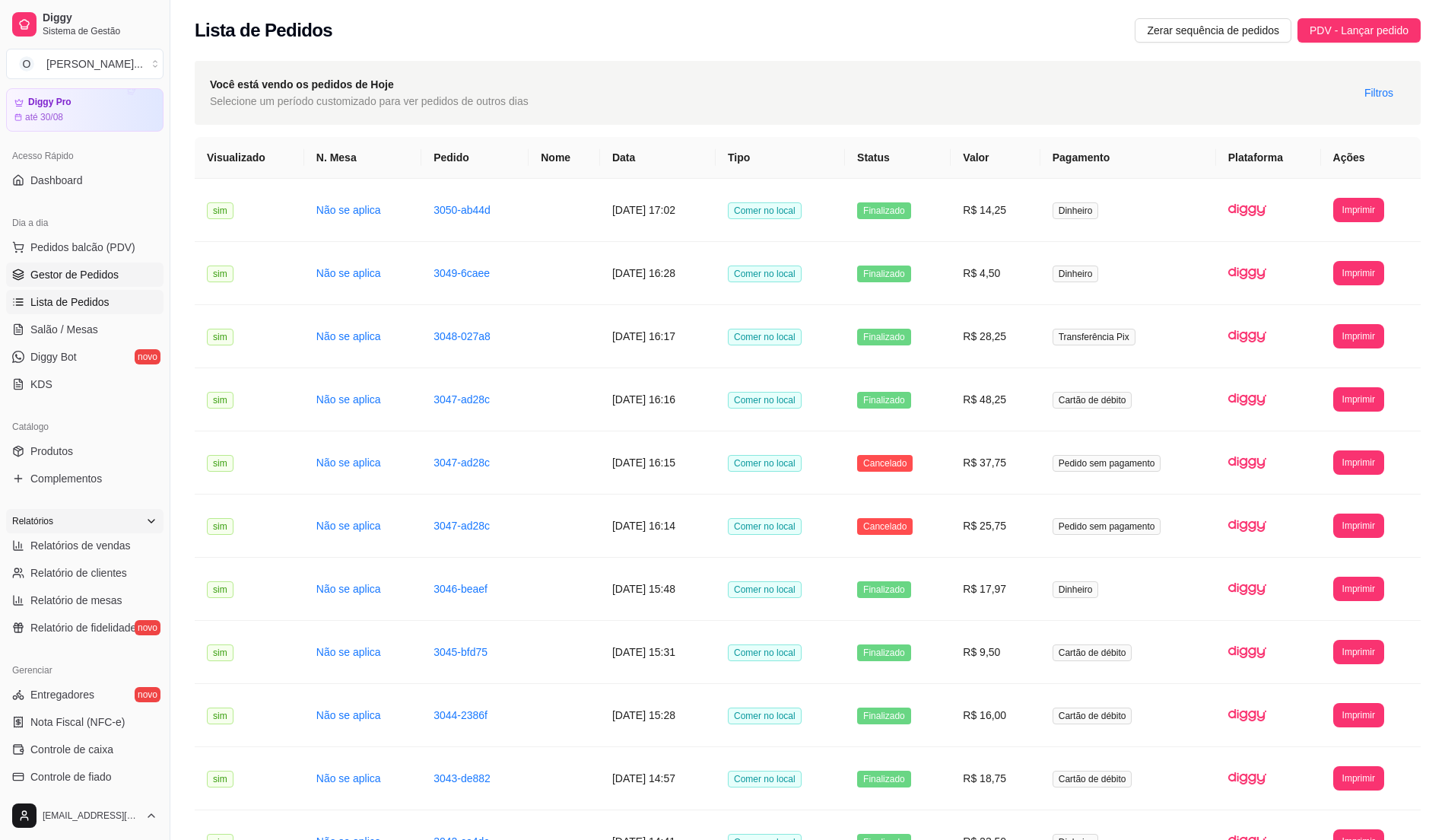
click at [48, 280] on span "Gestor de Pedidos" at bounding box center [74, 275] width 88 height 15
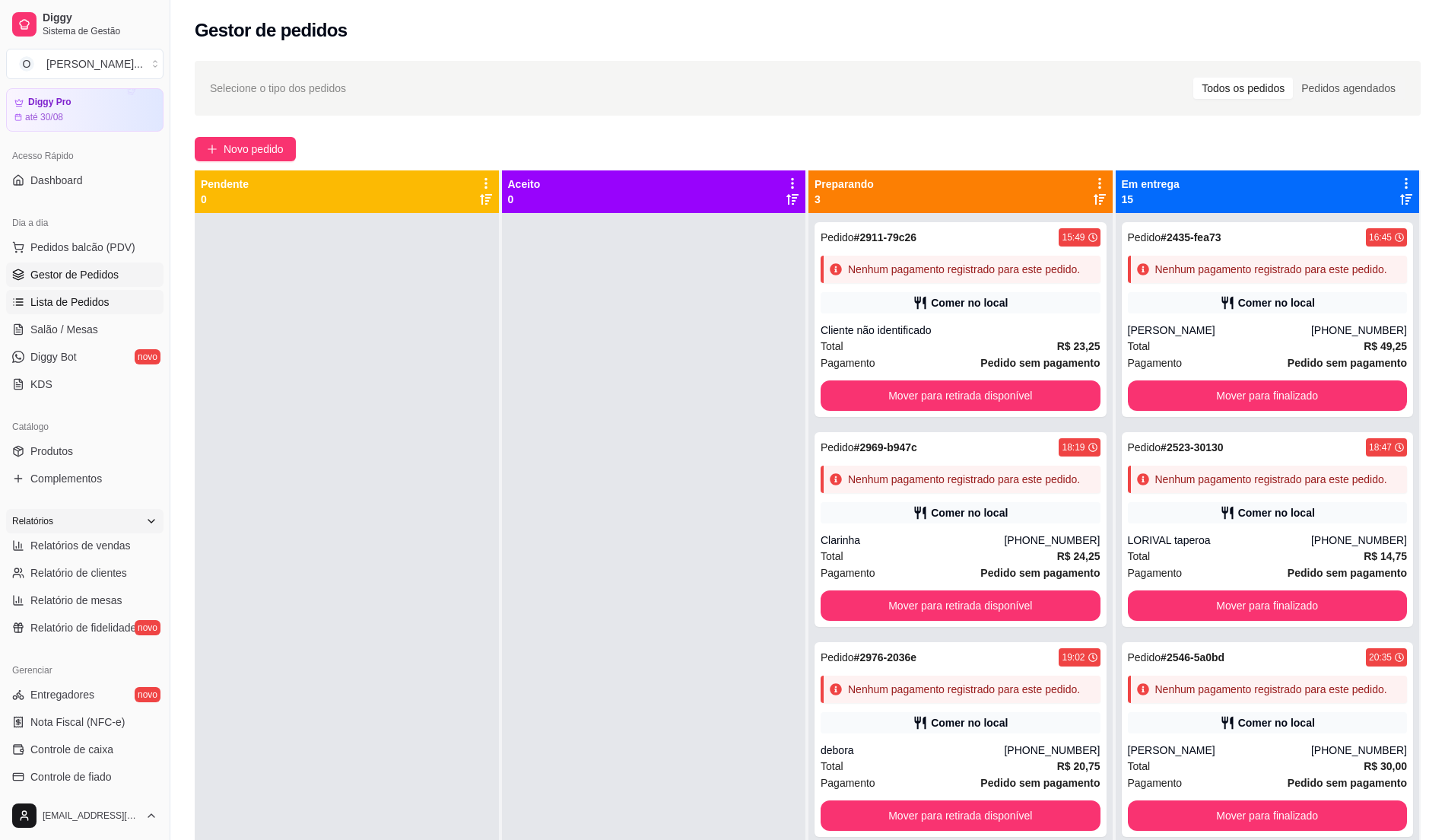
click at [91, 299] on span "Lista de Pedidos" at bounding box center [70, 302] width 79 height 15
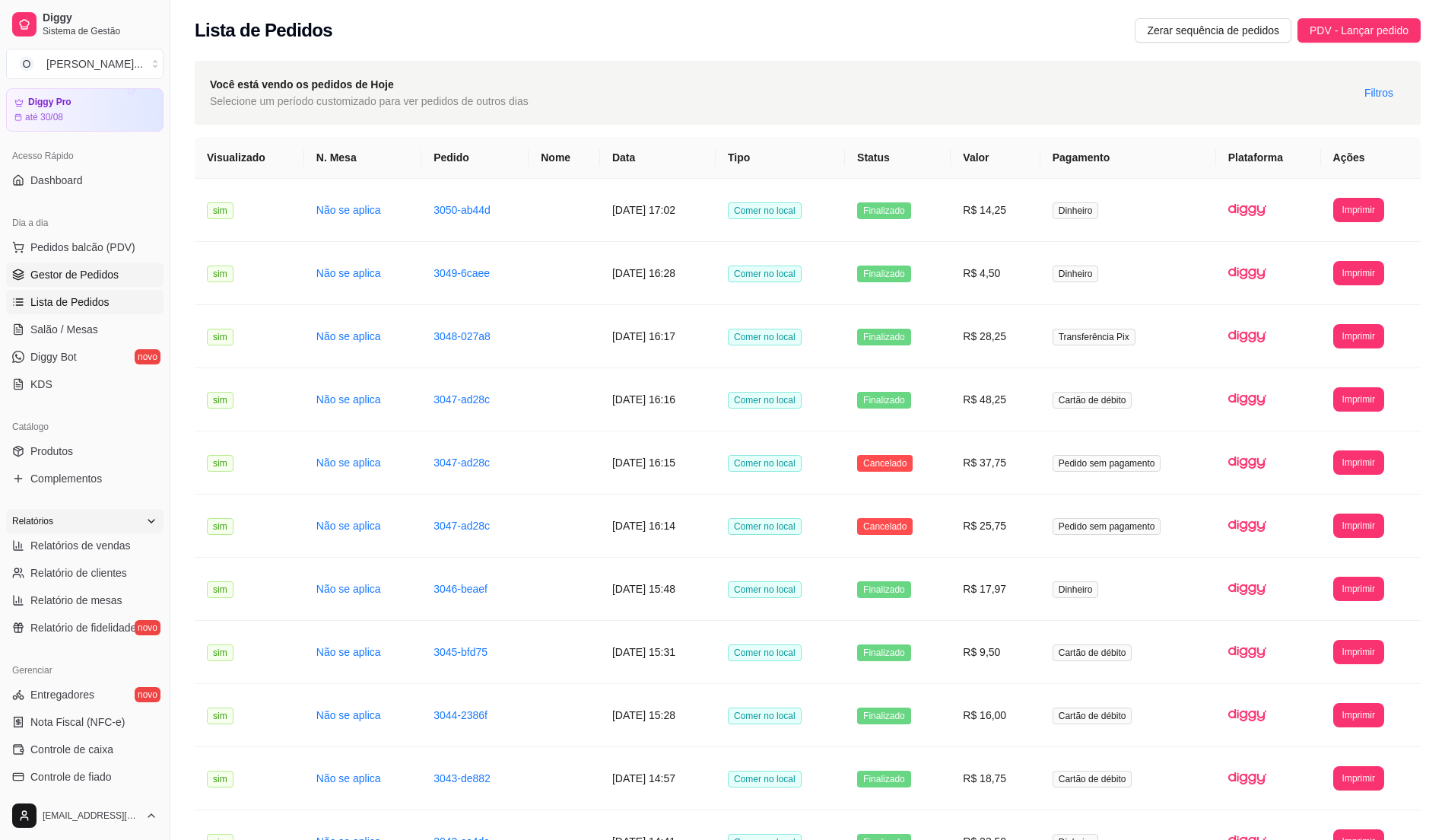
click at [102, 279] on span "Gestor de Pedidos" at bounding box center [74, 275] width 88 height 15
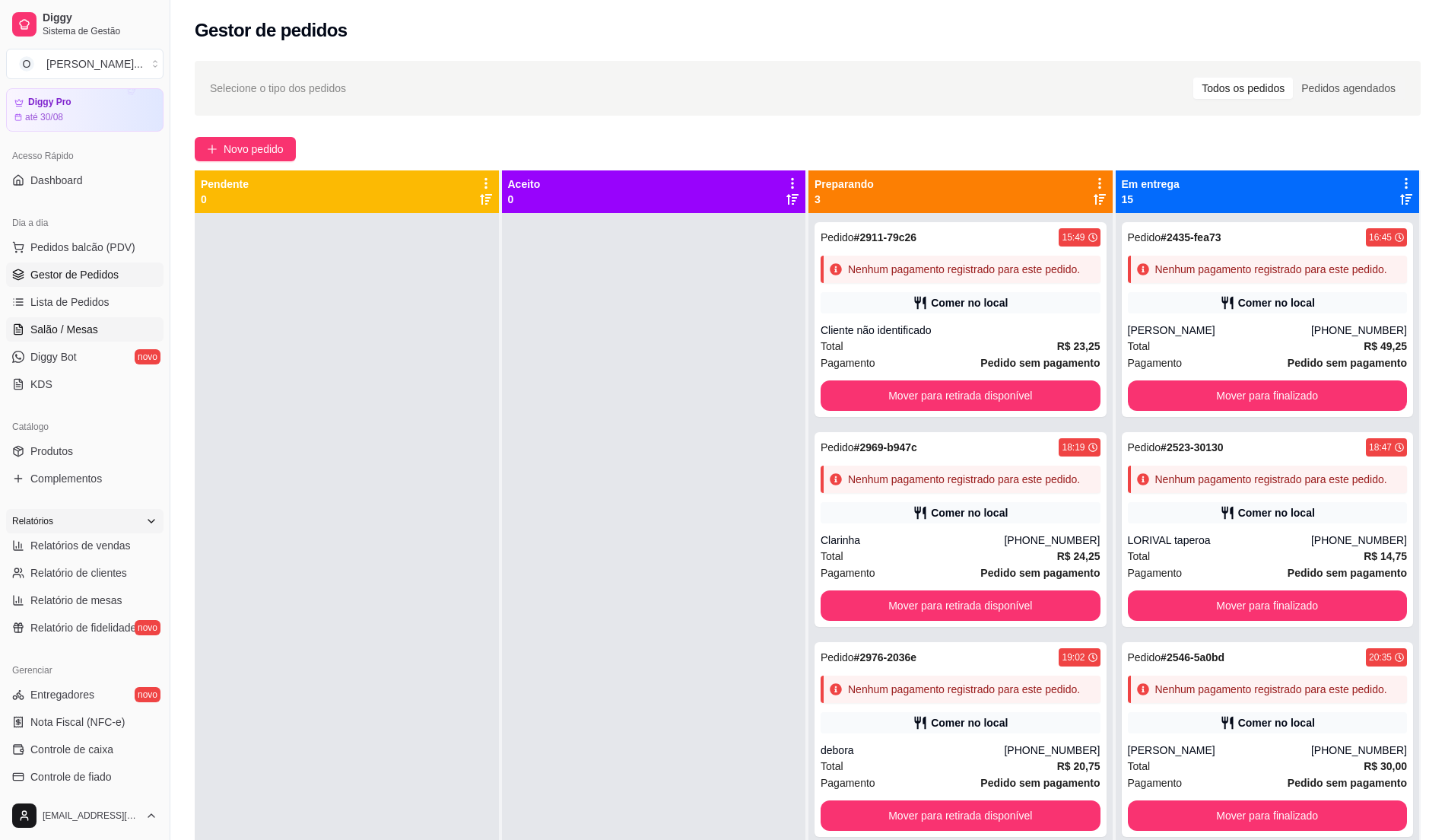
click at [55, 336] on span "Salão / Mesas" at bounding box center [64, 329] width 68 height 15
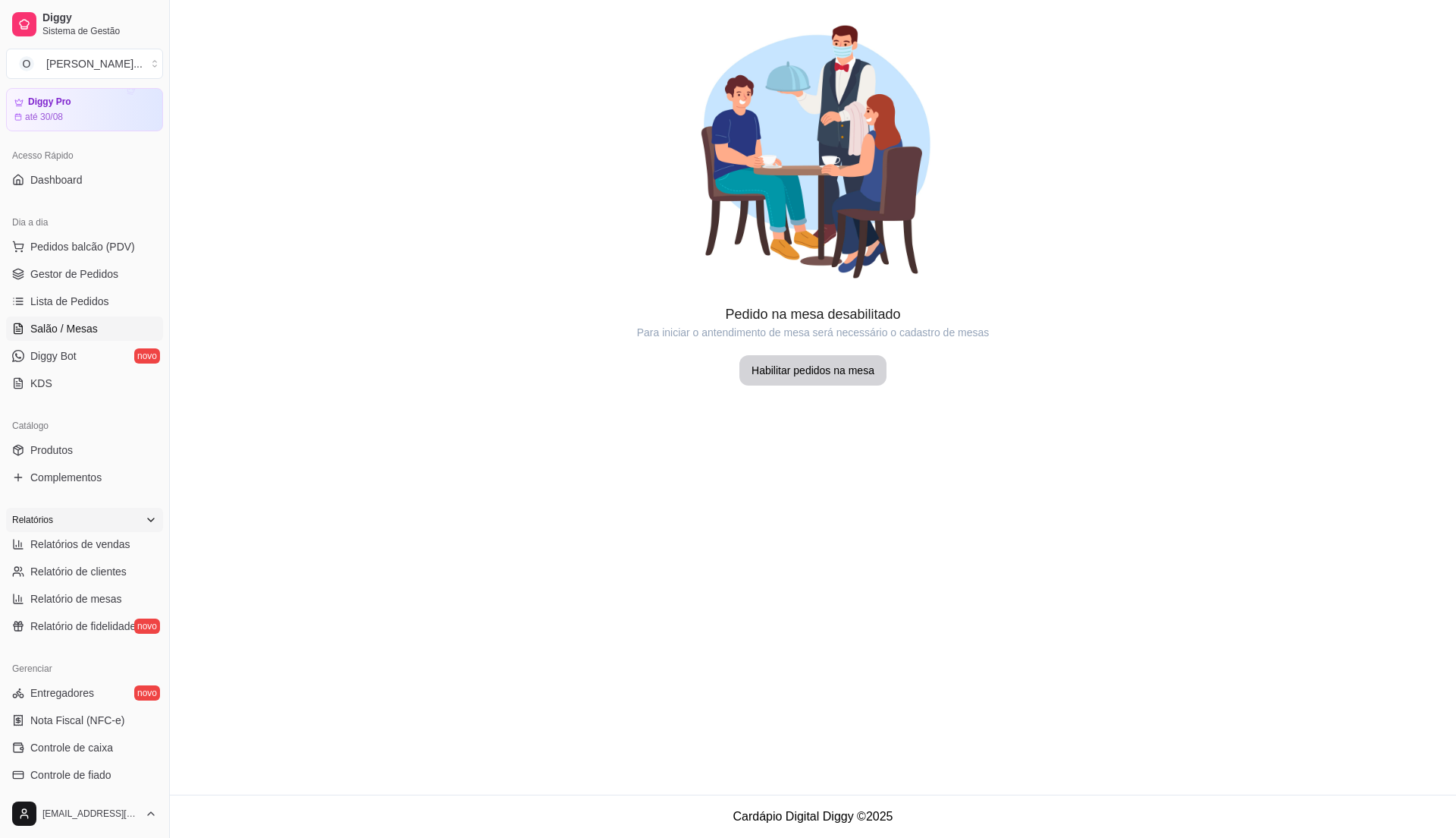
click at [73, 316] on ul "Pedidos balcão (PDV) Gestor de Pedidos Lista de Pedidos Salão / Mesas Diggy Bot…" at bounding box center [84, 315] width 157 height 161
click at [73, 308] on span "Lista de Pedidos" at bounding box center [69, 301] width 79 height 15
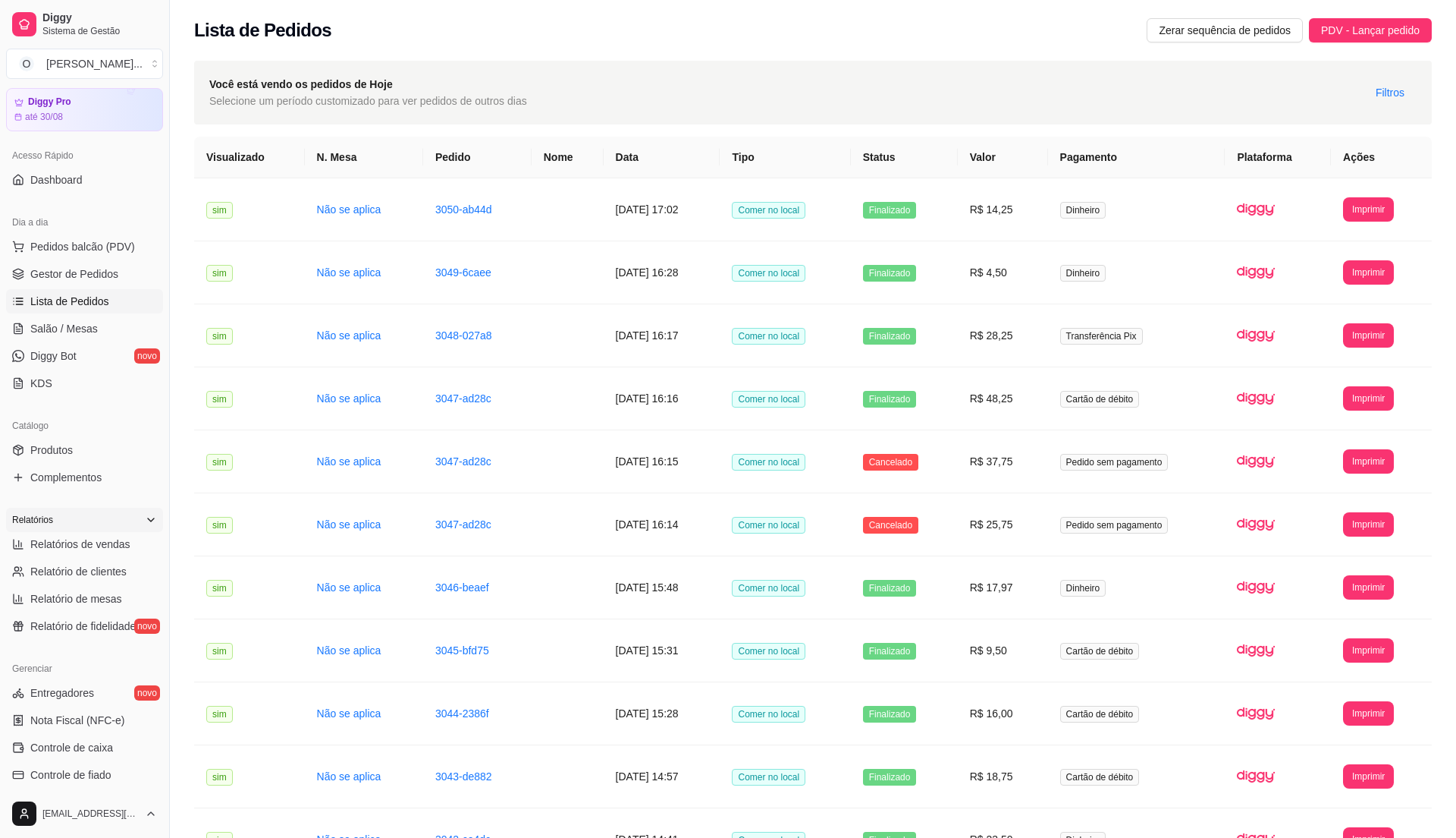
click at [73, 308] on span "Lista de Pedidos" at bounding box center [69, 301] width 79 height 15
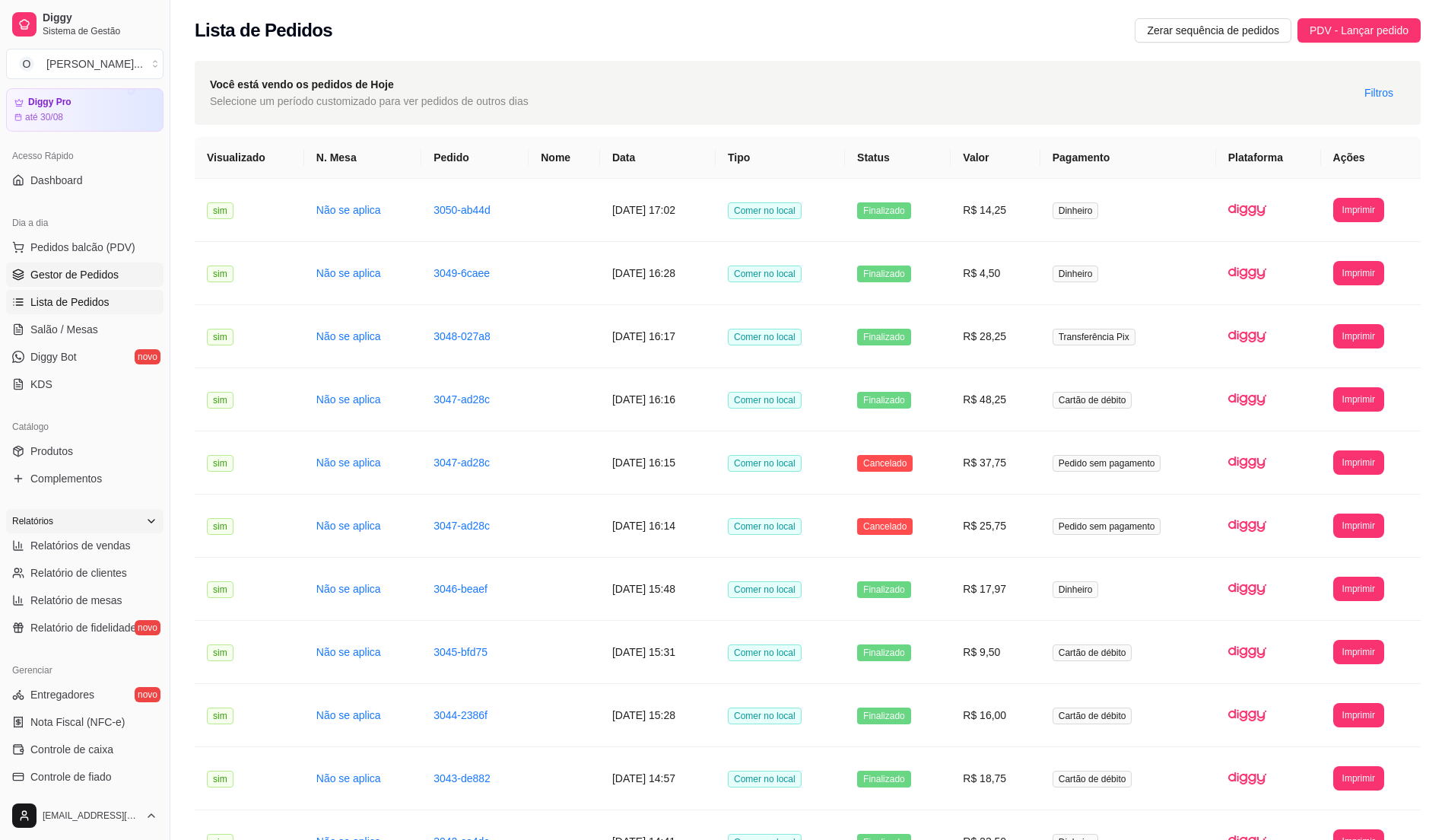
click at [105, 280] on span "Gestor de Pedidos" at bounding box center [74, 275] width 88 height 15
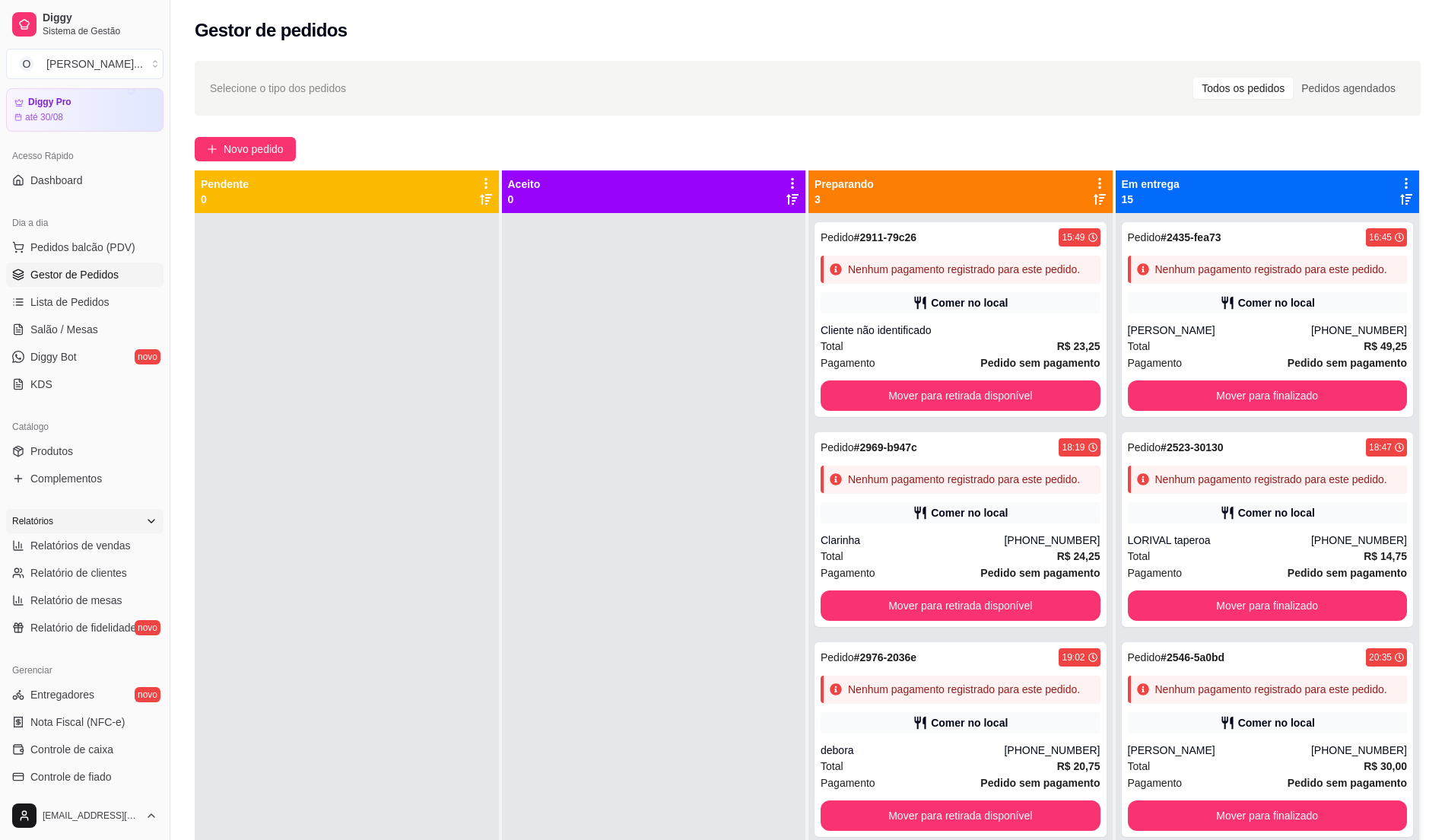
drag, startPoint x: 609, startPoint y: 289, endPoint x: 515, endPoint y: 299, distance: 94.5
click at [609, 290] on div at bounding box center [654, 633] width 304 height 840
click at [101, 235] on button "Pedidos balcão (PDV)" at bounding box center [84, 247] width 158 height 24
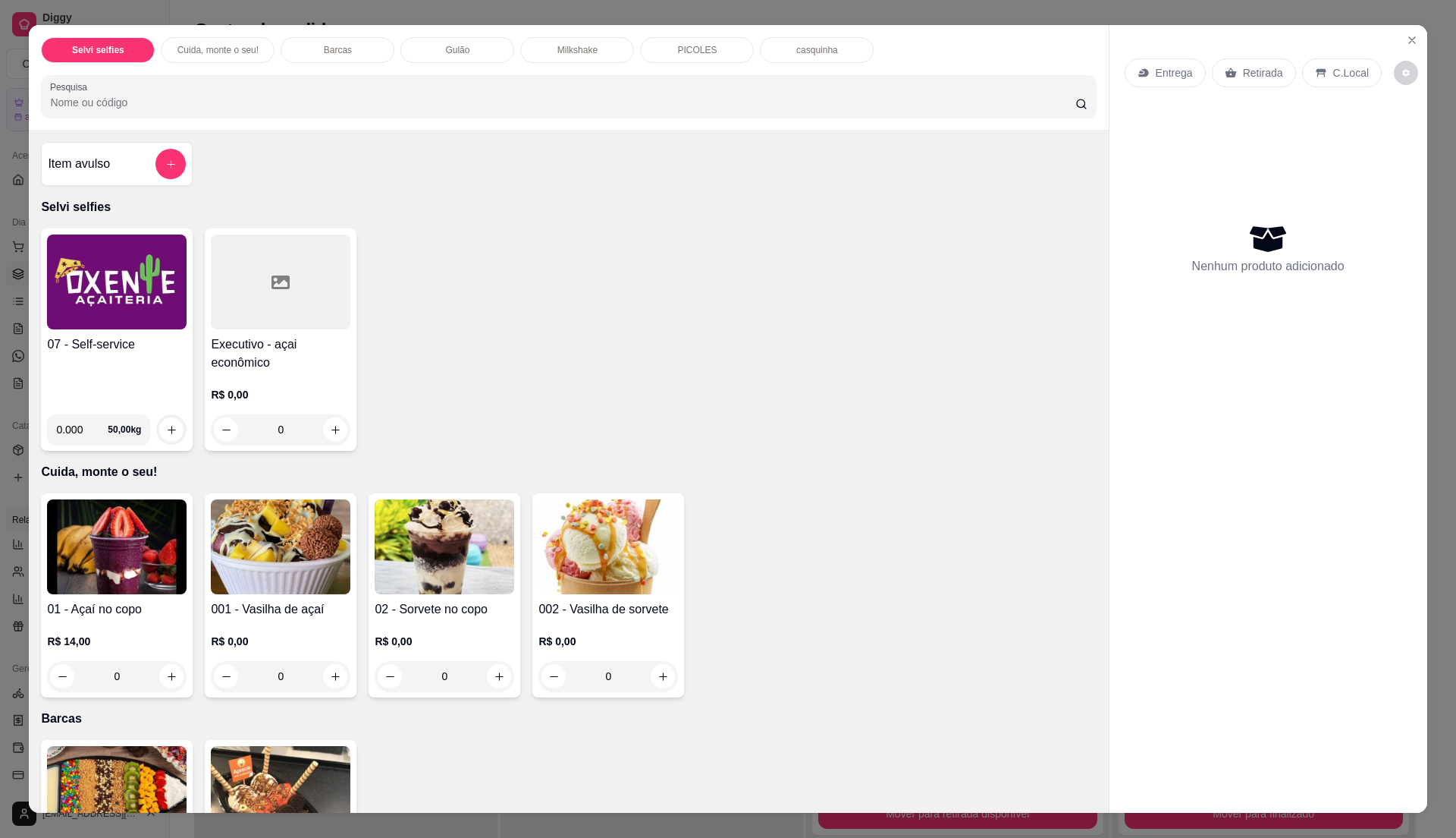
click at [97, 340] on h4 "07 - Self-service" at bounding box center [117, 344] width 140 height 18
click at [71, 349] on h4 "07 - Self-service" at bounding box center [117, 344] width 140 height 18
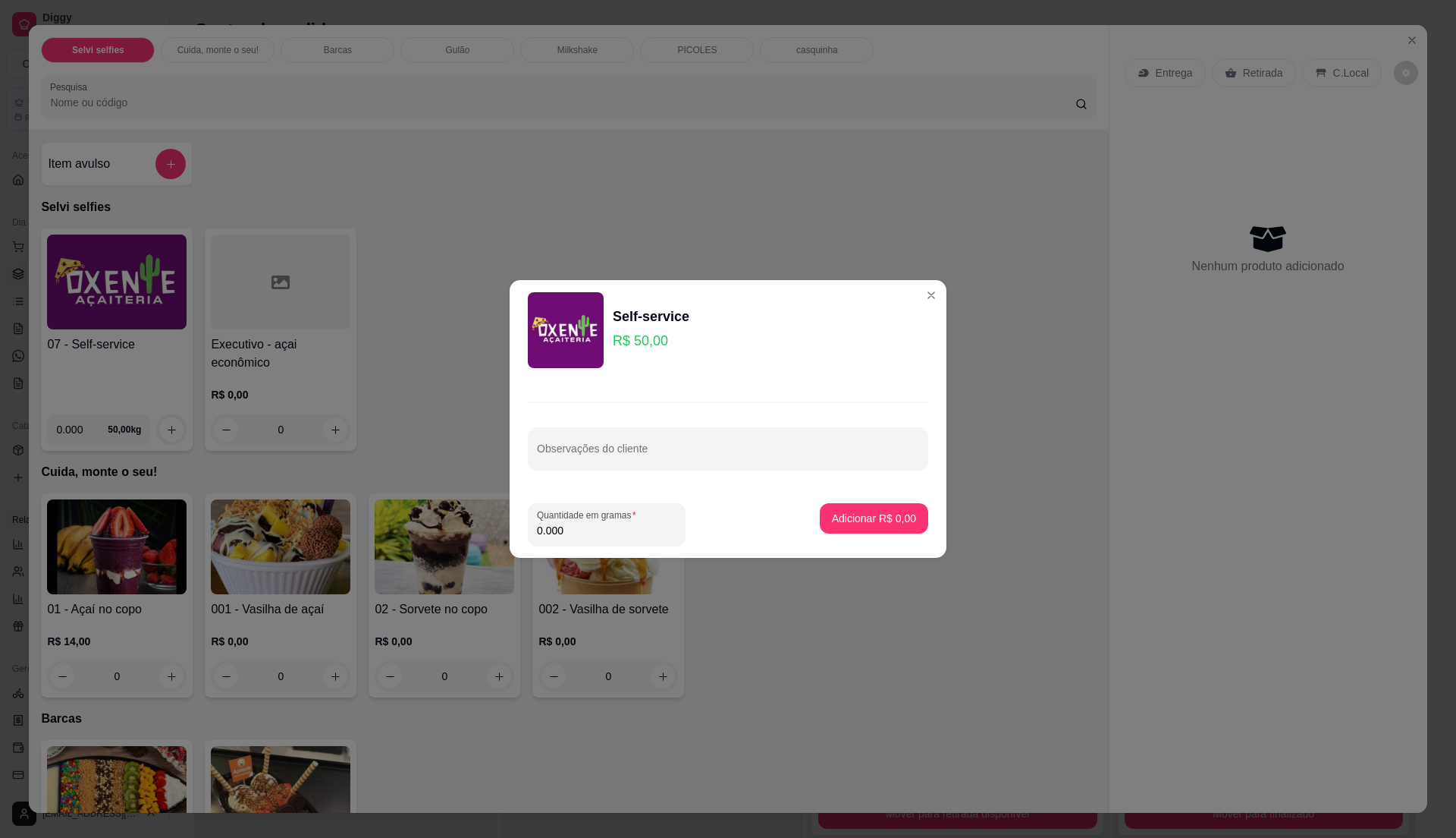
click at [619, 526] on input "0.000" at bounding box center [606, 530] width 140 height 15
click at [619, 526] on input "0" at bounding box center [606, 530] width 140 height 15
type input "0.225"
click at [862, 505] on button "Adicionar R$ 11,25" at bounding box center [870, 517] width 115 height 30
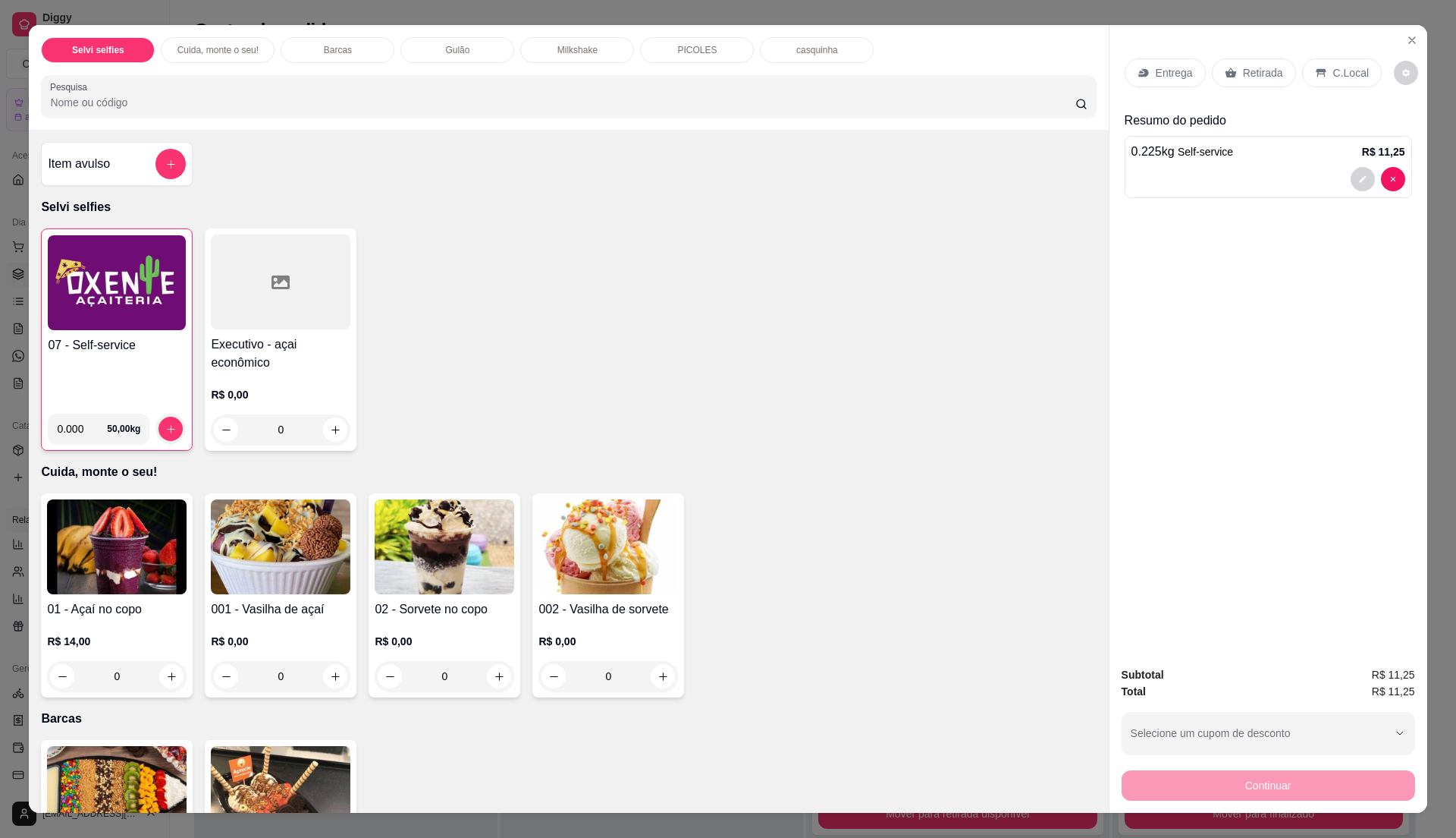
click at [1363, 68] on div "C.Local" at bounding box center [1341, 73] width 80 height 29
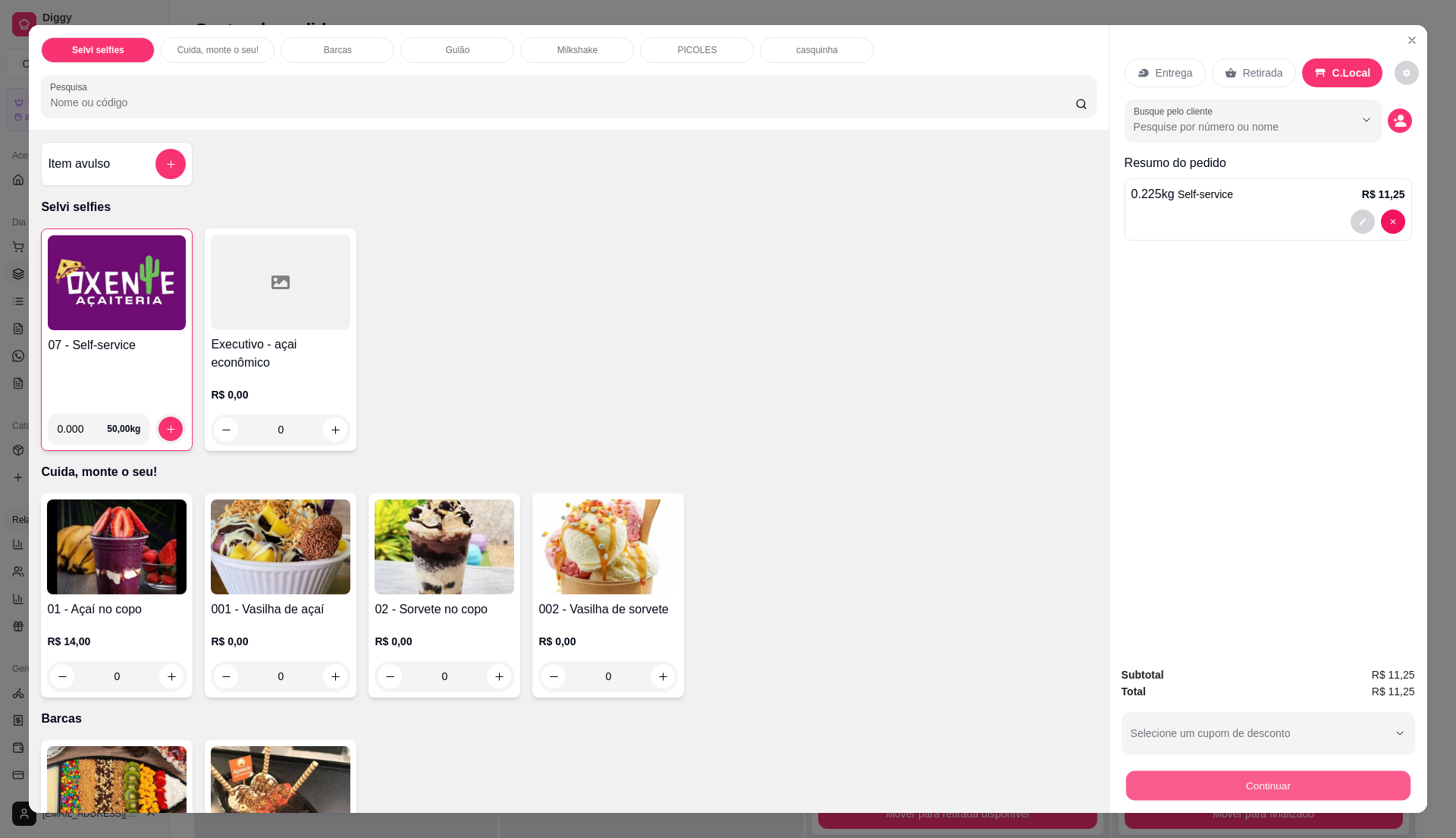
click at [1193, 784] on button "Continuar" at bounding box center [1267, 785] width 285 height 30
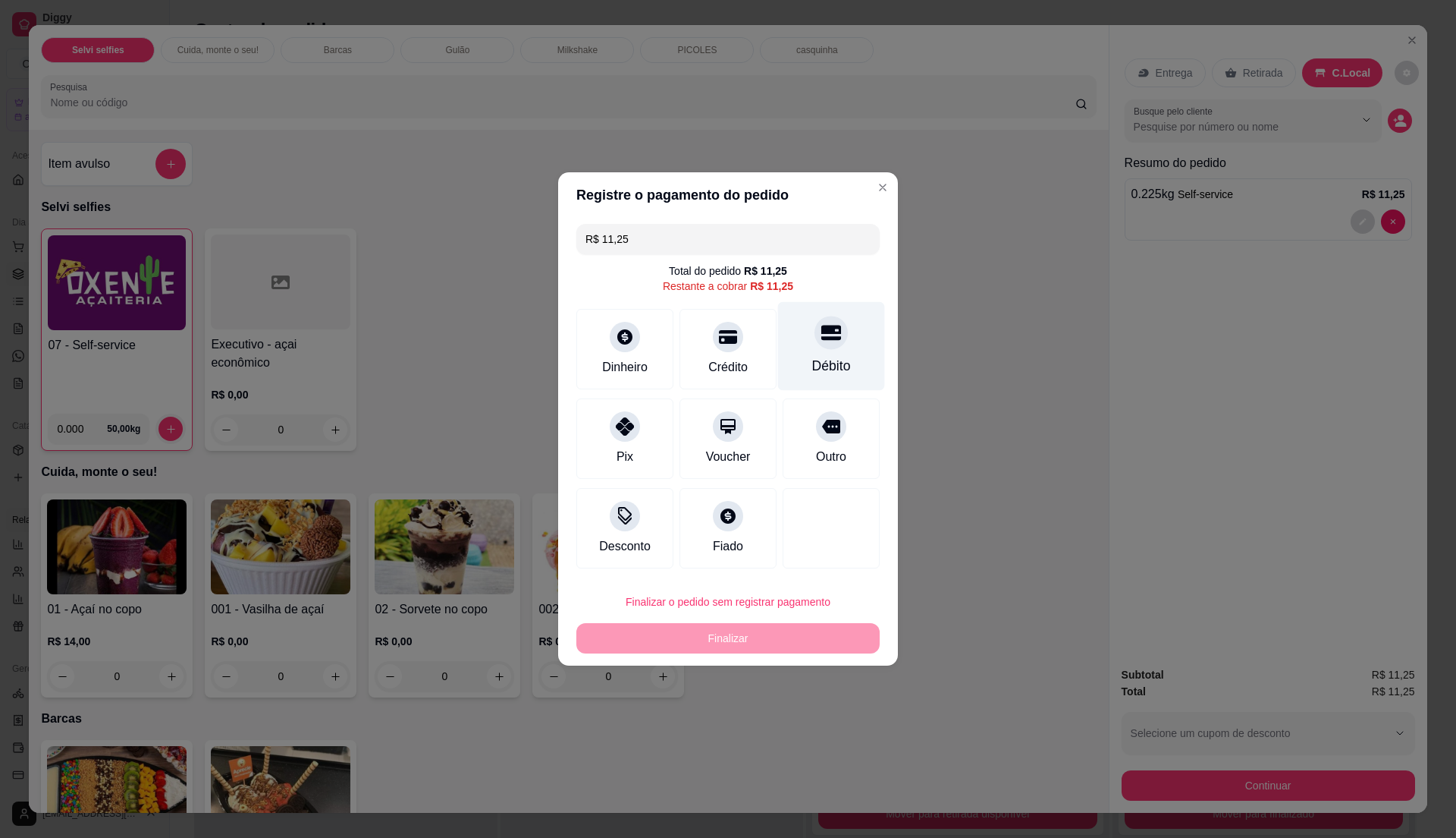
click at [812, 356] on div "Débito" at bounding box center [832, 366] width 39 height 19
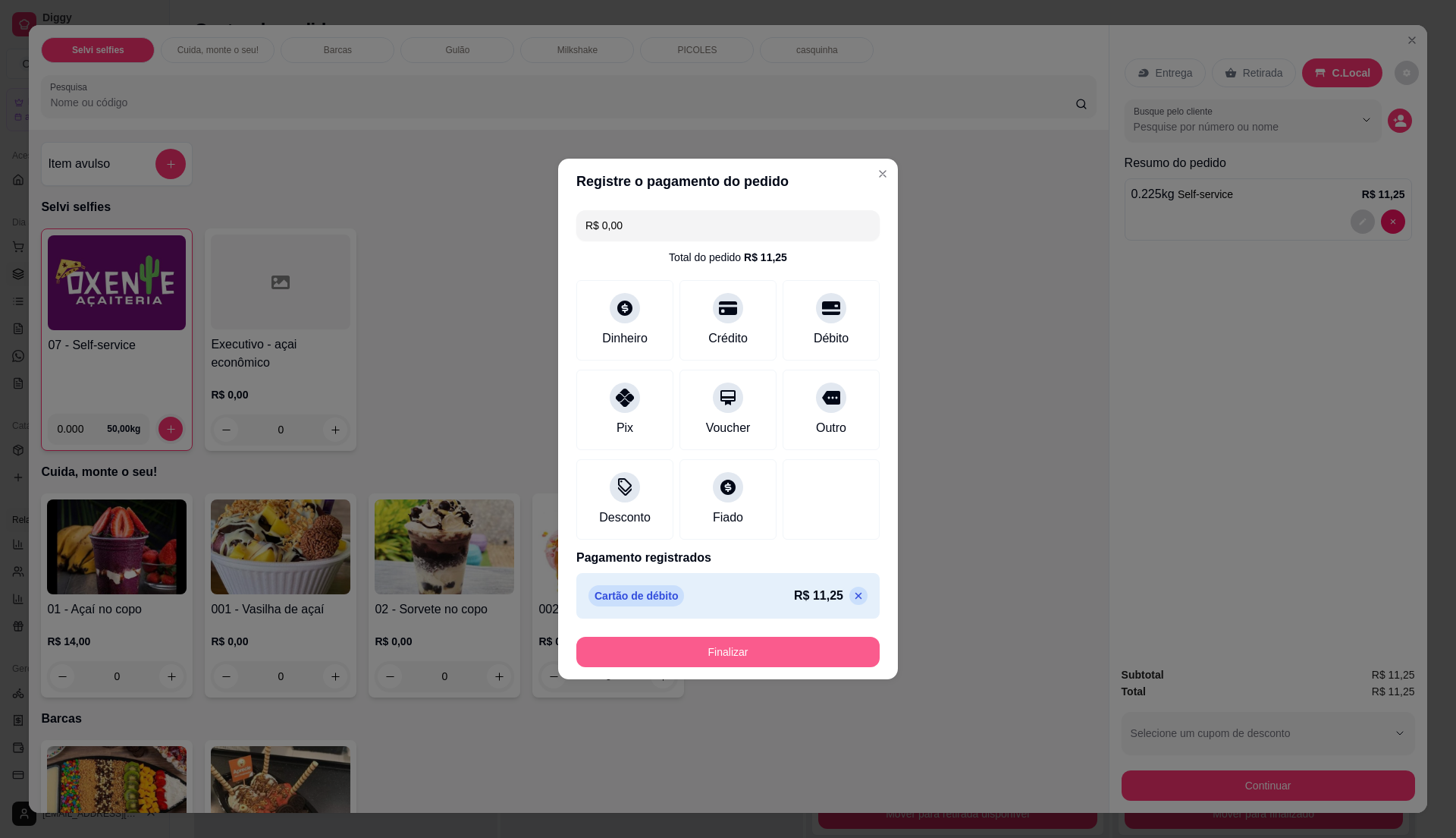
click at [749, 656] on button "Finalizar" at bounding box center [728, 651] width 303 height 30
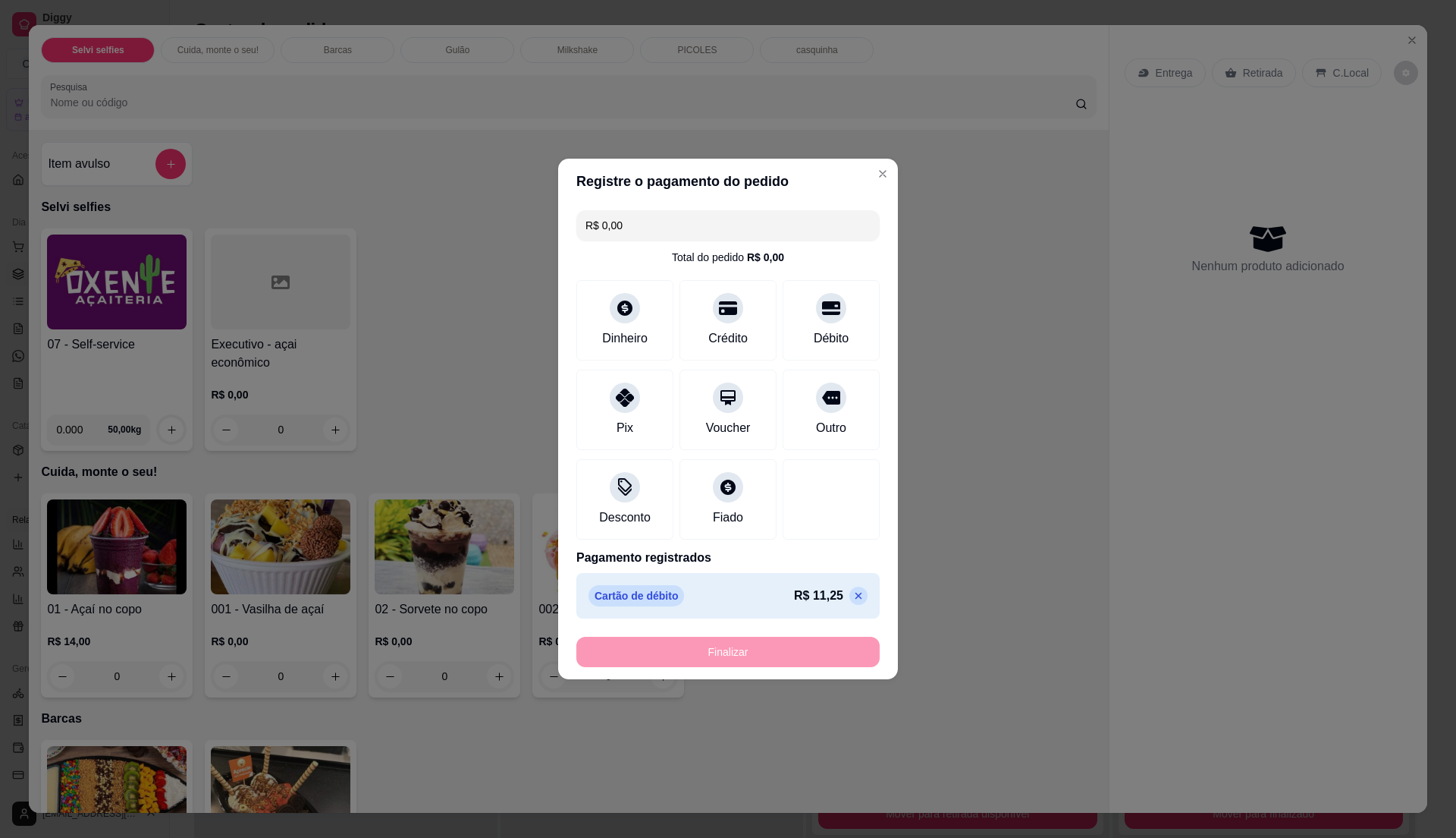
type input "-R$ 11,25"
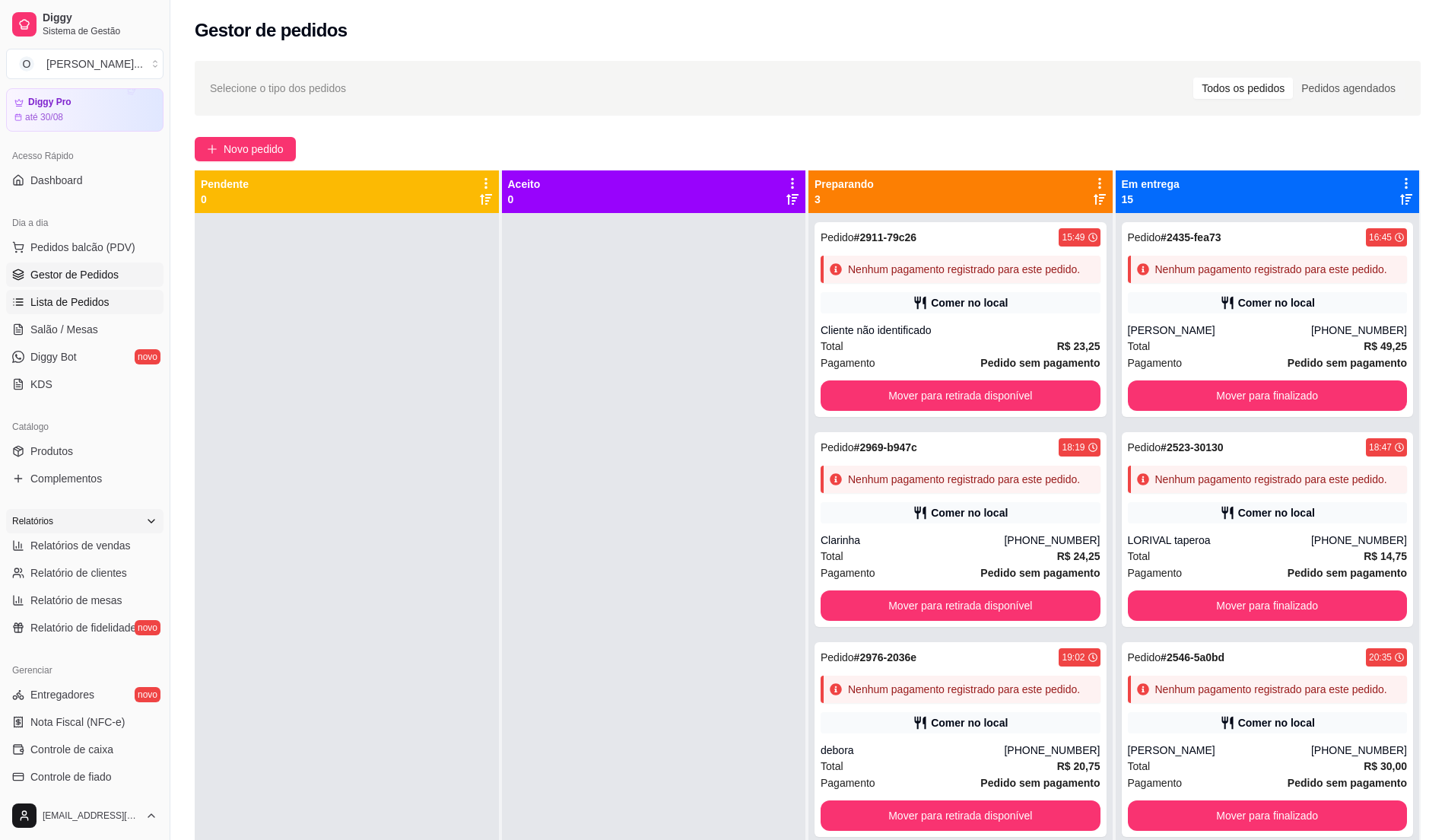
click at [120, 308] on link "Lista de Pedidos" at bounding box center [84, 301] width 158 height 24
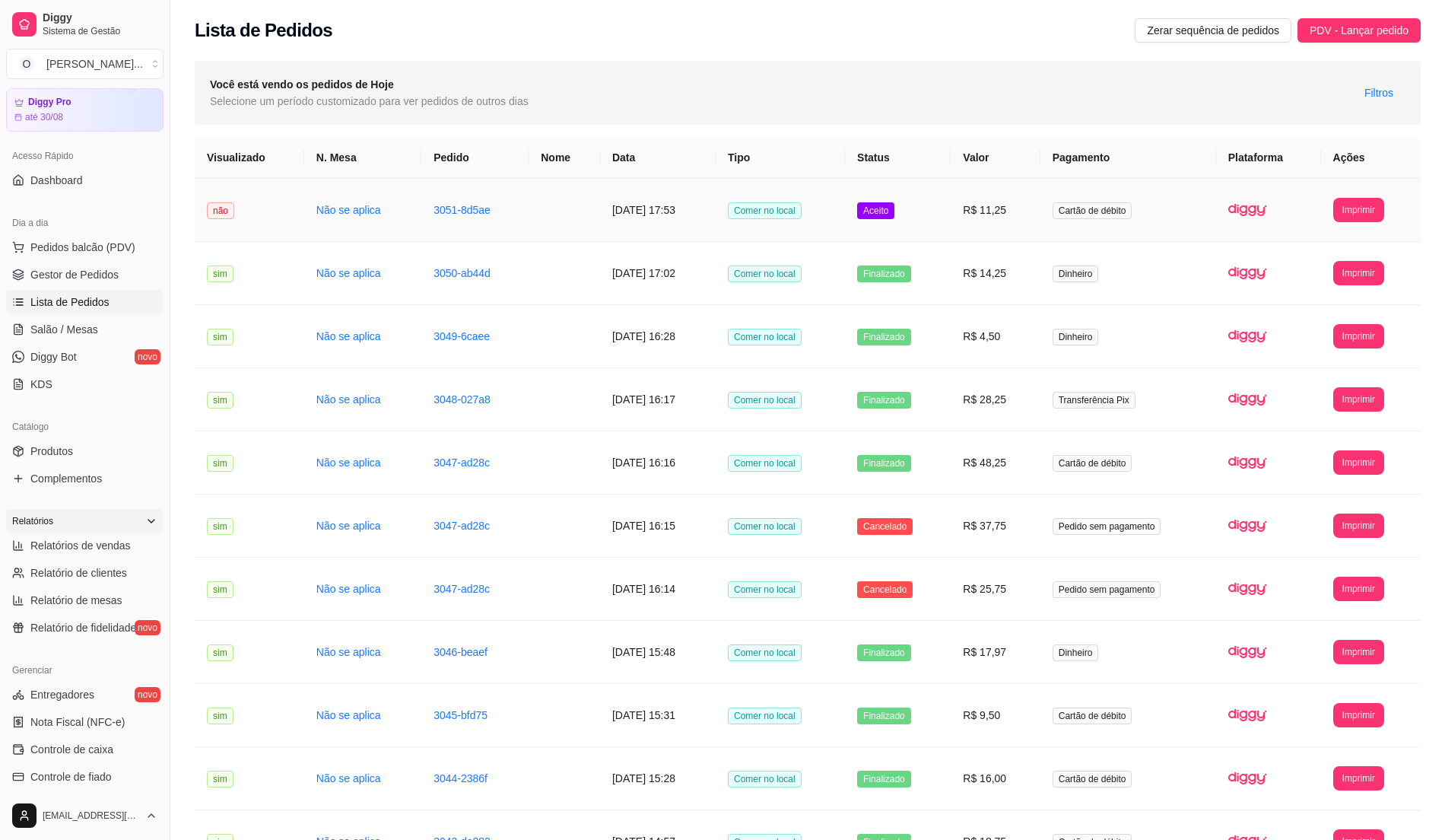
click at [801, 215] on span "Comer no local" at bounding box center [765, 210] width 74 height 16
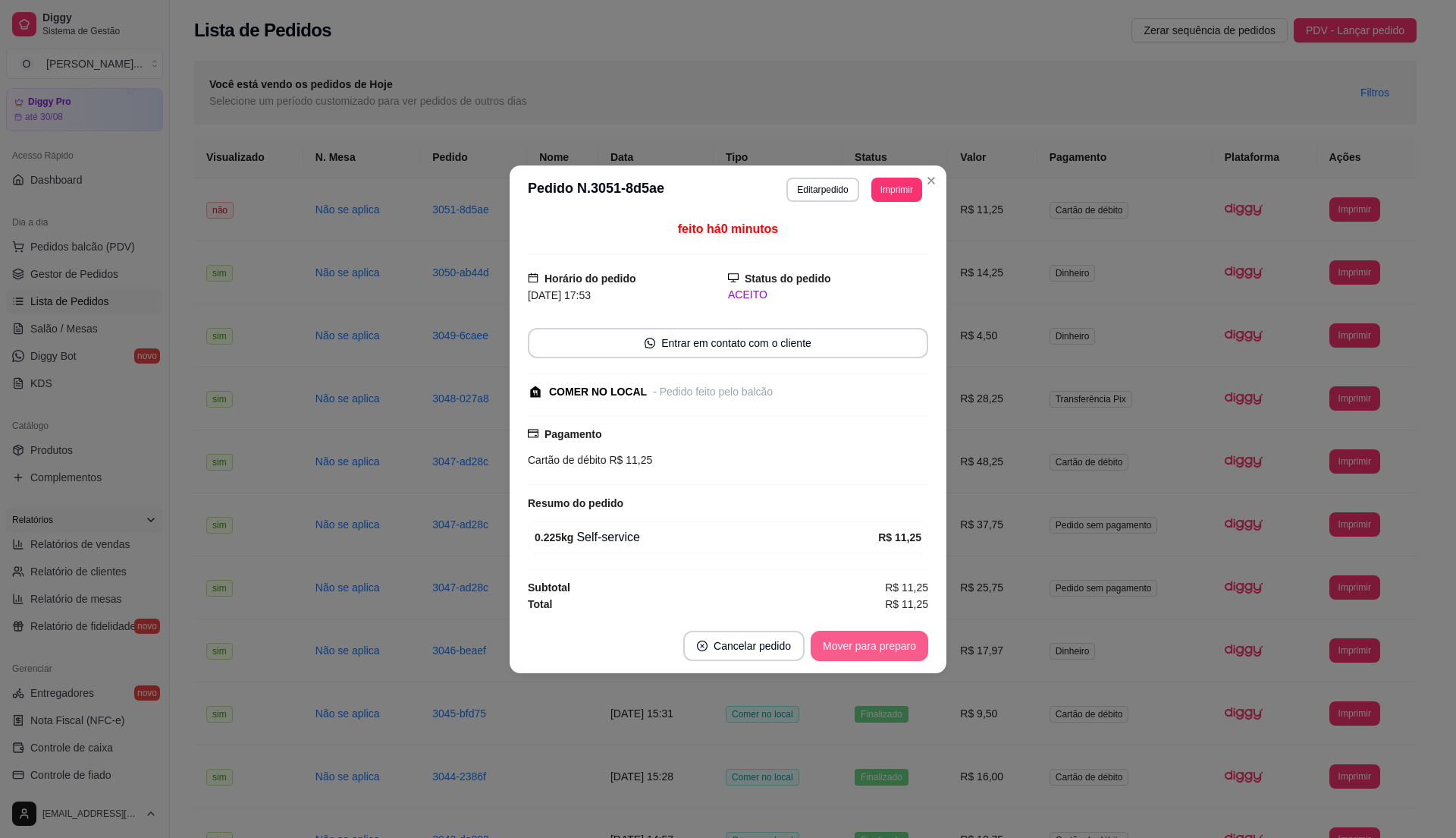
click at [887, 641] on button "Mover para preparo" at bounding box center [869, 645] width 118 height 30
click at [887, 641] on button "Mover para retirada disponível" at bounding box center [844, 645] width 168 height 30
click at [887, 641] on button "Mover para finalizado" at bounding box center [865, 645] width 123 height 30
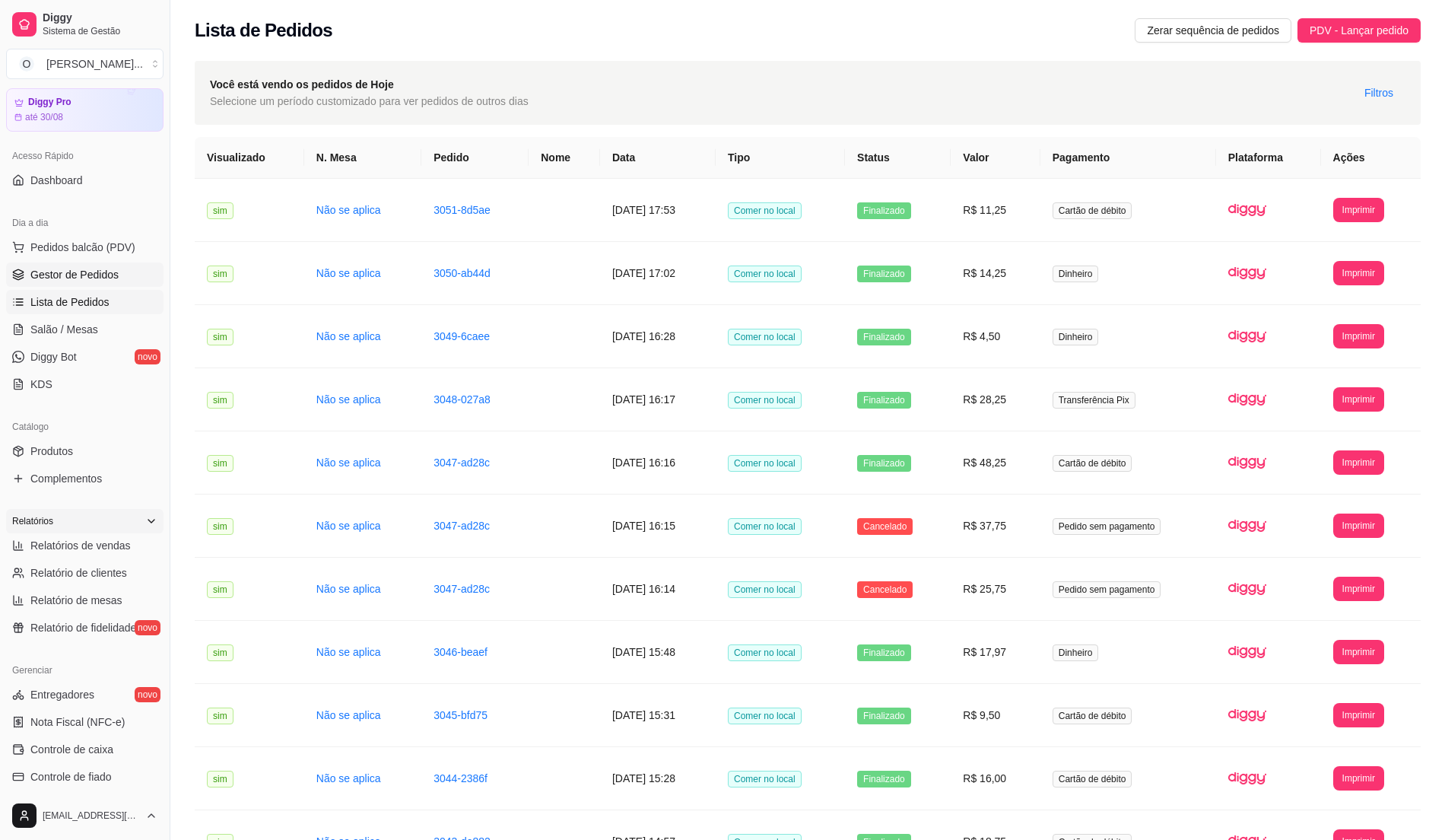
click at [101, 268] on span "Gestor de Pedidos" at bounding box center [74, 275] width 88 height 15
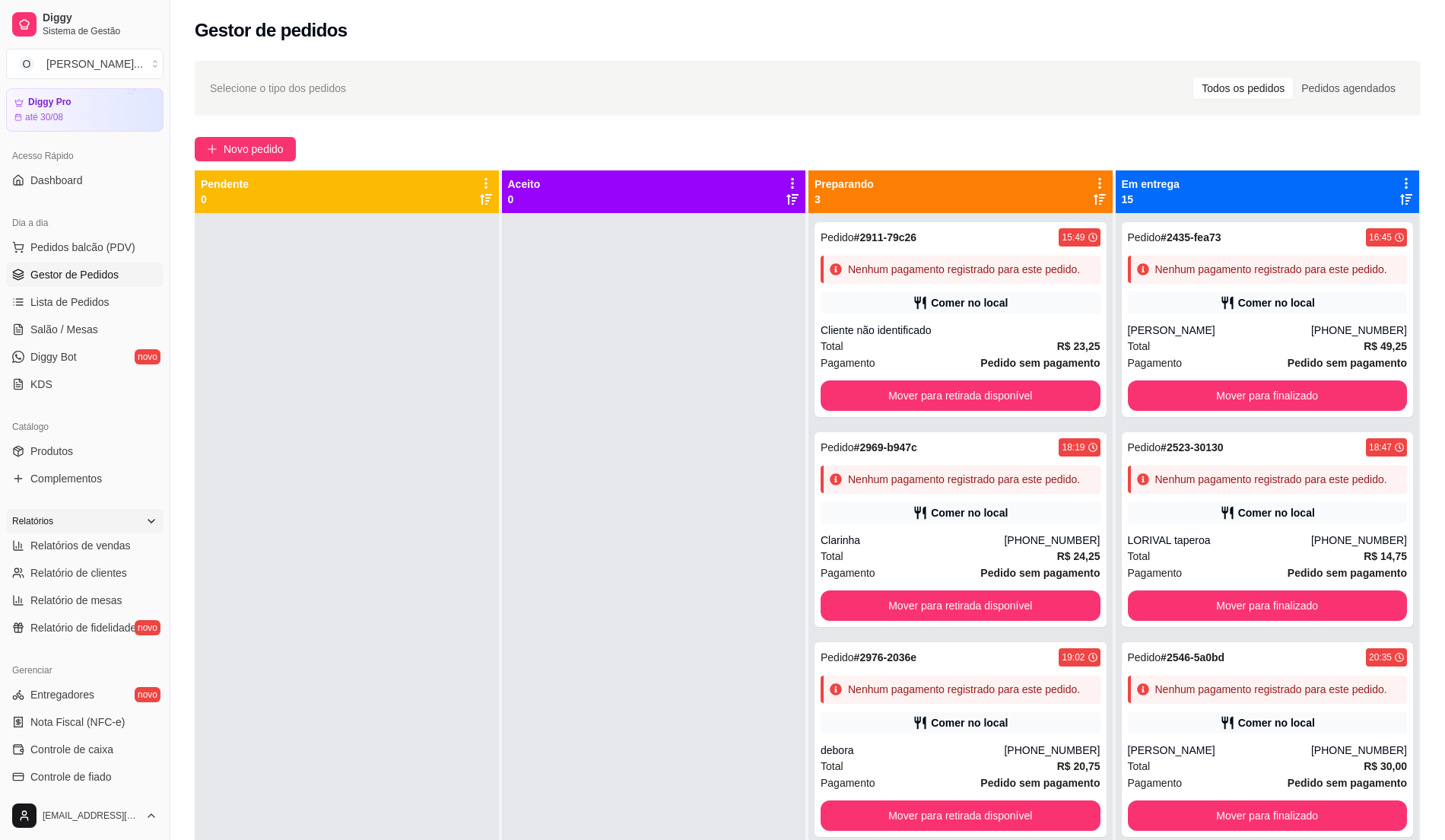
click at [725, 290] on div at bounding box center [654, 633] width 304 height 840
click at [122, 281] on link "Gestor de Pedidos" at bounding box center [84, 274] width 158 height 24
